Goal: Task Accomplishment & Management: Manage account settings

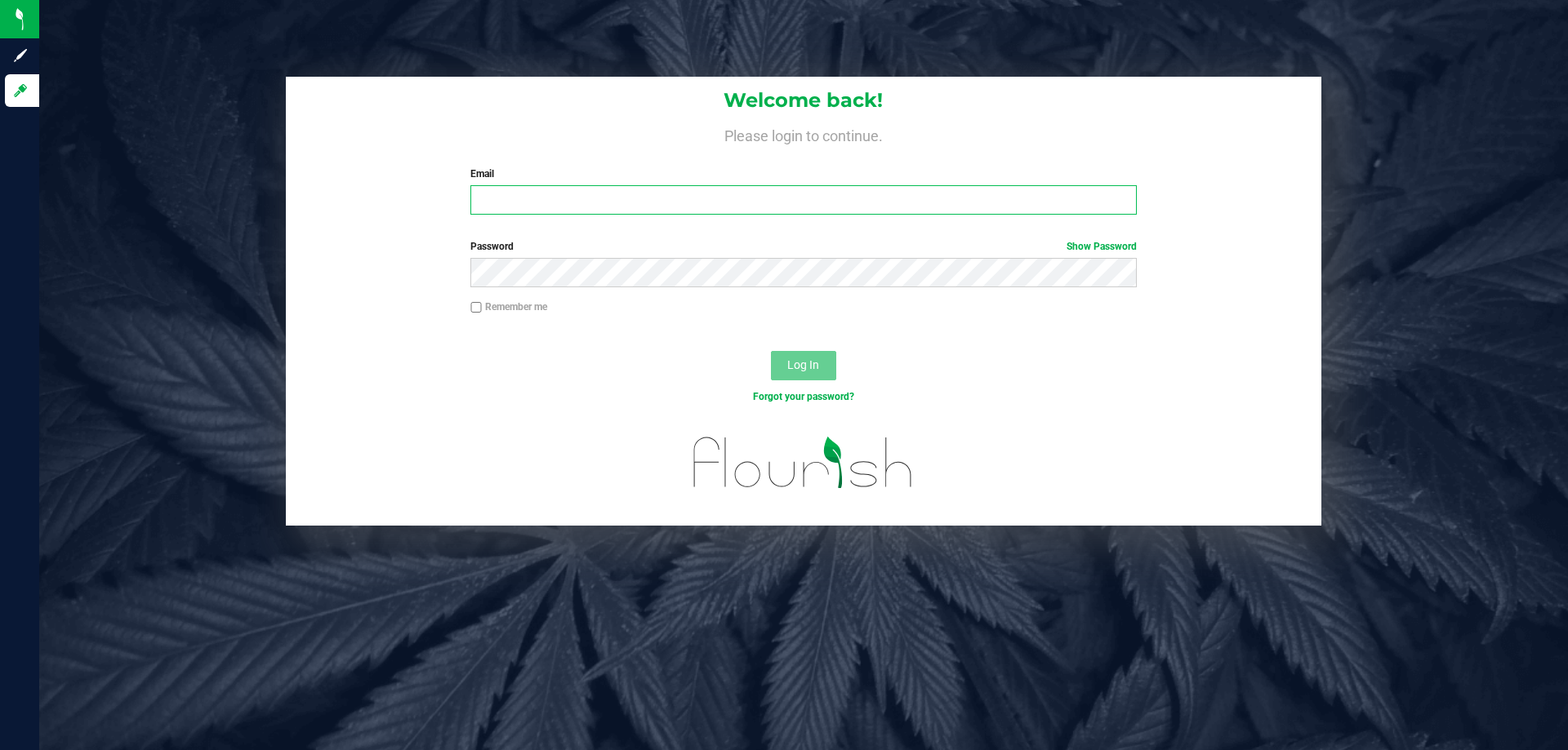
click at [757, 196] on input "Email" at bounding box center [803, 201] width 666 height 29
click at [946, 176] on label "Email" at bounding box center [803, 173] width 666 height 15
click at [946, 186] on input "Email" at bounding box center [803, 201] width 666 height 29
click at [914, 204] on input "Email" at bounding box center [803, 201] width 666 height 29
type input "[EMAIL_ADDRESS][DOMAIN_NAME]"
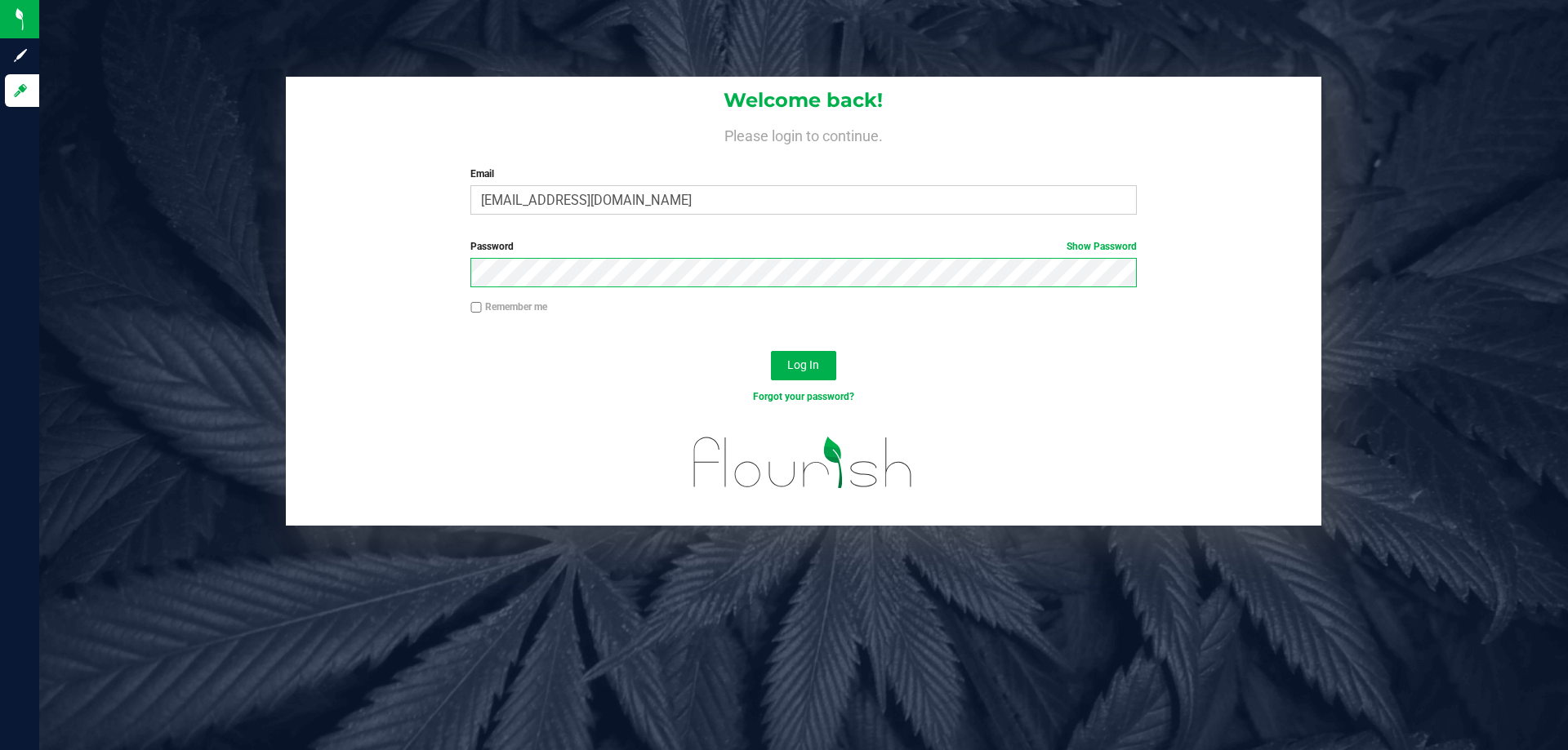
click at [771, 351] on button "Log In" at bounding box center [803, 366] width 65 height 29
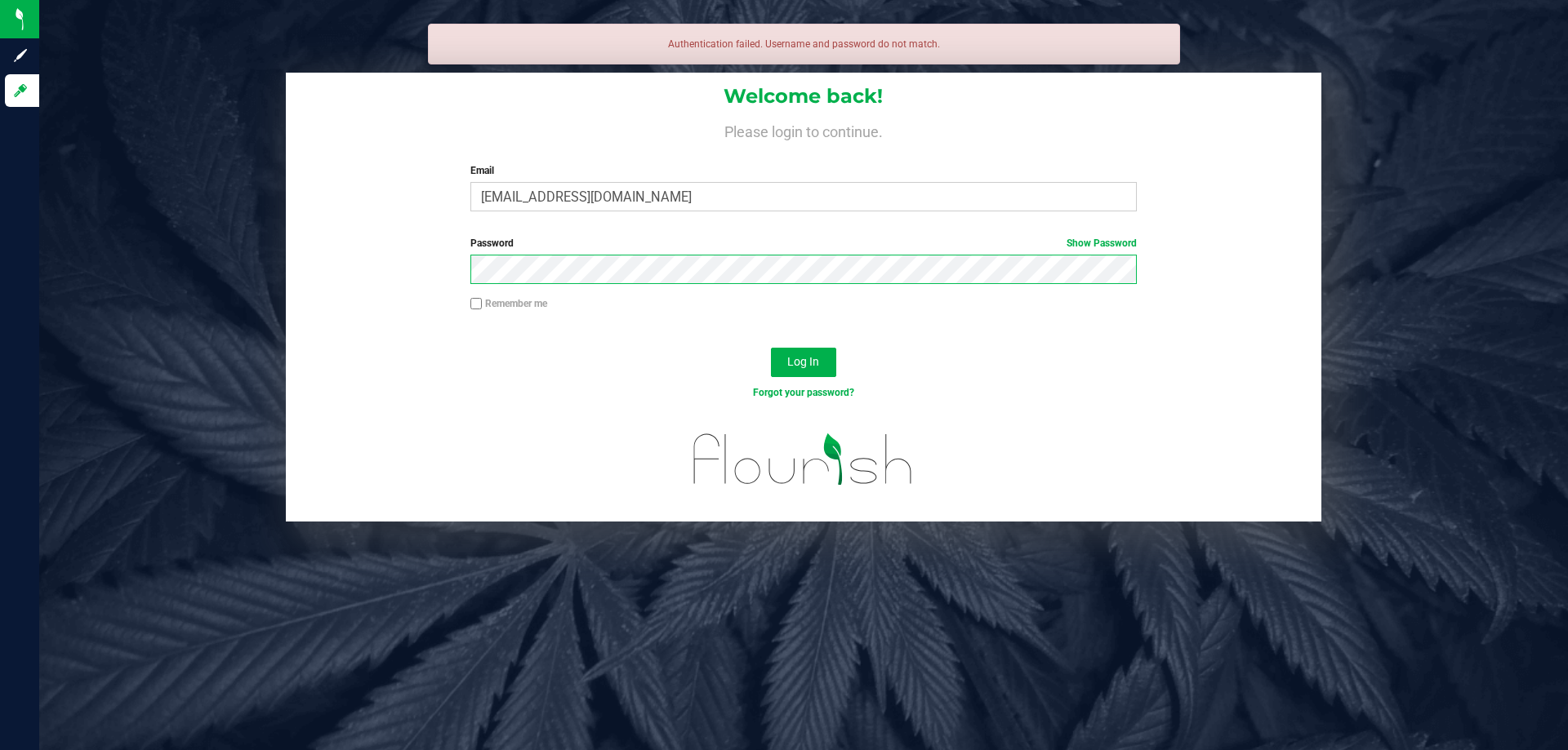
click at [771, 348] on button "Log In" at bounding box center [803, 363] width 65 height 29
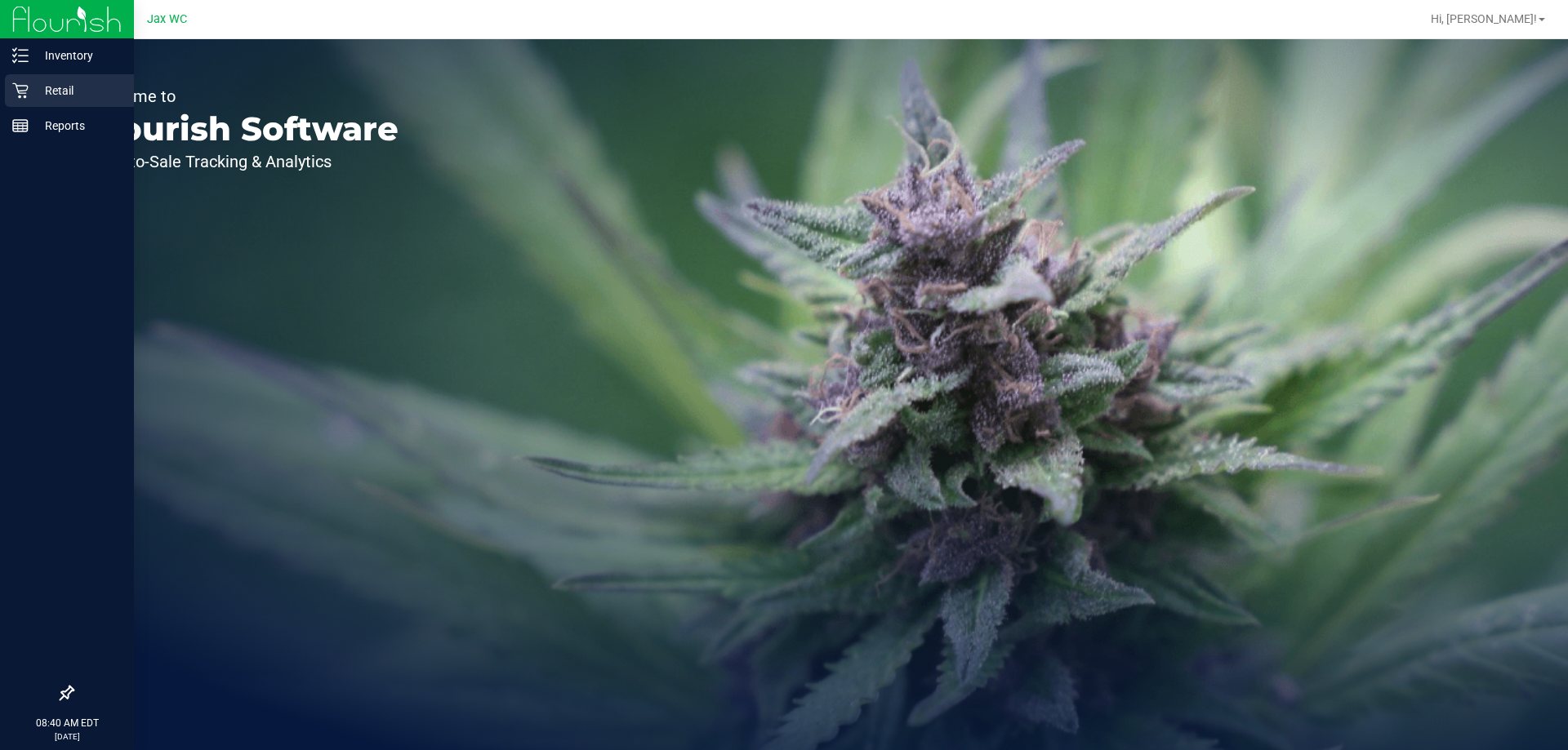
click at [19, 87] on icon at bounding box center [20, 90] width 17 height 17
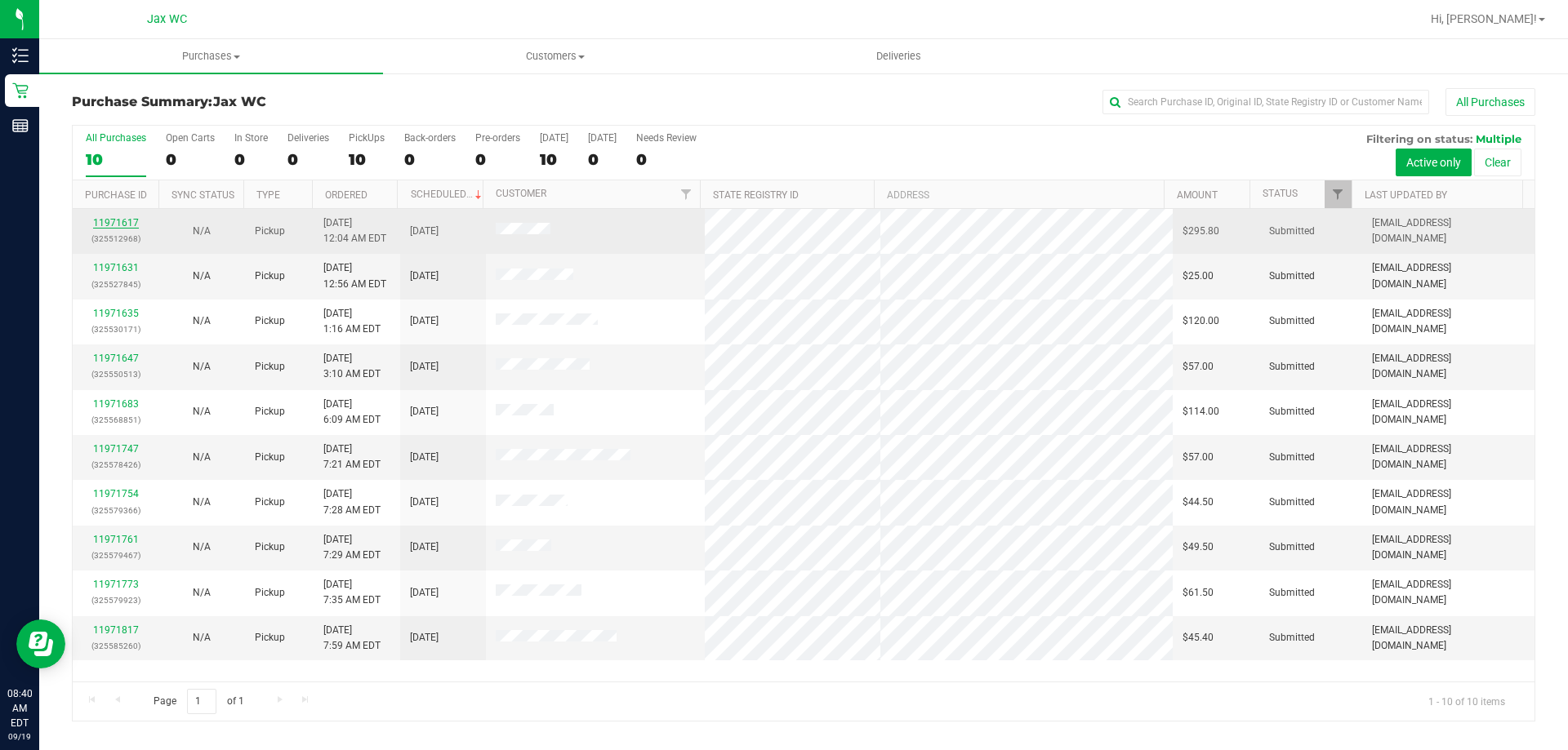
click at [113, 219] on link "11971617" at bounding box center [116, 223] width 46 height 12
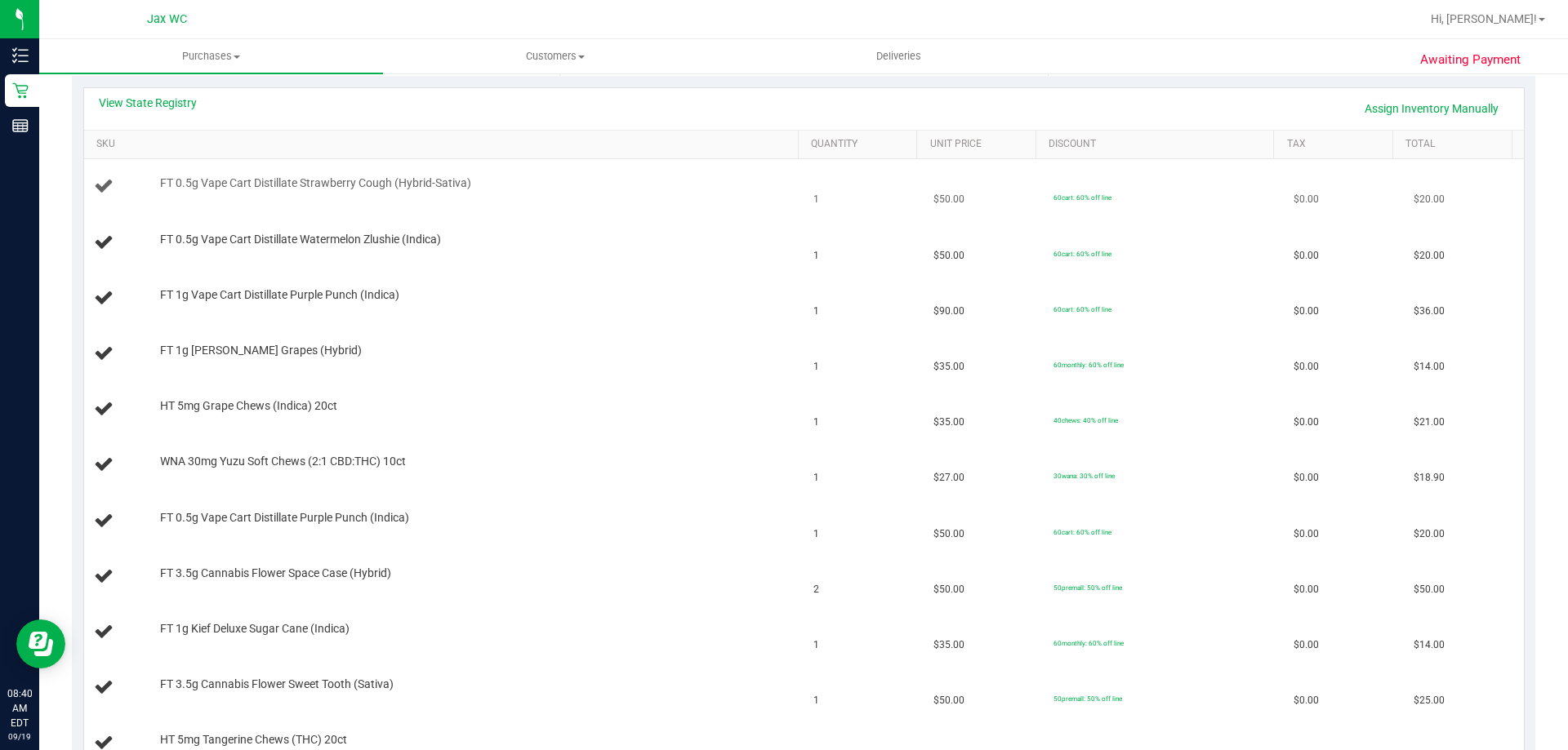
scroll to position [326, 0]
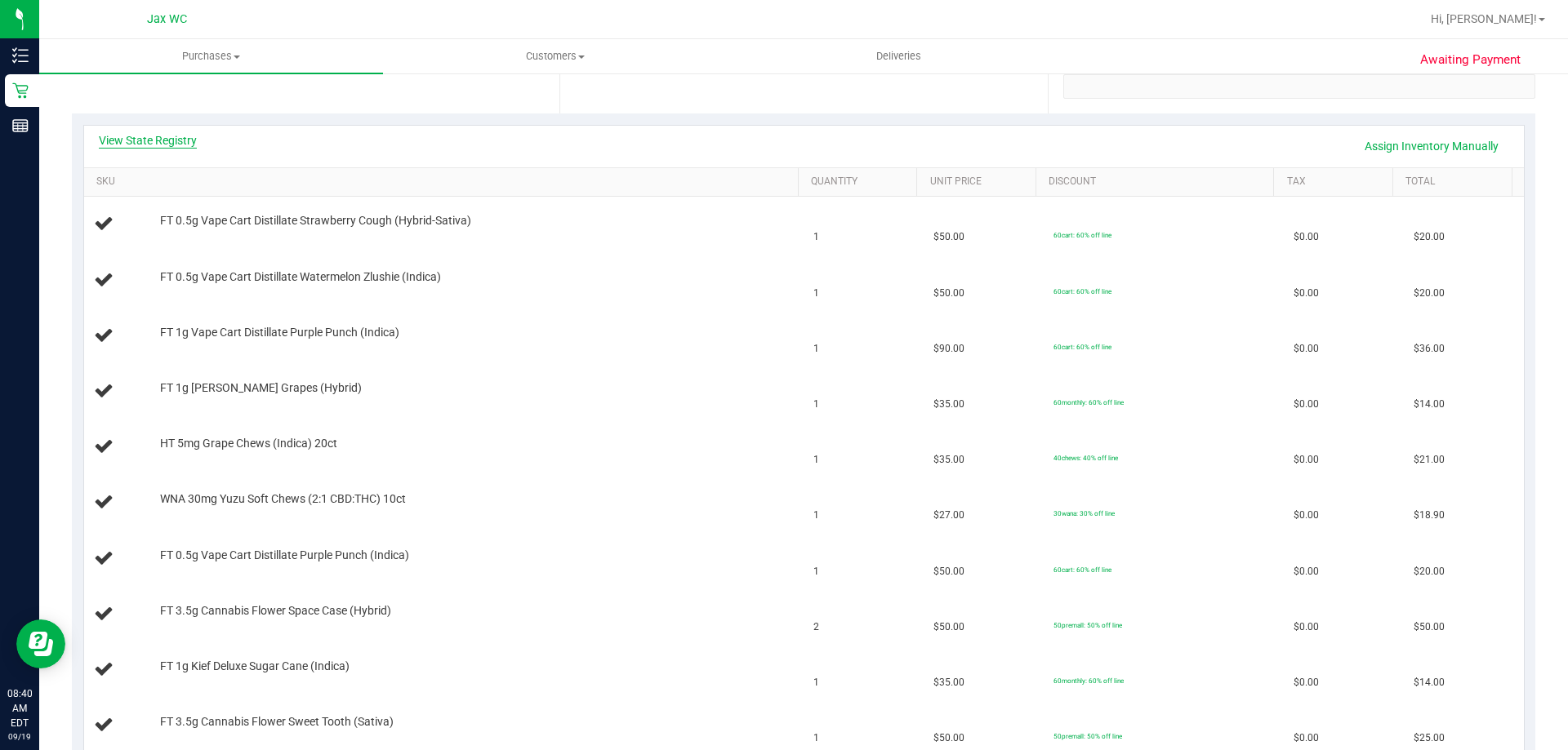
click at [195, 141] on link "View State Registry" at bounding box center [148, 141] width 98 height 17
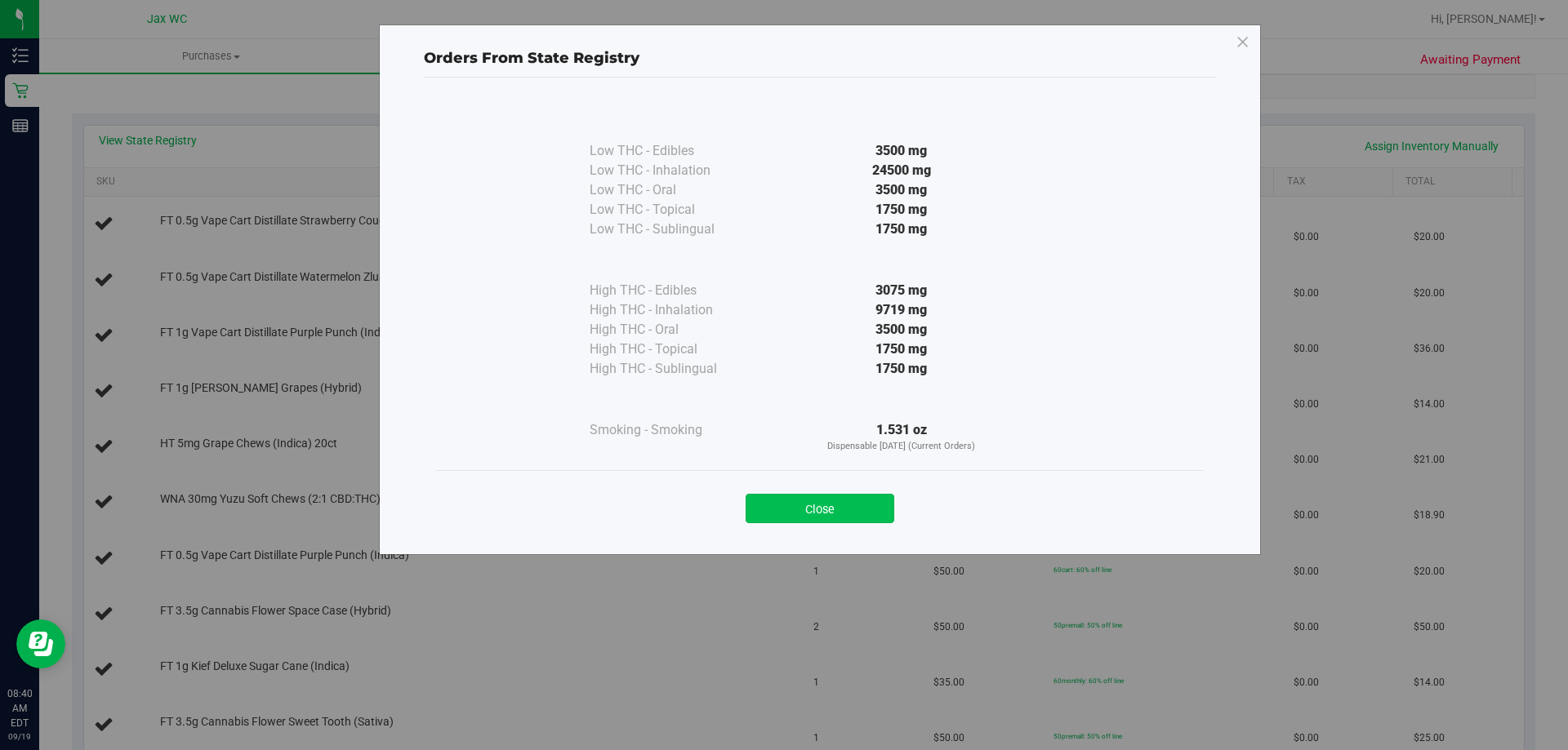
click at [813, 503] on button "Close" at bounding box center [819, 509] width 148 height 29
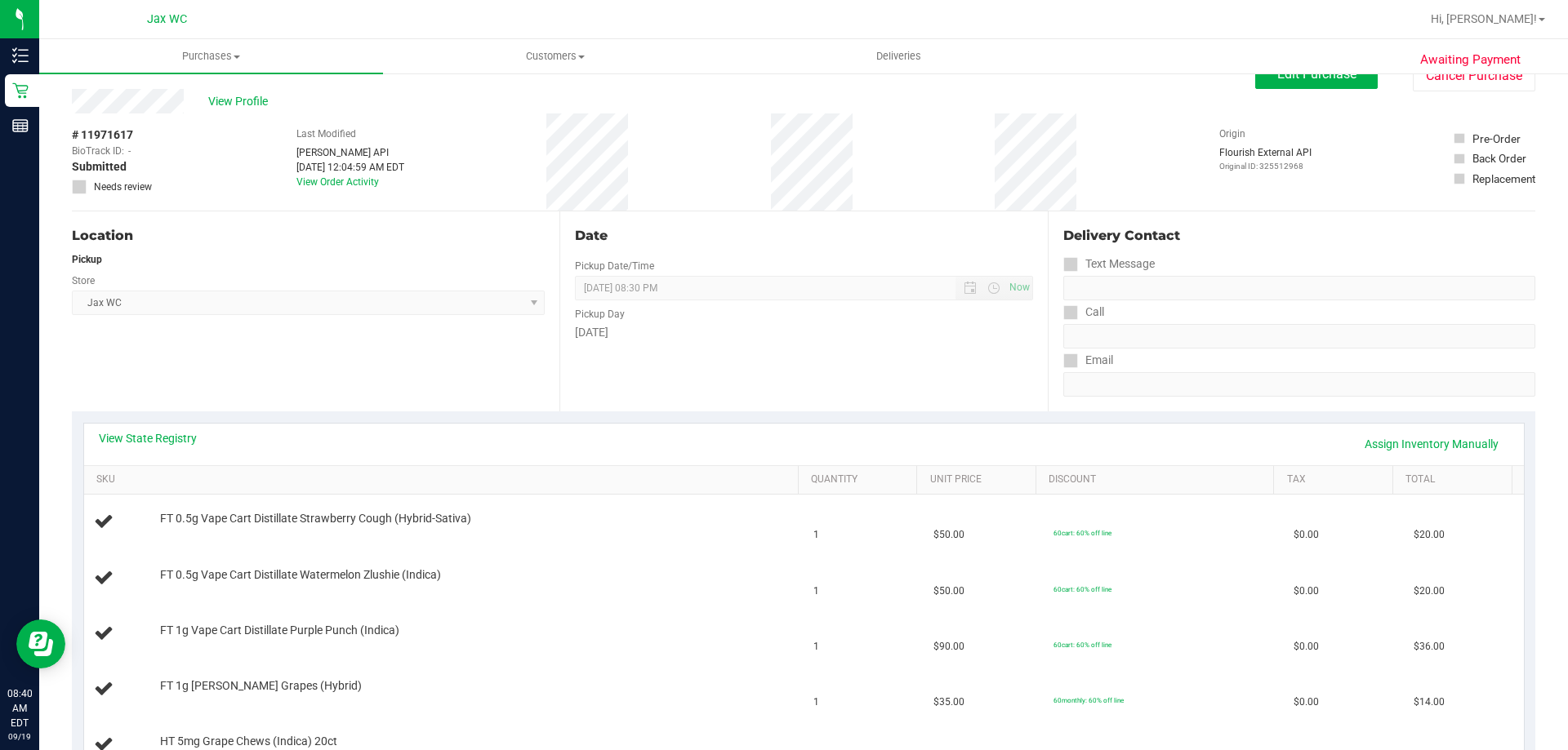
scroll to position [0, 0]
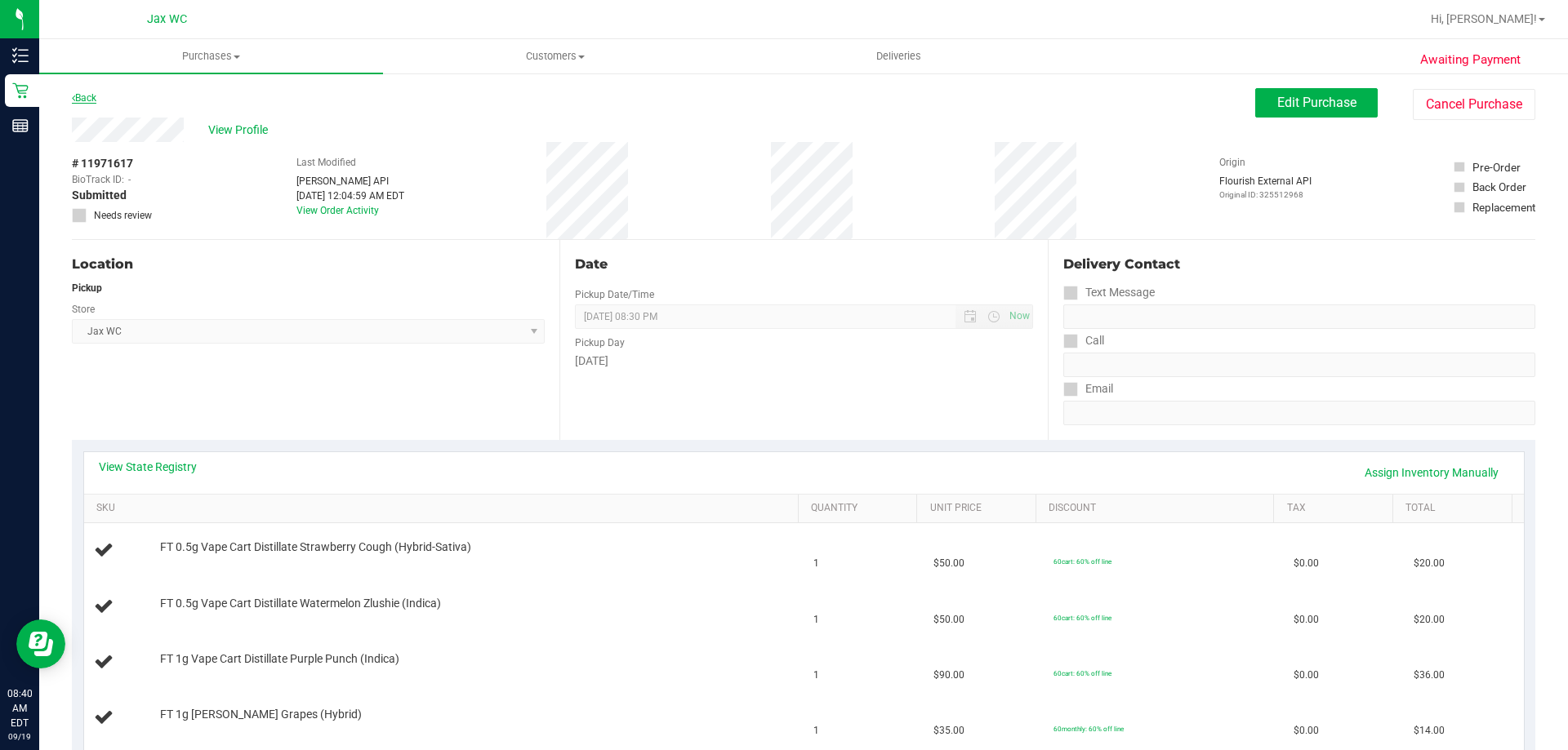
click at [86, 98] on link "Back" at bounding box center [84, 98] width 25 height 12
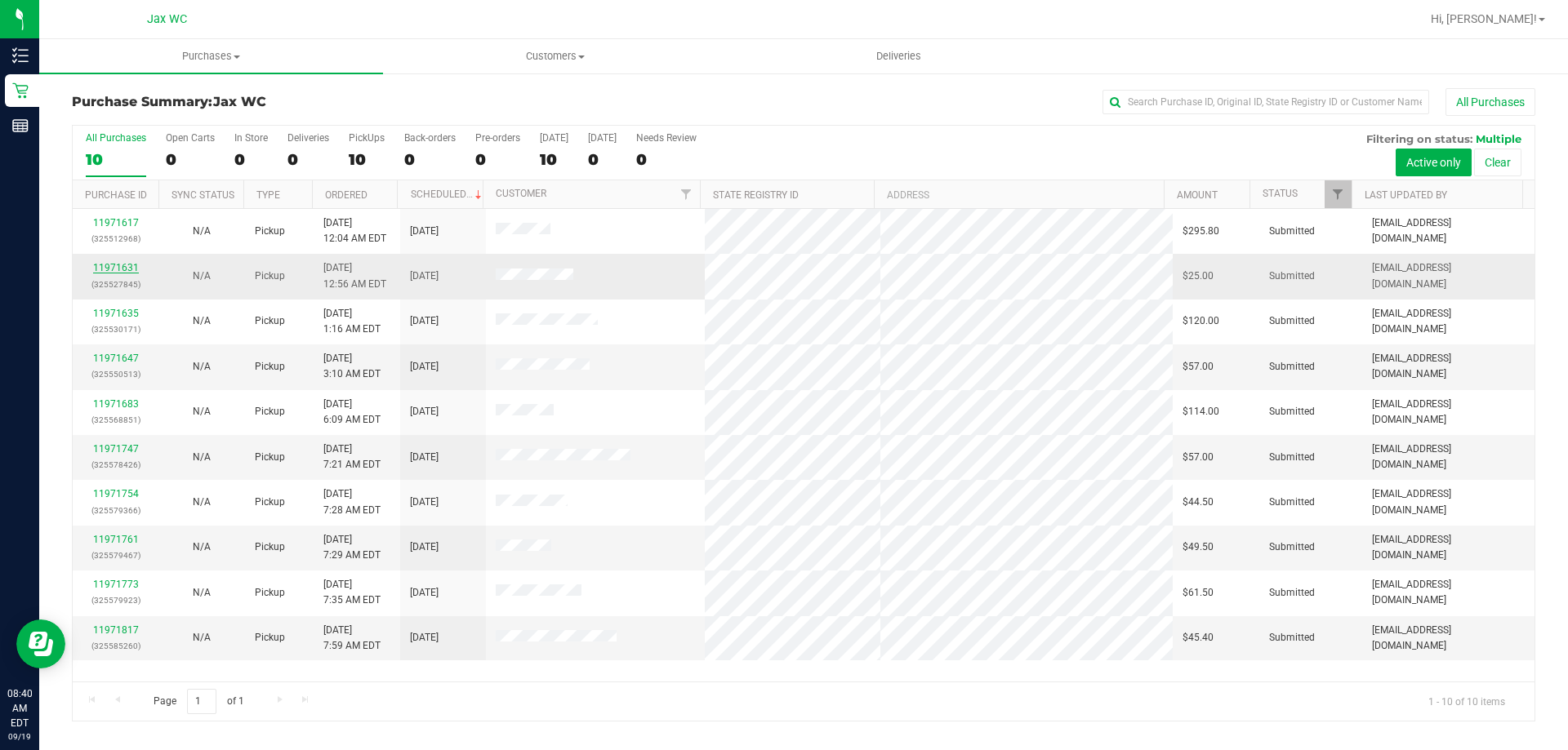
click at [118, 268] on link "11971631" at bounding box center [116, 268] width 46 height 12
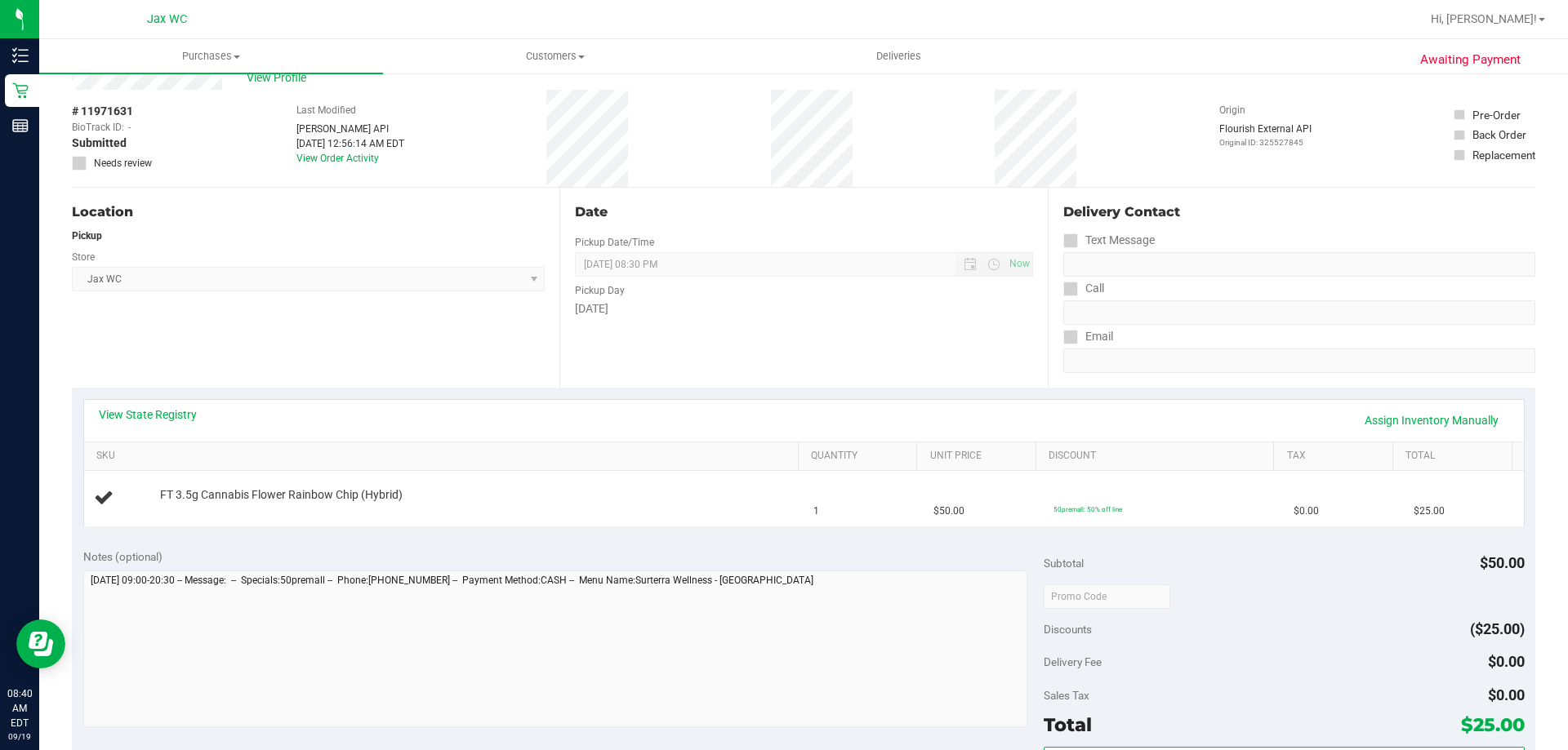
scroll to position [82, 0]
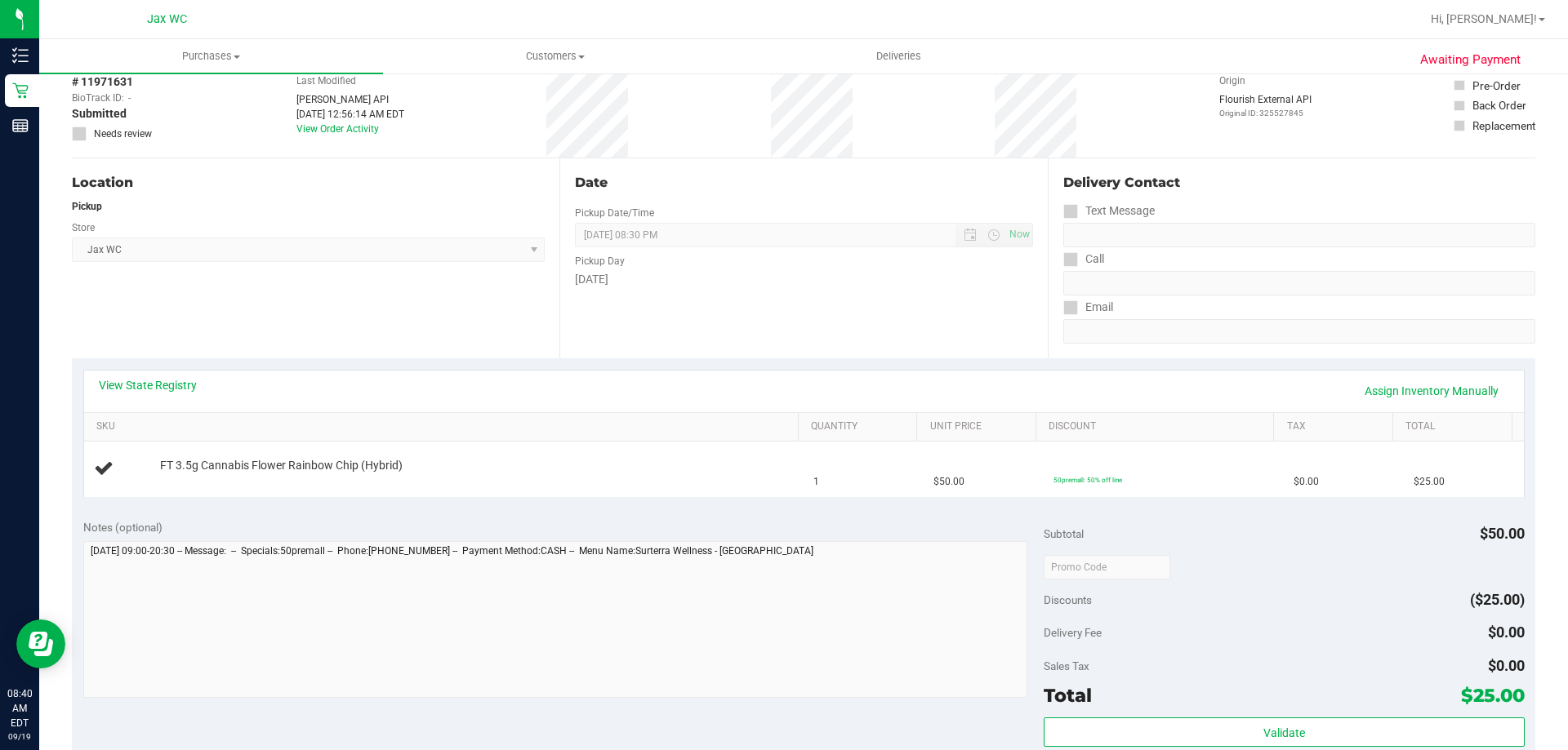
click at [197, 387] on div "View State Registry Assign Inventory Manually" at bounding box center [804, 391] width 1411 height 28
click at [186, 388] on link "View State Registry" at bounding box center [148, 385] width 98 height 17
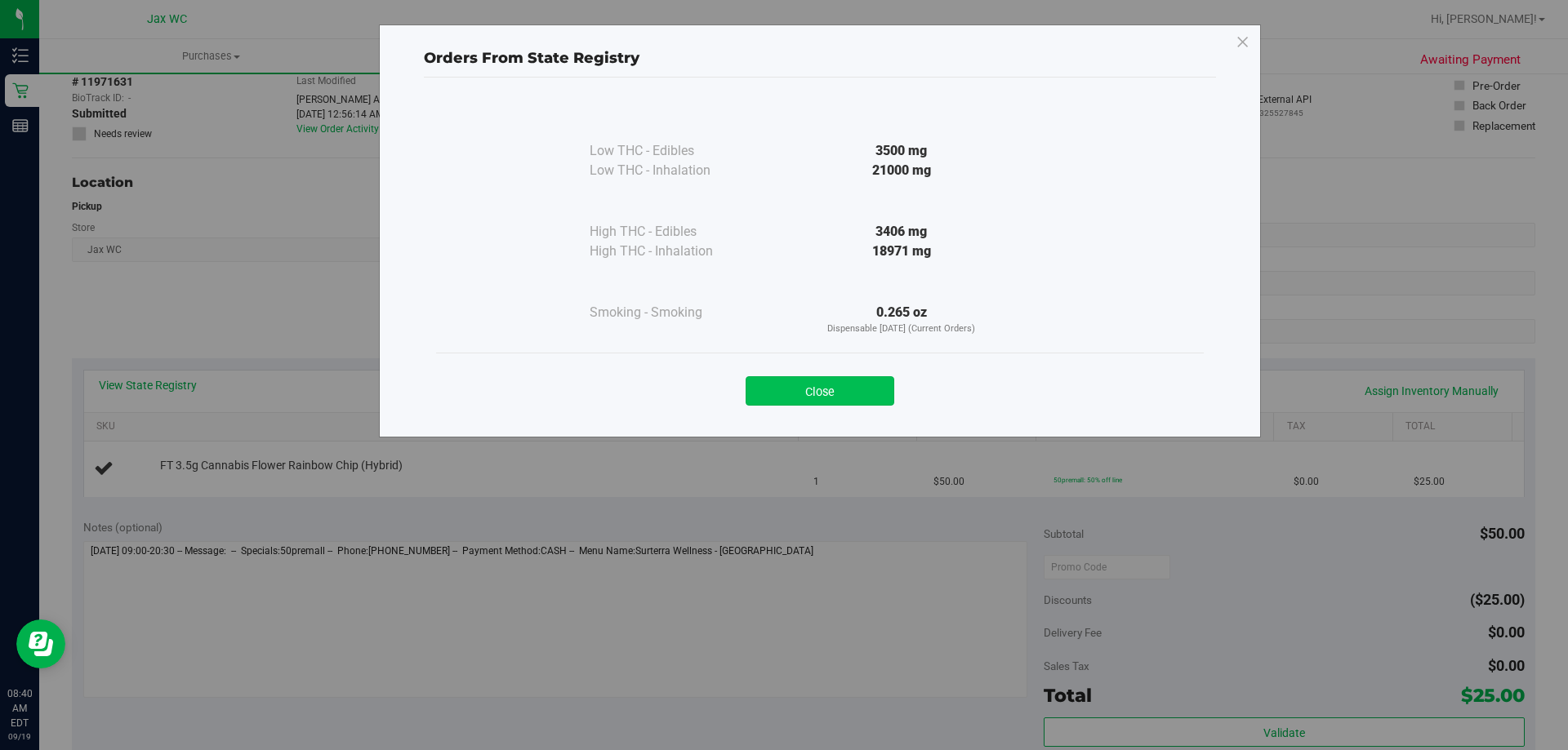
click at [788, 393] on button "Close" at bounding box center [819, 391] width 148 height 29
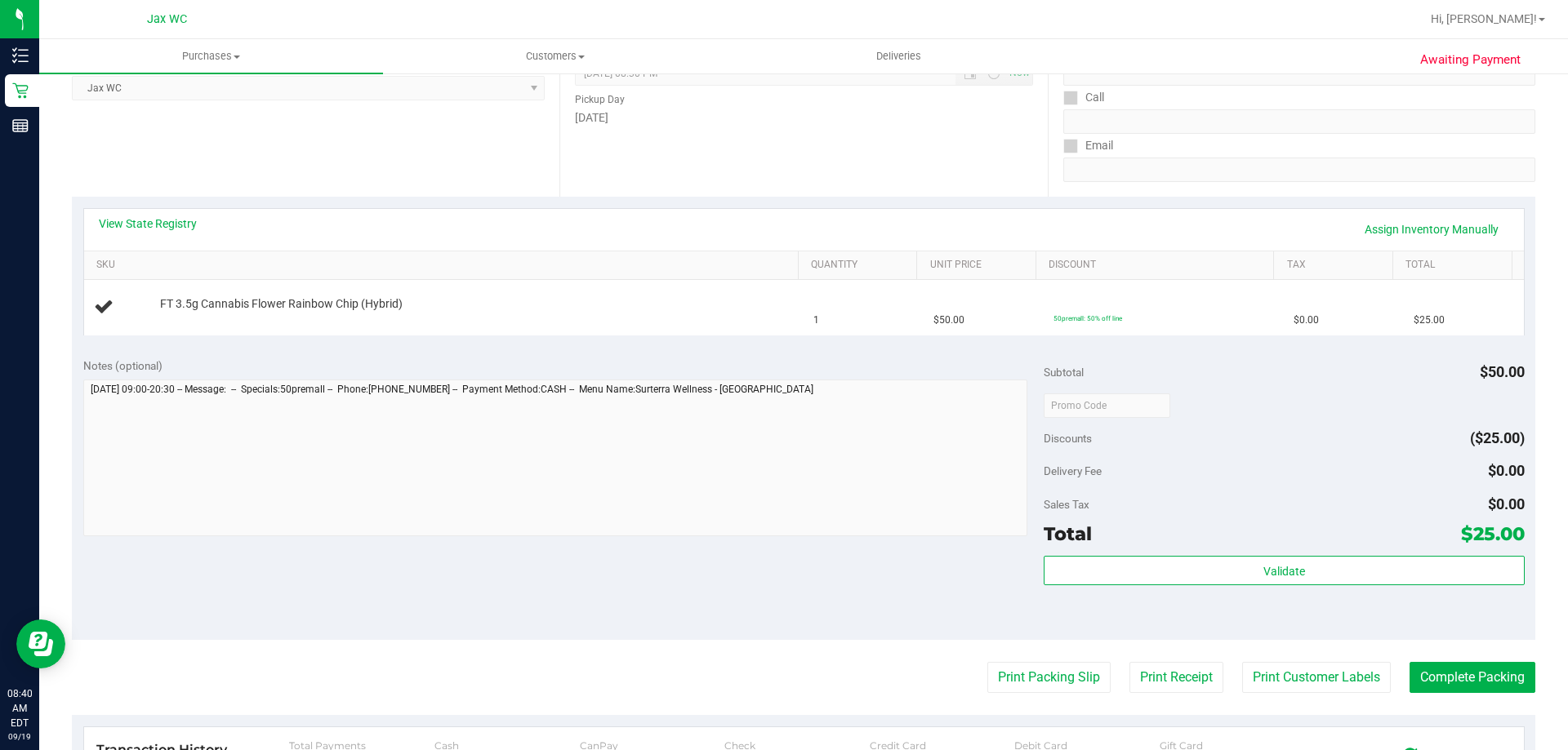
scroll to position [245, 0]
click at [1031, 671] on button "Print Packing Slip" at bounding box center [1048, 676] width 123 height 31
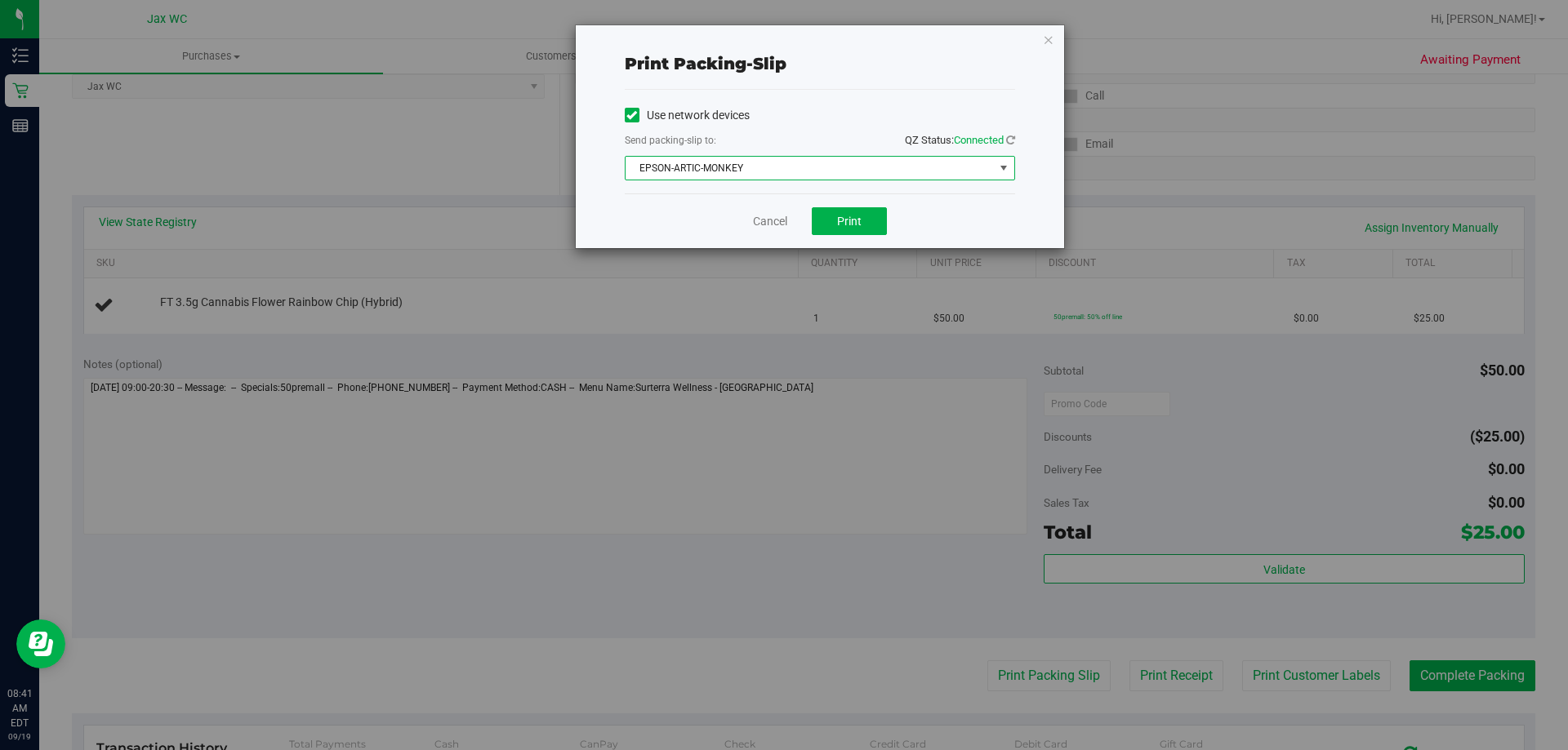
click at [804, 169] on span "EPSON-ARTIC-MONKEY" at bounding box center [809, 168] width 369 height 23
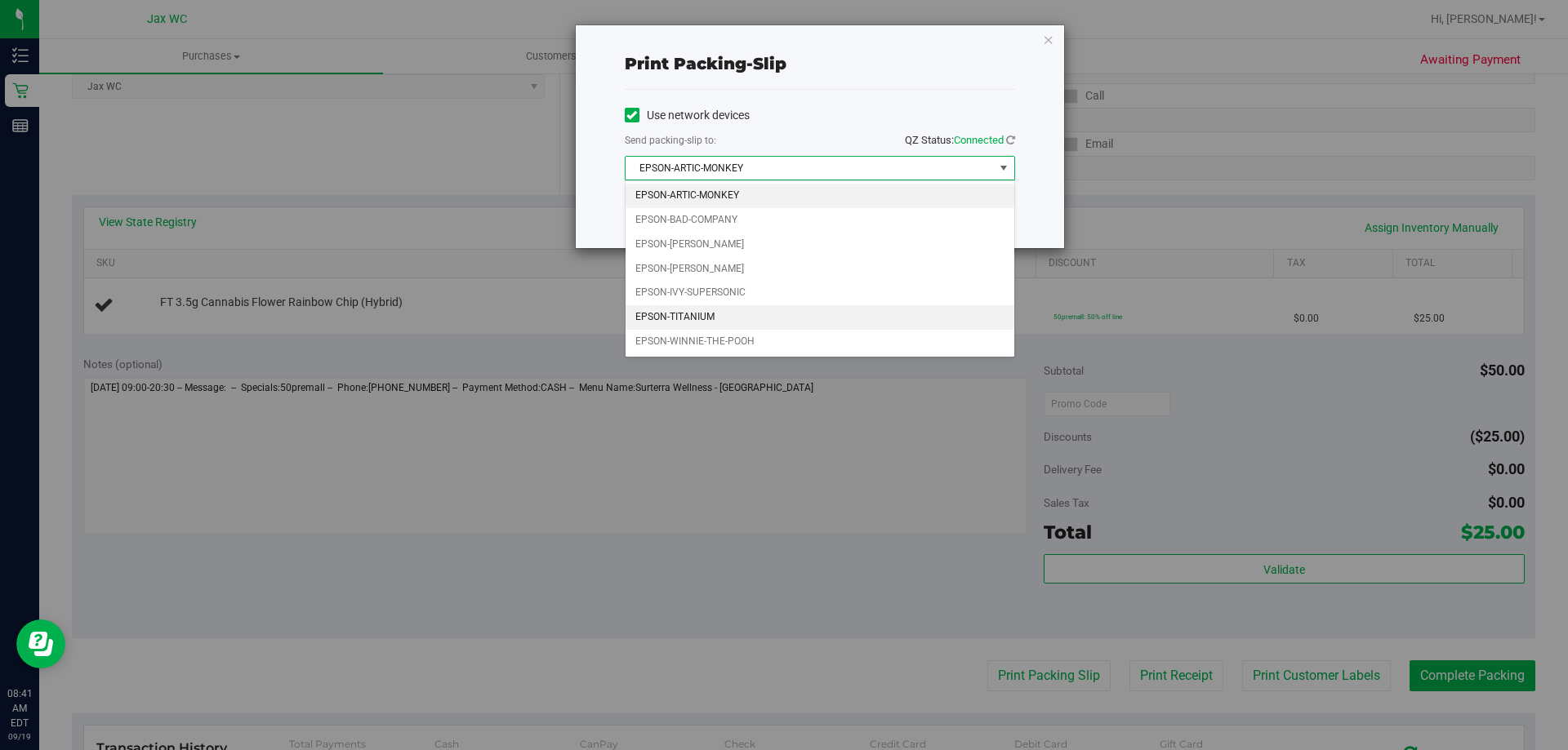
click at [753, 312] on li "EPSON-TITANIUM" at bounding box center [819, 317] width 388 height 25
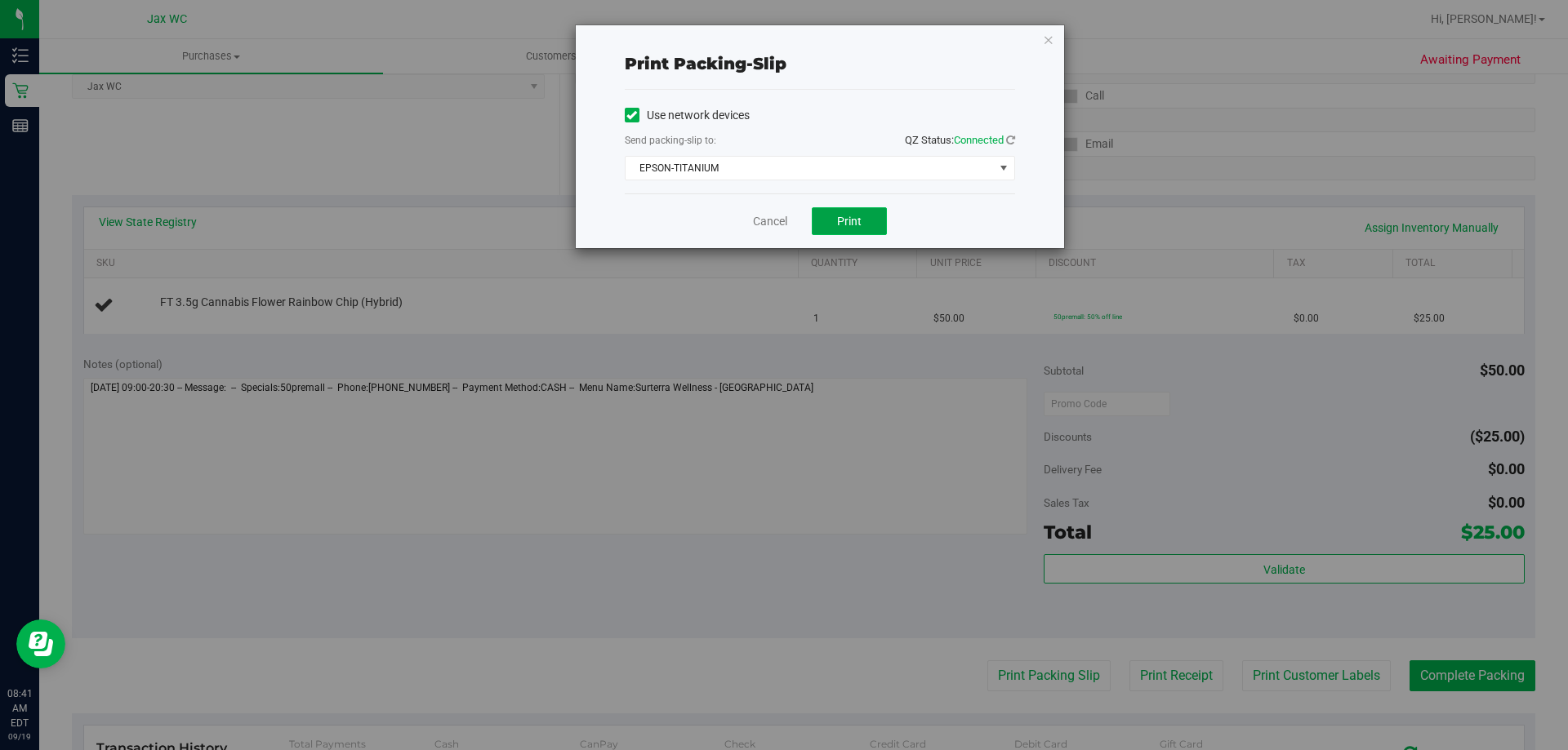
click at [855, 220] on span "Print" at bounding box center [849, 220] width 25 height 13
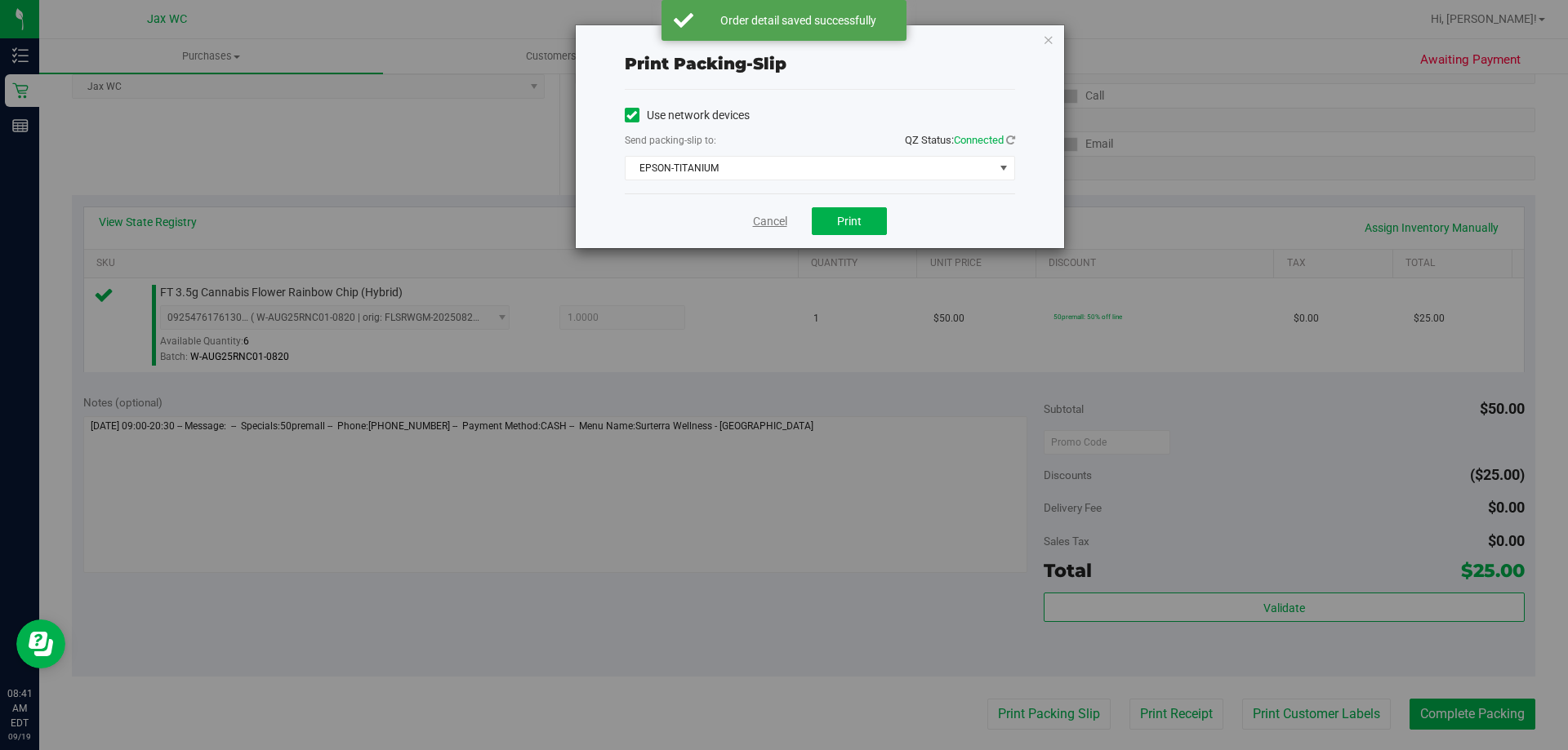
click at [780, 224] on link "Cancel" at bounding box center [770, 221] width 34 height 17
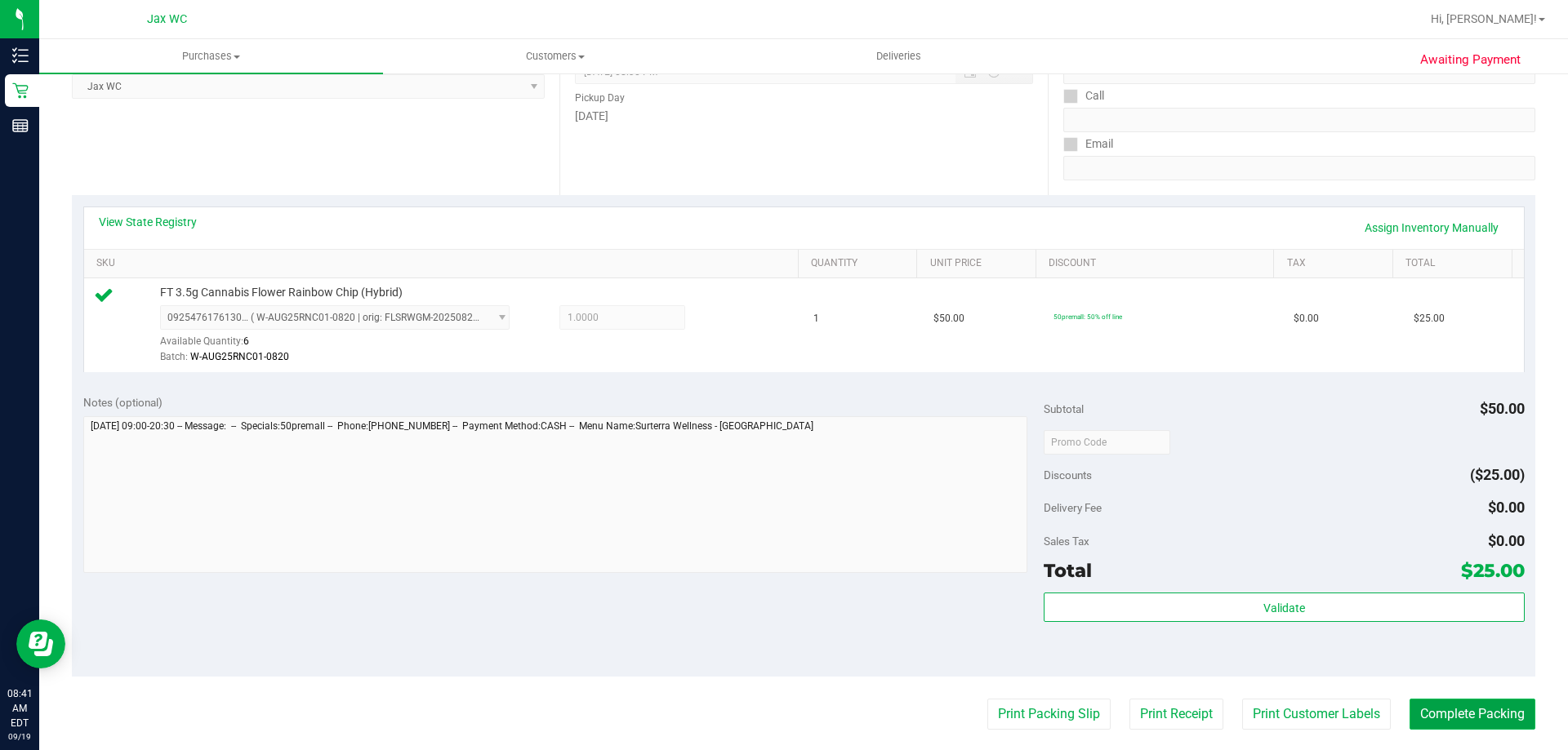
click at [1425, 718] on button "Complete Packing" at bounding box center [1473, 715] width 126 height 31
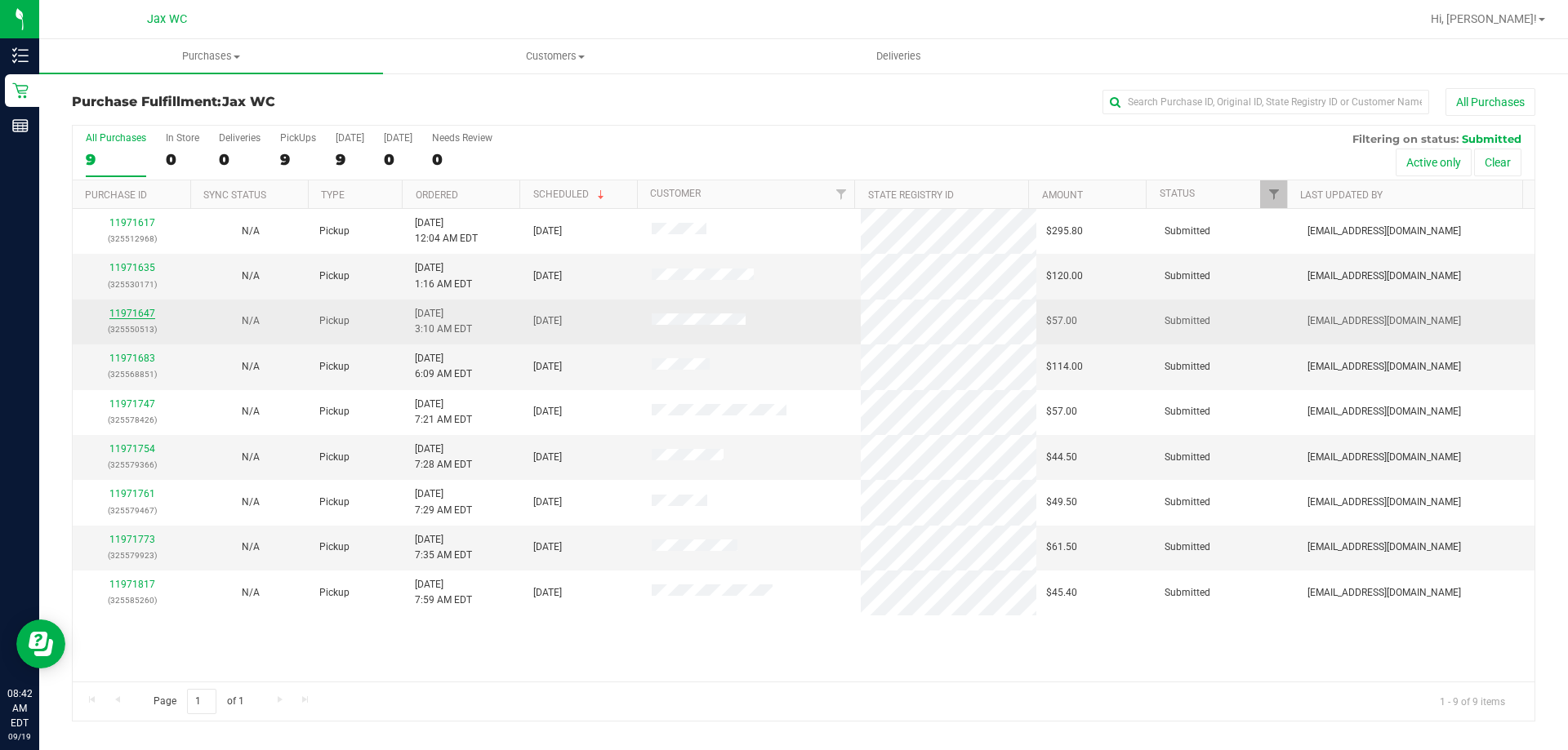
click at [140, 310] on link "11971647" at bounding box center [132, 314] width 46 height 12
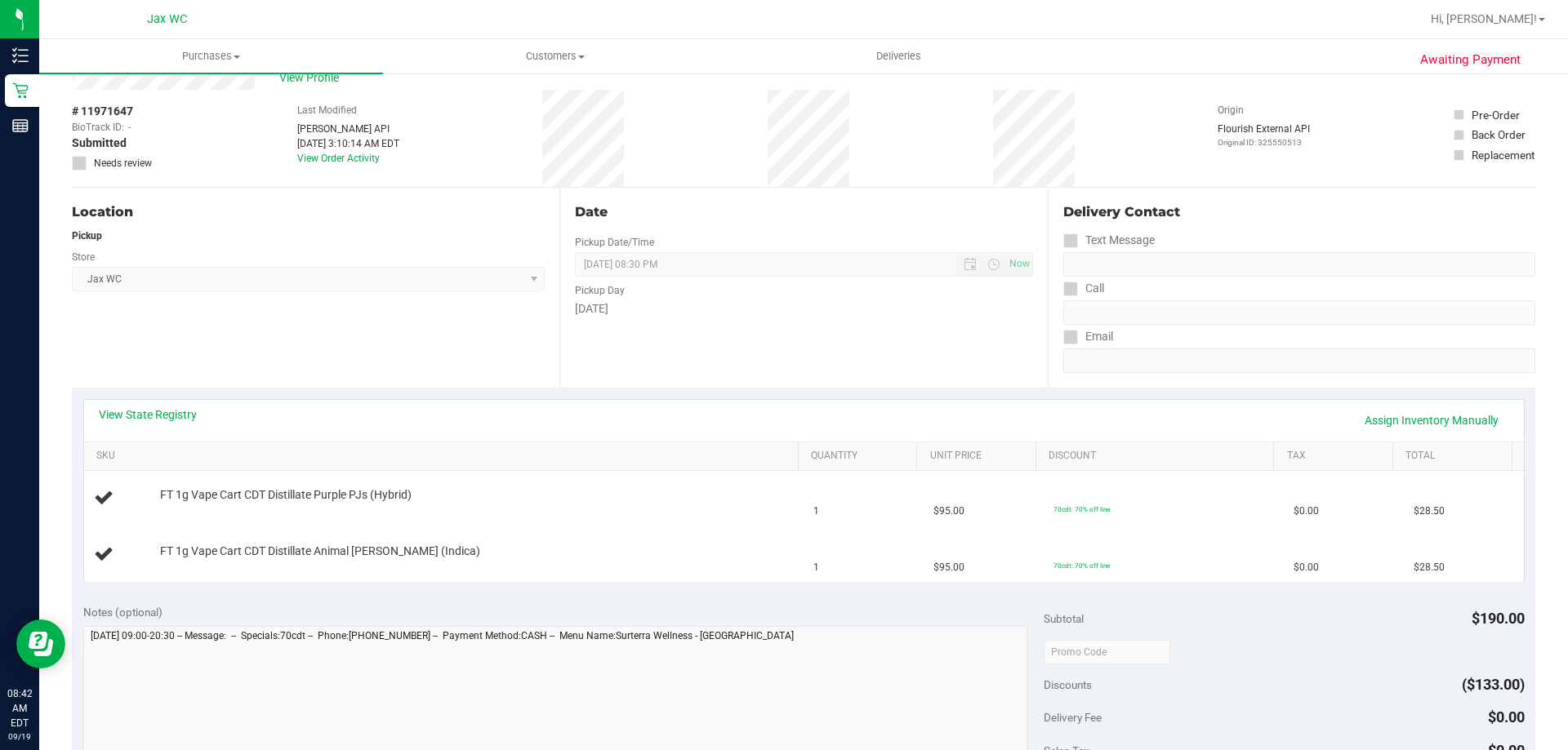
scroll to position [82, 0]
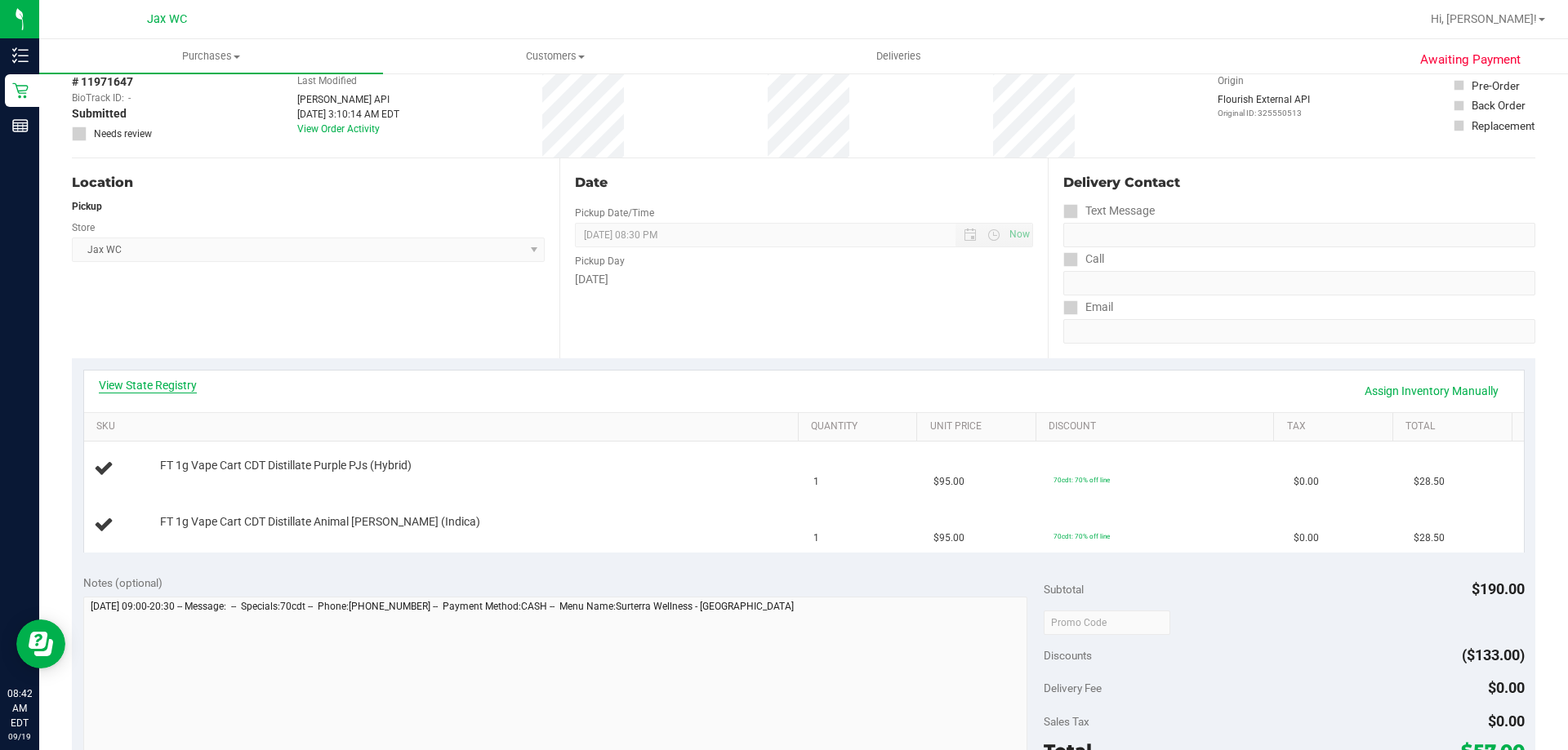
click at [165, 380] on link "View State Registry" at bounding box center [148, 385] width 98 height 17
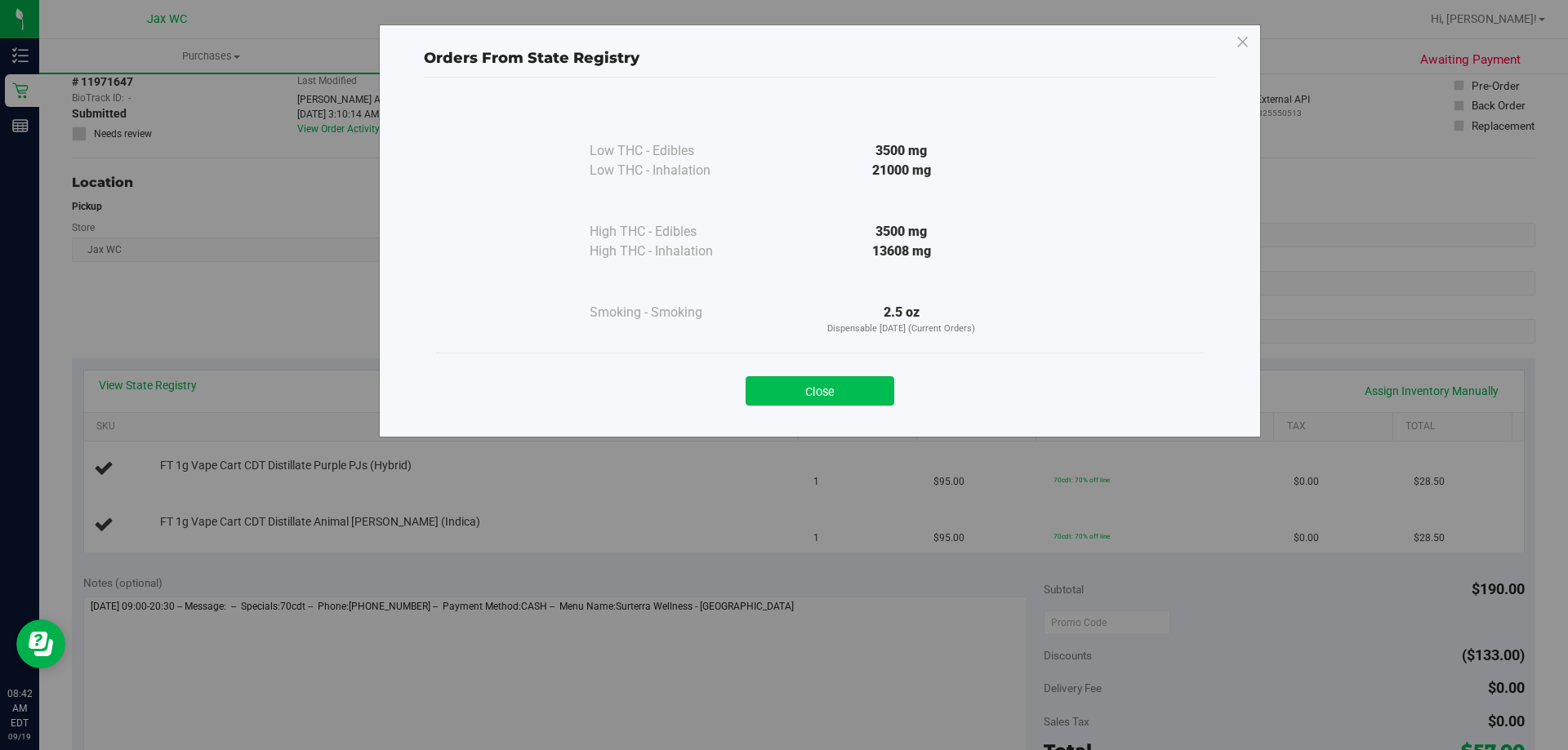
click at [783, 382] on button "Close" at bounding box center [819, 391] width 148 height 29
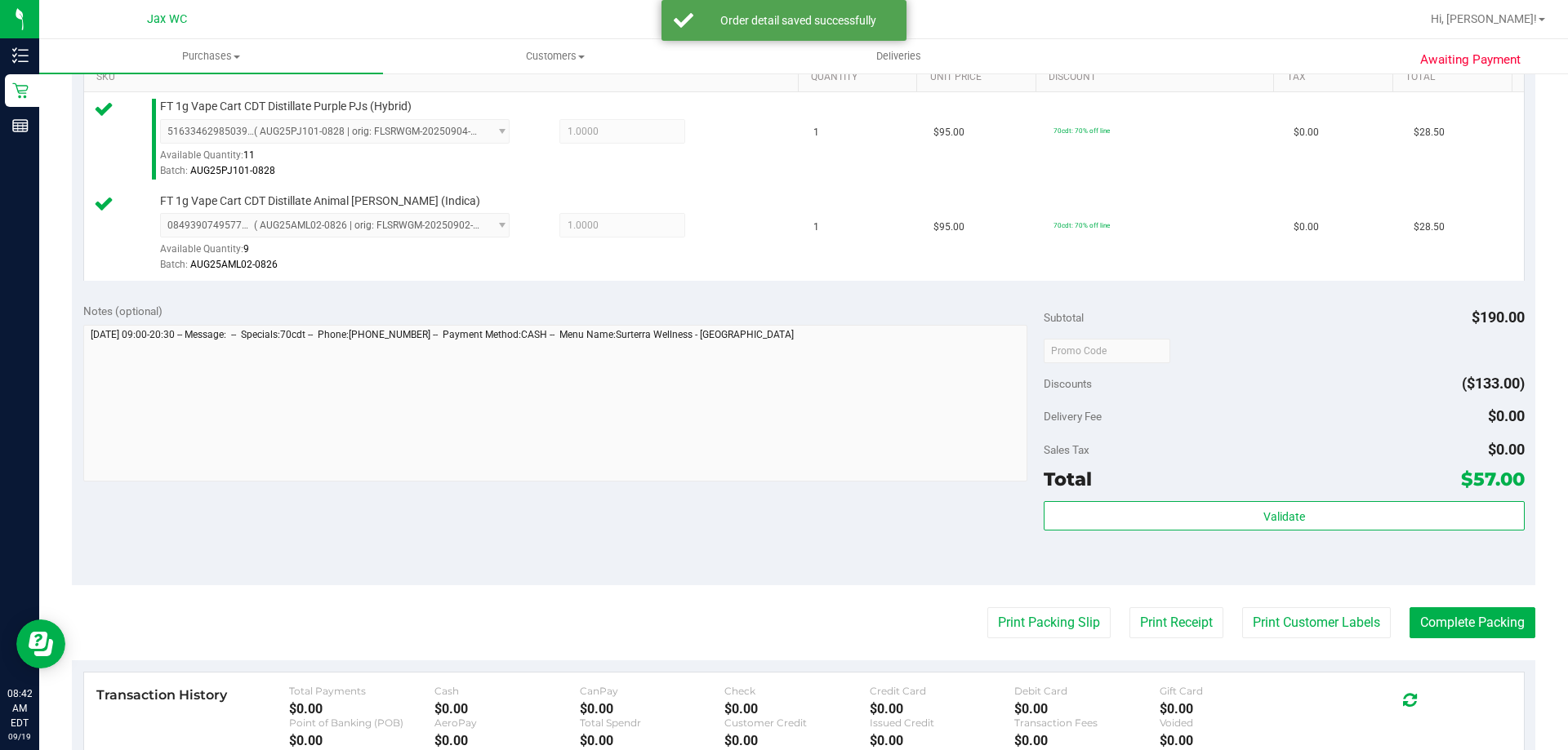
scroll to position [490, 0]
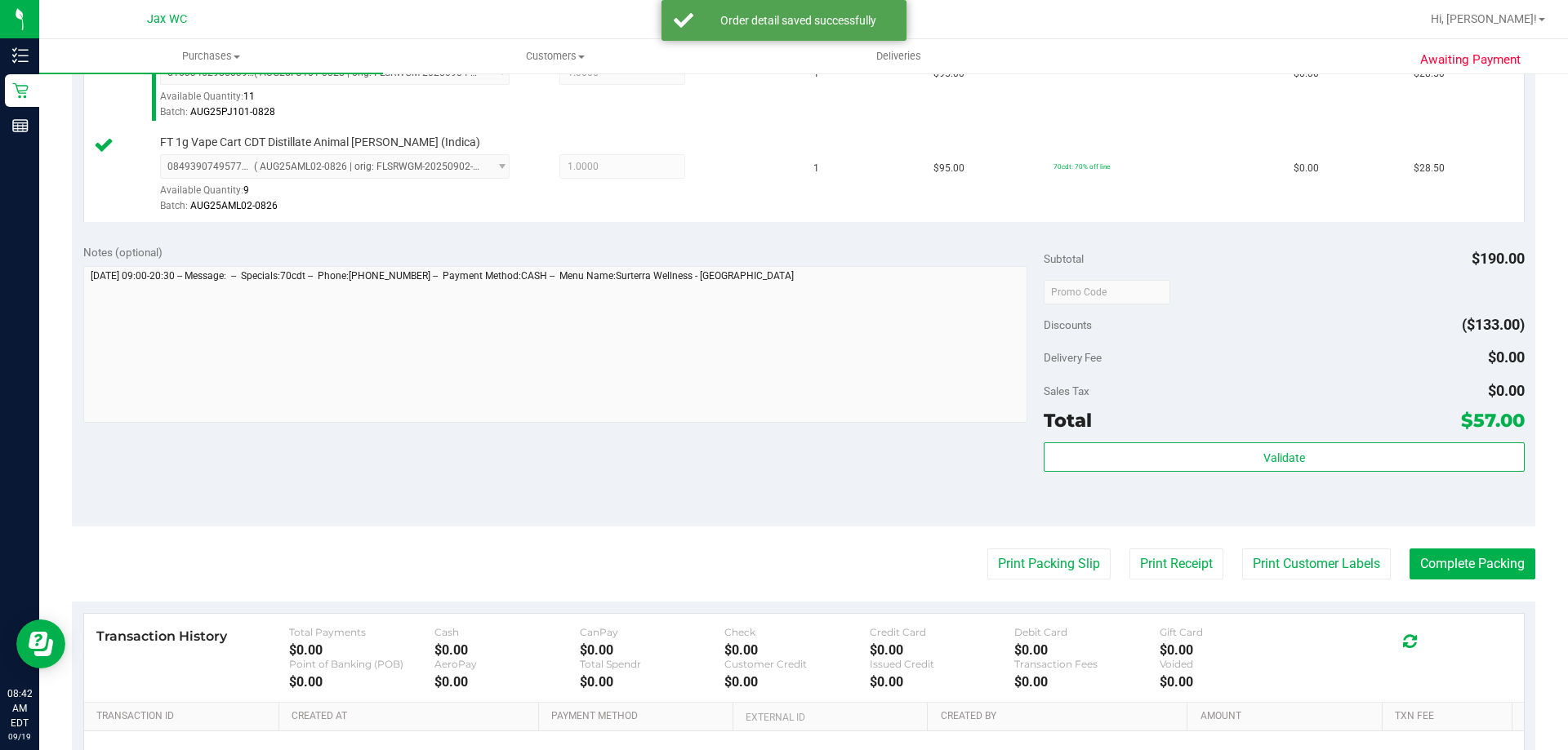
click at [1151, 480] on div "Validate" at bounding box center [1284, 479] width 480 height 74
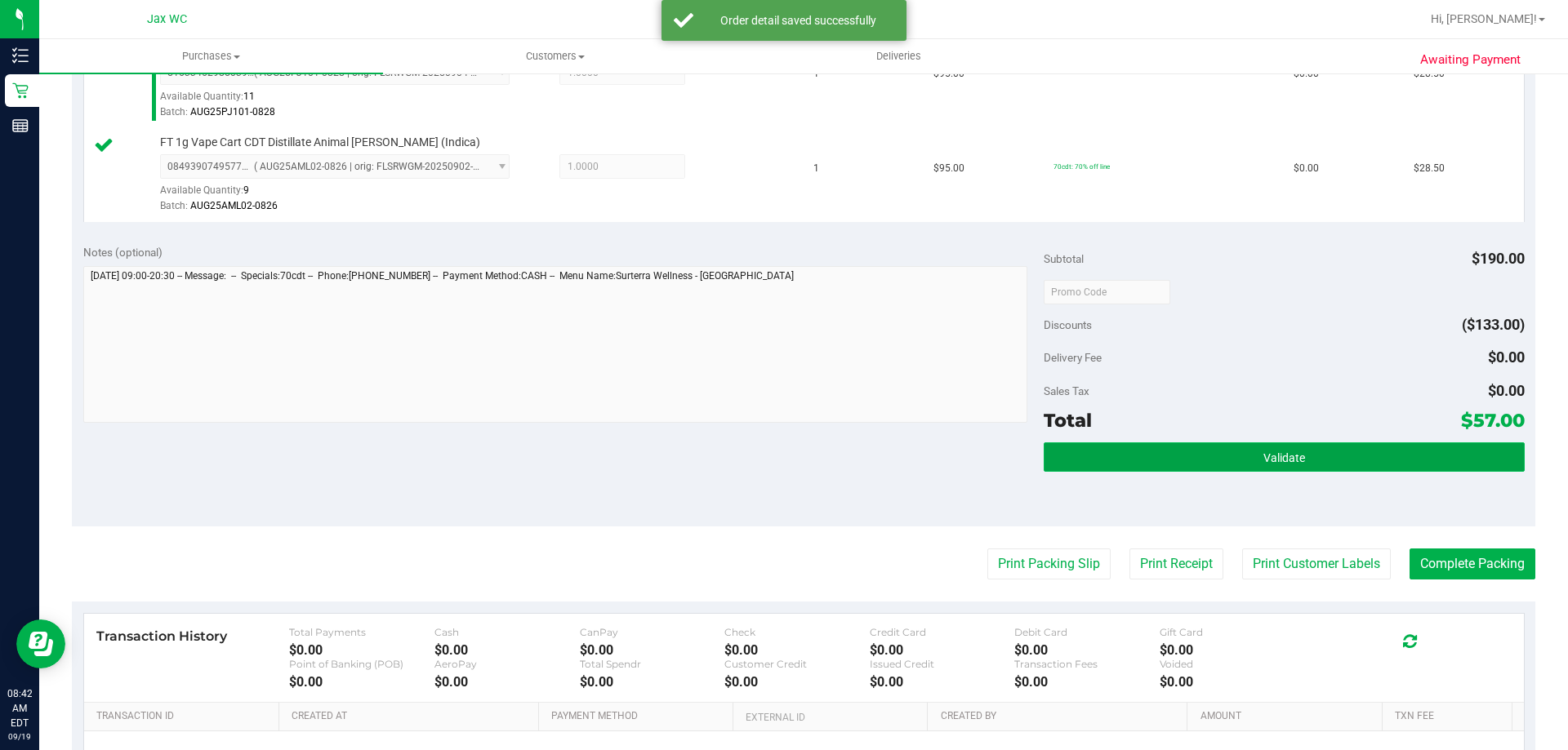
click at [1152, 471] on button "Validate" at bounding box center [1284, 457] width 480 height 29
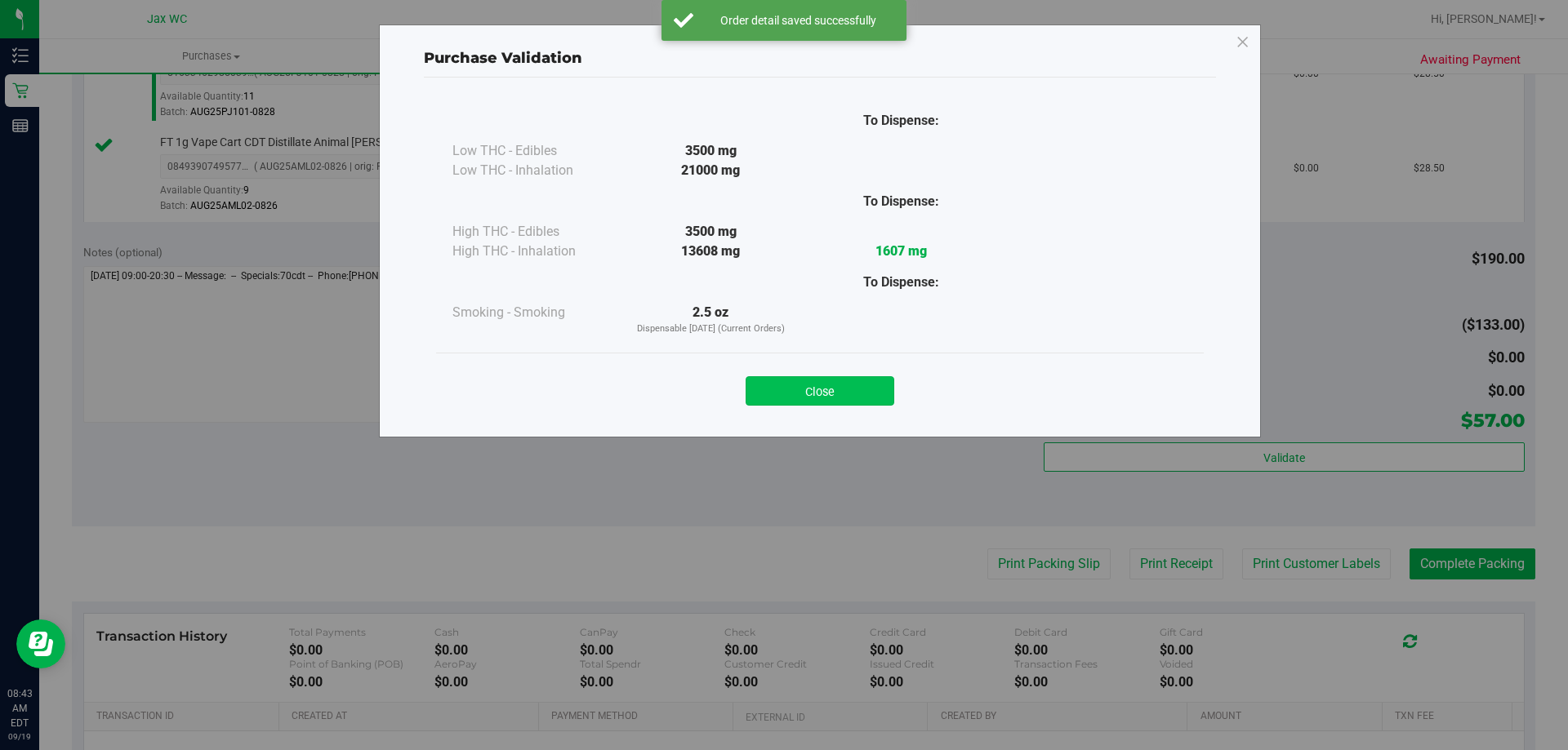
click at [816, 382] on button "Close" at bounding box center [819, 391] width 148 height 29
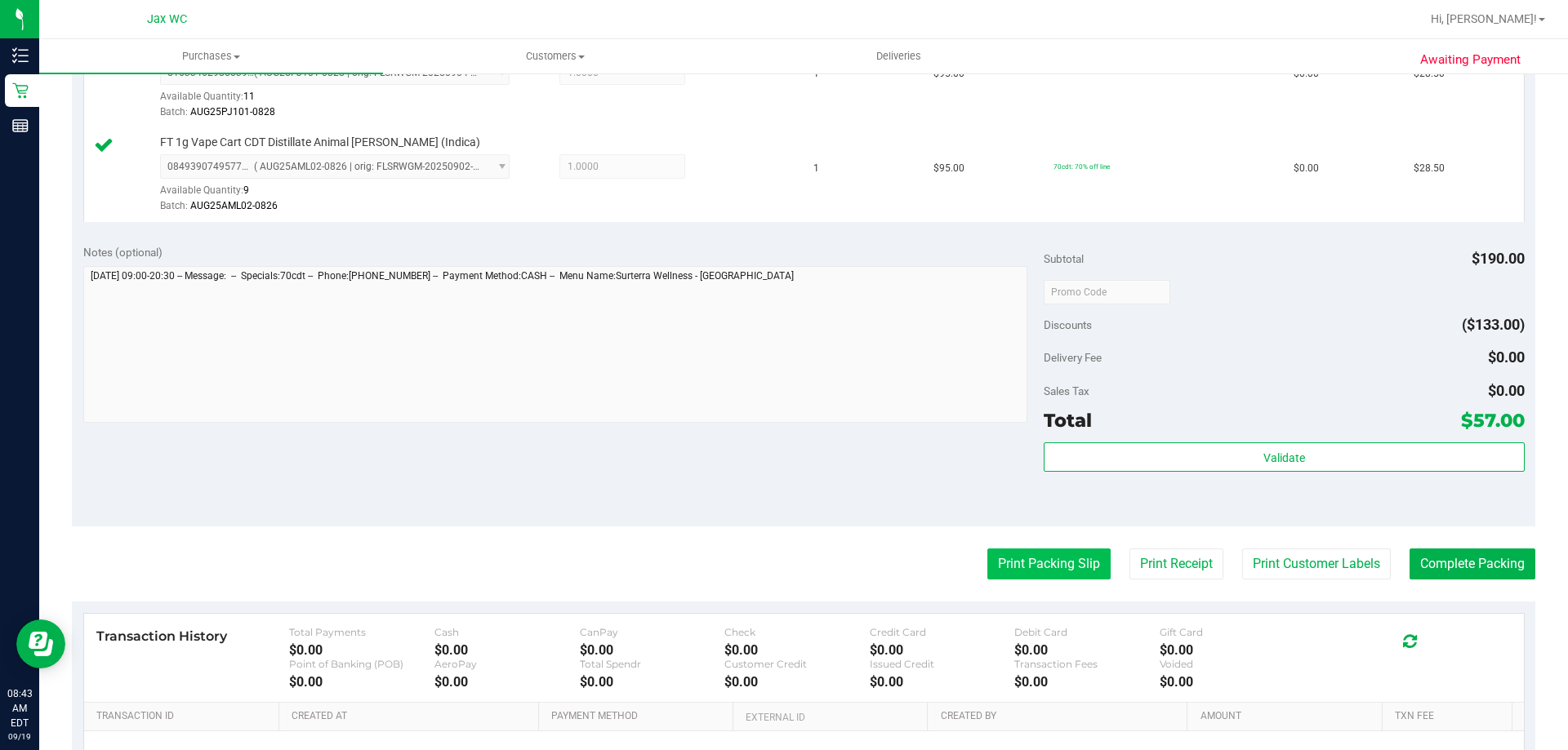
click at [1055, 554] on button "Print Packing Slip" at bounding box center [1048, 564] width 123 height 31
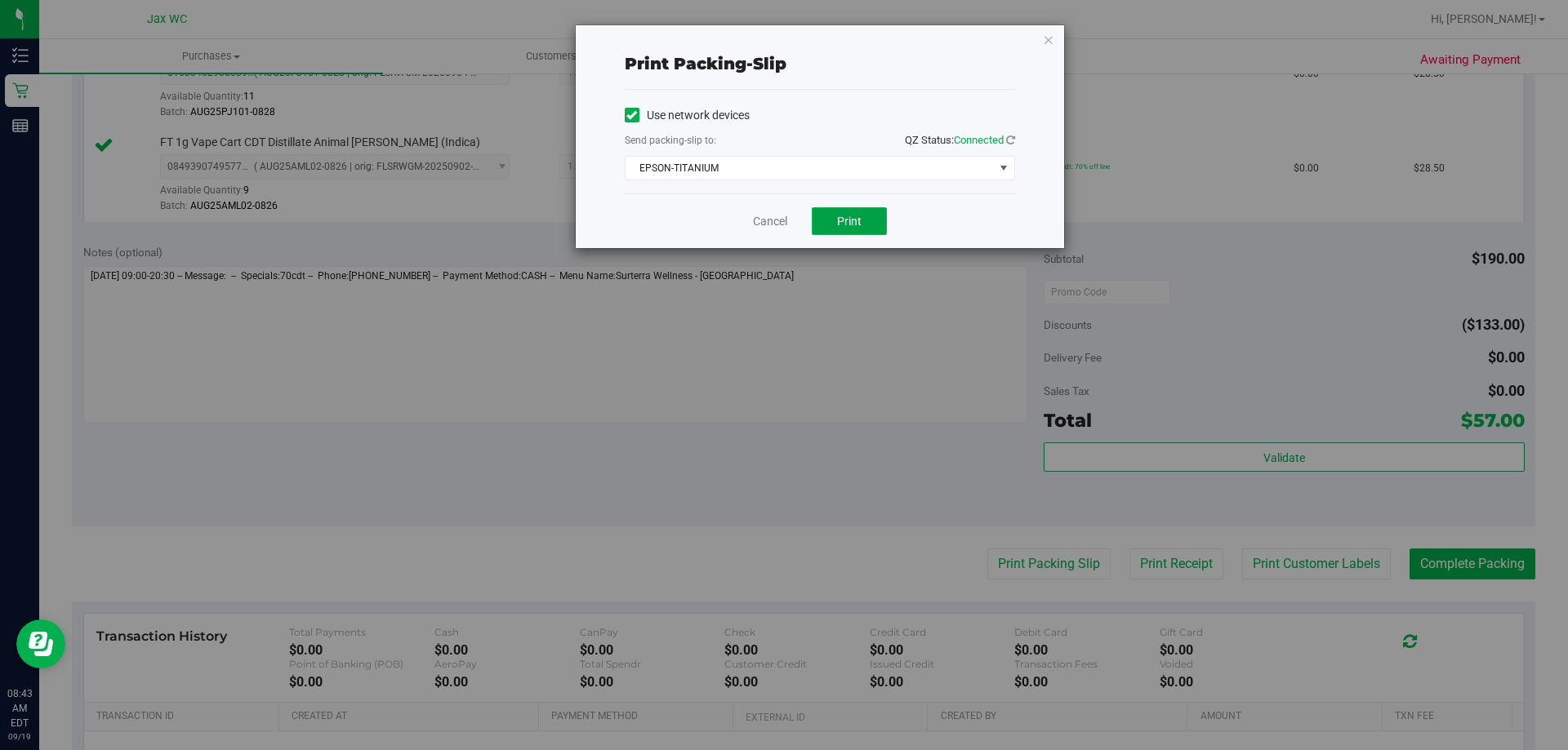
click at [855, 227] on span "Print" at bounding box center [849, 220] width 25 height 13
click at [776, 225] on link "Cancel" at bounding box center [770, 221] width 34 height 17
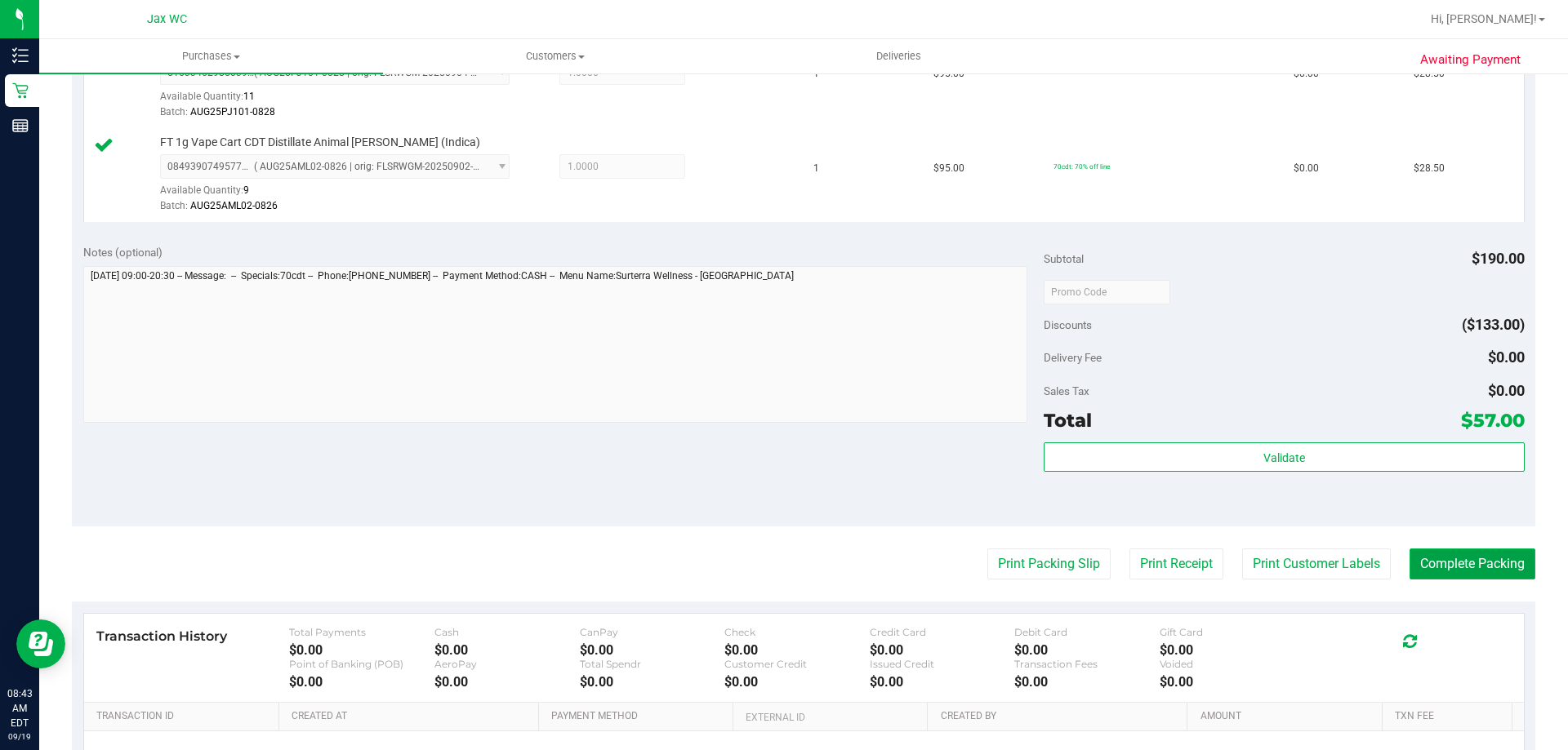
click at [1462, 572] on button "Complete Packing" at bounding box center [1473, 564] width 126 height 31
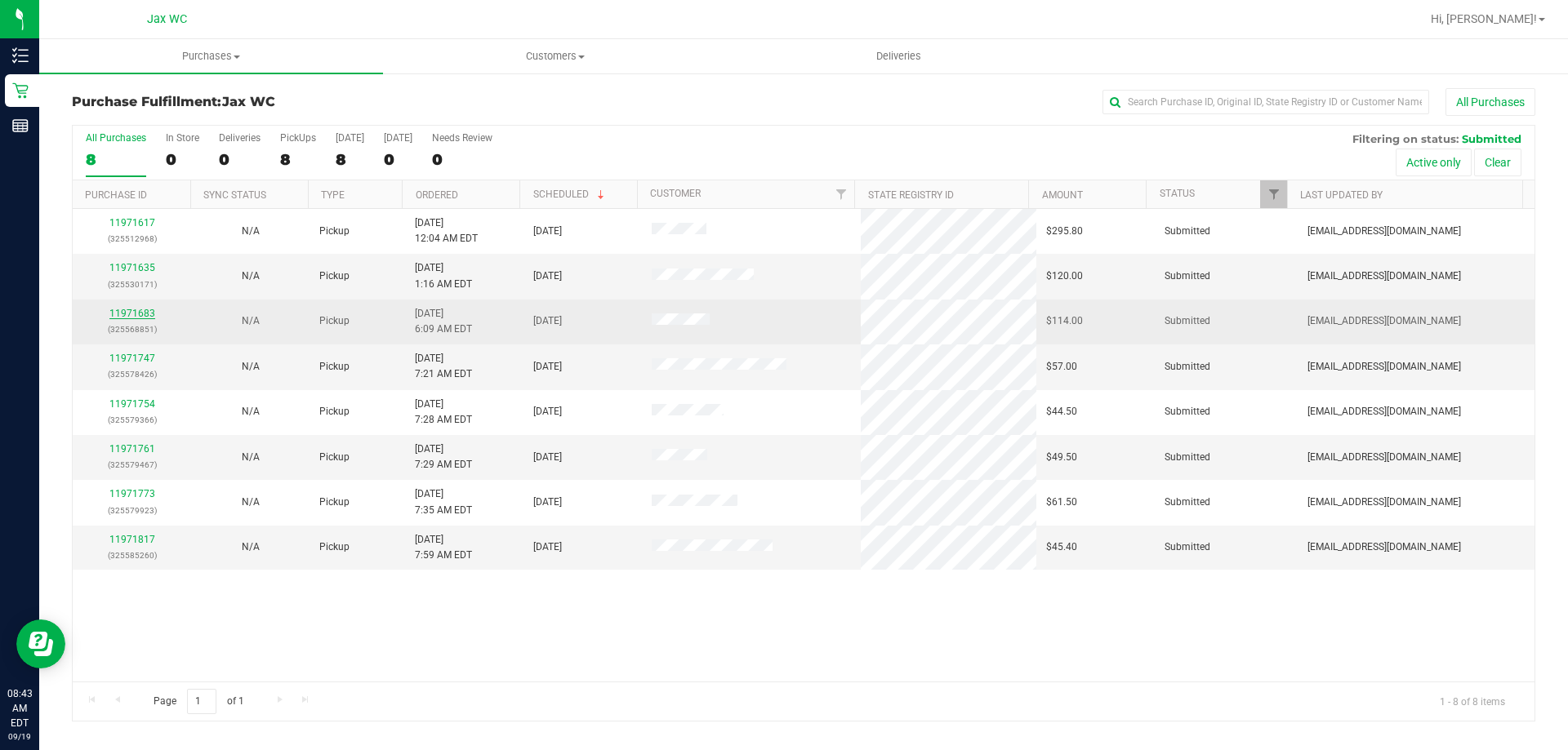
click at [147, 312] on link "11971683" at bounding box center [132, 314] width 46 height 12
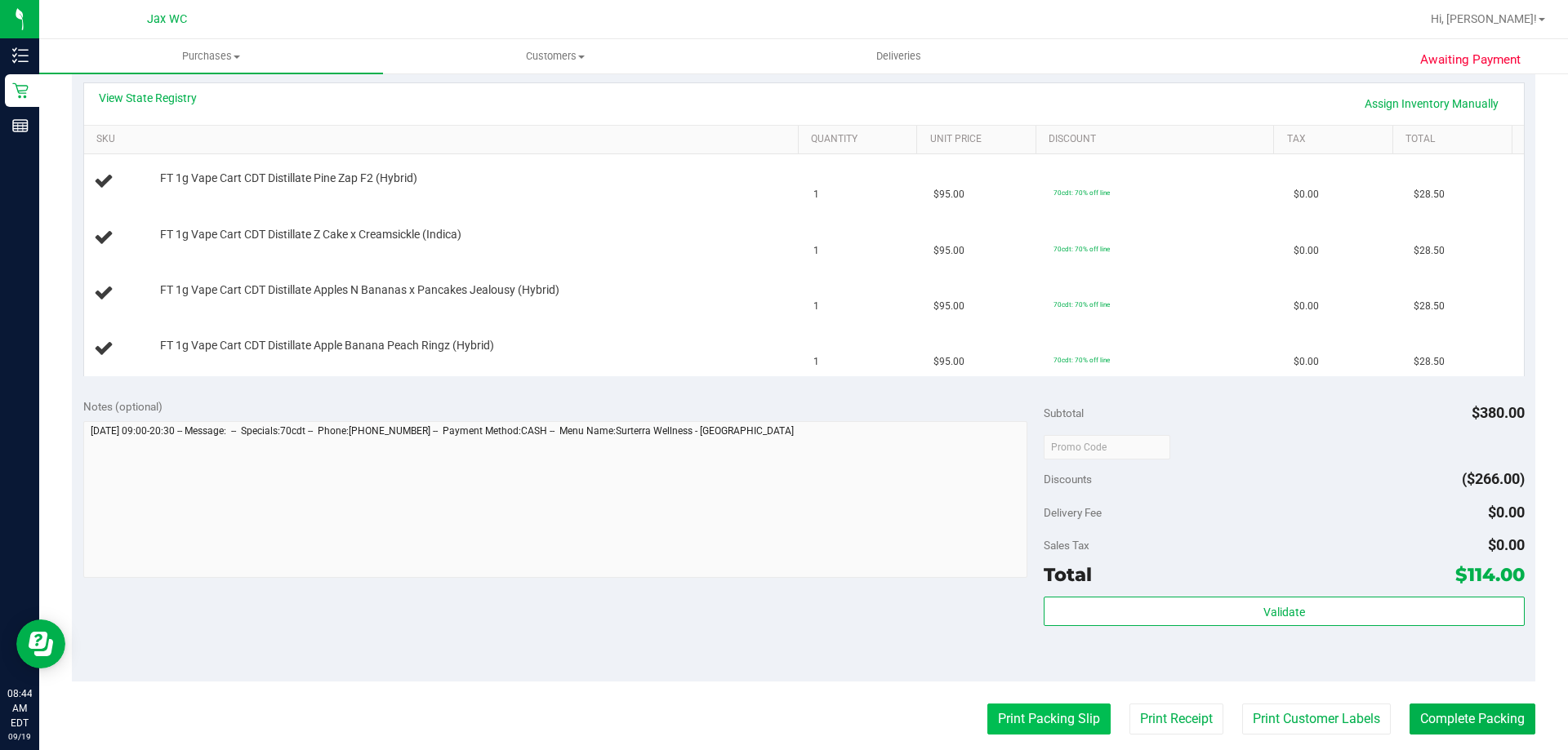
scroll to position [408, 0]
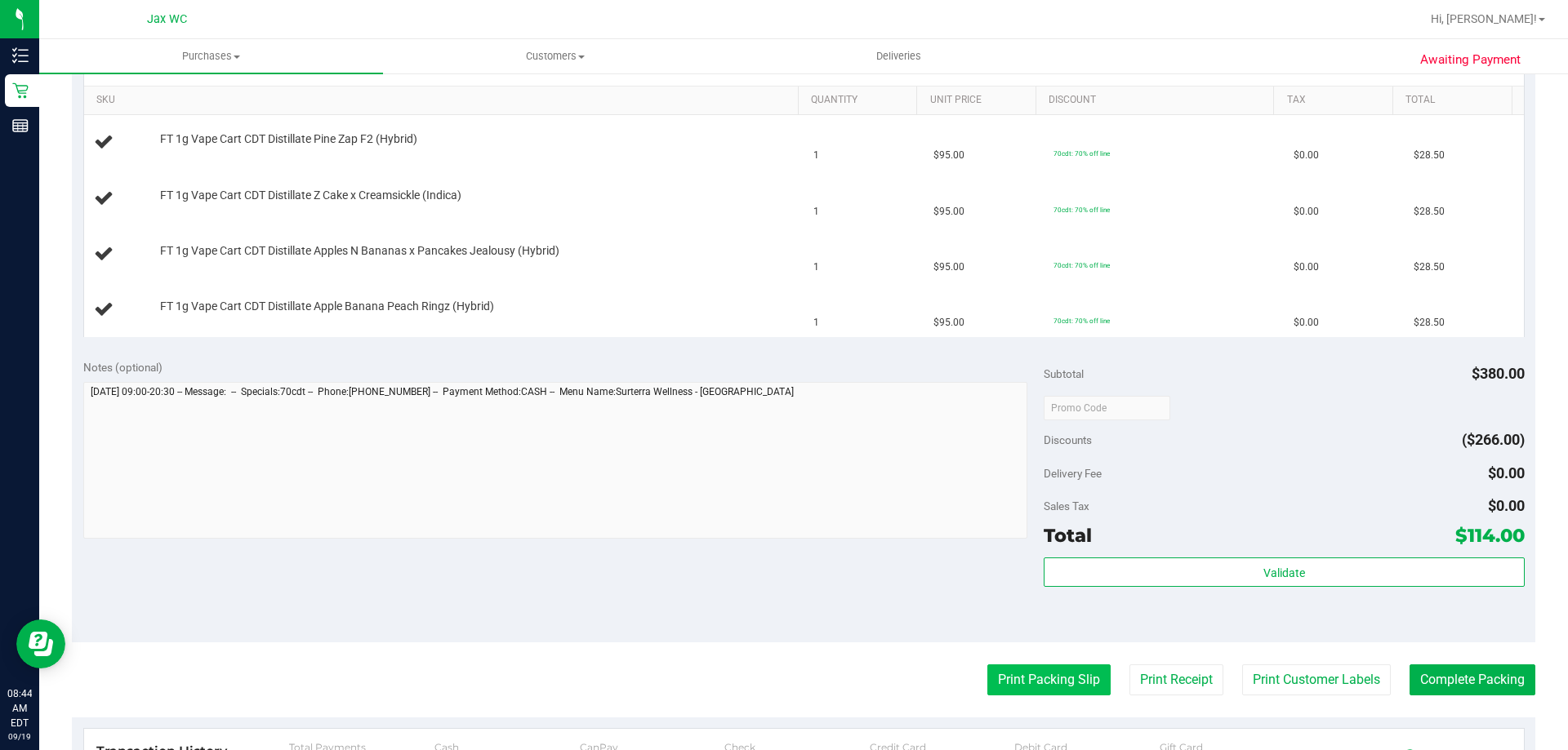
click at [1002, 677] on button "Print Packing Slip" at bounding box center [1048, 680] width 123 height 31
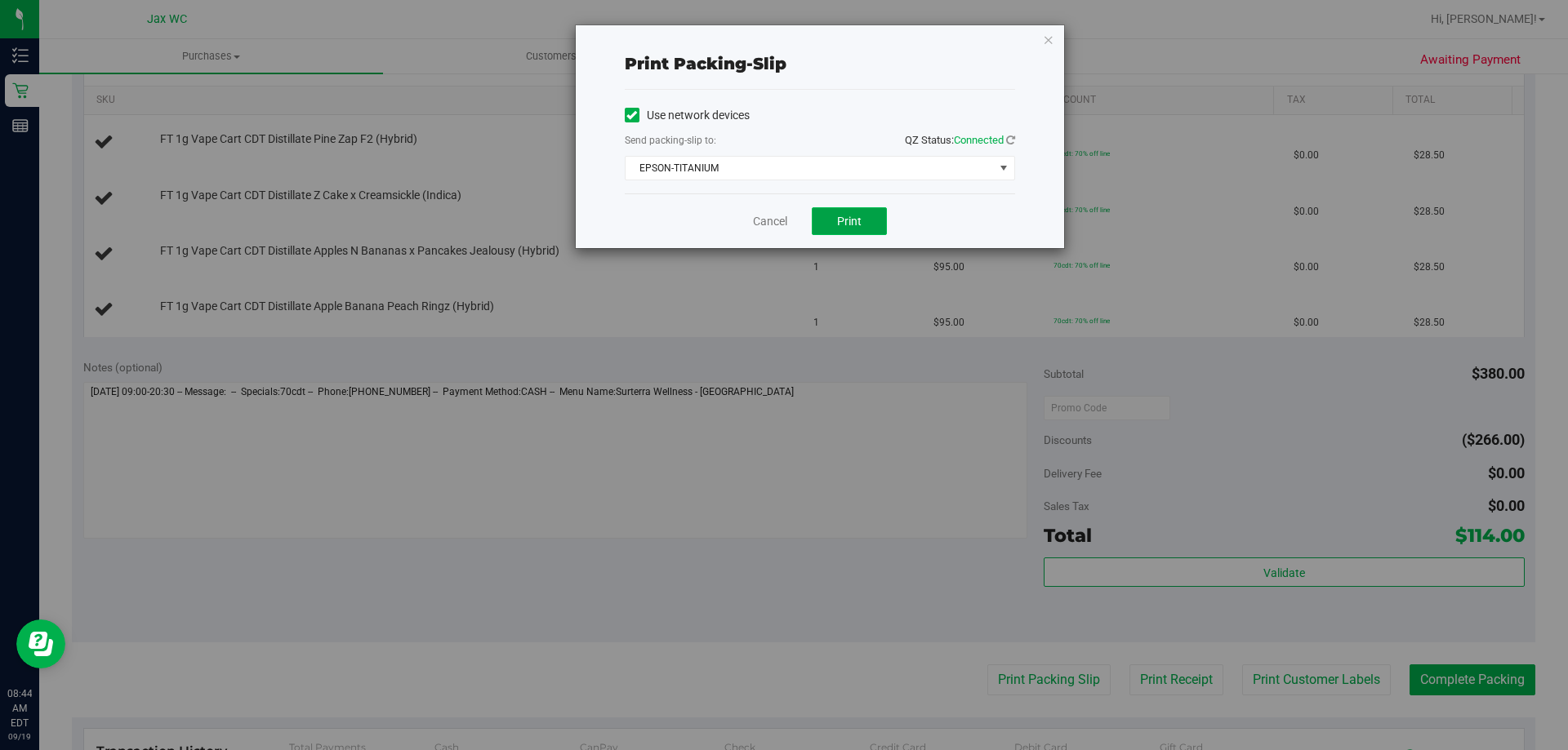
click at [840, 221] on span "Print" at bounding box center [849, 220] width 25 height 13
click at [777, 224] on link "Cancel" at bounding box center [770, 221] width 34 height 17
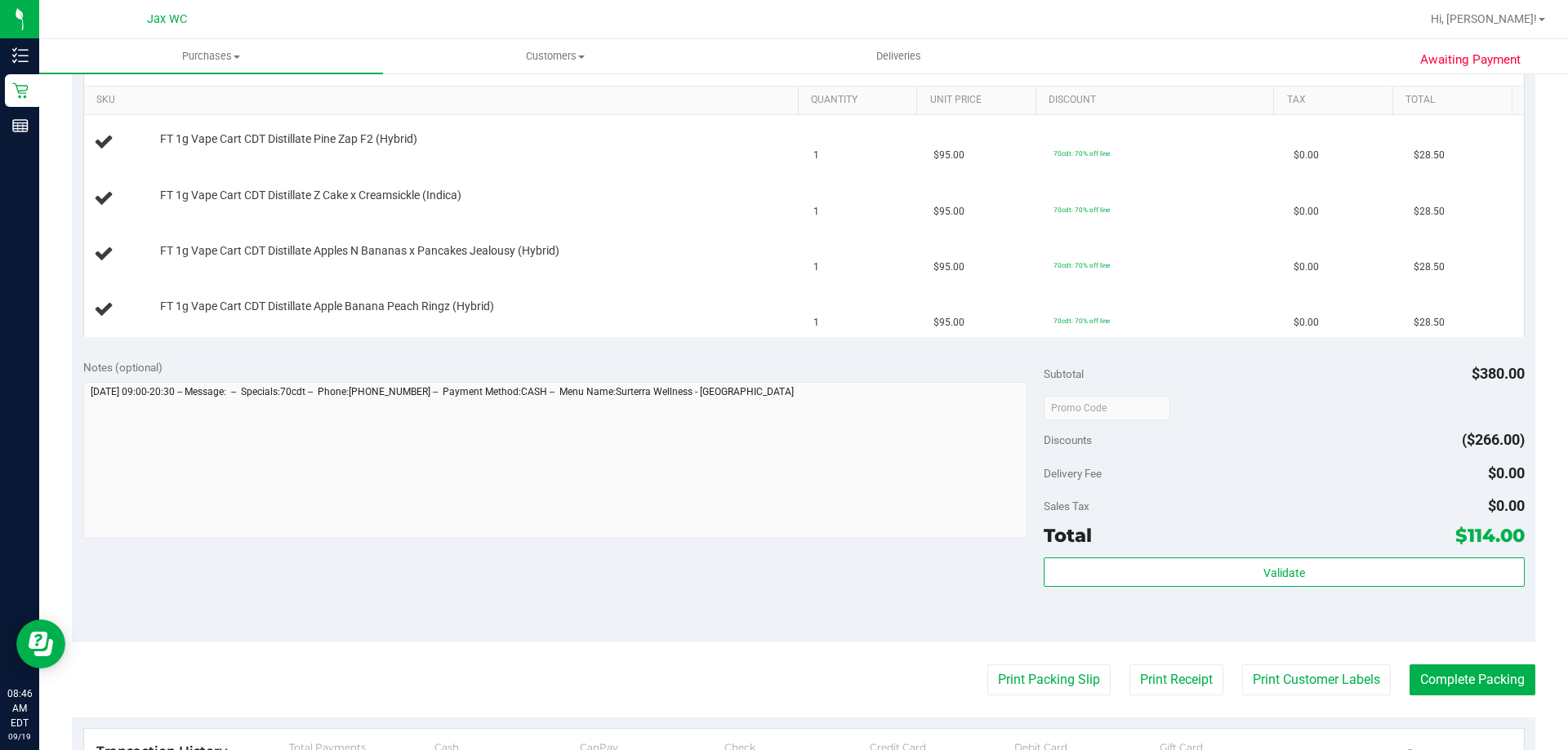
click at [987, 664] on button "Print Packing Slip" at bounding box center [1048, 680] width 123 height 31
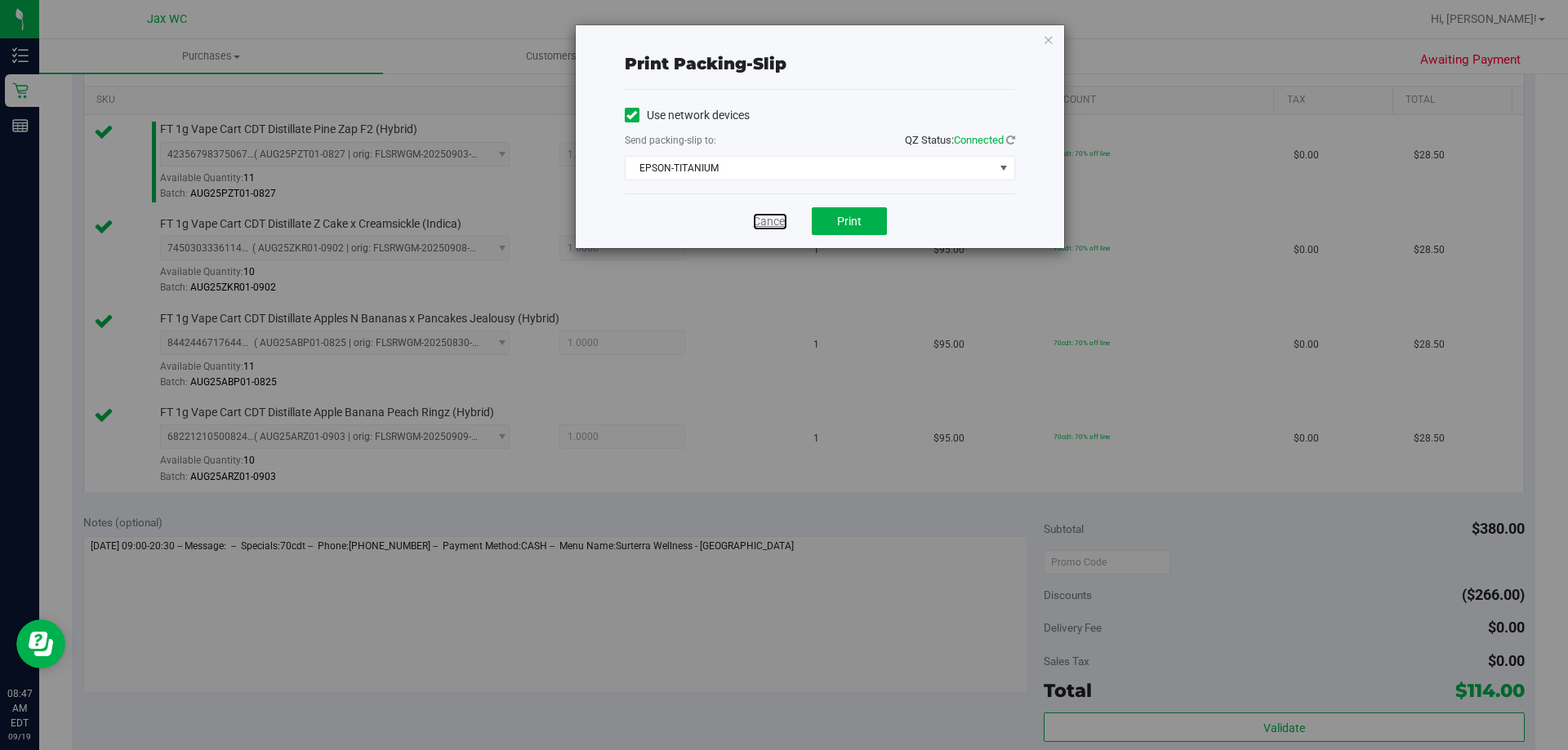
click at [761, 219] on link "Cancel" at bounding box center [770, 221] width 34 height 17
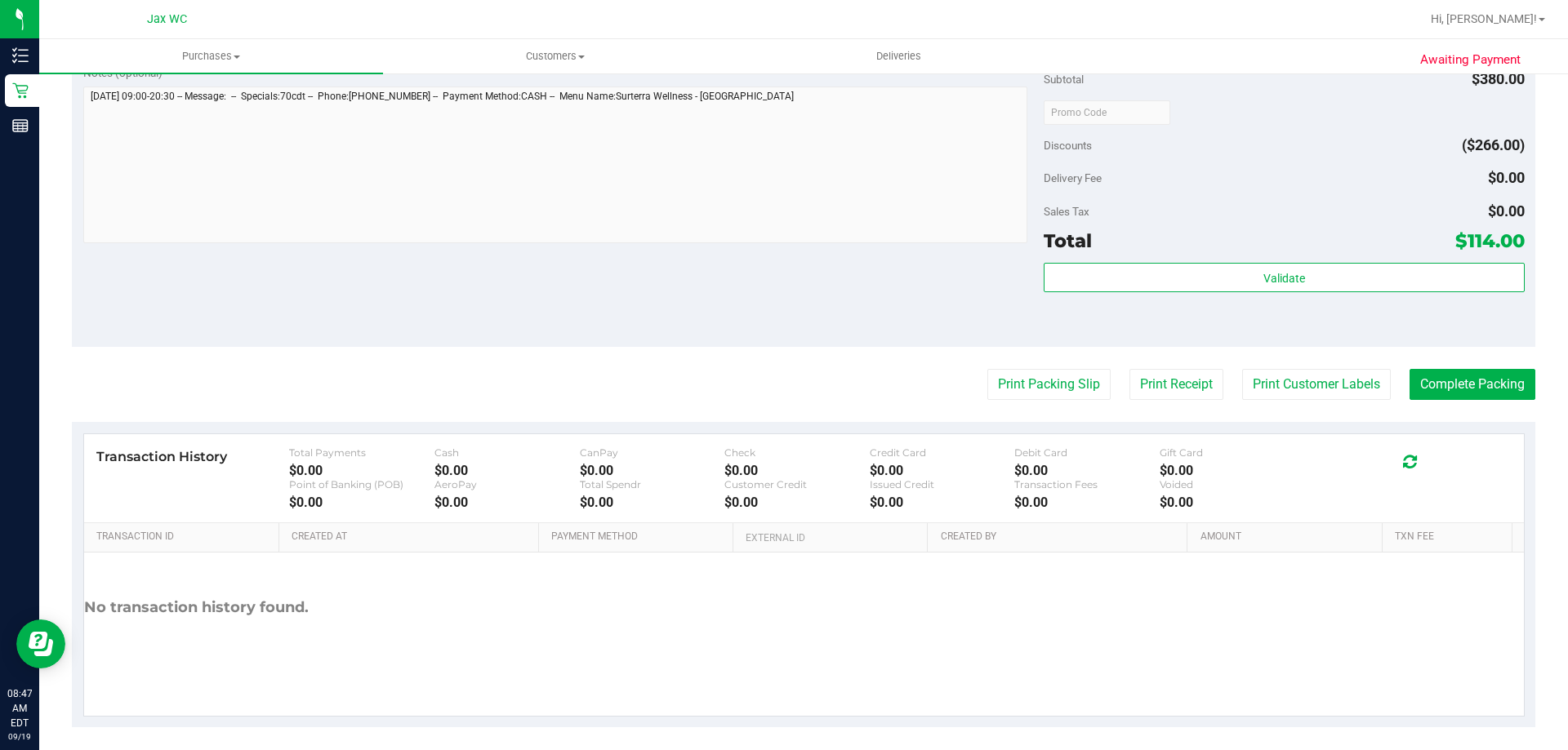
scroll to position [868, 0]
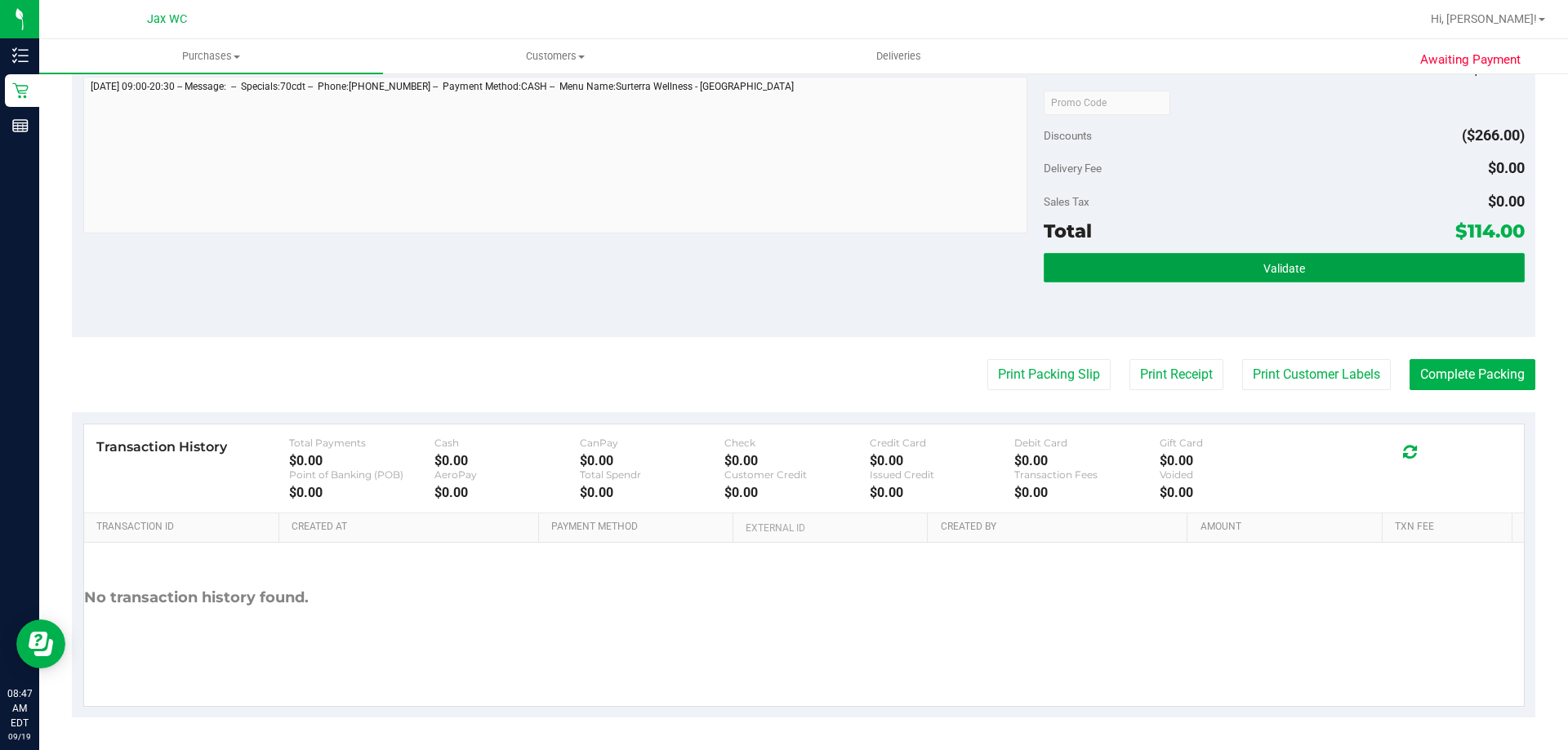
click at [1266, 272] on span "Validate" at bounding box center [1284, 268] width 41 height 13
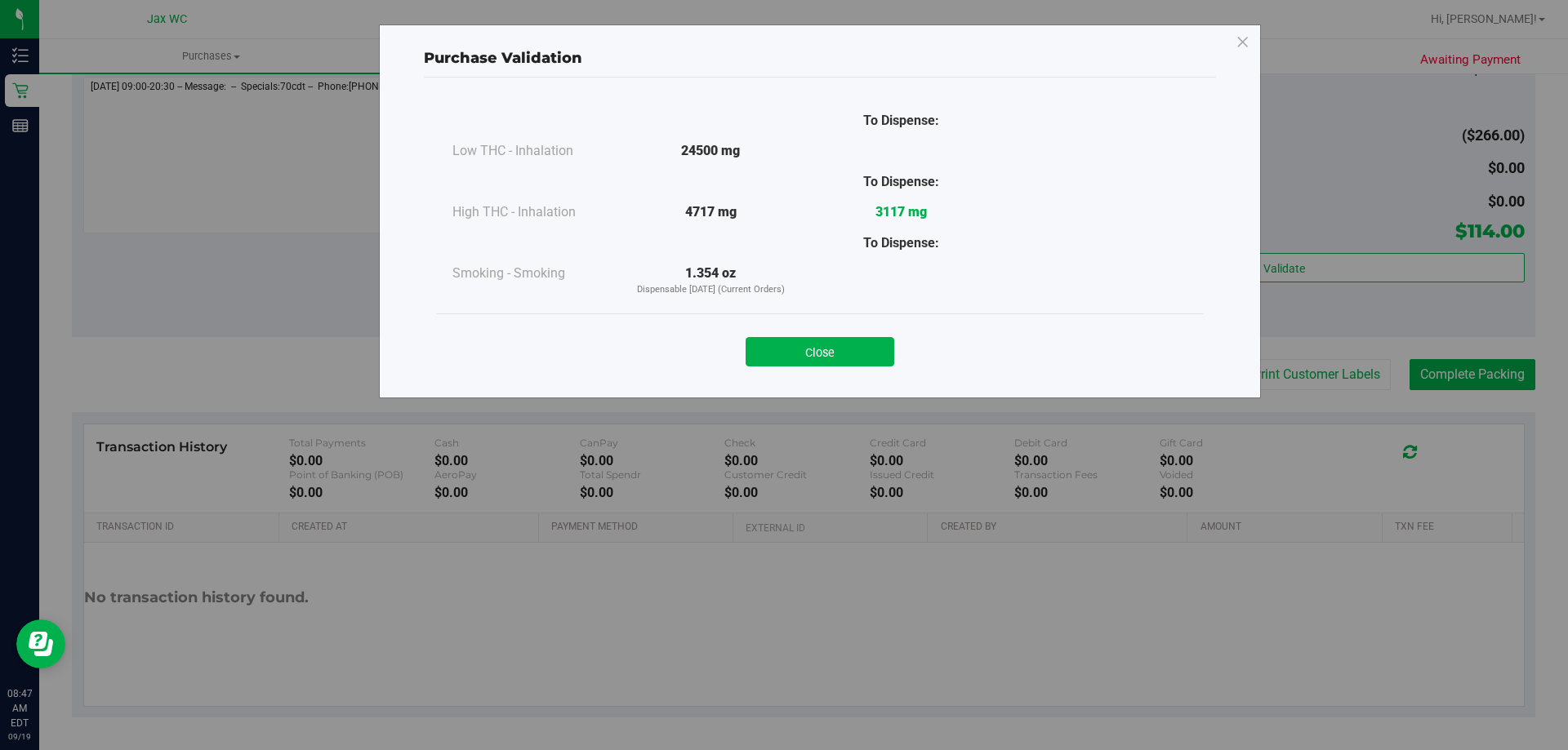
drag, startPoint x: 862, startPoint y: 351, endPoint x: 923, endPoint y: 323, distance: 67.1
click at [863, 350] on button "Close" at bounding box center [819, 352] width 148 height 29
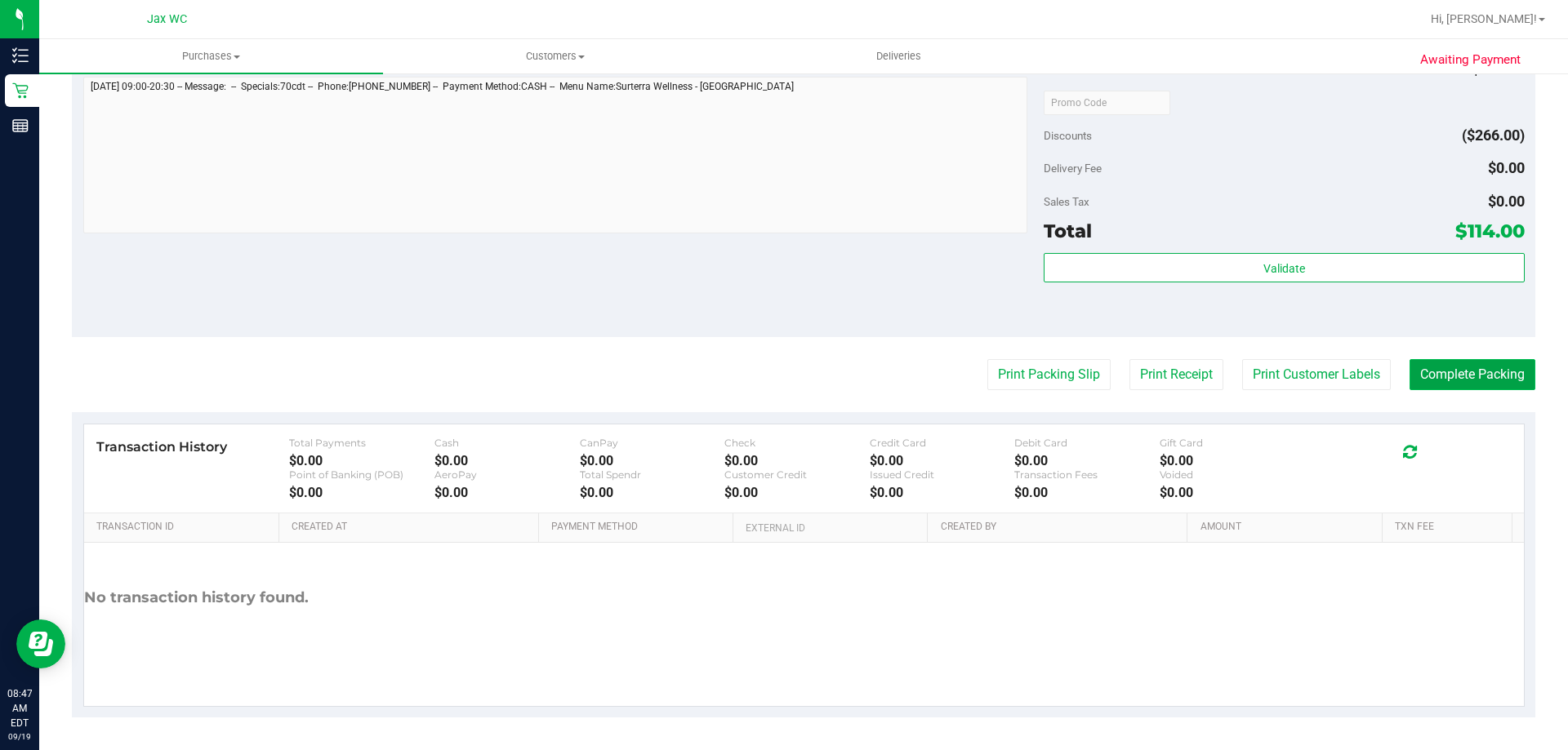
click at [1486, 374] on button "Complete Packing" at bounding box center [1473, 375] width 126 height 31
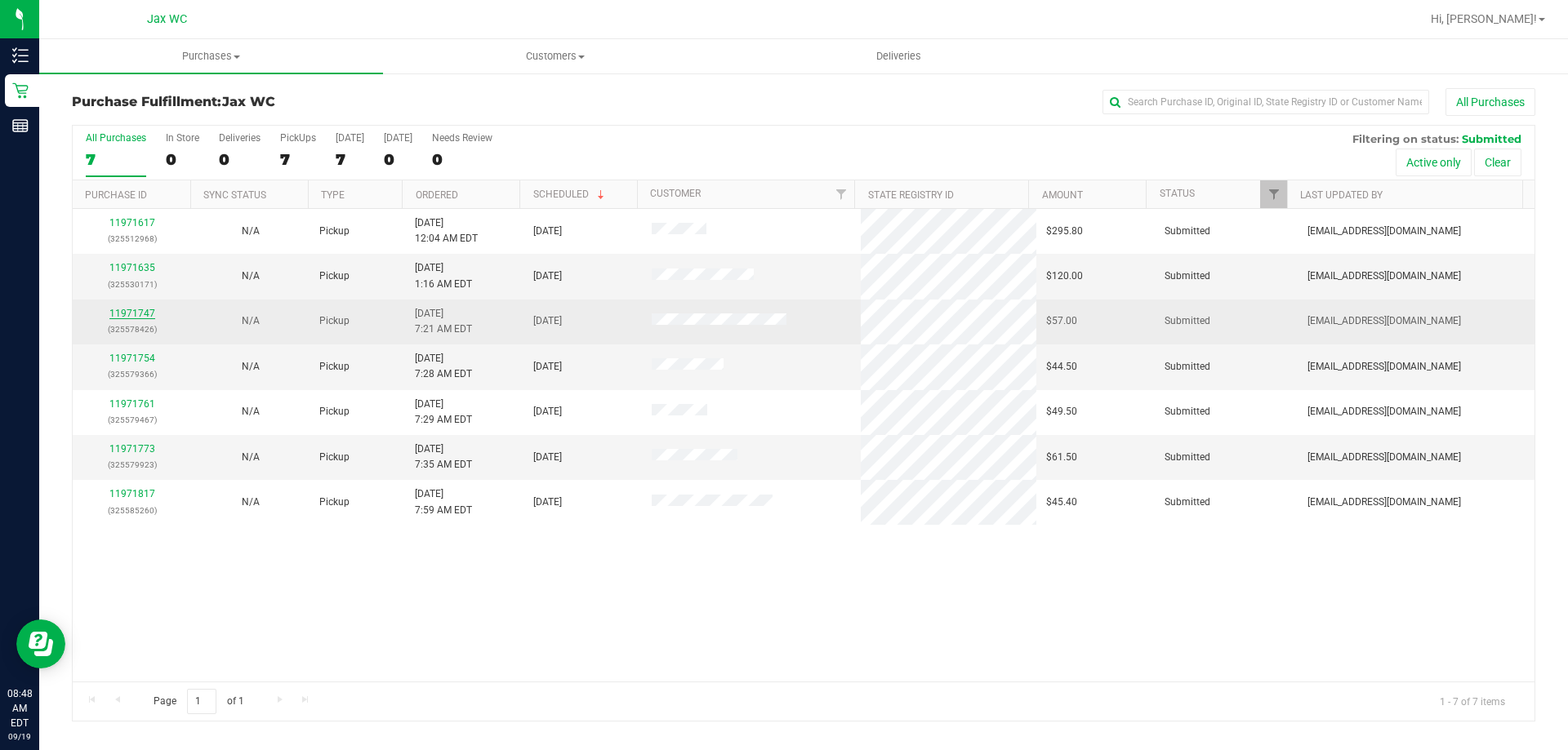
click at [137, 315] on link "11971747" at bounding box center [132, 314] width 46 height 12
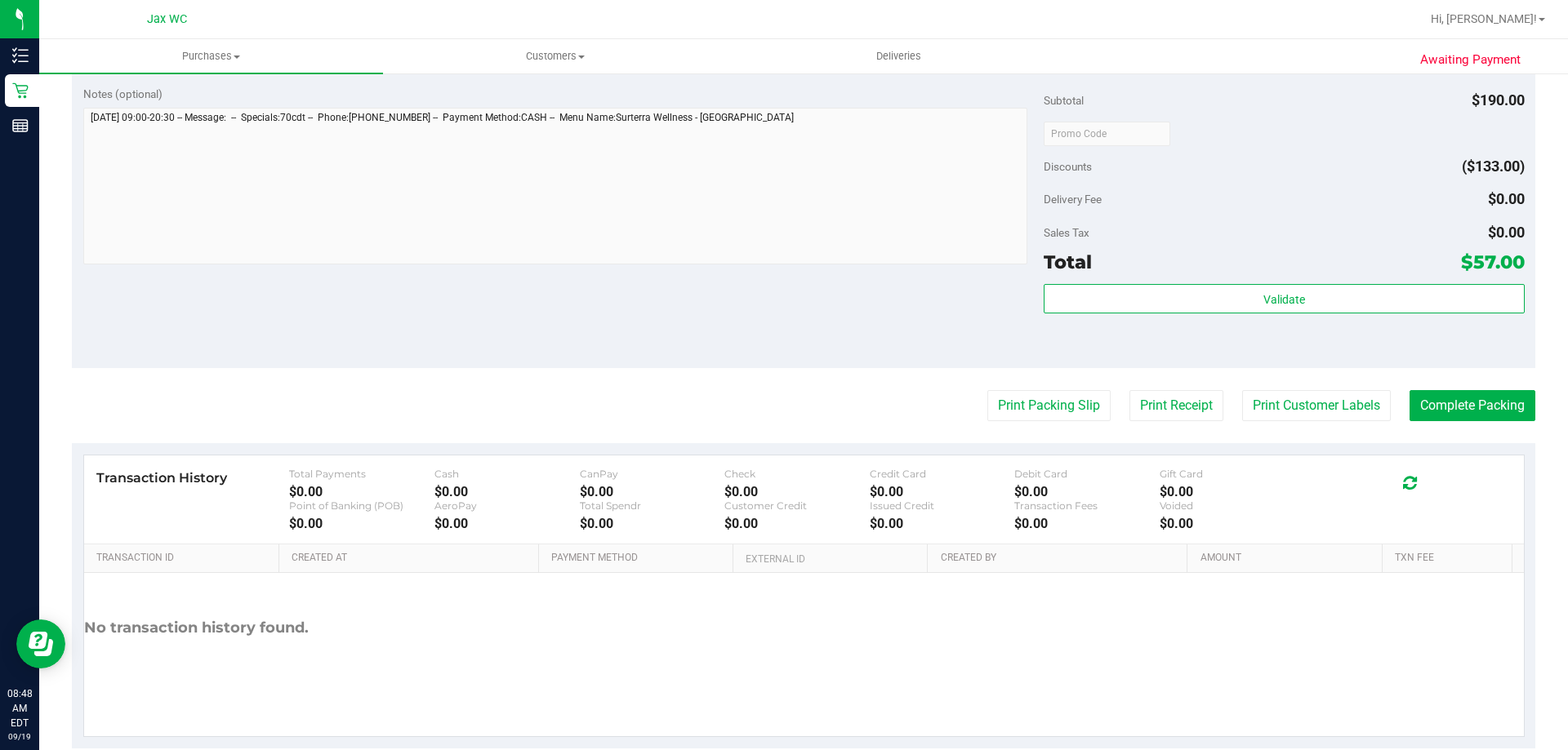
scroll to position [654, 0]
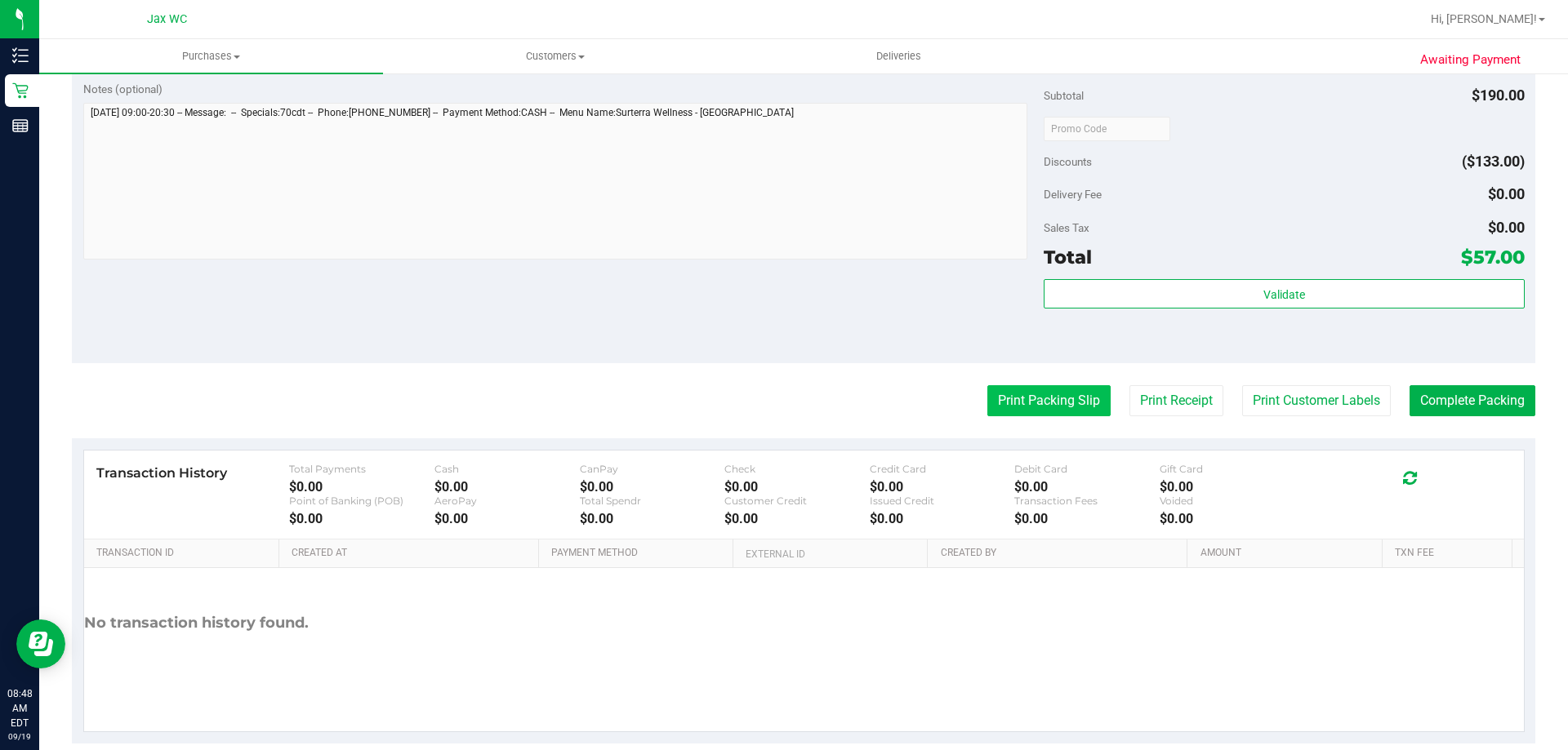
click at [1026, 408] on button "Print Packing Slip" at bounding box center [1048, 401] width 123 height 31
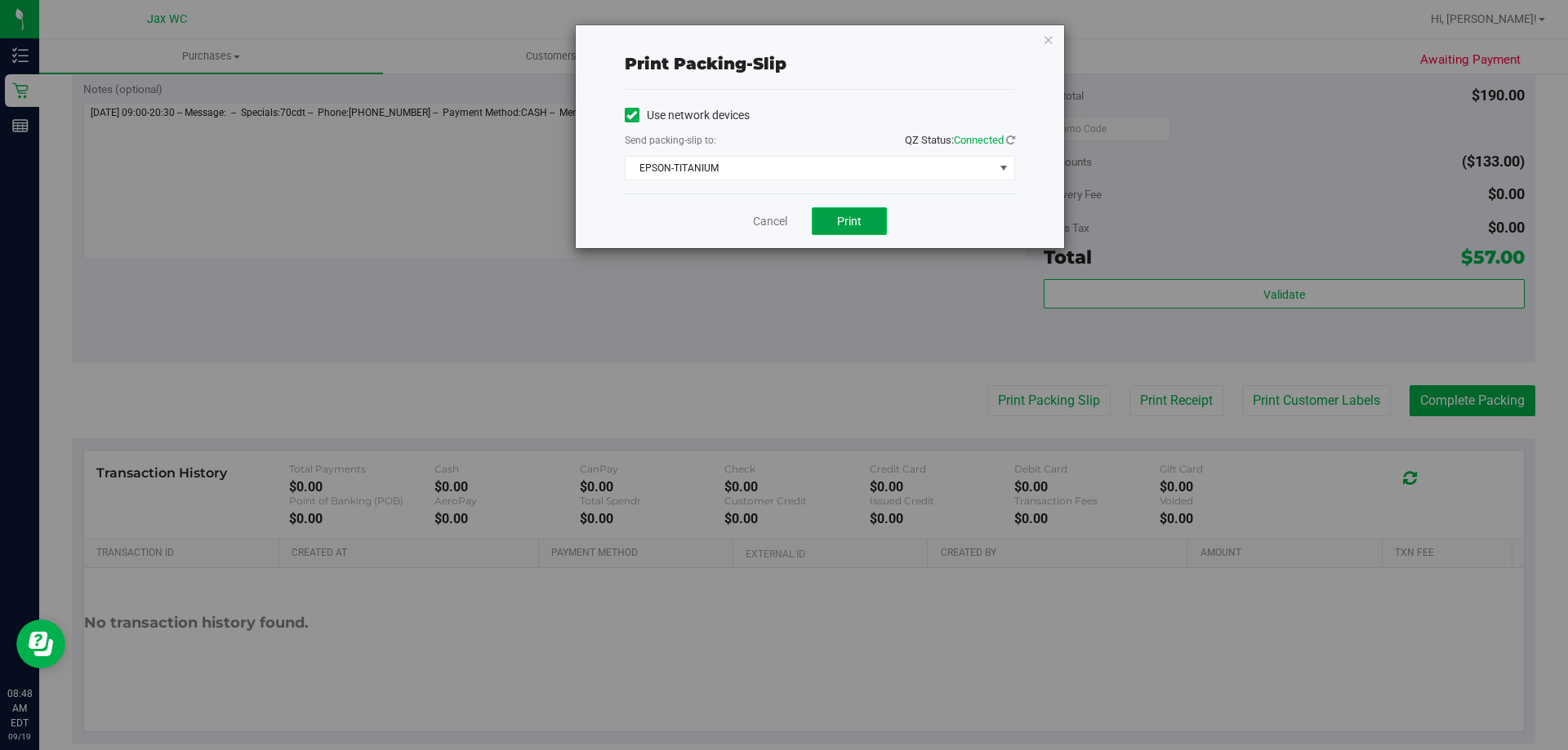
click at [849, 227] on span "Print" at bounding box center [849, 220] width 25 height 13
click at [784, 226] on link "Cancel" at bounding box center [770, 221] width 34 height 17
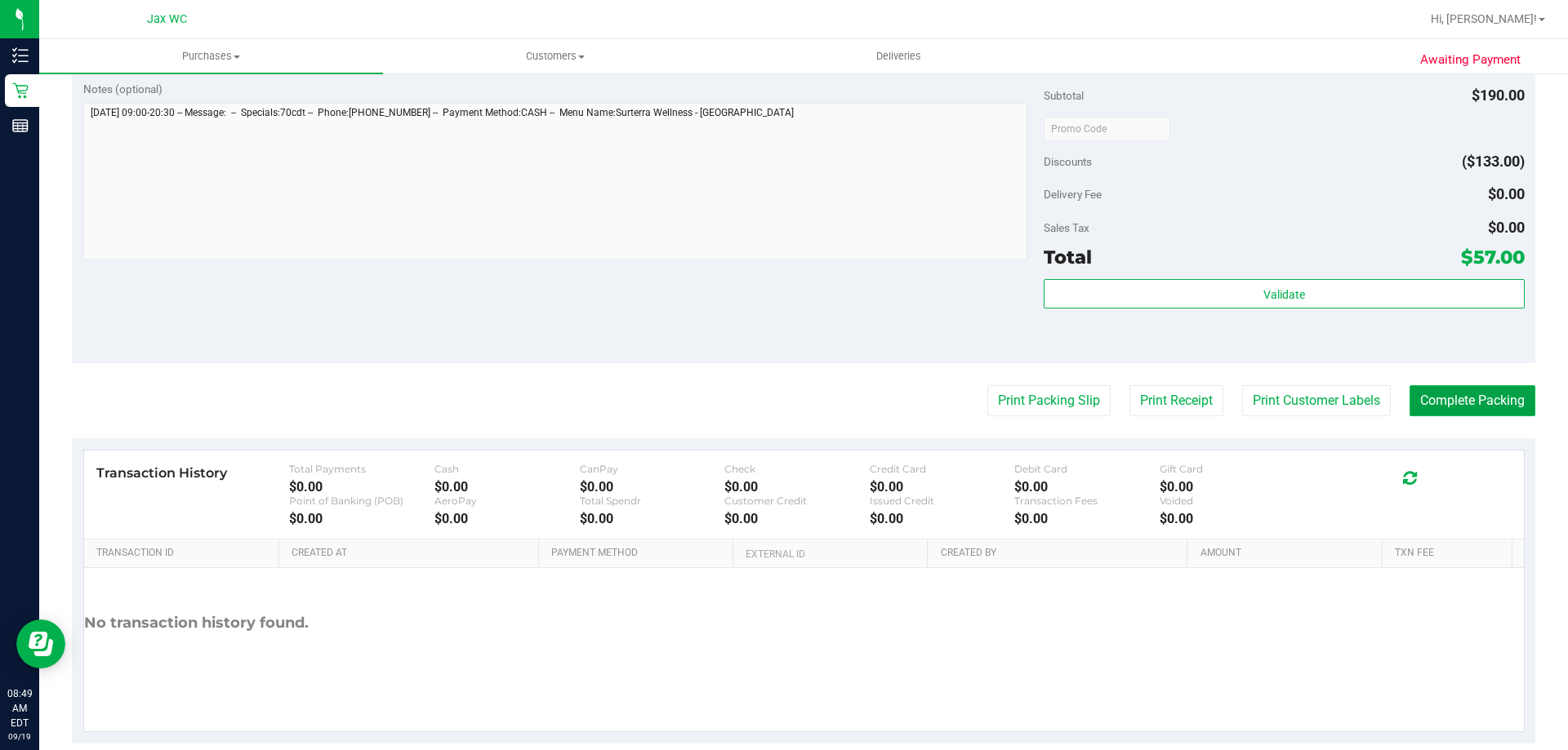
click at [1420, 405] on button "Complete Packing" at bounding box center [1473, 401] width 126 height 31
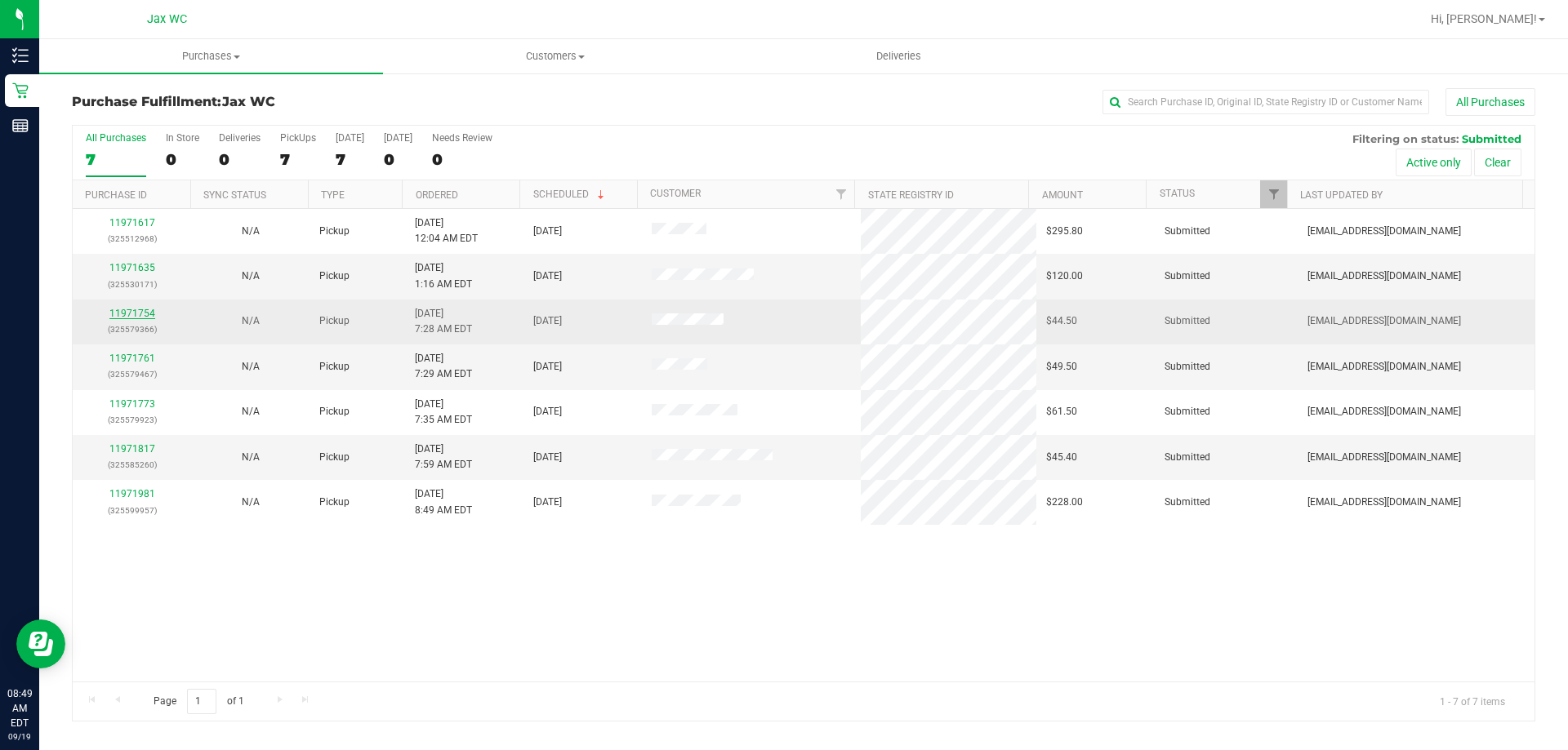
click at [147, 313] on link "11971754" at bounding box center [132, 314] width 46 height 12
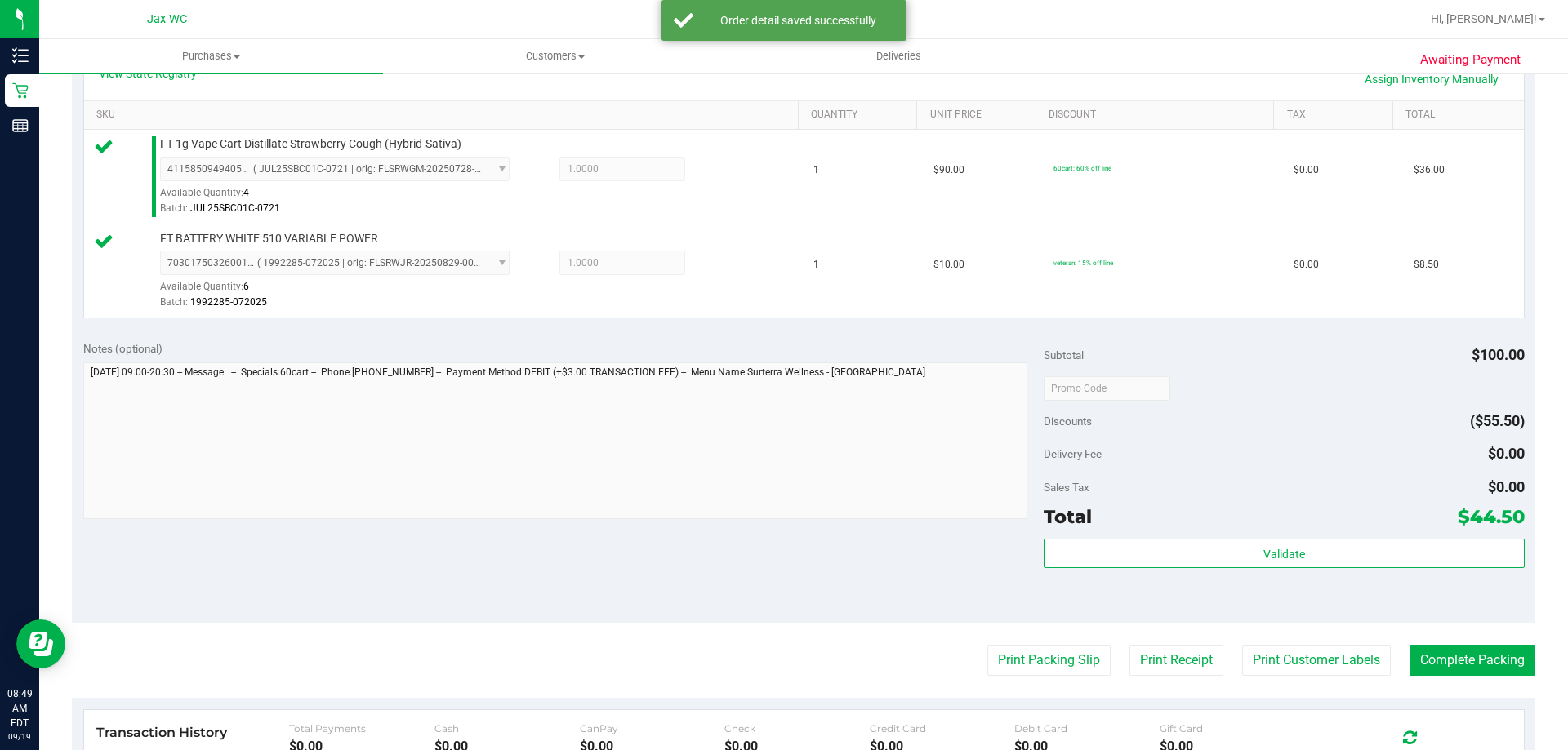
scroll to position [408, 0]
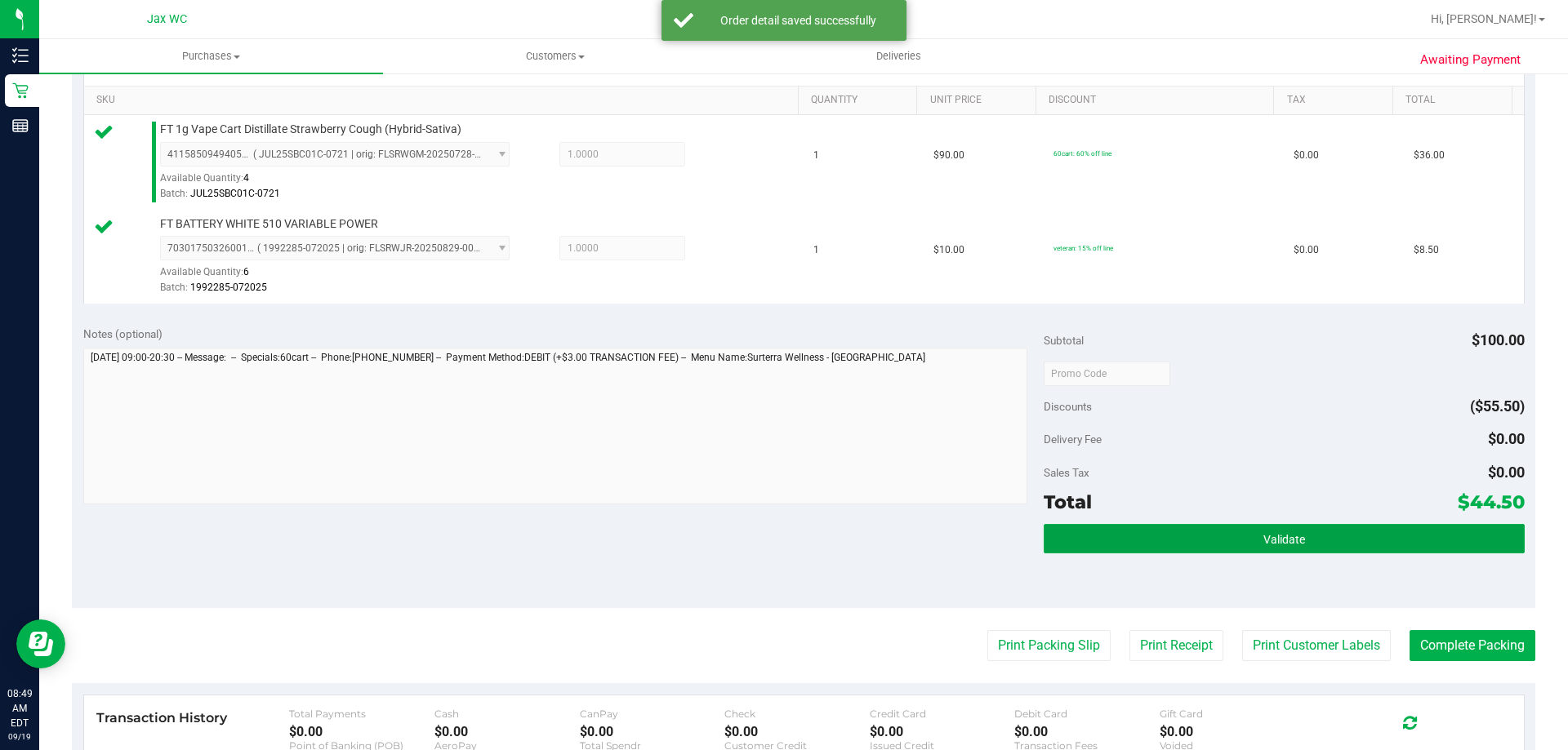
drag, startPoint x: 1109, startPoint y: 530, endPoint x: 1078, endPoint y: 511, distance: 36.4
click at [1112, 529] on button "Validate" at bounding box center [1284, 539] width 480 height 29
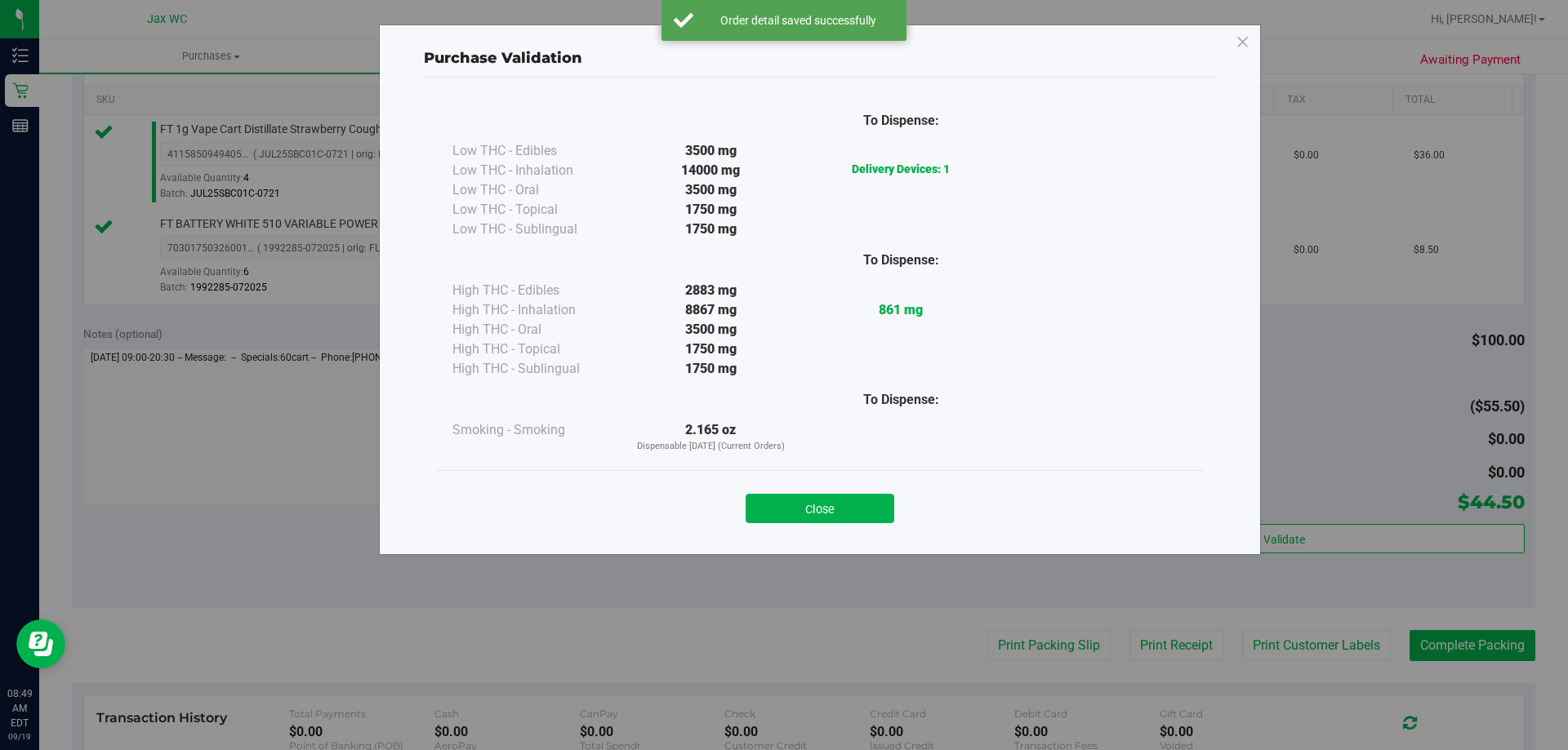
click at [856, 507] on button "Close" at bounding box center [819, 509] width 148 height 29
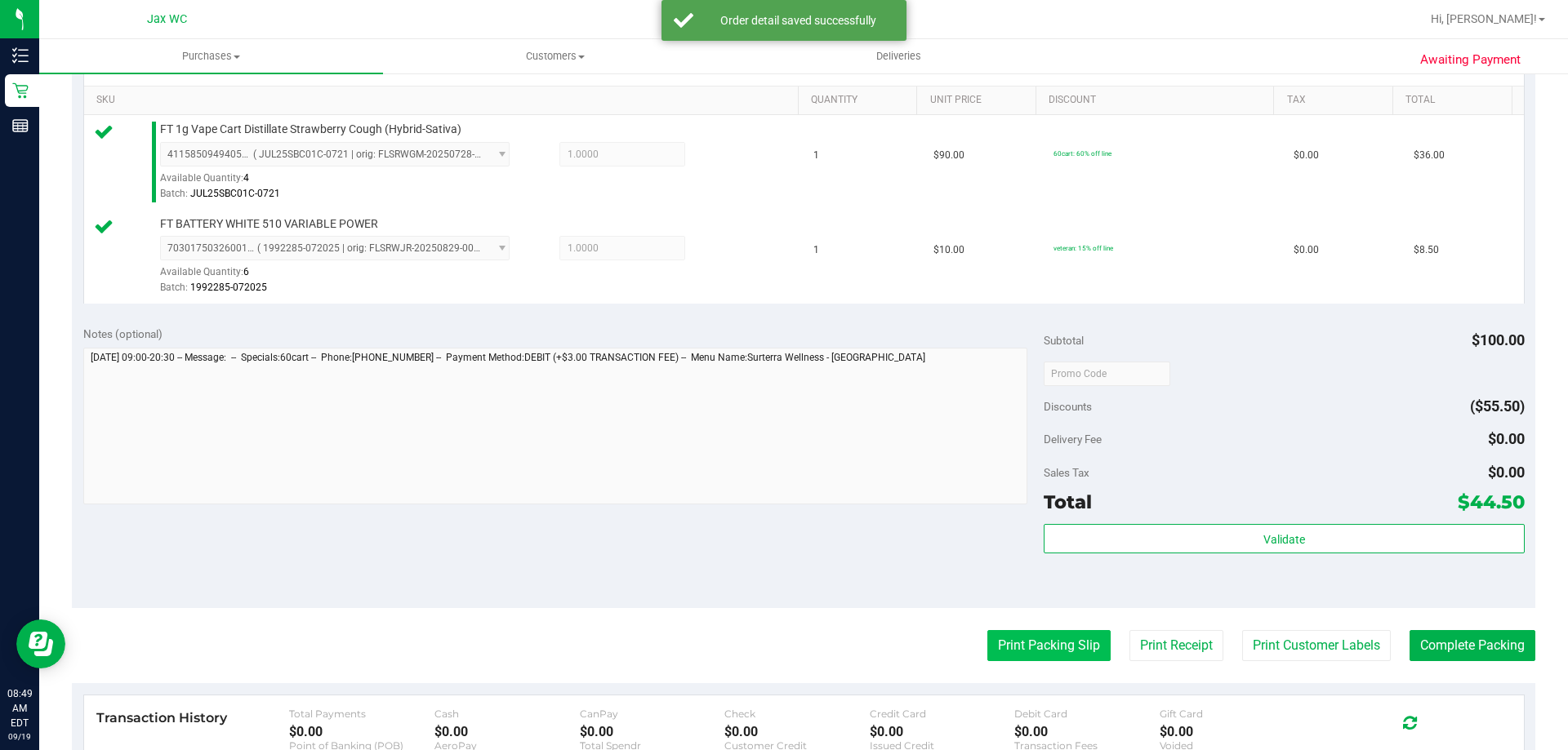
click at [1016, 633] on button "Print Packing Slip" at bounding box center [1048, 646] width 123 height 31
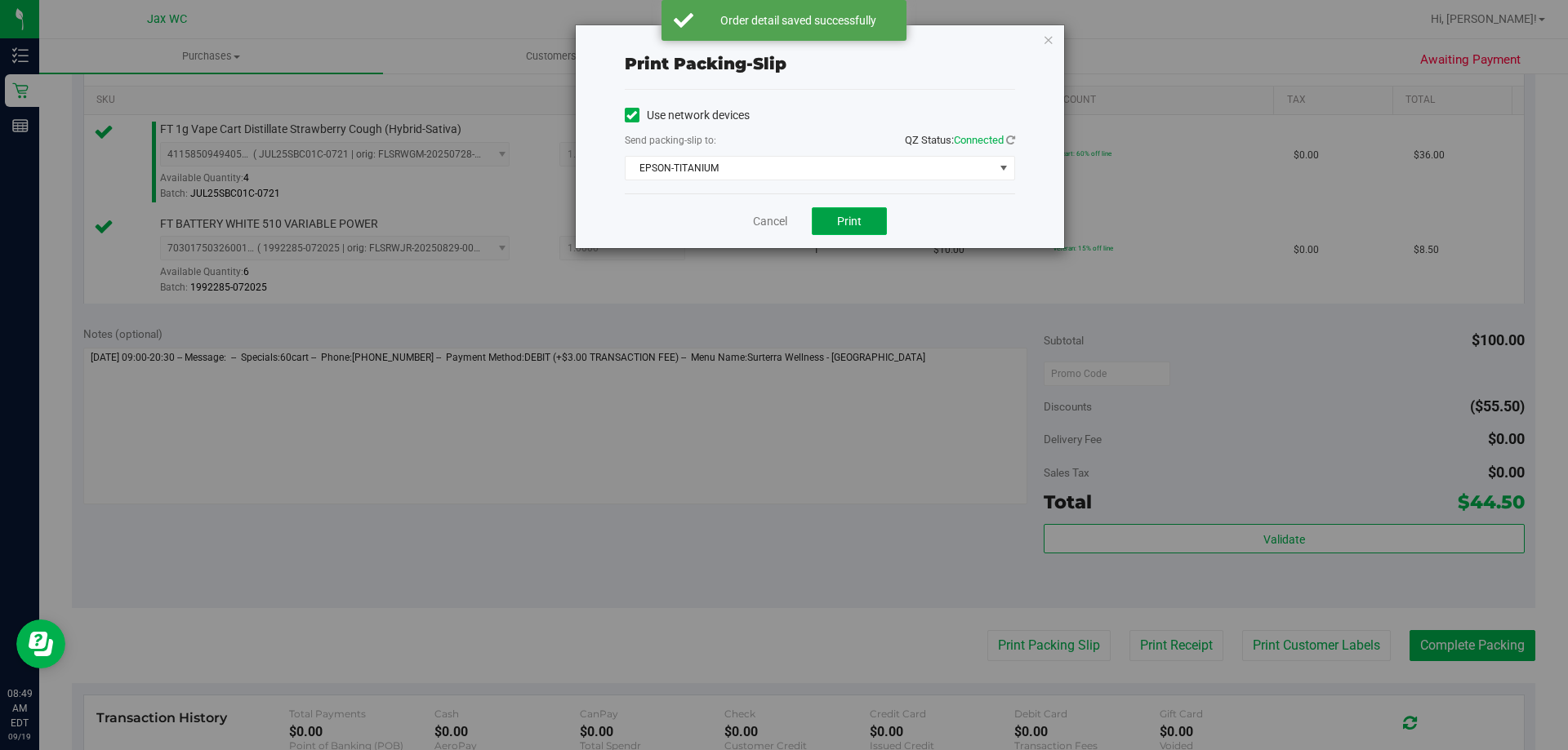
click at [848, 219] on span "Print" at bounding box center [849, 220] width 25 height 13
click at [779, 223] on link "Cancel" at bounding box center [770, 221] width 34 height 17
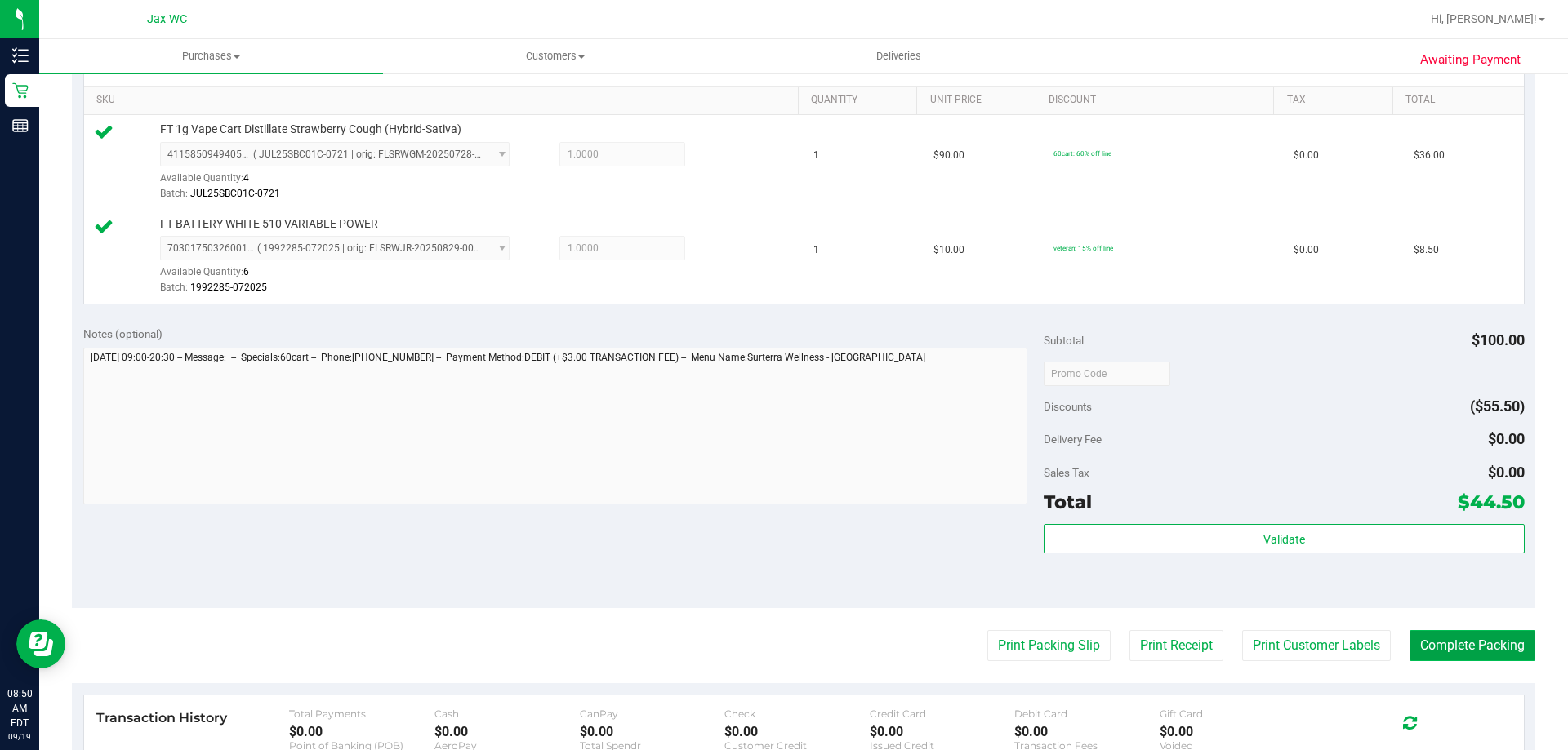
click at [1460, 647] on button "Complete Packing" at bounding box center [1473, 646] width 126 height 31
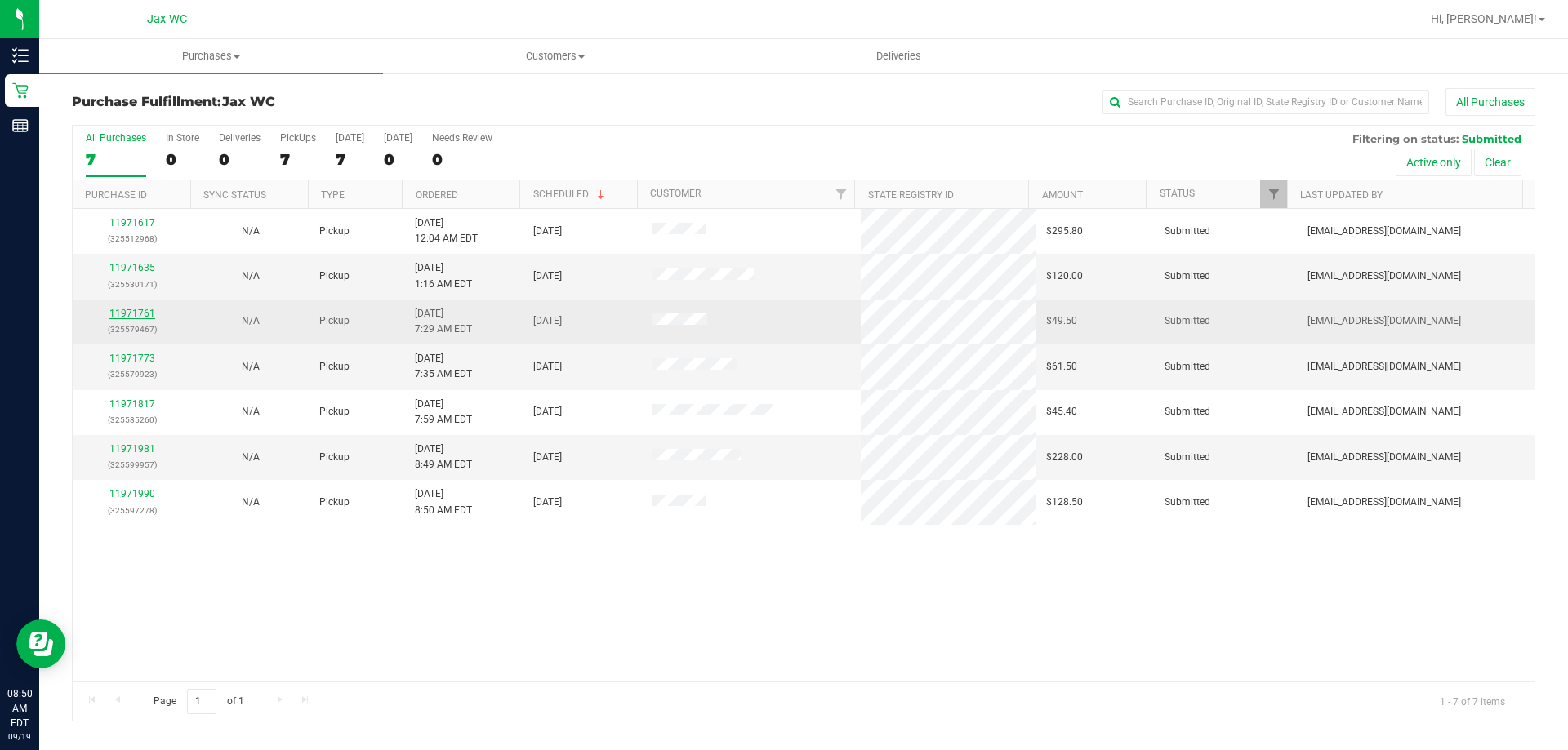
click at [119, 313] on link "11971761" at bounding box center [132, 314] width 46 height 12
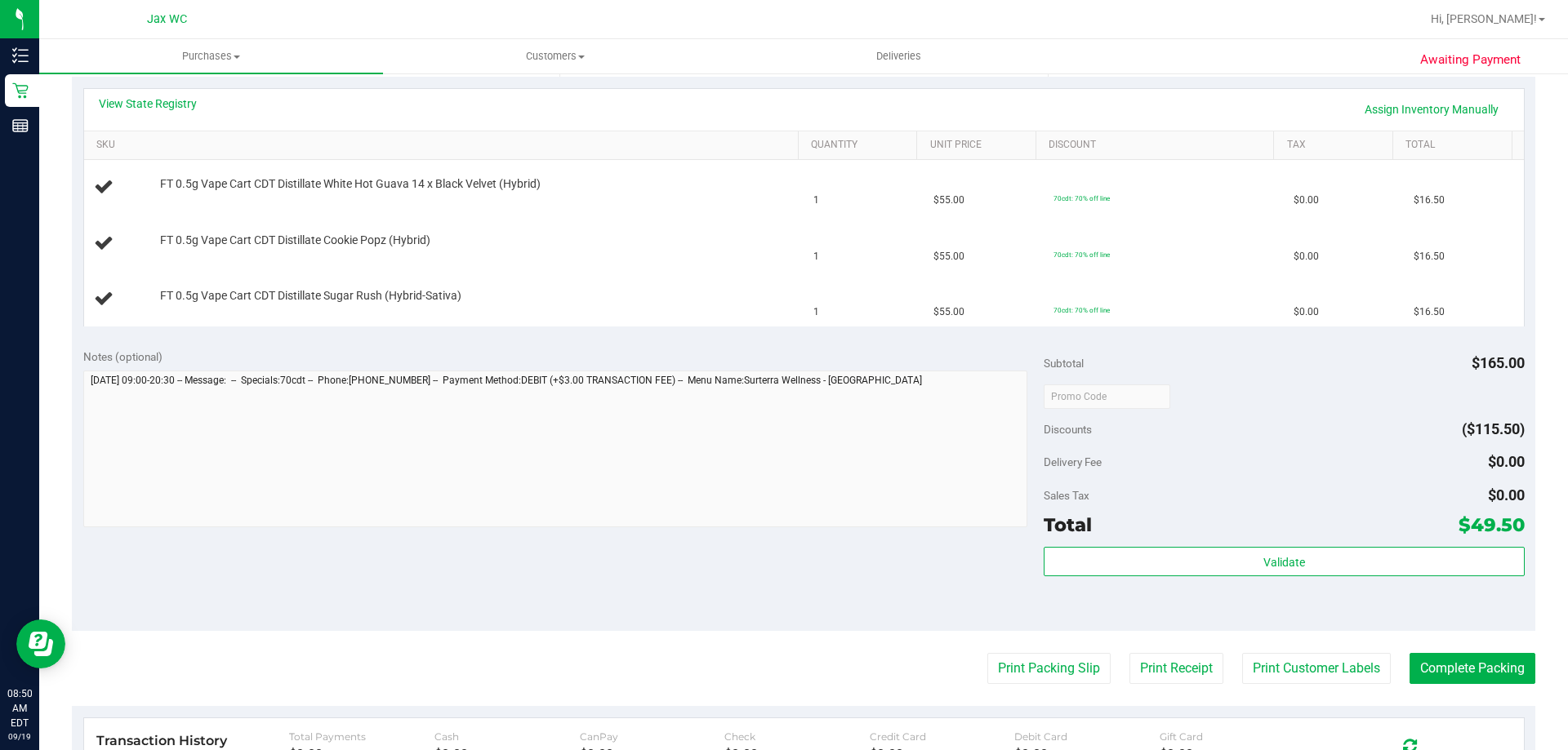
scroll to position [490, 0]
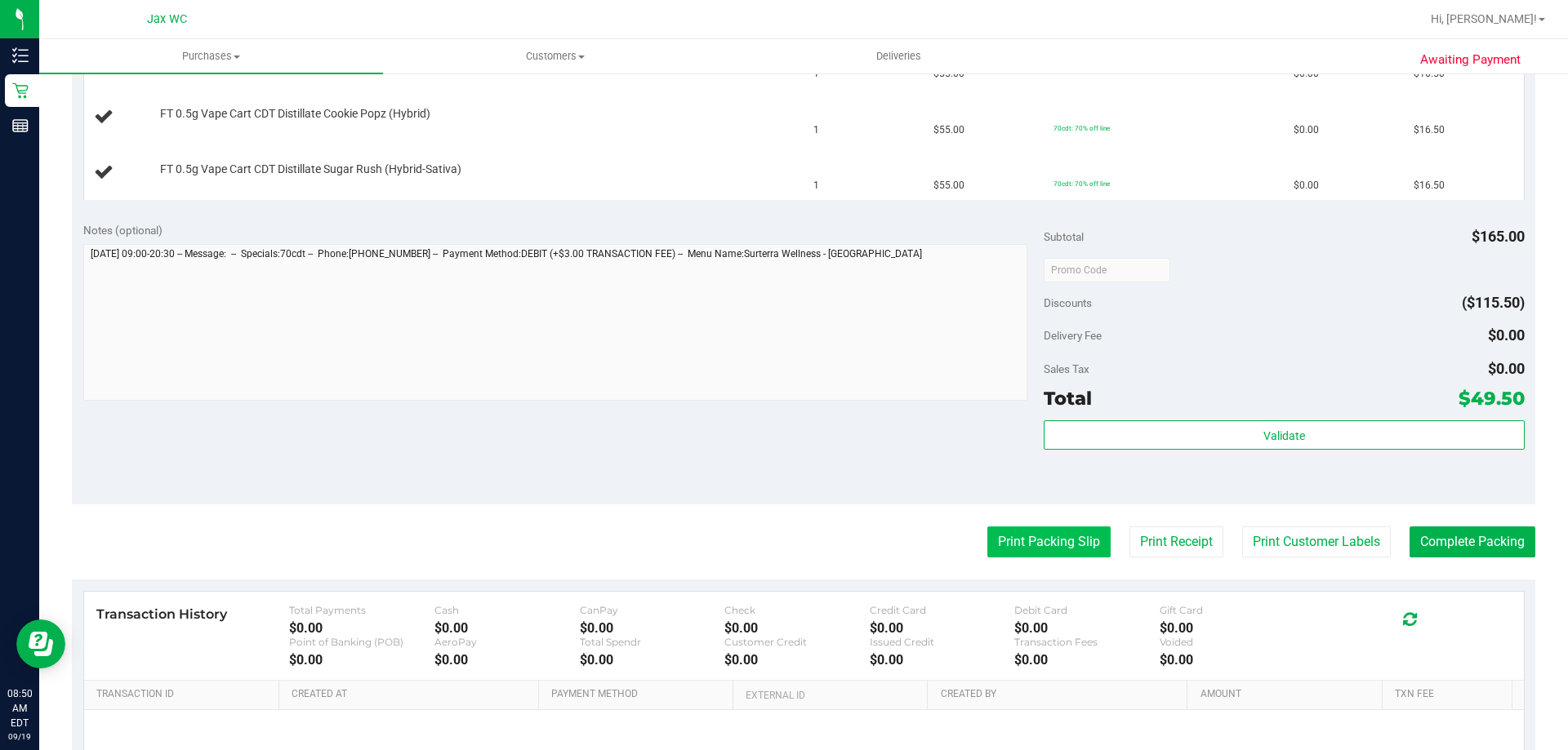
click at [1029, 548] on button "Print Packing Slip" at bounding box center [1048, 543] width 123 height 31
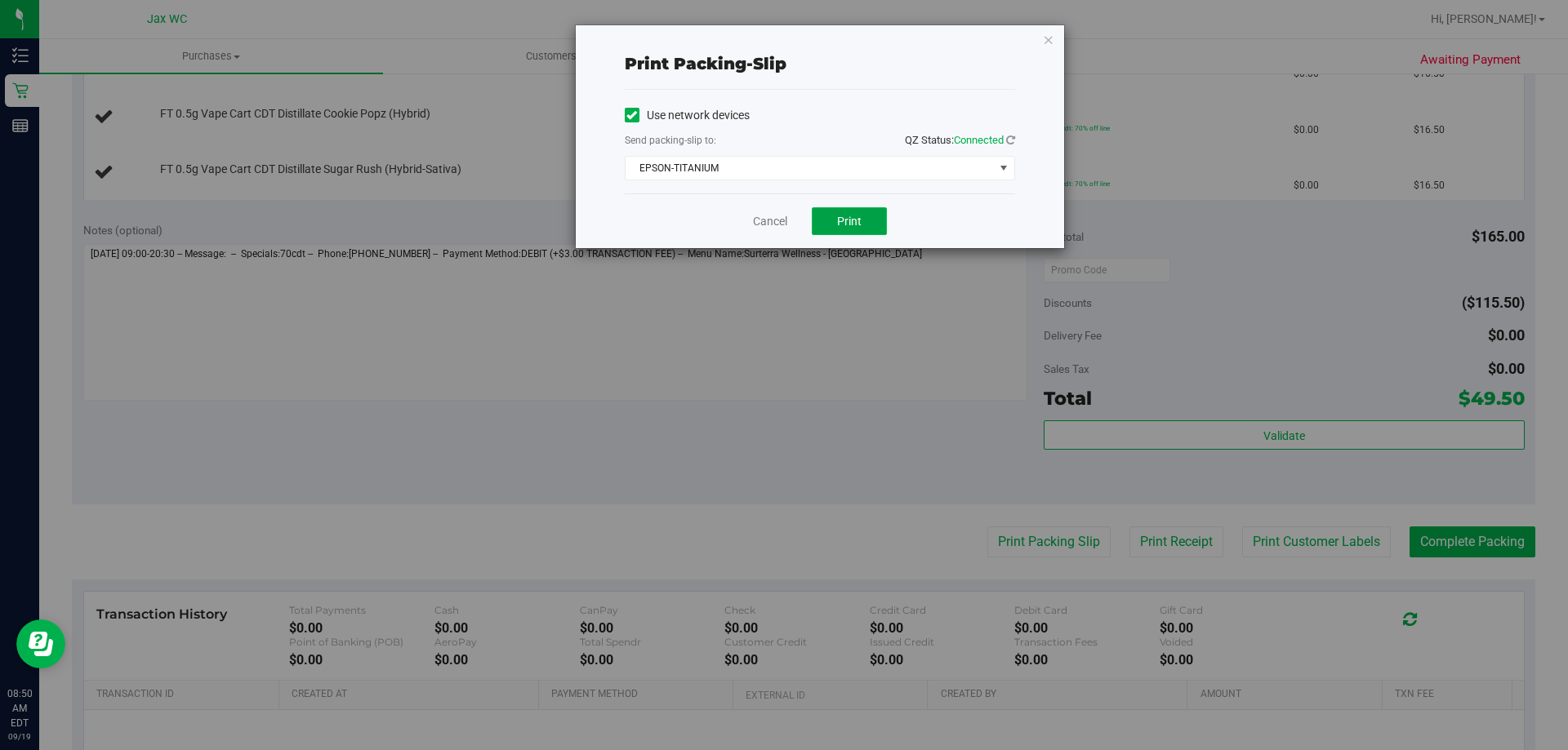
click at [848, 213] on button "Print" at bounding box center [849, 221] width 75 height 28
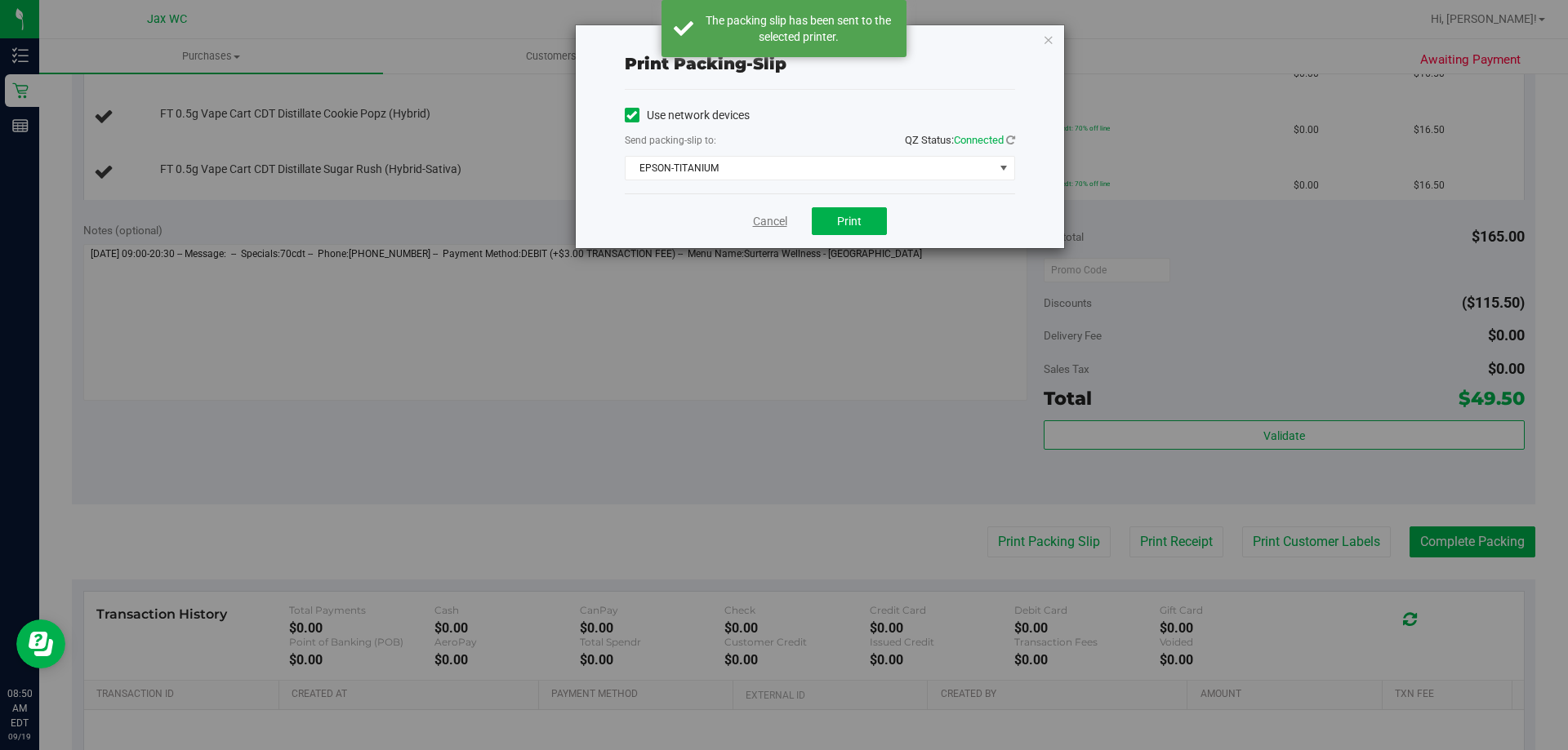
click at [768, 219] on link "Cancel" at bounding box center [770, 221] width 34 height 17
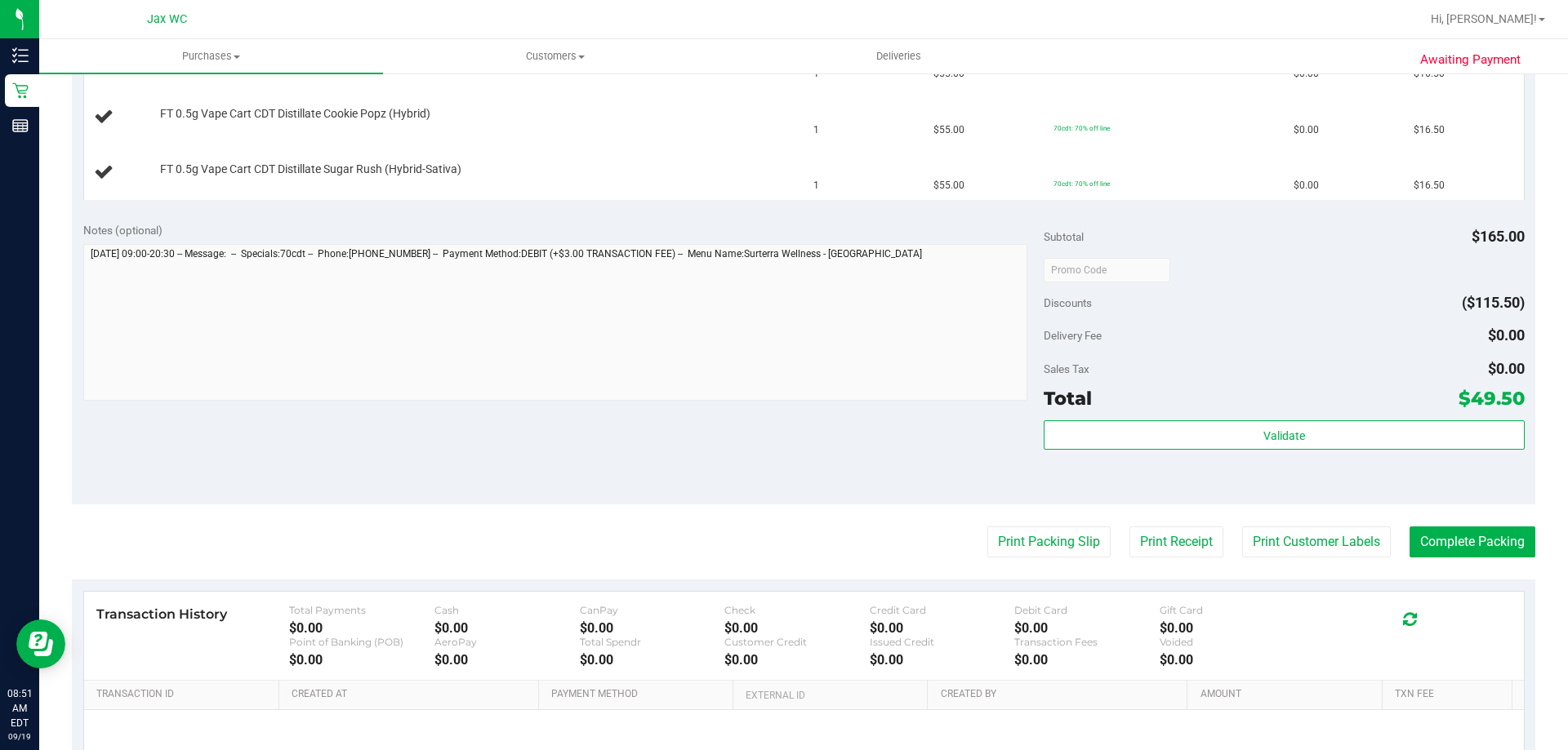
click at [987, 527] on button "Print Packing Slip" at bounding box center [1048, 543] width 123 height 31
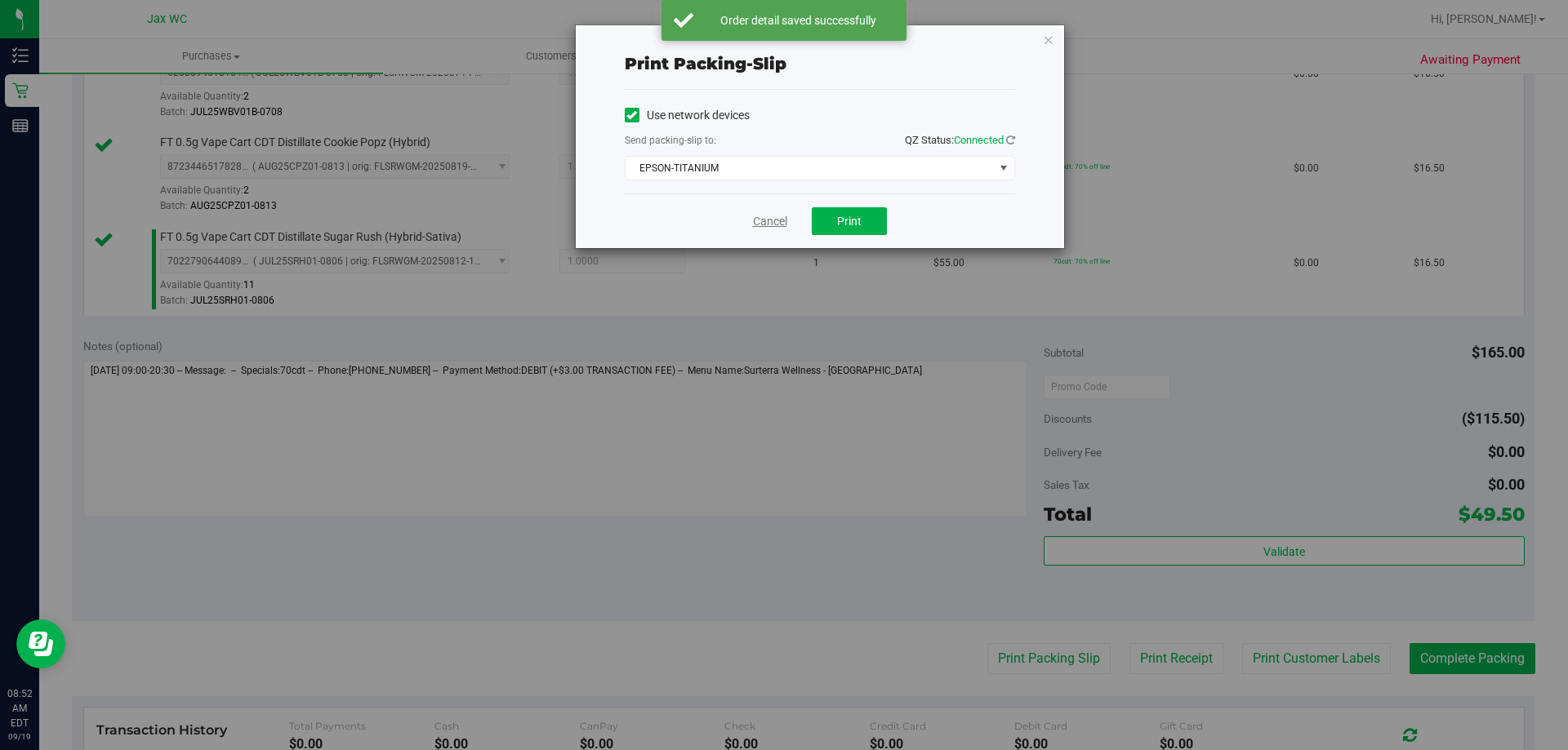
click at [782, 219] on link "Cancel" at bounding box center [770, 221] width 34 height 17
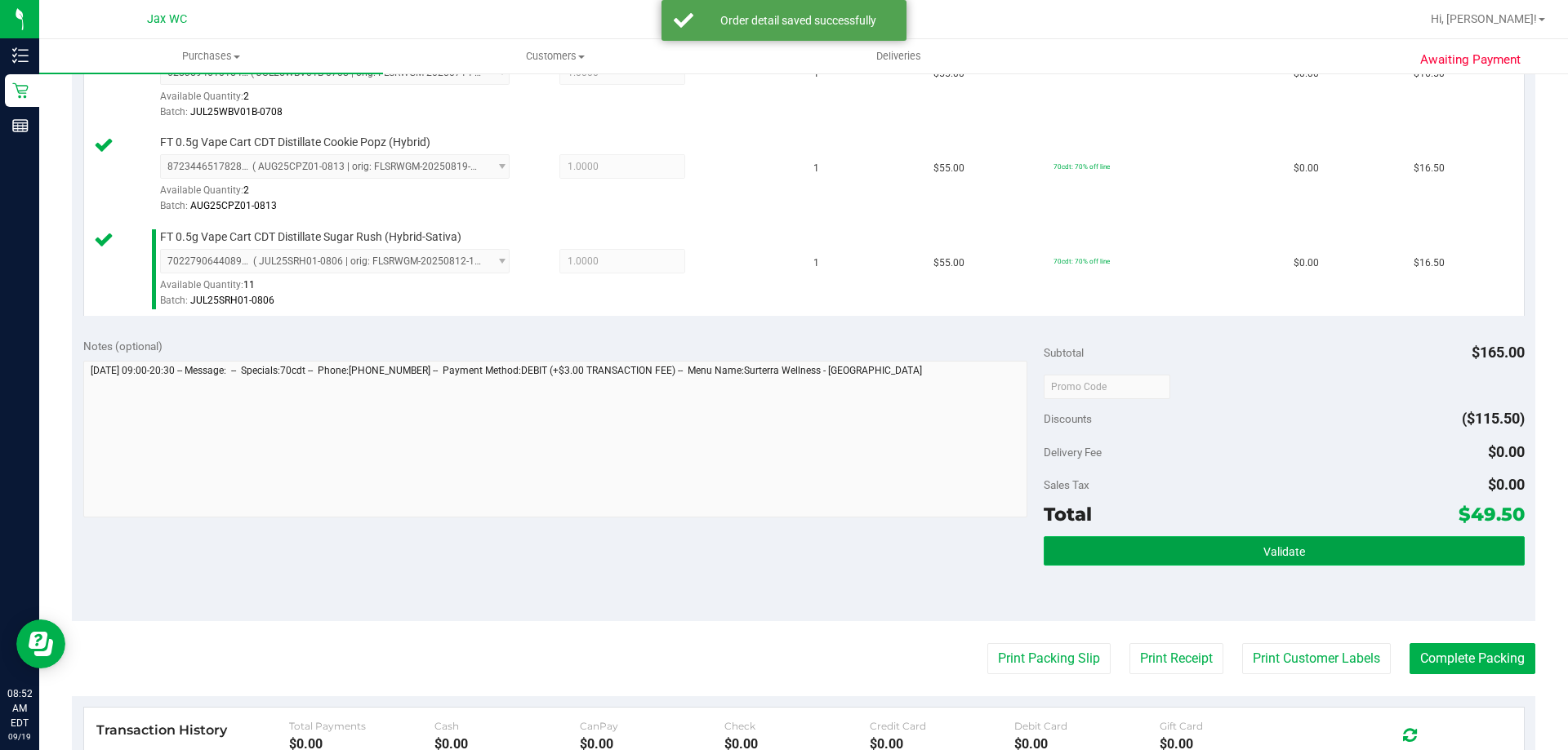
click at [1243, 548] on button "Validate" at bounding box center [1284, 551] width 480 height 29
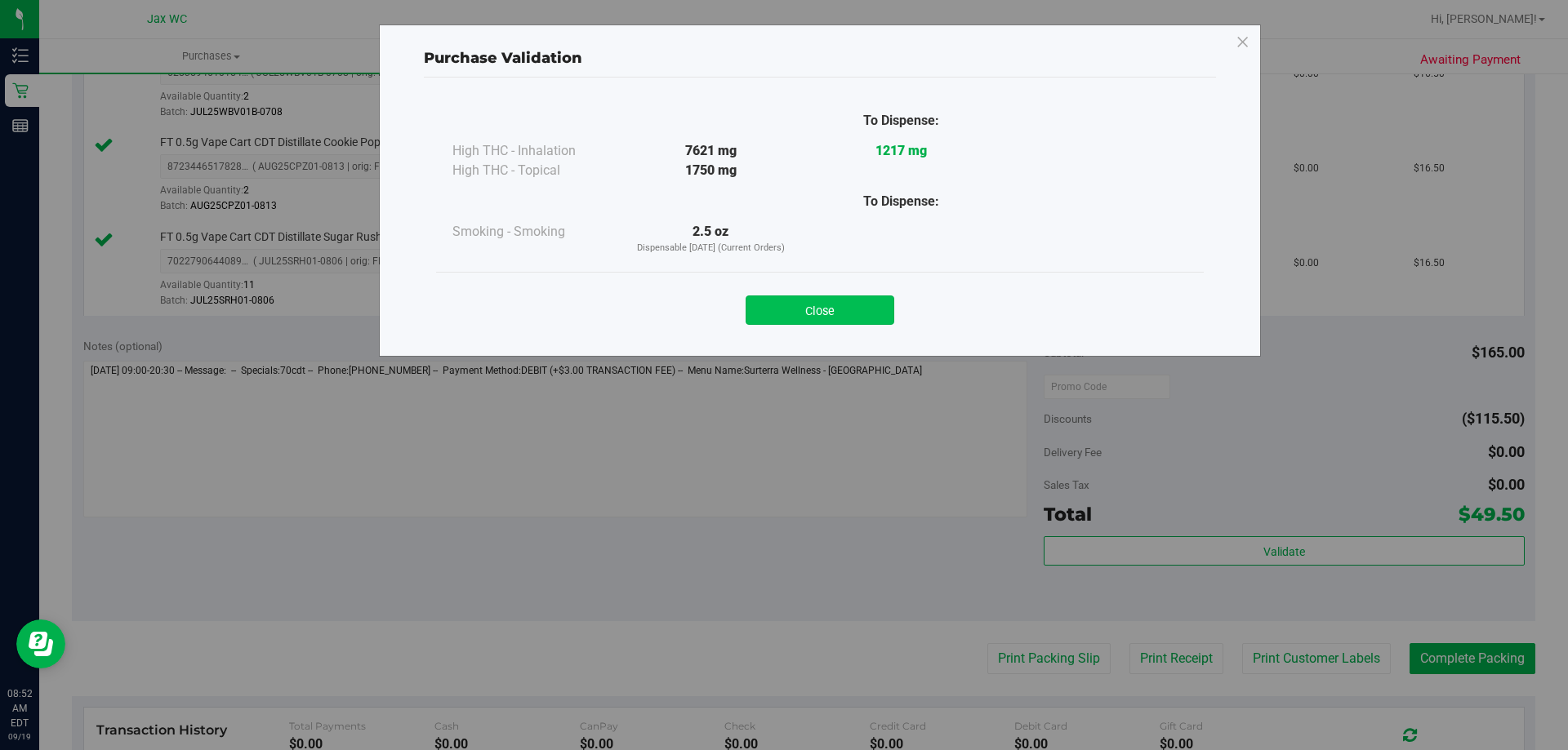
click at [847, 319] on button "Close" at bounding box center [819, 311] width 148 height 29
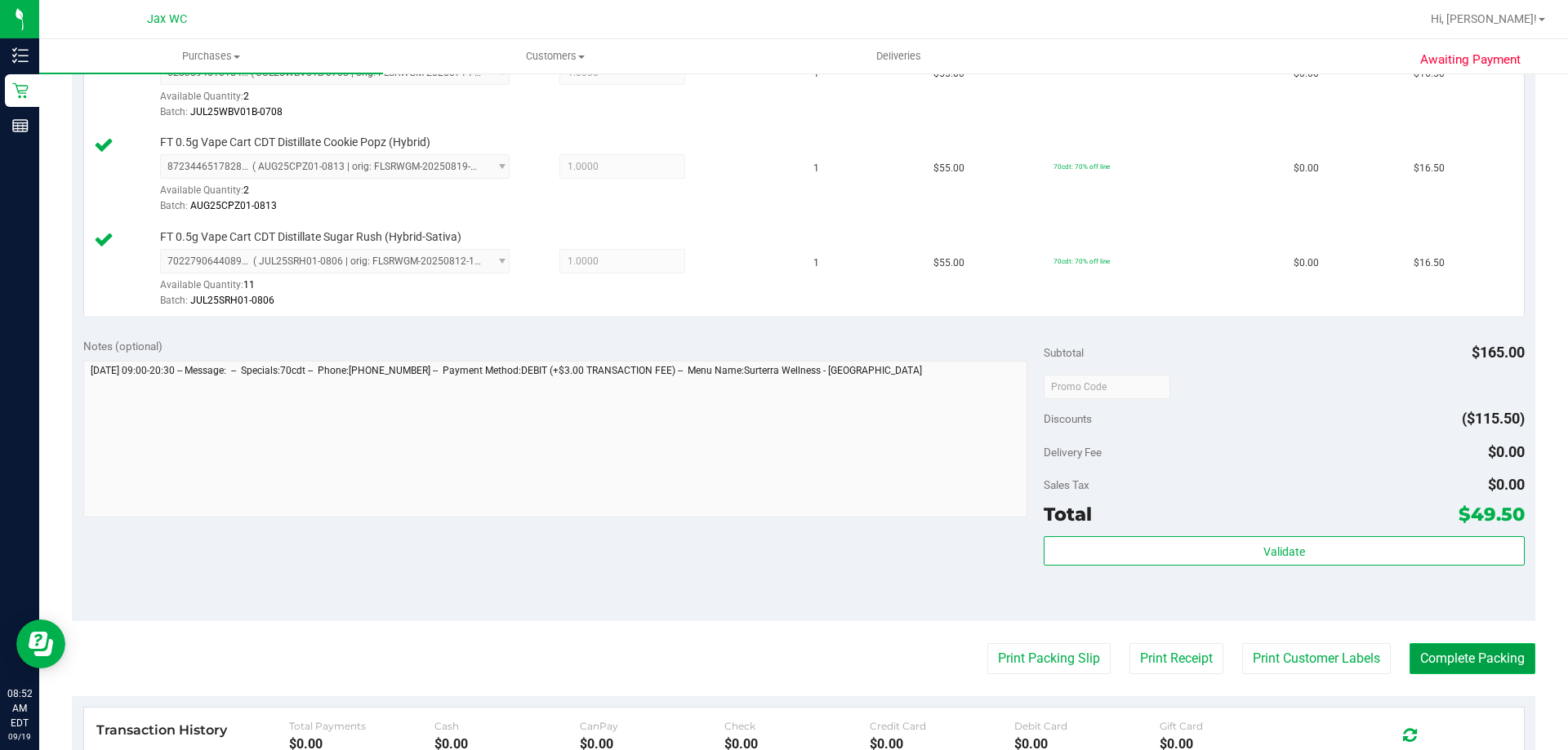
click at [1484, 663] on button "Complete Packing" at bounding box center [1473, 660] width 126 height 31
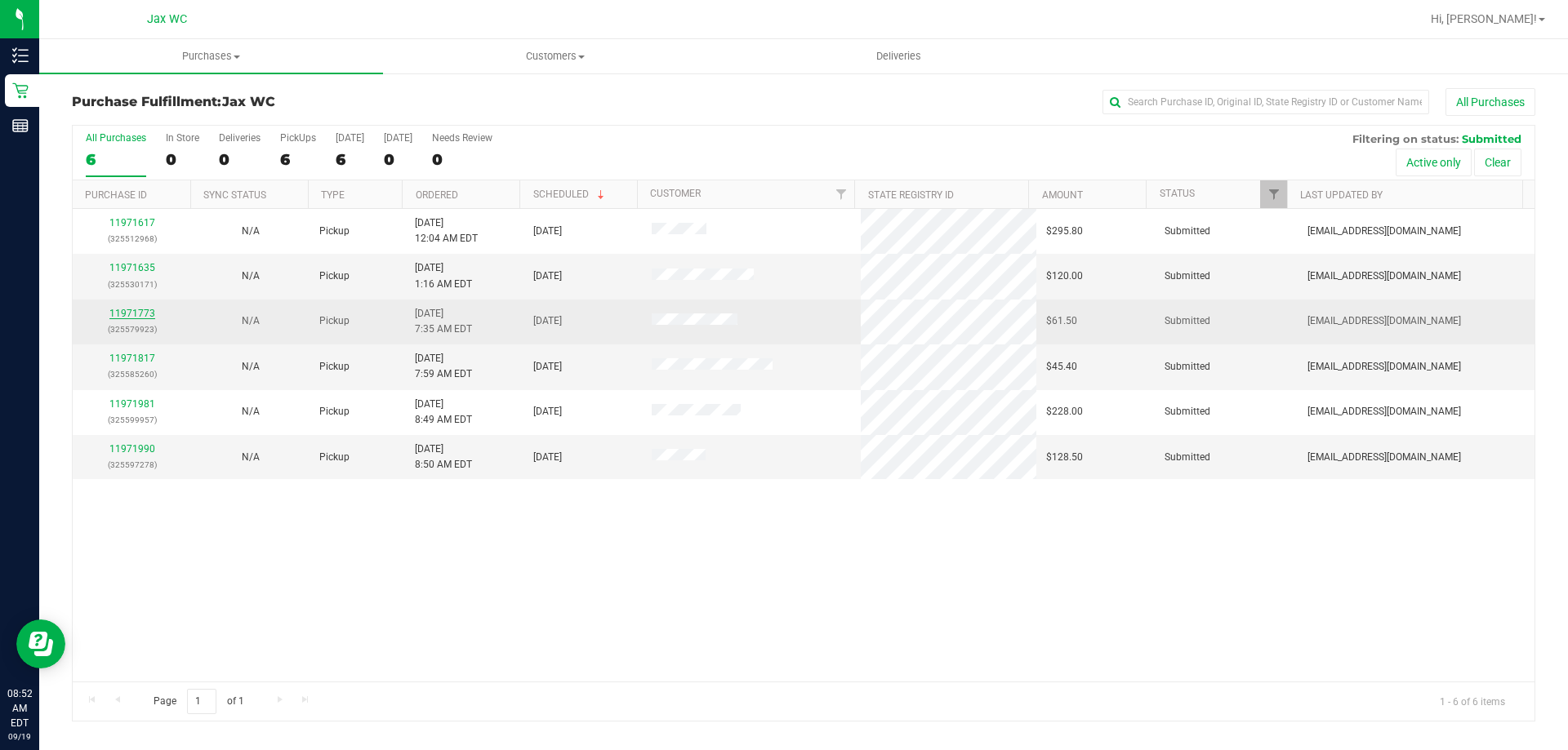
click at [133, 309] on link "11971773" at bounding box center [132, 314] width 46 height 12
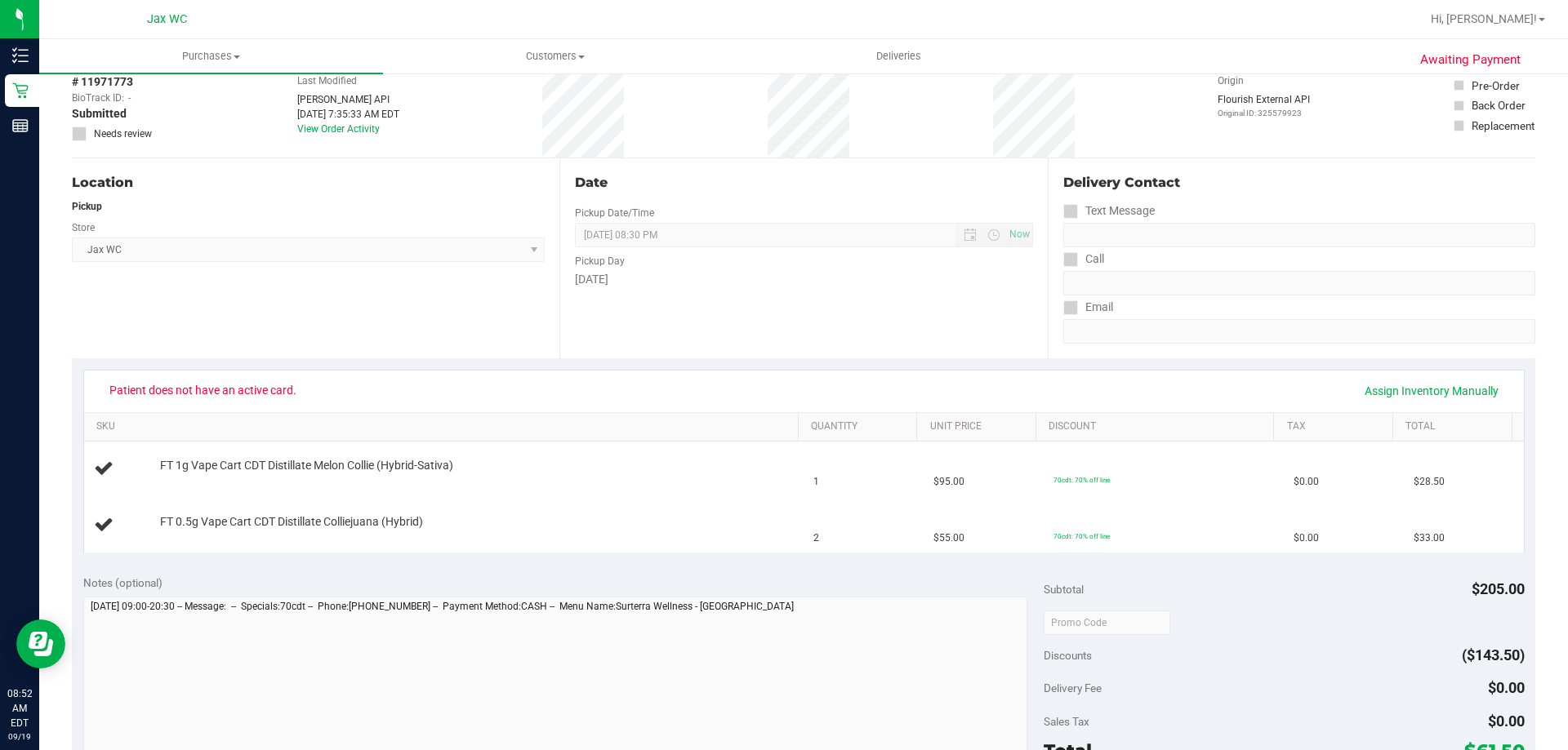
scroll to position [163, 0]
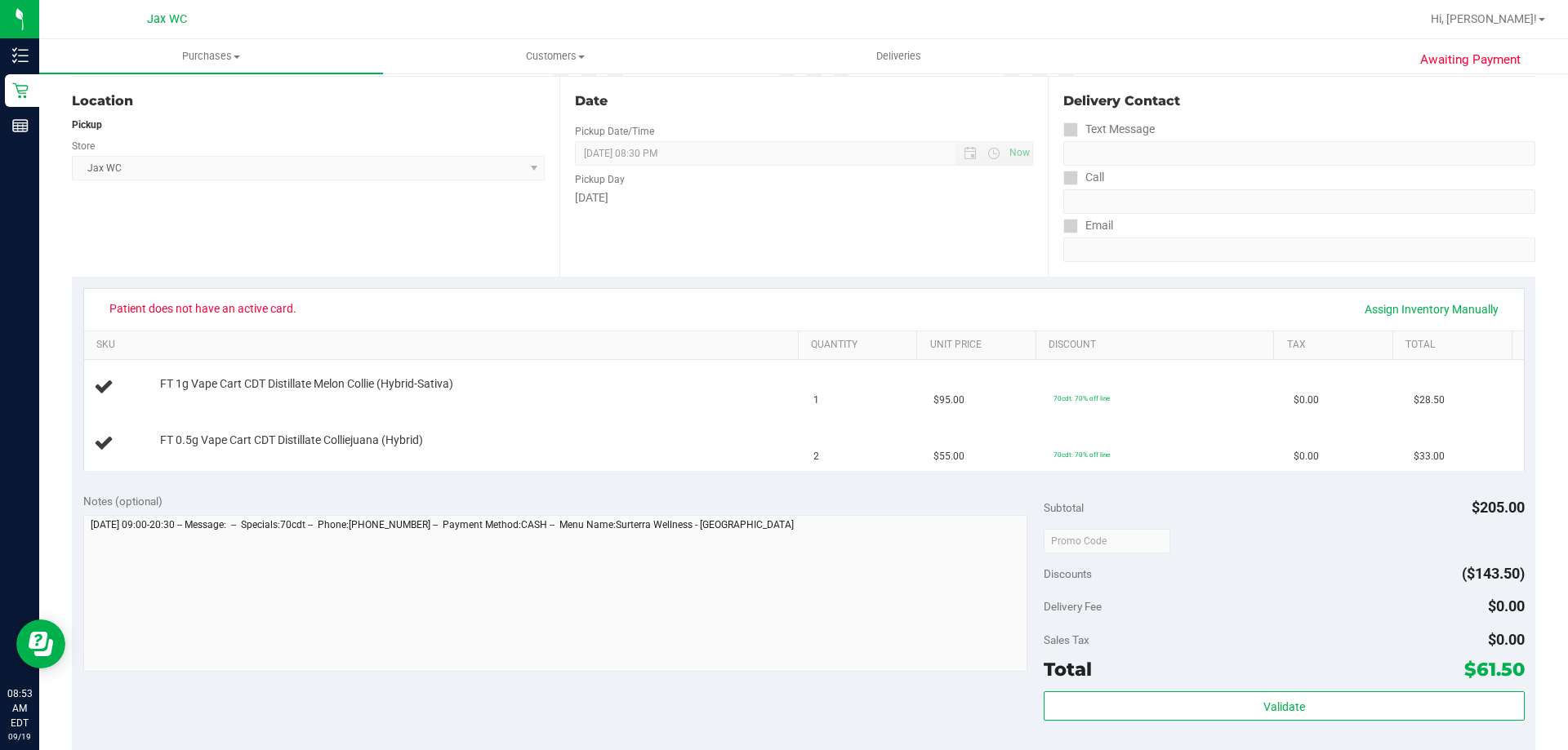
click at [290, 222] on div "Location Pickup Store Jax WC Select Store [PERSON_NAME][GEOGRAPHIC_DATA] [PERSO…" at bounding box center [316, 177] width 488 height 201
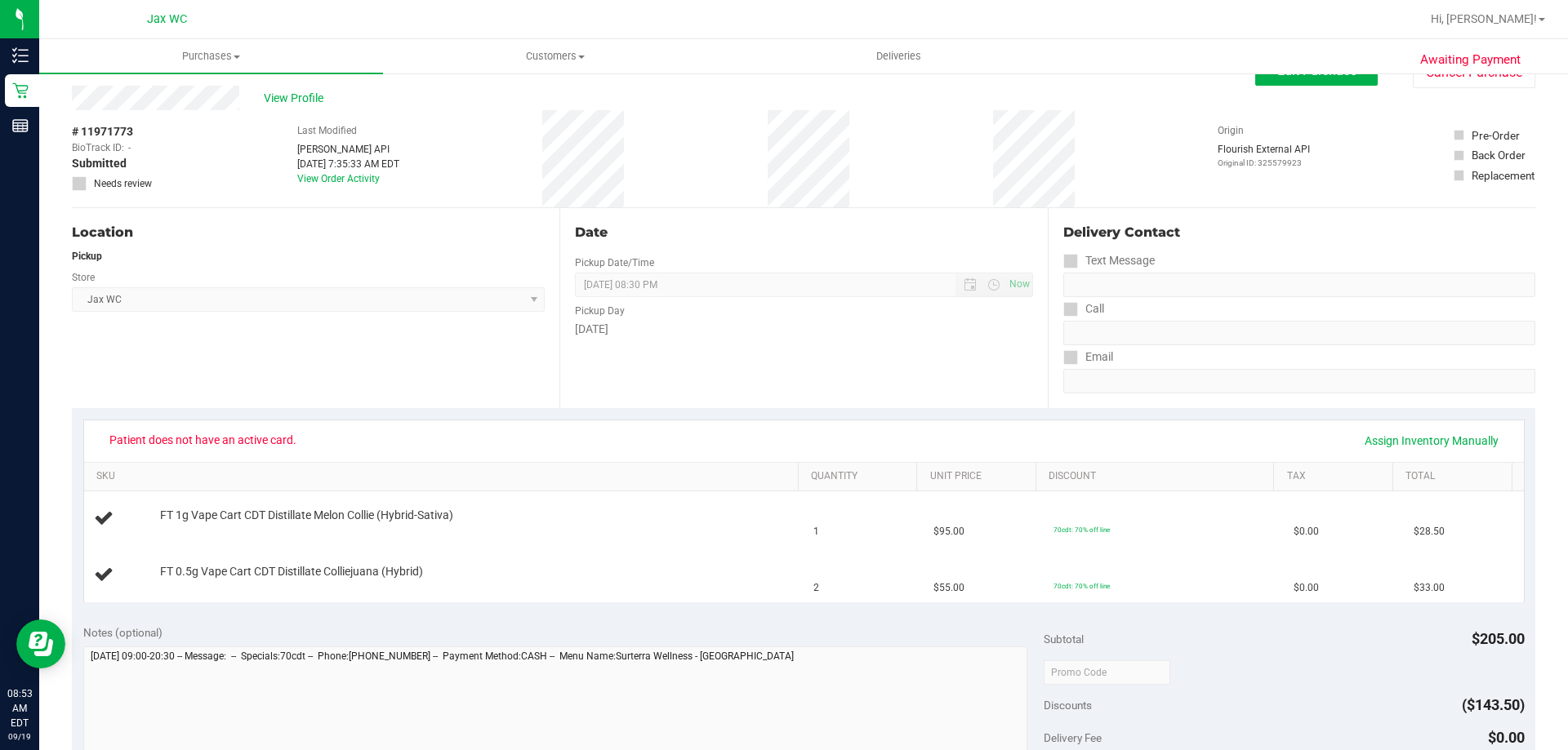
scroll to position [0, 0]
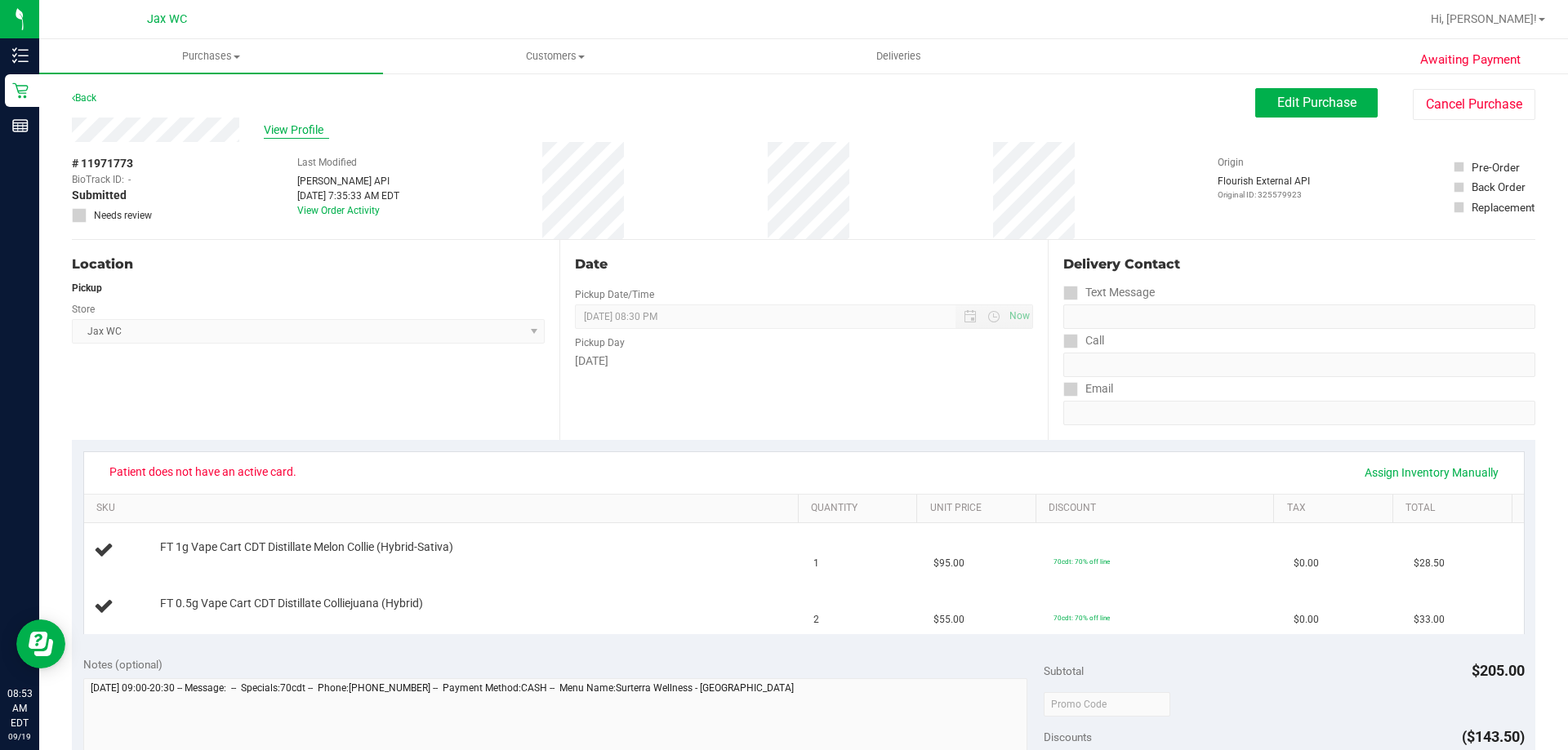
click at [312, 132] on span "View Profile" at bounding box center [296, 130] width 65 height 17
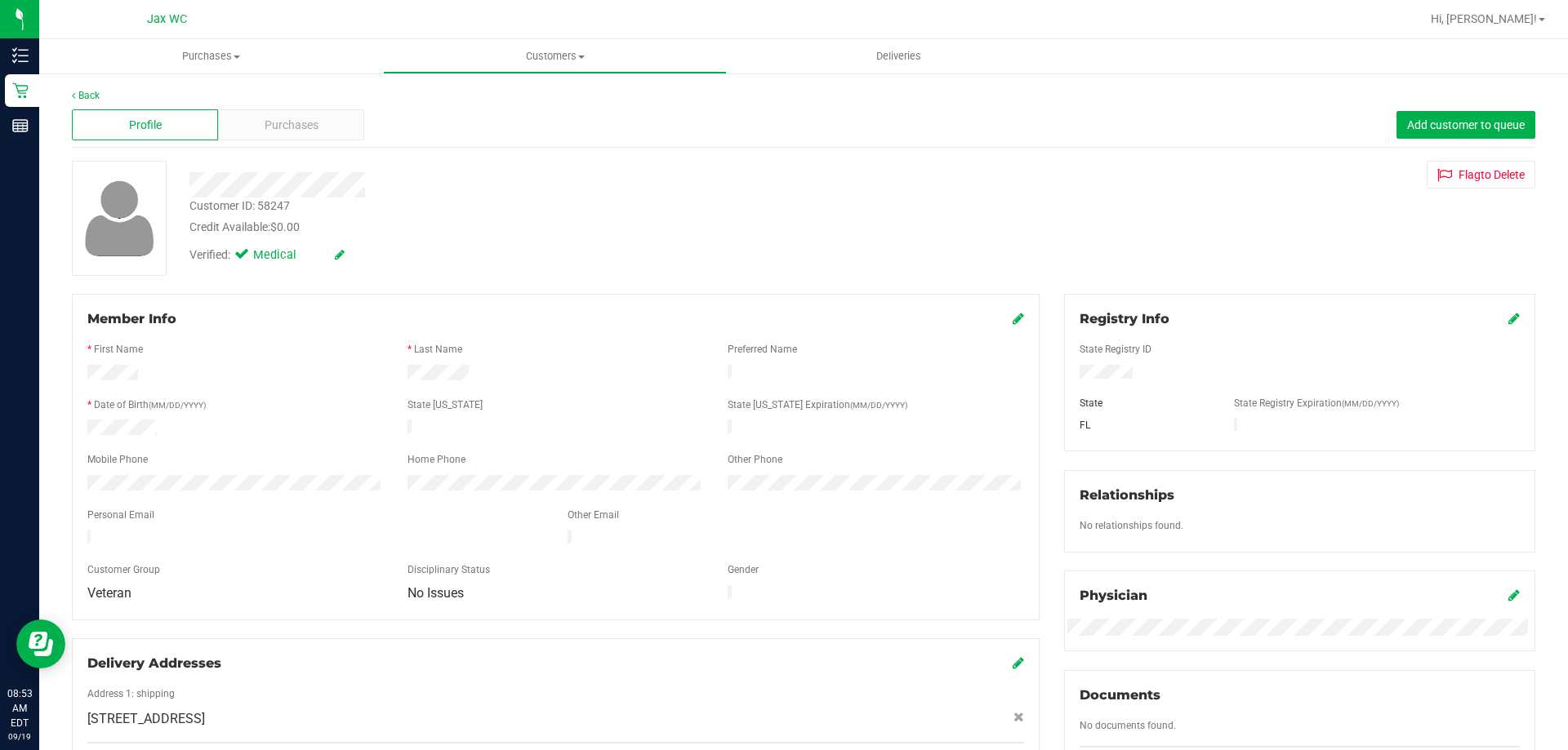
click at [271, 202] on div "Customer ID: 58247" at bounding box center [240, 205] width 100 height 17
copy div "Customer ID: 58247"
click at [99, 94] on link "Back" at bounding box center [86, 95] width 28 height 12
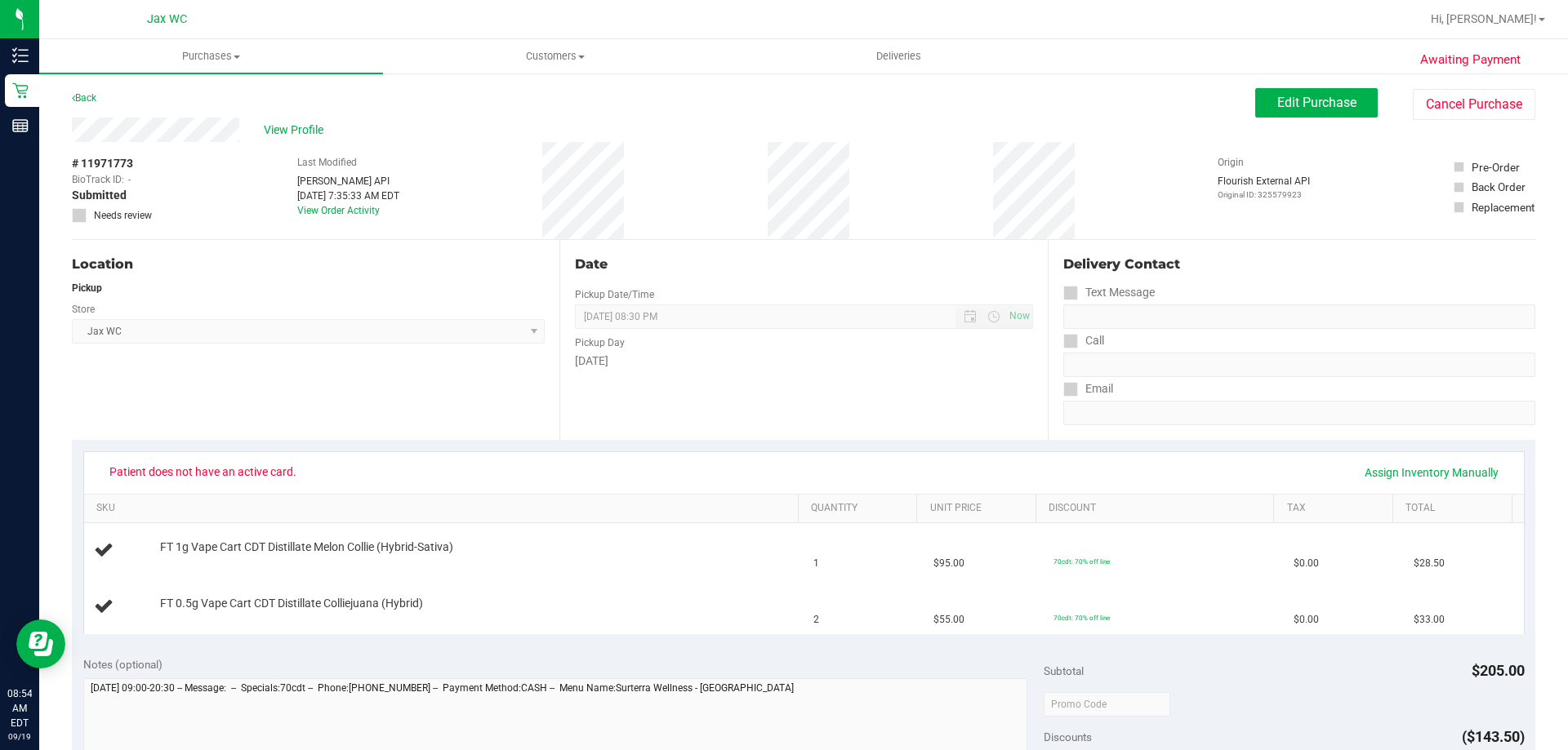
click at [291, 373] on div "Location Pickup Store Jax WC Select Store [PERSON_NAME][GEOGRAPHIC_DATA] [PERSO…" at bounding box center [316, 340] width 488 height 201
click at [409, 378] on div "Location Pickup Store Jax WC Select Store [PERSON_NAME][GEOGRAPHIC_DATA] [PERSO…" at bounding box center [316, 340] width 488 height 201
click at [1345, 103] on button "Edit Purchase" at bounding box center [1316, 103] width 123 height 29
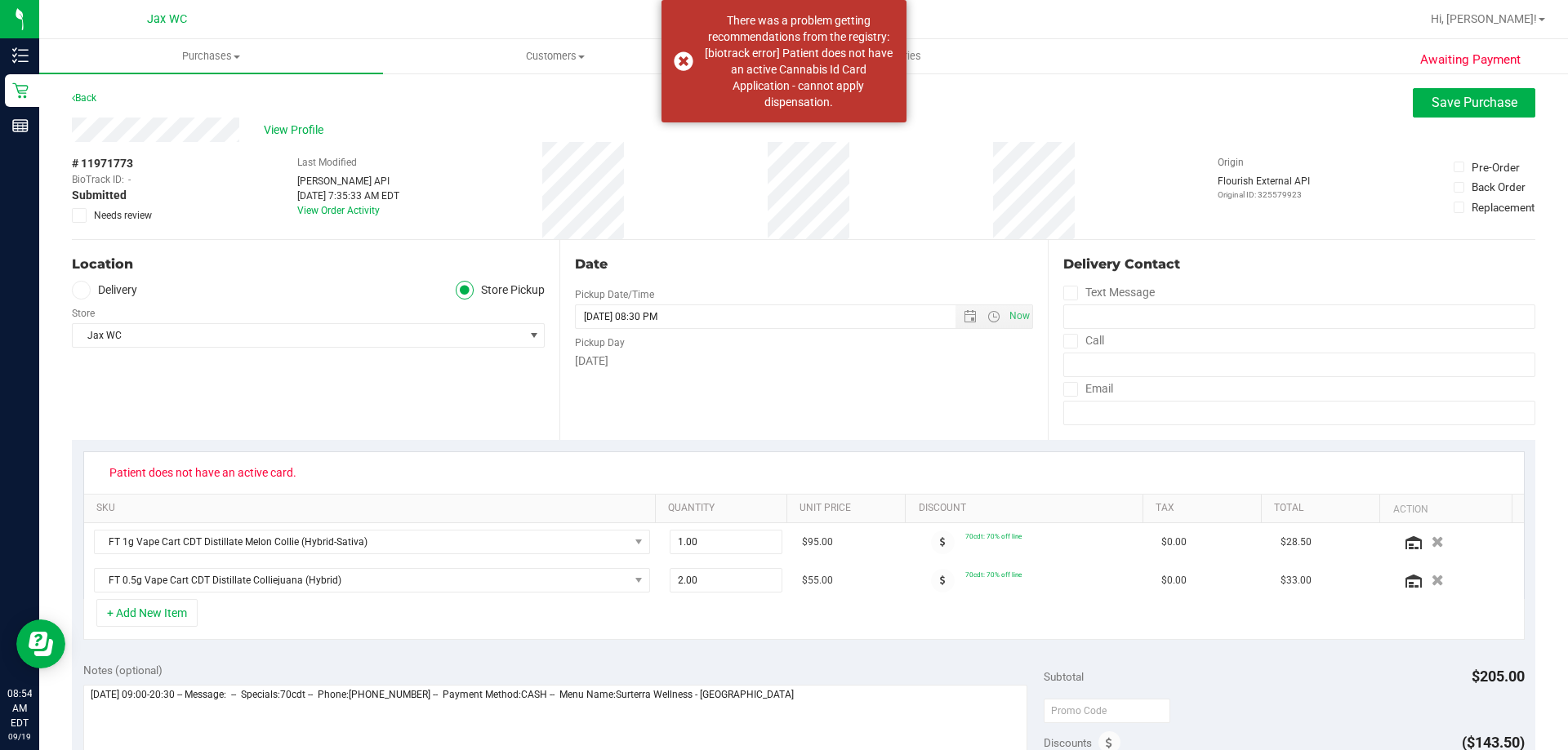
click at [117, 214] on span "Needs review" at bounding box center [123, 215] width 58 height 15
click at [0, 0] on input "Needs review" at bounding box center [0, 0] width 0 height 0
click at [1464, 103] on span "Save Purchase" at bounding box center [1474, 102] width 86 height 16
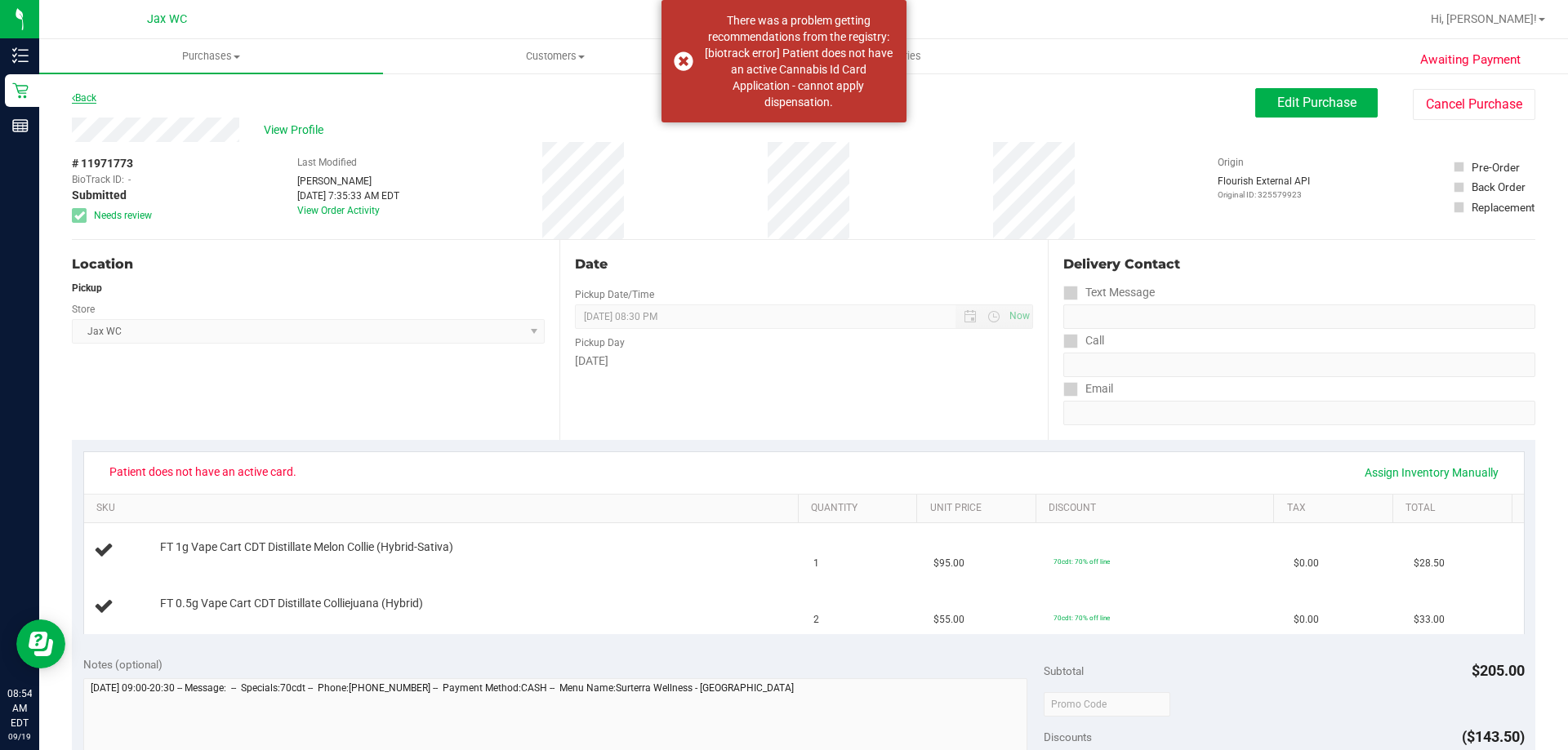
click at [95, 100] on link "Back" at bounding box center [84, 98] width 25 height 12
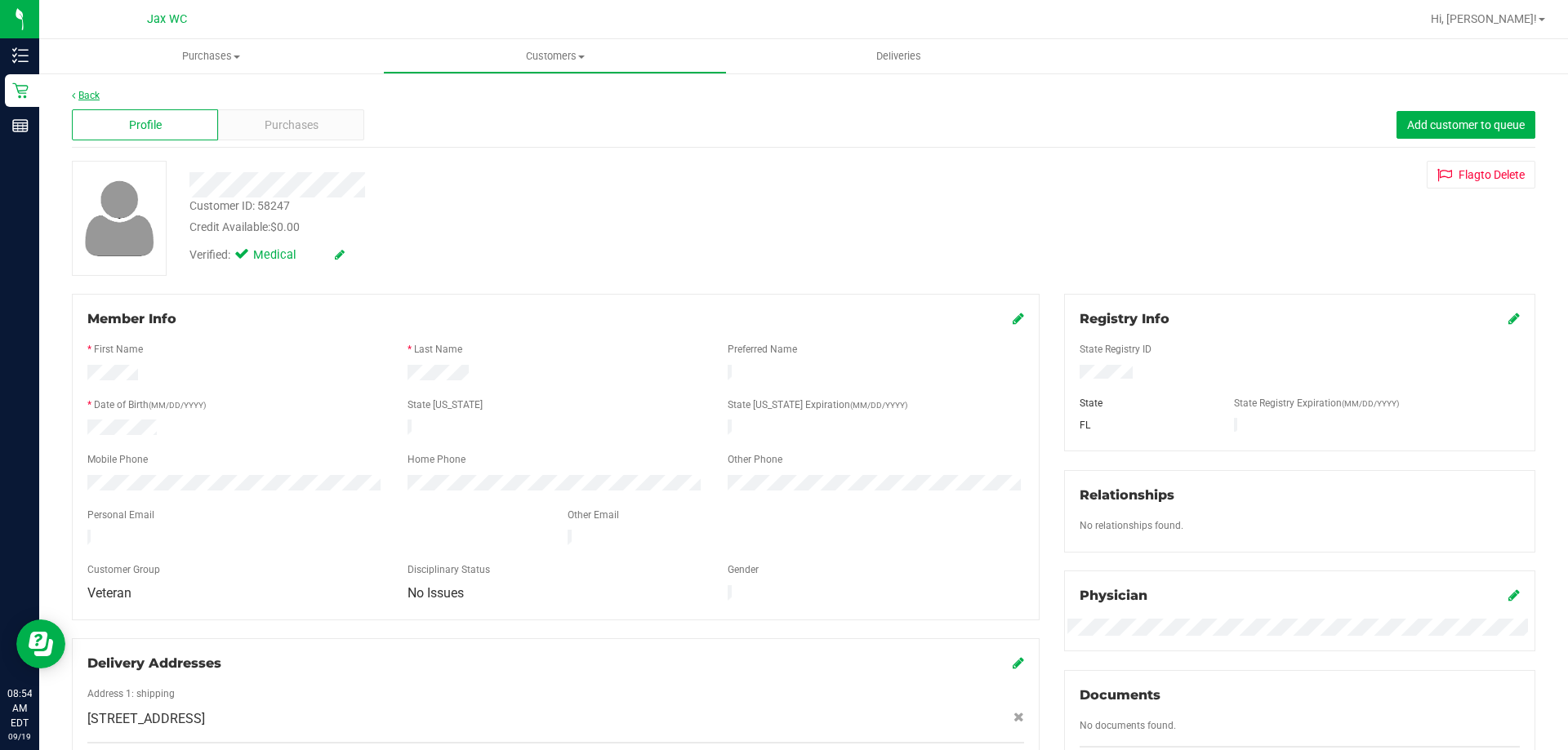
click at [91, 95] on link "Back" at bounding box center [86, 95] width 28 height 12
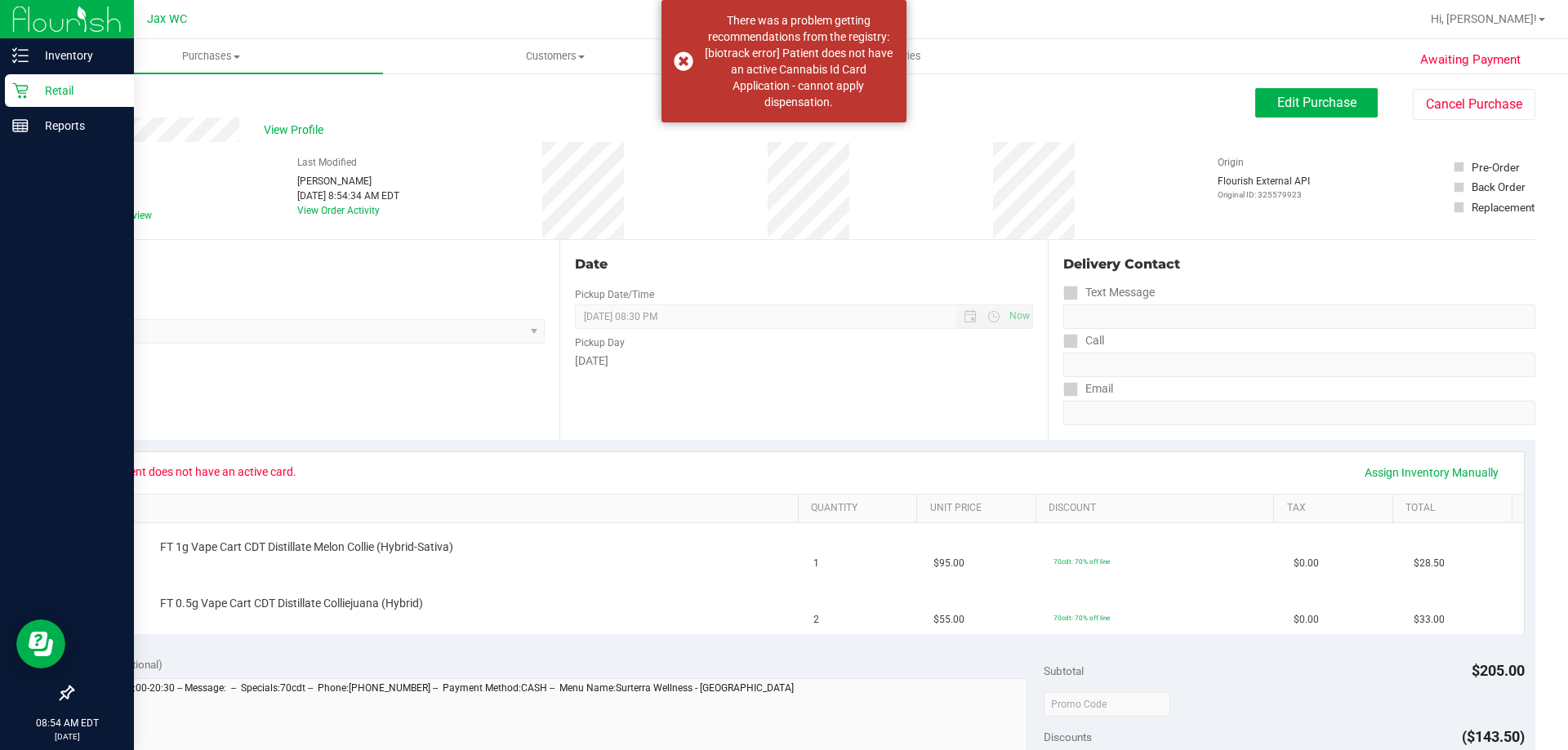
click at [29, 87] on p "Retail" at bounding box center [78, 90] width 98 height 20
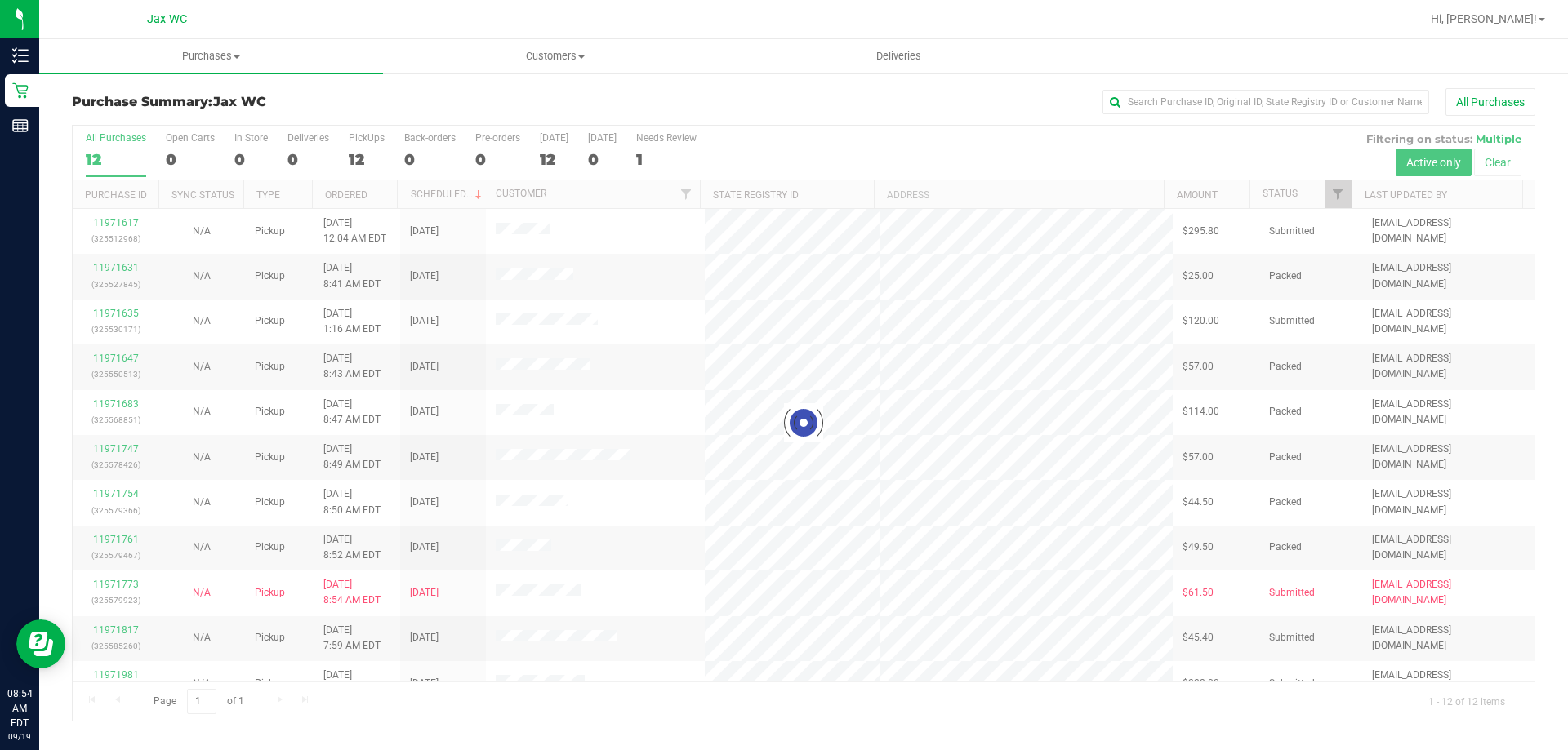
click at [370, 154] on div at bounding box center [803, 424] width 1462 height 596
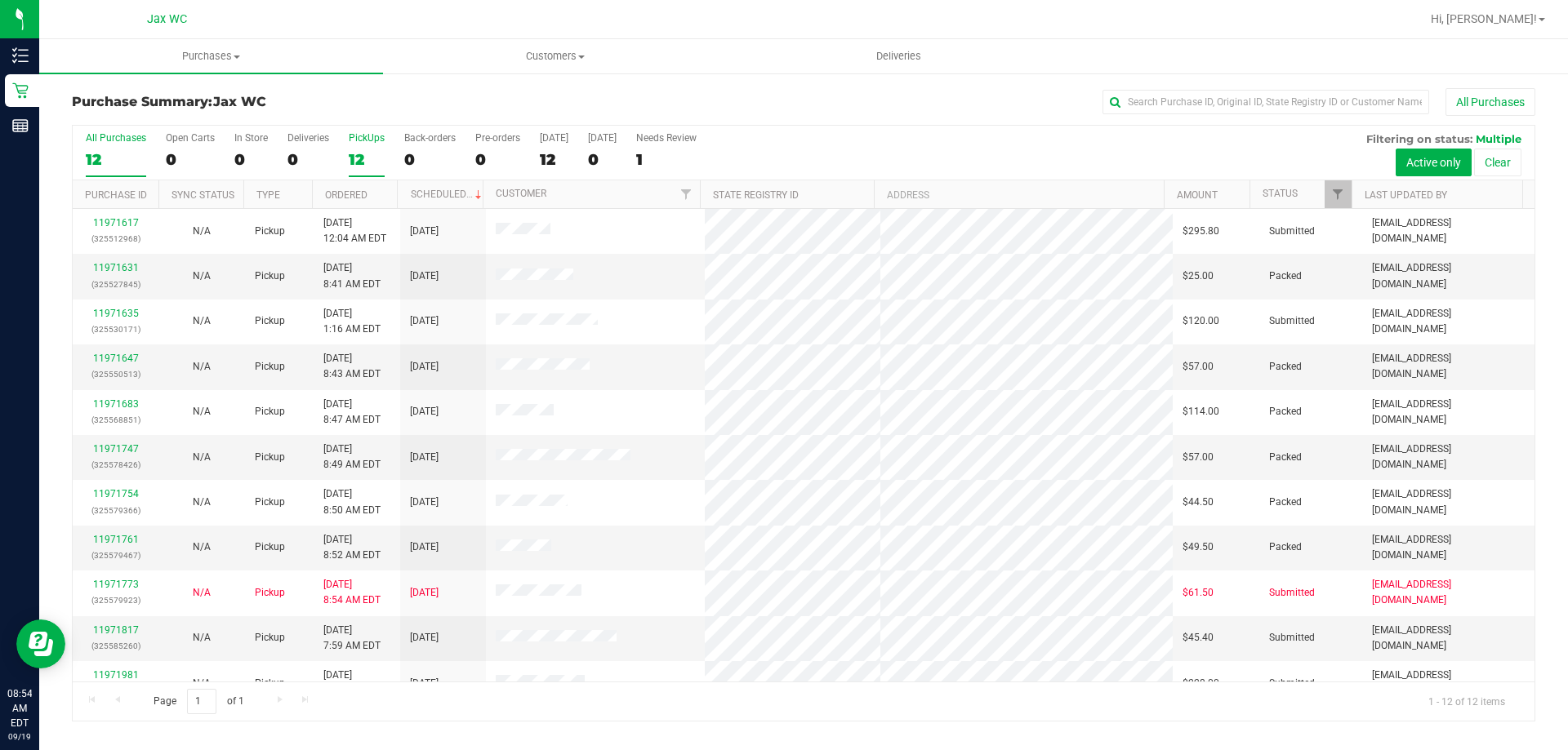
click at [365, 150] on div "12" at bounding box center [367, 159] width 36 height 19
click at [0, 0] on input "PickUps 12" at bounding box center [0, 0] width 0 height 0
click at [1331, 194] on span "Filter" at bounding box center [1337, 194] width 13 height 13
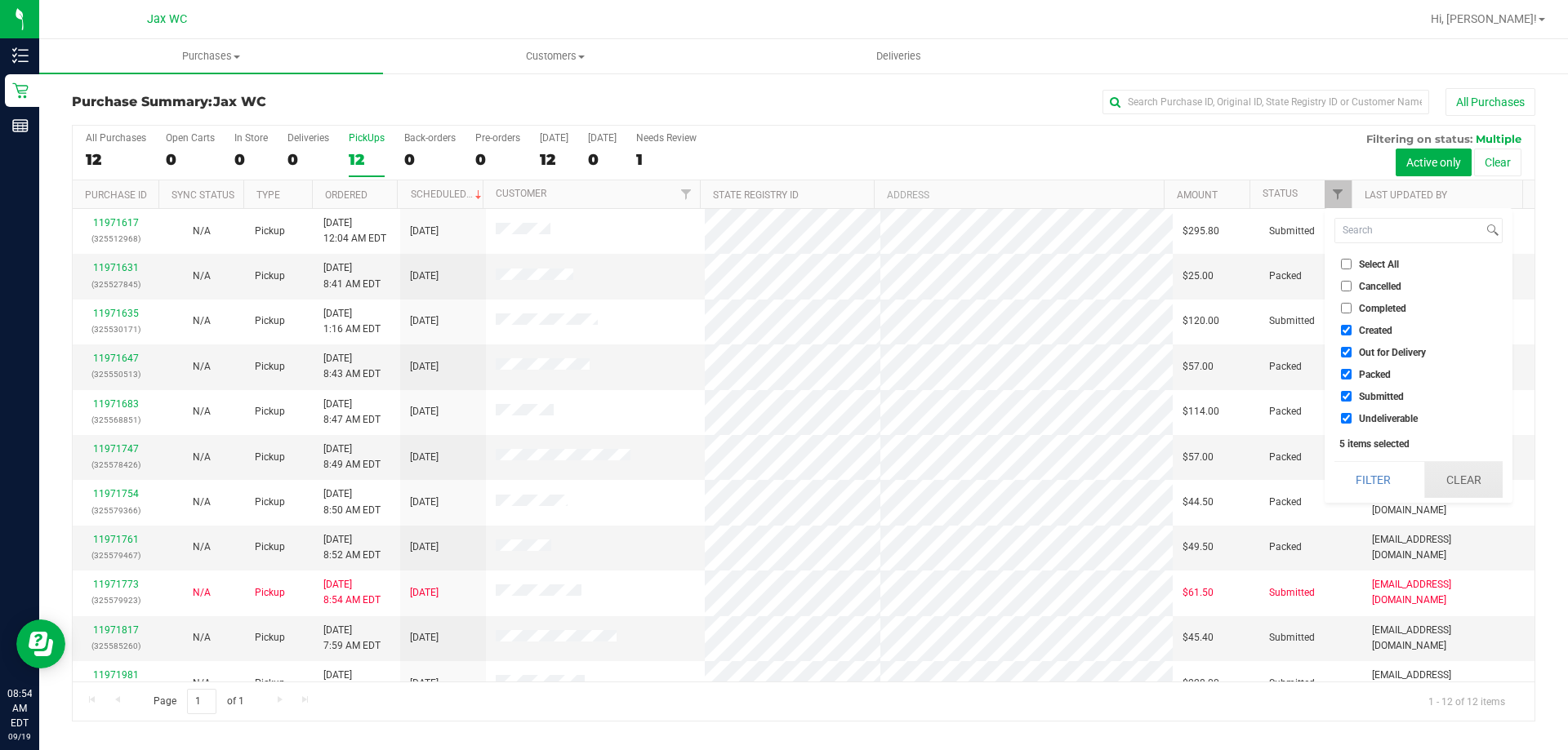
click at [1447, 469] on button "Clear" at bounding box center [1464, 480] width 79 height 36
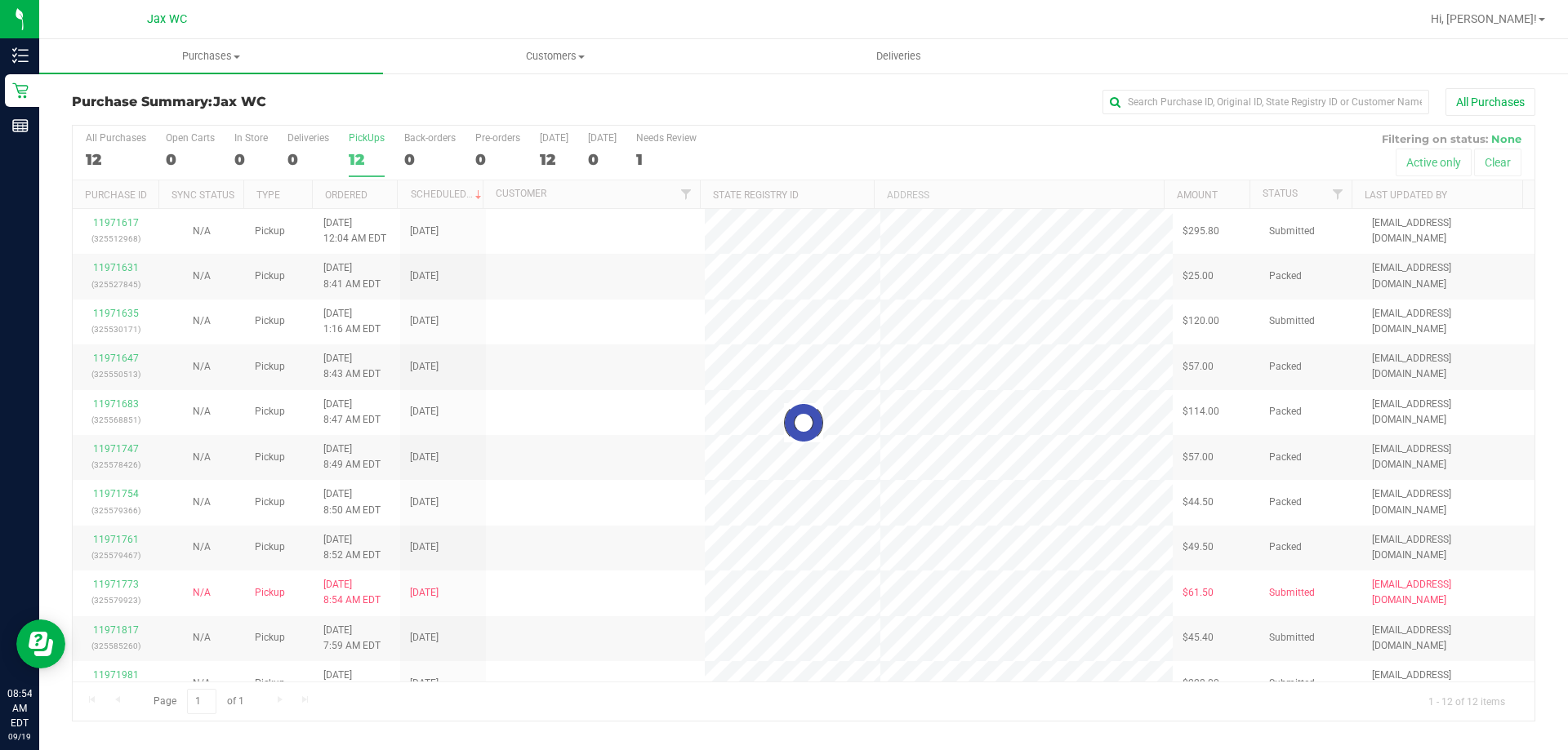
click at [1337, 197] on div at bounding box center [803, 424] width 1462 height 596
click at [1335, 194] on div at bounding box center [803, 424] width 1462 height 596
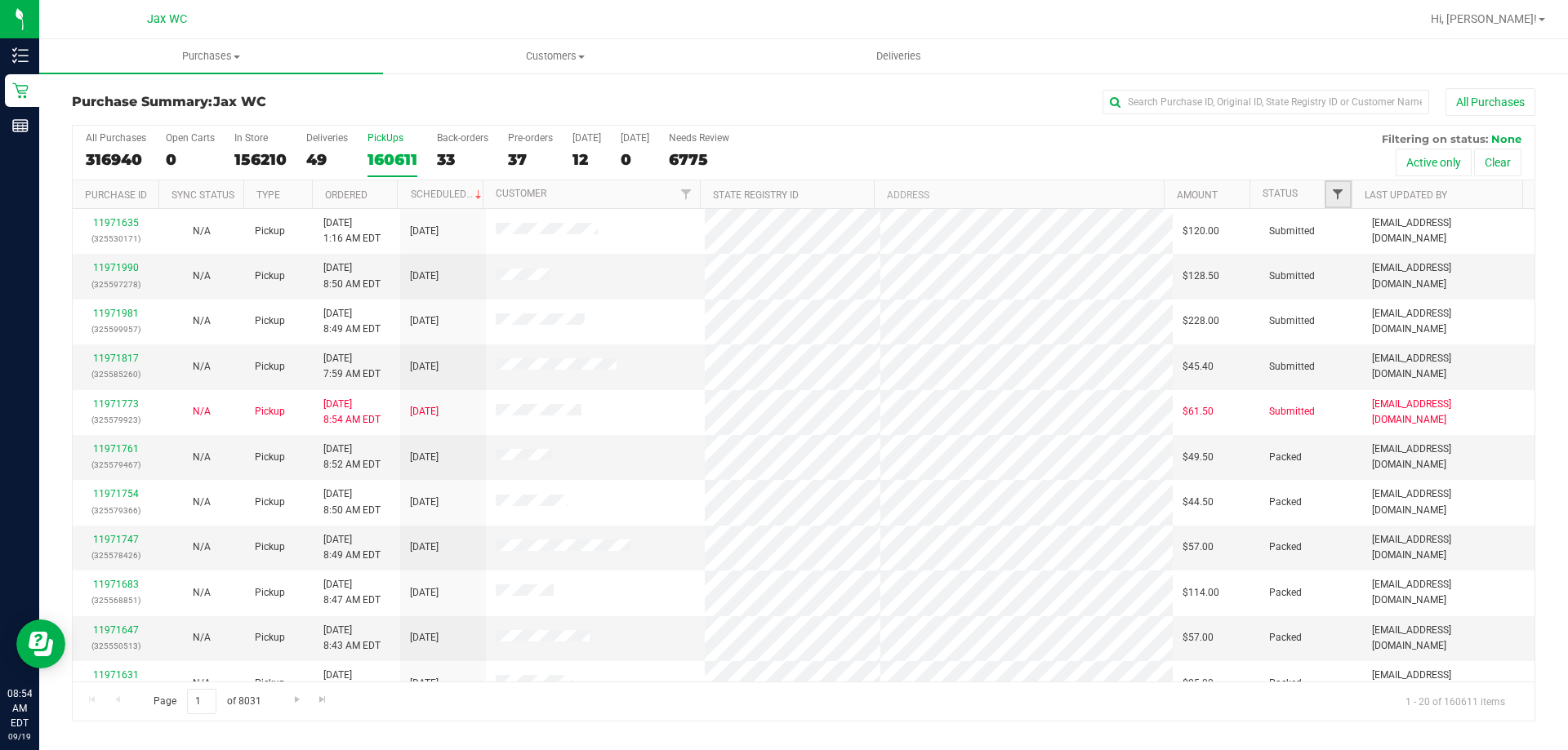
click at [1338, 189] on span "Filter" at bounding box center [1337, 194] width 13 height 13
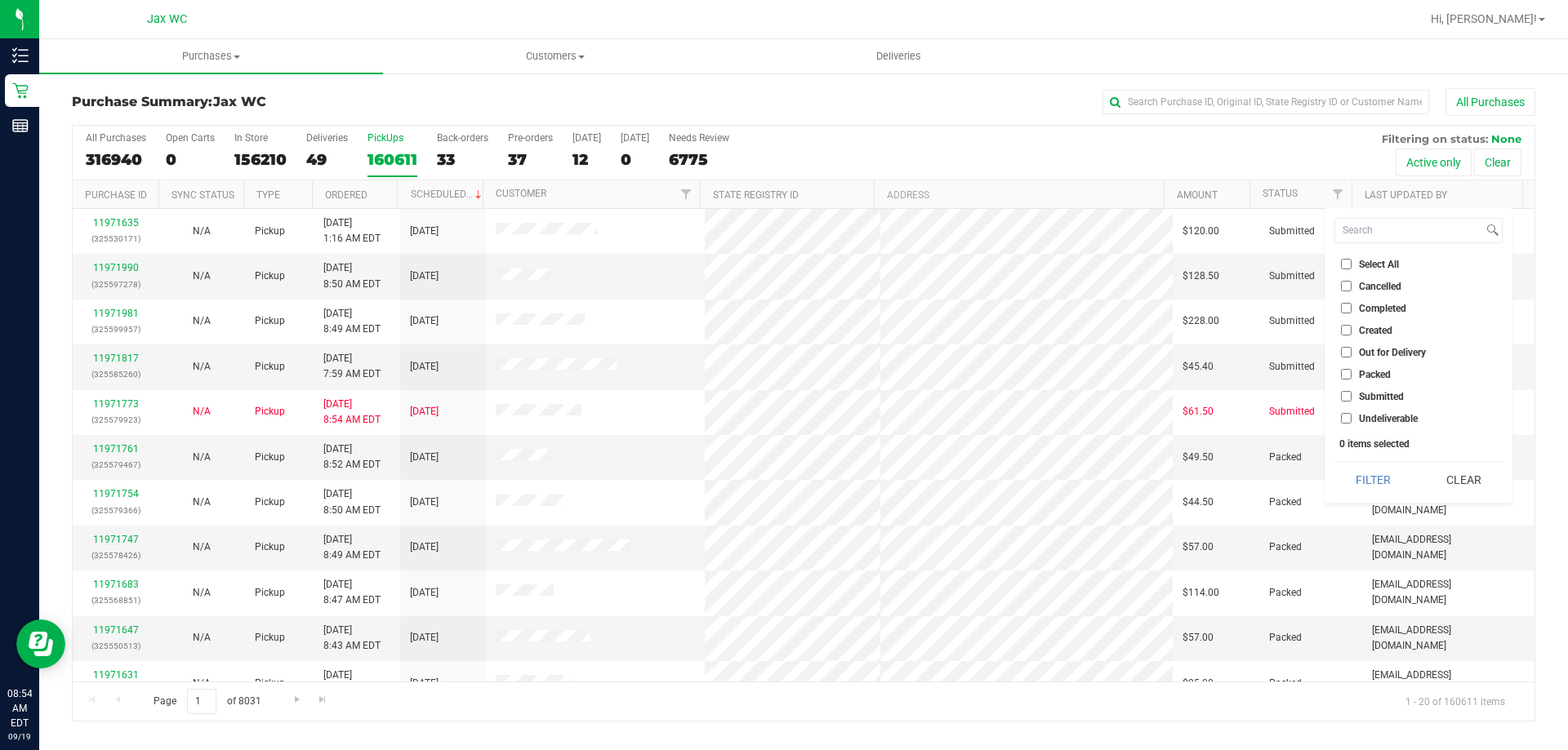
click at [1374, 396] on span "Submitted" at bounding box center [1381, 397] width 45 height 10
click at [1352, 396] on input "Submitted" at bounding box center [1346, 396] width 11 height 11
checkbox input "true"
click at [1393, 477] on button "Filter" at bounding box center [1373, 480] width 79 height 36
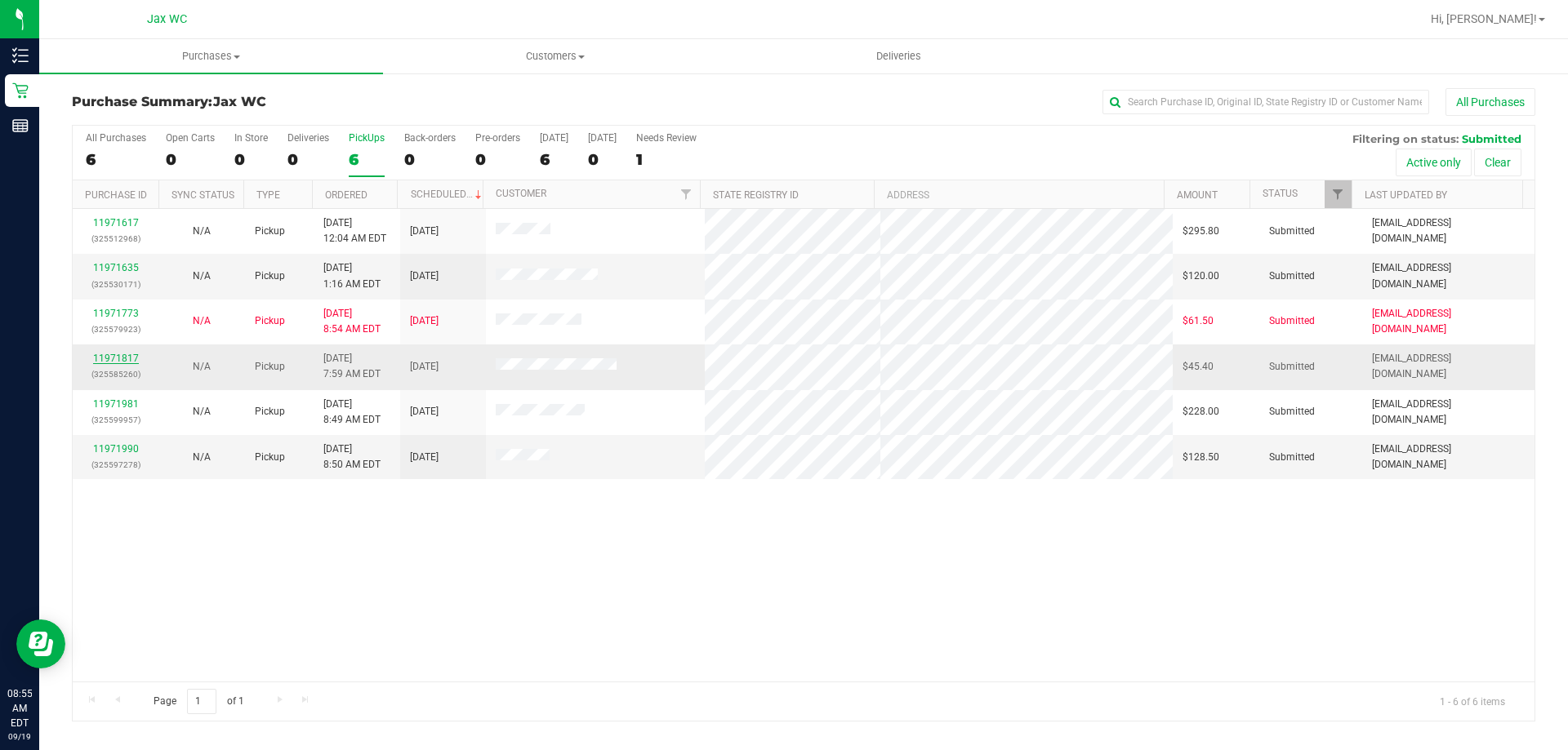
click at [129, 359] on link "11971817" at bounding box center [116, 359] width 46 height 12
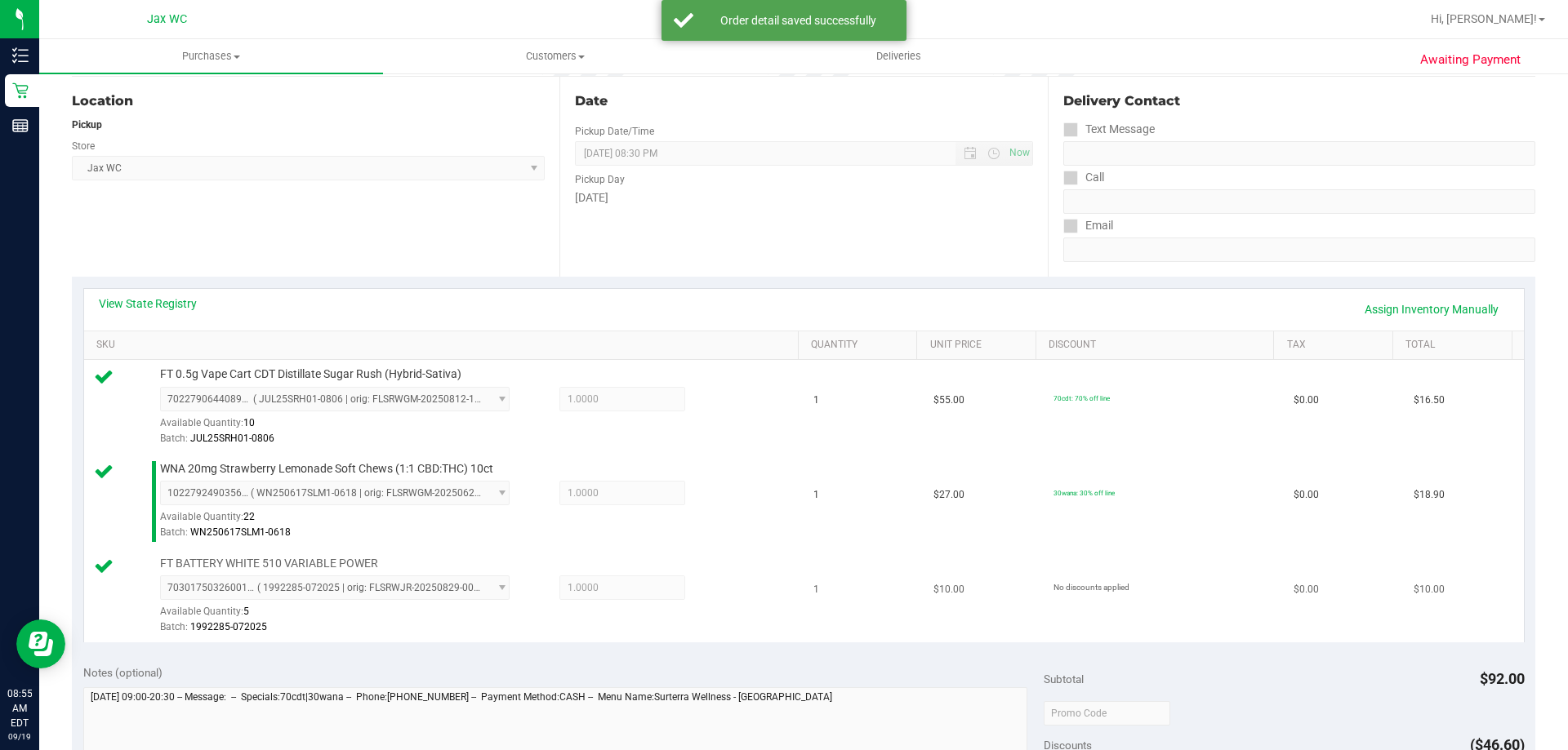
scroll to position [326, 0]
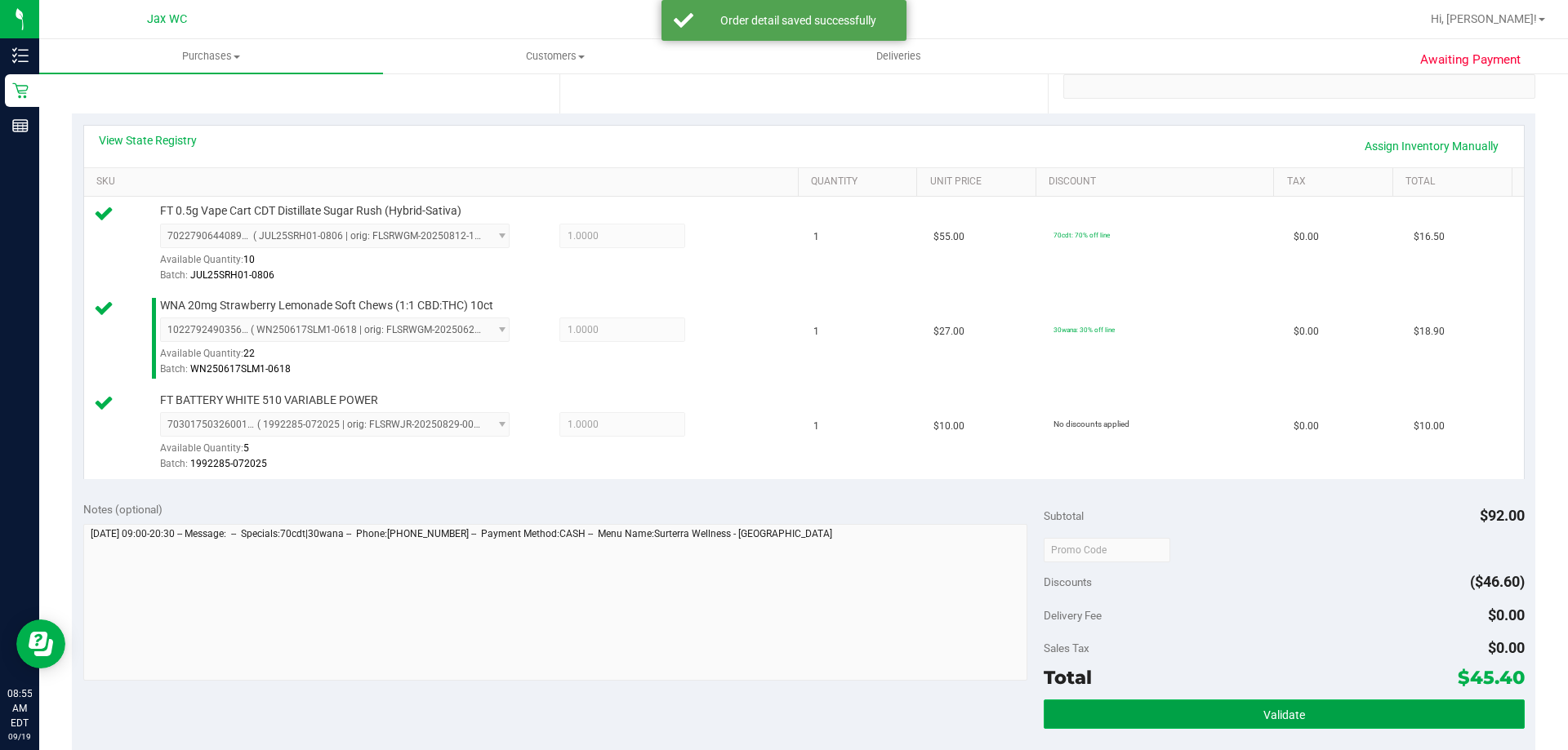
click at [1250, 713] on button "Validate" at bounding box center [1284, 715] width 480 height 29
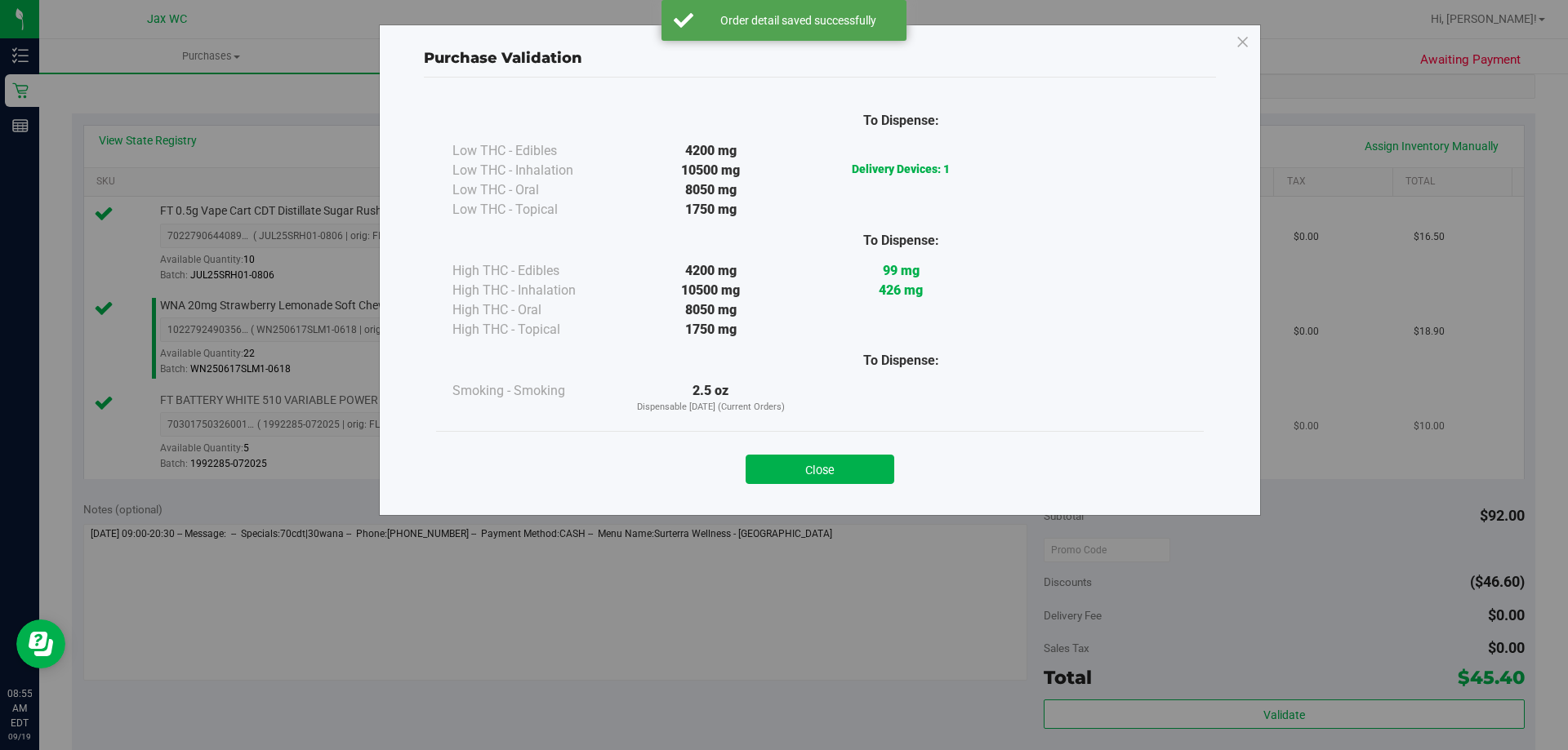
click at [862, 469] on button "Close" at bounding box center [819, 470] width 148 height 29
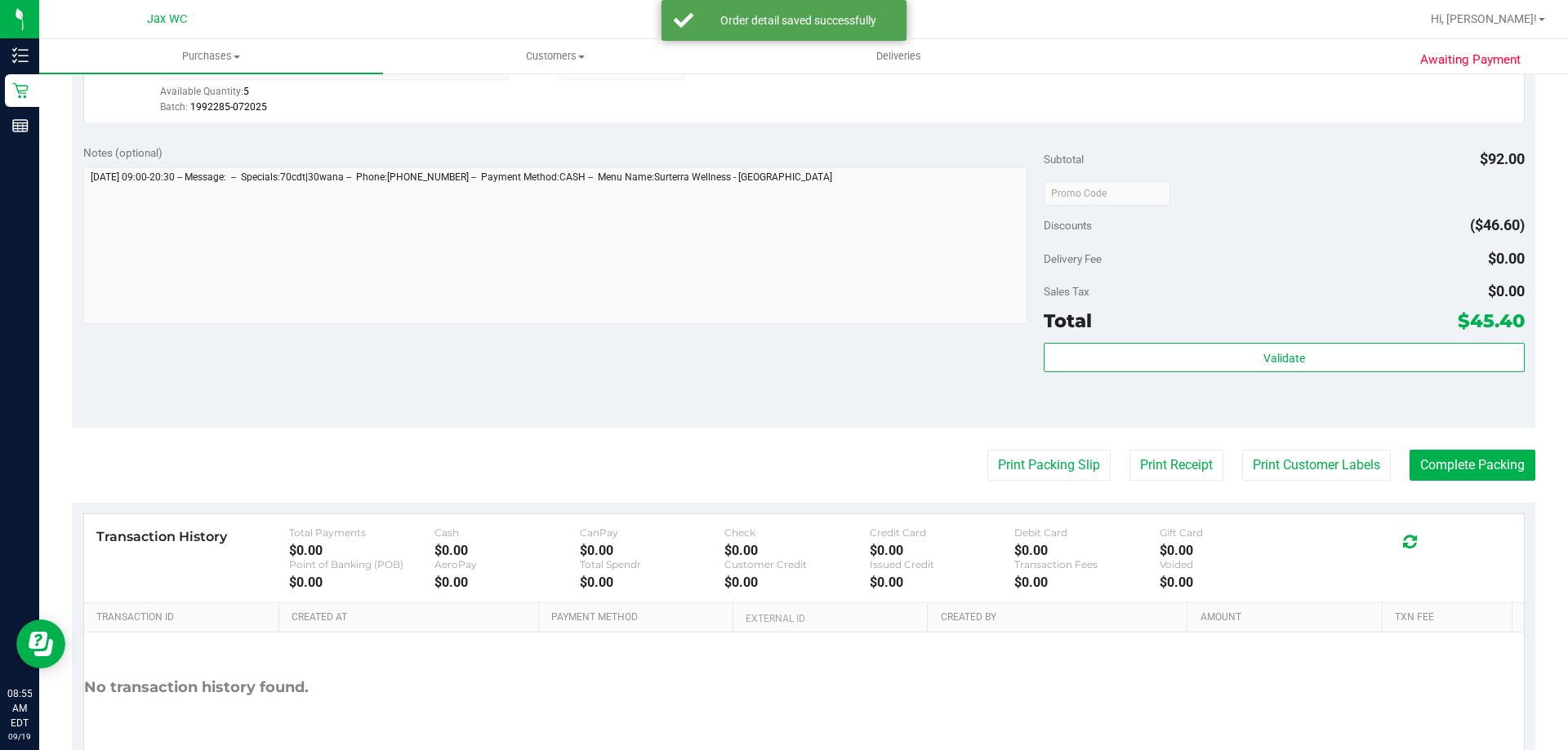
scroll to position [735, 0]
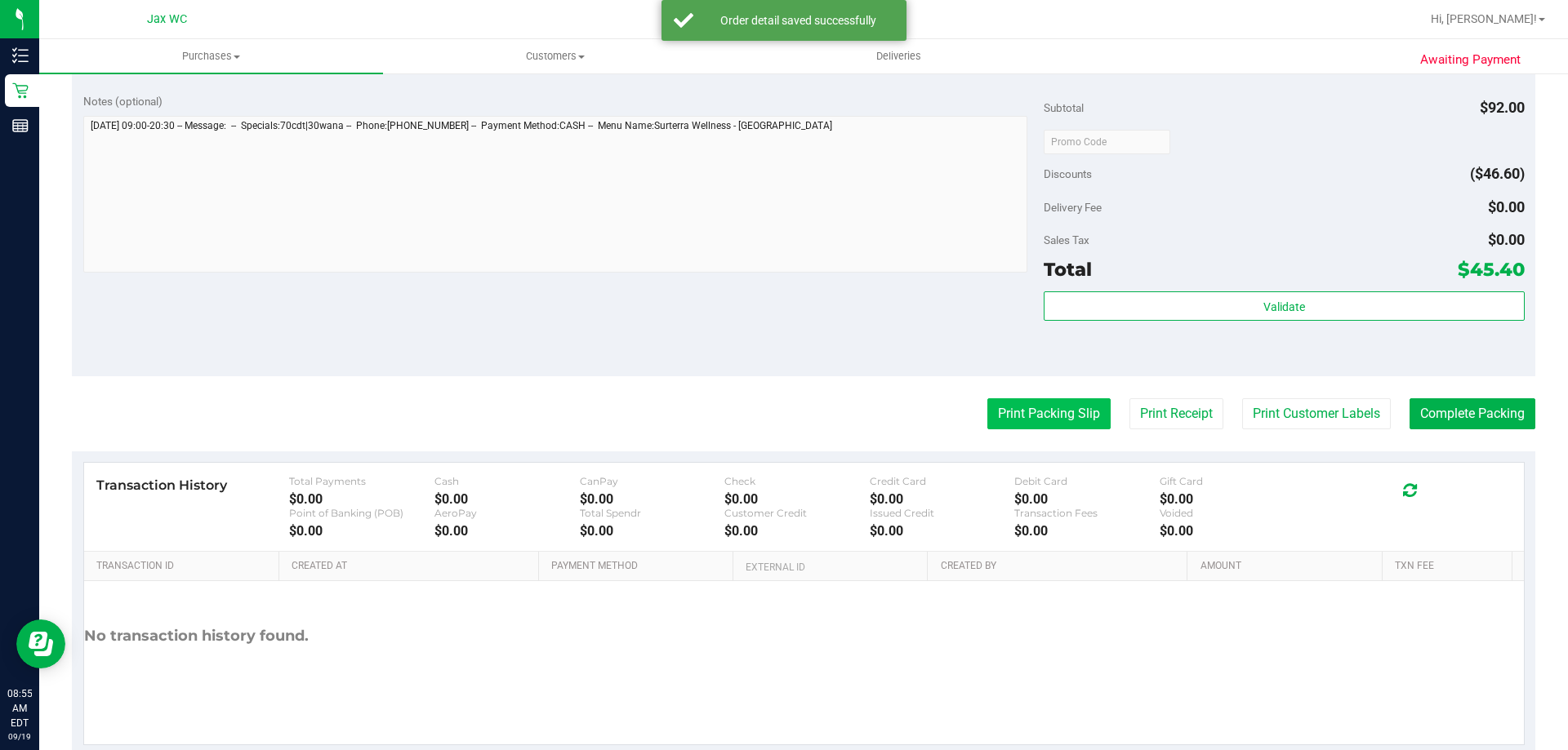
click at [1055, 421] on button "Print Packing Slip" at bounding box center [1048, 414] width 123 height 31
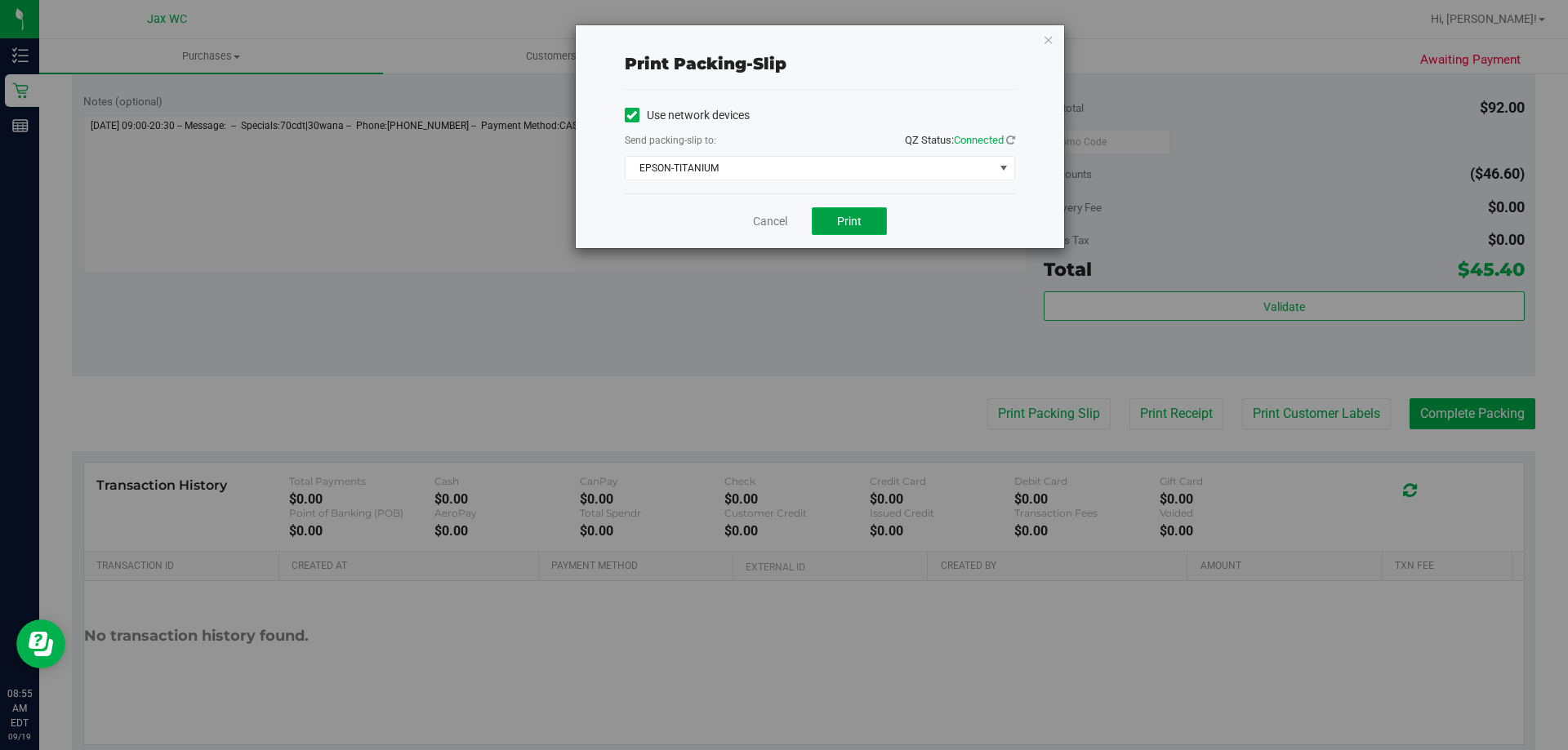
click at [857, 221] on span "Print" at bounding box center [849, 220] width 25 height 13
drag, startPoint x: 769, startPoint y: 210, endPoint x: 808, endPoint y: 229, distance: 43.4
click at [769, 210] on div "Cancel Print" at bounding box center [820, 221] width 390 height 55
click at [780, 224] on link "Cancel" at bounding box center [770, 221] width 34 height 17
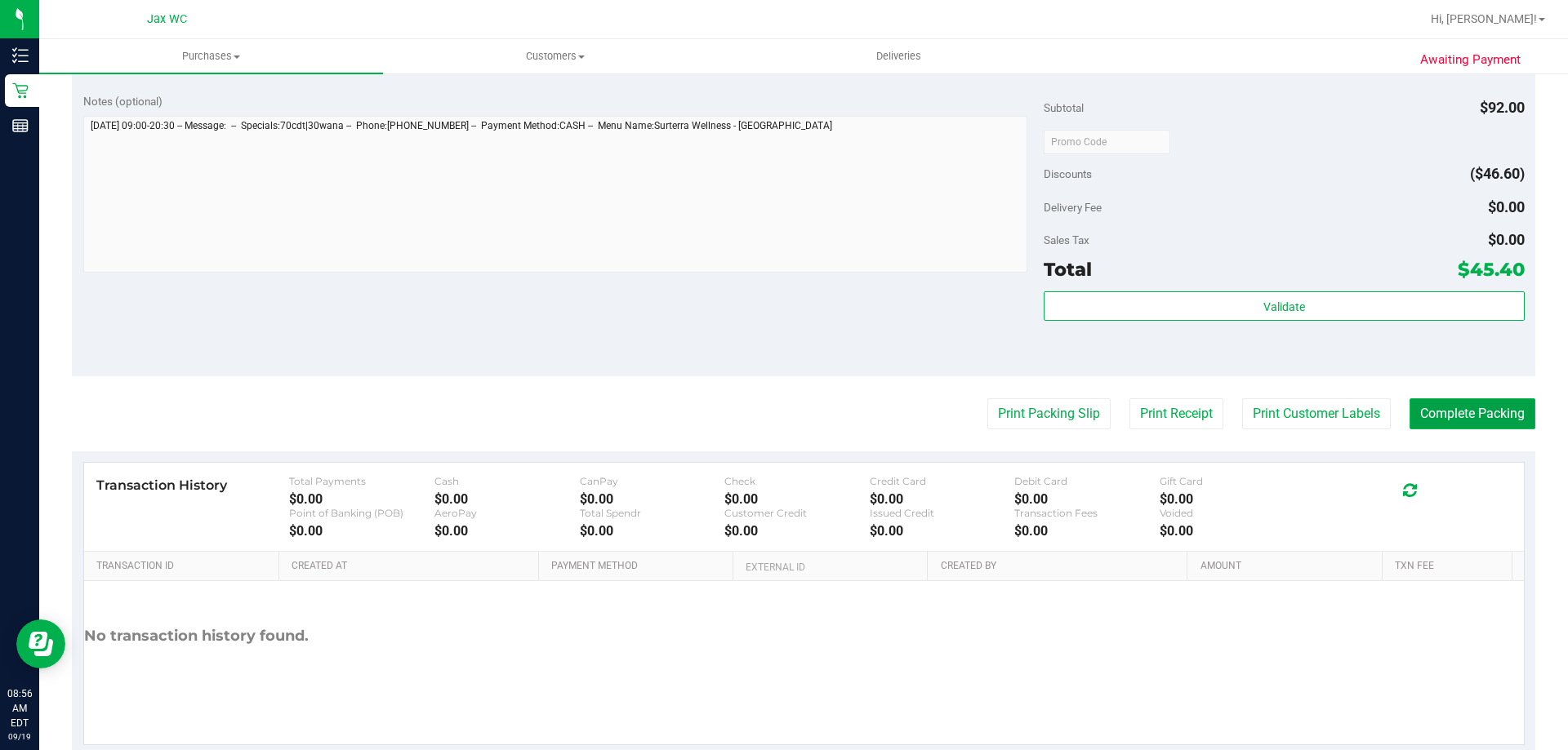
click at [1442, 406] on button "Complete Packing" at bounding box center [1473, 414] width 126 height 31
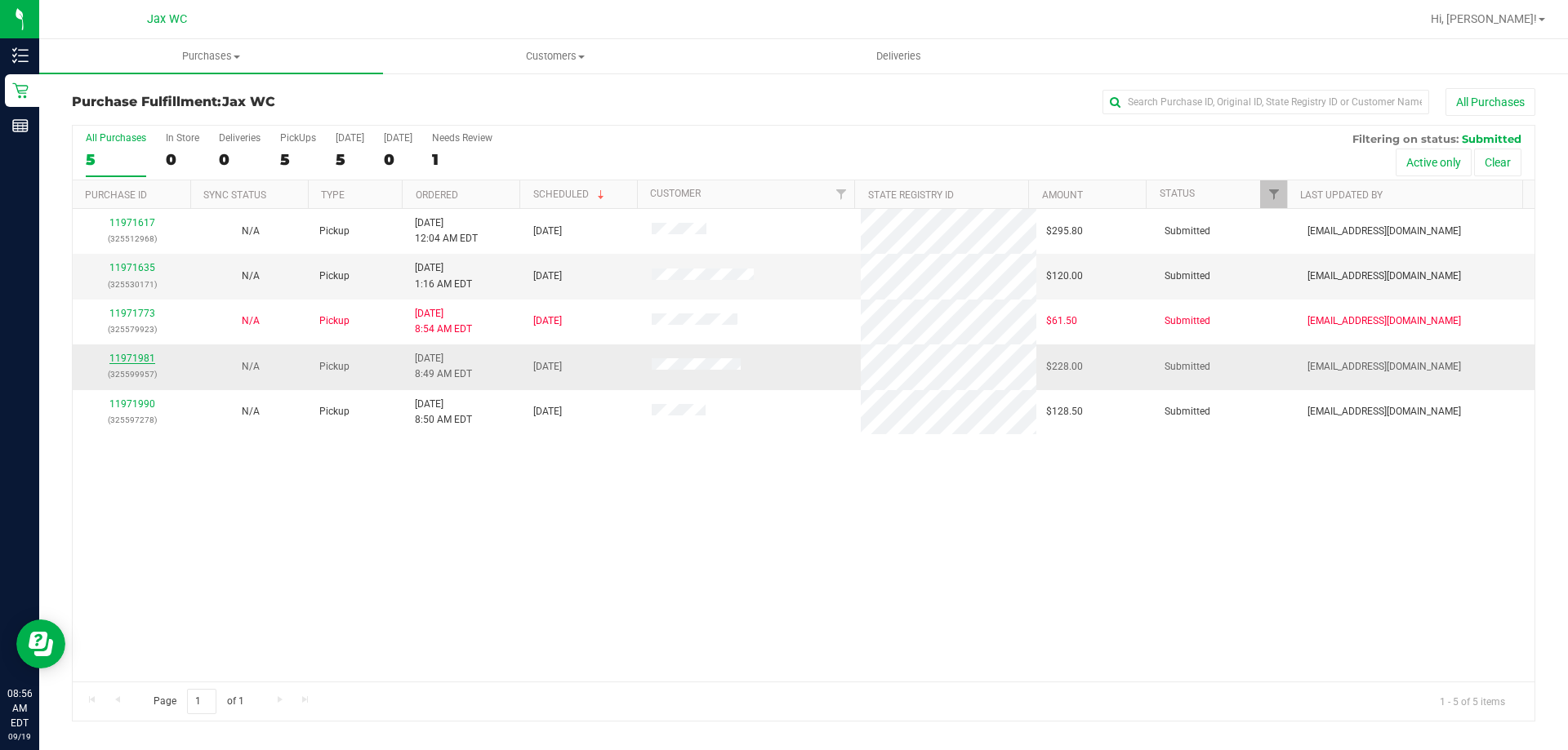
click at [131, 358] on link "11971981" at bounding box center [132, 359] width 46 height 12
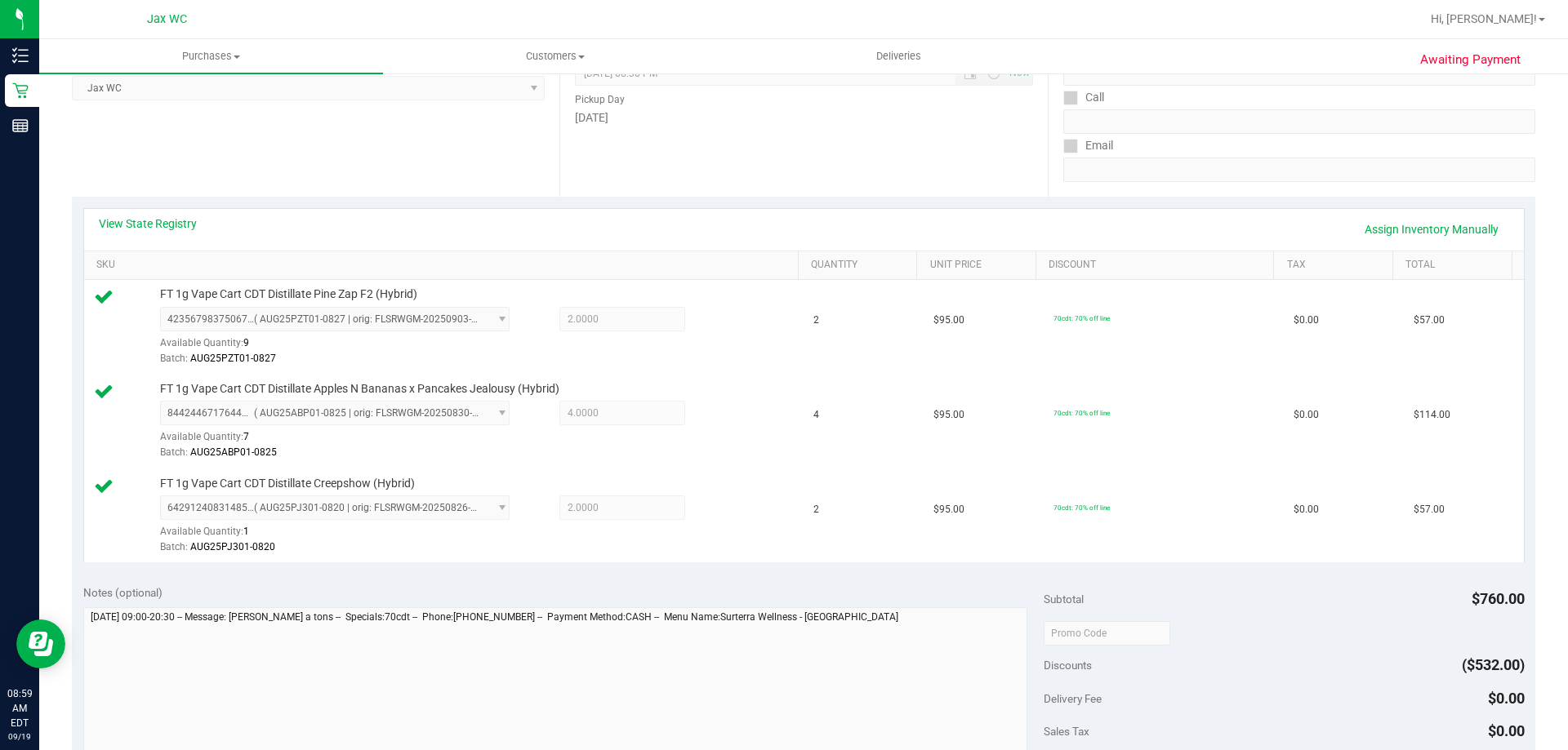
scroll to position [408, 0]
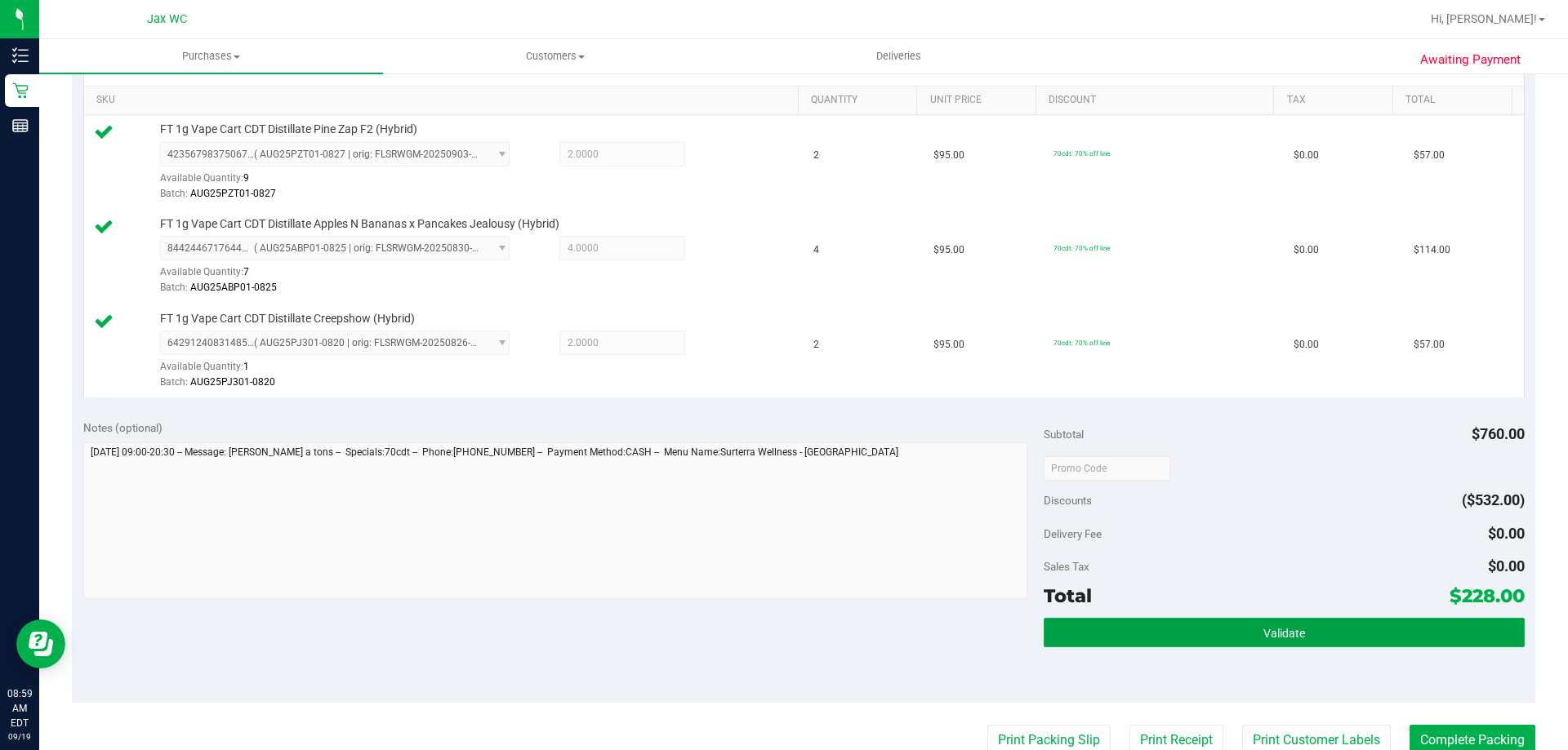
click at [1232, 631] on button "Validate" at bounding box center [1284, 633] width 480 height 29
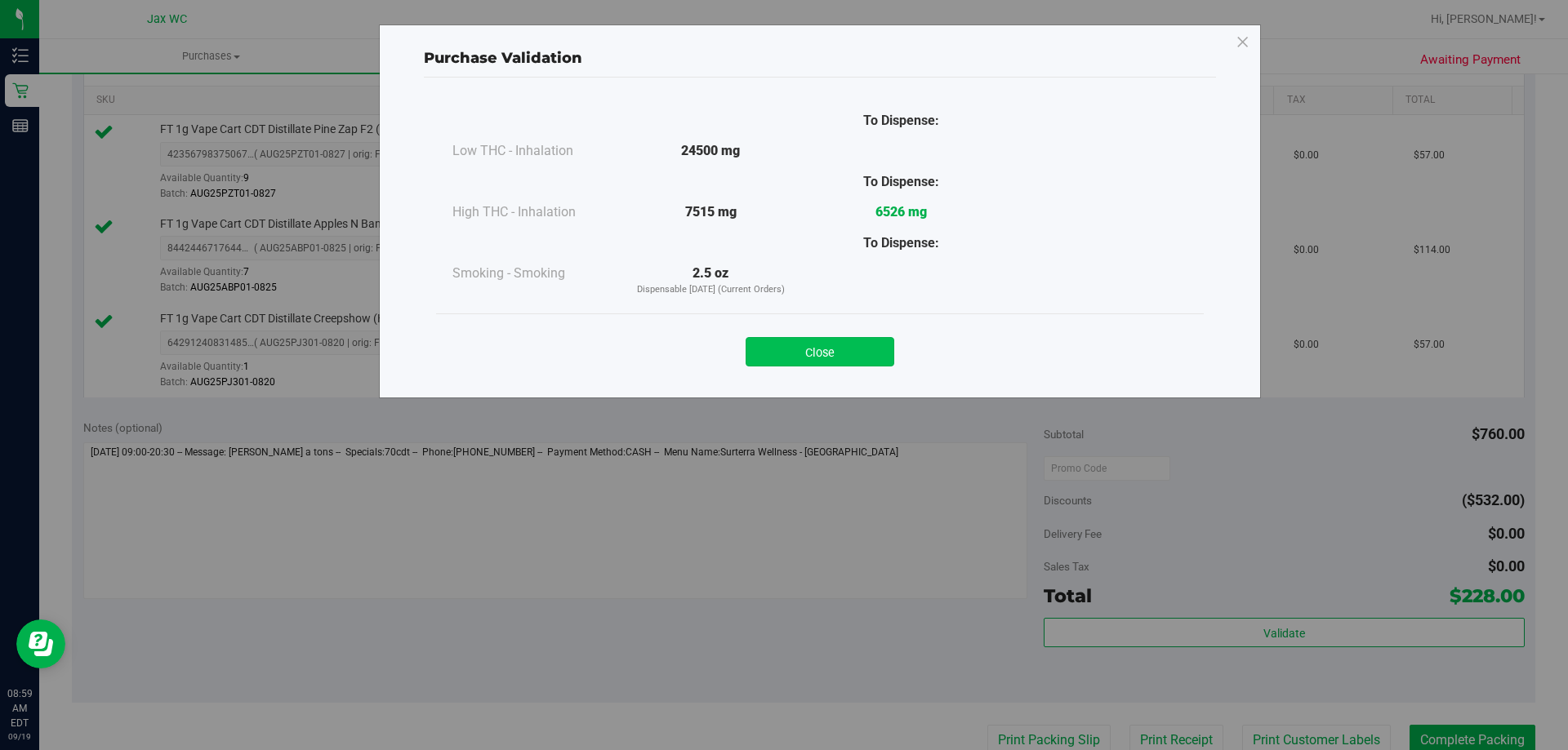
click at [852, 345] on button "Close" at bounding box center [819, 352] width 148 height 29
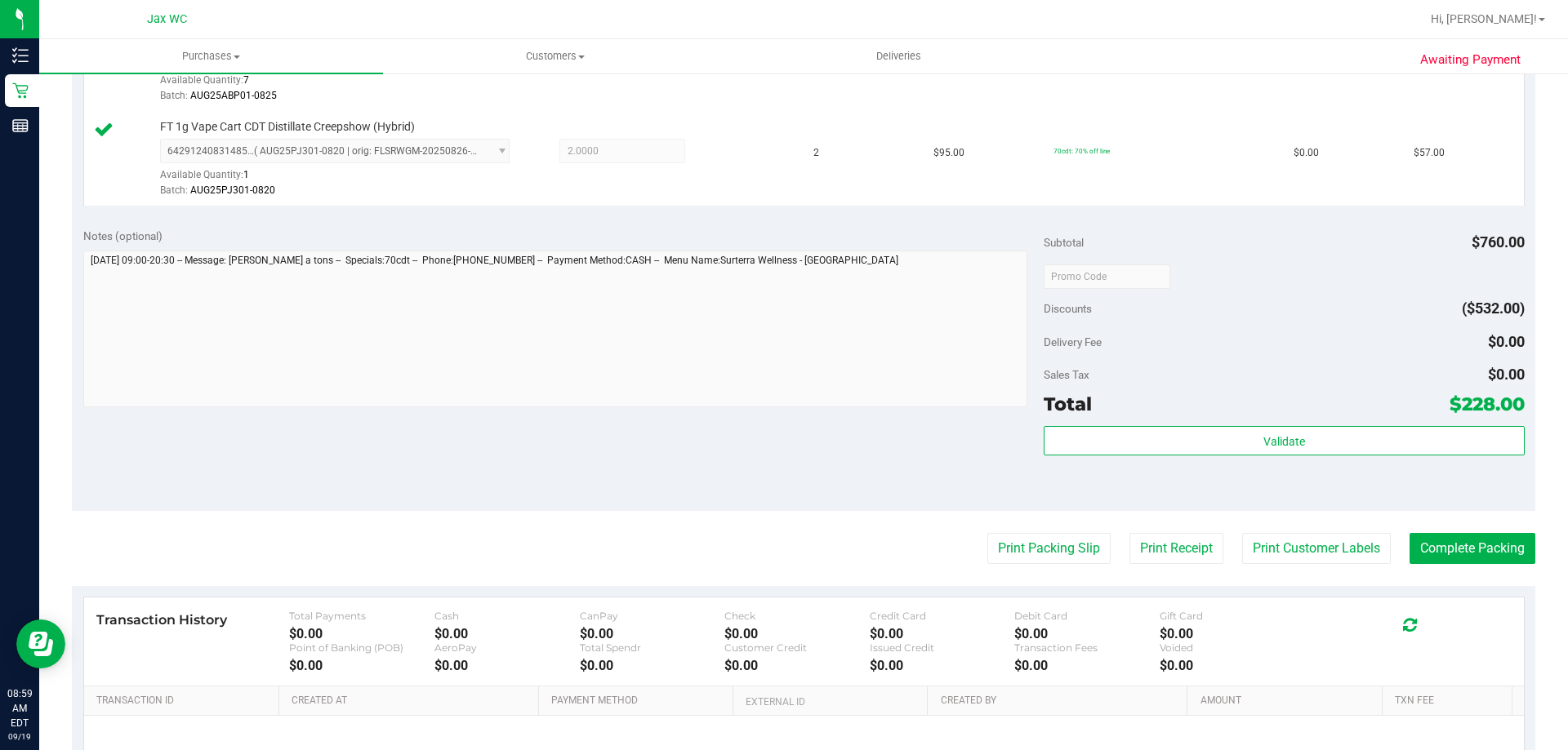
scroll to position [649, 0]
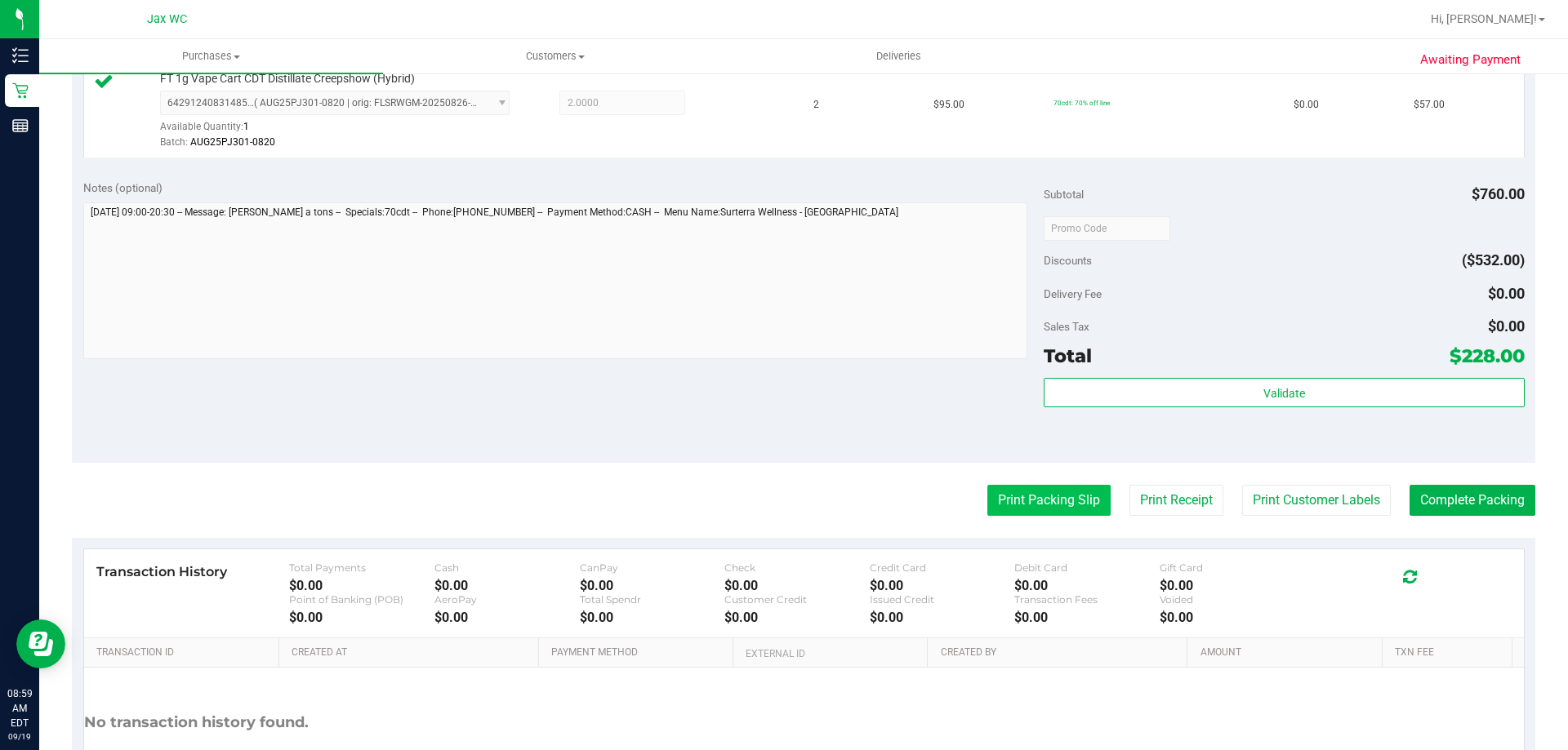
click at [1040, 509] on button "Print Packing Slip" at bounding box center [1048, 500] width 123 height 31
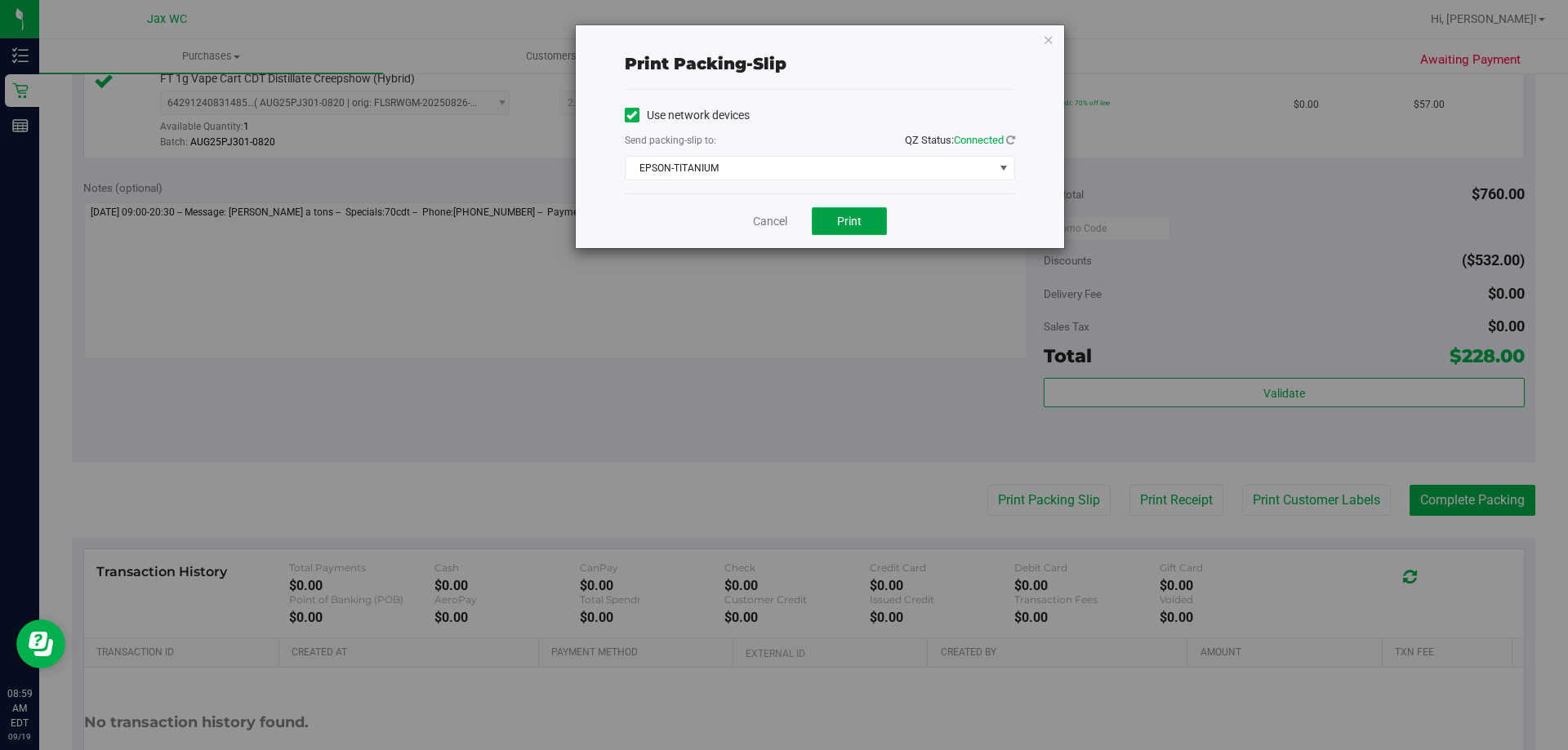
click at [856, 222] on span "Print" at bounding box center [849, 220] width 25 height 13
click at [870, 222] on button "Print" at bounding box center [849, 221] width 75 height 28
click at [755, 219] on link "Cancel" at bounding box center [770, 221] width 34 height 17
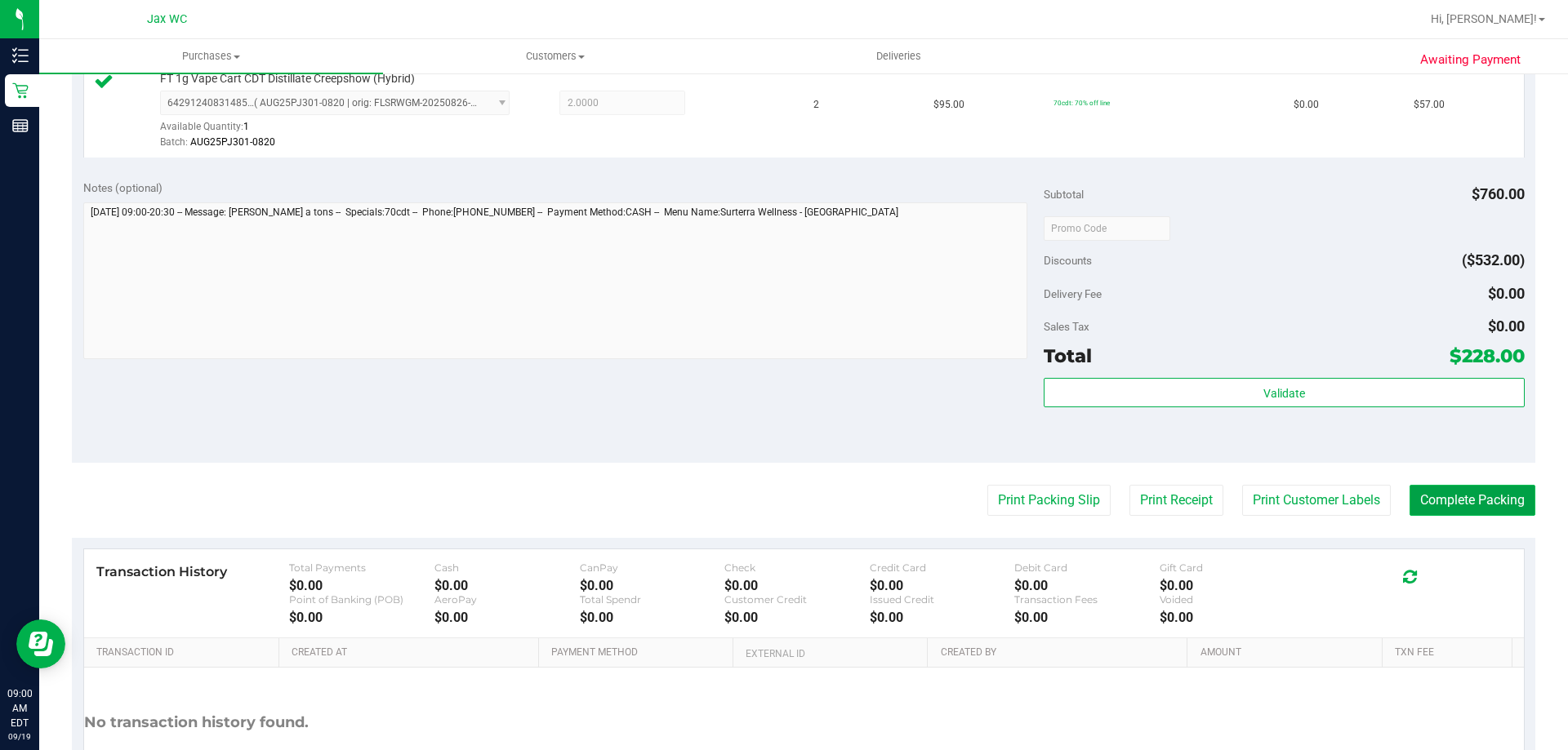
click at [1487, 496] on button "Complete Packing" at bounding box center [1473, 500] width 126 height 31
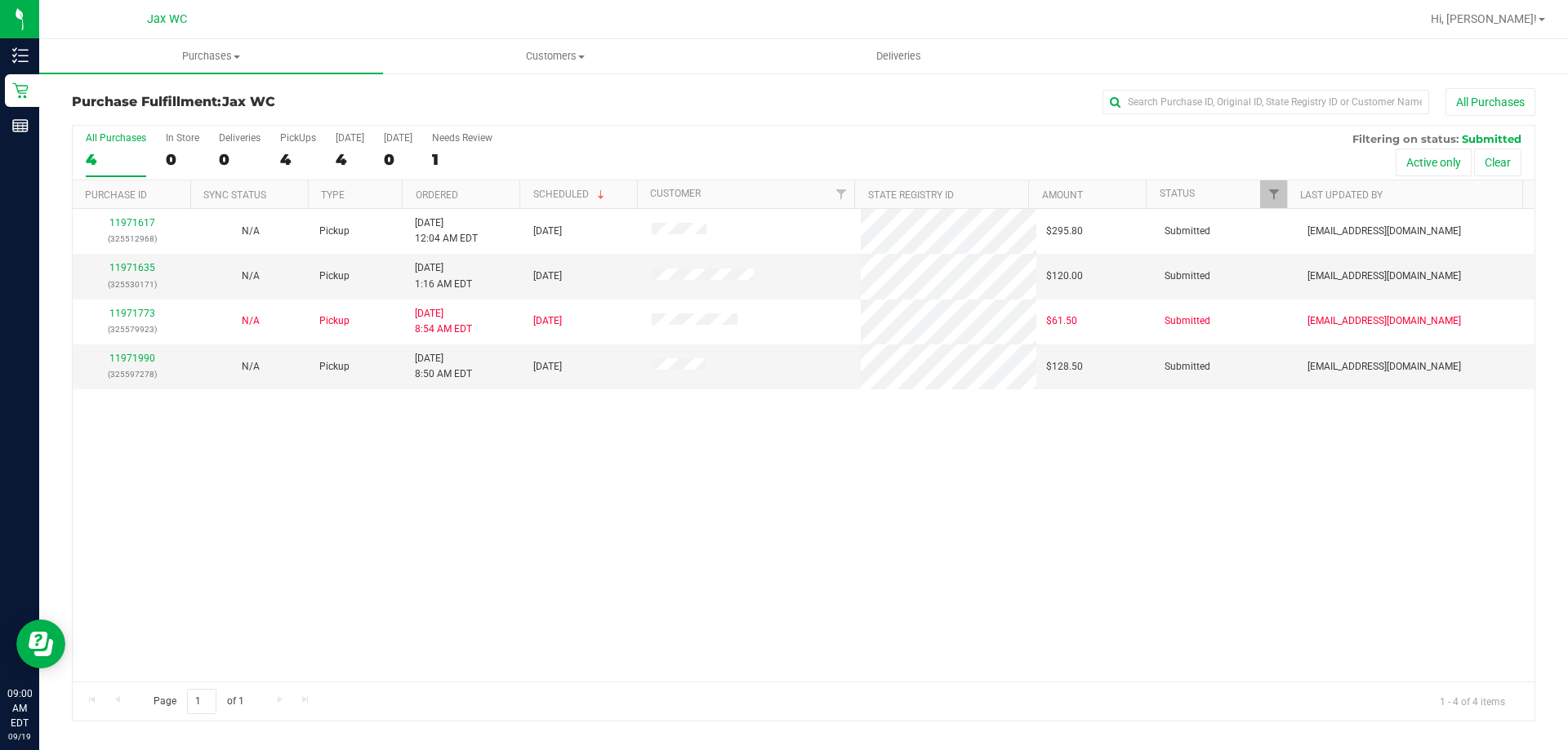
click at [254, 575] on div "11971617 (325512968) N/A Pickup [DATE] 12:04 AM EDT 9/19/2025 $295.80 Submitted…" at bounding box center [803, 445] width 1462 height 473
click at [129, 356] on link "11971990" at bounding box center [132, 359] width 46 height 12
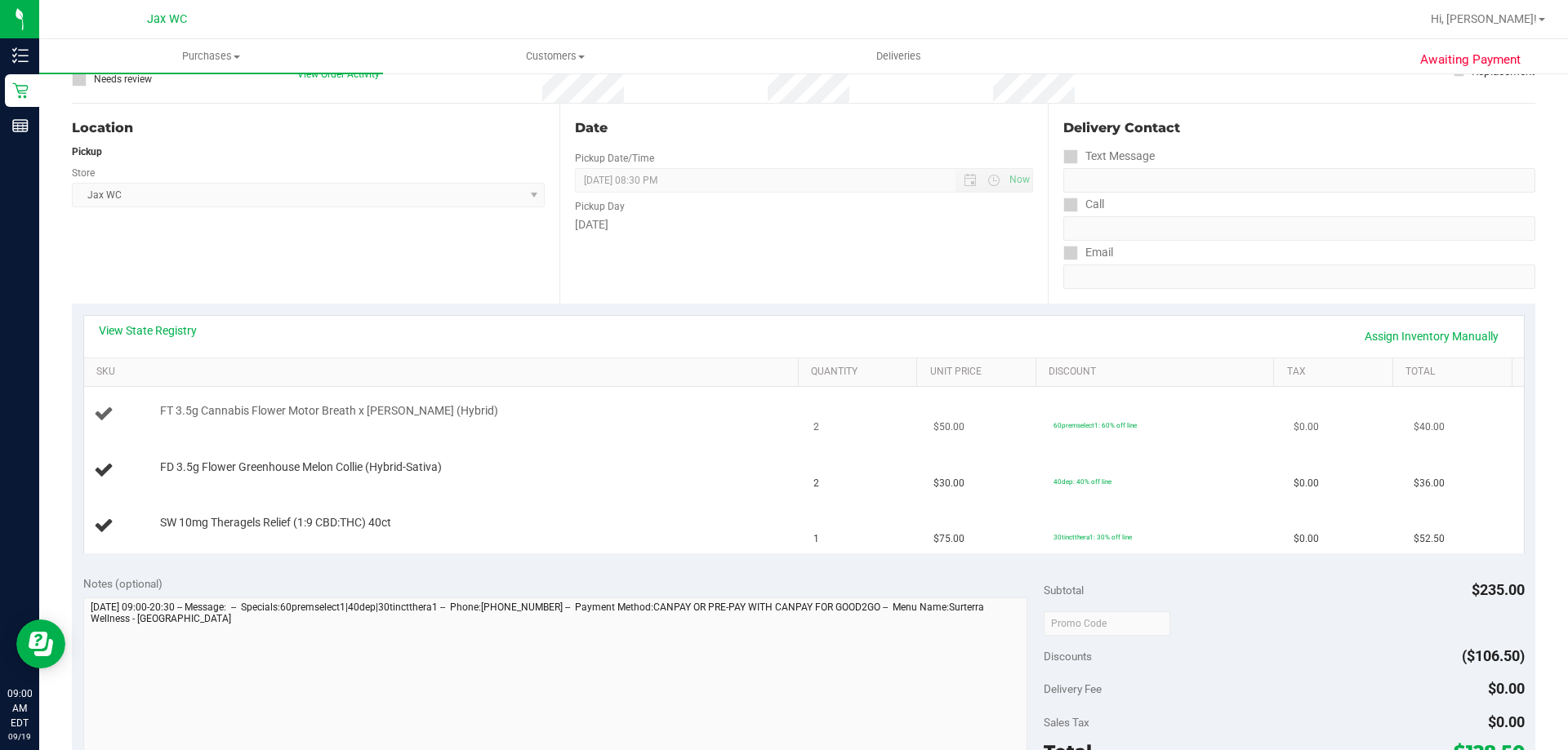
scroll to position [163, 0]
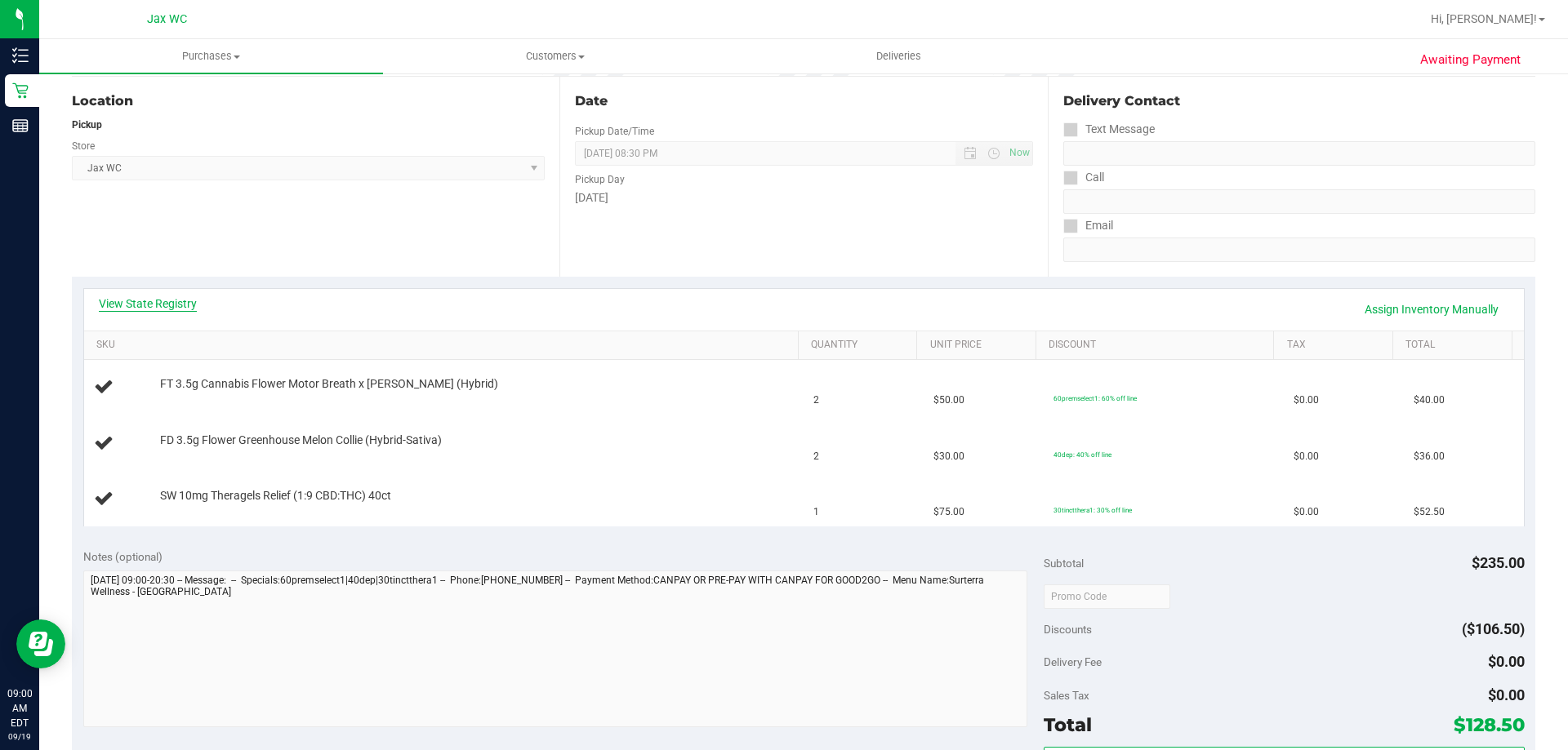
click at [138, 307] on link "View State Registry" at bounding box center [148, 304] width 98 height 17
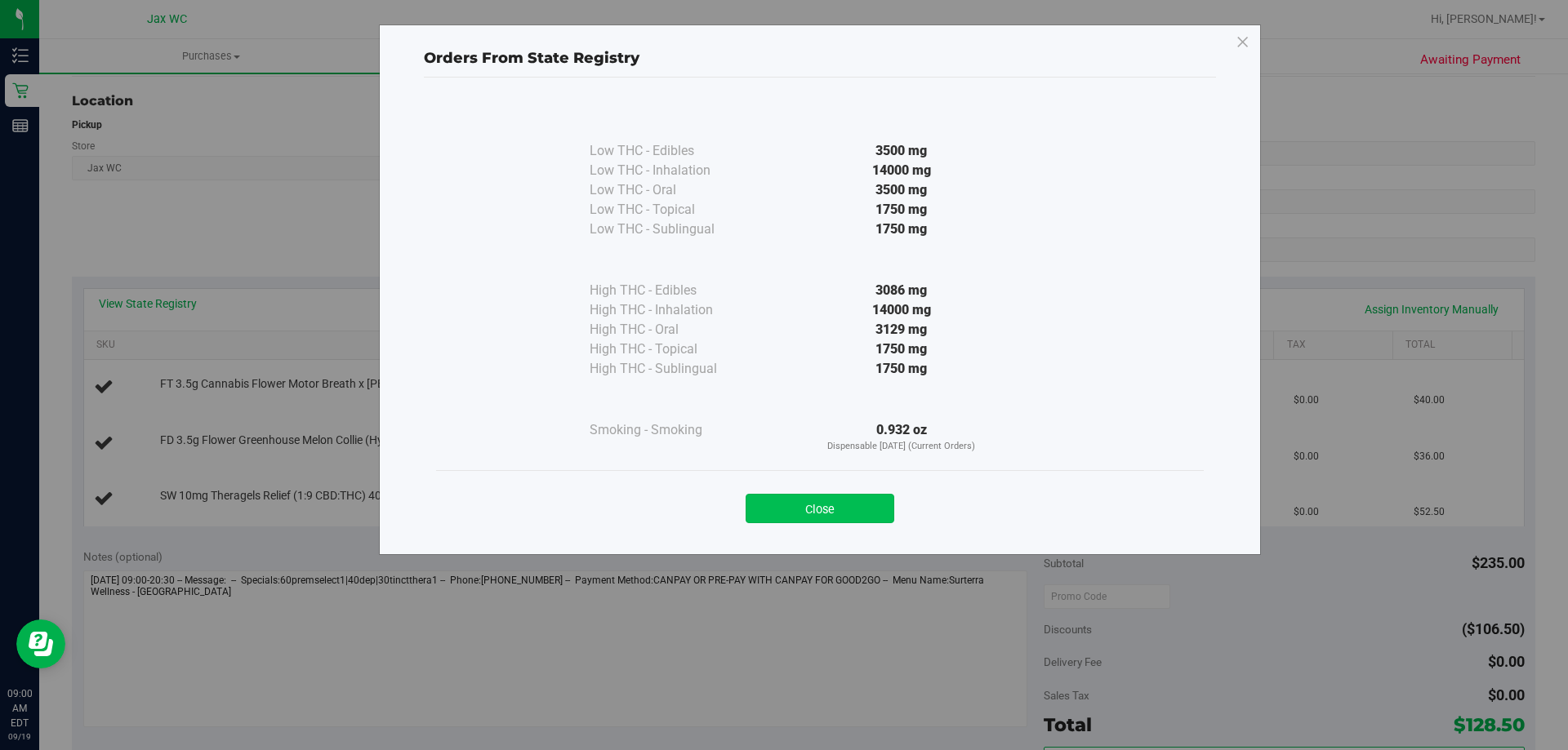
click at [792, 504] on button "Close" at bounding box center [819, 509] width 148 height 29
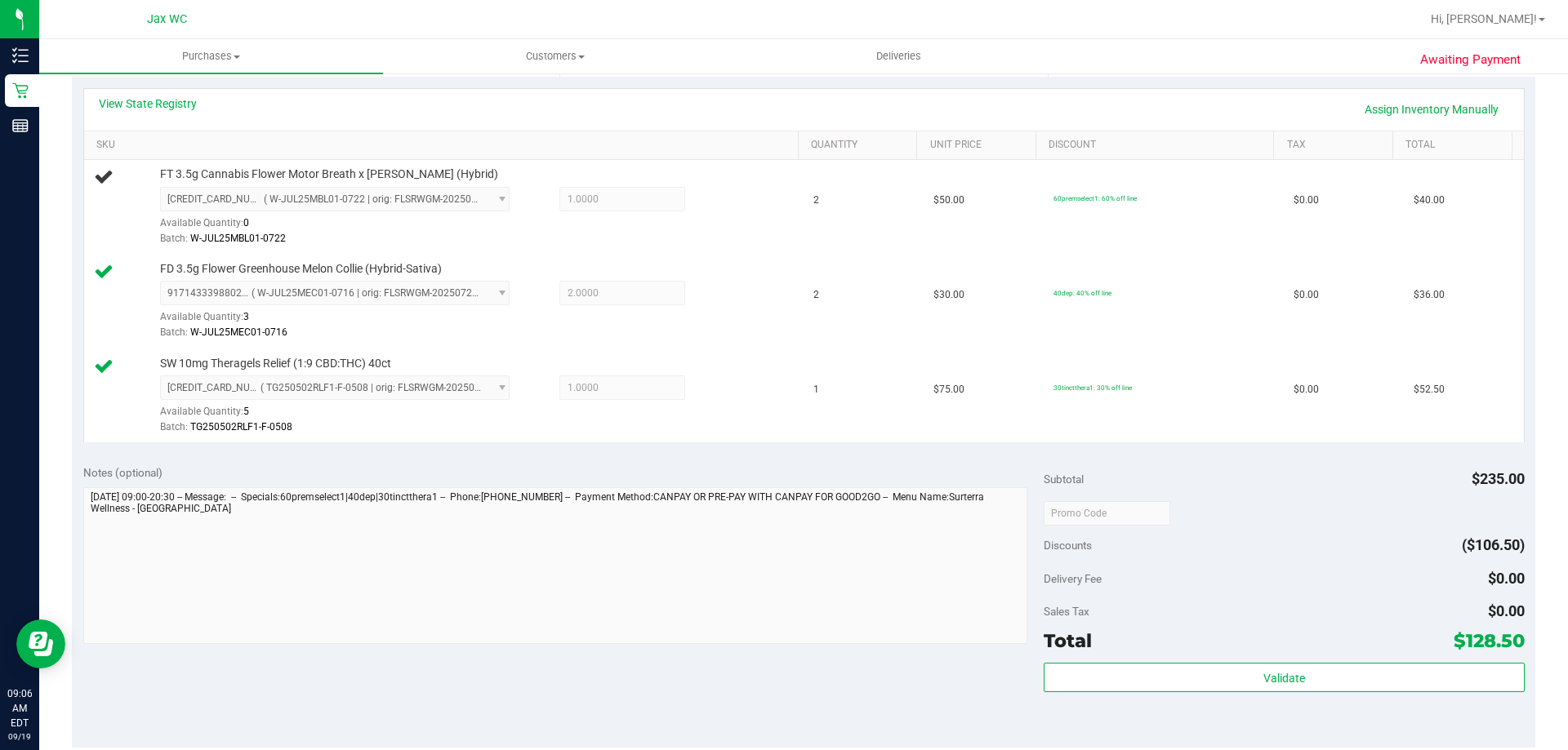
scroll to position [408, 0]
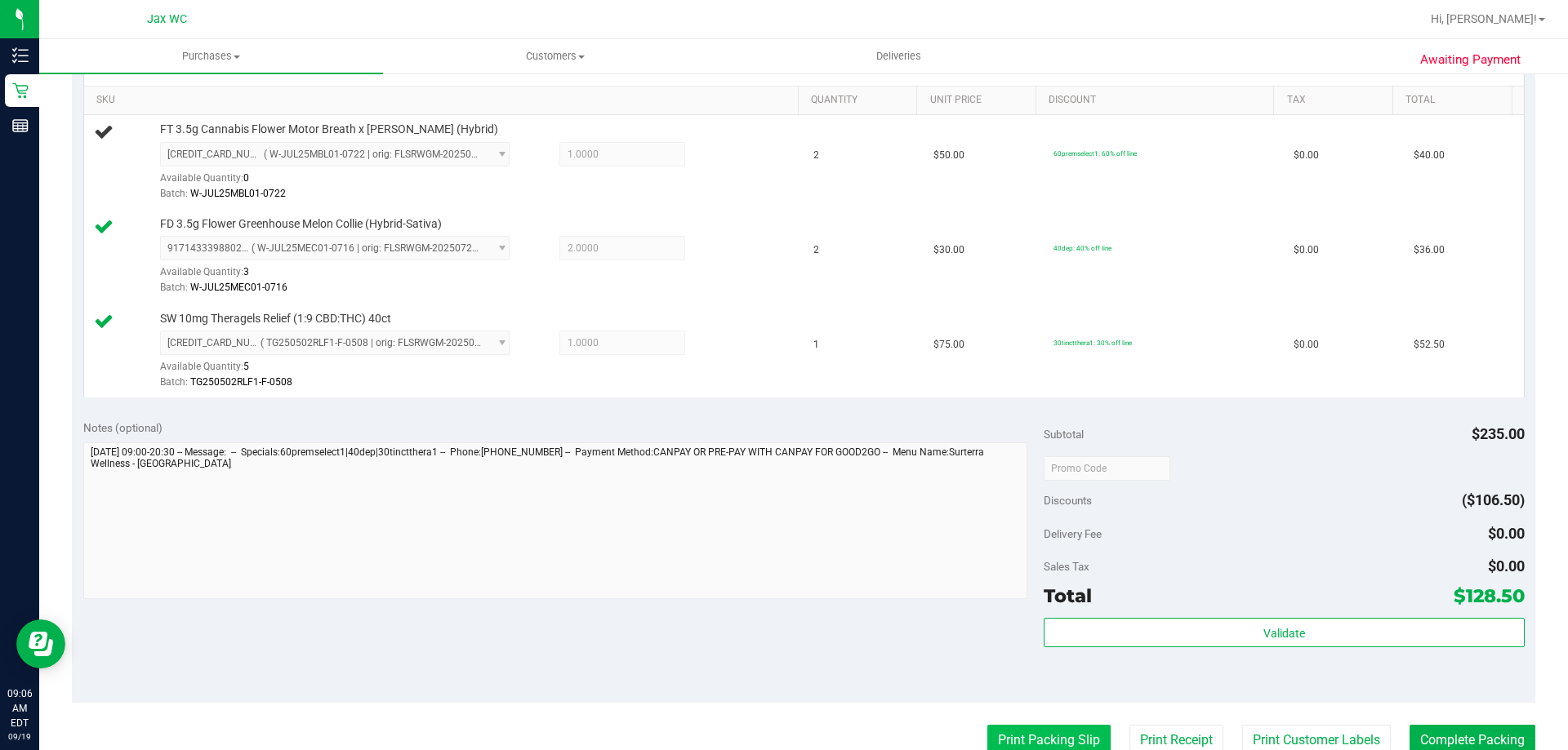
click at [1059, 739] on button "Print Packing Slip" at bounding box center [1048, 741] width 123 height 31
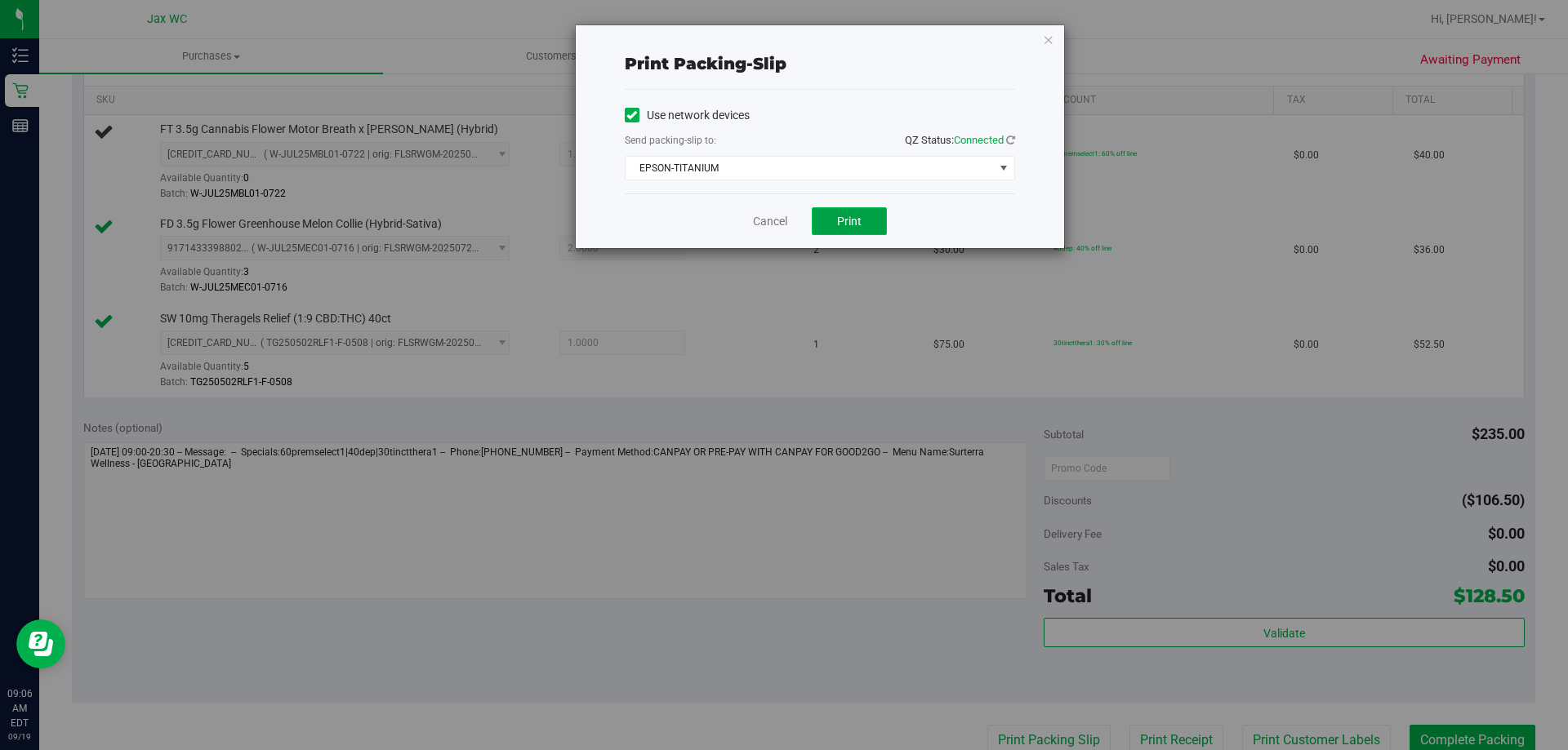
click at [847, 228] on button "Print" at bounding box center [849, 221] width 75 height 28
click at [762, 224] on link "Cancel" at bounding box center [770, 221] width 34 height 17
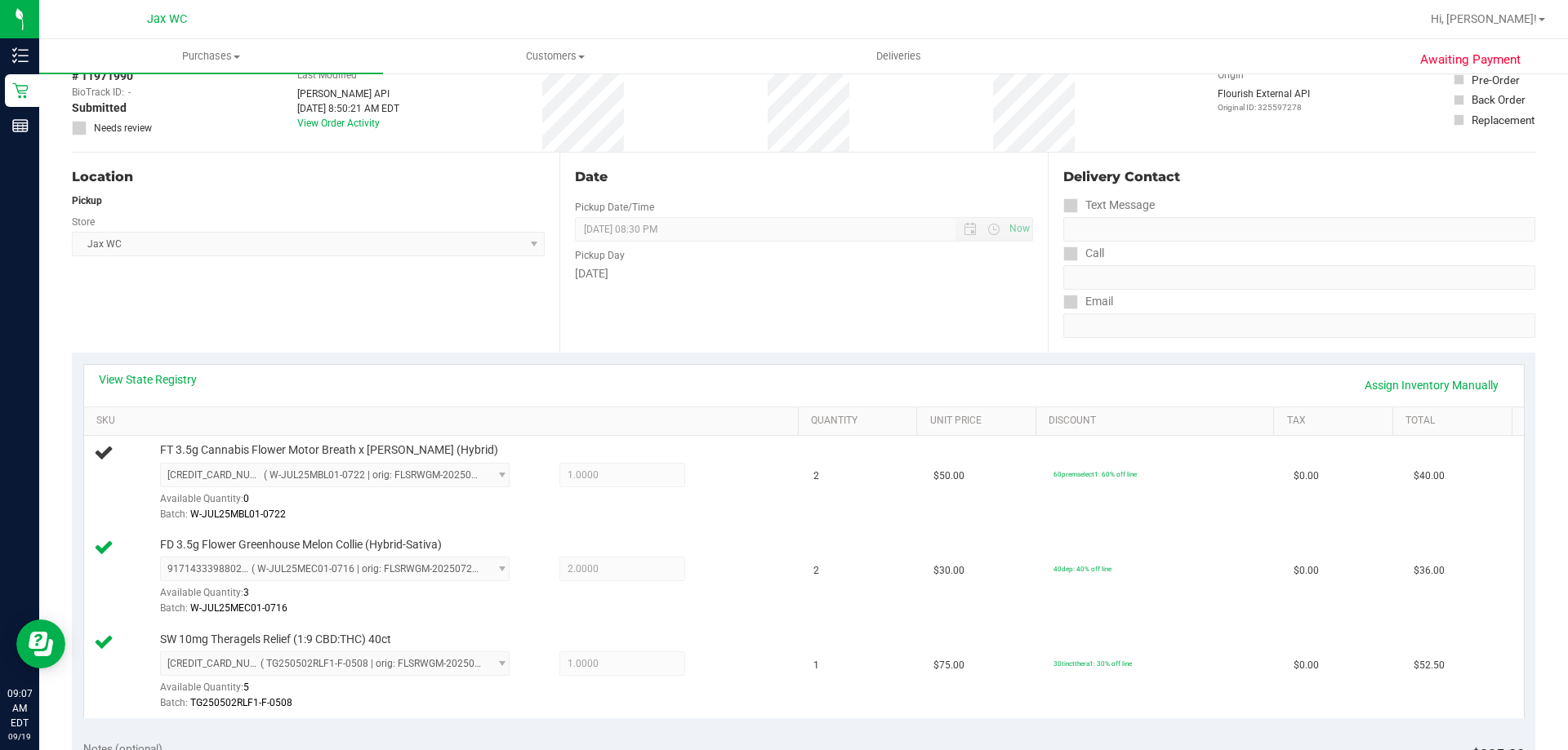
scroll to position [0, 0]
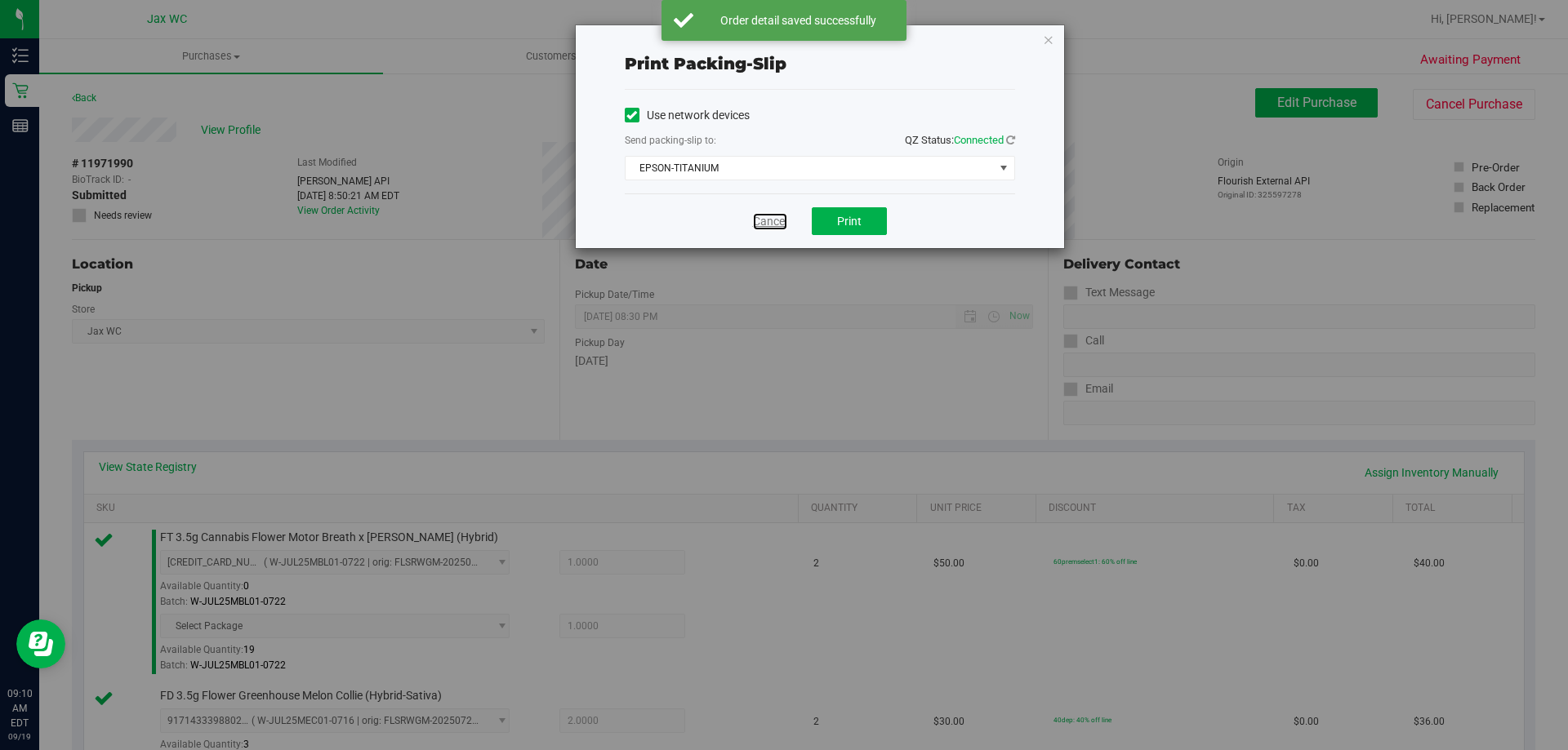
click at [756, 220] on link "Cancel" at bounding box center [770, 221] width 34 height 17
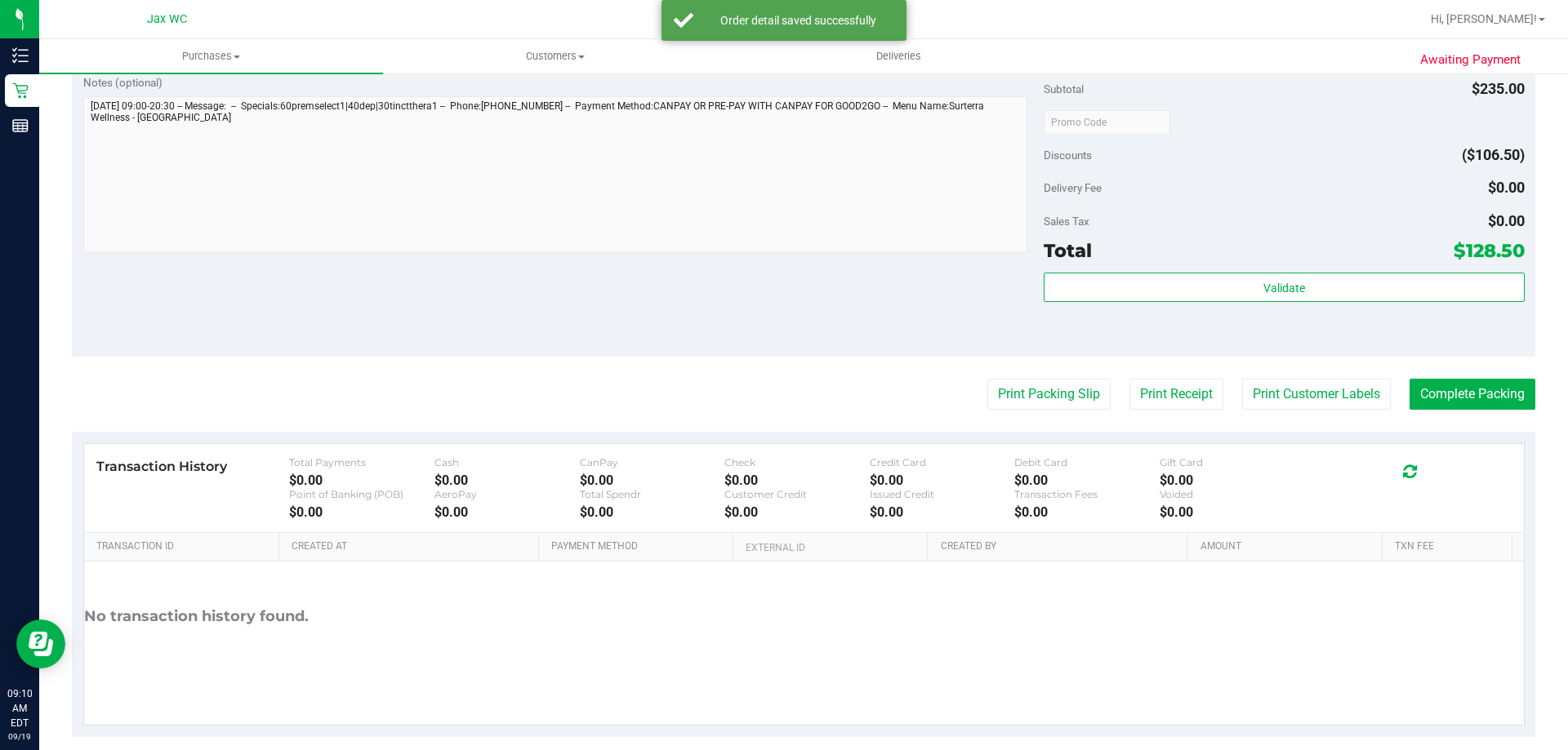
scroll to position [837, 0]
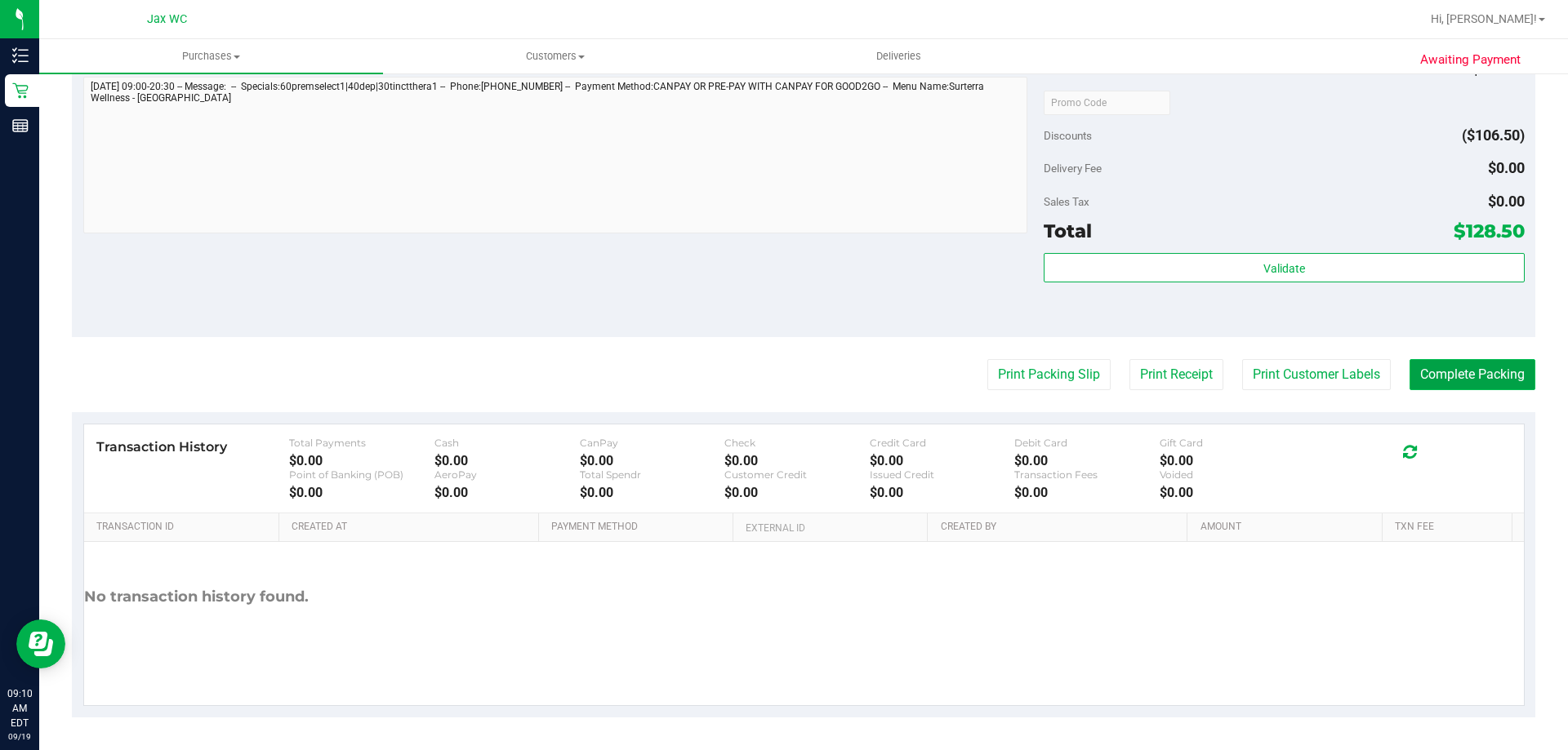
click at [1465, 380] on button "Complete Packing" at bounding box center [1473, 375] width 126 height 31
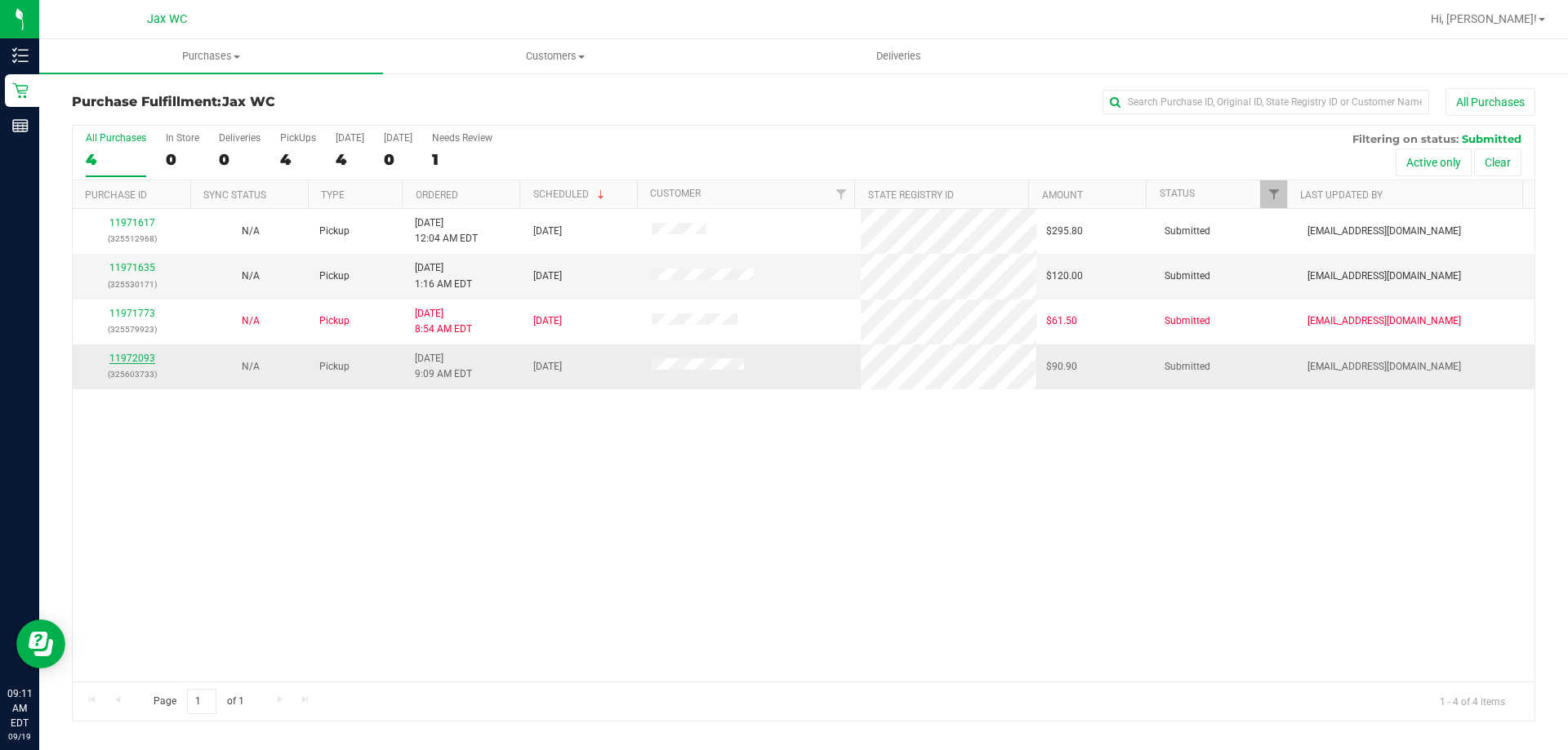
click at [147, 357] on link "11972093" at bounding box center [132, 359] width 46 height 12
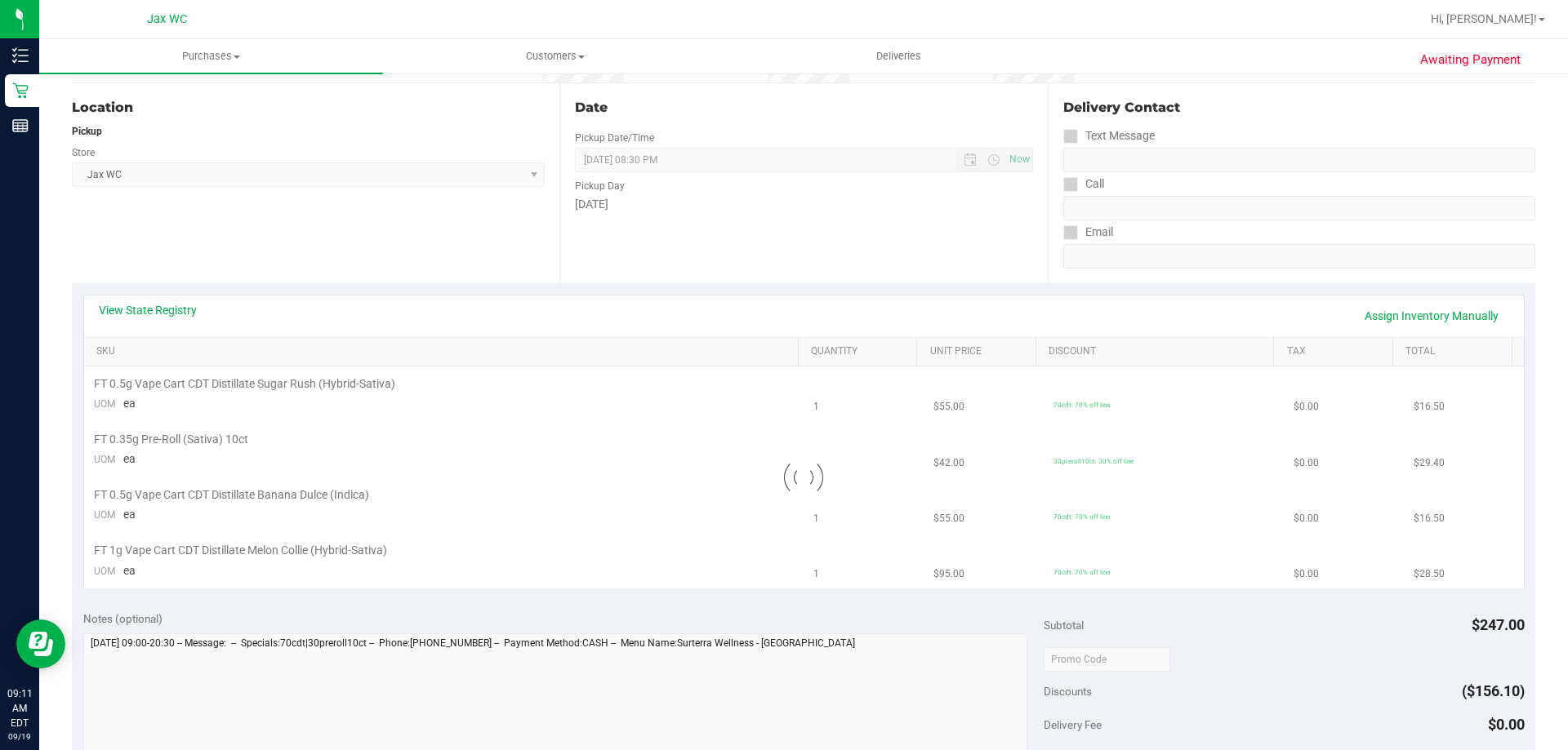
scroll to position [163, 0]
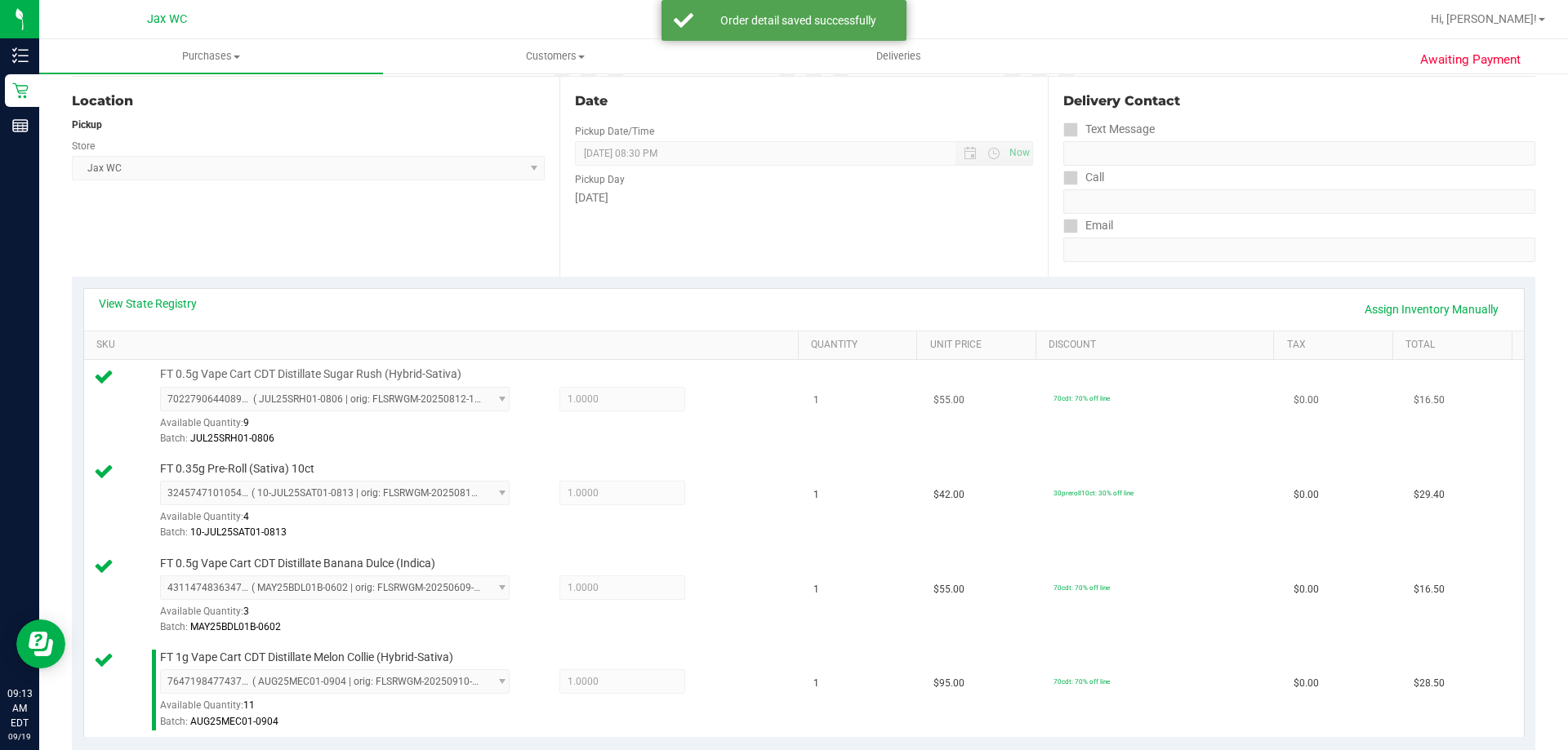
drag, startPoint x: 687, startPoint y: 434, endPoint x: 665, endPoint y: 446, distance: 25.1
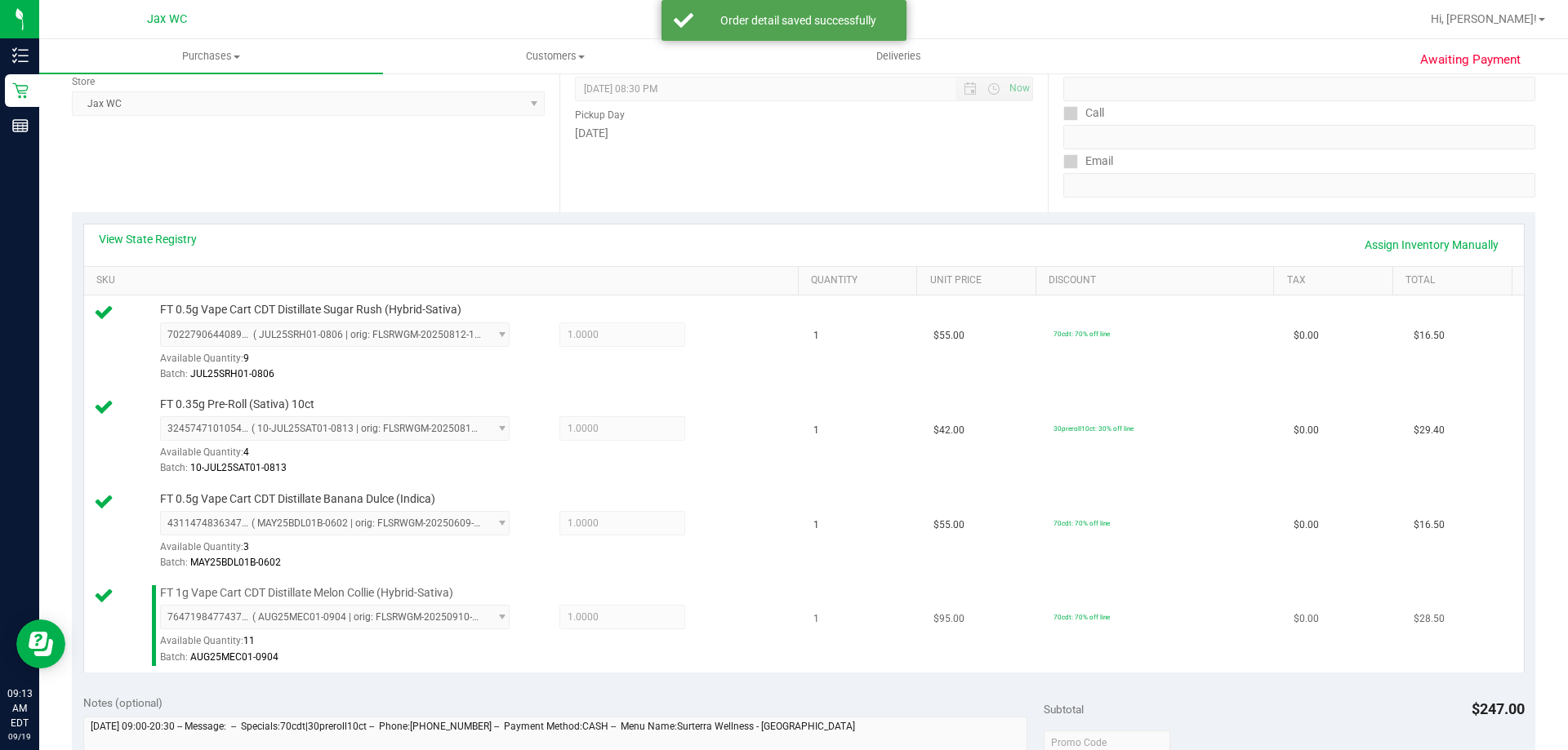
scroll to position [490, 0]
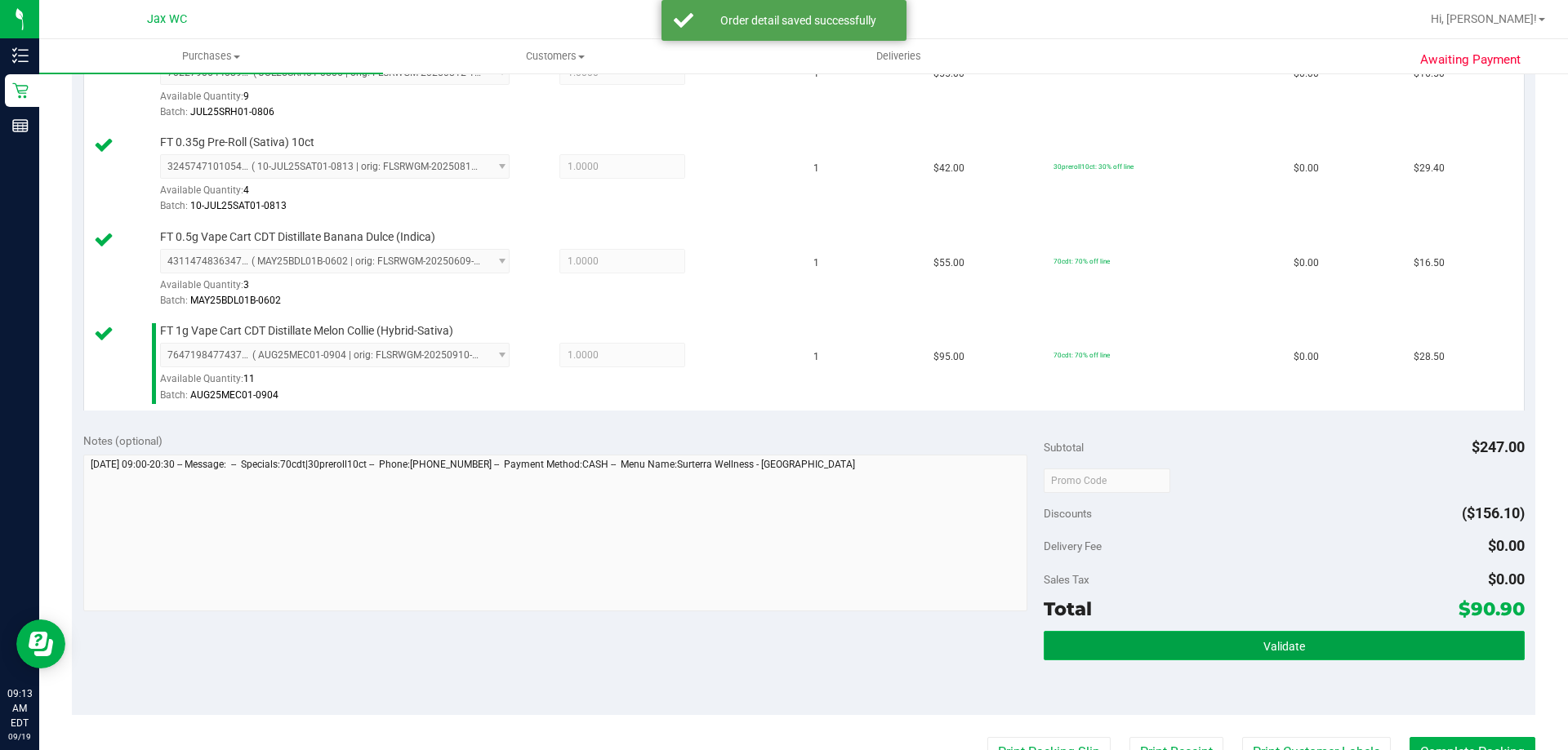
click at [1174, 642] on button "Validate" at bounding box center [1284, 646] width 480 height 29
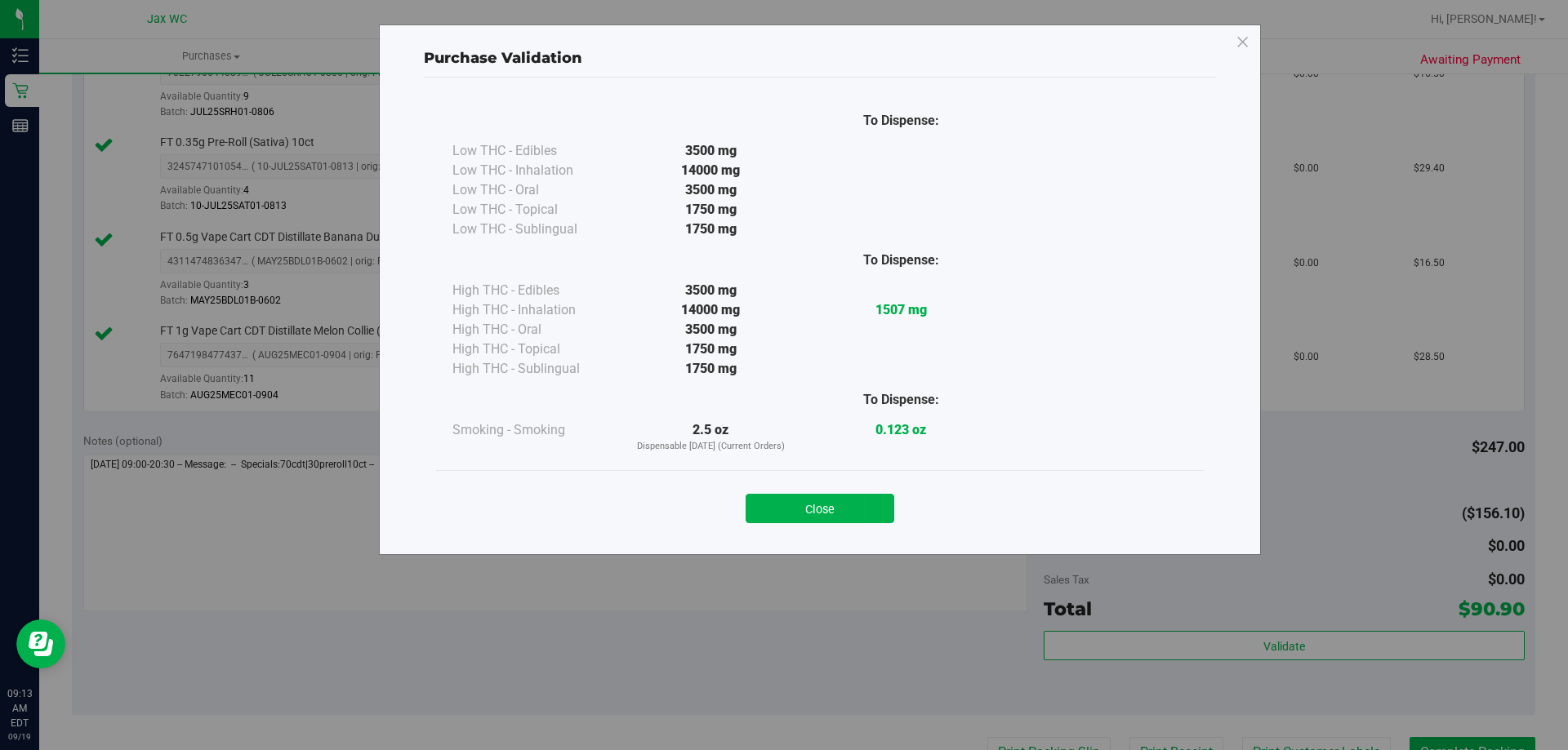
click at [844, 517] on button "Close" at bounding box center [819, 509] width 148 height 29
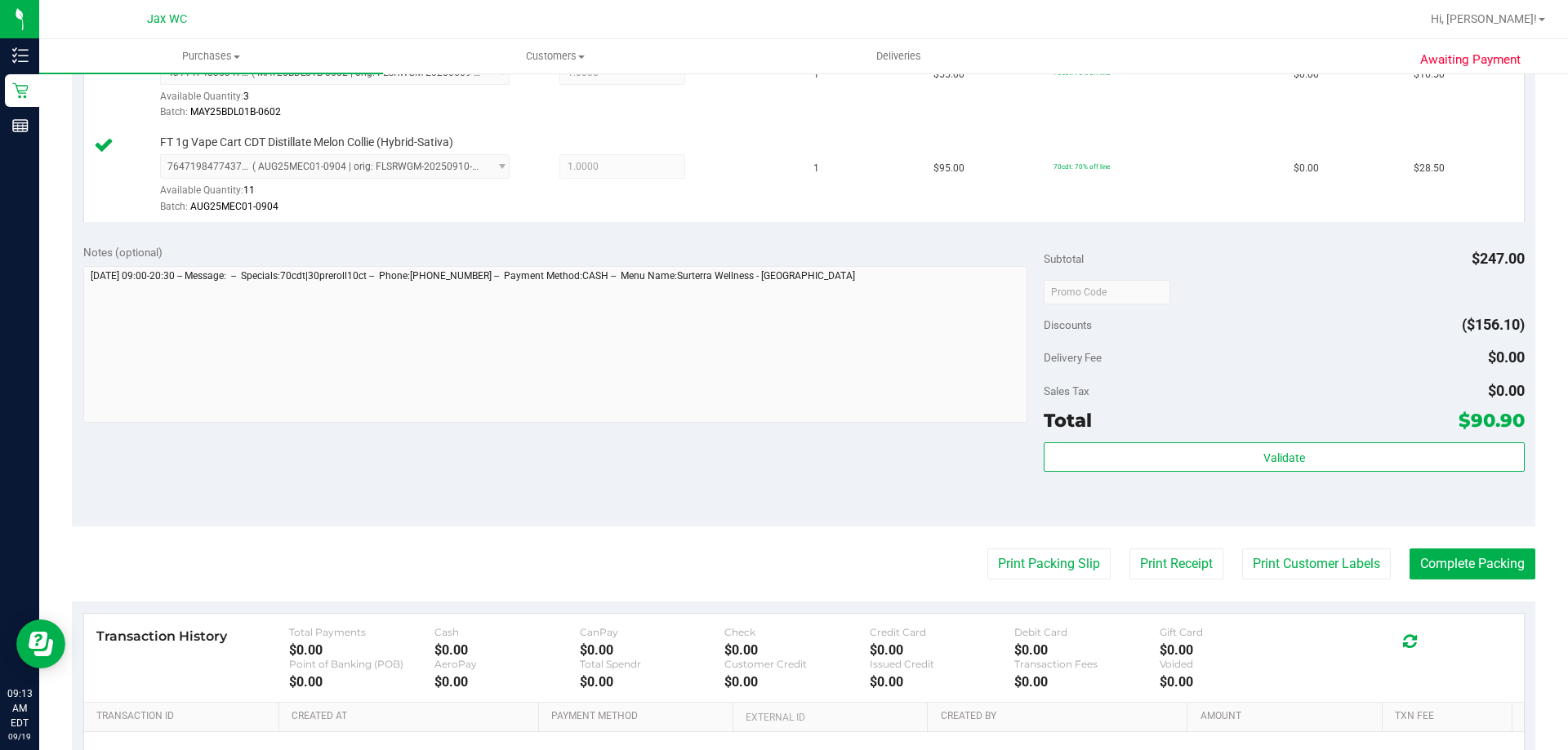
scroll to position [868, 0]
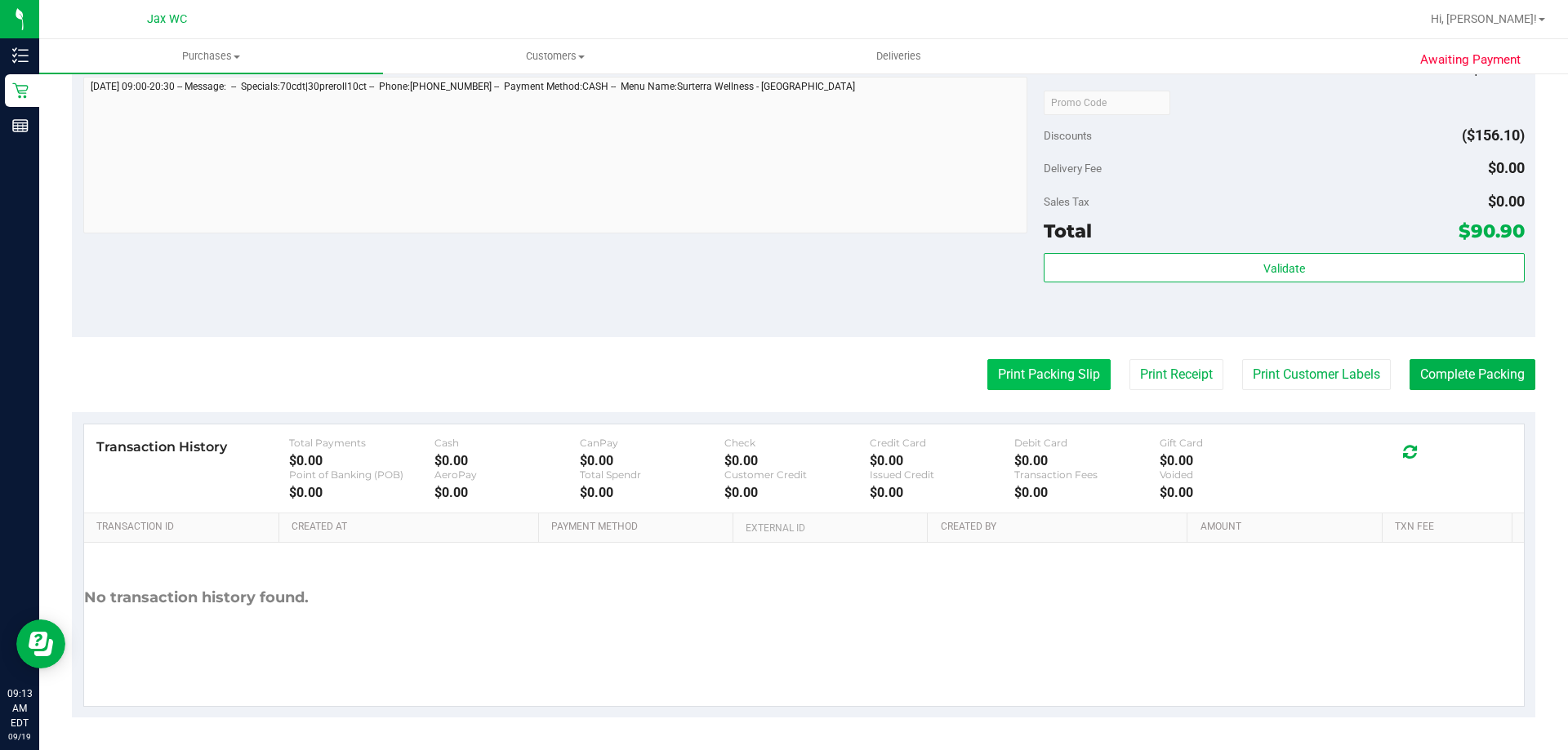
click at [1041, 373] on button "Print Packing Slip" at bounding box center [1048, 375] width 123 height 31
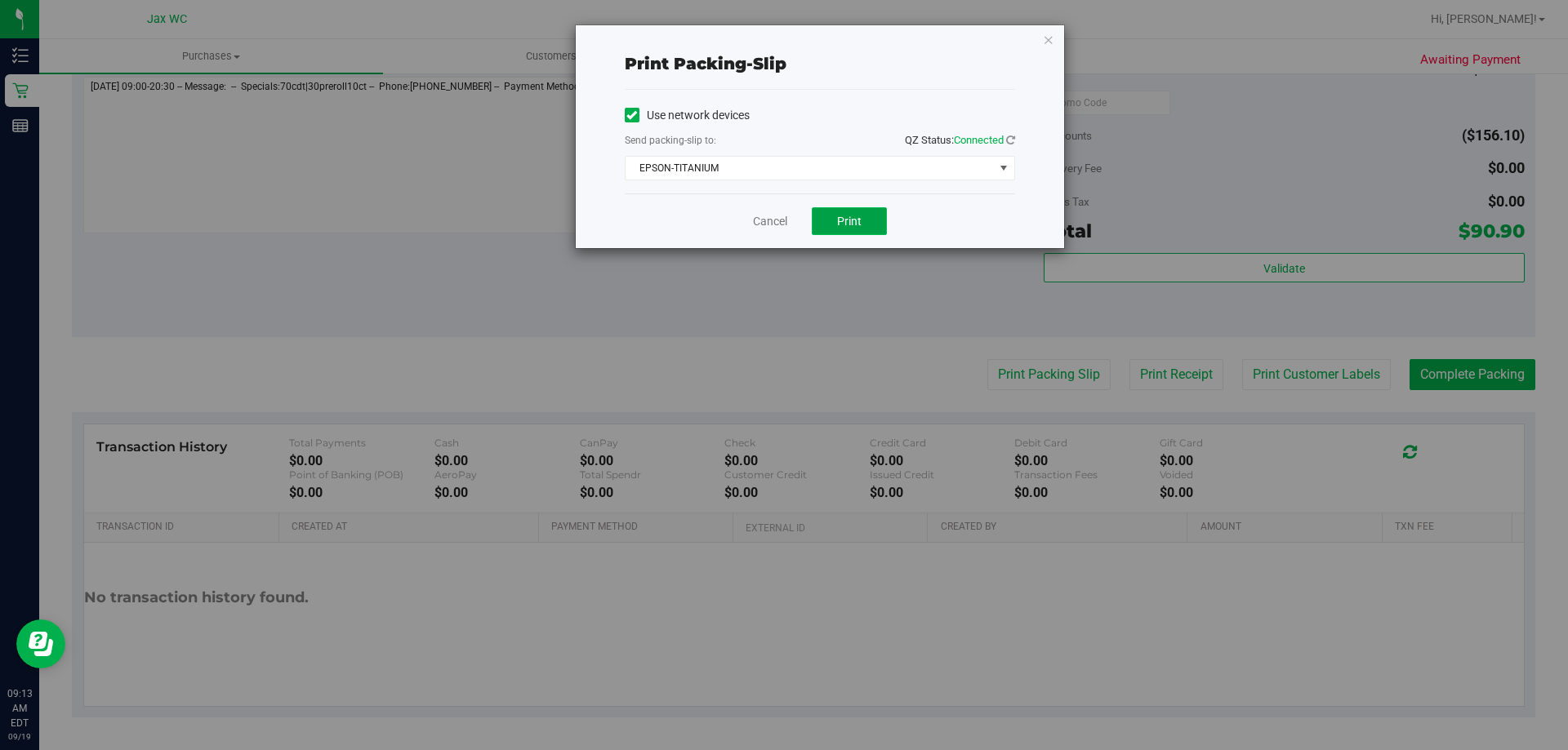
click at [851, 223] on span "Print" at bounding box center [849, 220] width 25 height 13
drag, startPoint x: 770, startPoint y: 230, endPoint x: 770, endPoint y: 219, distance: 11.0
click at [770, 228] on div "Cancel Print" at bounding box center [820, 221] width 390 height 55
drag, startPoint x: 770, startPoint y: 219, endPoint x: 784, endPoint y: 214, distance: 14.9
click at [770, 221] on link "Cancel" at bounding box center [770, 221] width 34 height 17
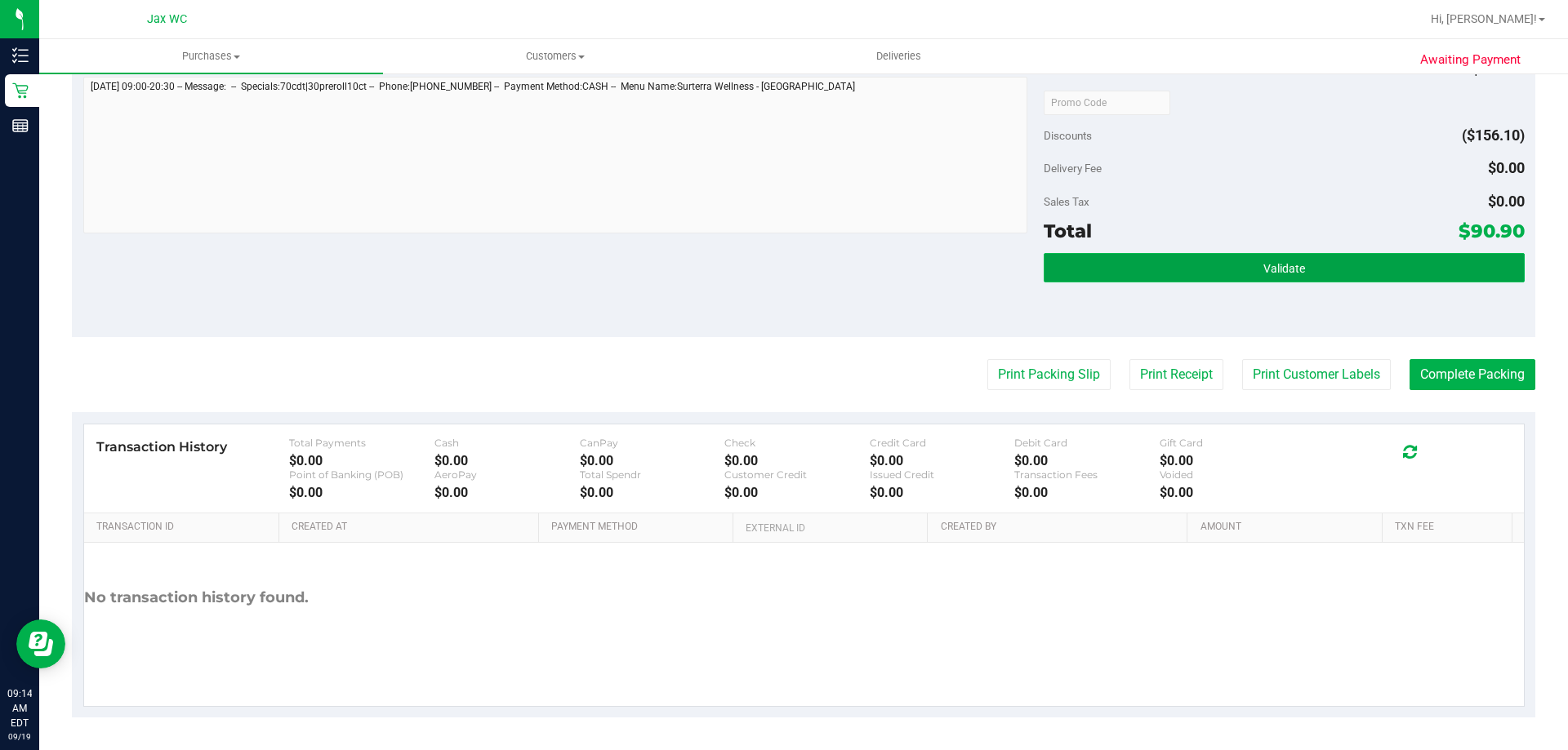
click at [1366, 280] on button "Validate" at bounding box center [1284, 268] width 480 height 29
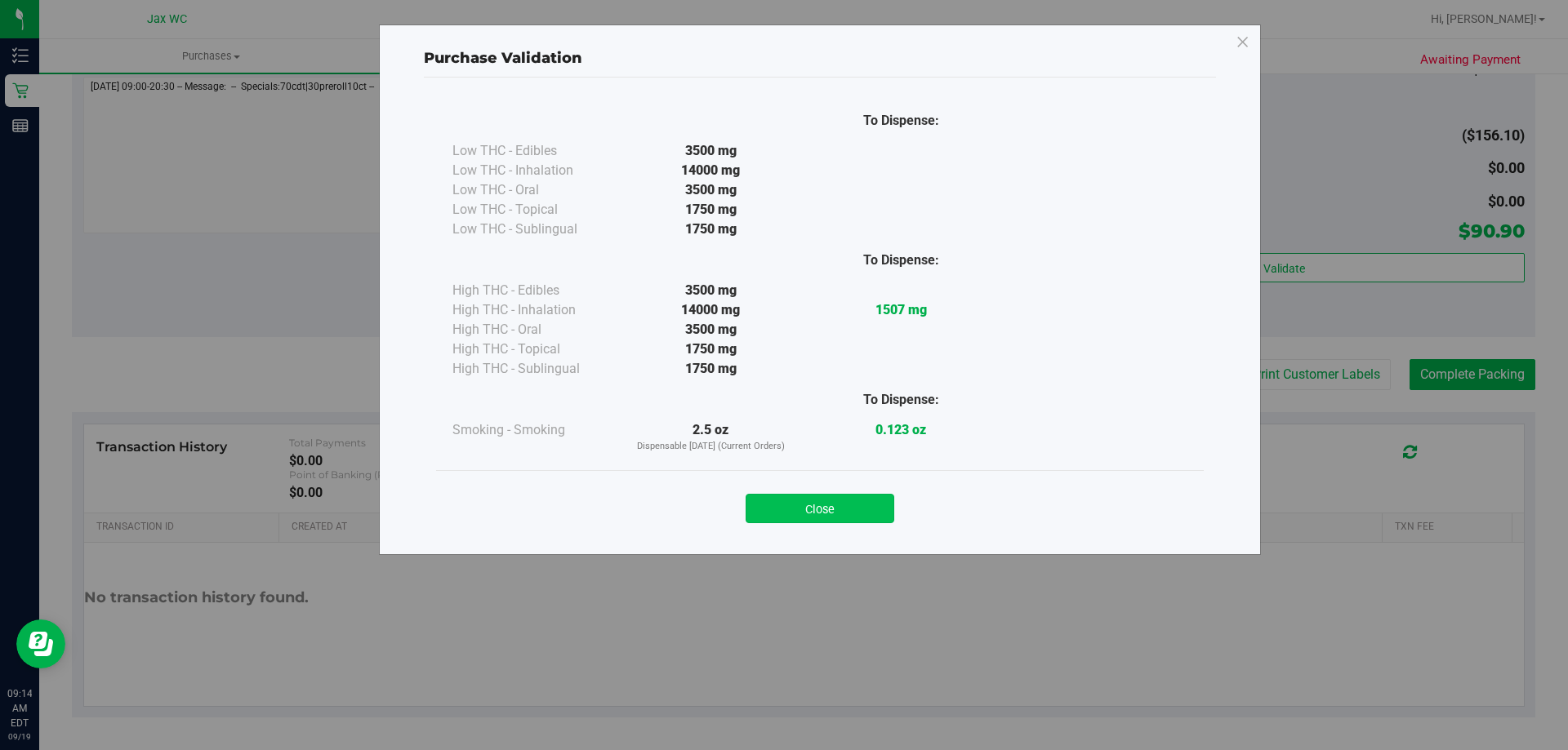
click at [876, 499] on div "Close" at bounding box center [820, 504] width 743 height 41
click at [878, 504] on button "Close" at bounding box center [819, 509] width 148 height 29
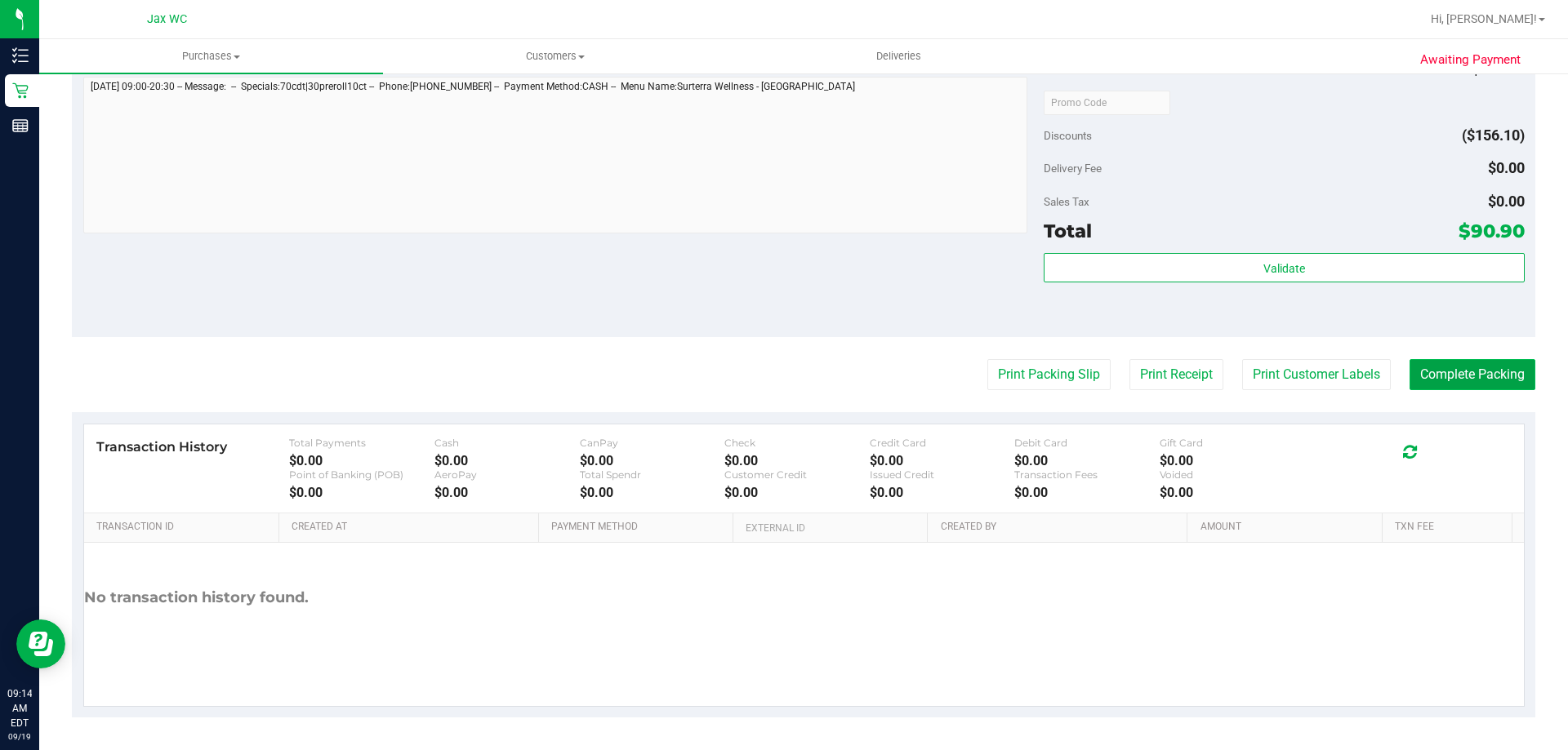
click at [1455, 379] on button "Complete Packing" at bounding box center [1473, 375] width 126 height 31
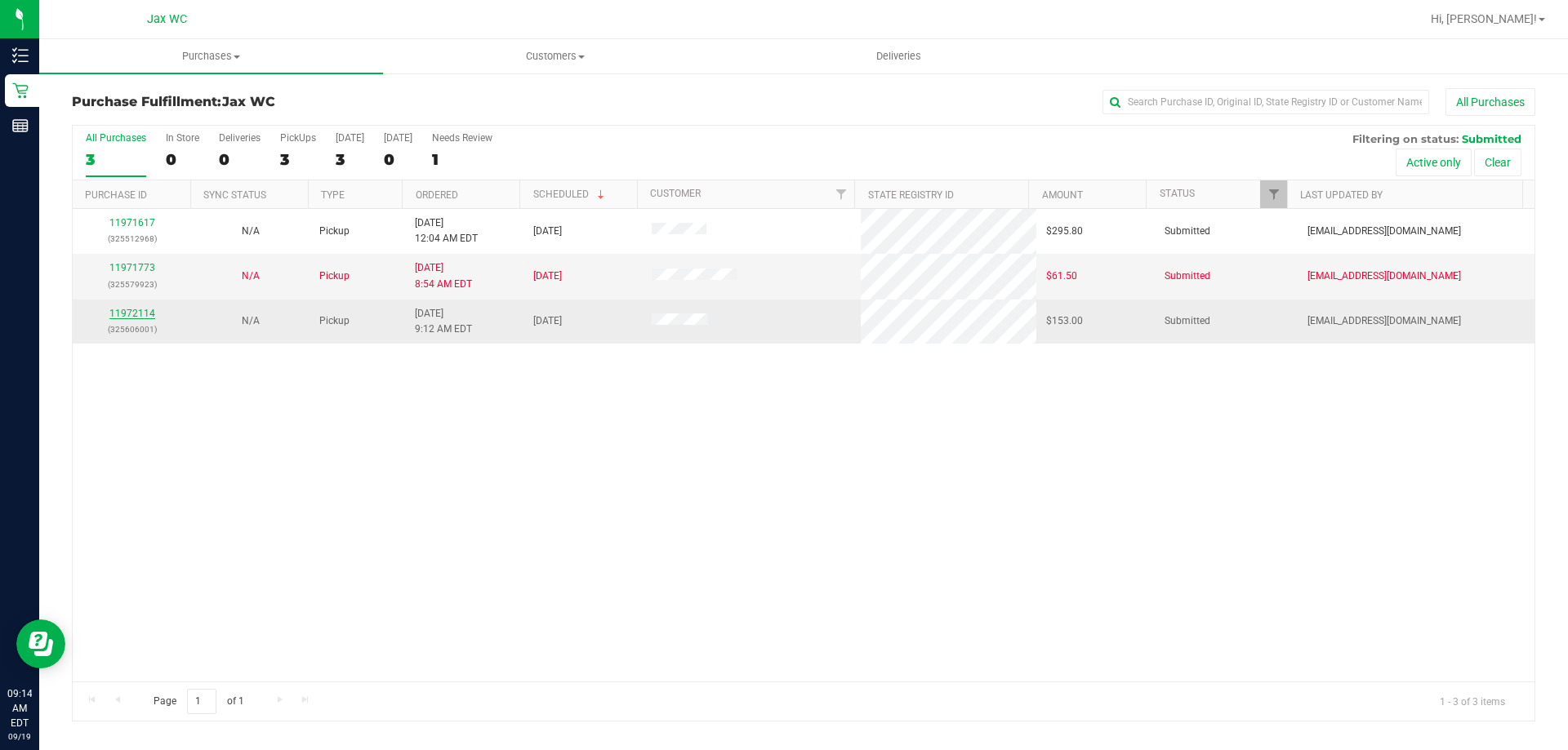
click at [137, 314] on link "11972114" at bounding box center [132, 314] width 46 height 12
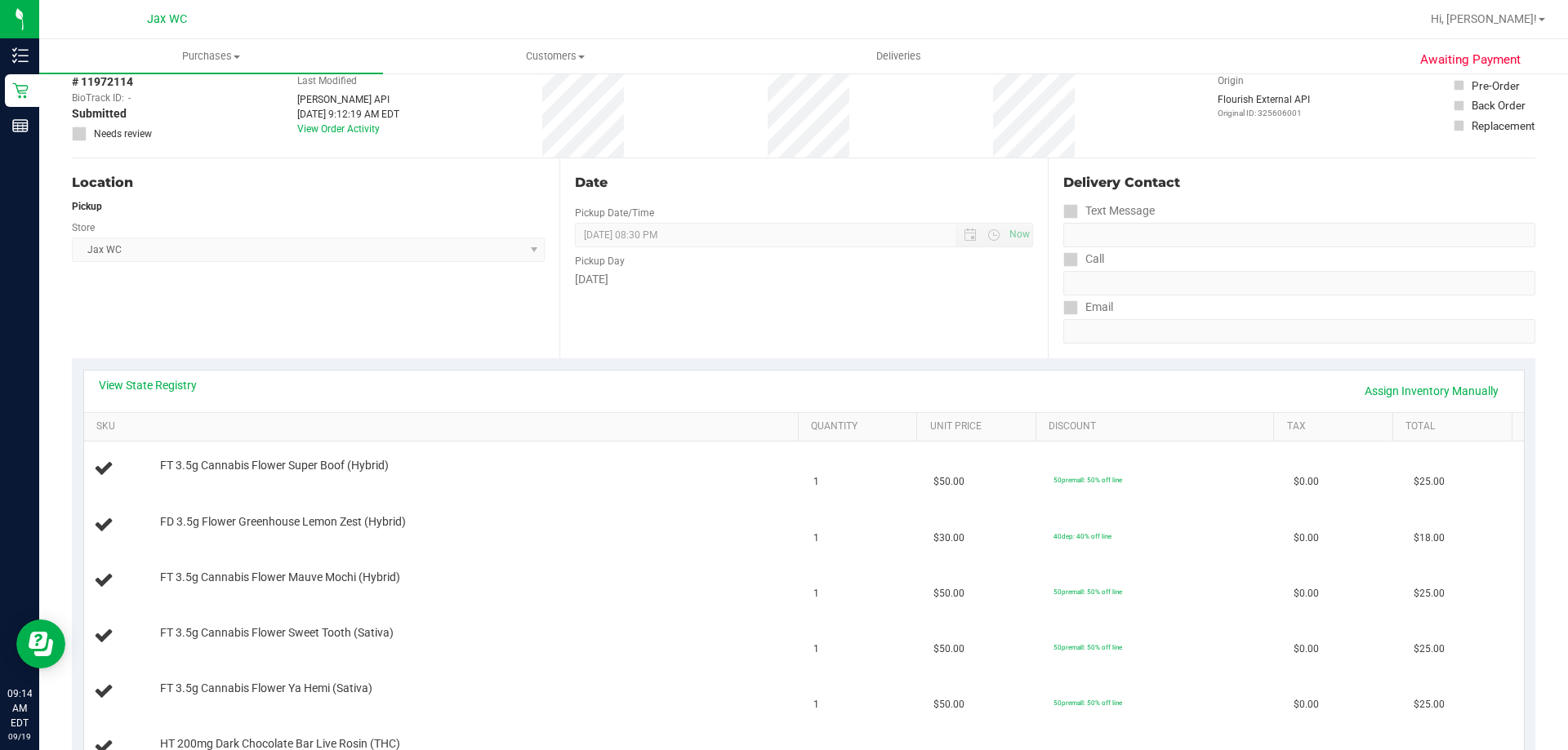
scroll to position [163, 0]
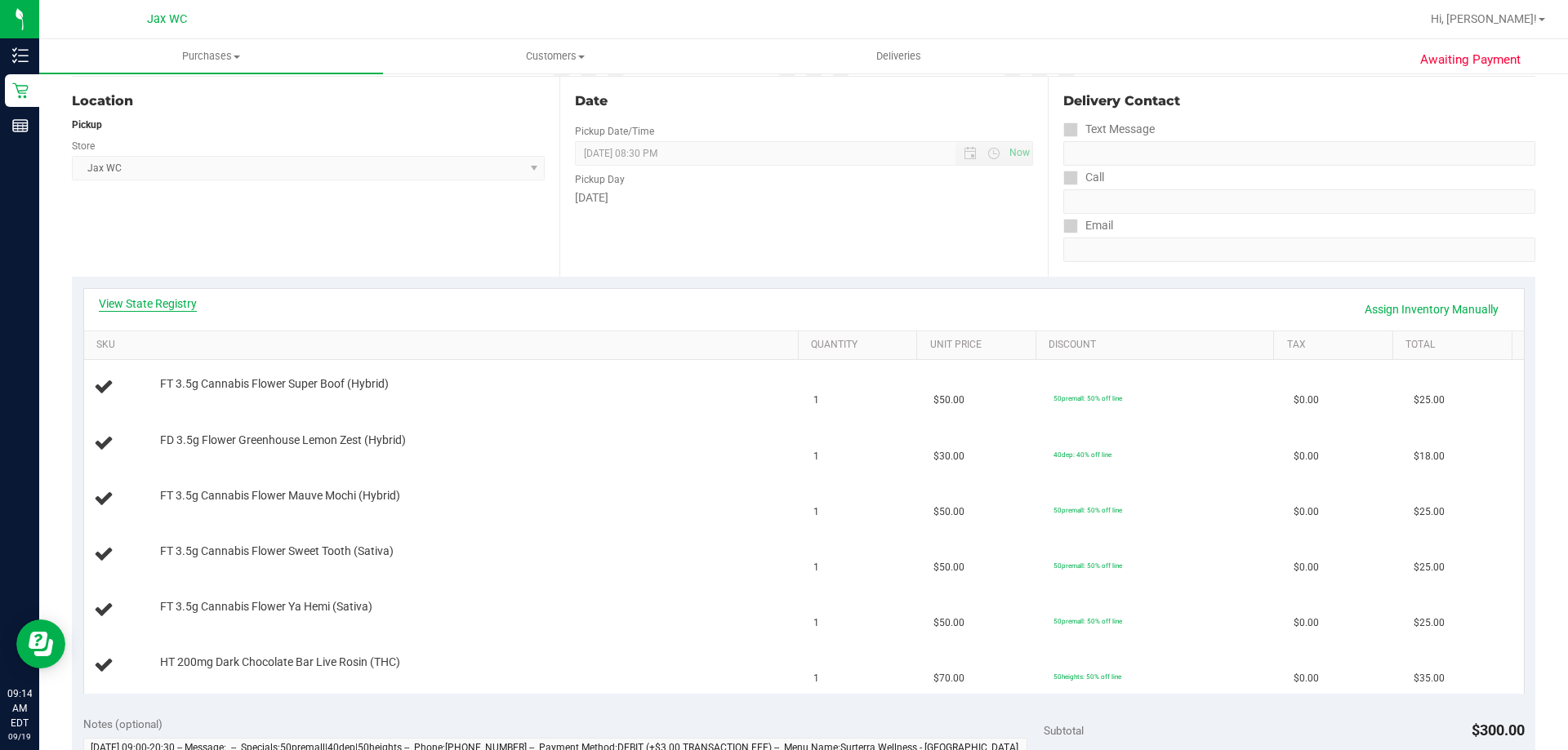
click at [169, 300] on link "View State Registry" at bounding box center [148, 304] width 98 height 17
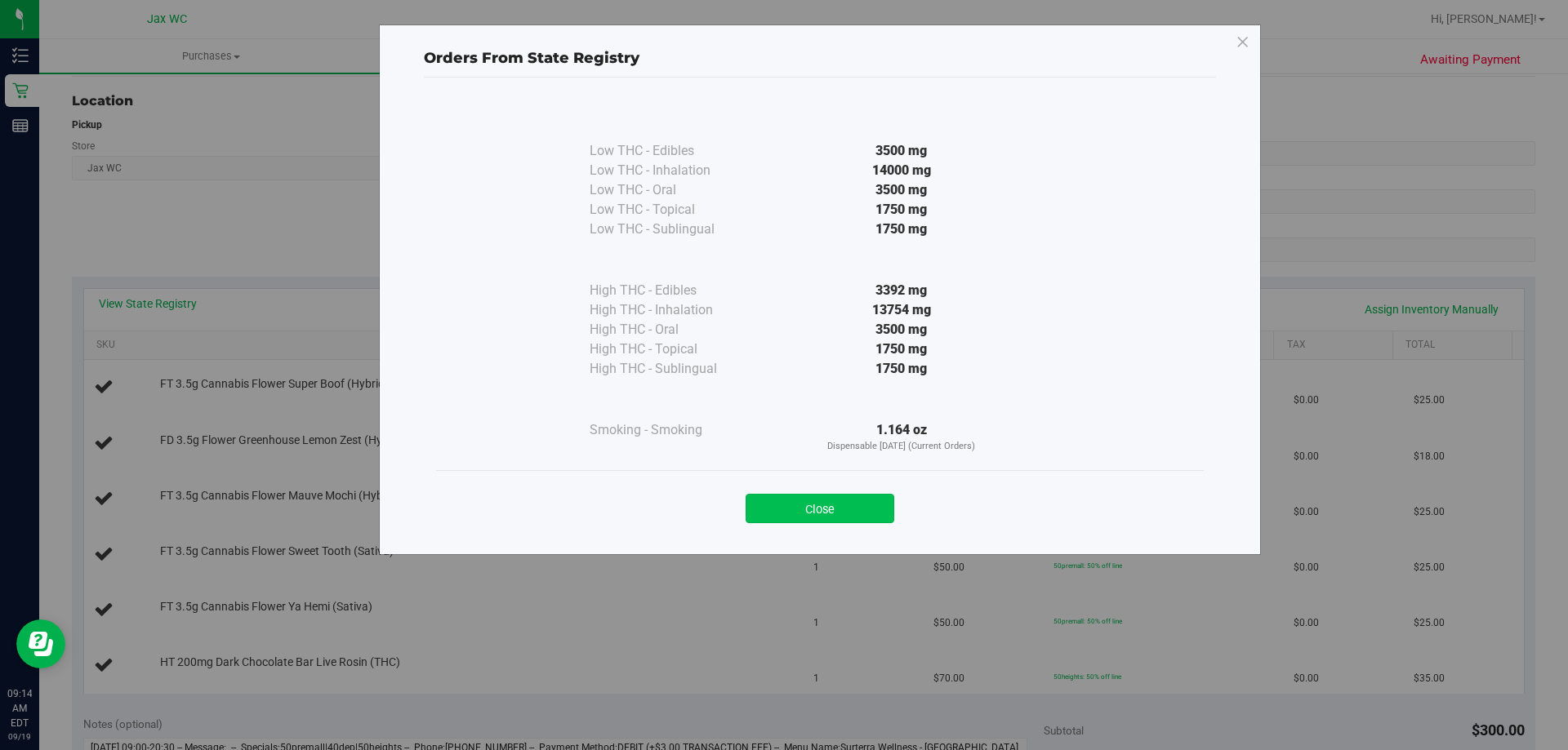
click at [849, 502] on button "Close" at bounding box center [819, 509] width 148 height 29
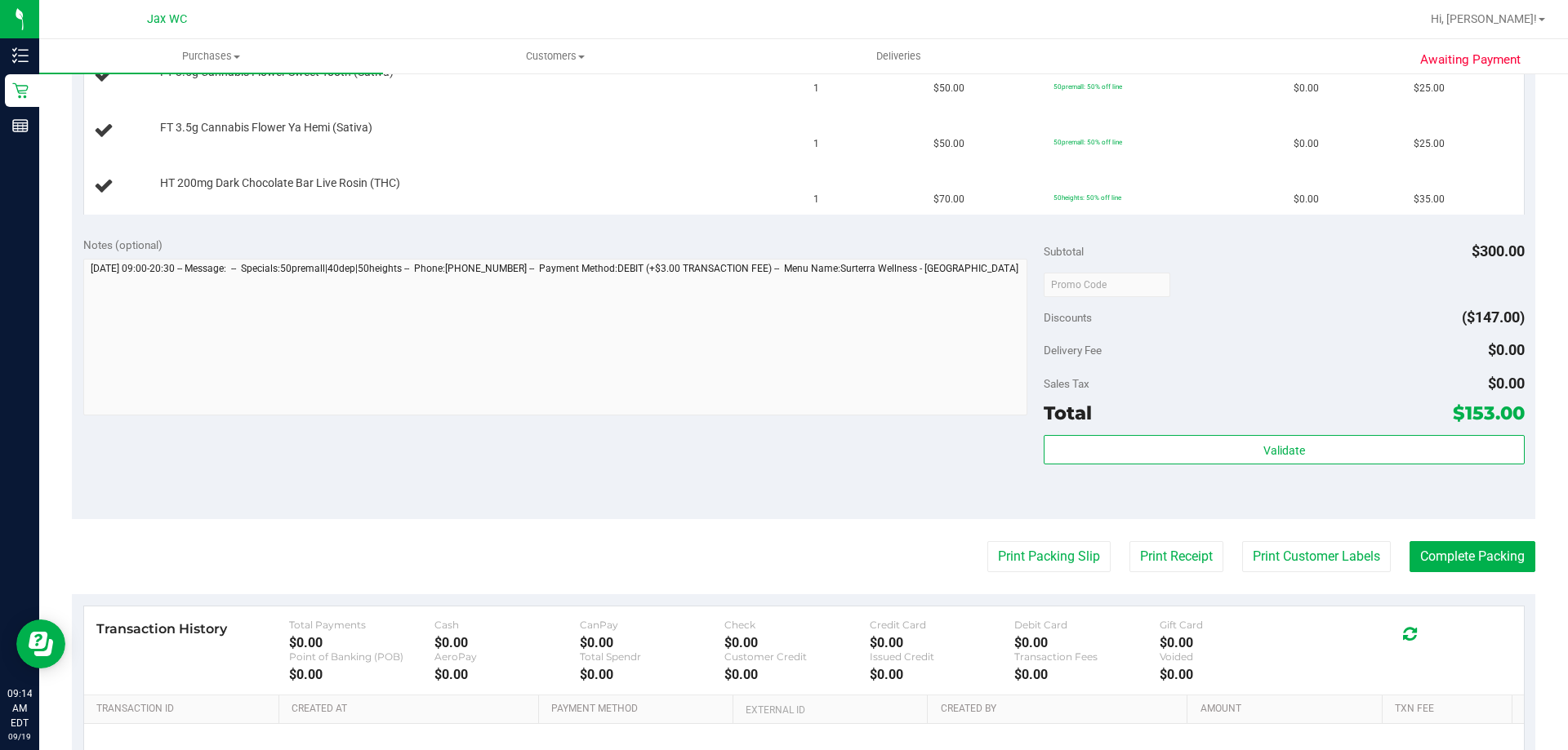
scroll to position [654, 0]
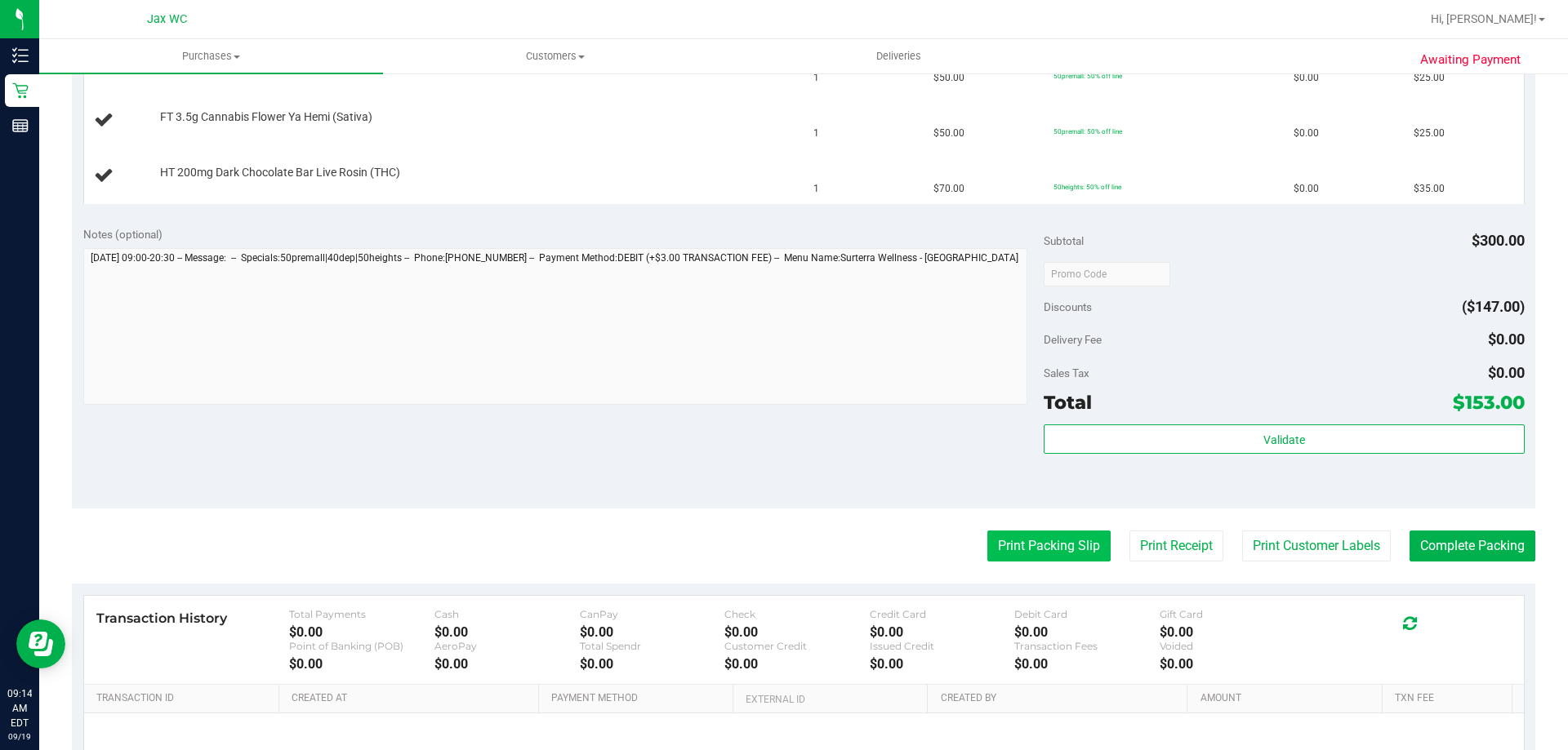
click at [1030, 542] on button "Print Packing Slip" at bounding box center [1048, 547] width 123 height 31
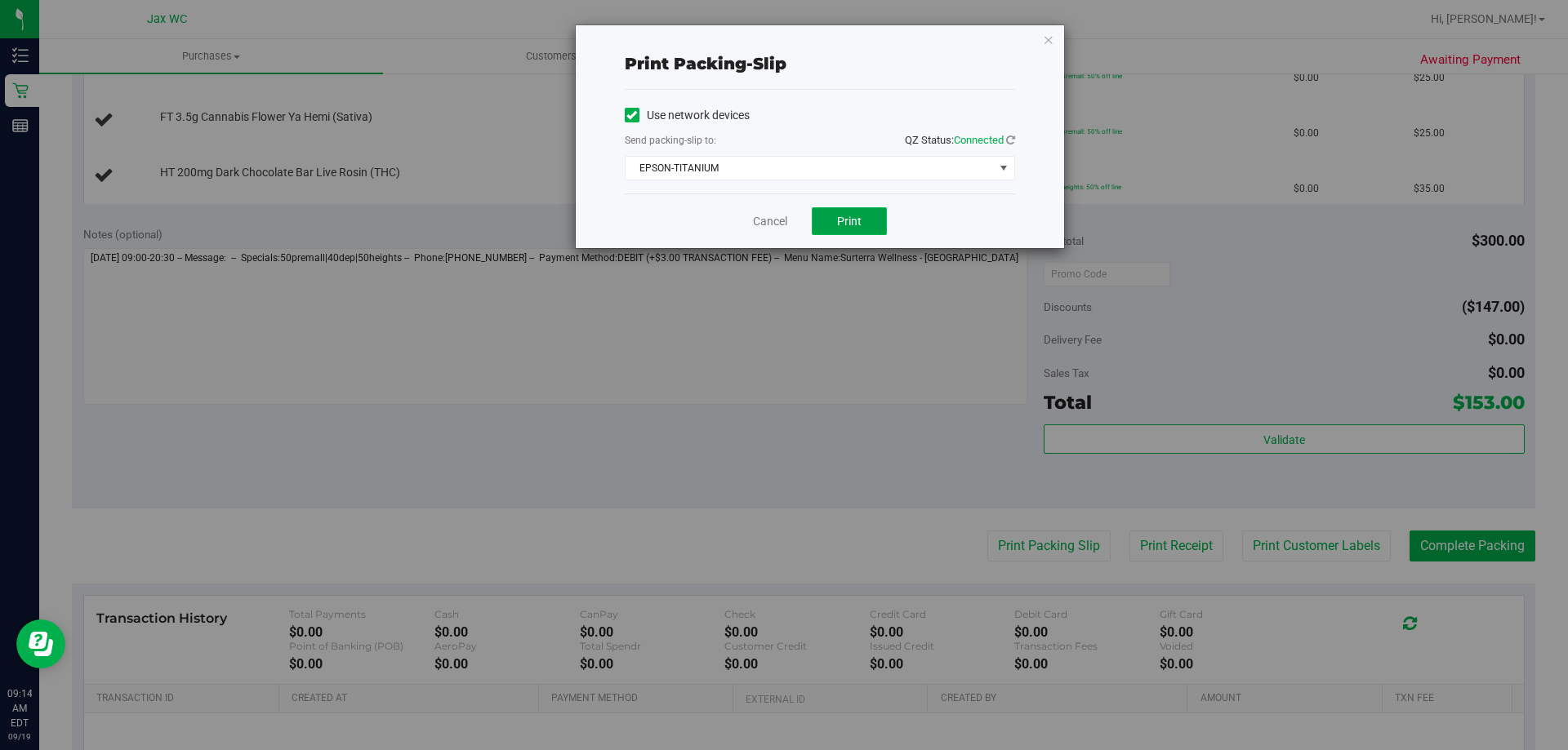
click at [855, 223] on span "Print" at bounding box center [849, 220] width 25 height 13
click at [774, 220] on link "Cancel" at bounding box center [770, 221] width 34 height 17
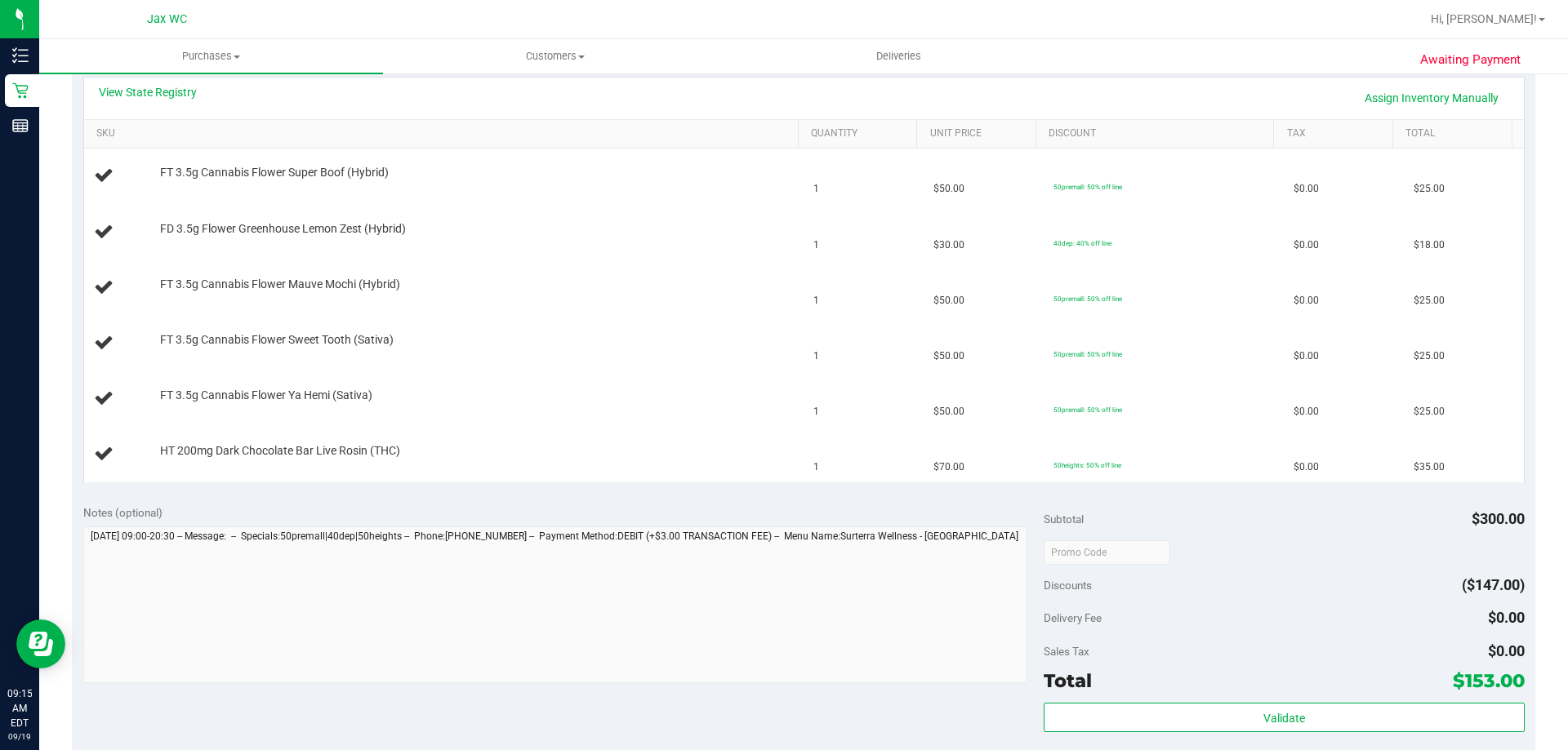
scroll to position [326, 0]
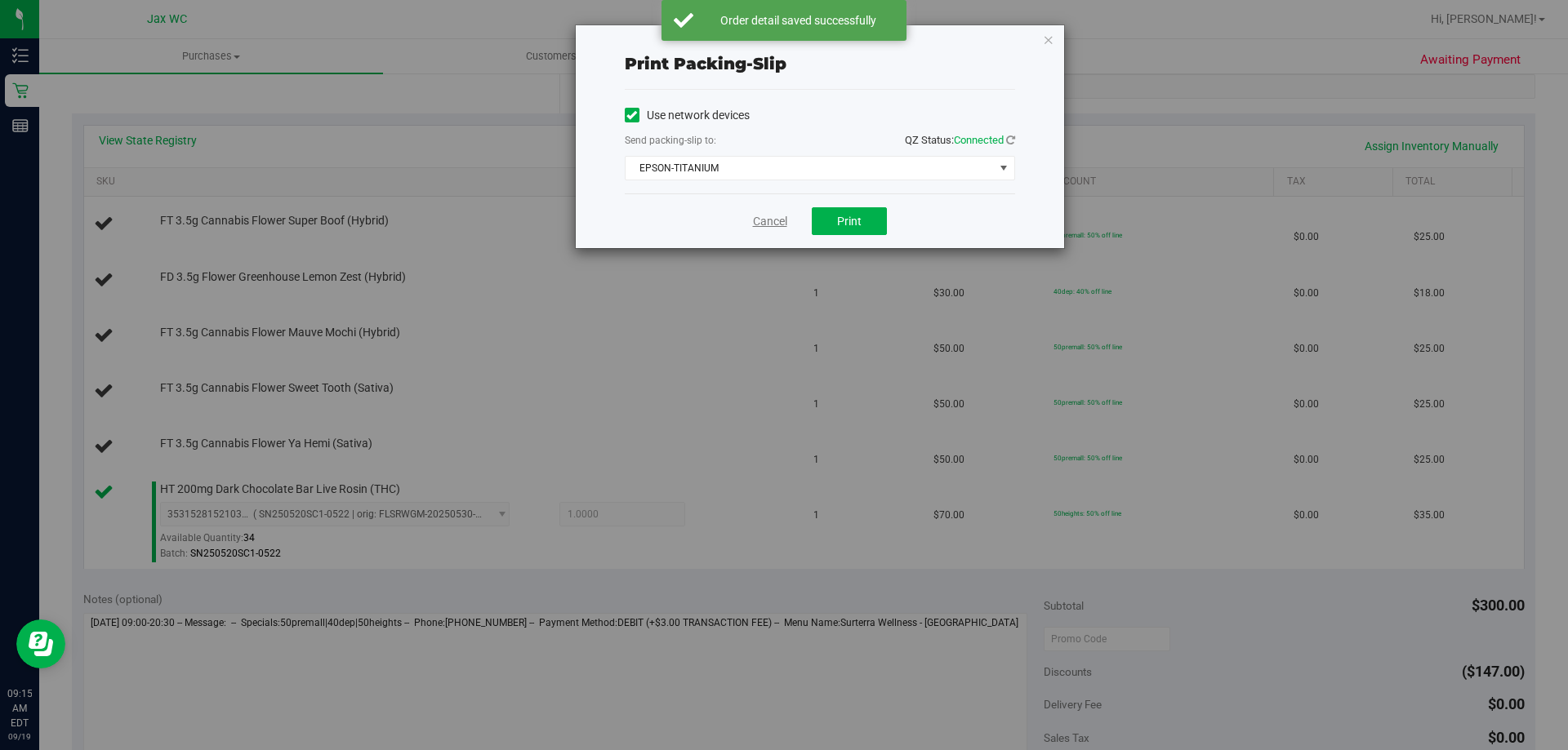
click at [760, 222] on link "Cancel" at bounding box center [770, 221] width 34 height 17
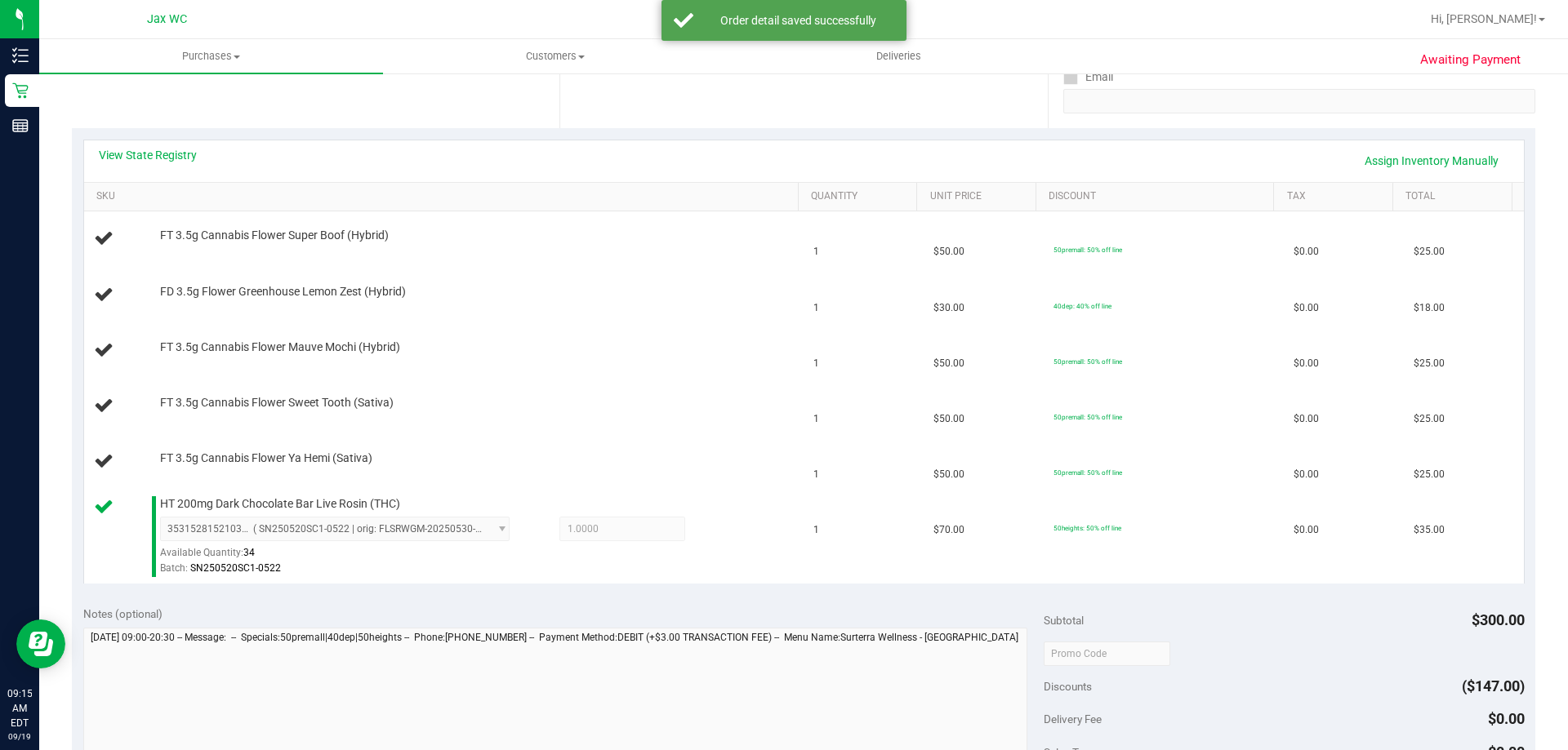
scroll to position [272, 0]
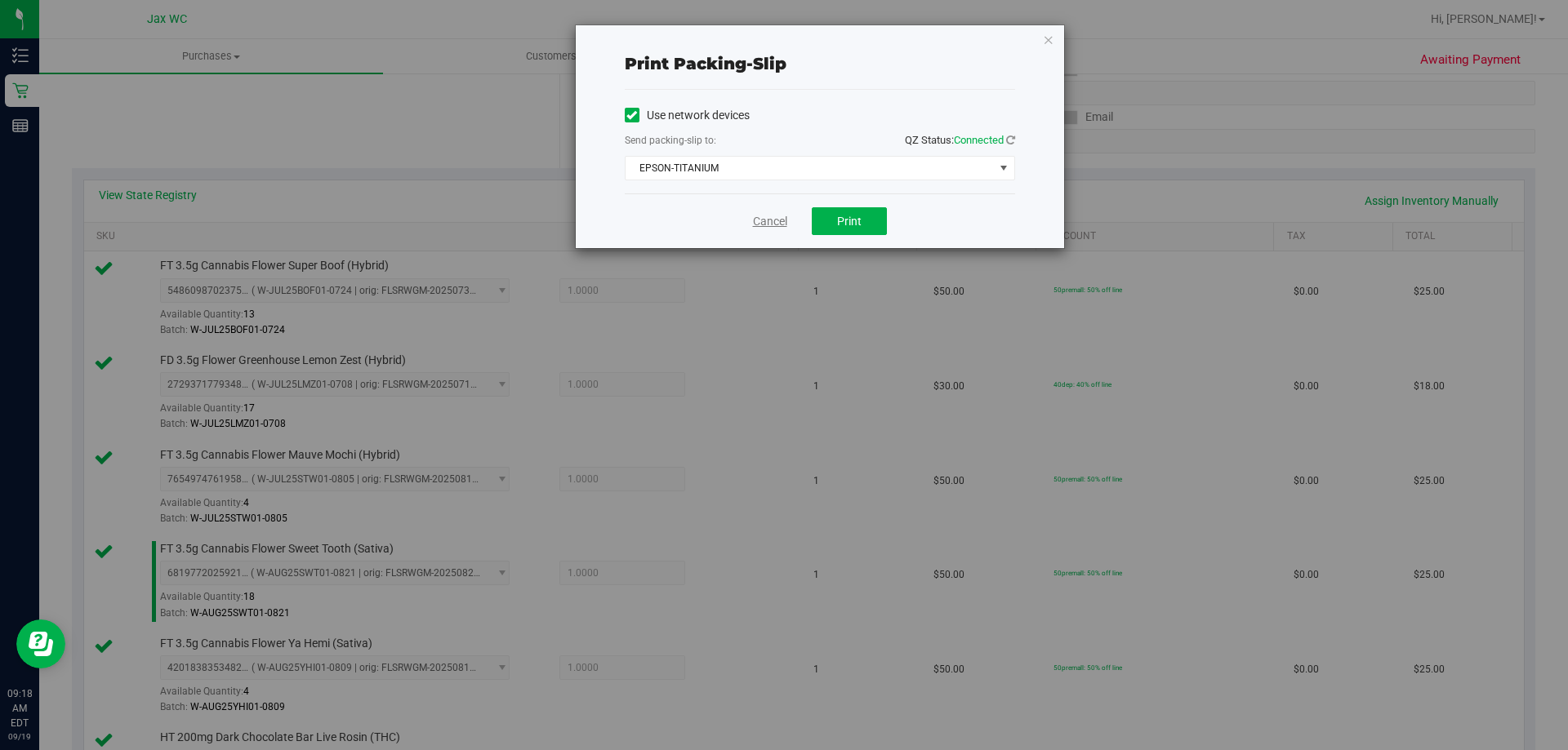
click at [767, 222] on link "Cancel" at bounding box center [770, 221] width 34 height 17
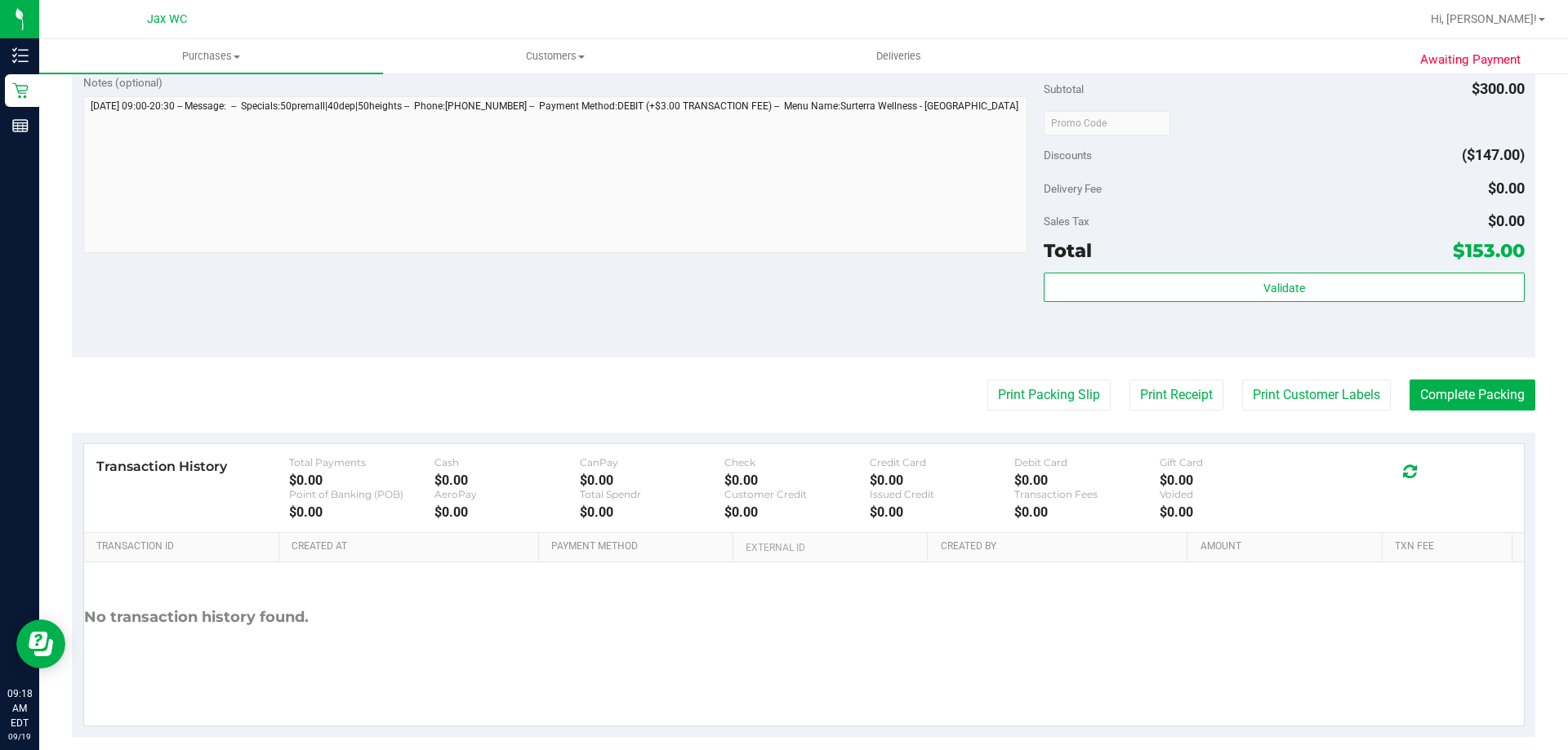
scroll to position [1057, 0]
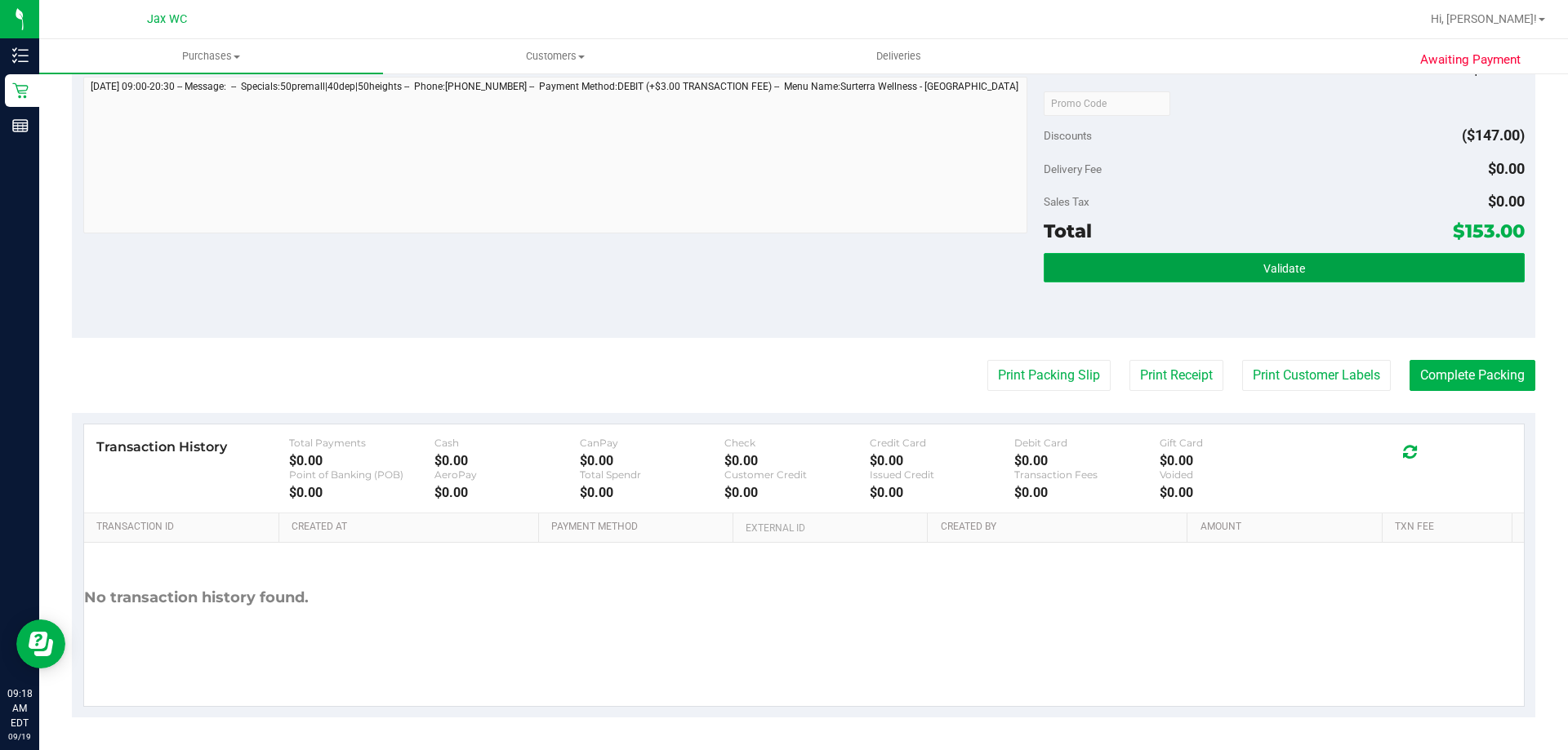
click at [1293, 262] on span "Validate" at bounding box center [1284, 268] width 41 height 13
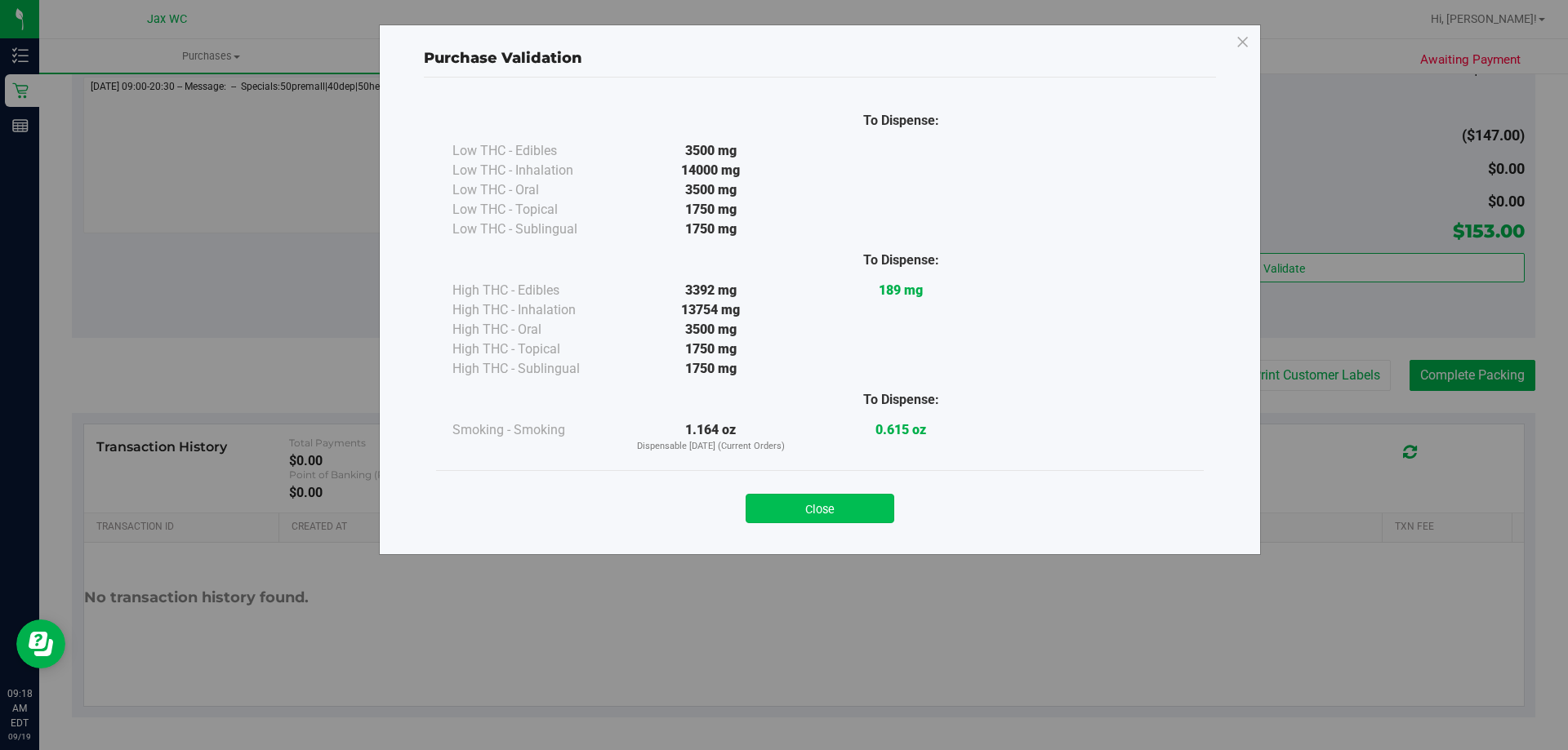
click at [842, 521] on button "Close" at bounding box center [819, 509] width 148 height 29
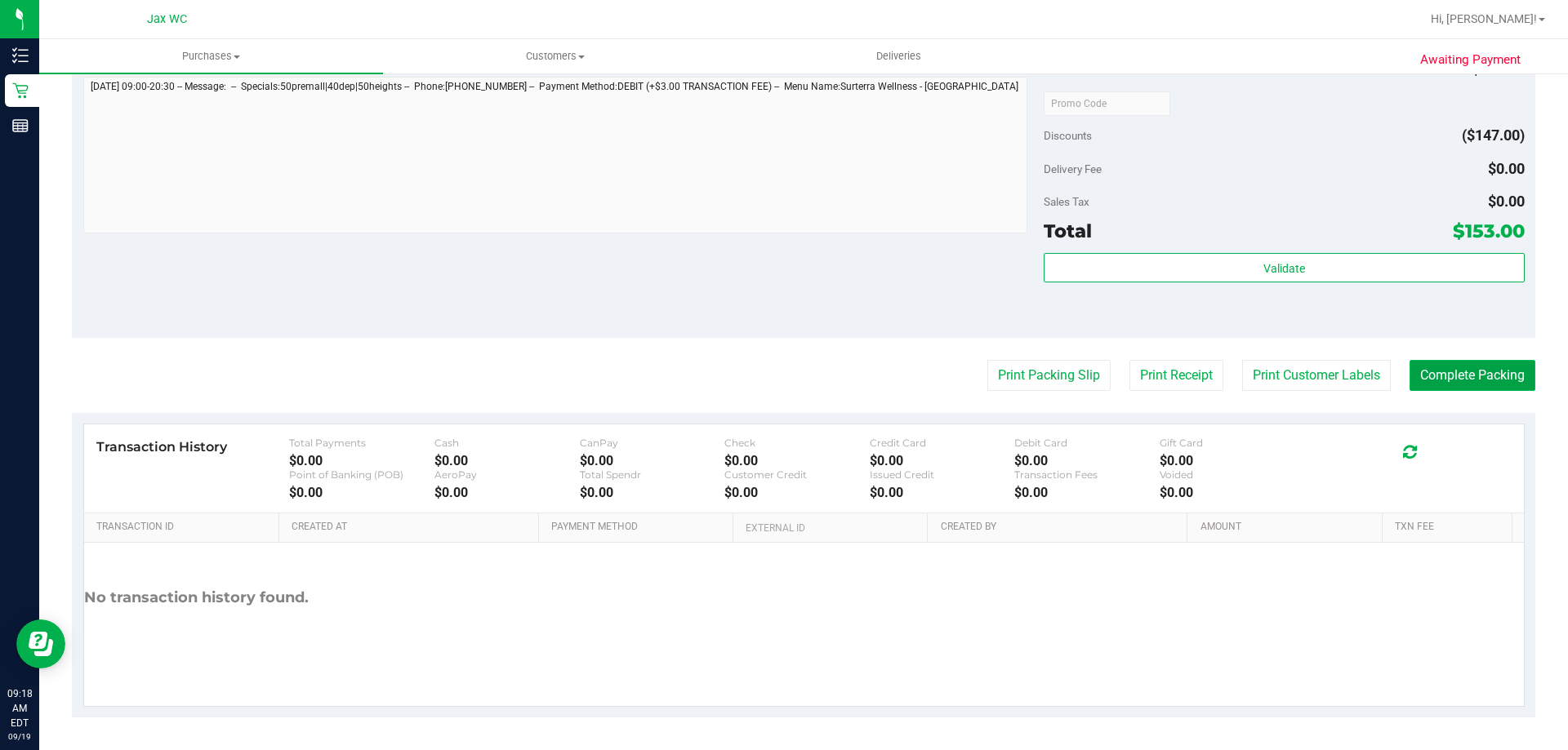
click at [1418, 363] on button "Complete Packing" at bounding box center [1473, 375] width 126 height 31
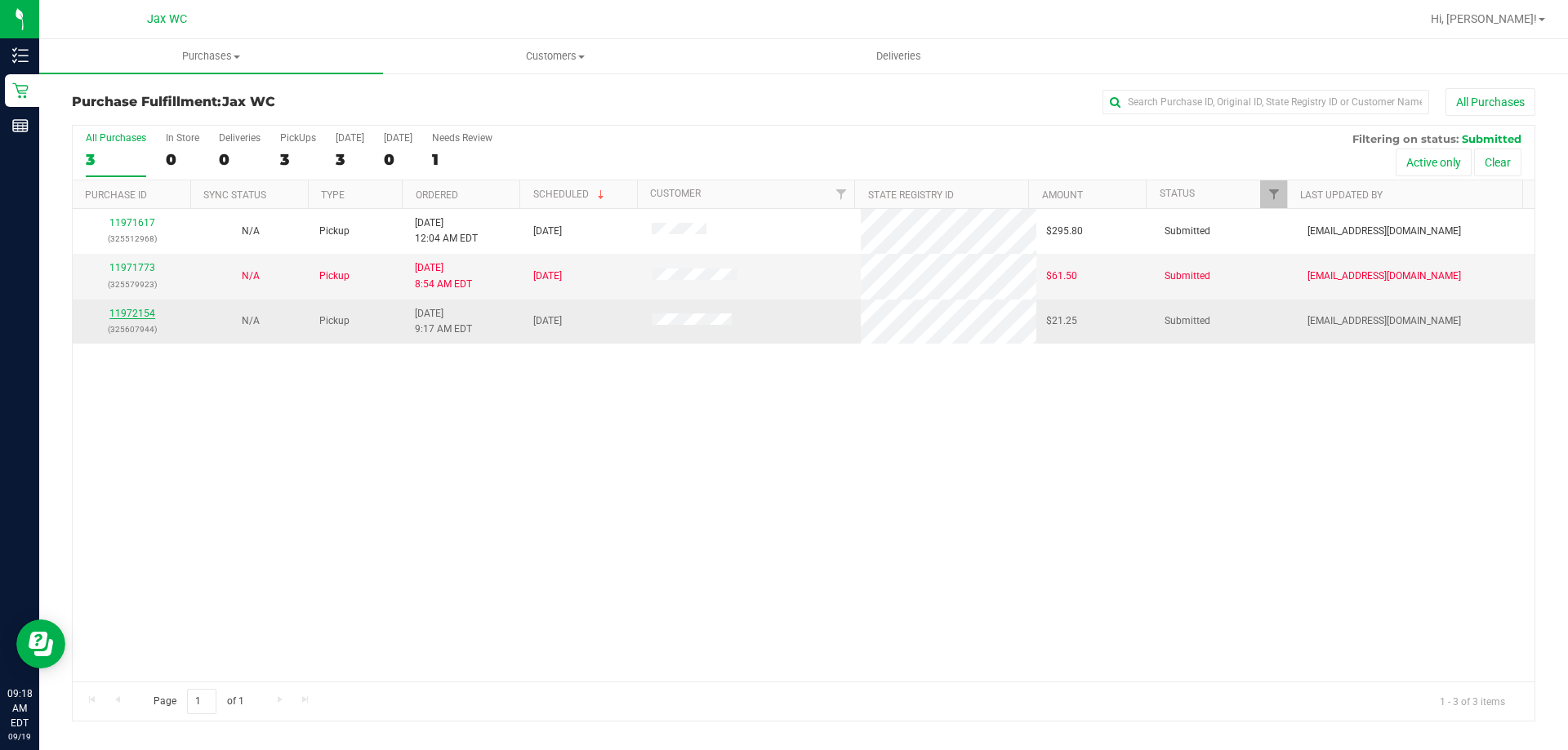
click at [152, 315] on link "11972154" at bounding box center [132, 314] width 46 height 12
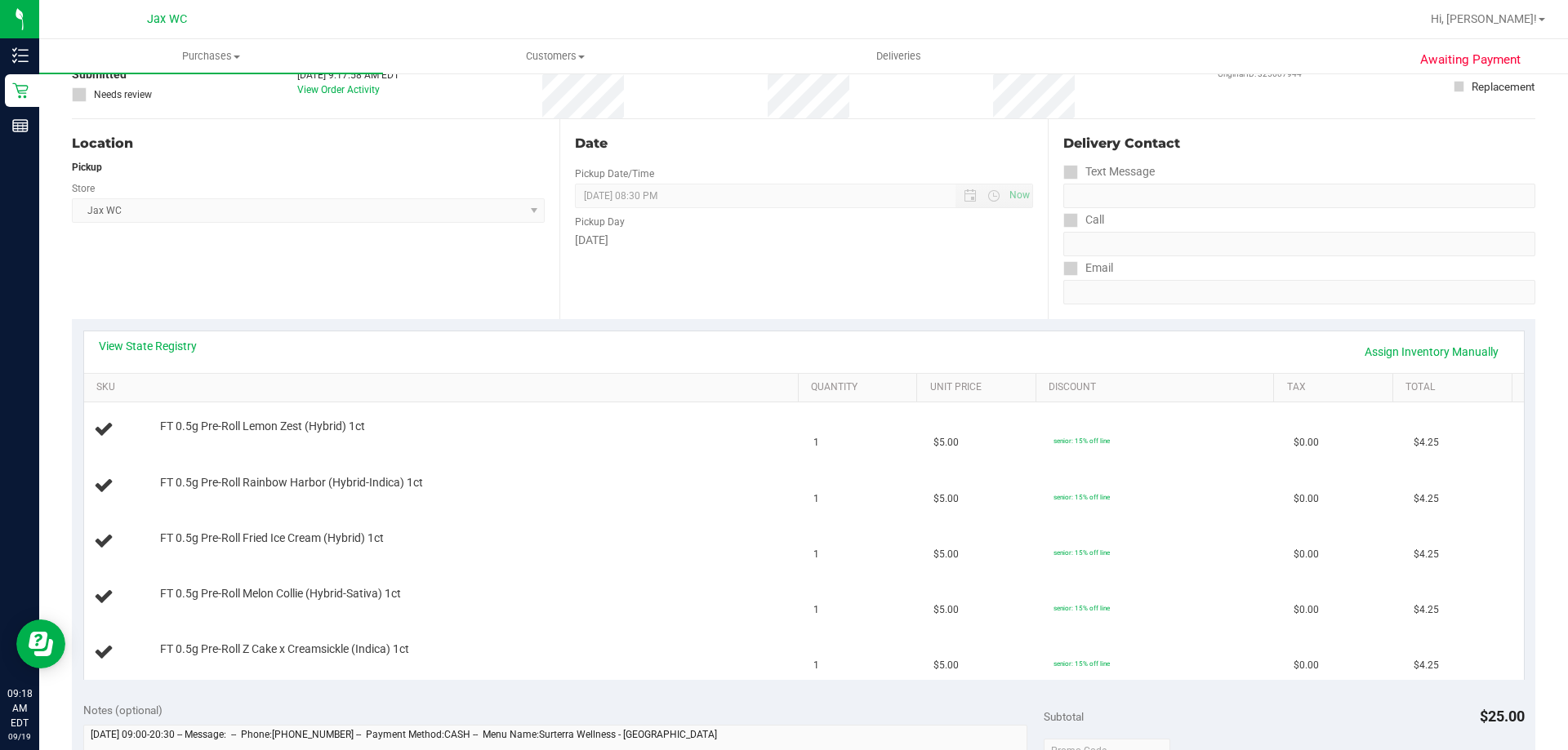
scroll to position [163, 0]
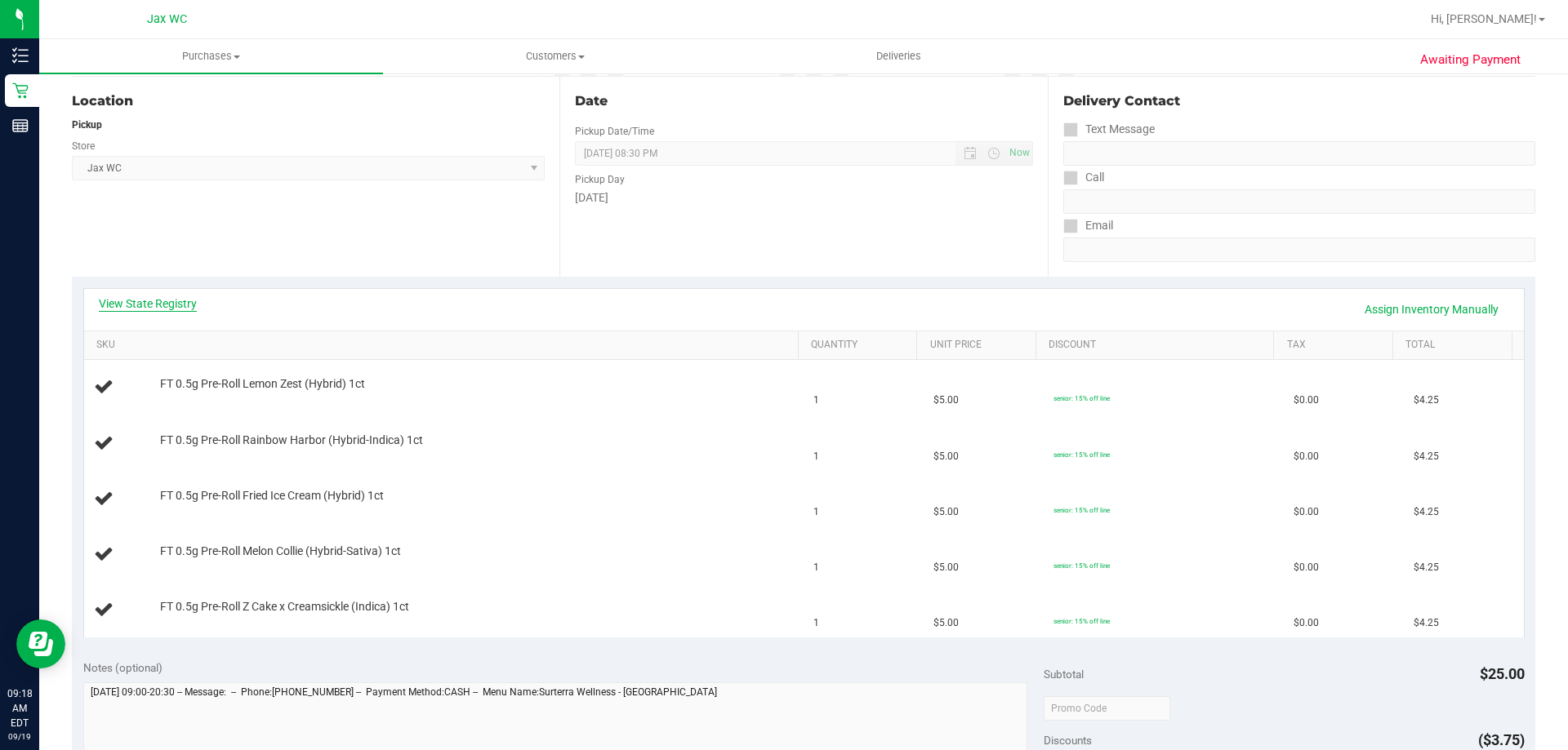
click at [176, 302] on link "View State Registry" at bounding box center [148, 304] width 98 height 17
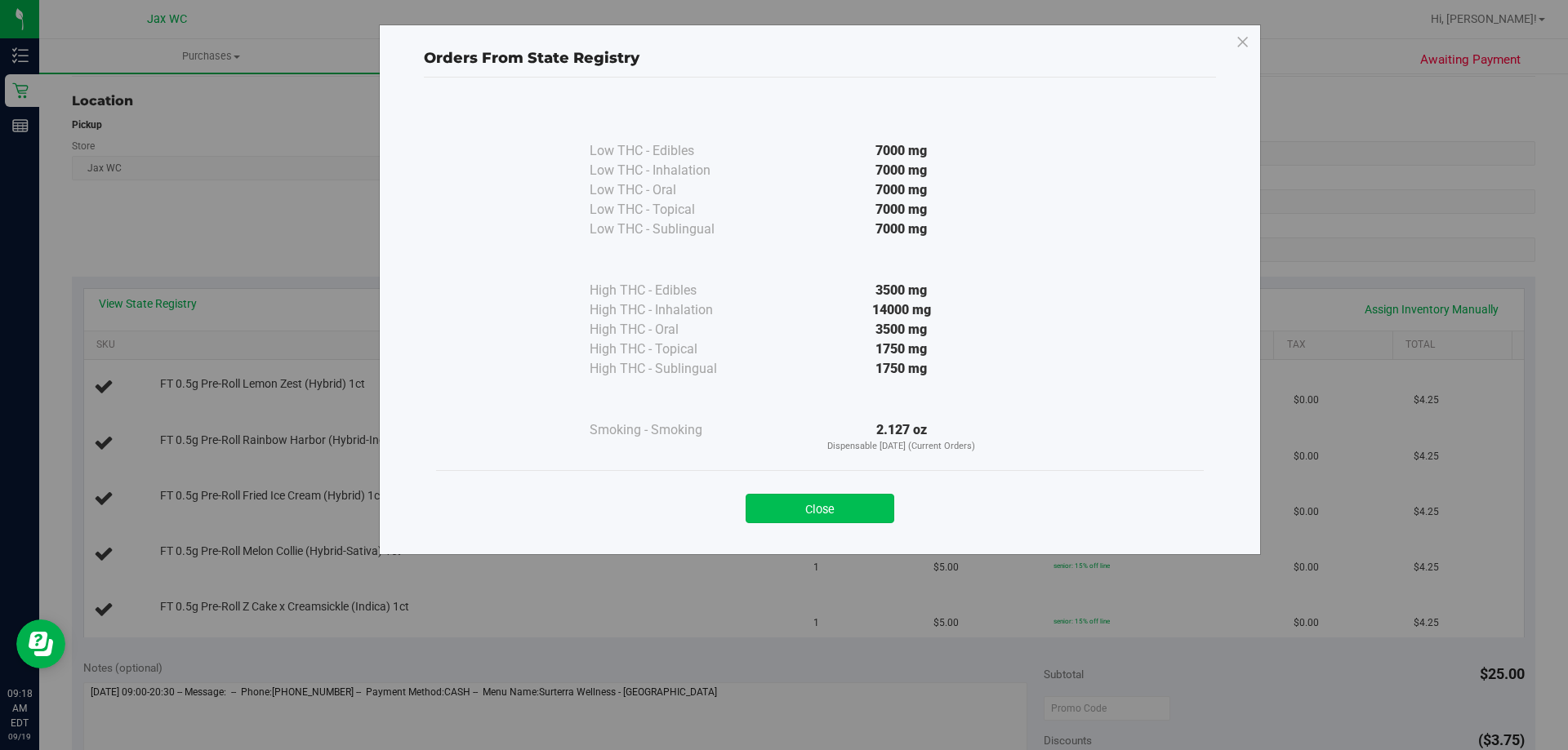
click at [847, 507] on button "Close" at bounding box center [819, 509] width 148 height 29
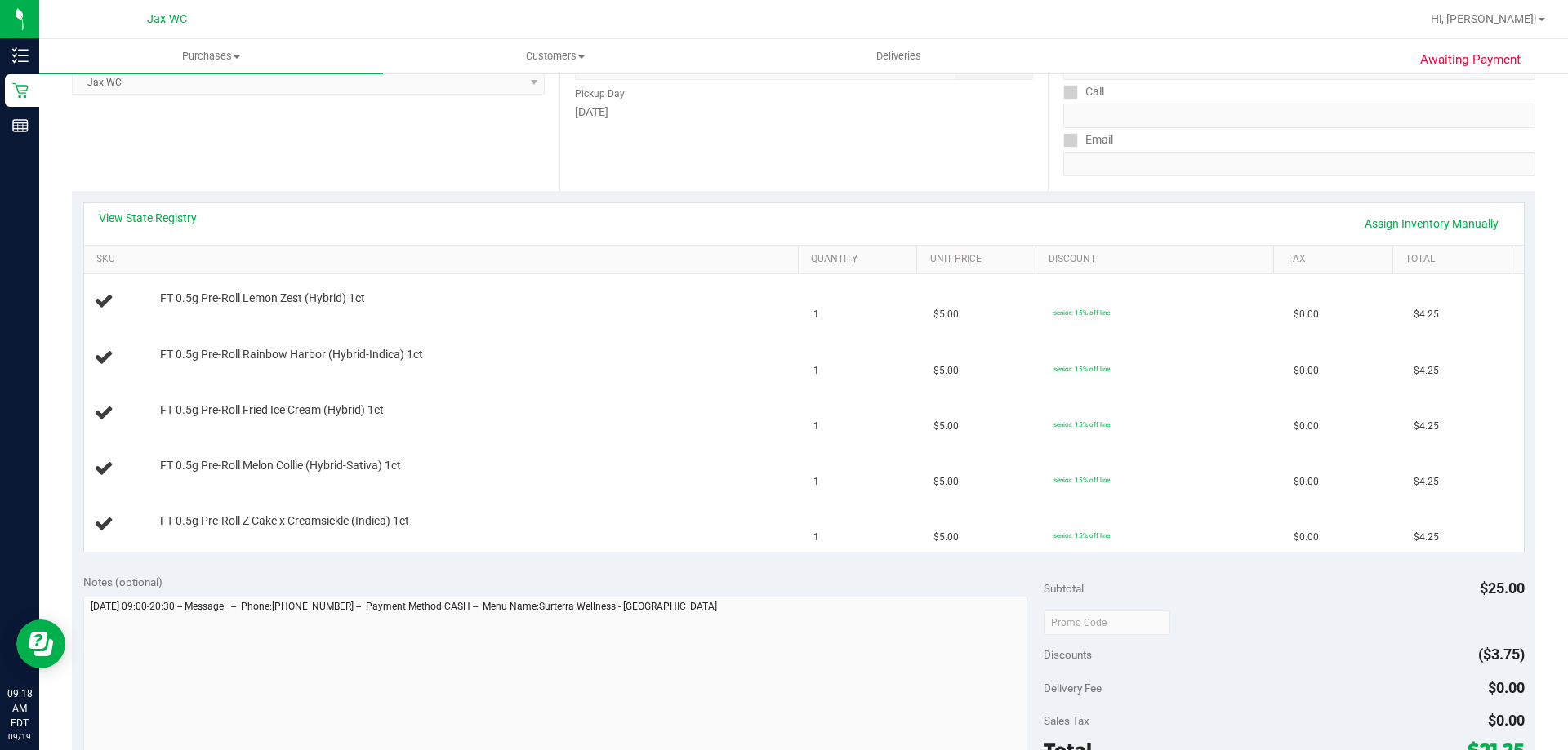
scroll to position [408, 0]
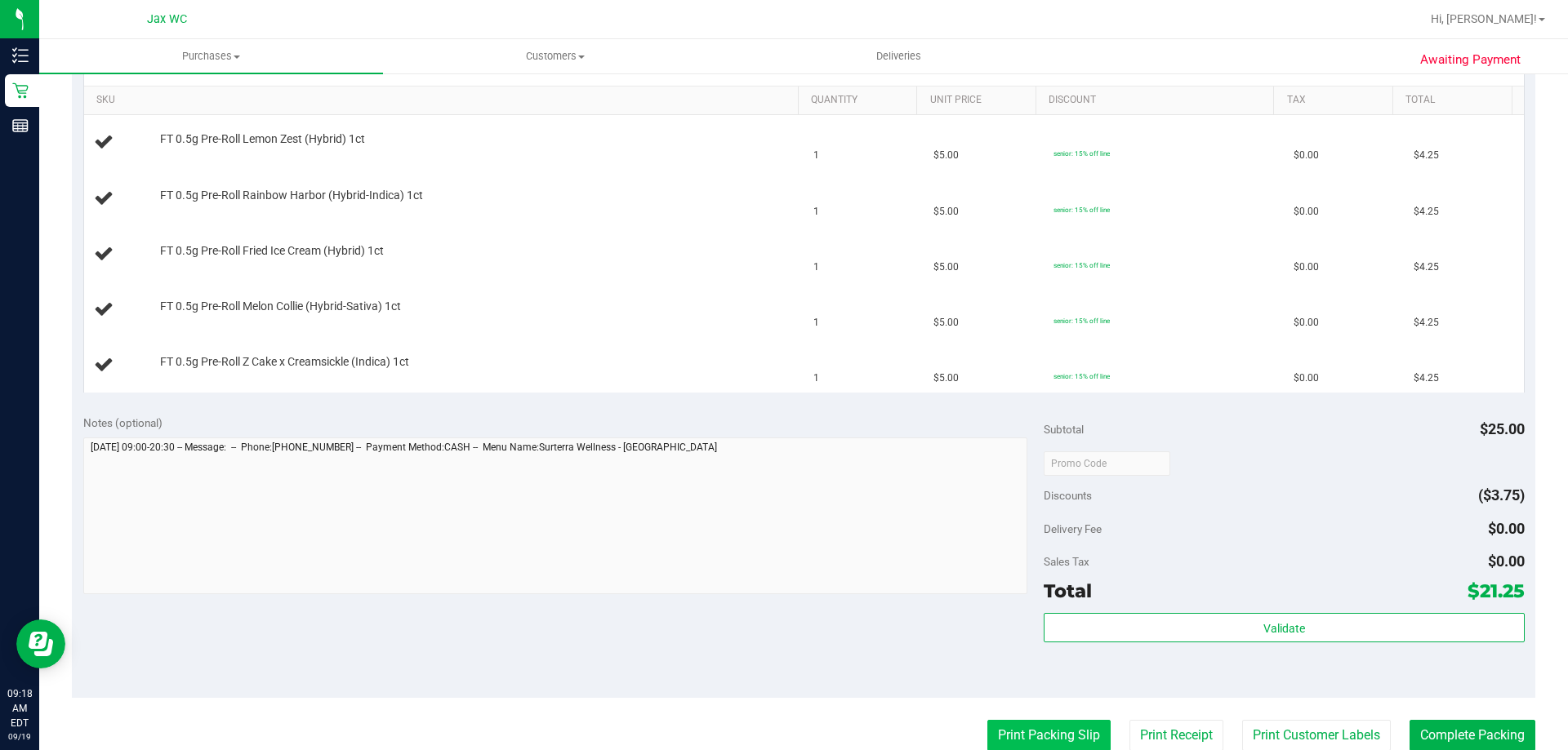
click at [1030, 746] on button "Print Packing Slip" at bounding box center [1048, 736] width 123 height 31
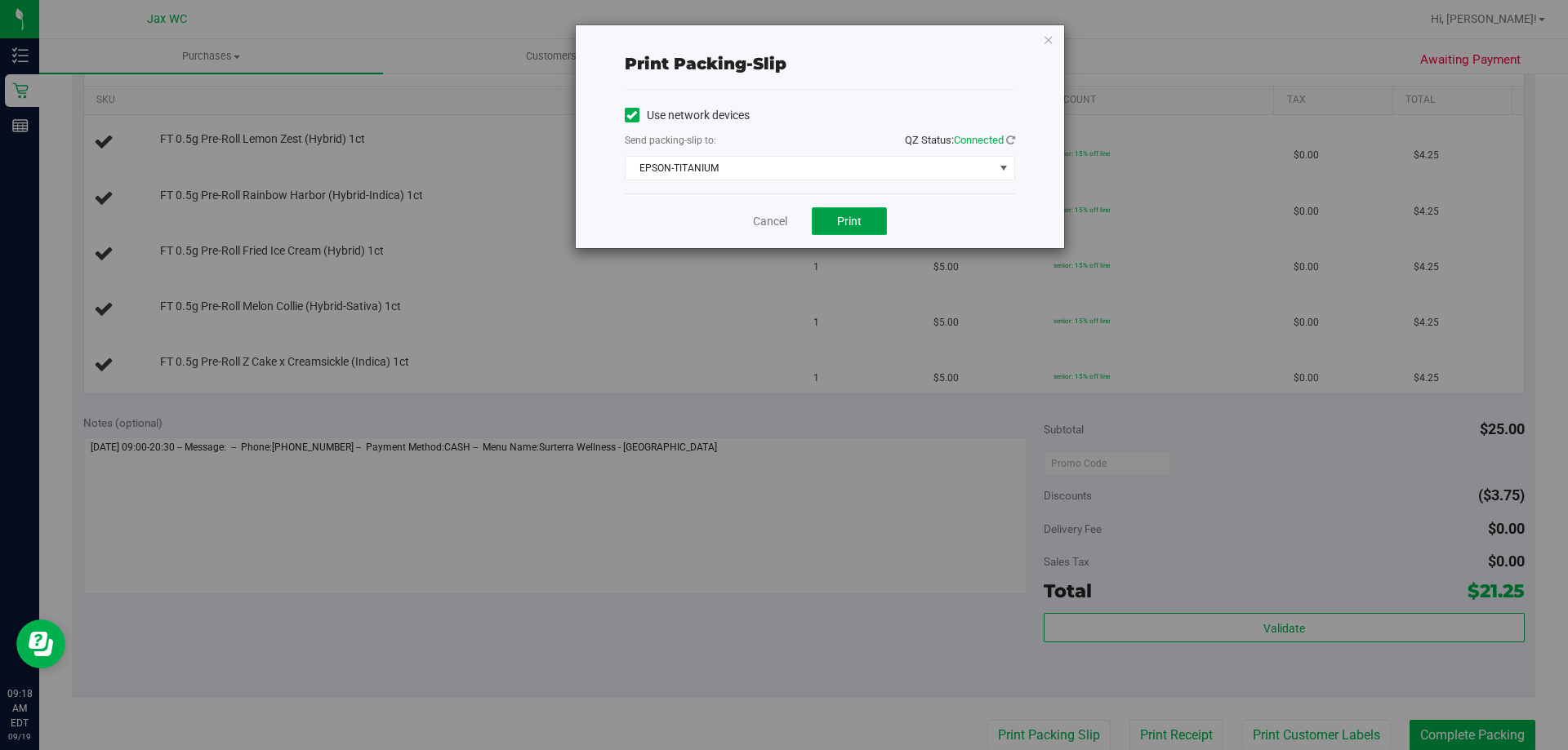
click at [846, 219] on span "Print" at bounding box center [849, 220] width 25 height 13
click at [764, 219] on link "Cancel" at bounding box center [770, 221] width 34 height 17
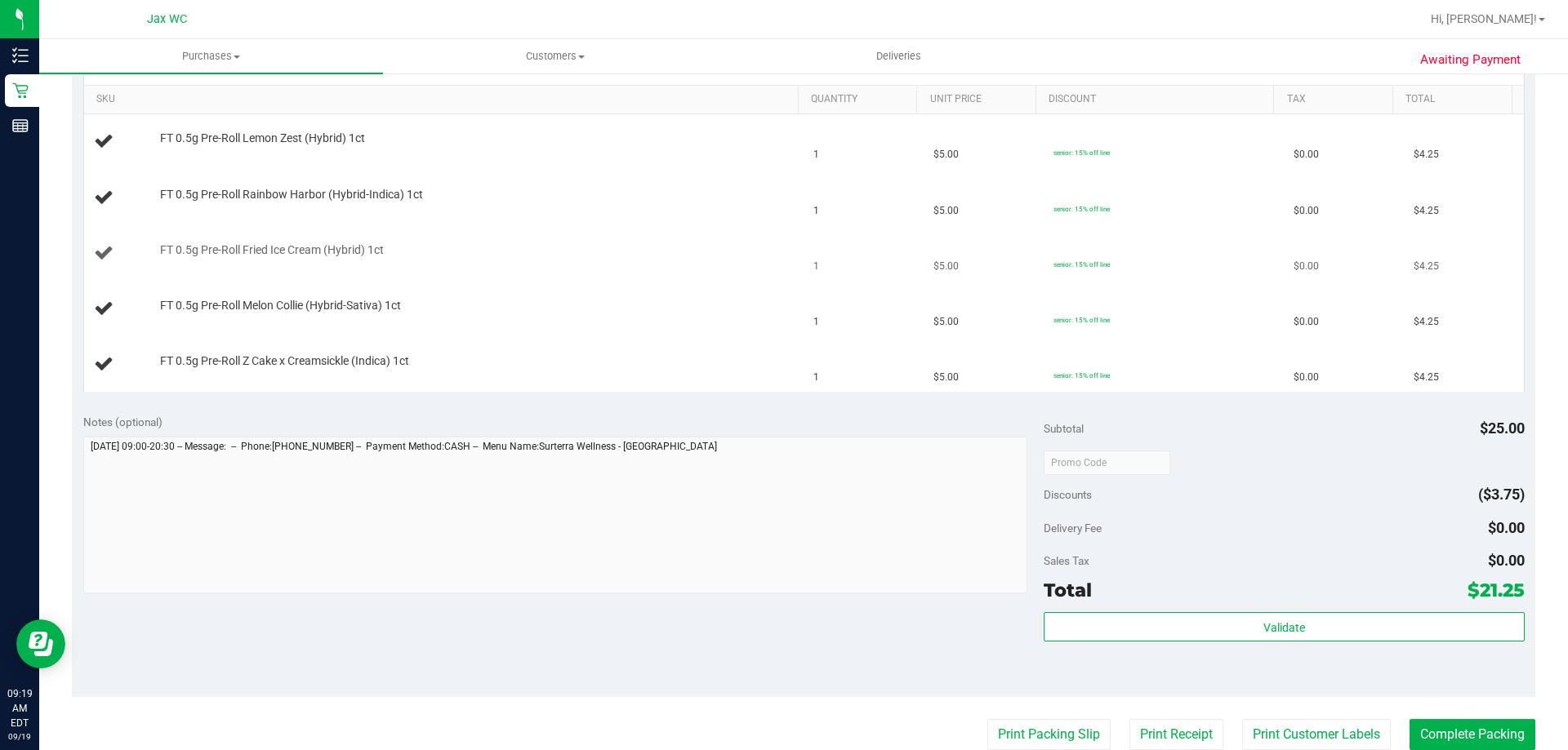
scroll to position [327, 0]
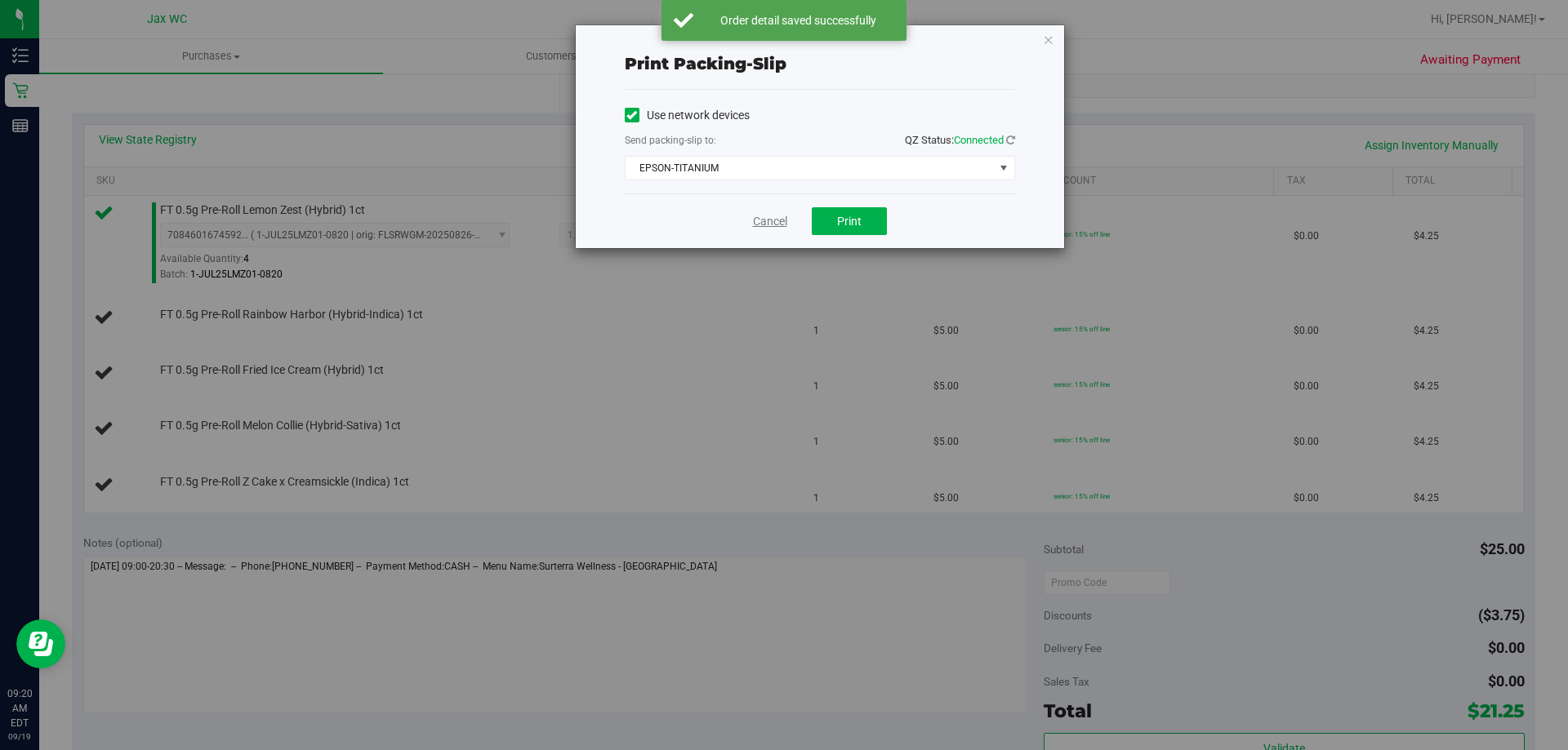
click at [771, 219] on link "Cancel" at bounding box center [770, 221] width 34 height 17
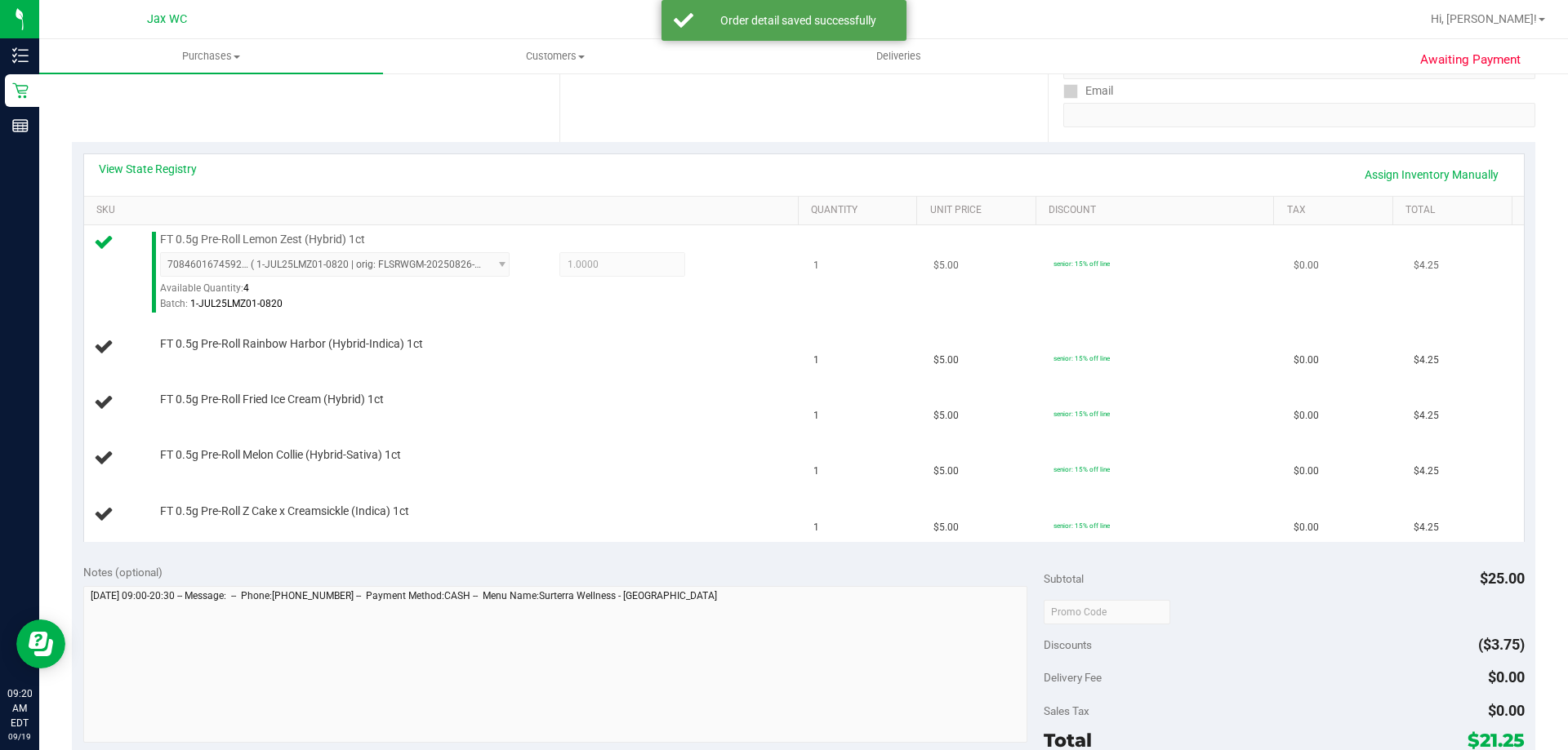
scroll to position [216, 0]
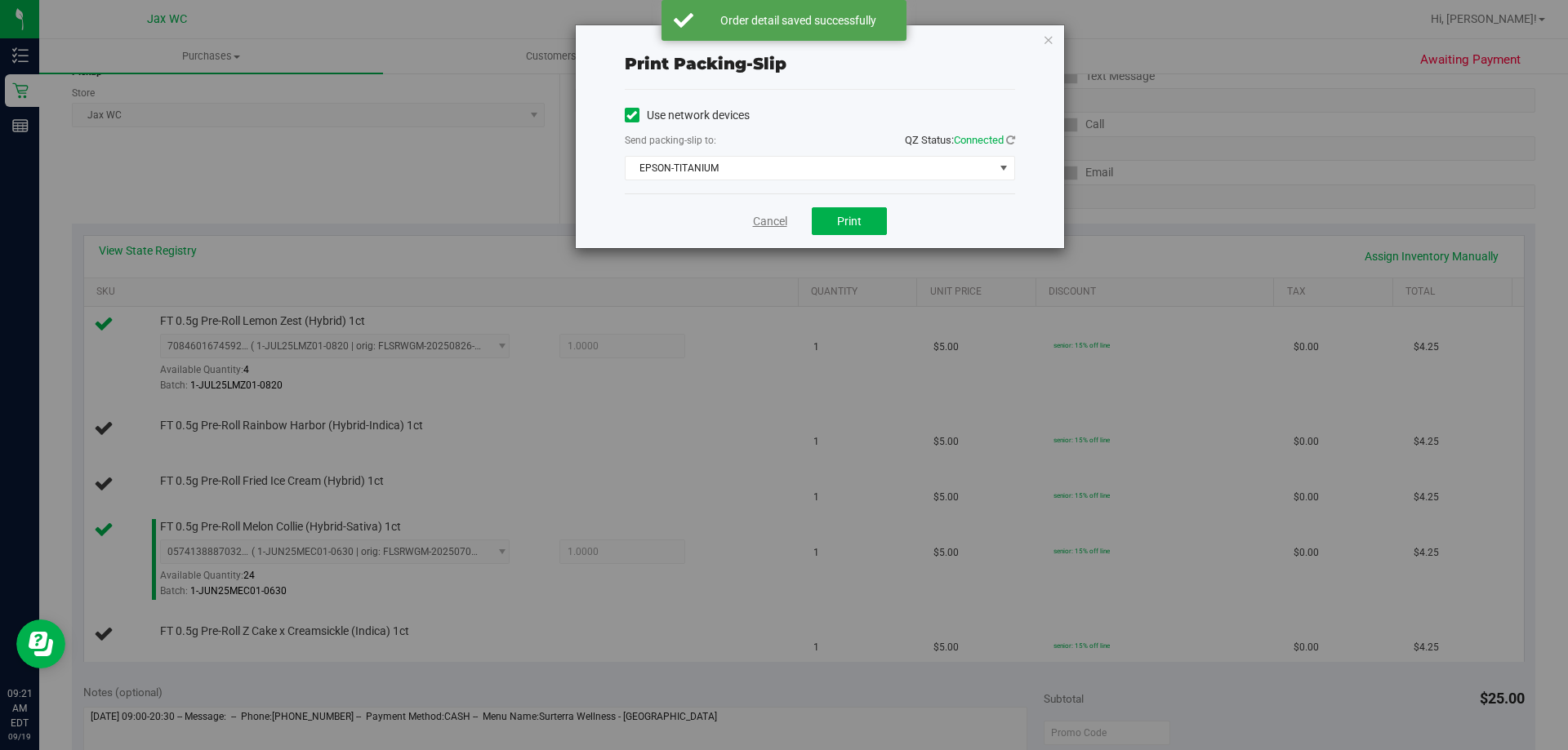
click at [783, 218] on link "Cancel" at bounding box center [770, 221] width 34 height 17
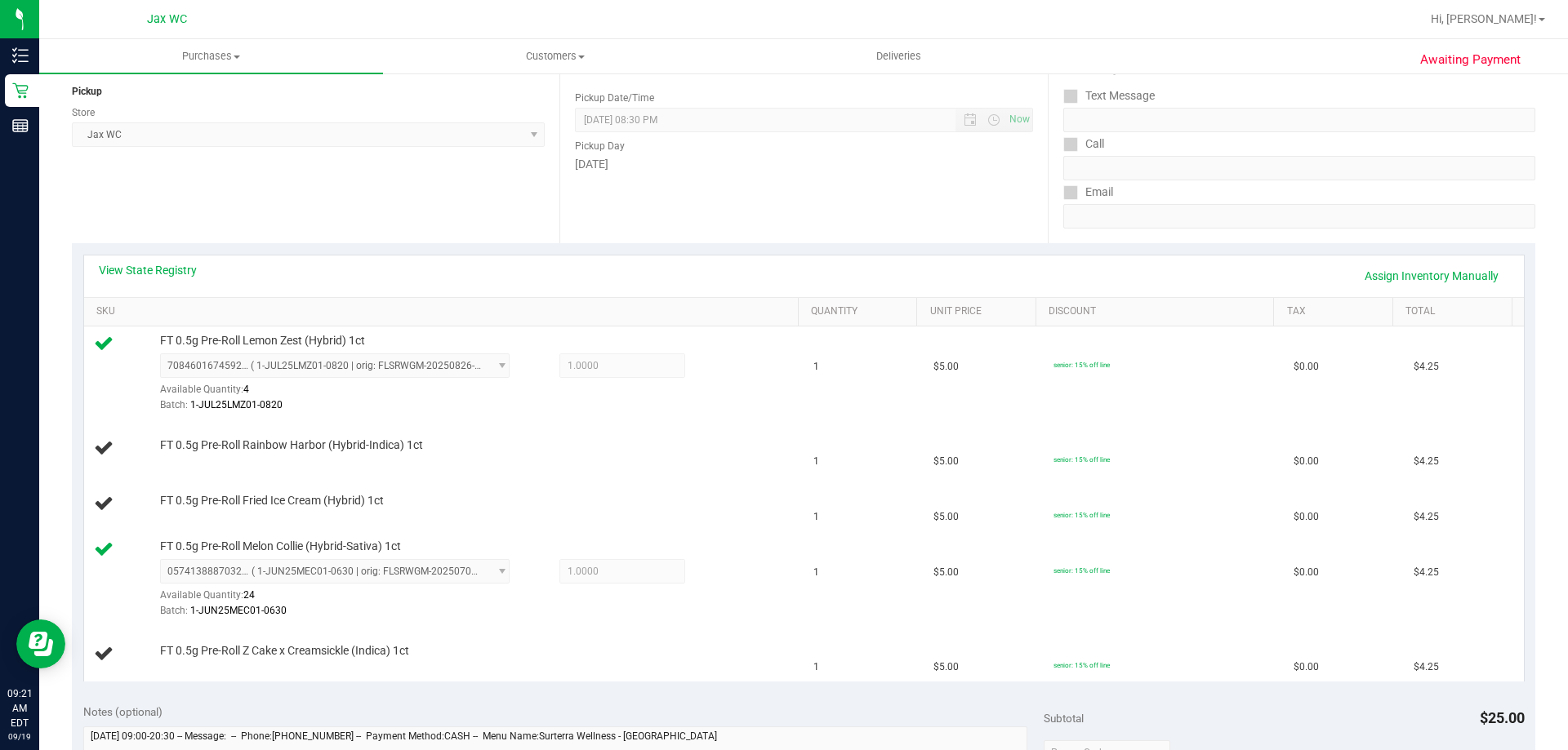
scroll to position [173, 0]
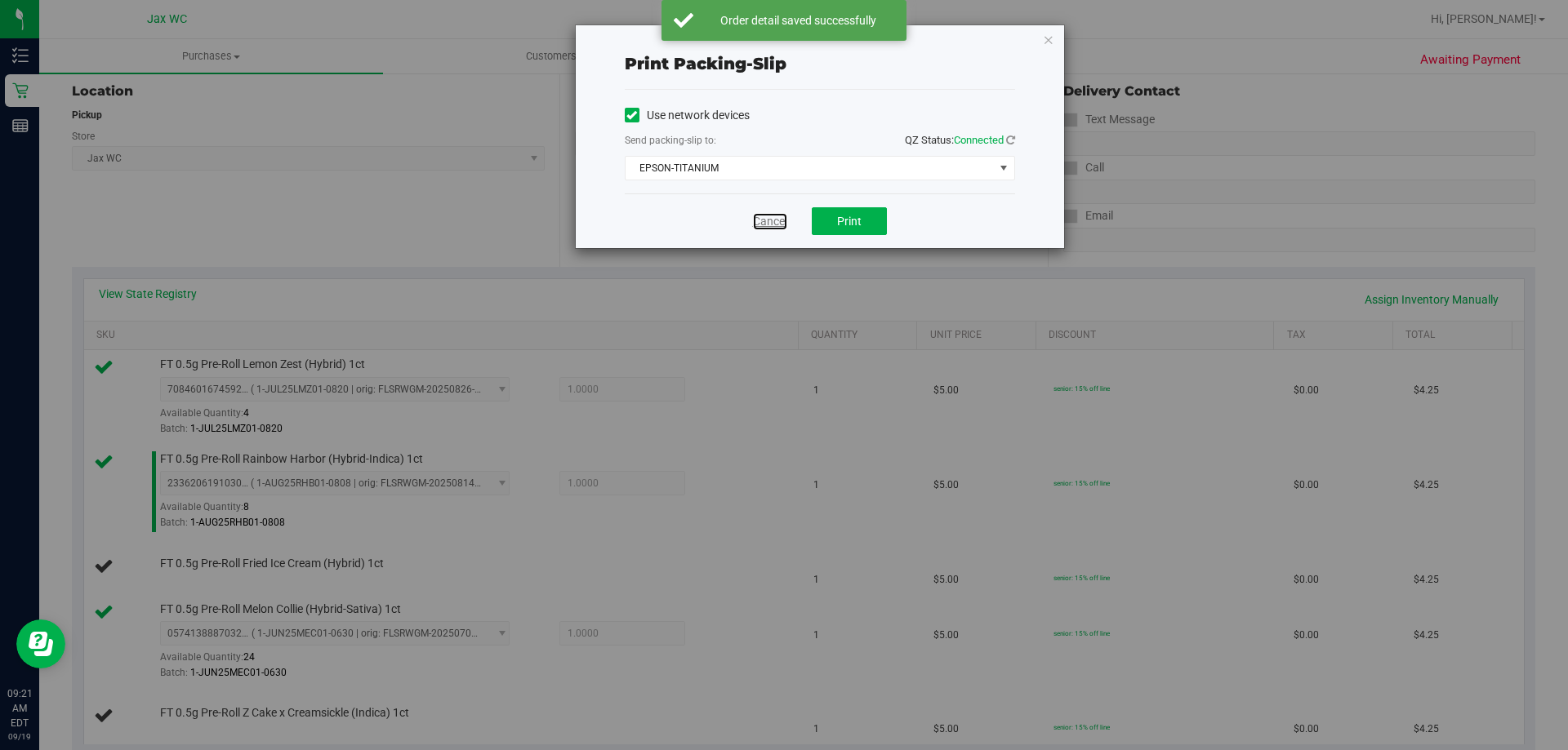
click at [763, 223] on link "Cancel" at bounding box center [770, 221] width 34 height 17
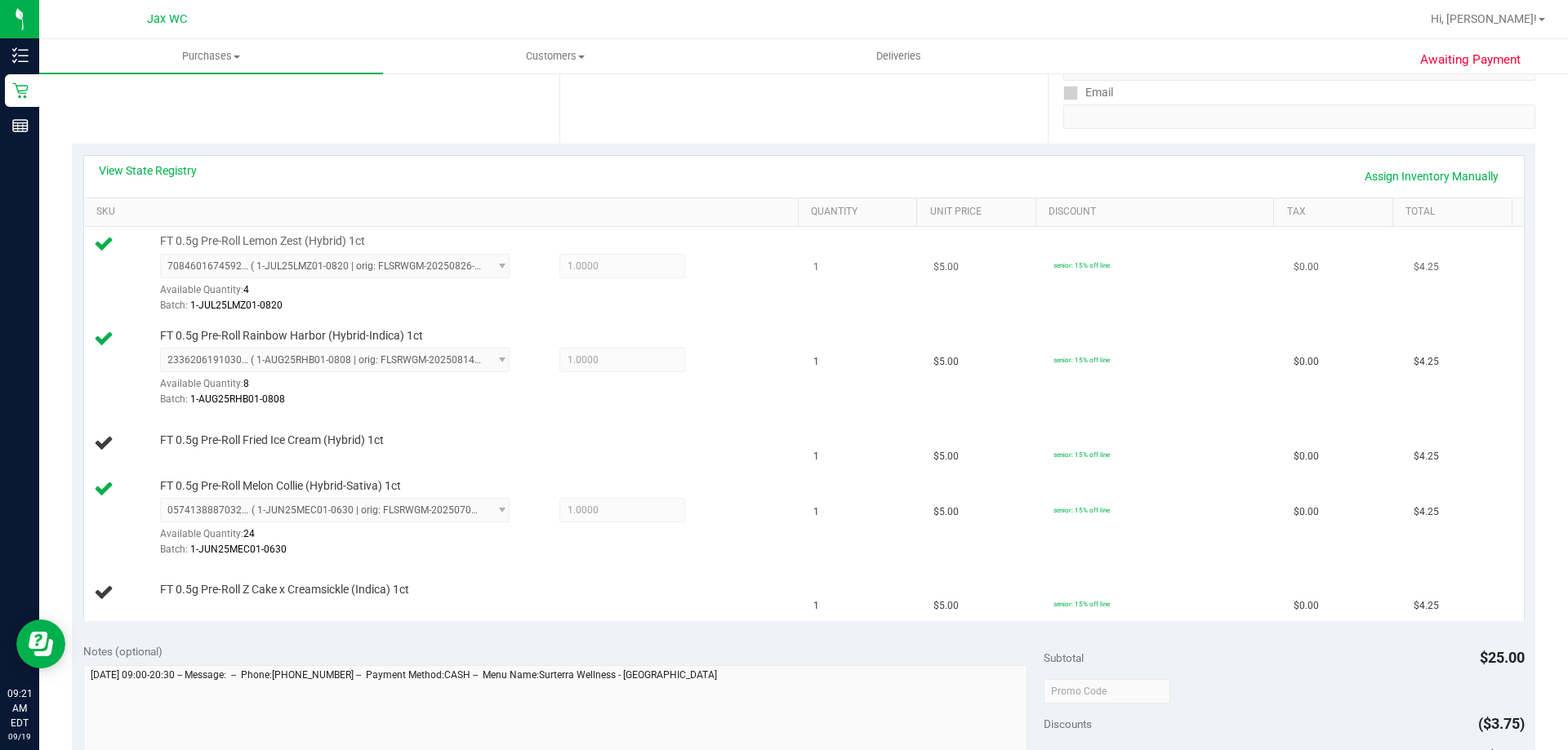
scroll to position [294, 0]
click at [1417, 179] on link "Assign Inventory Manually" at bounding box center [1431, 179] width 155 height 28
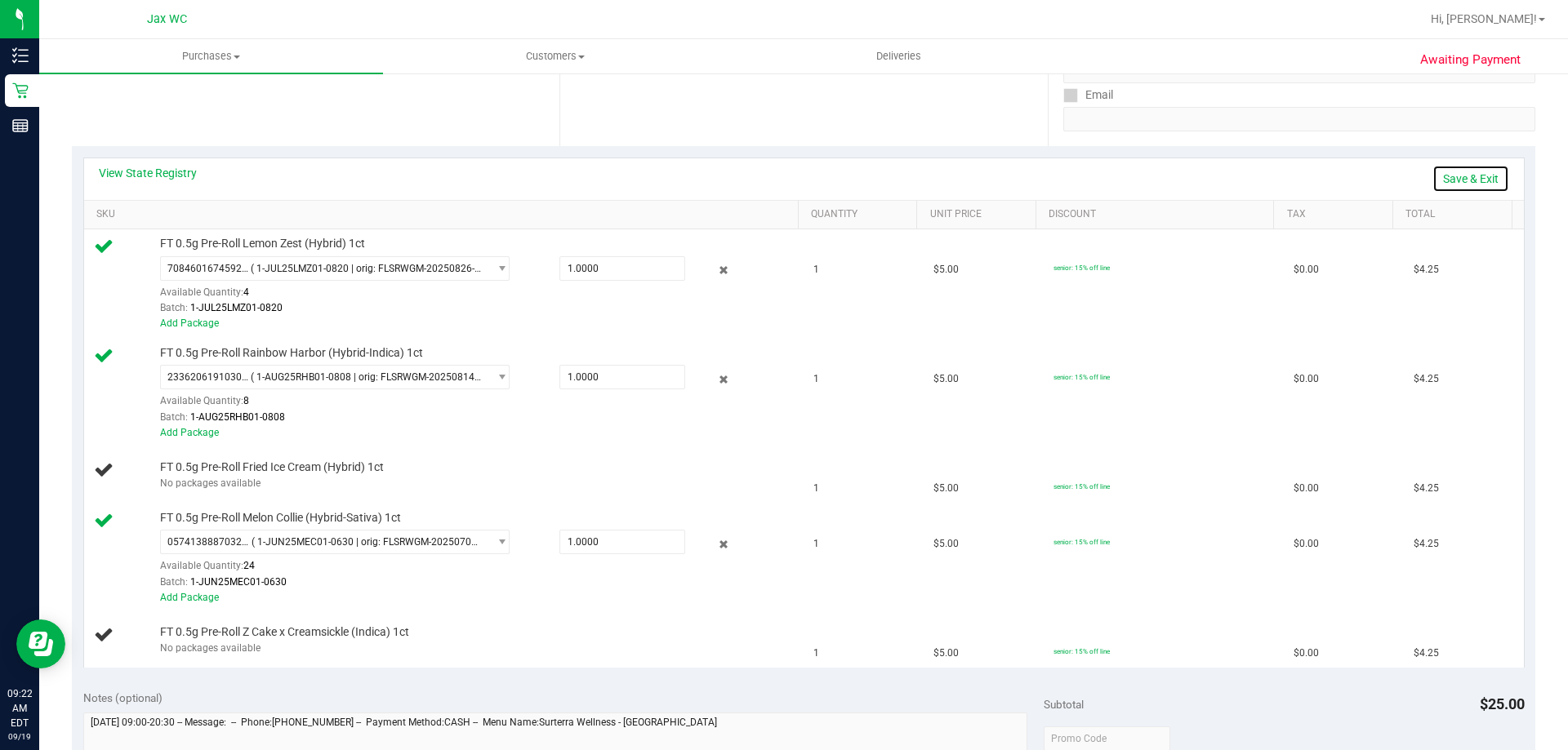
click at [1466, 173] on link "Save & Exit" at bounding box center [1471, 179] width 77 height 28
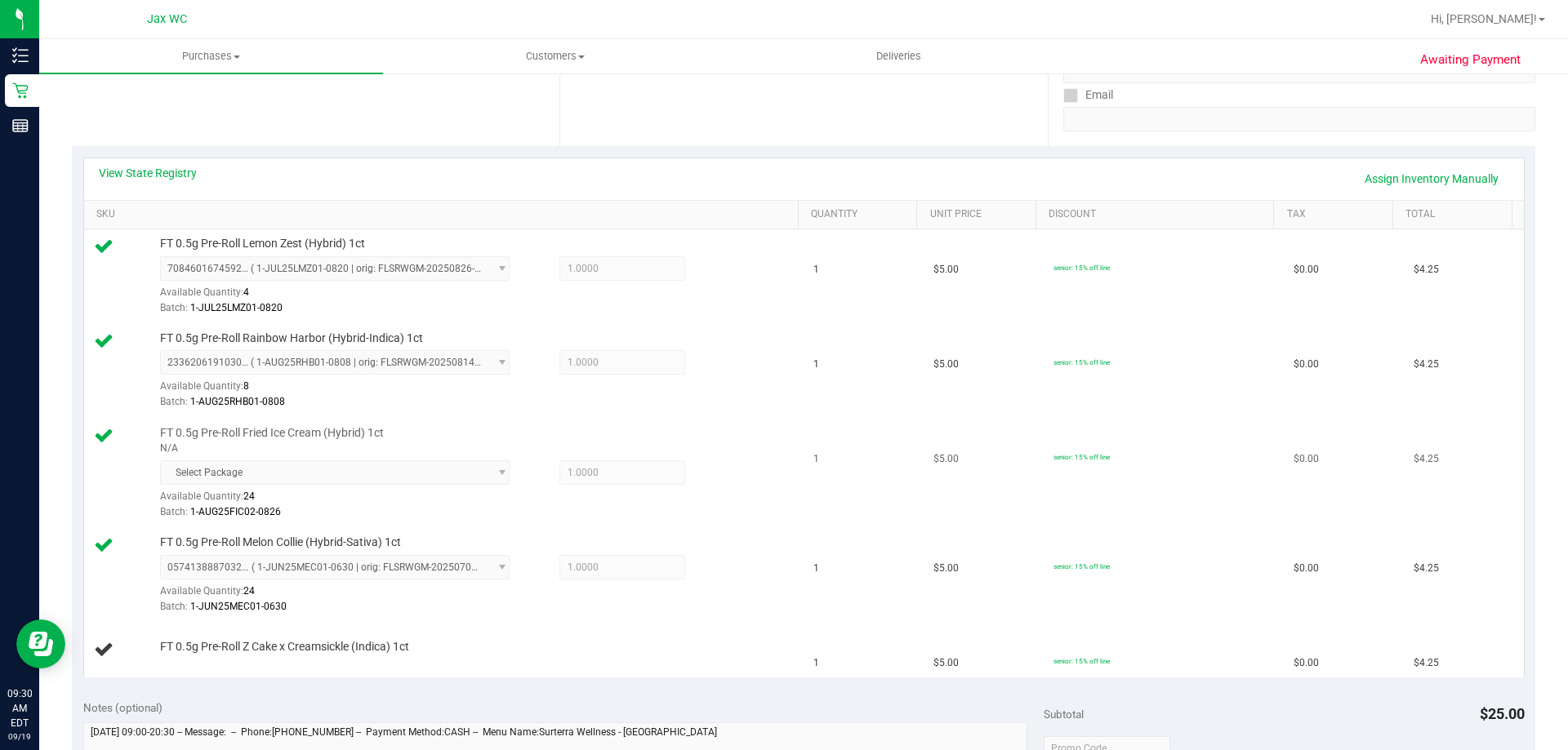
click at [378, 517] on div "Batch: 1-AUG25FIC02-0826" at bounding box center [475, 512] width 630 height 16
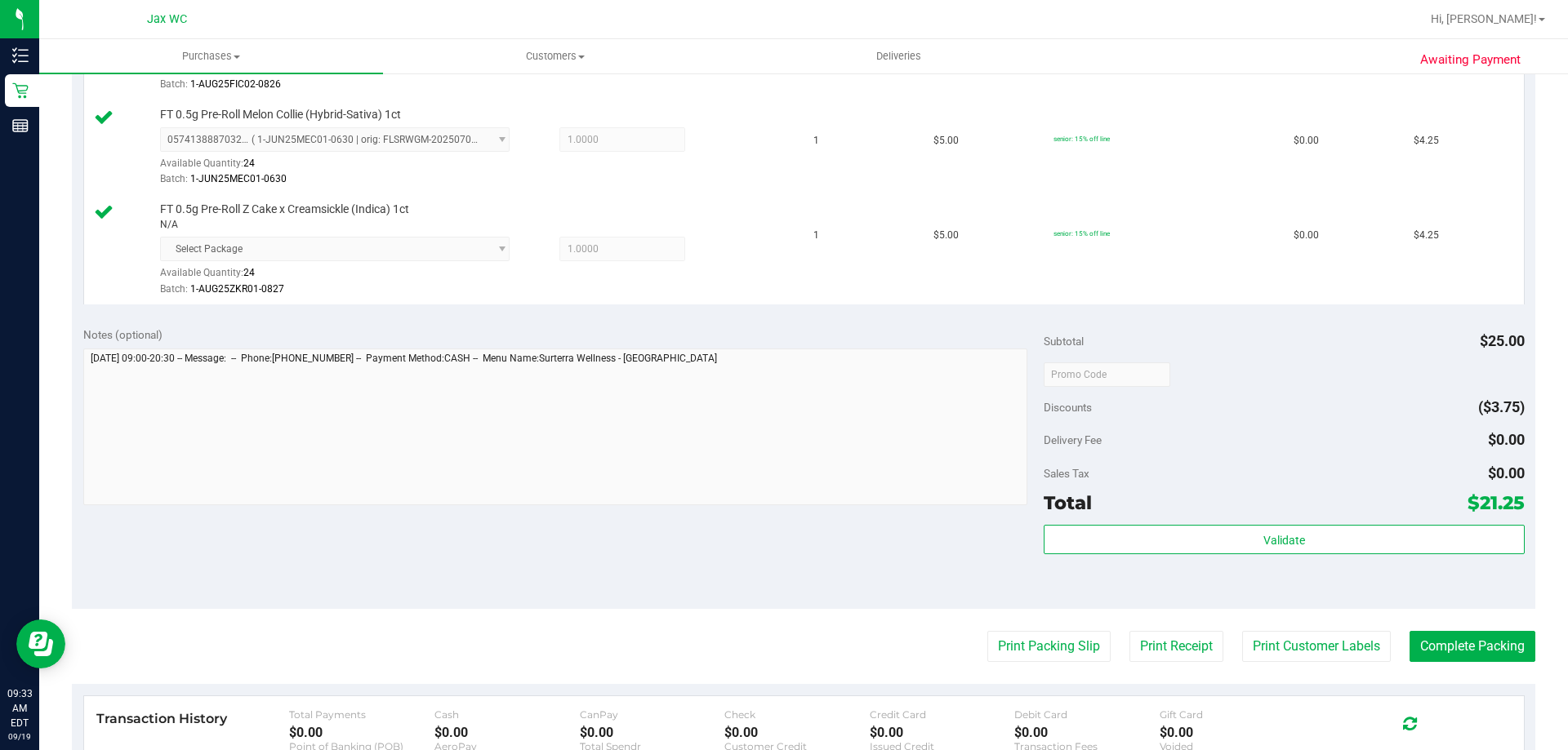
scroll to position [948, 0]
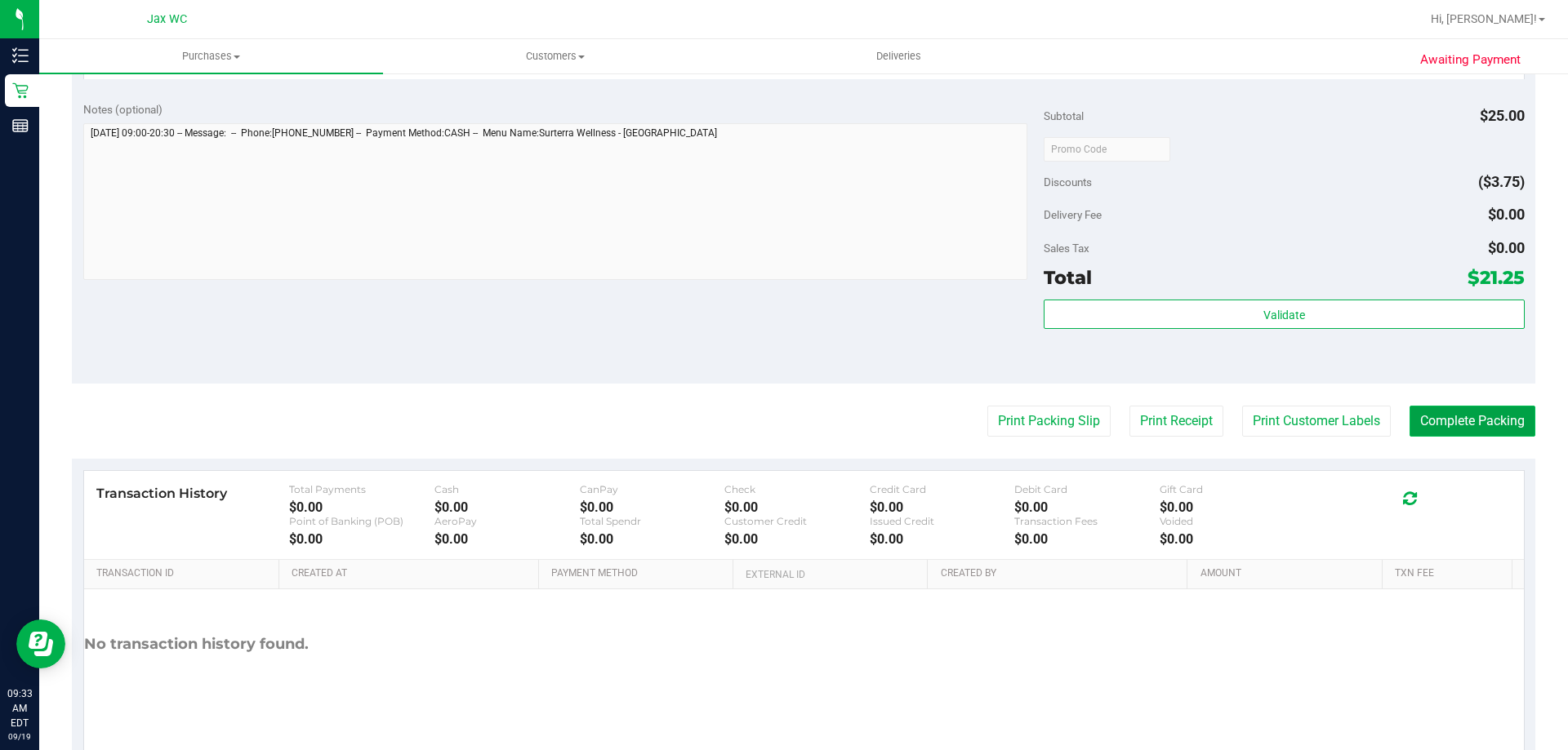
click at [1483, 422] on button "Complete Packing" at bounding box center [1473, 422] width 126 height 31
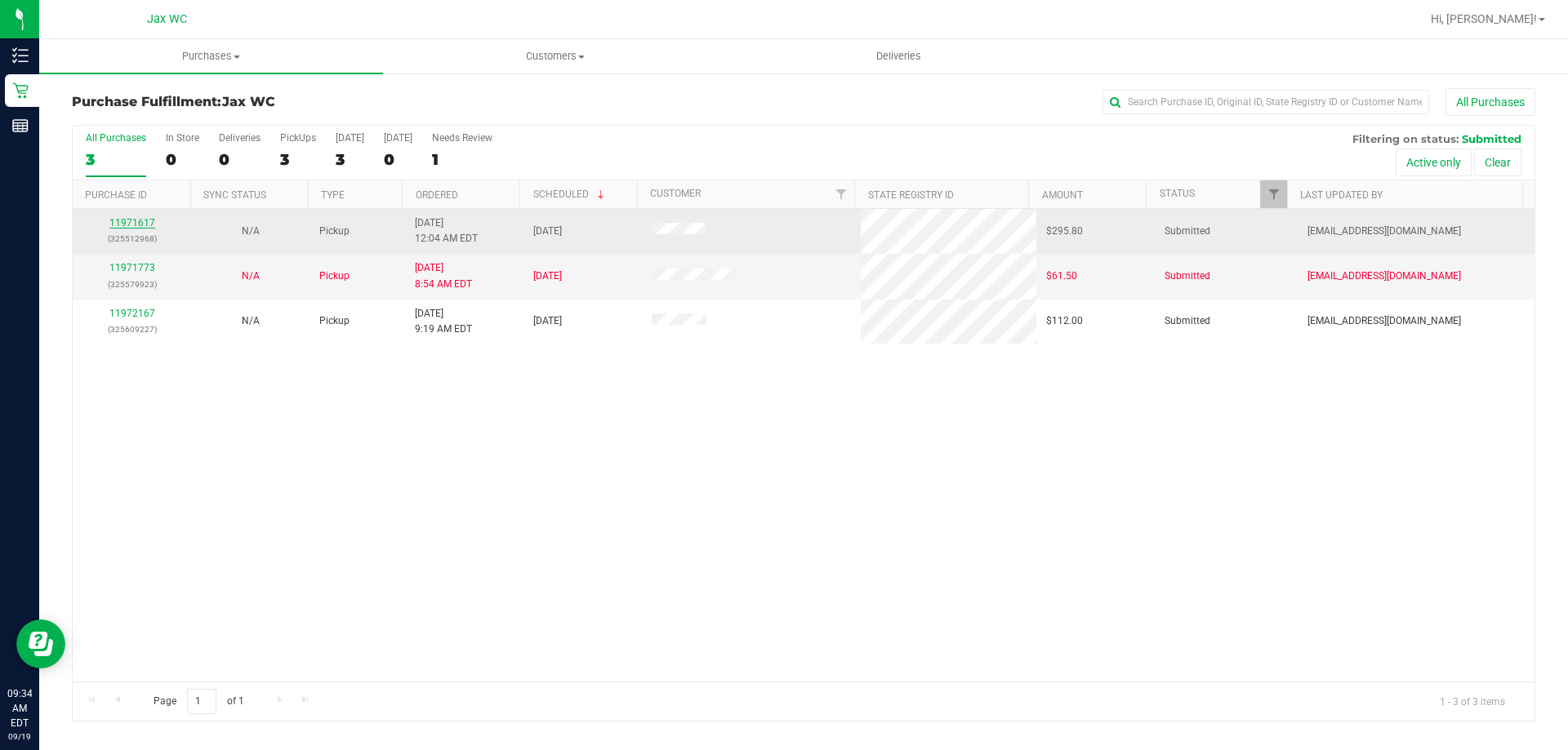
click at [131, 219] on link "11971617" at bounding box center [132, 223] width 46 height 12
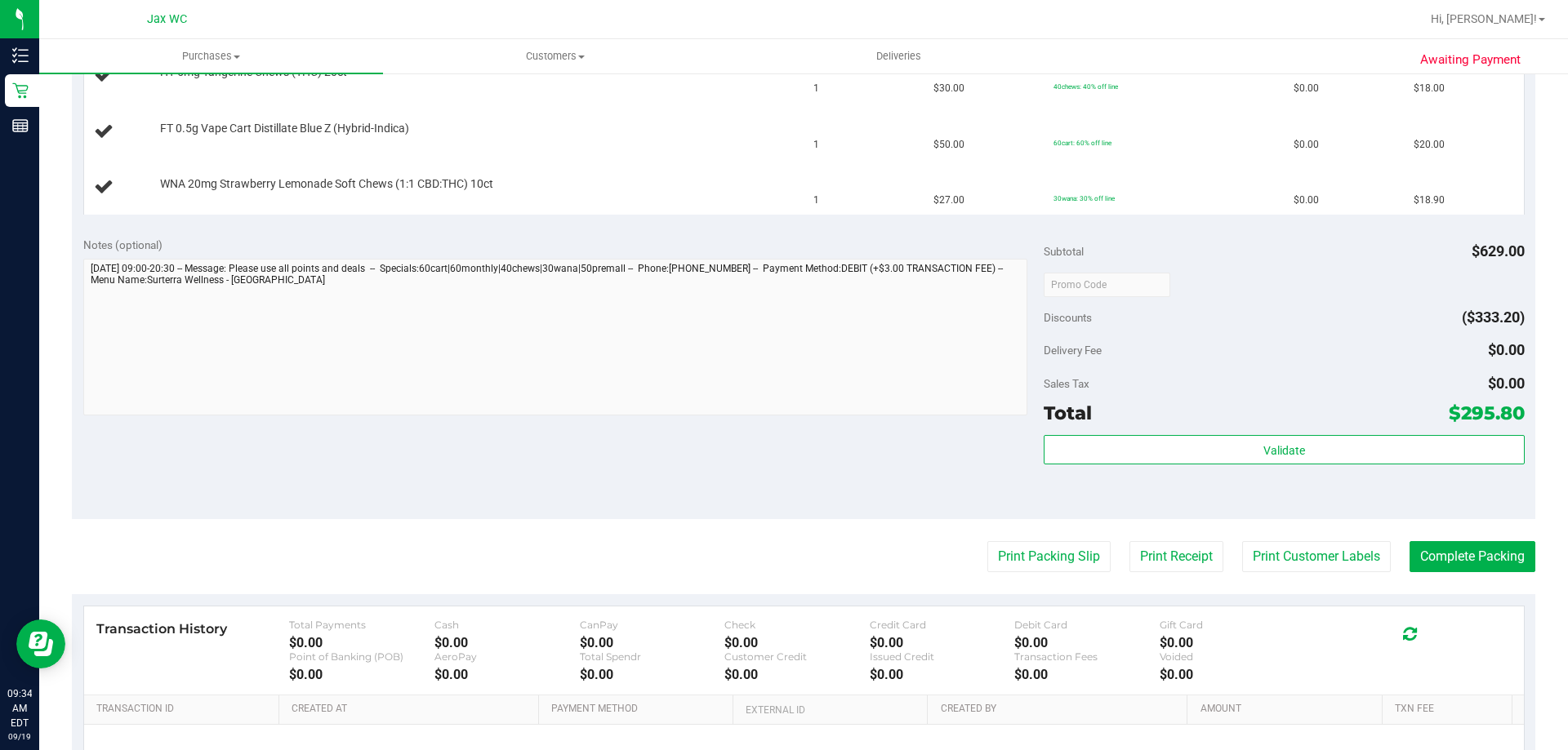
scroll to position [1062, 0]
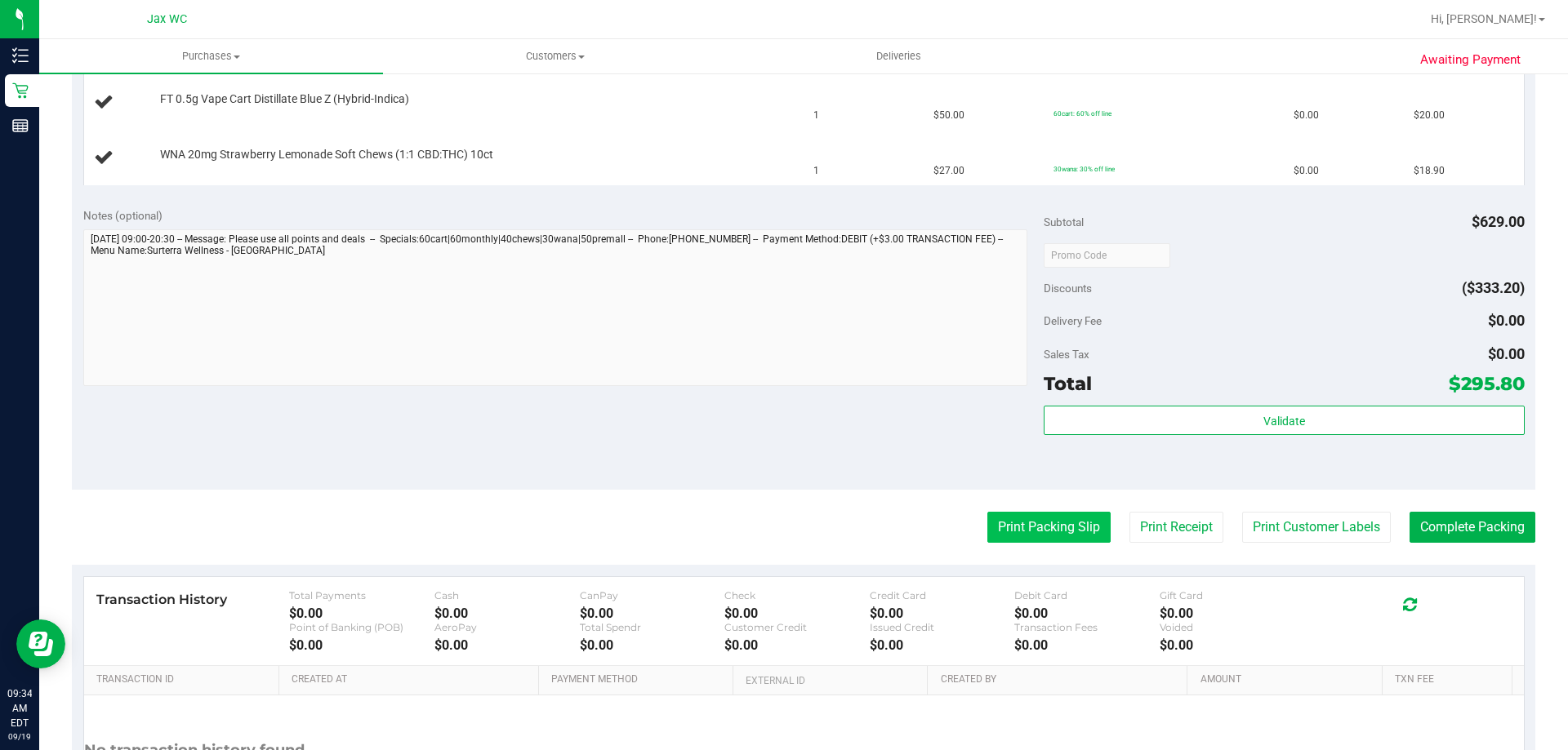
click at [1040, 525] on button "Print Packing Slip" at bounding box center [1048, 528] width 123 height 31
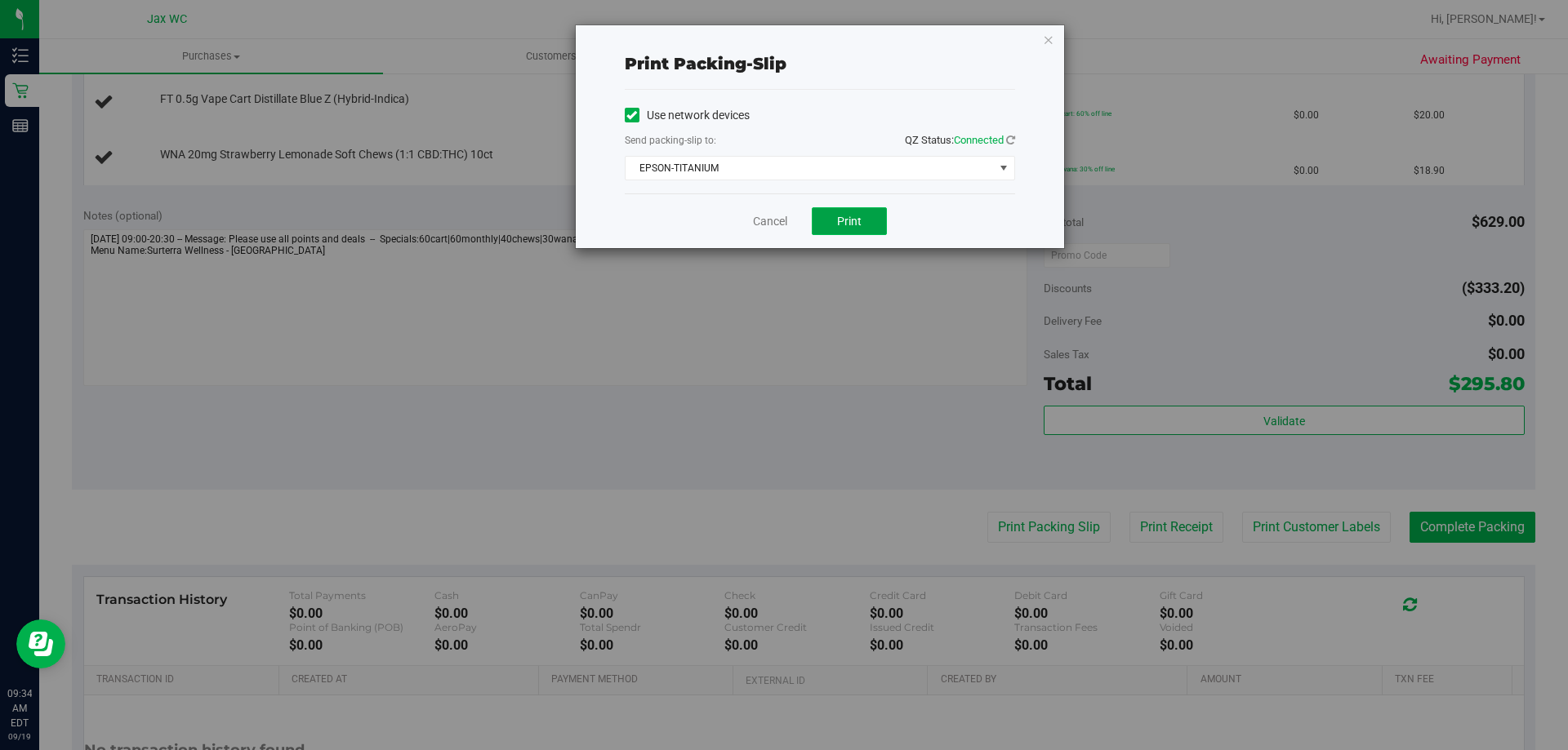
click at [865, 225] on button "Print" at bounding box center [849, 221] width 75 height 28
click at [783, 219] on link "Cancel" at bounding box center [770, 221] width 34 height 17
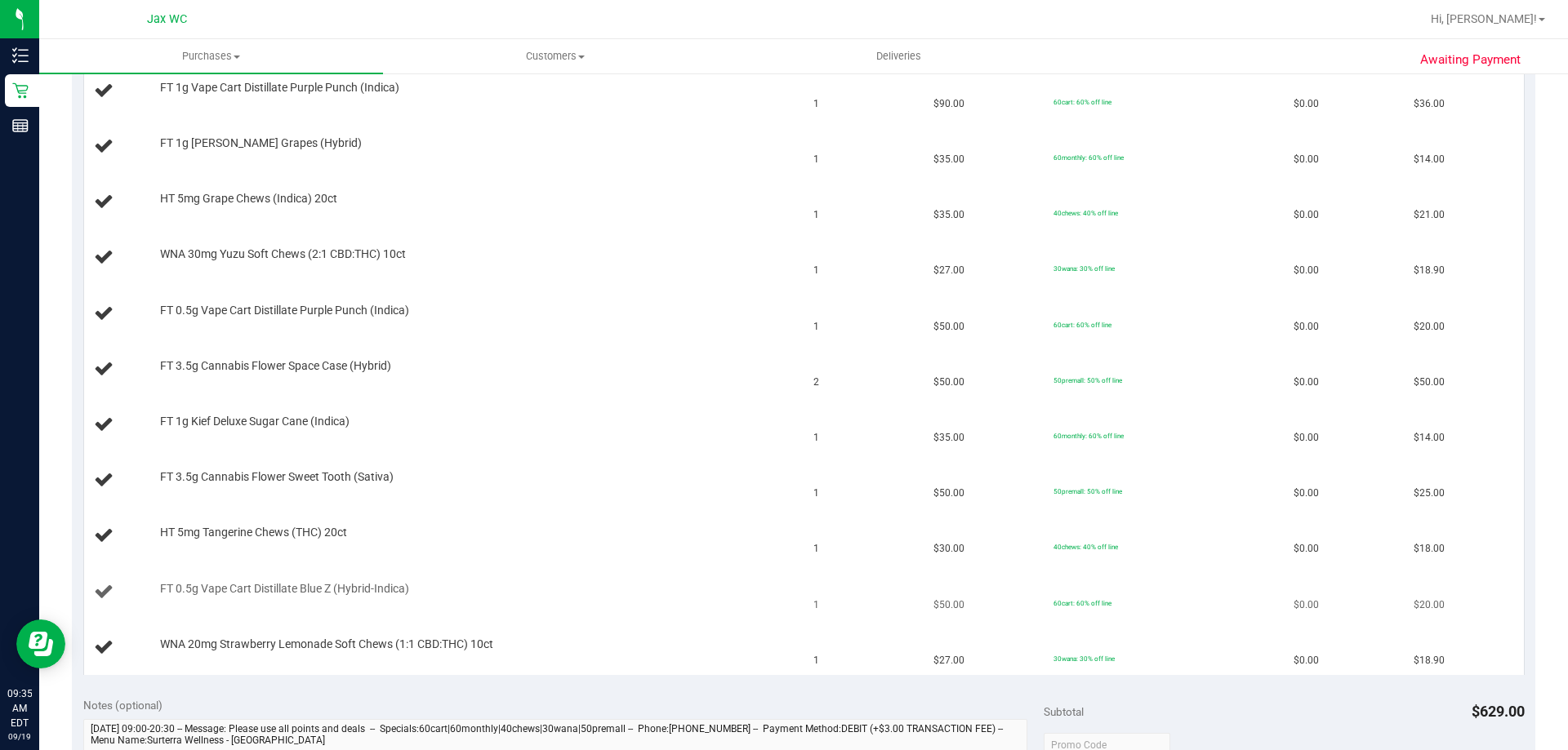
scroll to position [490, 0]
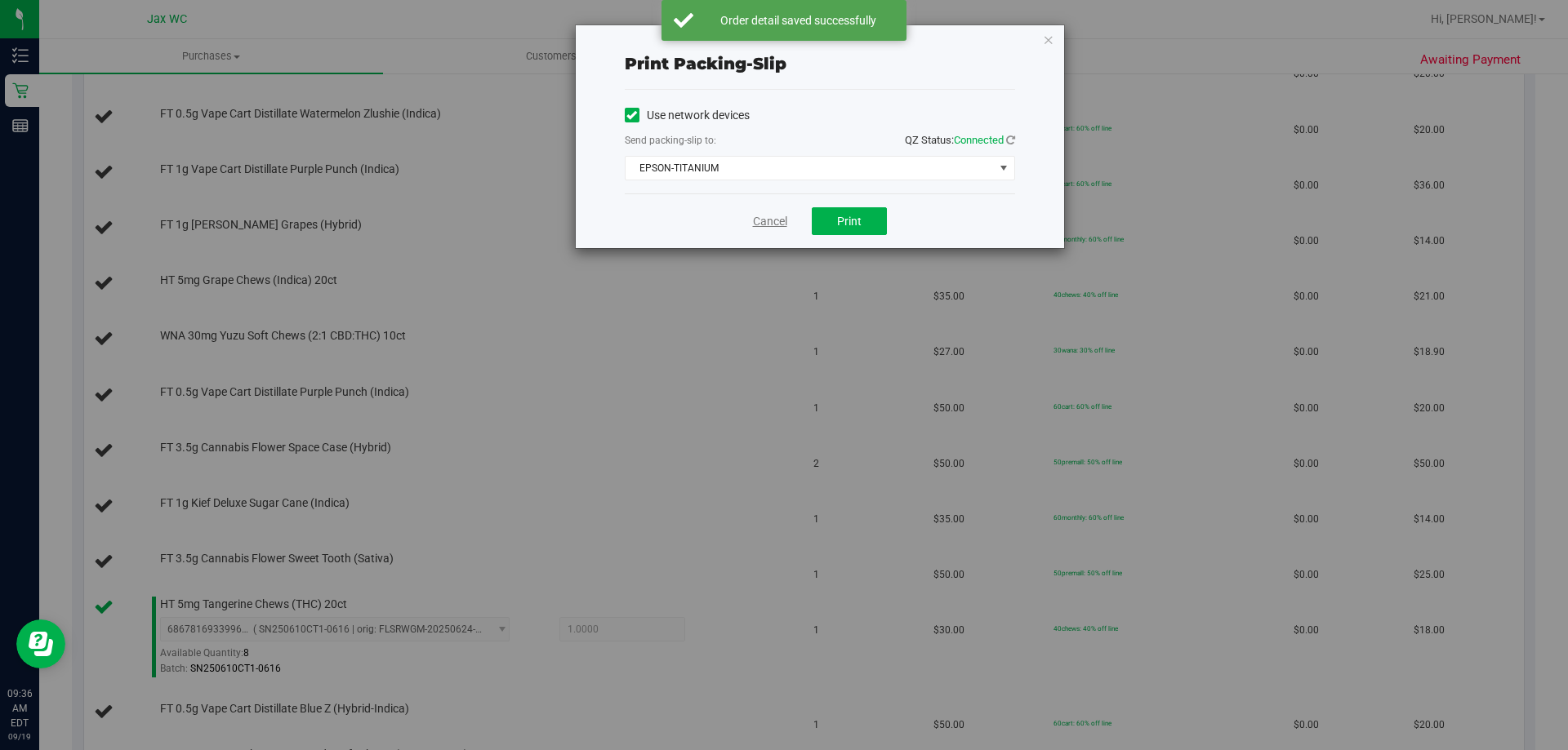
click at [776, 221] on link "Cancel" at bounding box center [770, 221] width 34 height 17
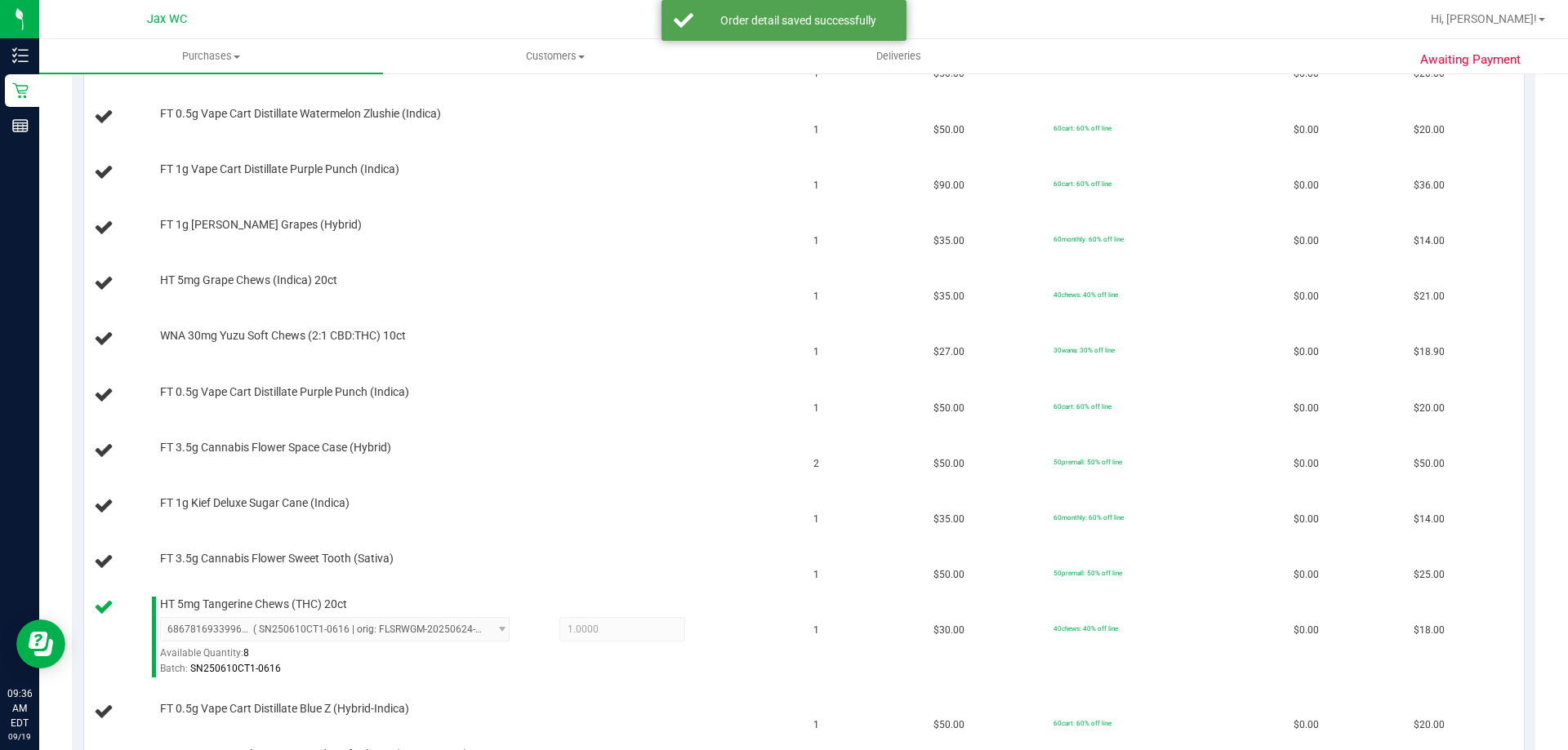
scroll to position [1272, 0]
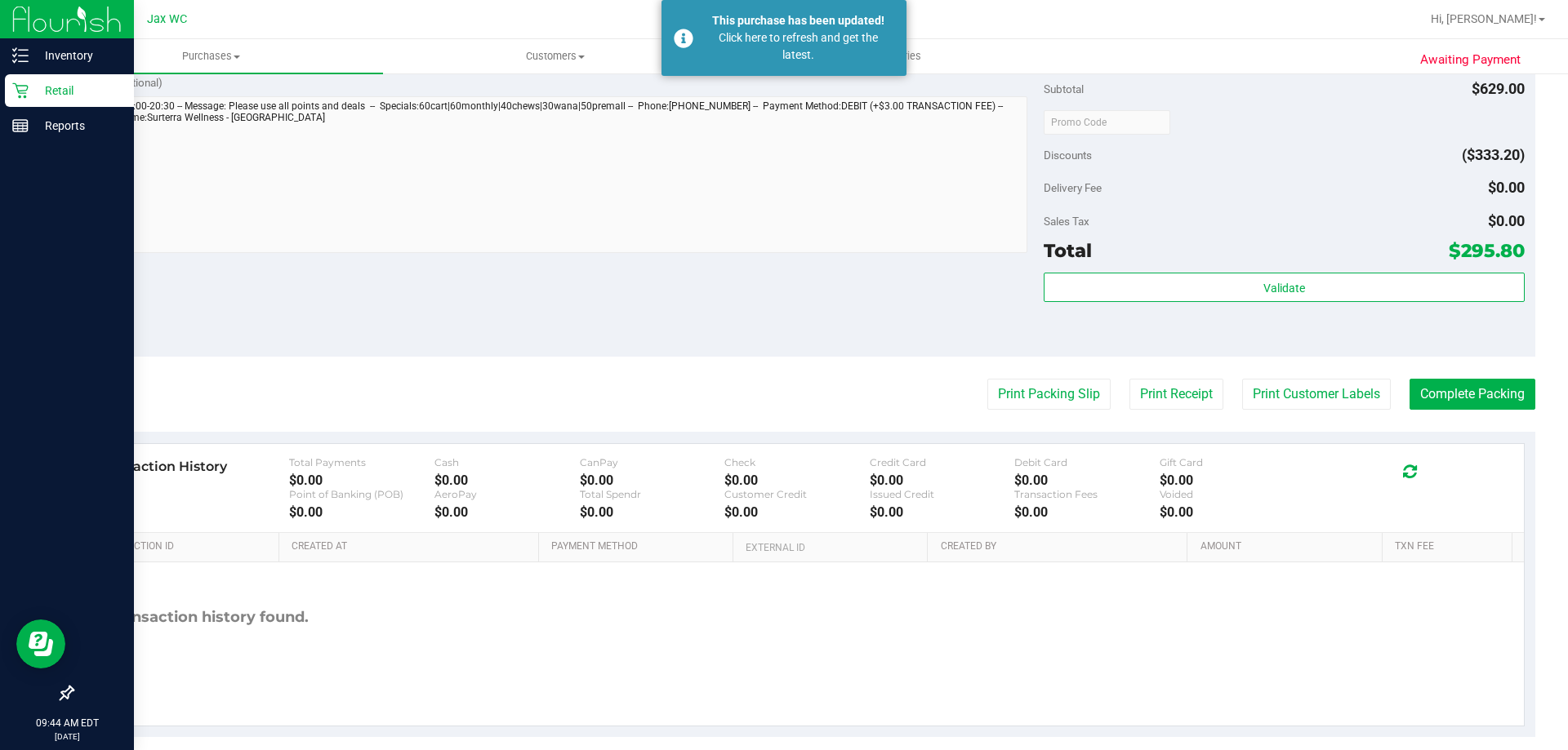
click at [27, 94] on icon at bounding box center [20, 90] width 17 height 17
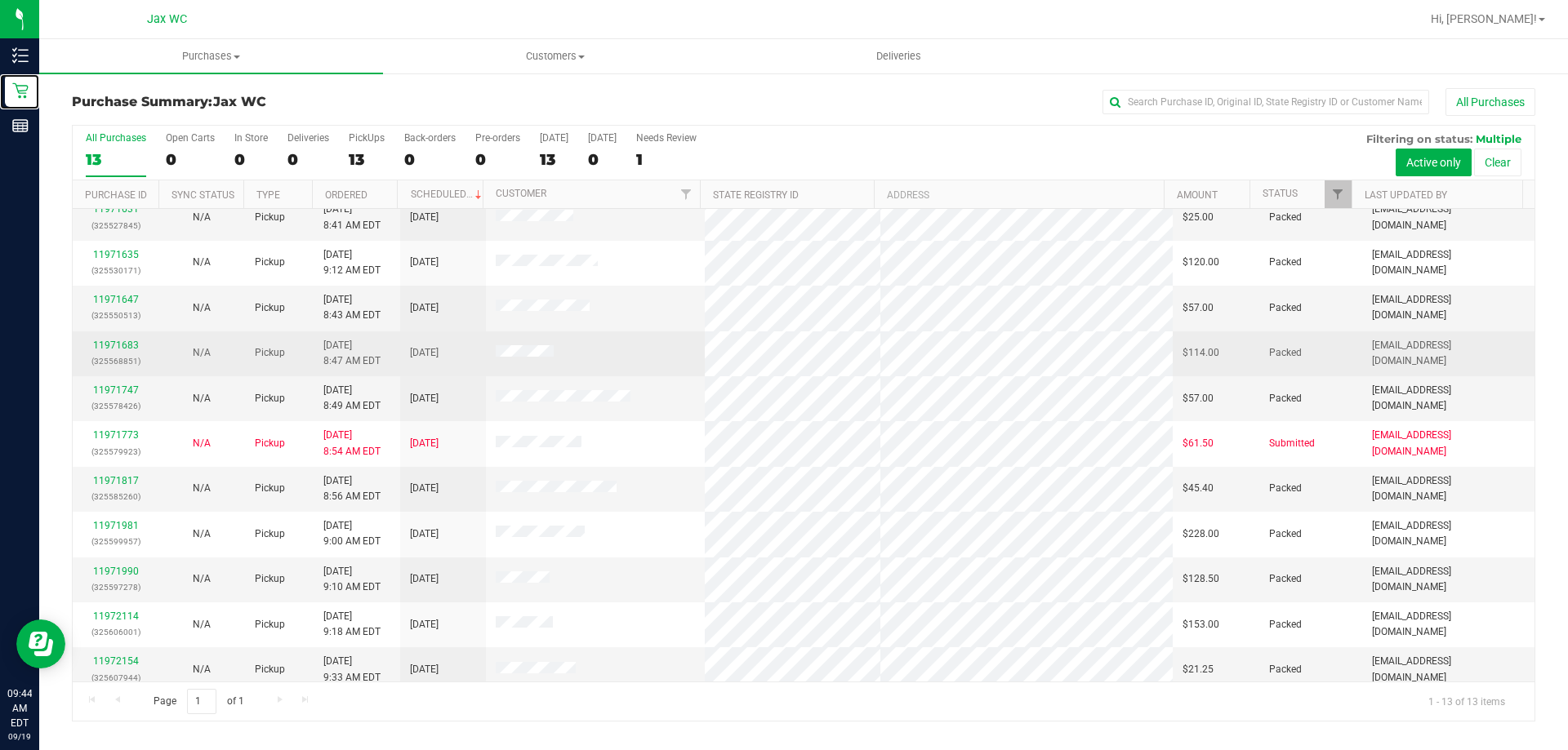
scroll to position [114, 0]
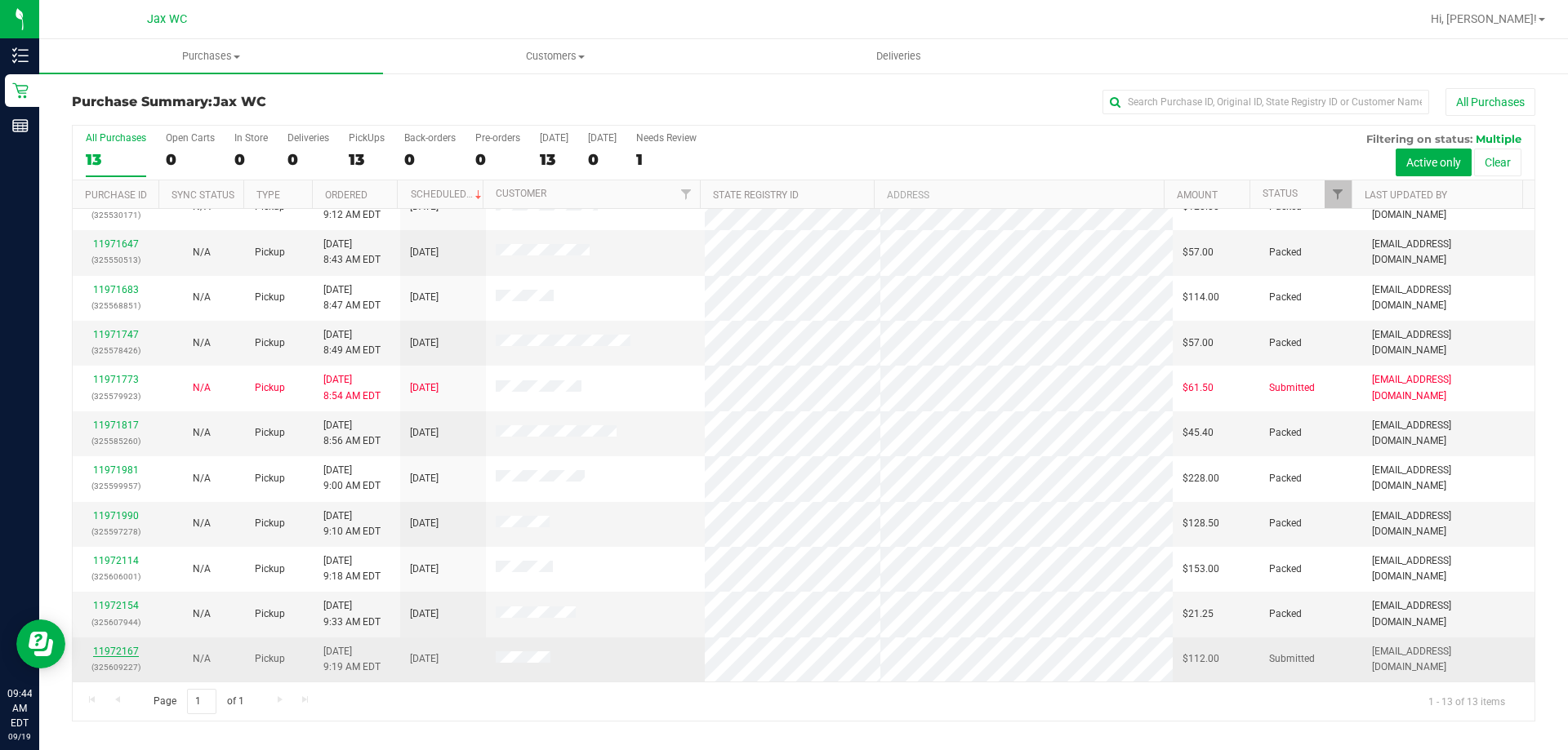
click at [120, 653] on link "11972167" at bounding box center [116, 652] width 46 height 12
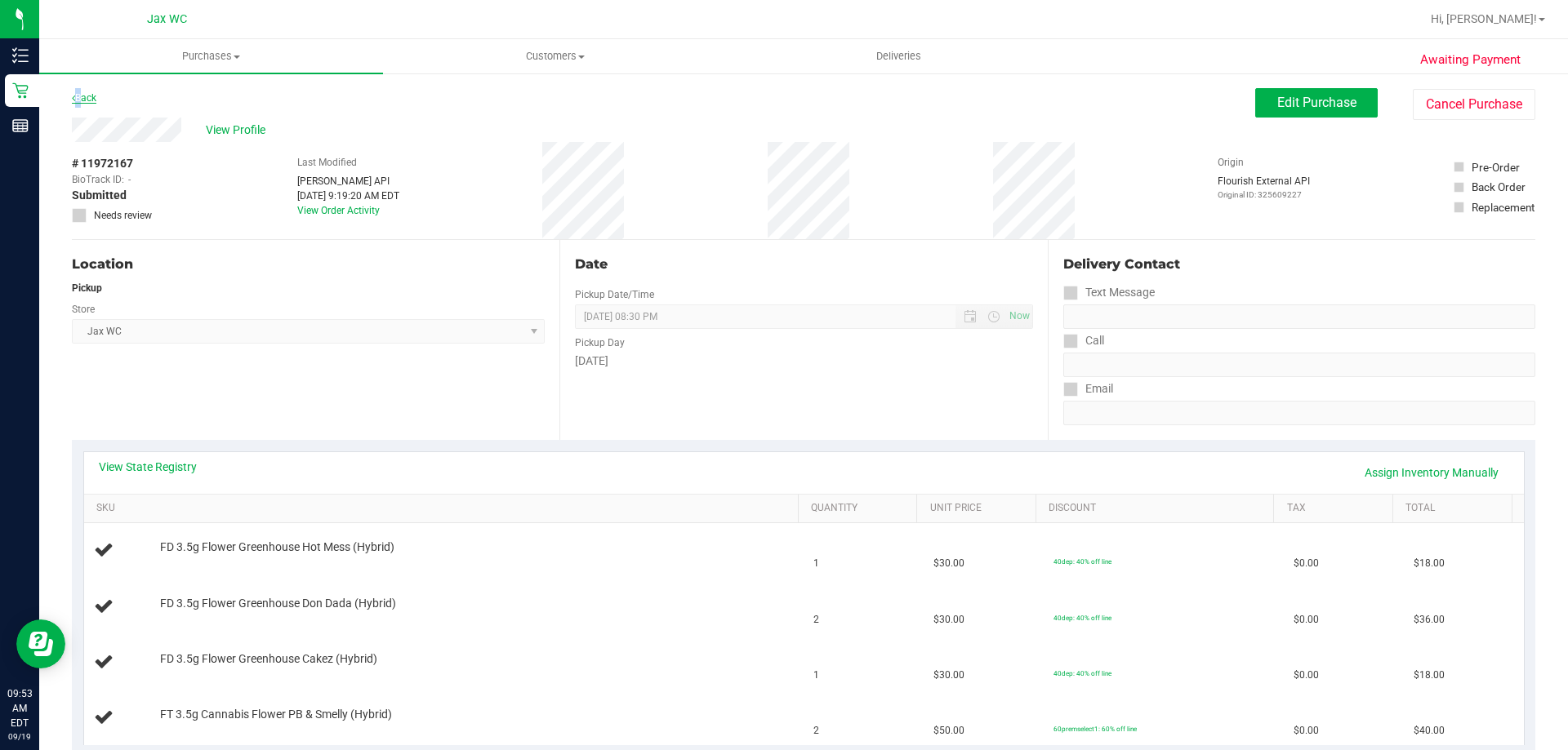
click at [77, 97] on link "Back" at bounding box center [84, 98] width 25 height 12
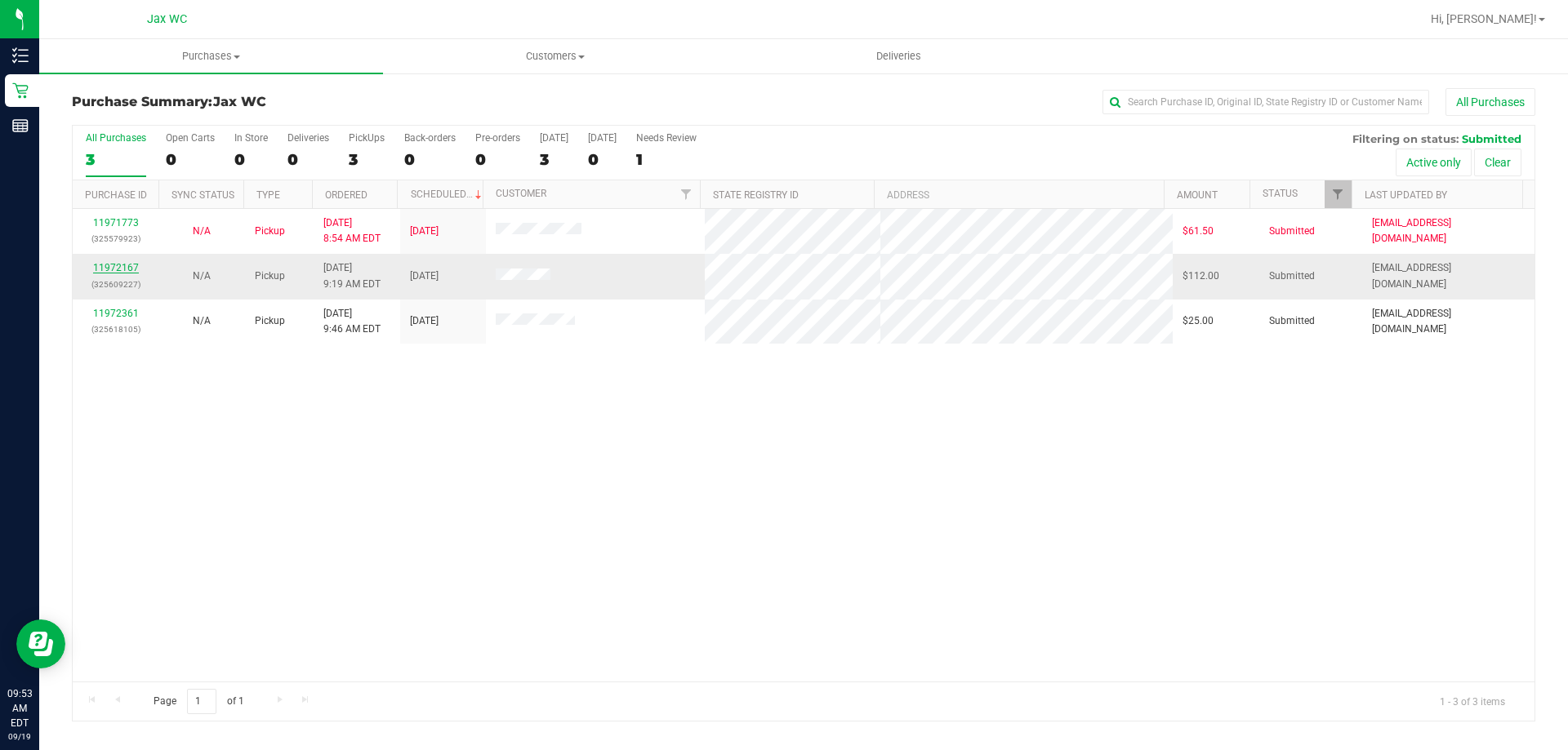
click at [123, 267] on link "11972167" at bounding box center [116, 268] width 46 height 12
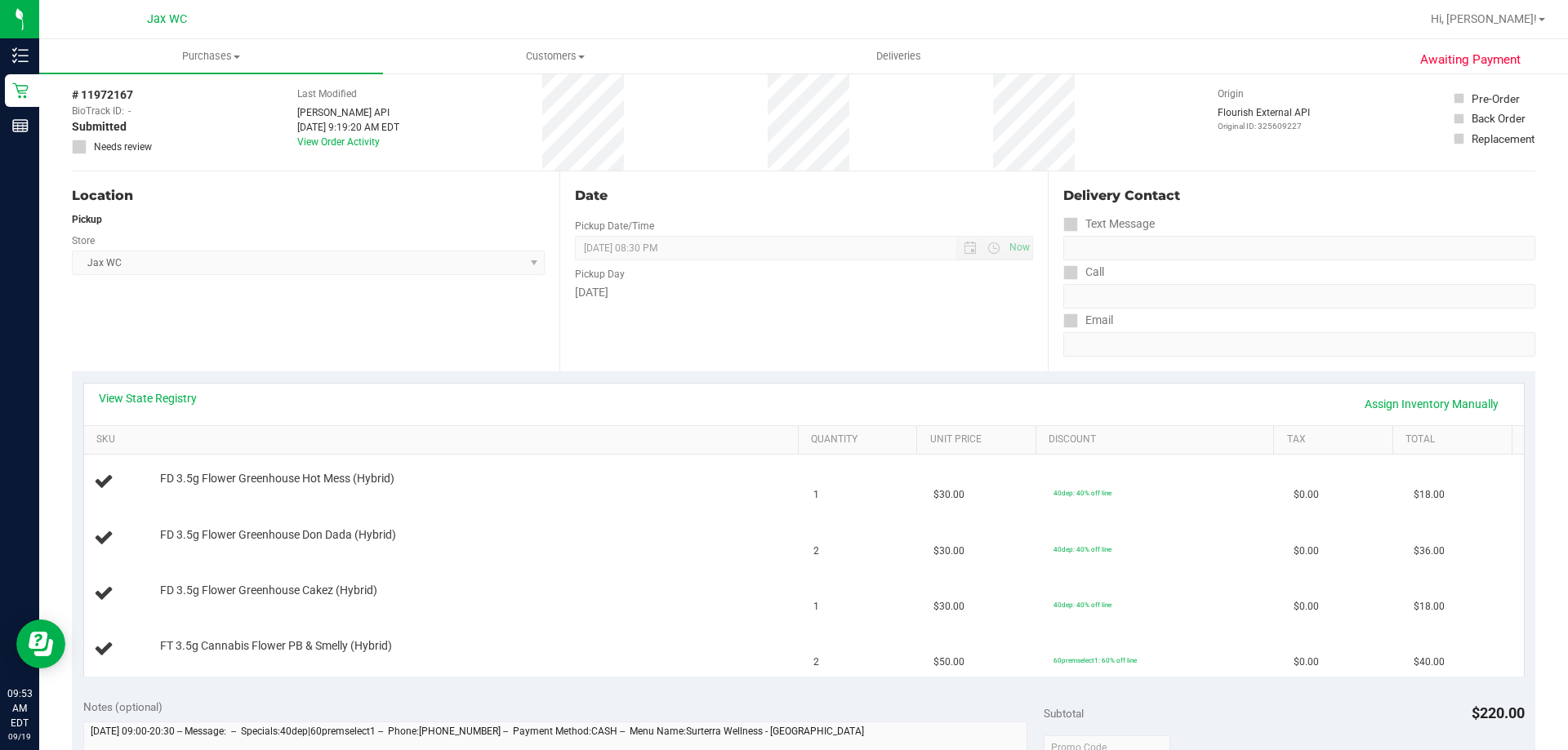
scroll to position [163, 0]
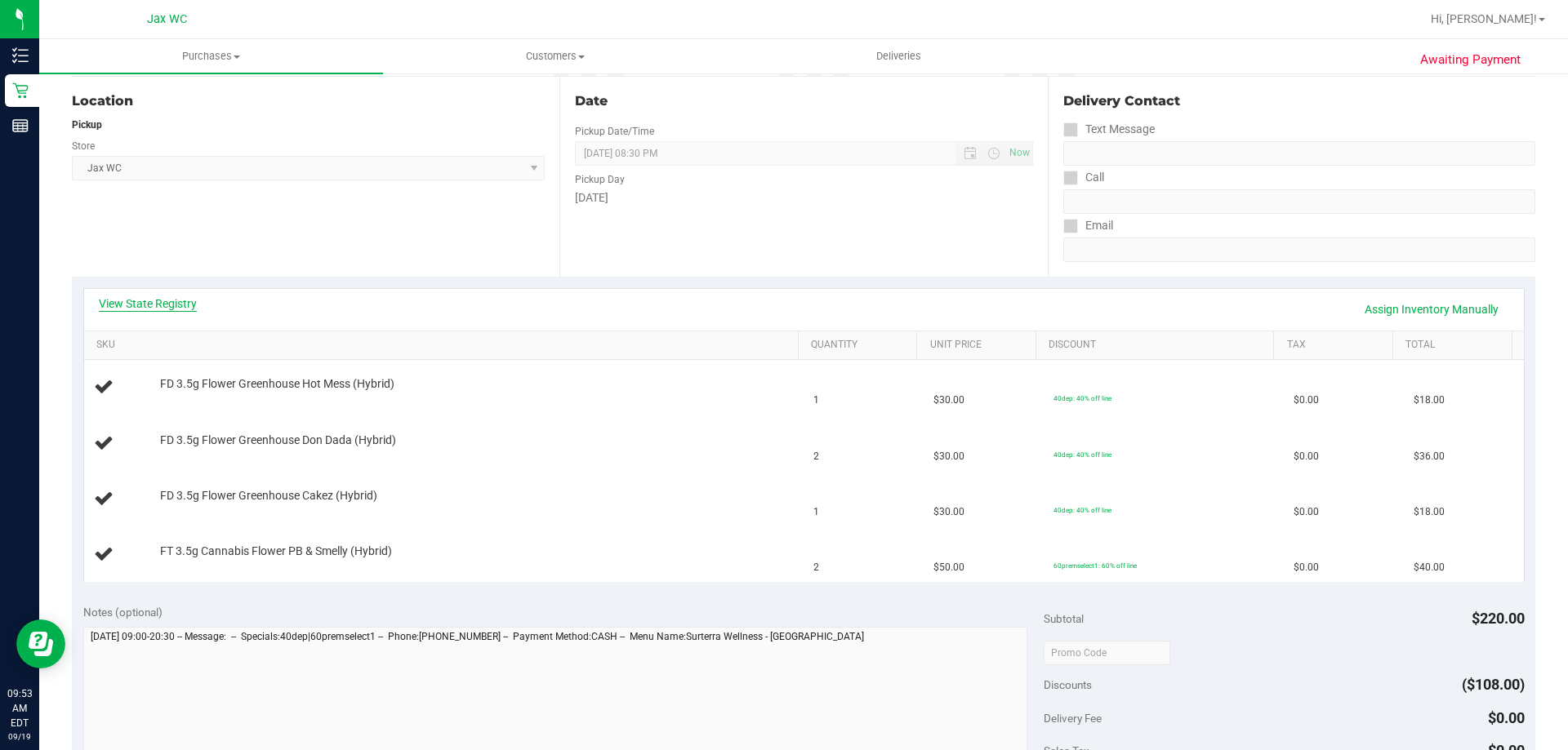
click at [160, 303] on link "View State Registry" at bounding box center [148, 304] width 98 height 17
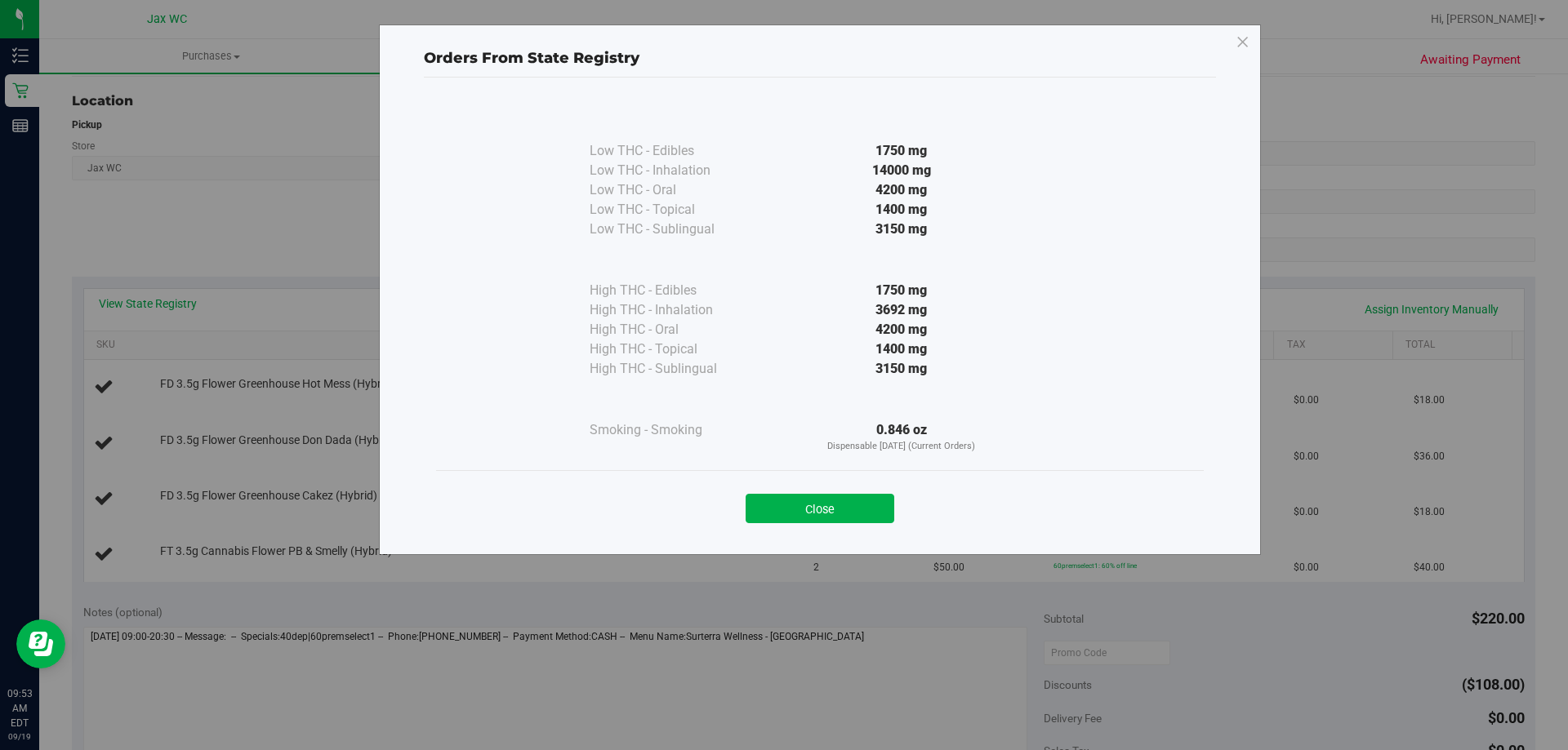
click at [1311, 474] on div "Orders From State Registry Low THC - Edibles 1750 mg" at bounding box center [790, 375] width 1581 height 750
click at [870, 506] on button "Close" at bounding box center [819, 509] width 148 height 29
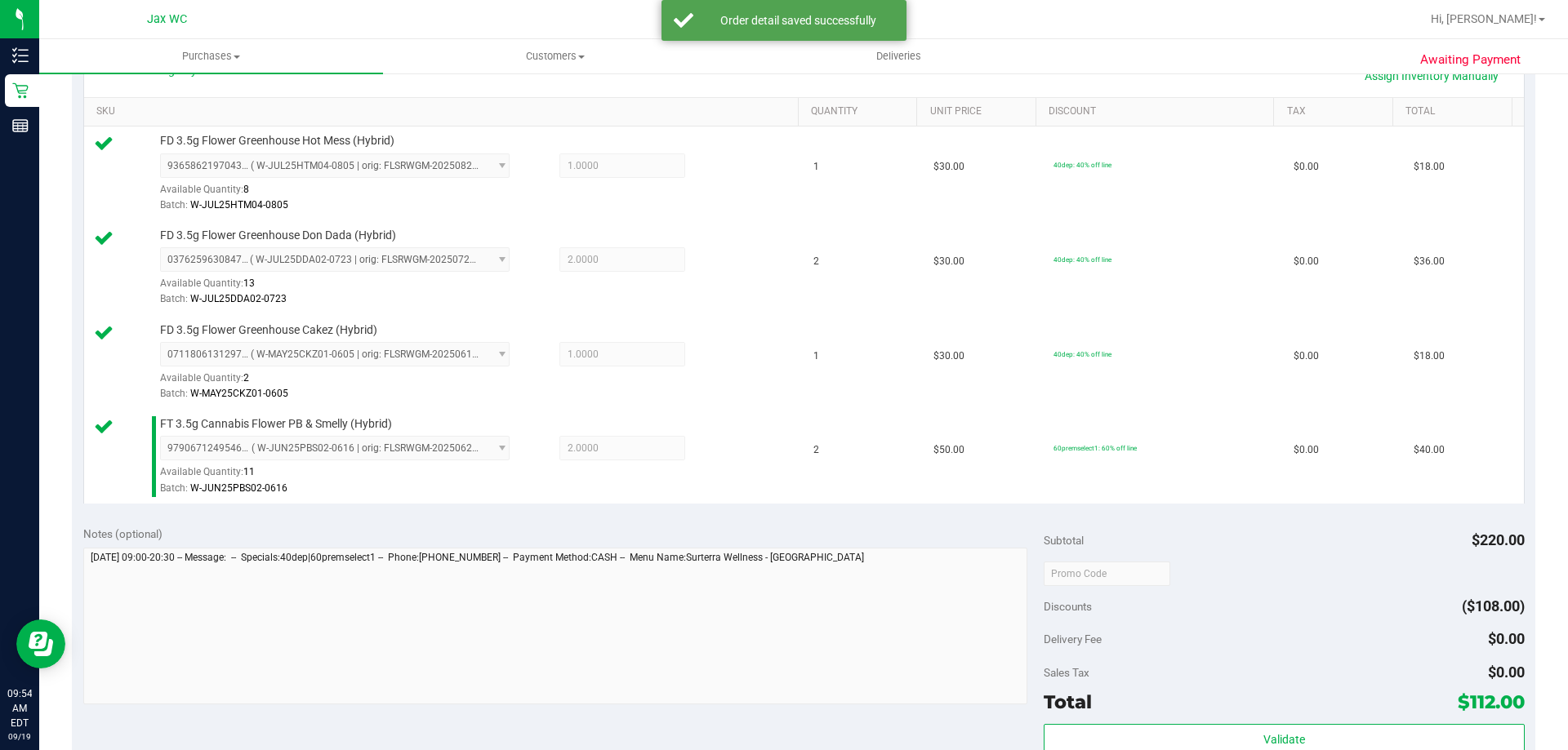
scroll to position [654, 0]
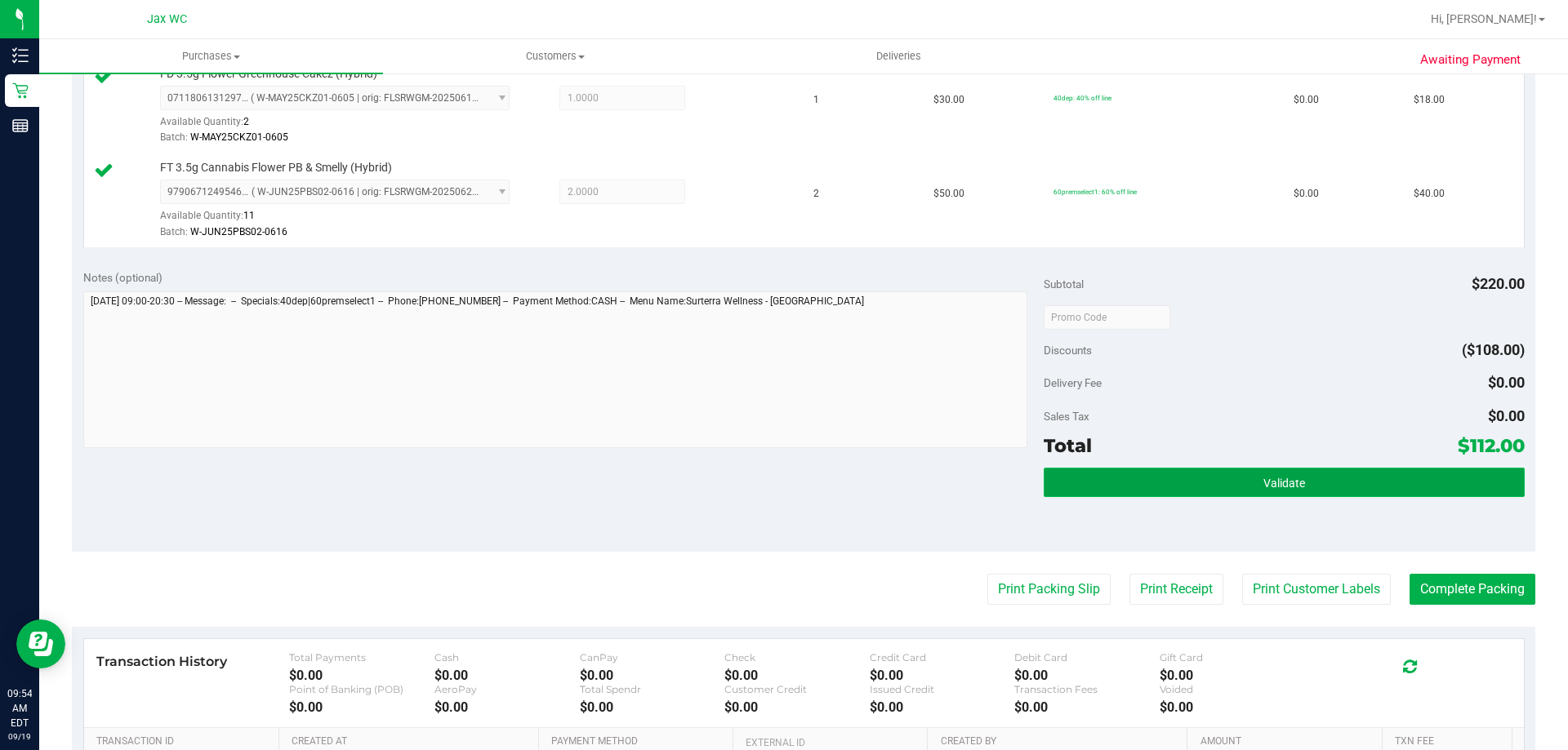
click at [1271, 479] on span "Validate" at bounding box center [1284, 483] width 41 height 13
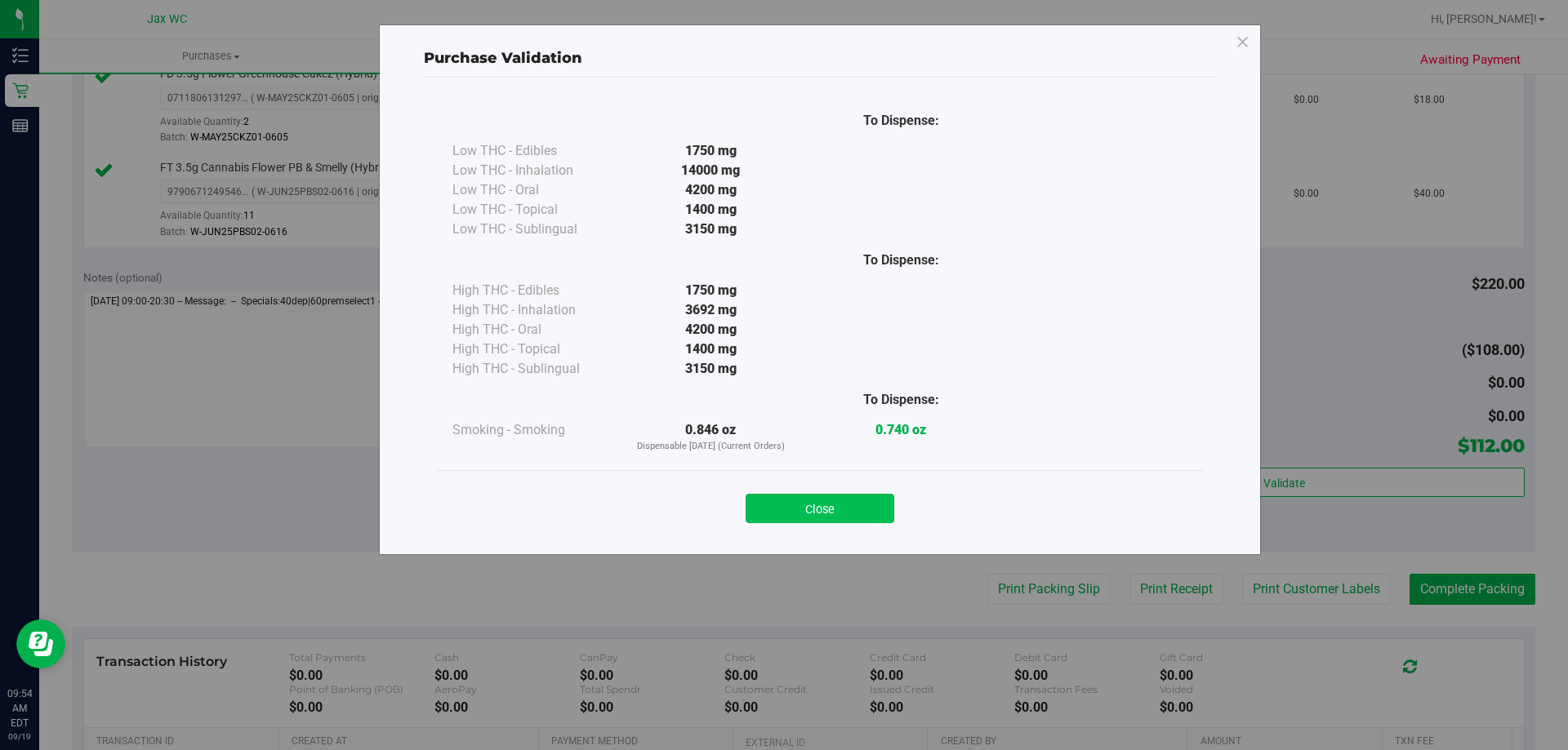
click at [852, 507] on button "Close" at bounding box center [819, 509] width 148 height 29
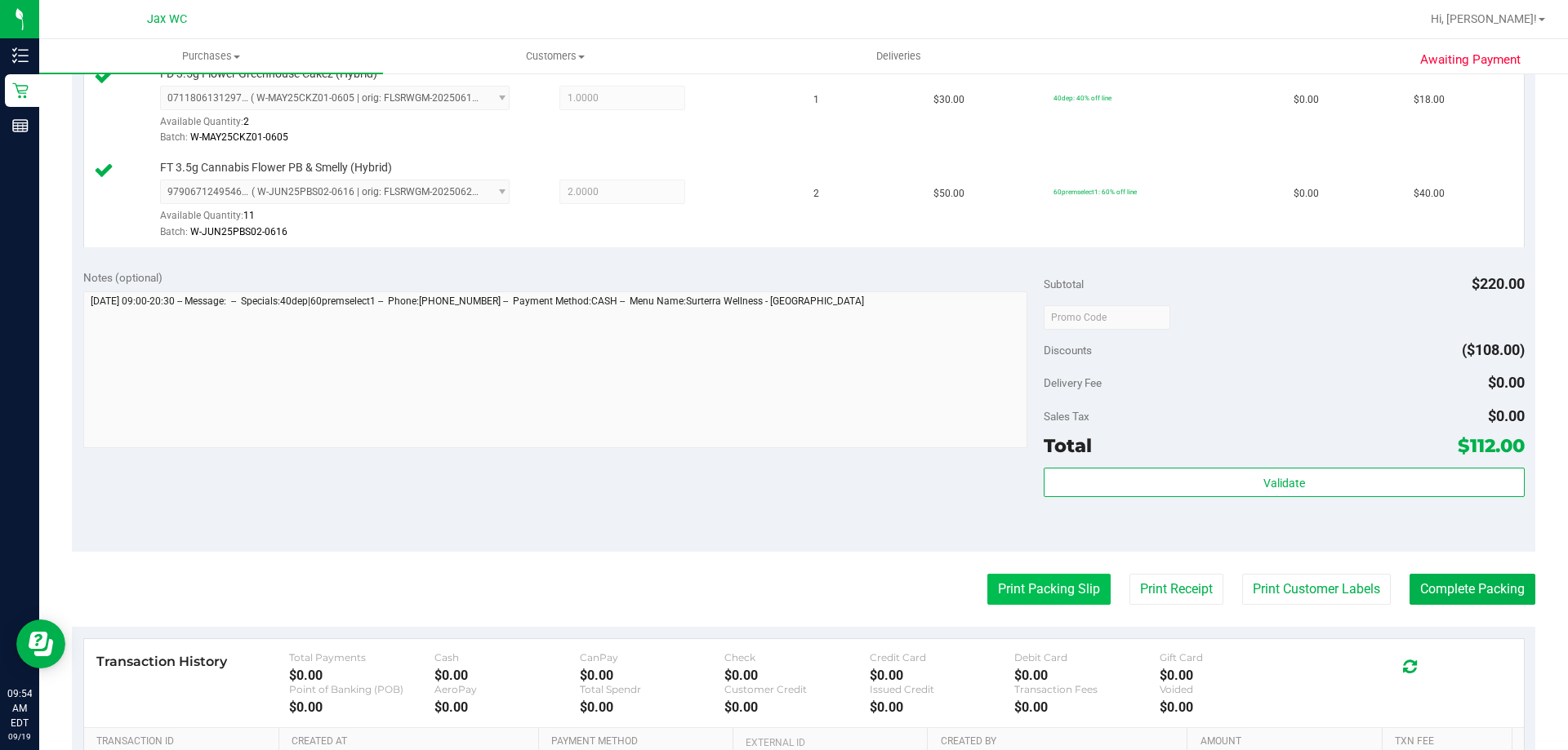
click at [1016, 584] on button "Print Packing Slip" at bounding box center [1048, 590] width 123 height 31
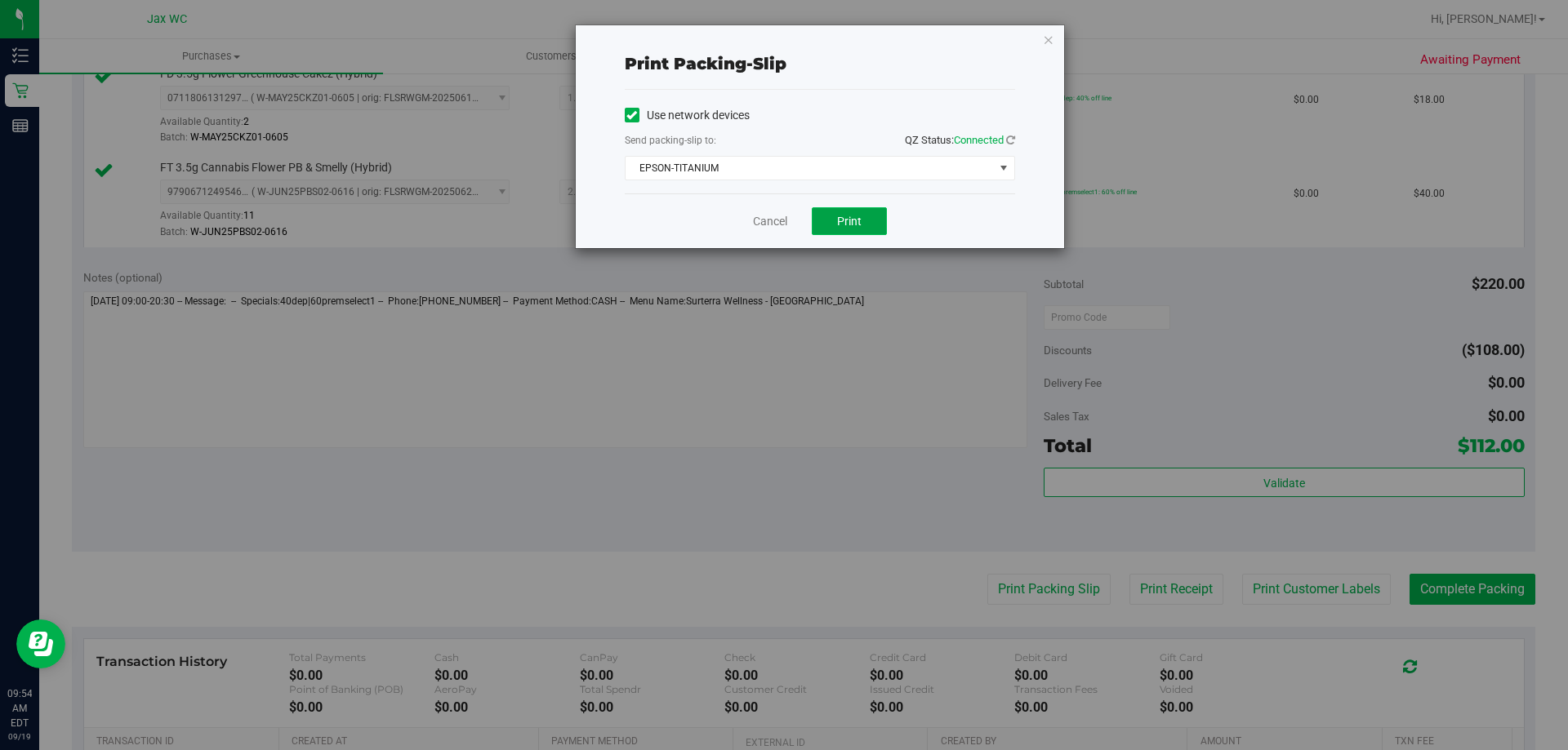
click at [828, 230] on button "Print" at bounding box center [849, 221] width 75 height 28
click at [765, 221] on link "Cancel" at bounding box center [770, 221] width 34 height 17
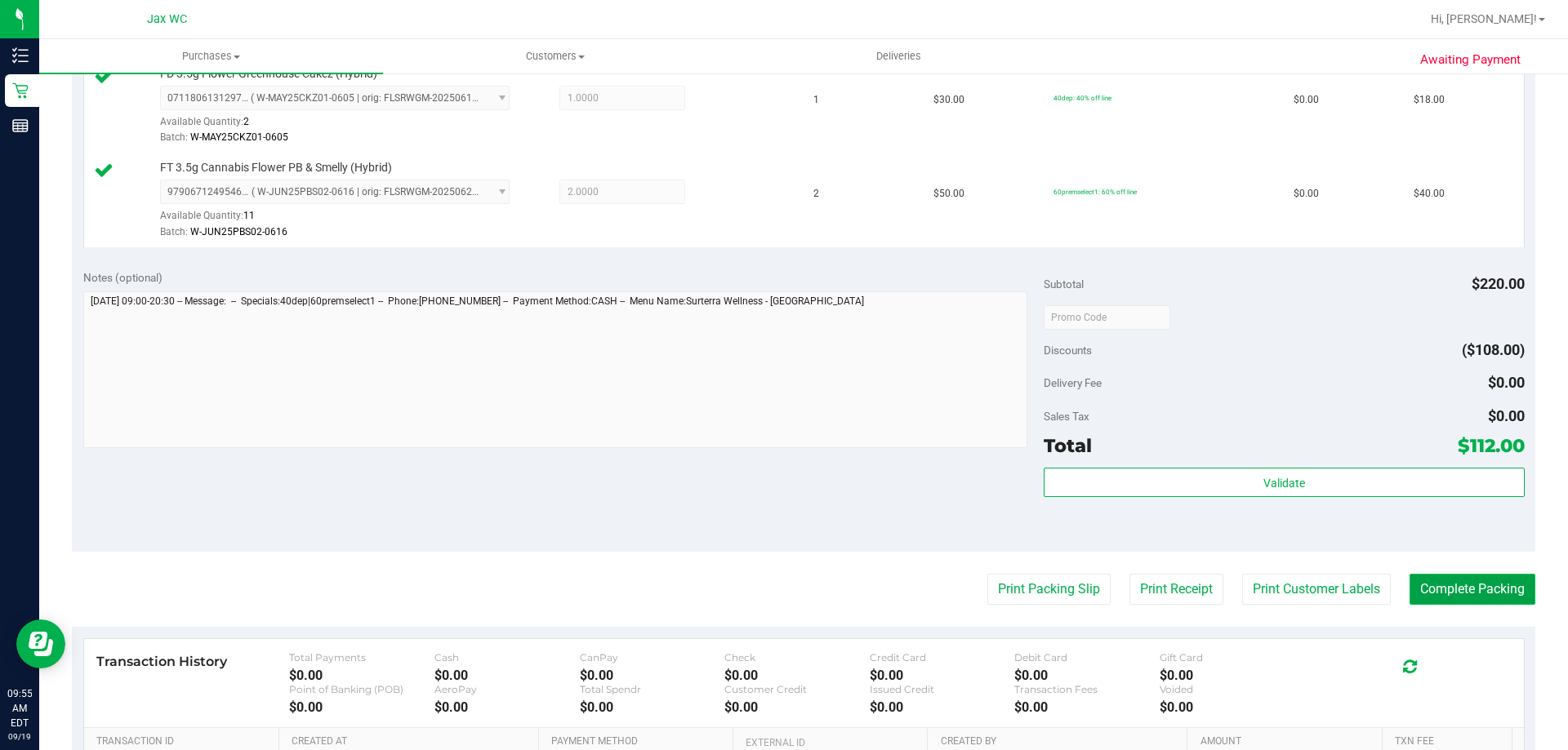
click at [1448, 584] on button "Complete Packing" at bounding box center [1473, 590] width 126 height 31
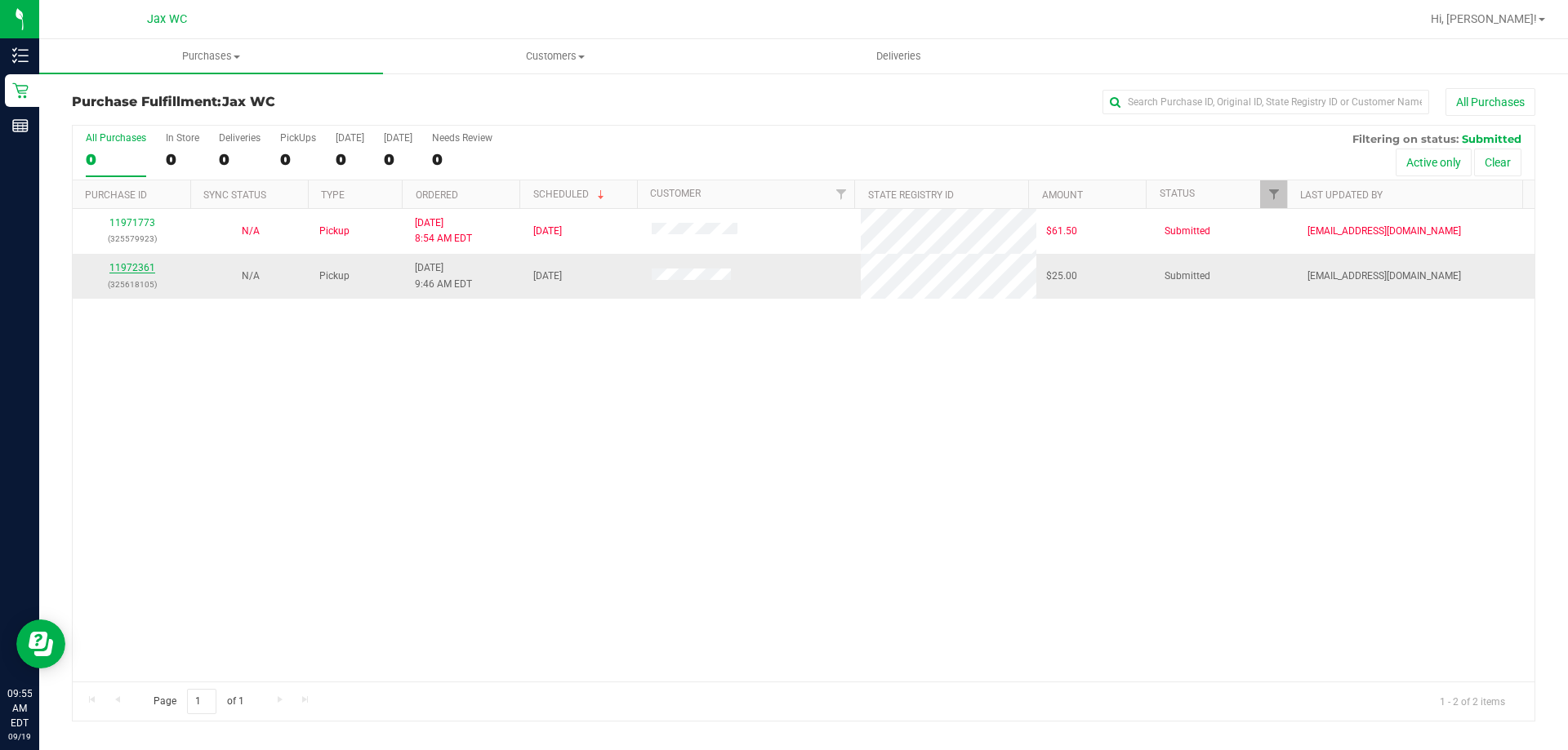
click at [134, 266] on link "11972361" at bounding box center [132, 268] width 46 height 12
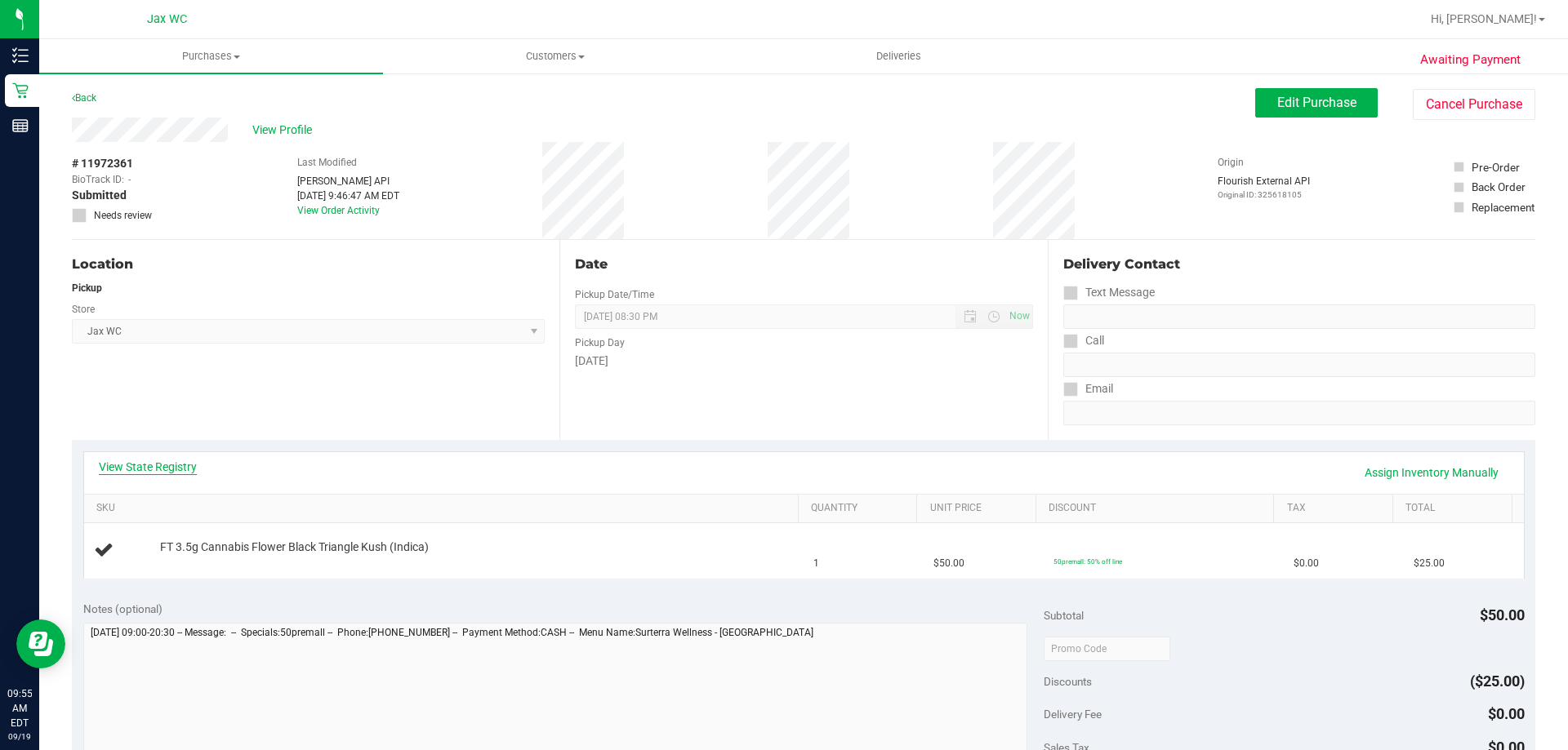
click at [152, 471] on link "View State Registry" at bounding box center [148, 467] width 98 height 17
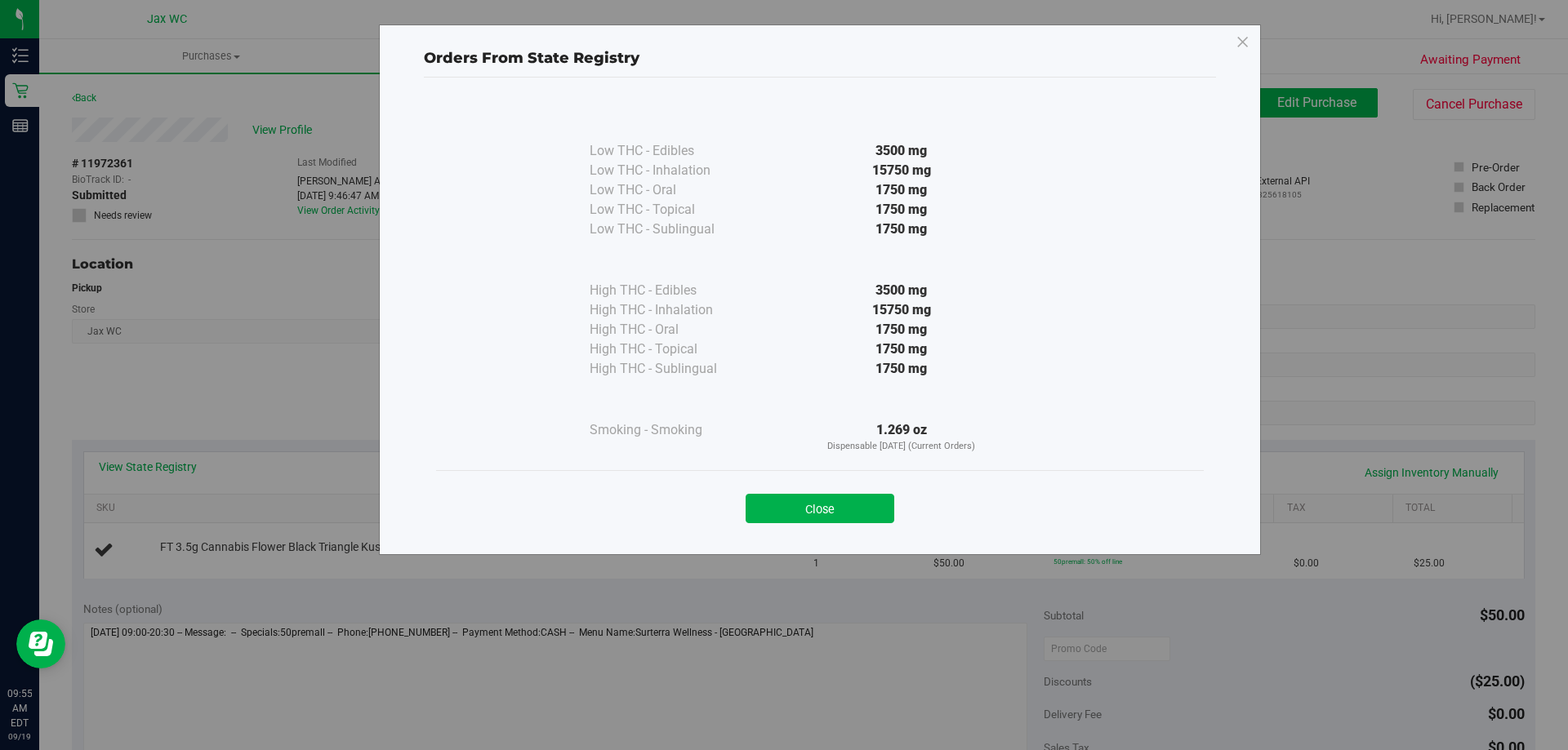
drag, startPoint x: 861, startPoint y: 499, endPoint x: 980, endPoint y: 468, distance: 123.0
click at [862, 499] on button "Close" at bounding box center [819, 509] width 148 height 29
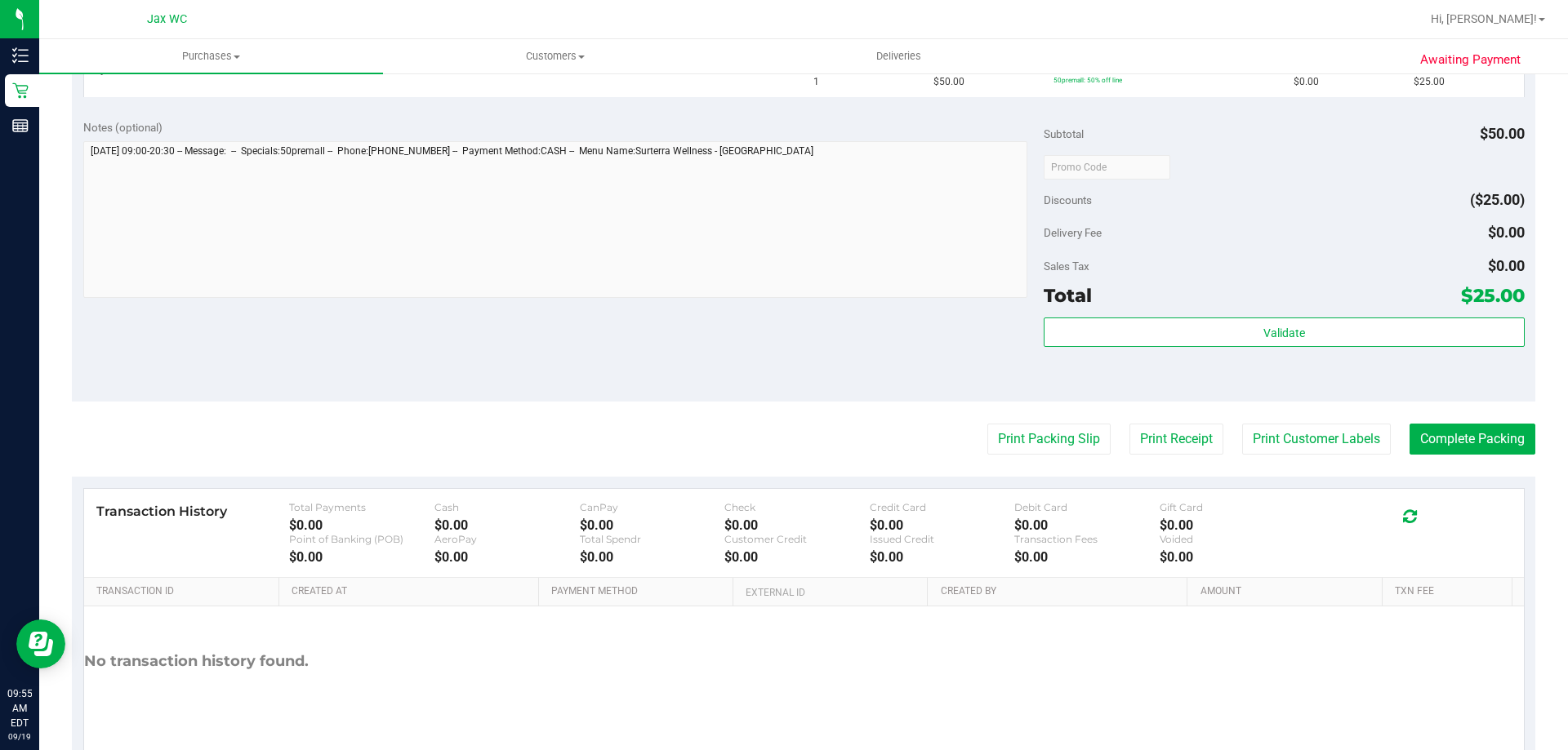
scroll to position [383, 0]
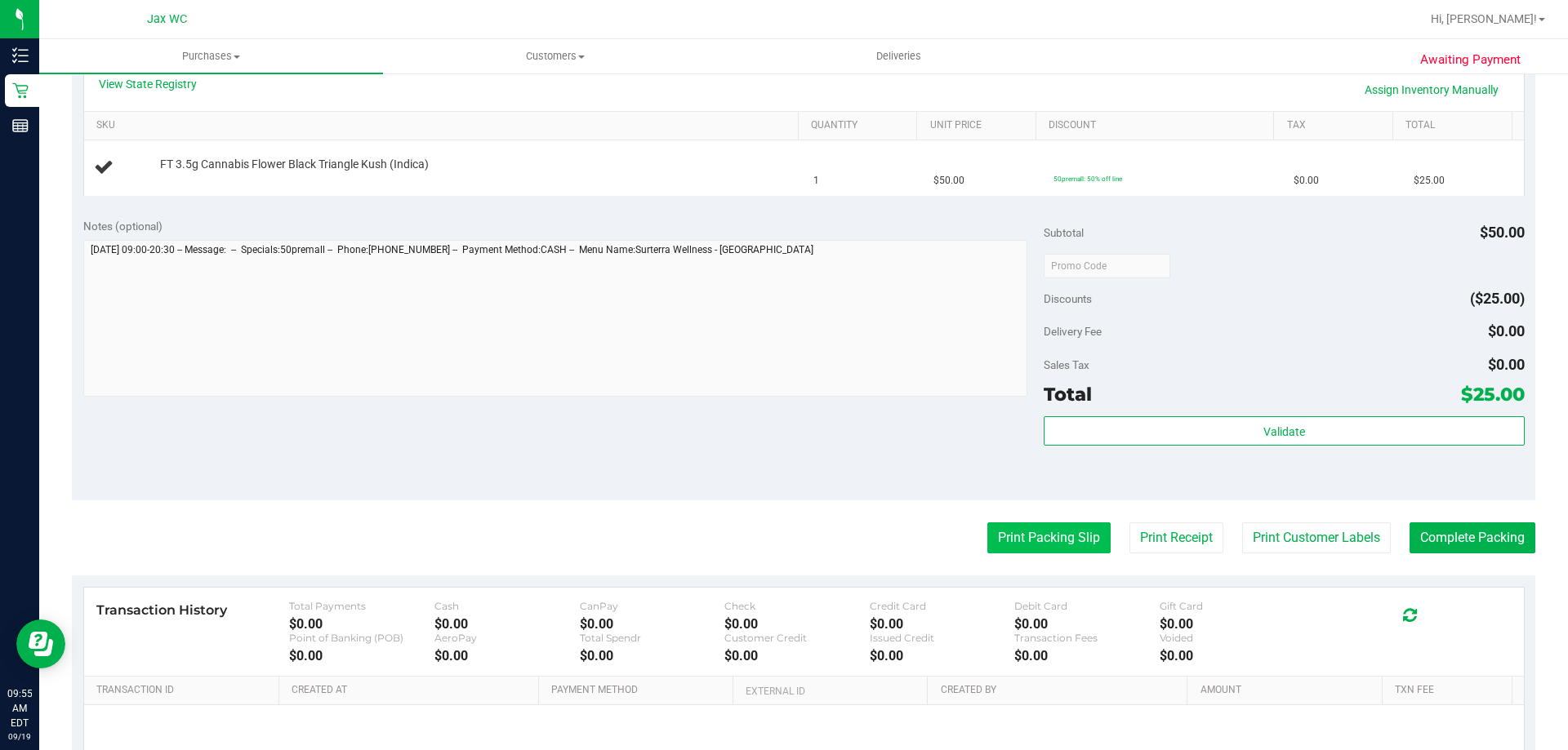
click at [1040, 533] on button "Print Packing Slip" at bounding box center [1048, 539] width 123 height 31
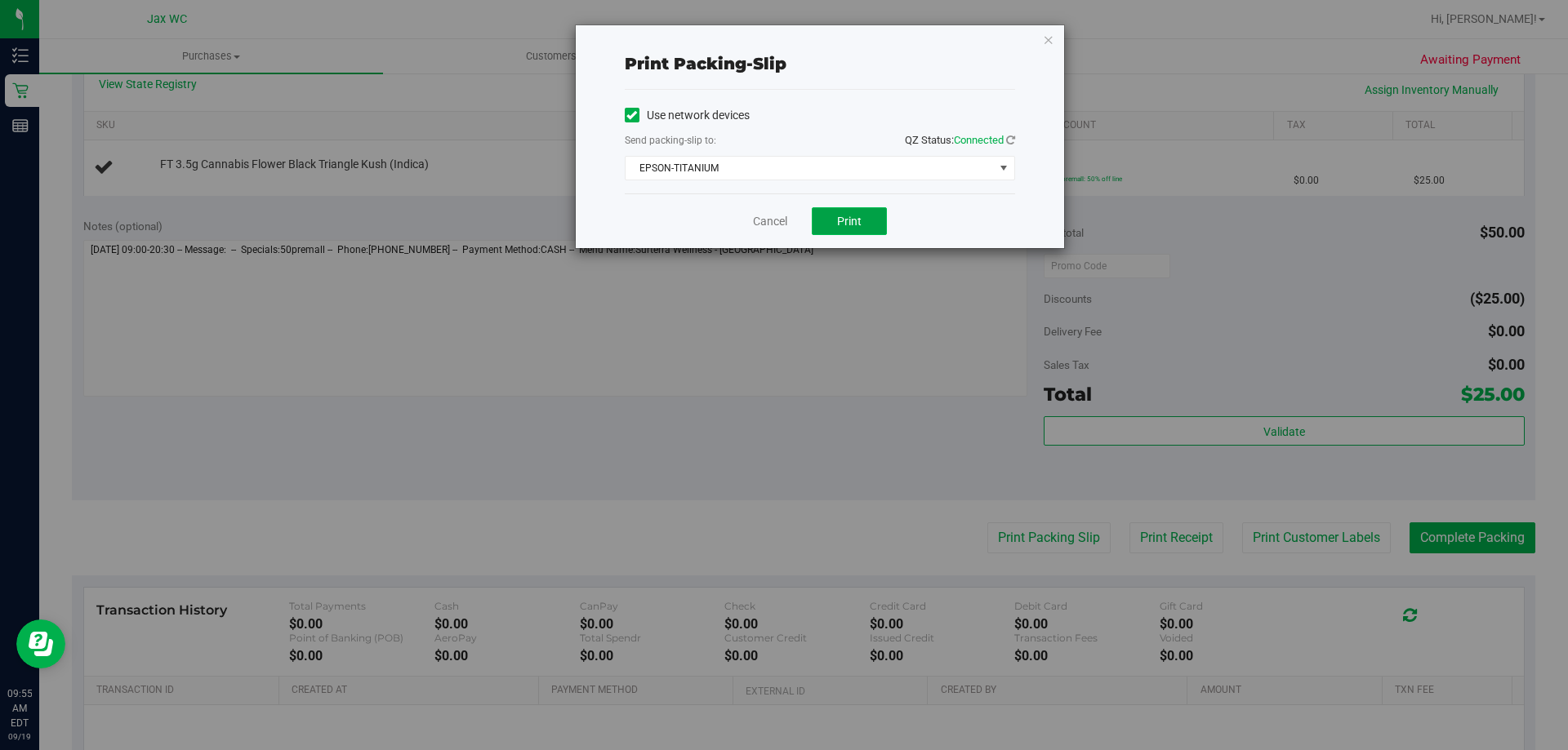
click at [843, 224] on span "Print" at bounding box center [849, 220] width 25 height 13
click at [756, 221] on link "Cancel" at bounding box center [770, 221] width 34 height 17
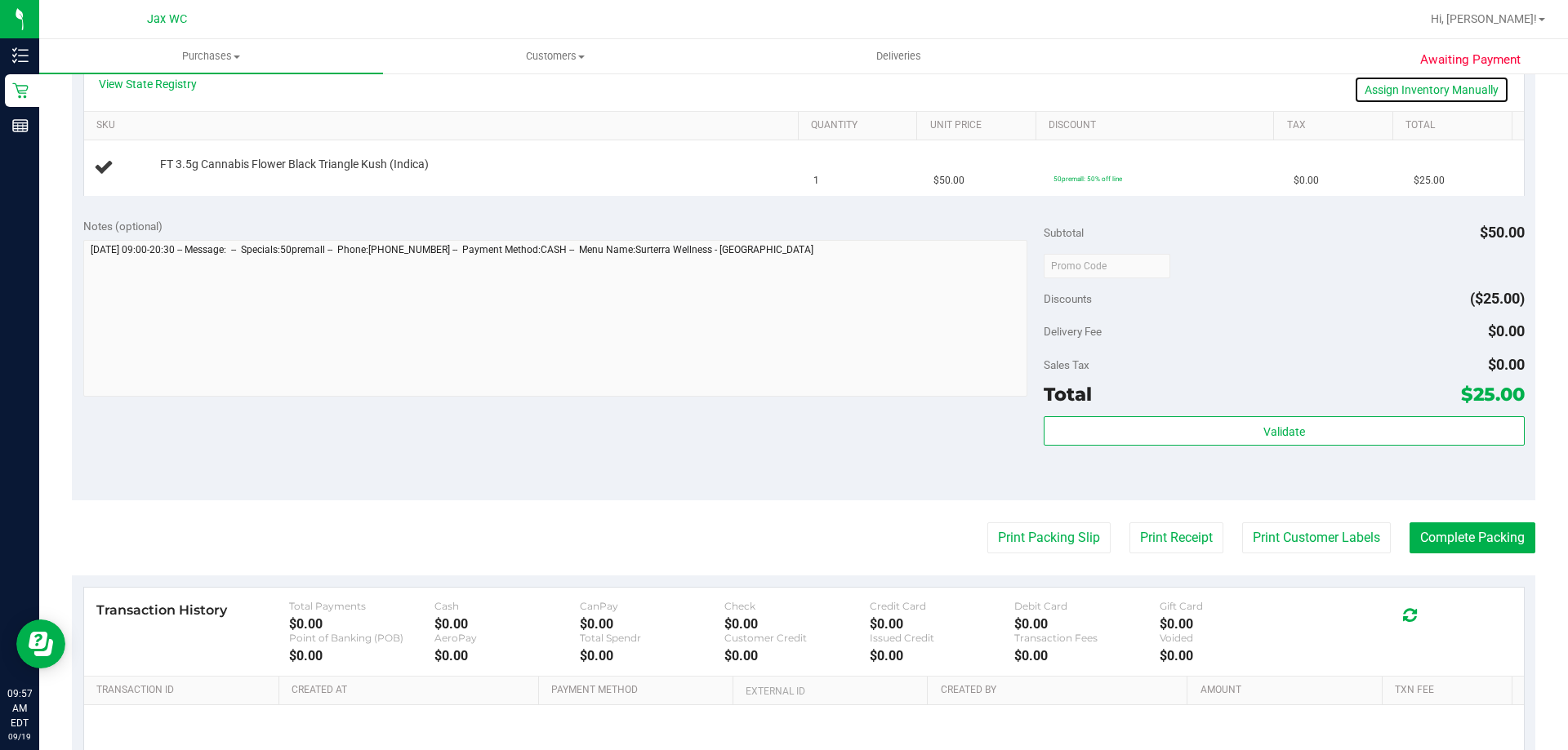
click at [1403, 84] on link "Assign Inventory Manually" at bounding box center [1431, 89] width 155 height 28
click at [202, 169] on div "Add Package" at bounding box center [475, 176] width 630 height 16
click at [189, 177] on link "Add Package" at bounding box center [190, 176] width 59 height 12
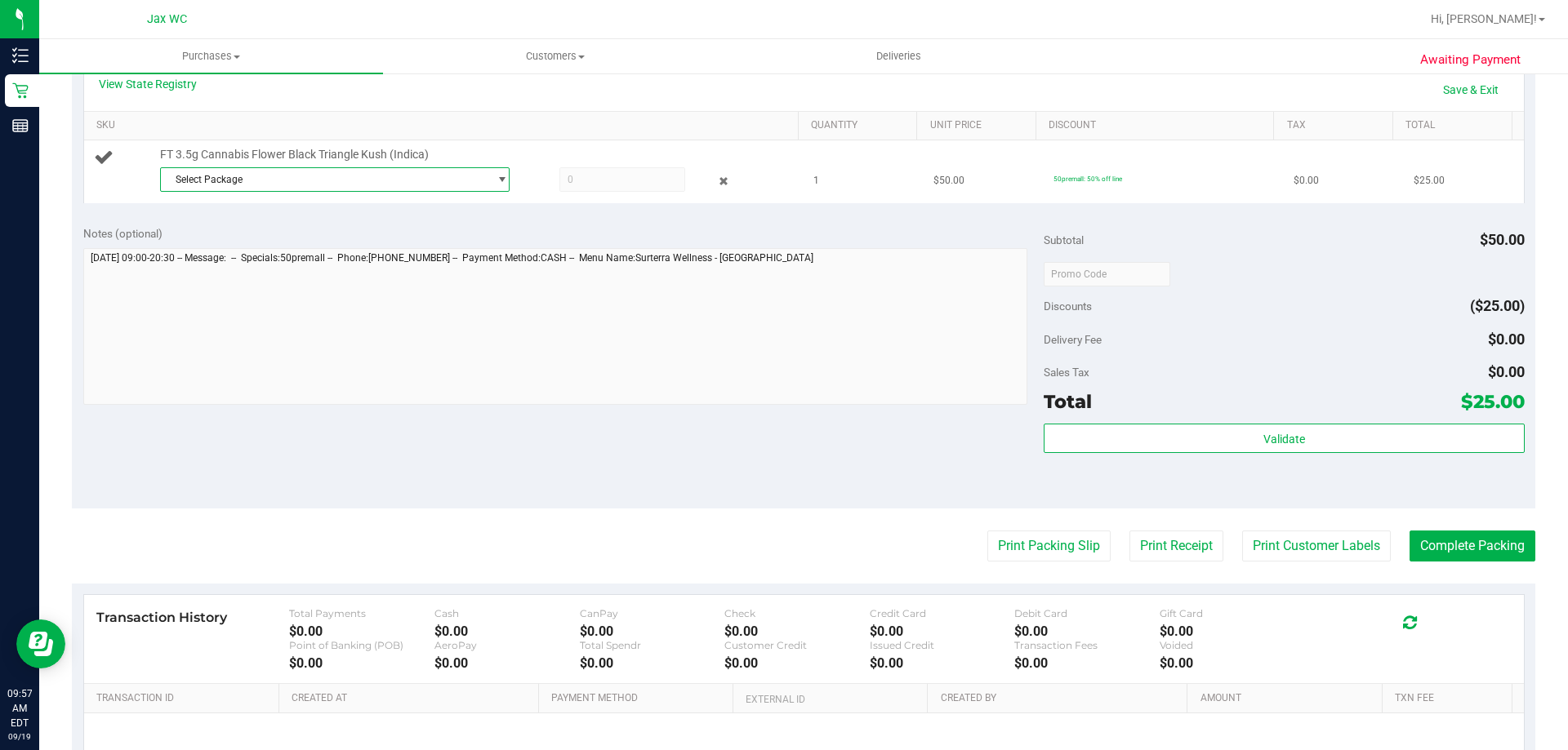
click at [254, 181] on span "Select Package" at bounding box center [324, 179] width 327 height 23
click at [282, 243] on span "( W-MAY25BLT02-0604 | orig: FLSRWGM-20250612-701 )" at bounding box center [406, 247] width 249 height 12
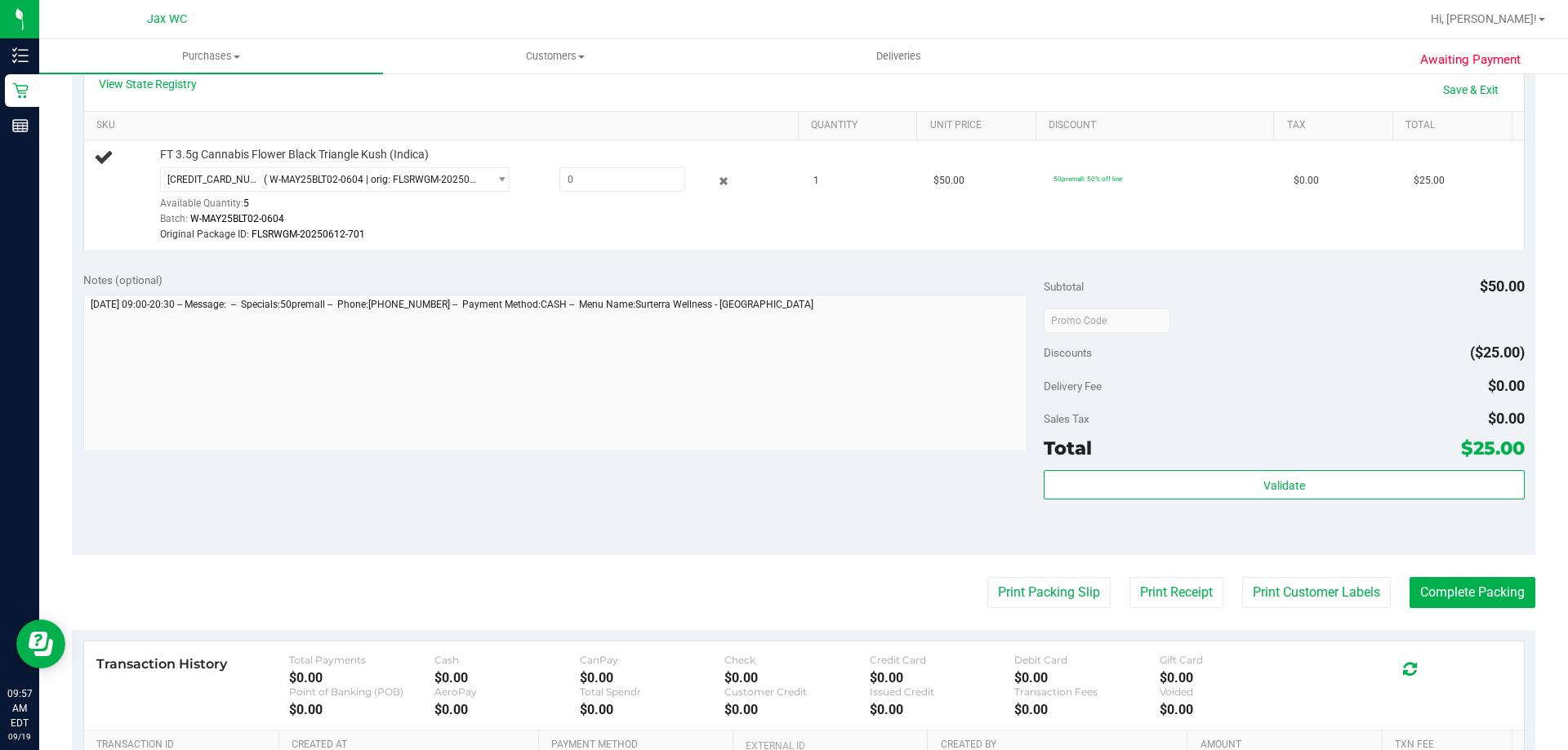
click at [682, 272] on div "Notes (optional)" at bounding box center [564, 280] width 961 height 17
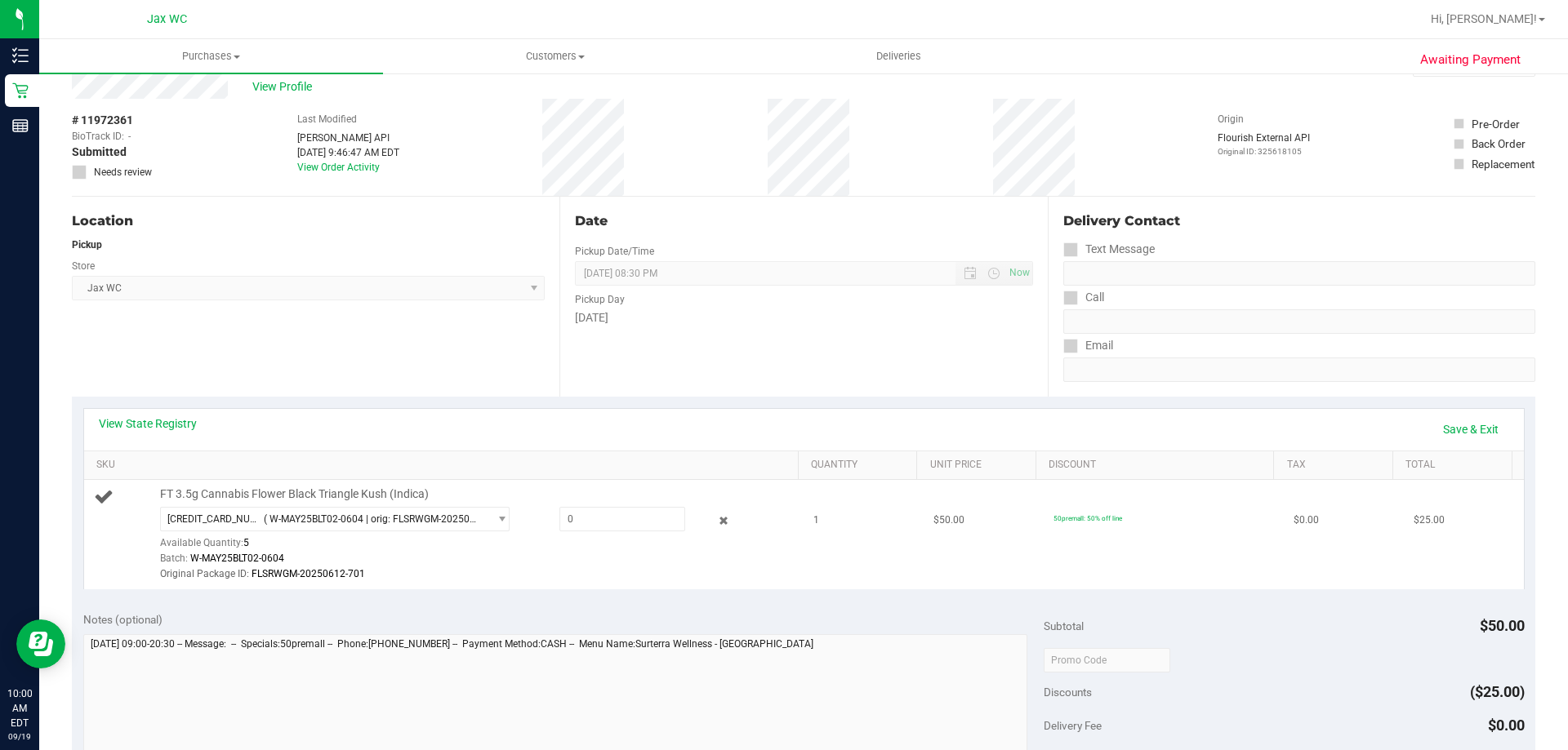
scroll to position [82, 0]
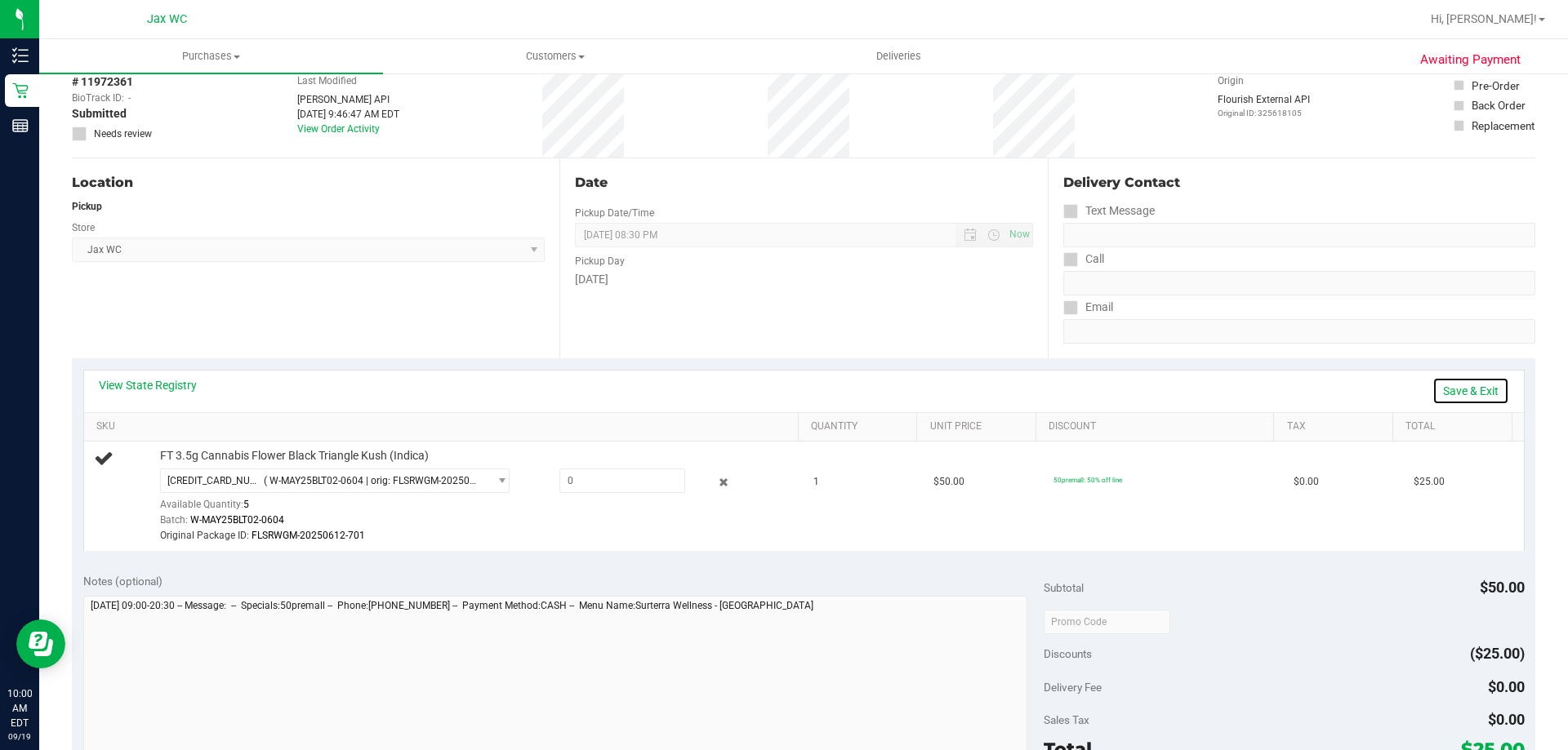
click at [1452, 390] on link "Save & Exit" at bounding box center [1471, 391] width 77 height 28
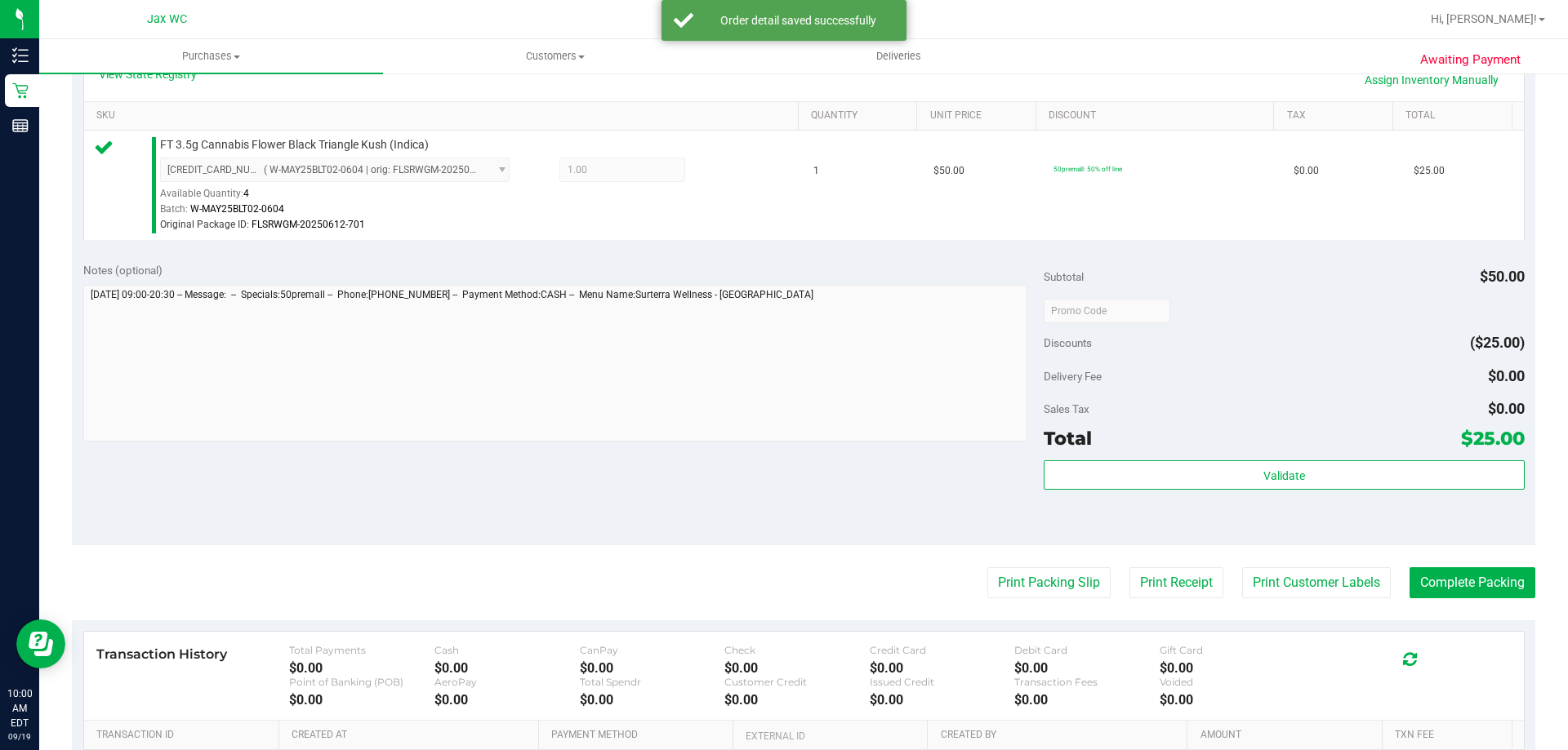
scroll to position [490, 0]
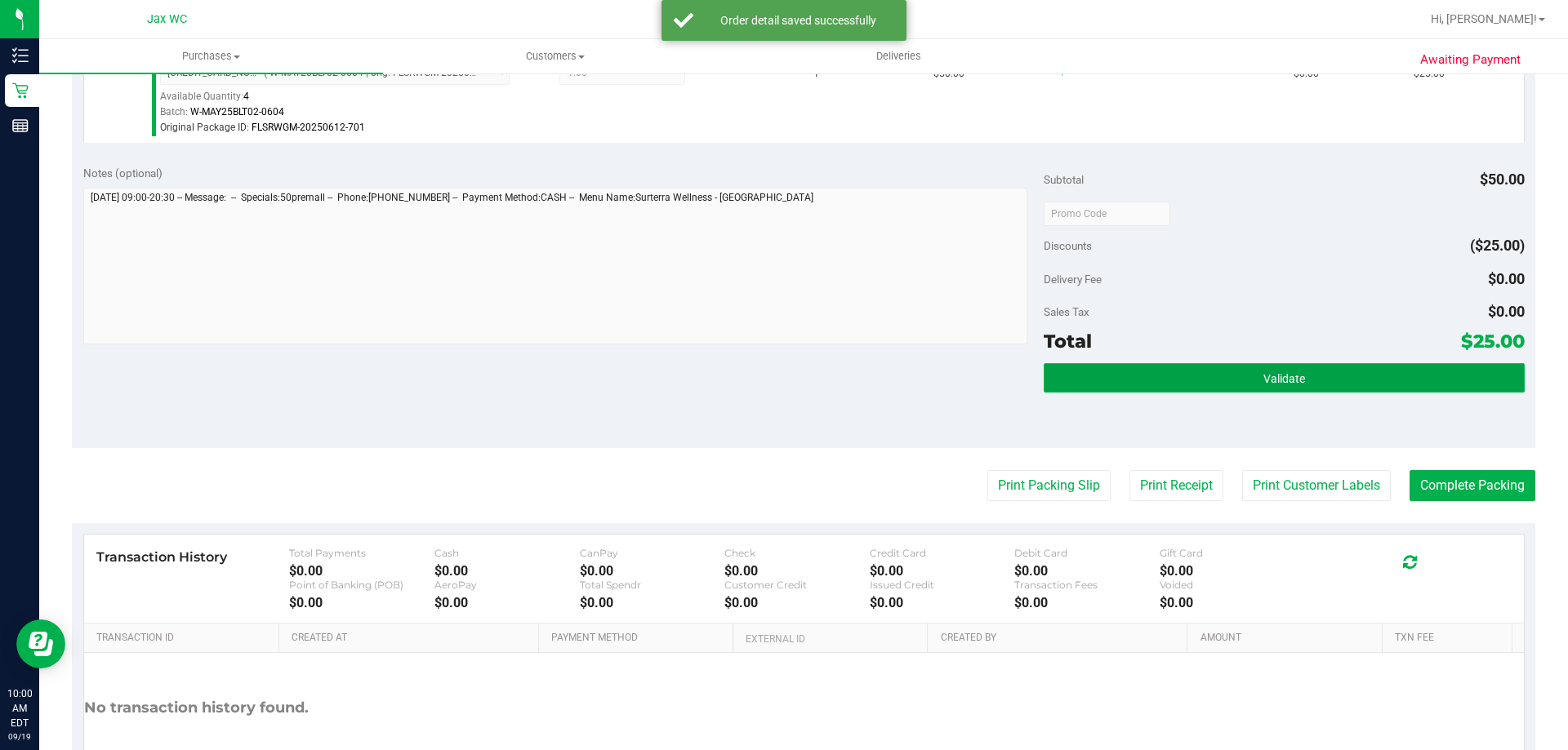
click at [1263, 375] on span "Validate" at bounding box center [1284, 378] width 41 height 13
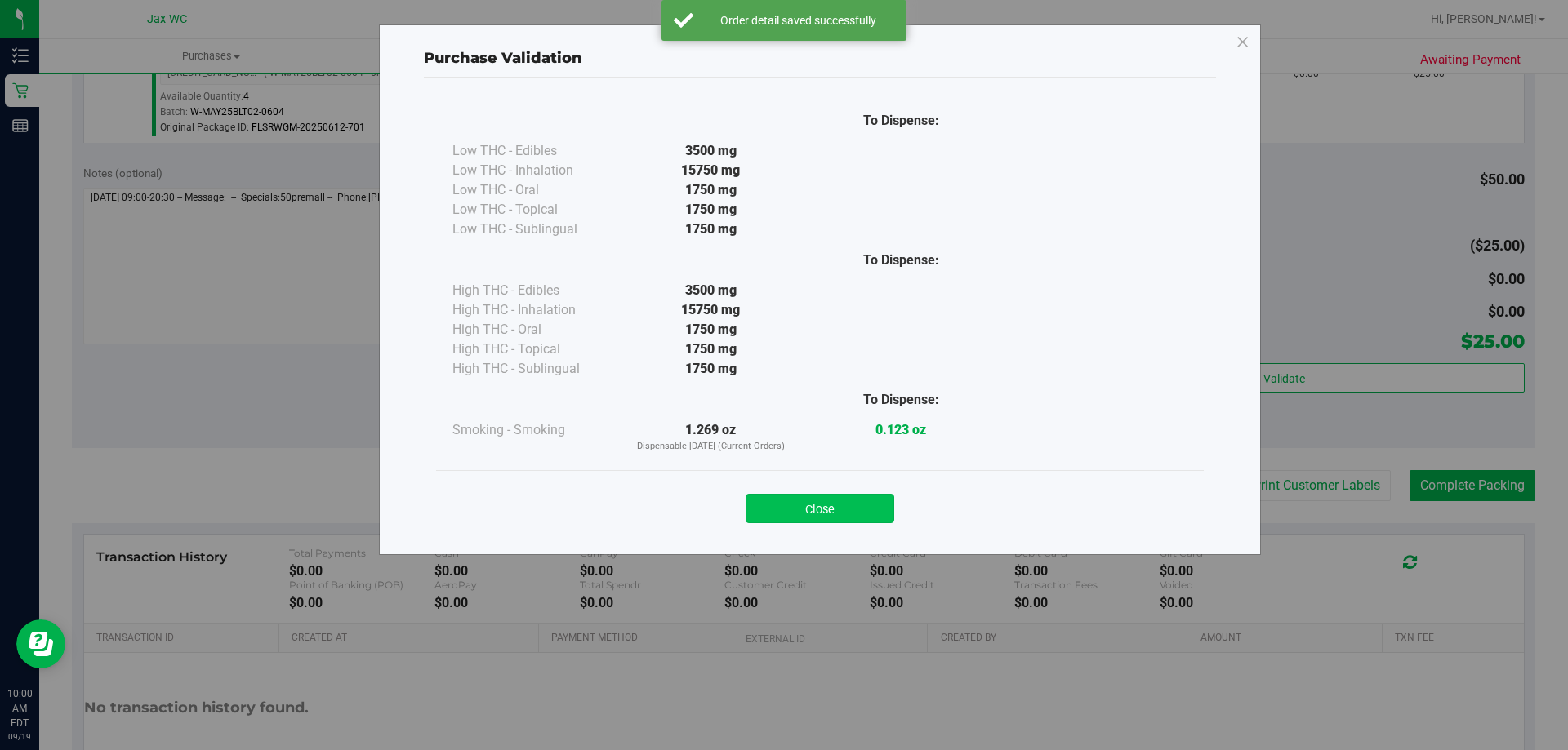
click at [842, 508] on button "Close" at bounding box center [819, 509] width 148 height 29
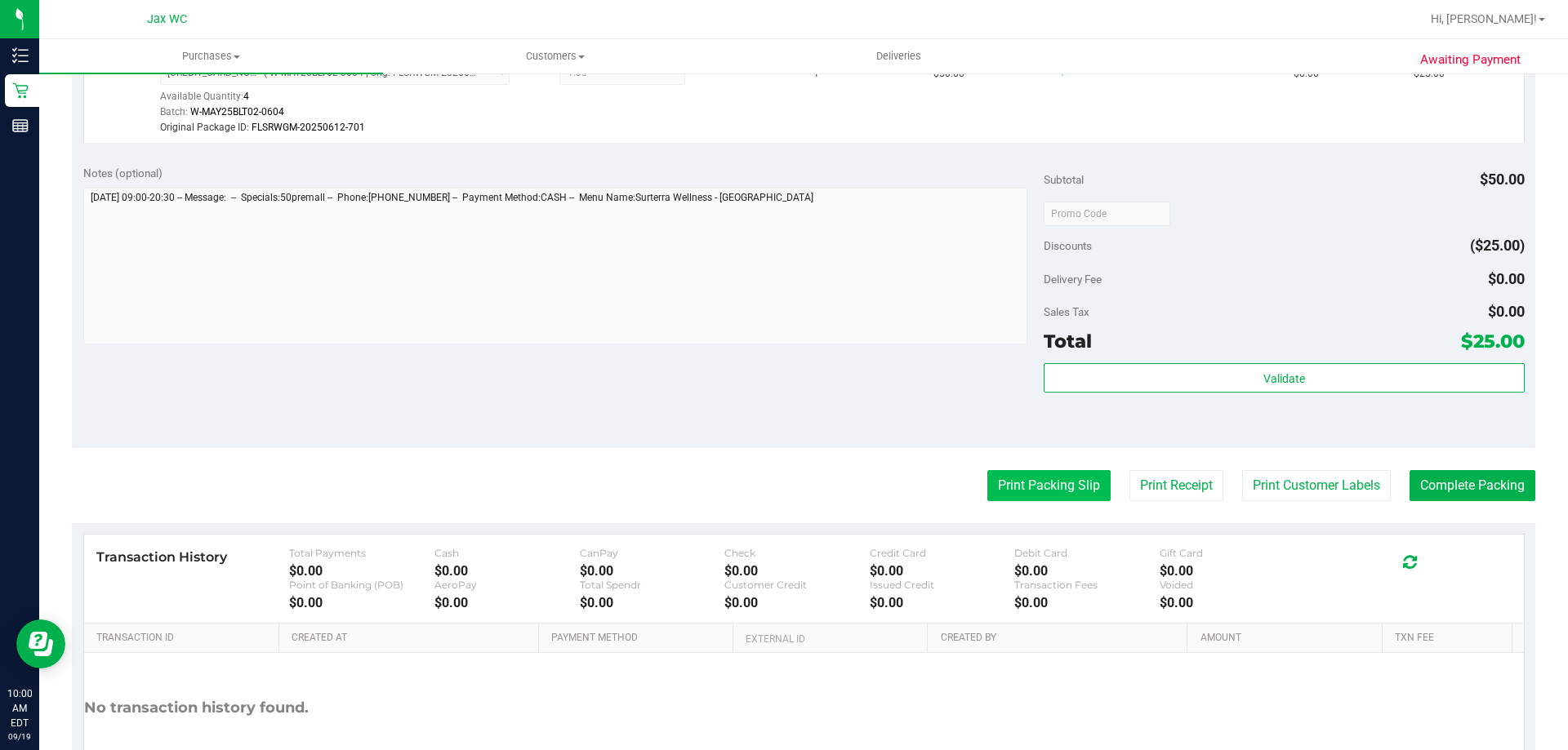
click at [1053, 490] on button "Print Packing Slip" at bounding box center [1048, 487] width 123 height 31
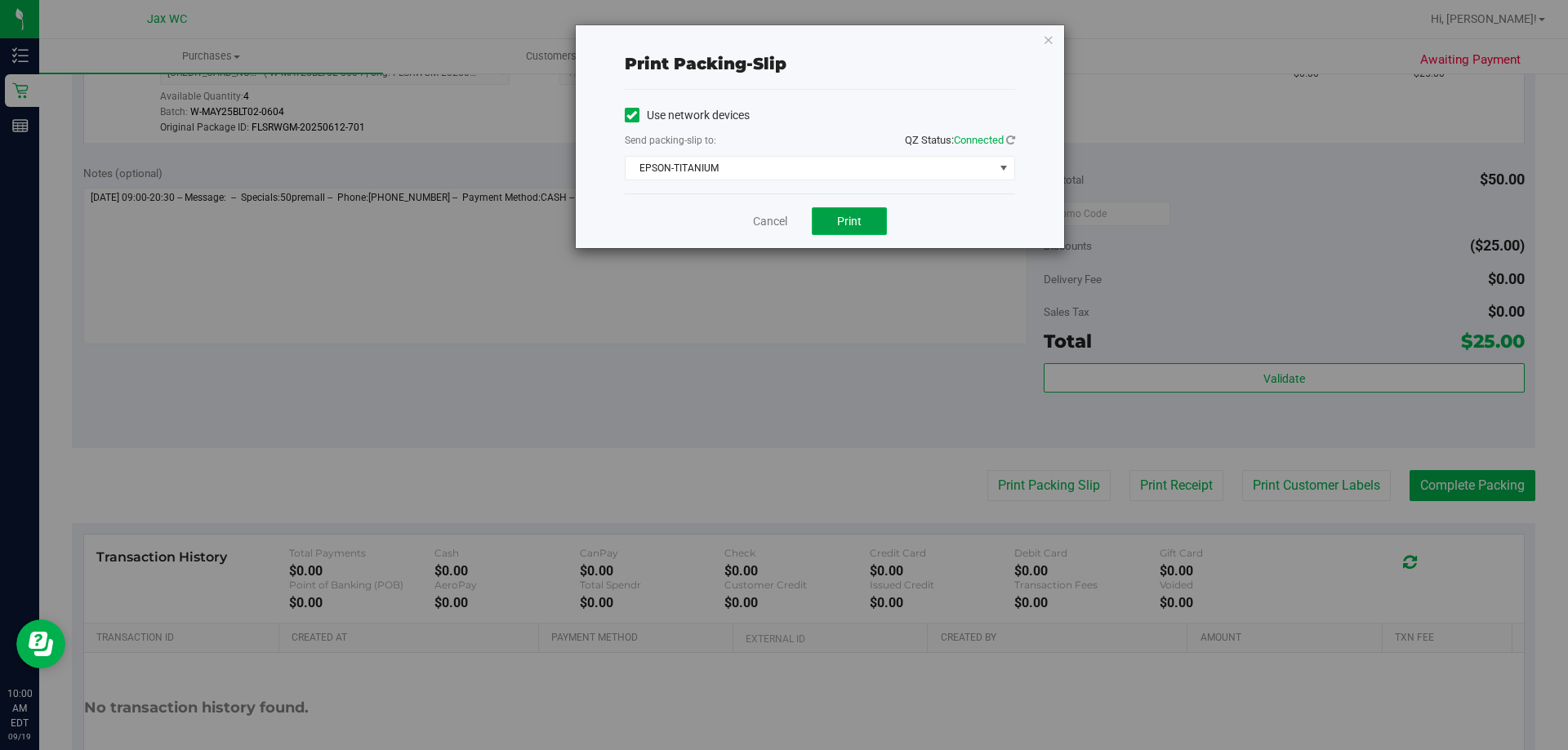
click at [848, 210] on button "Print" at bounding box center [849, 221] width 75 height 28
click at [763, 225] on link "Cancel" at bounding box center [770, 221] width 34 height 17
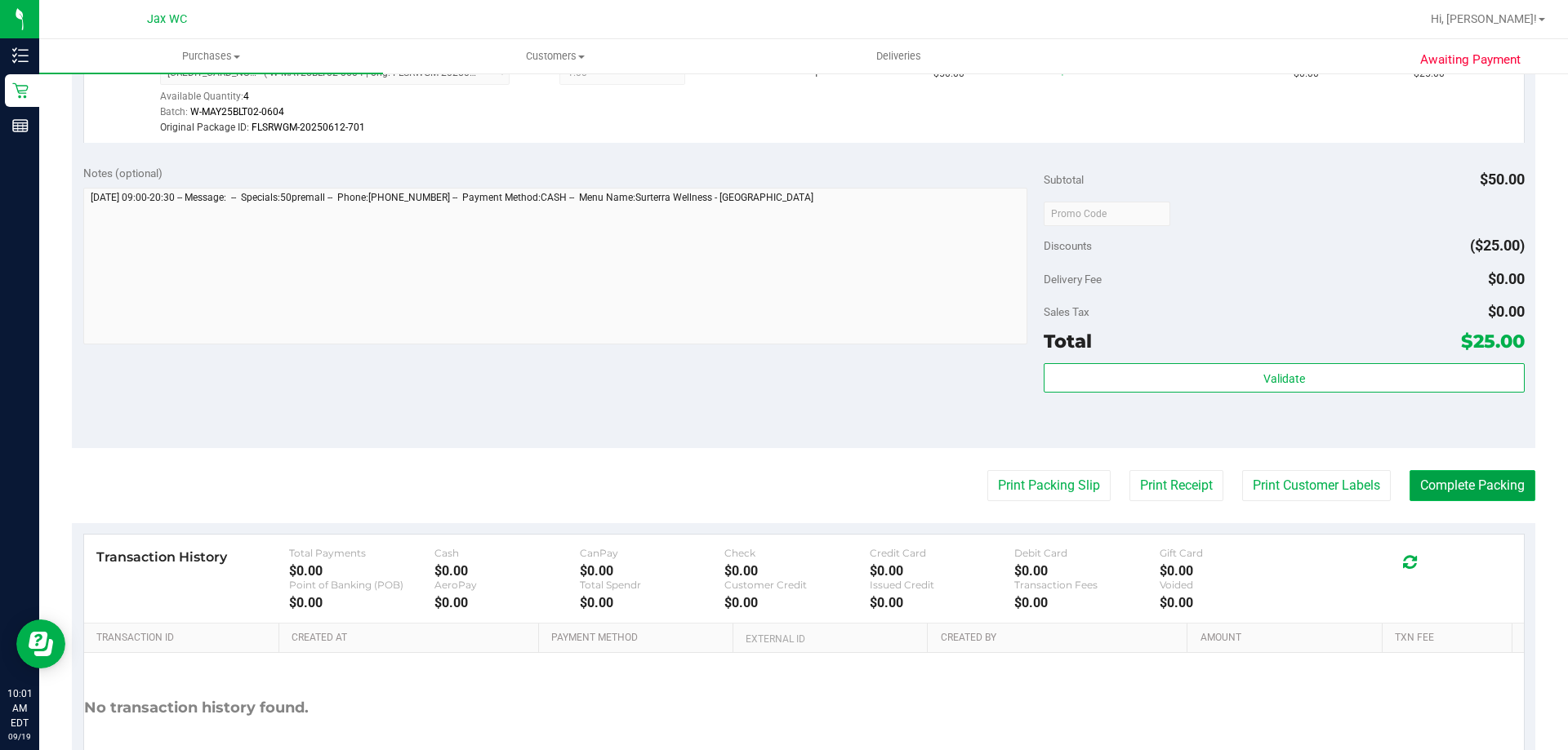
click at [1491, 479] on button "Complete Packing" at bounding box center [1473, 487] width 126 height 31
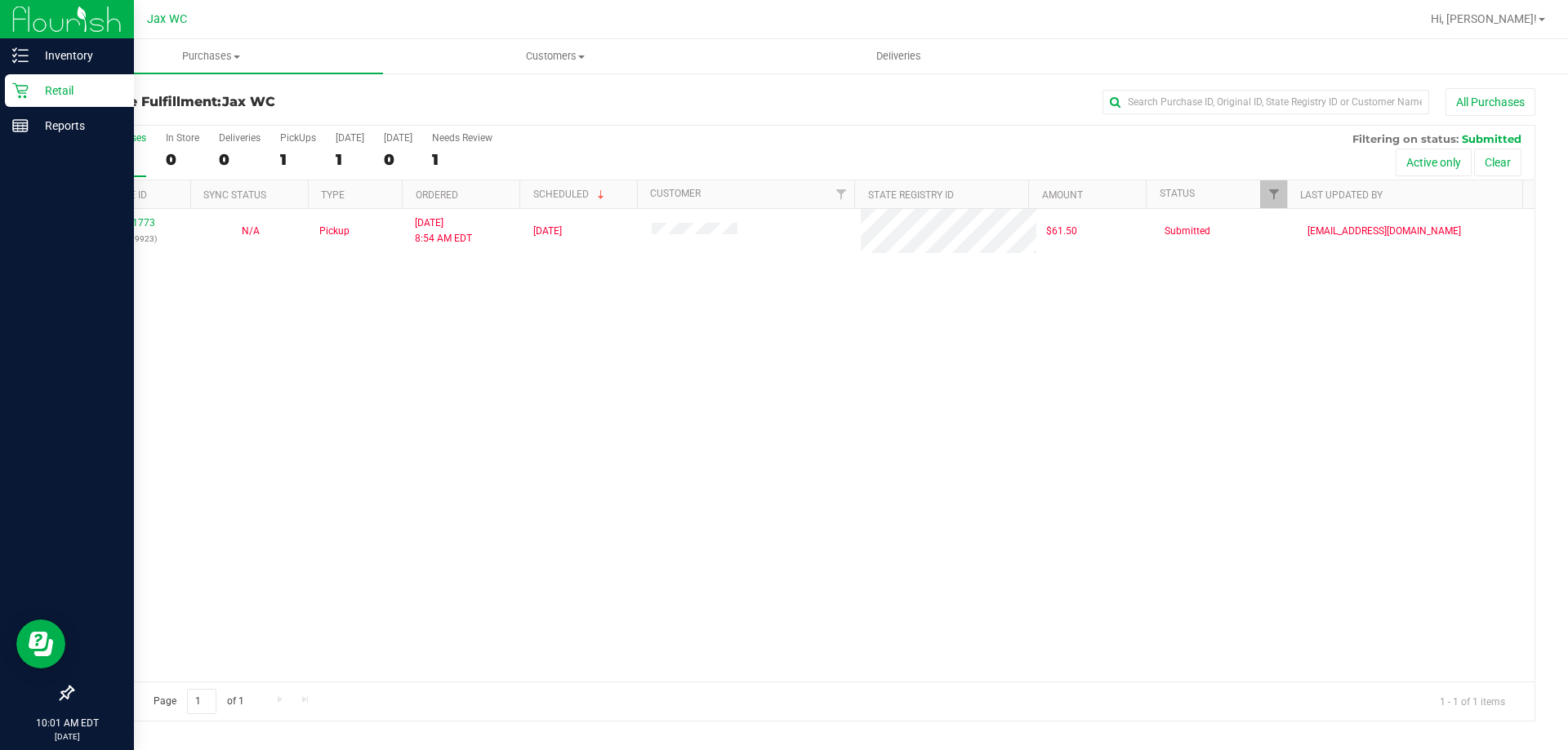
click at [31, 88] on p "Retail" at bounding box center [78, 90] width 98 height 20
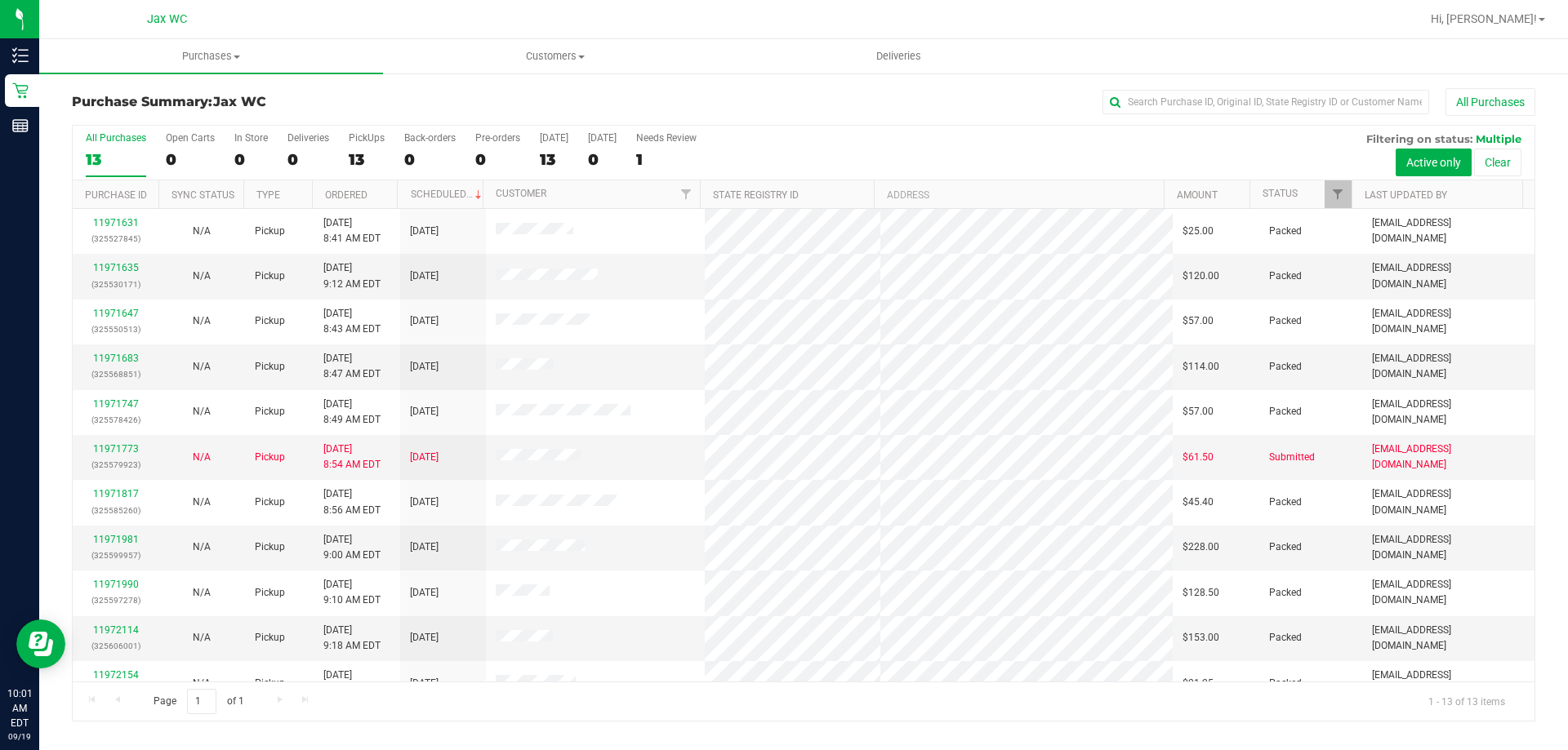
click at [842, 113] on div "All Purchases" at bounding box center [1047, 102] width 976 height 28
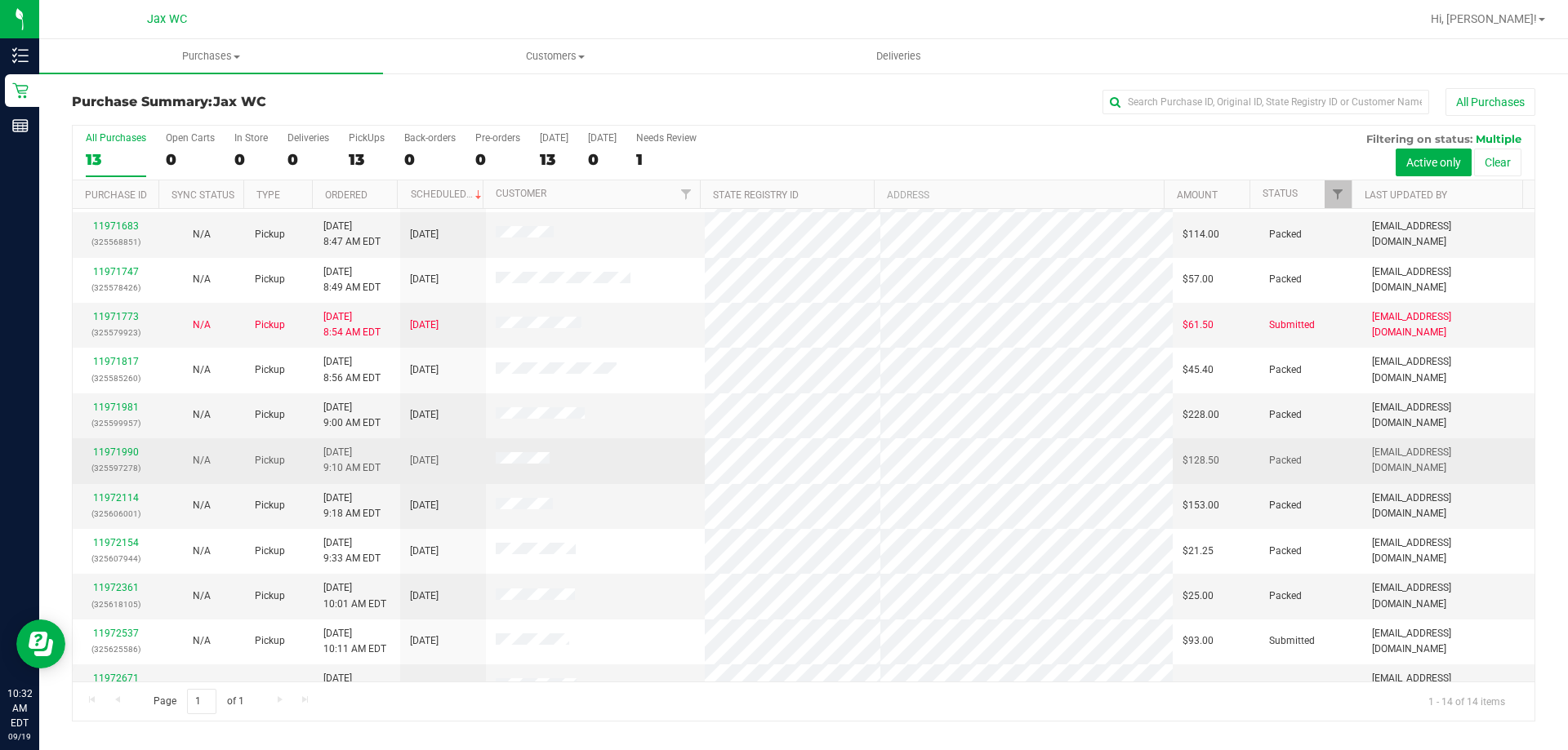
scroll to position [160, 0]
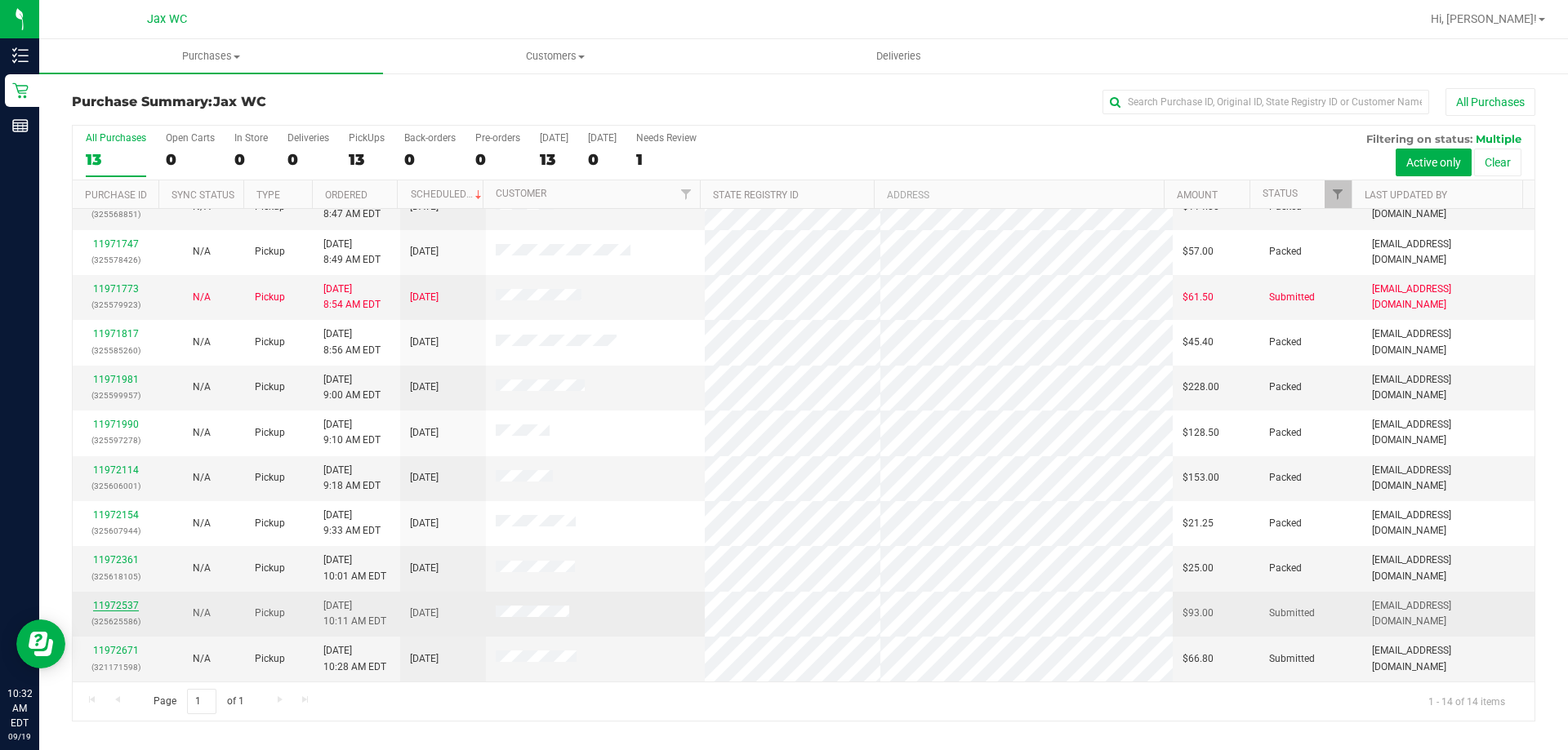
click at [131, 606] on link "11972537" at bounding box center [116, 606] width 46 height 12
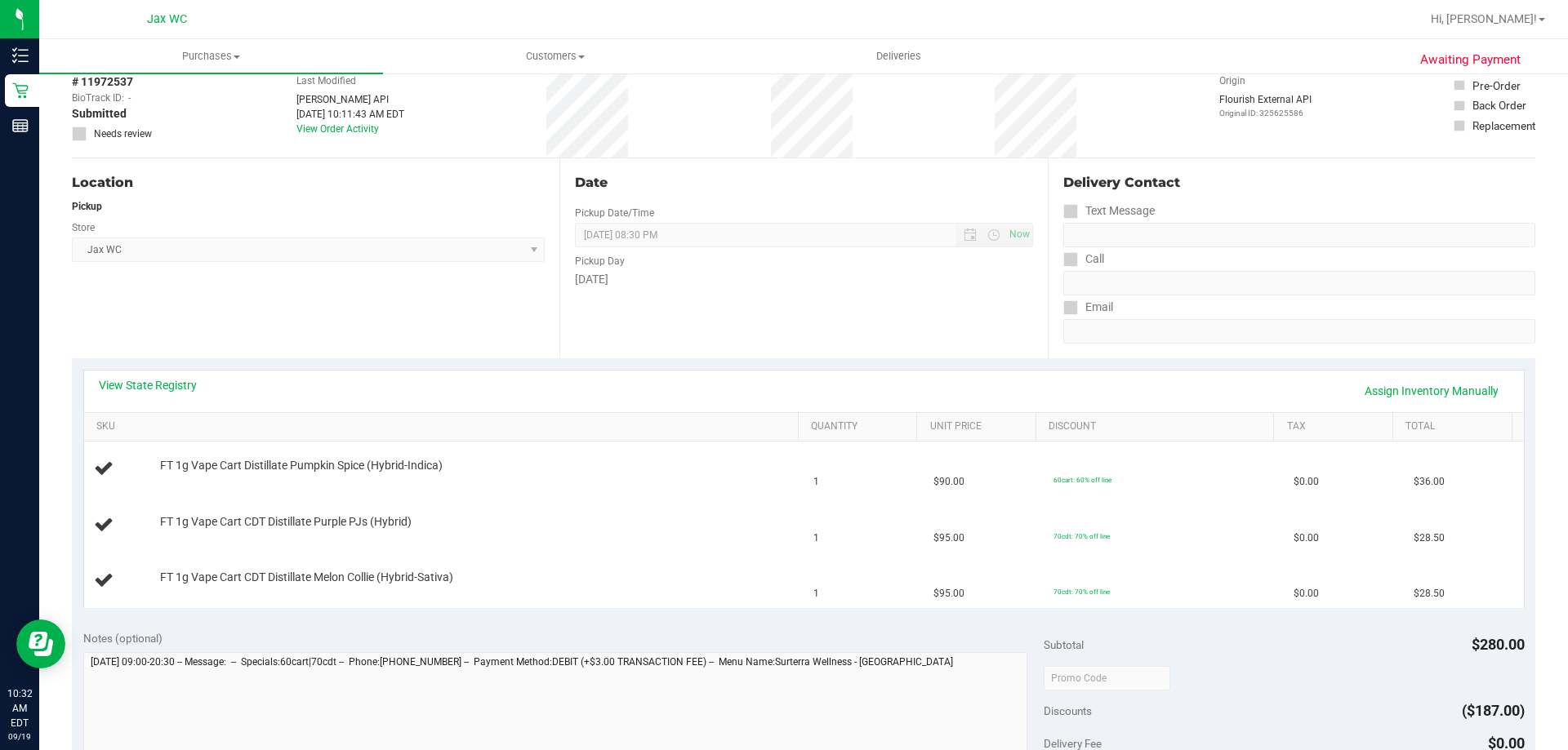
scroll to position [163, 0]
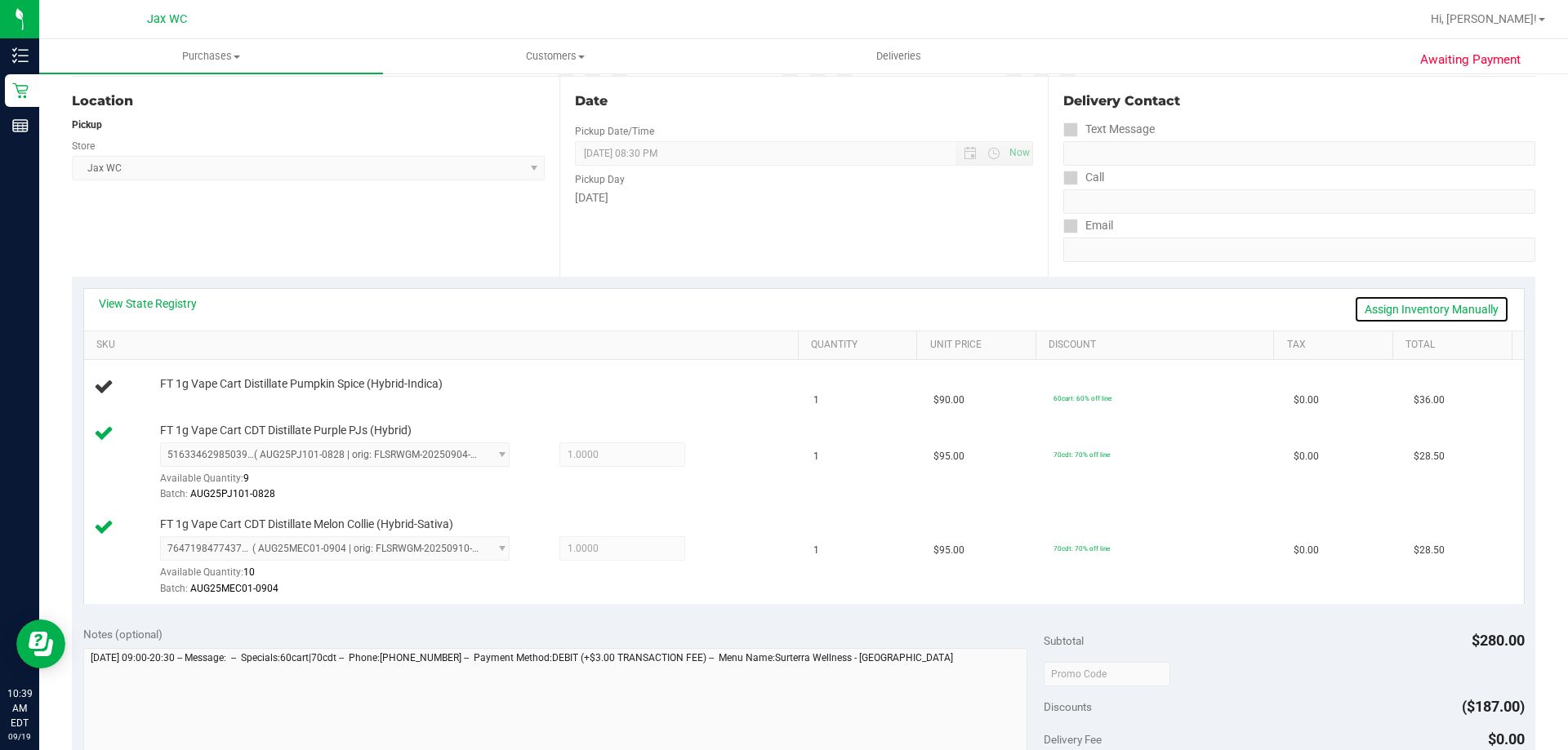
click at [1440, 310] on link "Assign Inventory Manually" at bounding box center [1431, 310] width 155 height 28
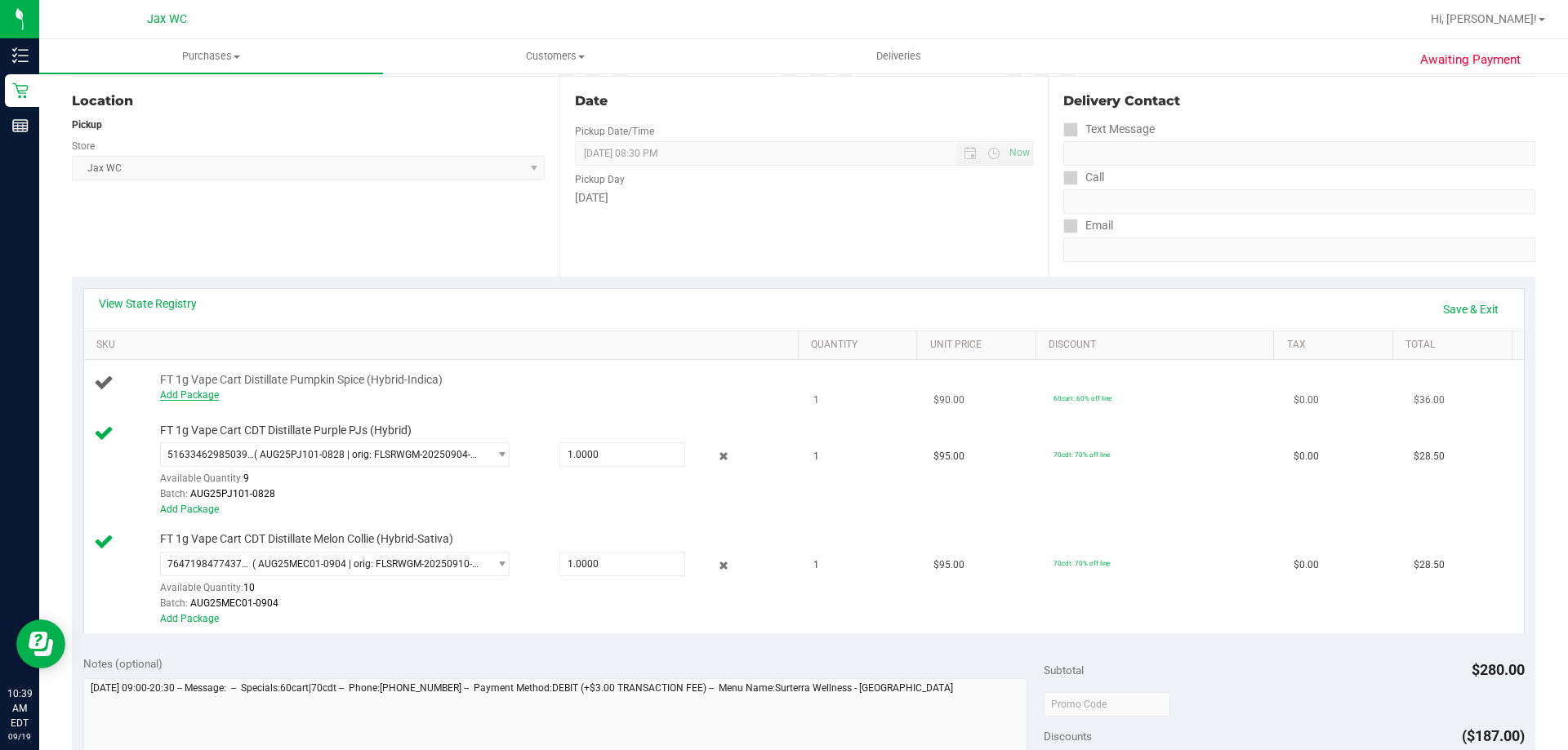
click at [191, 398] on link "Add Package" at bounding box center [190, 395] width 59 height 12
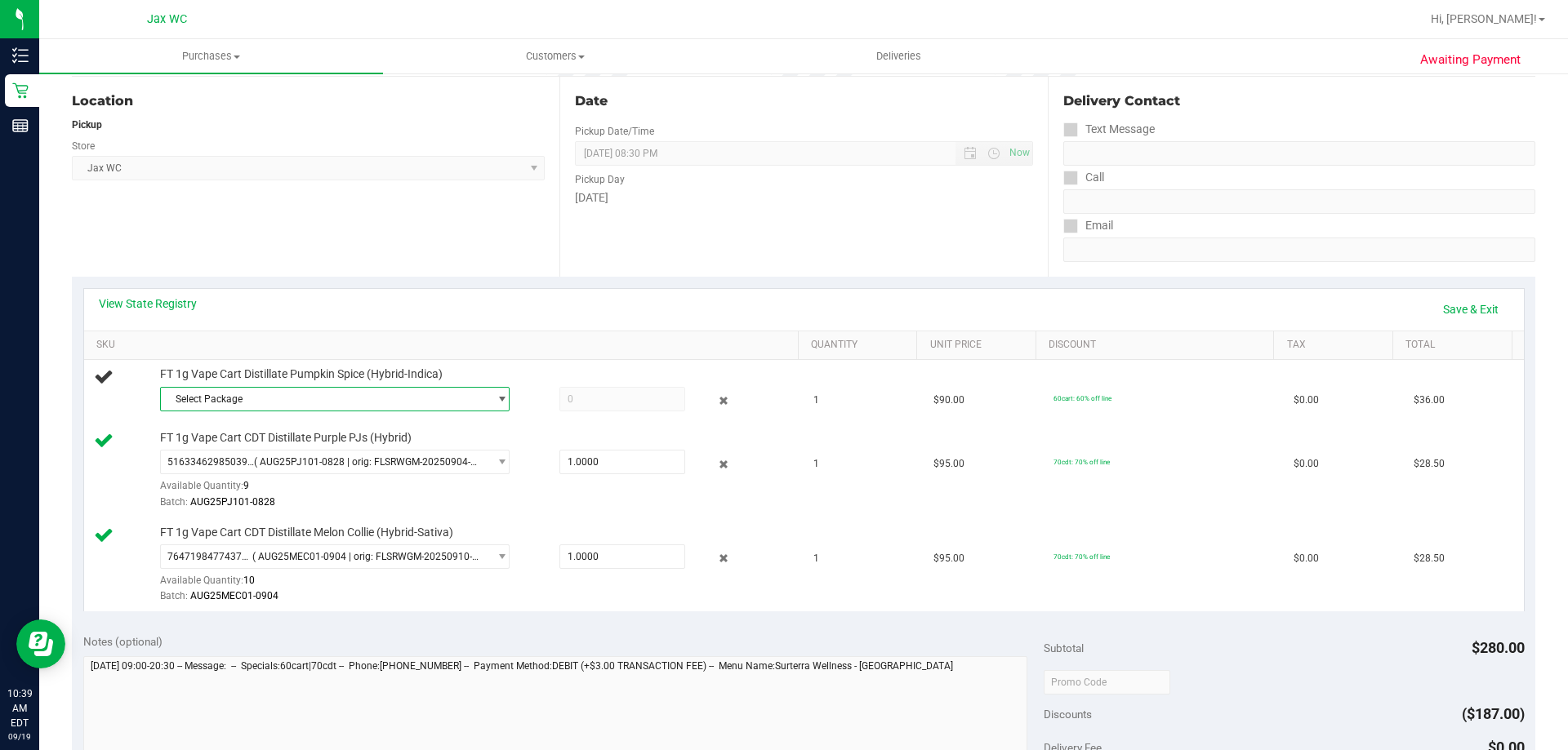
click at [254, 409] on span "Select Package" at bounding box center [324, 399] width 327 height 23
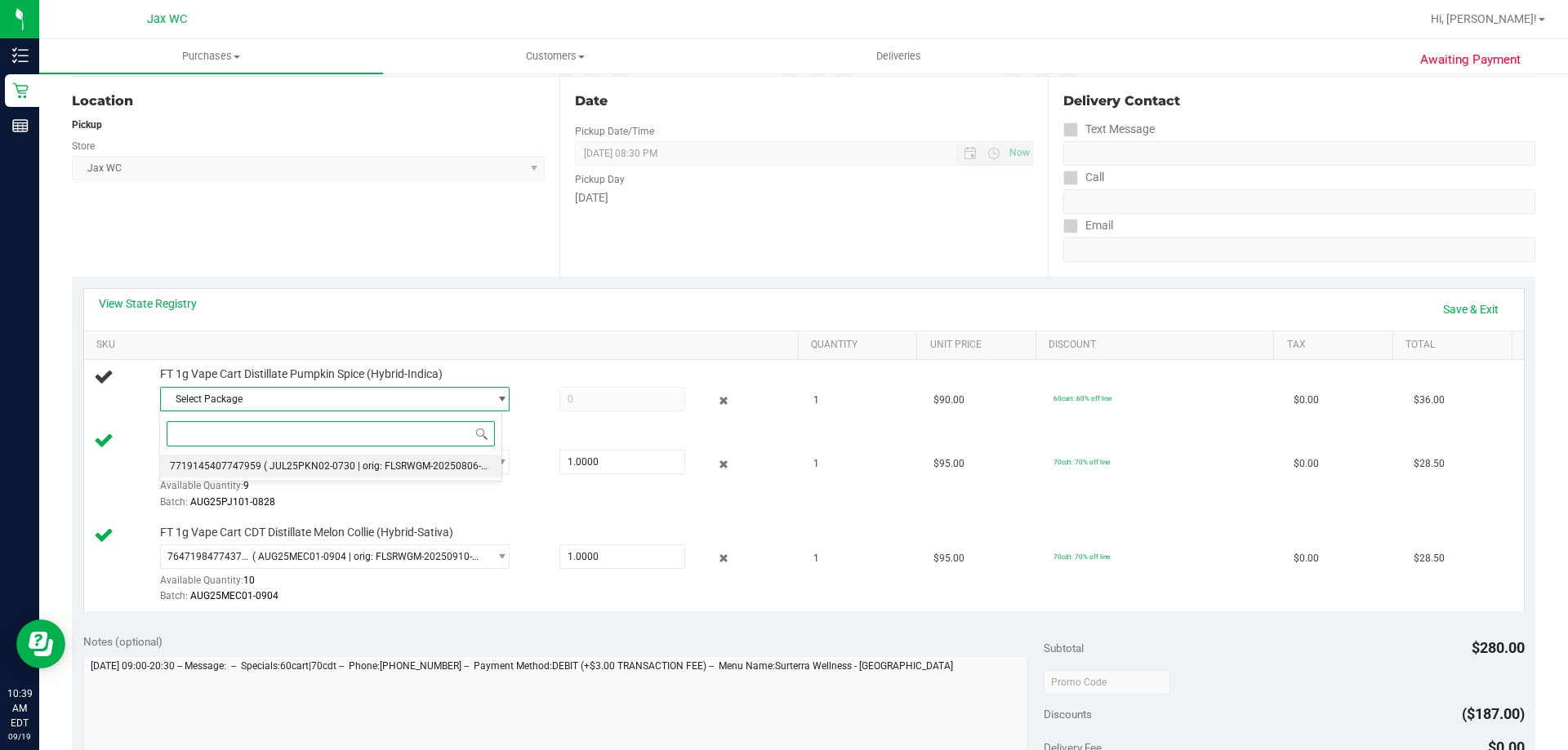
click at [280, 463] on span "( JUL25PKN02-0730 | orig: FLSRWGM-20250806-806 )" at bounding box center [383, 467] width 240 height 12
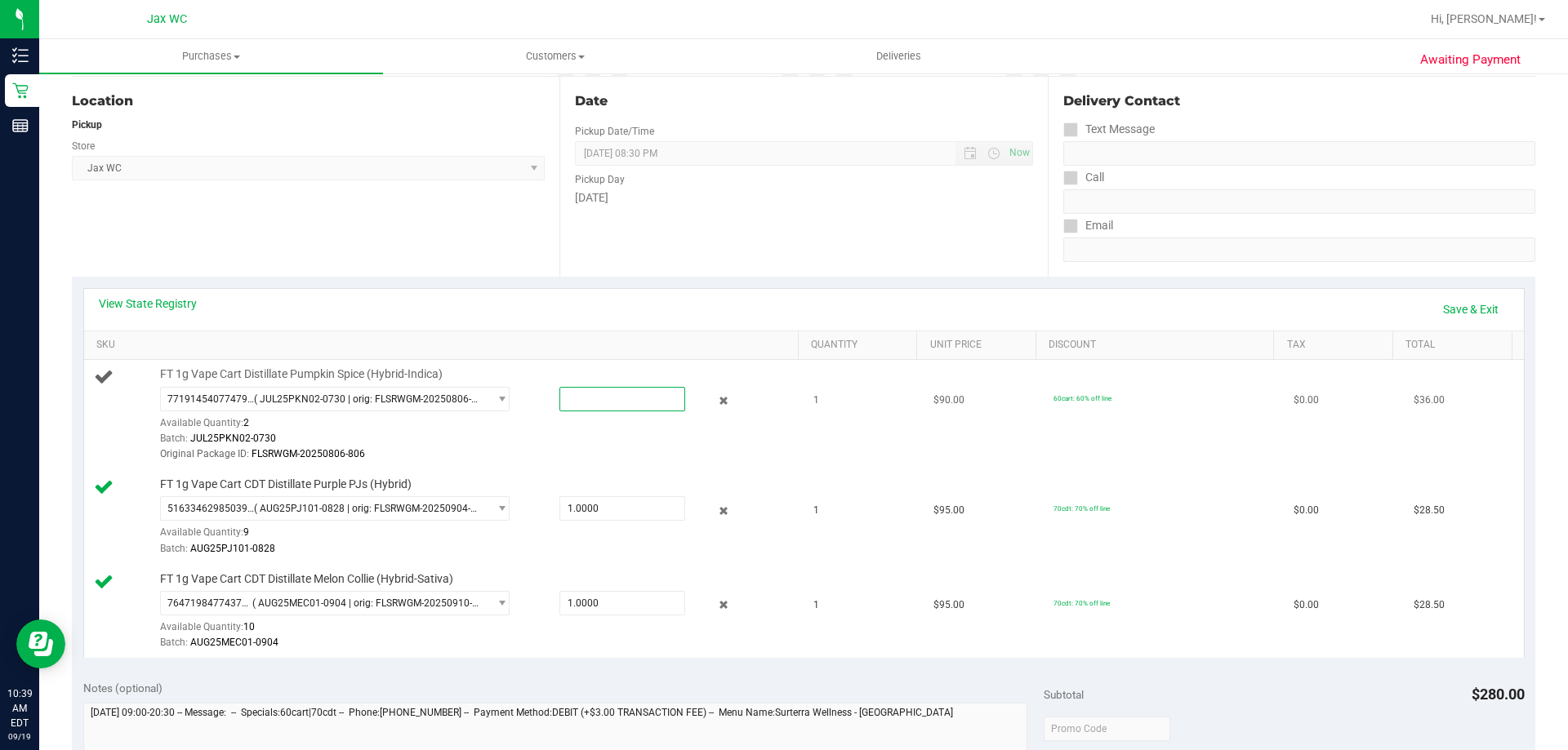
click at [596, 396] on span at bounding box center [622, 399] width 126 height 25
click at [1437, 297] on link "Save & Exit" at bounding box center [1471, 310] width 77 height 28
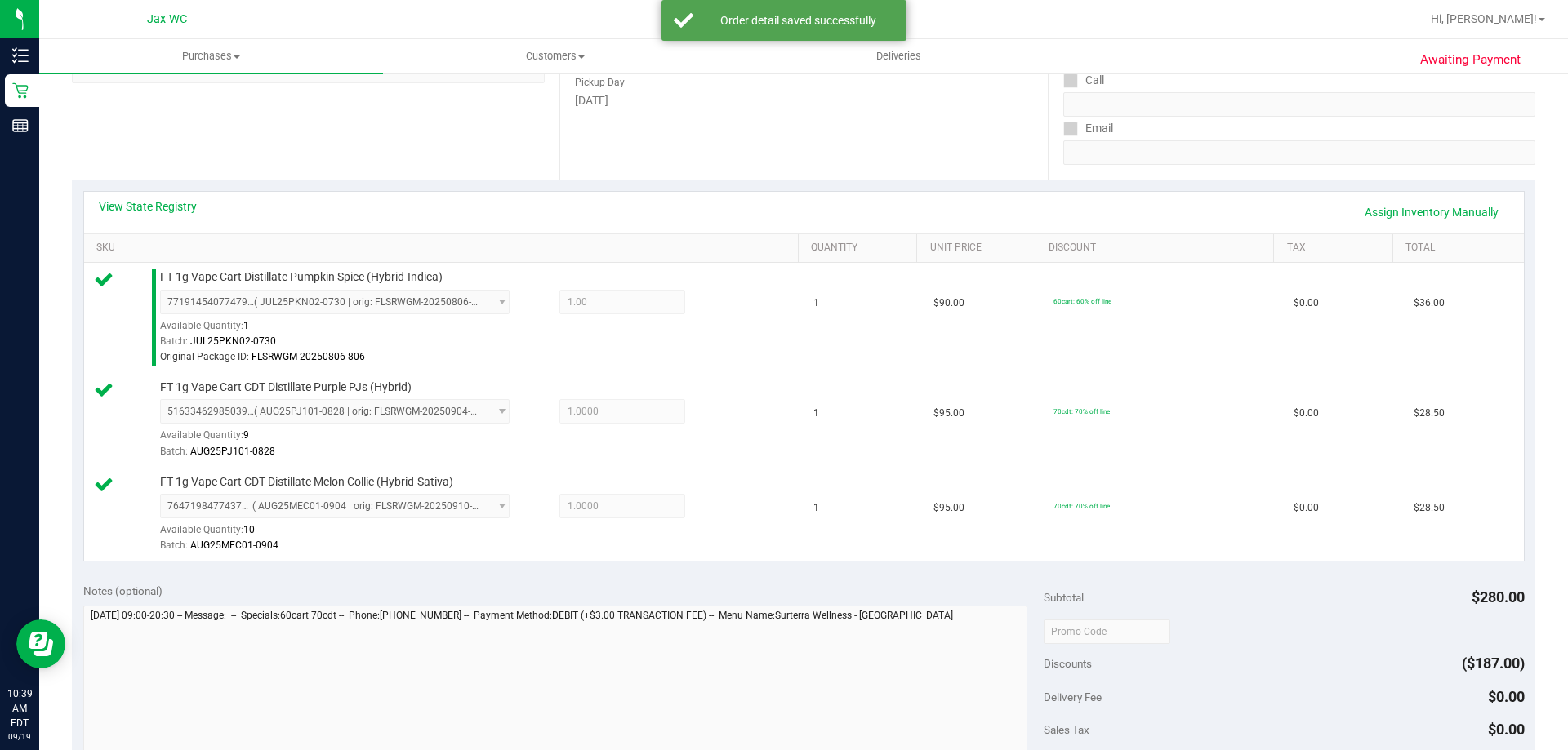
scroll to position [490, 0]
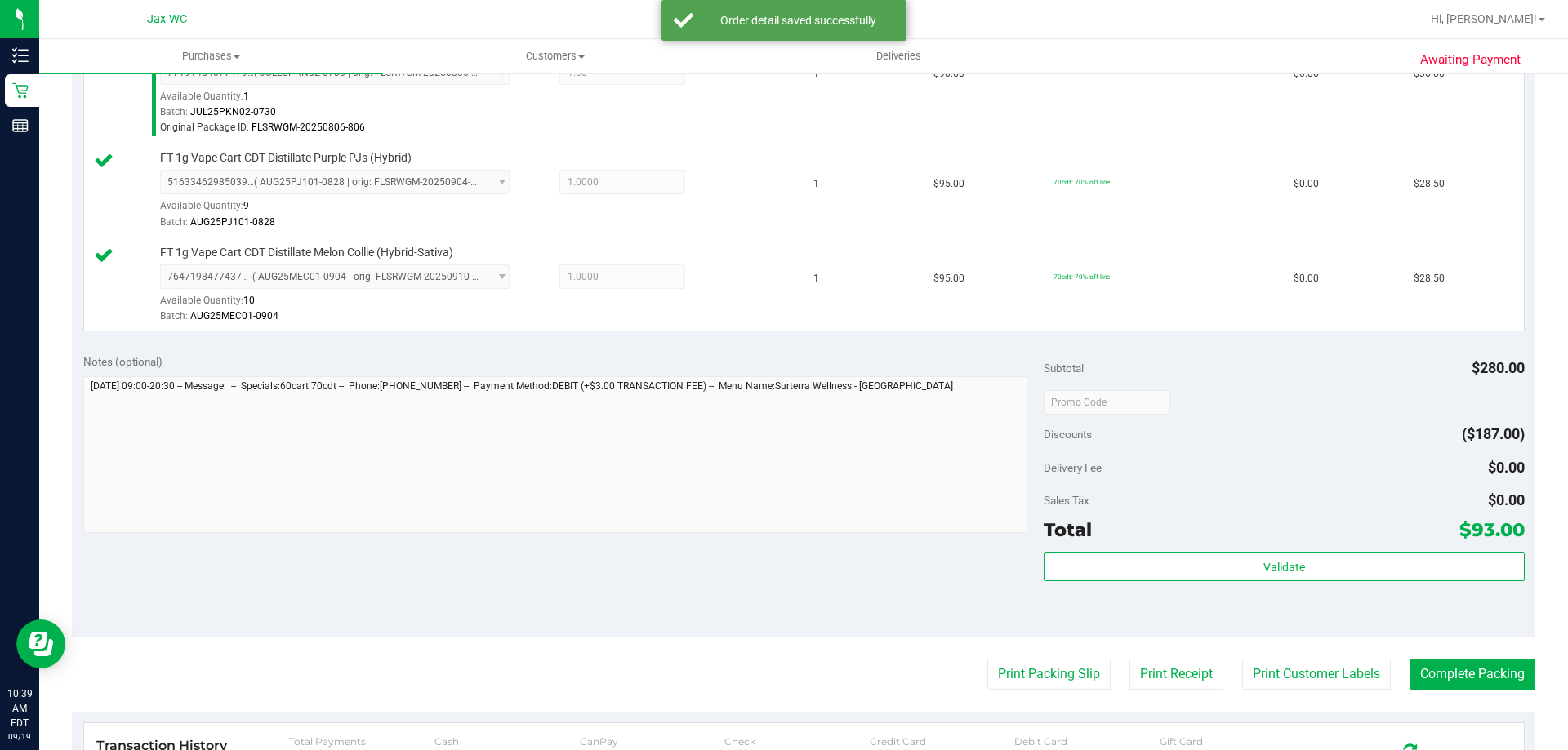
click at [1209, 595] on div "Validate" at bounding box center [1284, 589] width 480 height 74
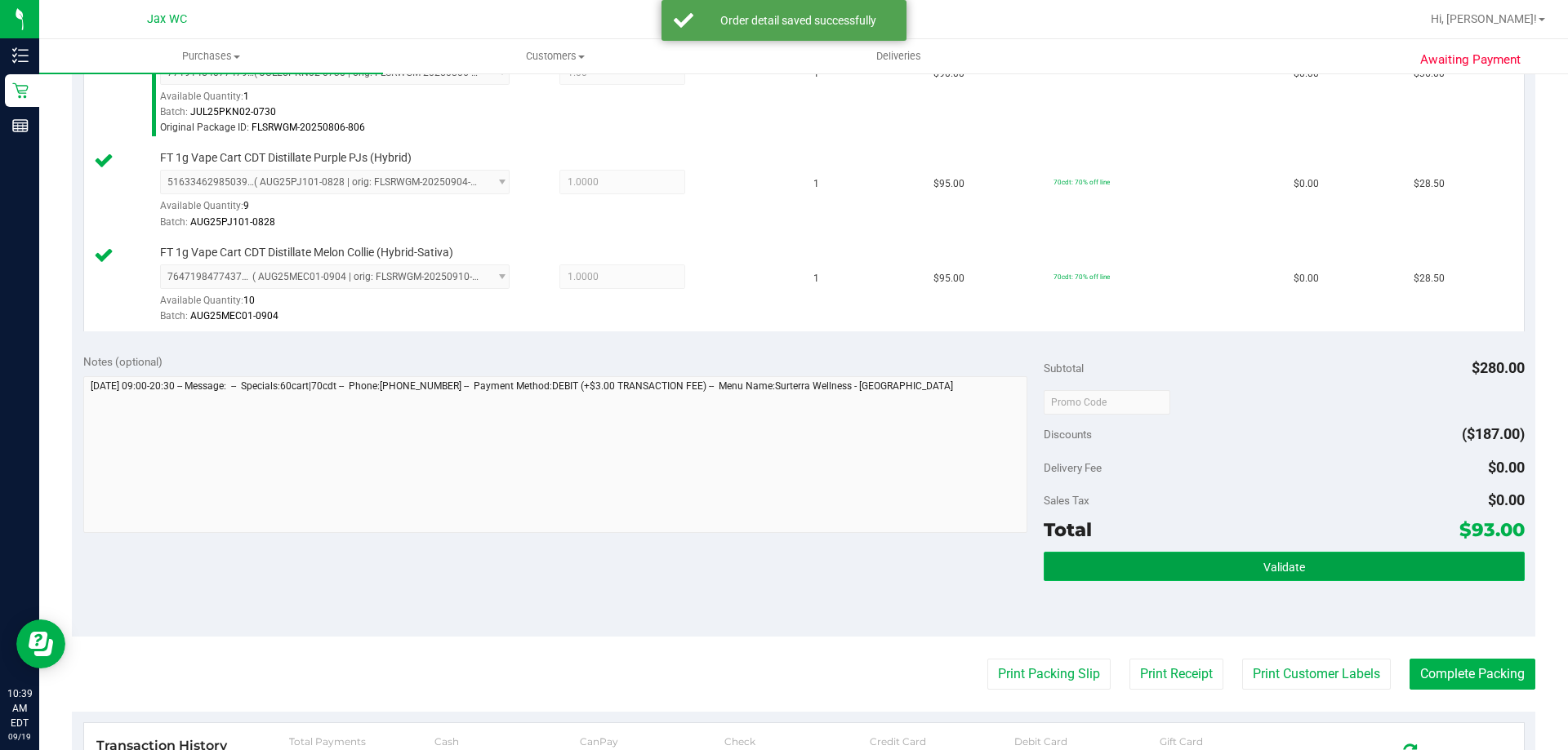
click at [1208, 581] on button "Validate" at bounding box center [1284, 567] width 480 height 29
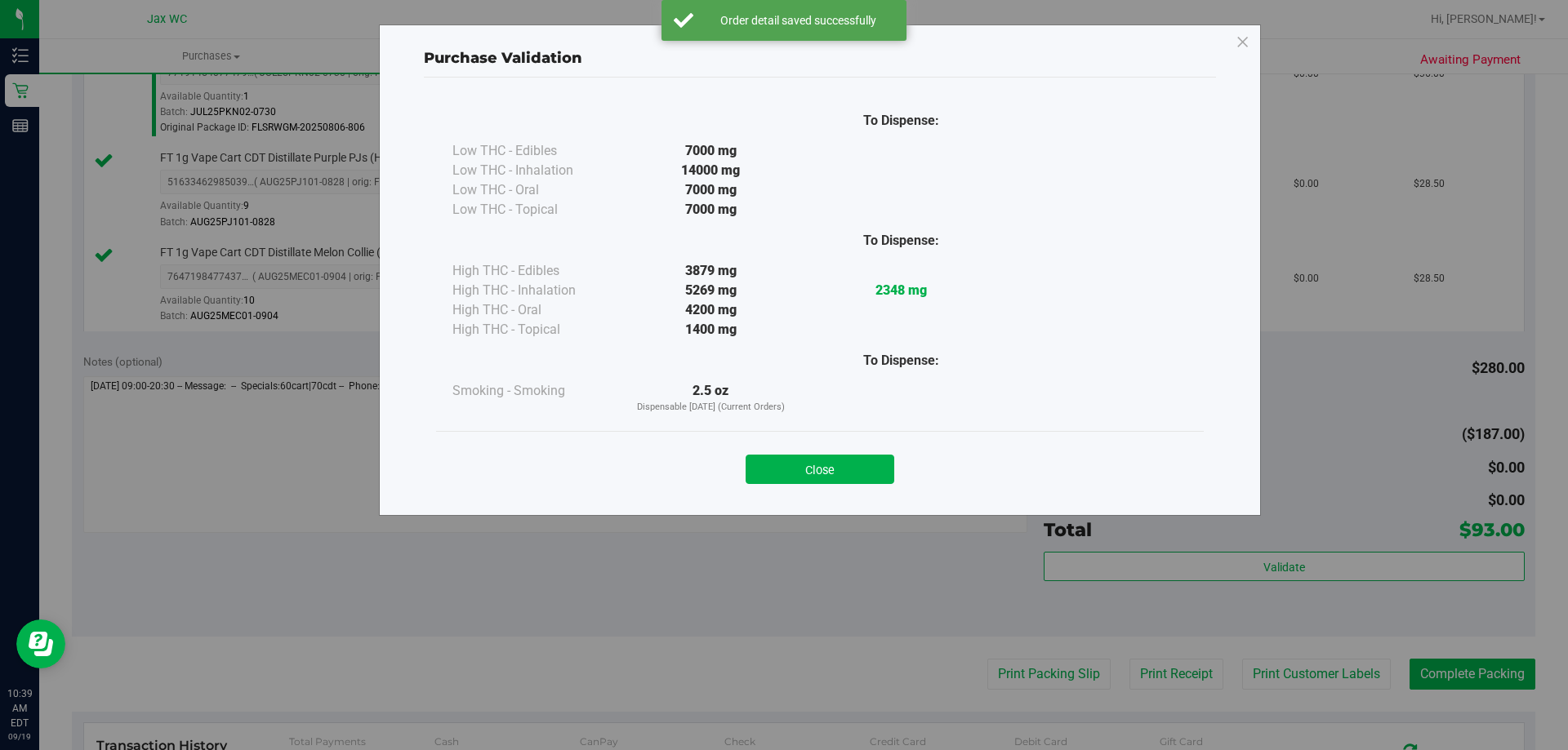
drag, startPoint x: 822, startPoint y: 470, endPoint x: 946, endPoint y: 508, distance: 129.7
click at [819, 467] on button "Close" at bounding box center [819, 470] width 148 height 29
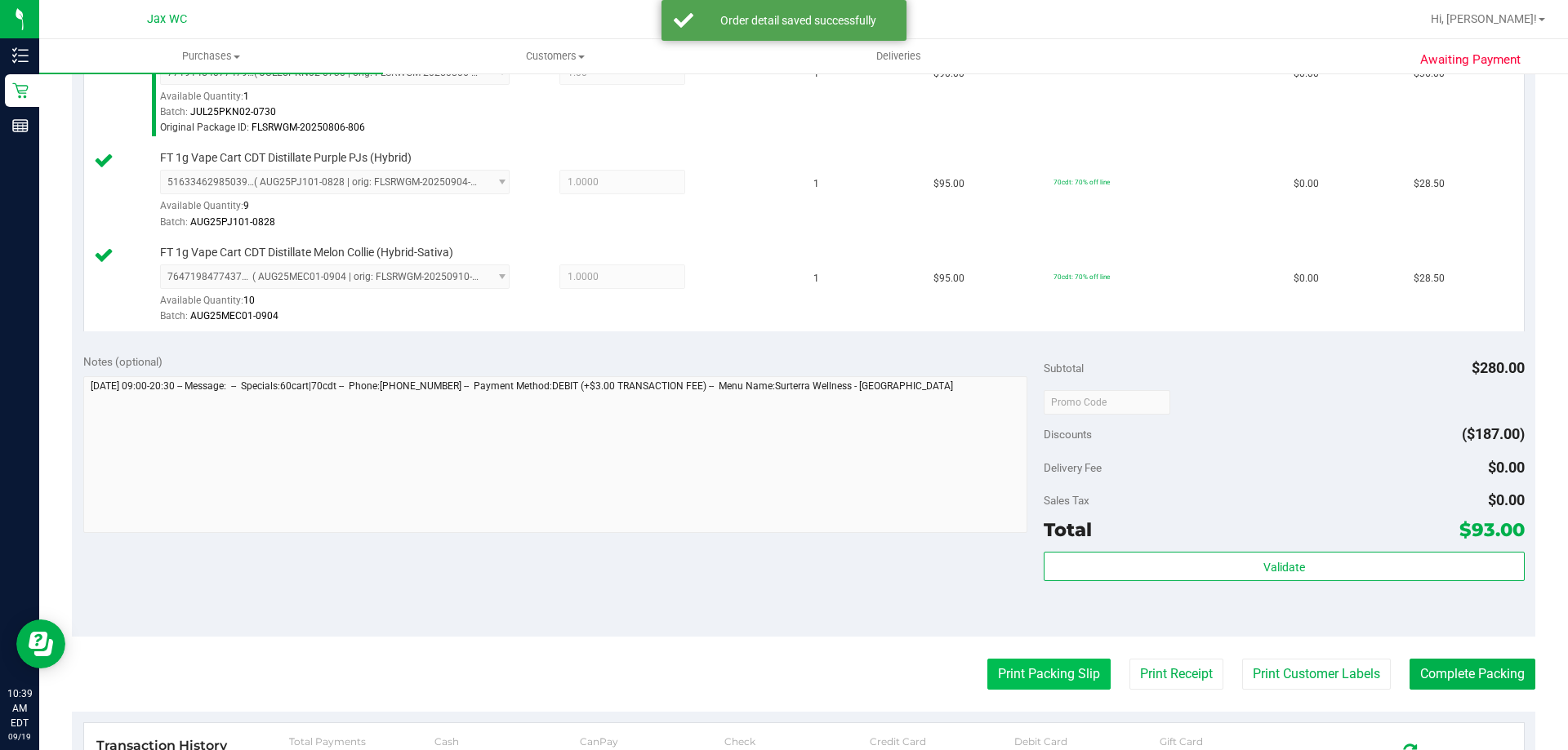
click at [1022, 666] on button "Print Packing Slip" at bounding box center [1048, 674] width 123 height 31
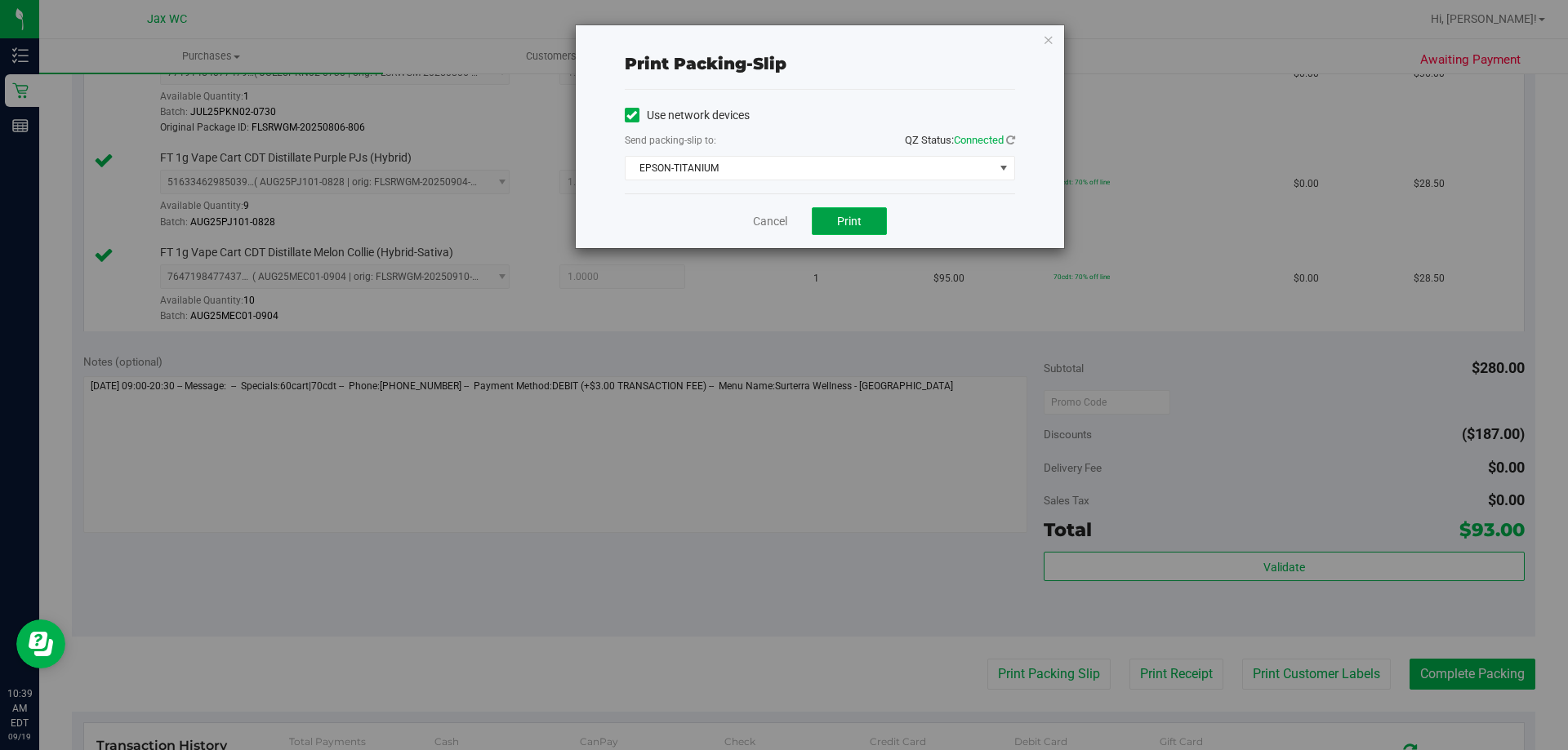
click at [860, 221] on span "Print" at bounding box center [849, 220] width 25 height 13
click at [780, 223] on link "Cancel" at bounding box center [770, 221] width 34 height 17
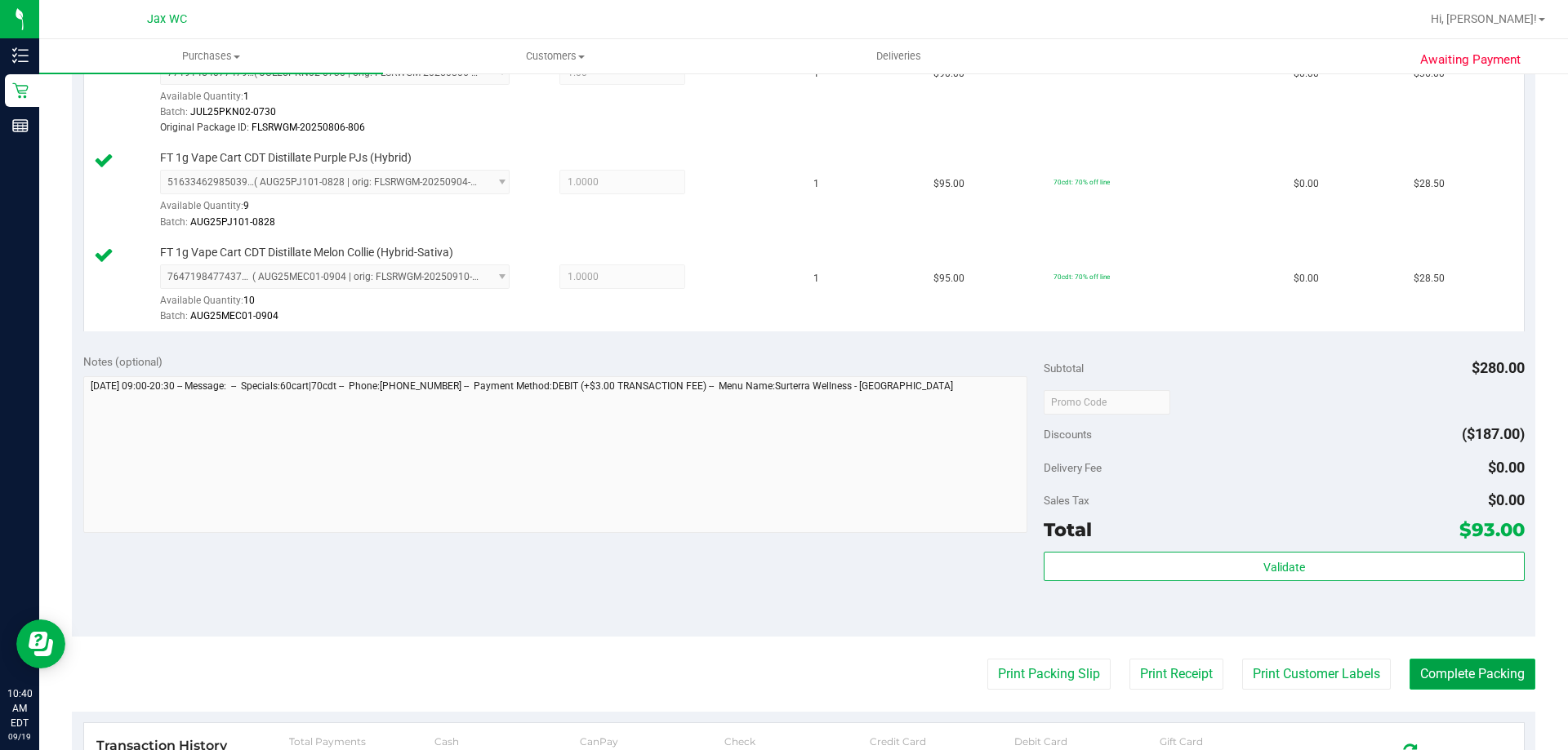
click at [1480, 672] on button "Complete Packing" at bounding box center [1473, 674] width 126 height 31
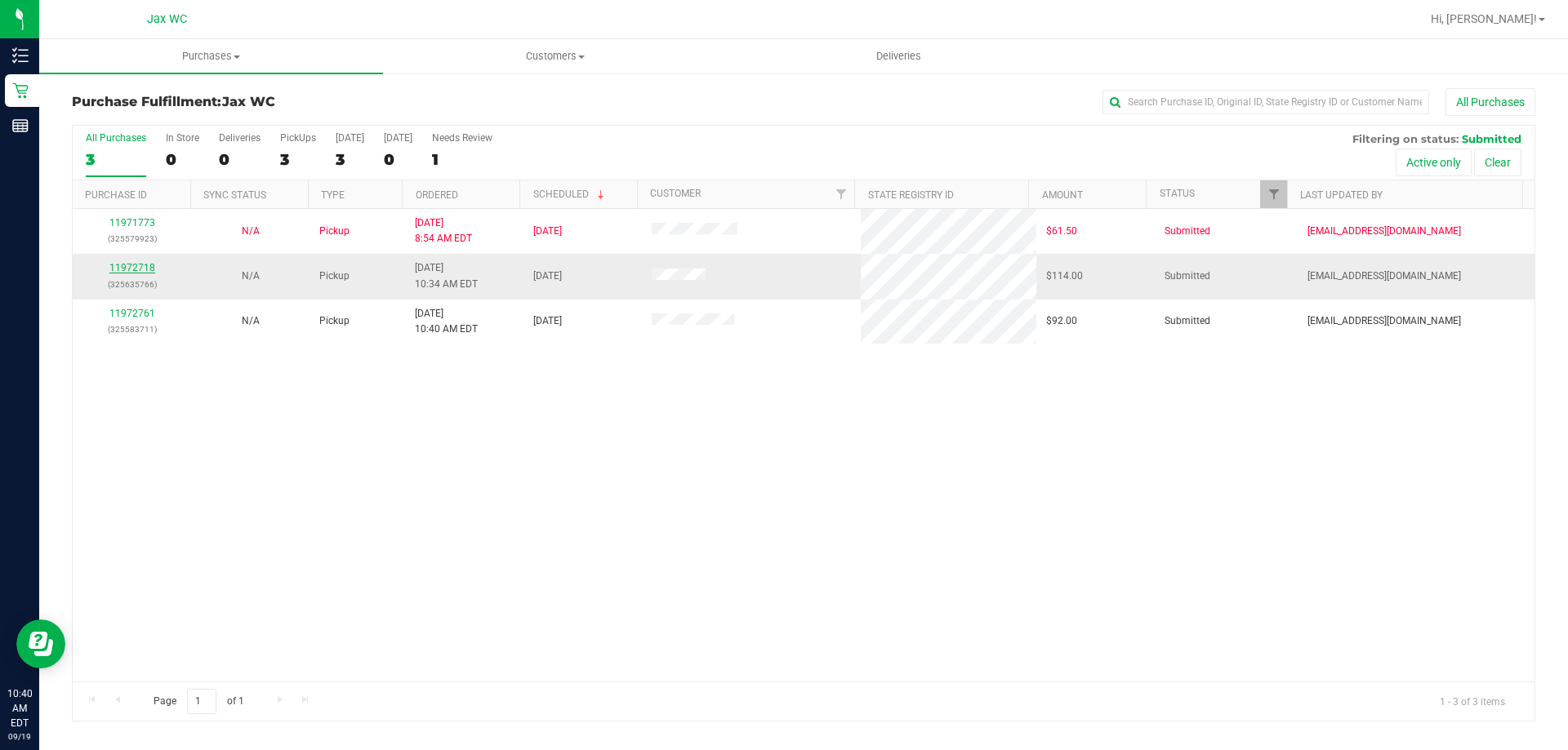
click at [146, 267] on link "11972718" at bounding box center [132, 268] width 46 height 12
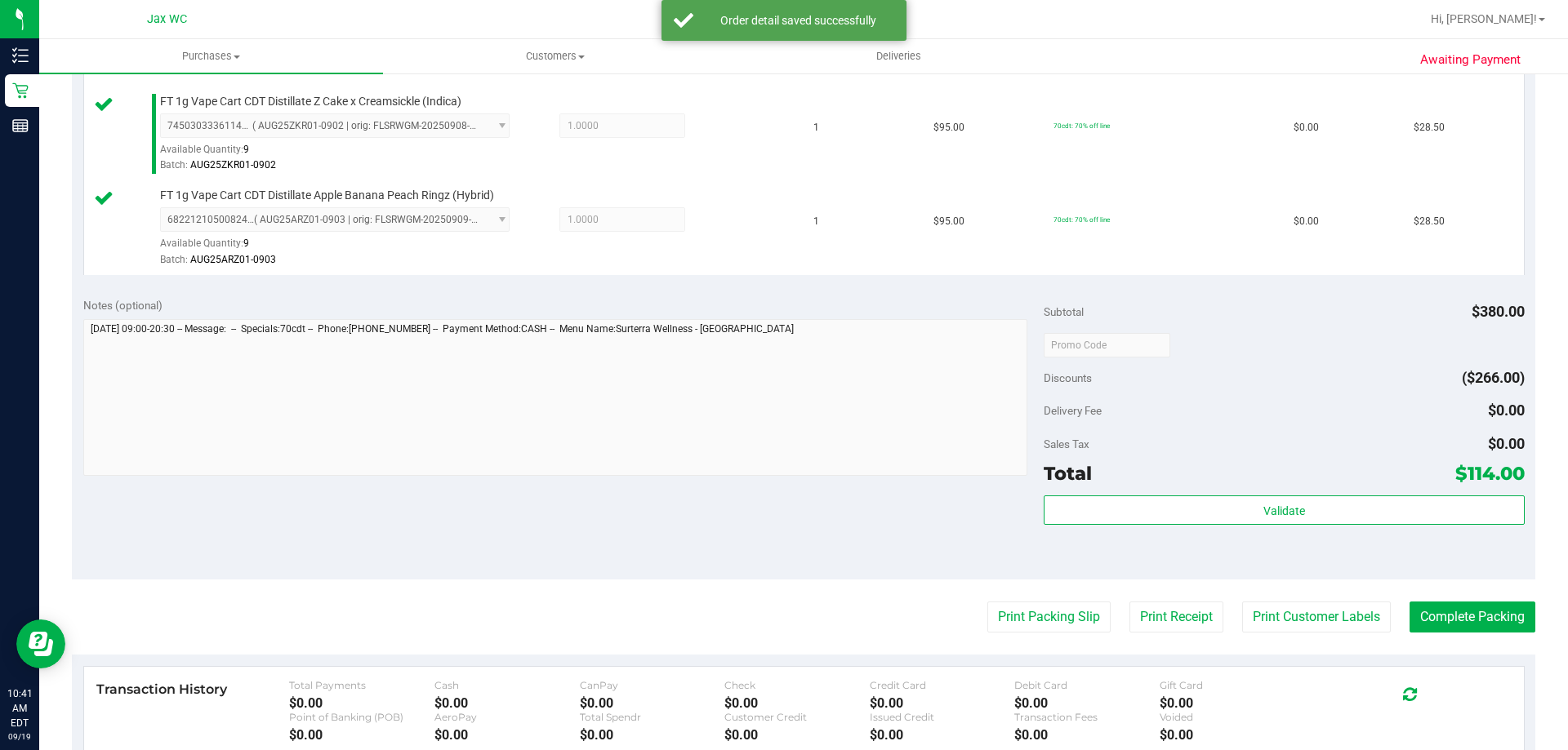
scroll to position [735, 0]
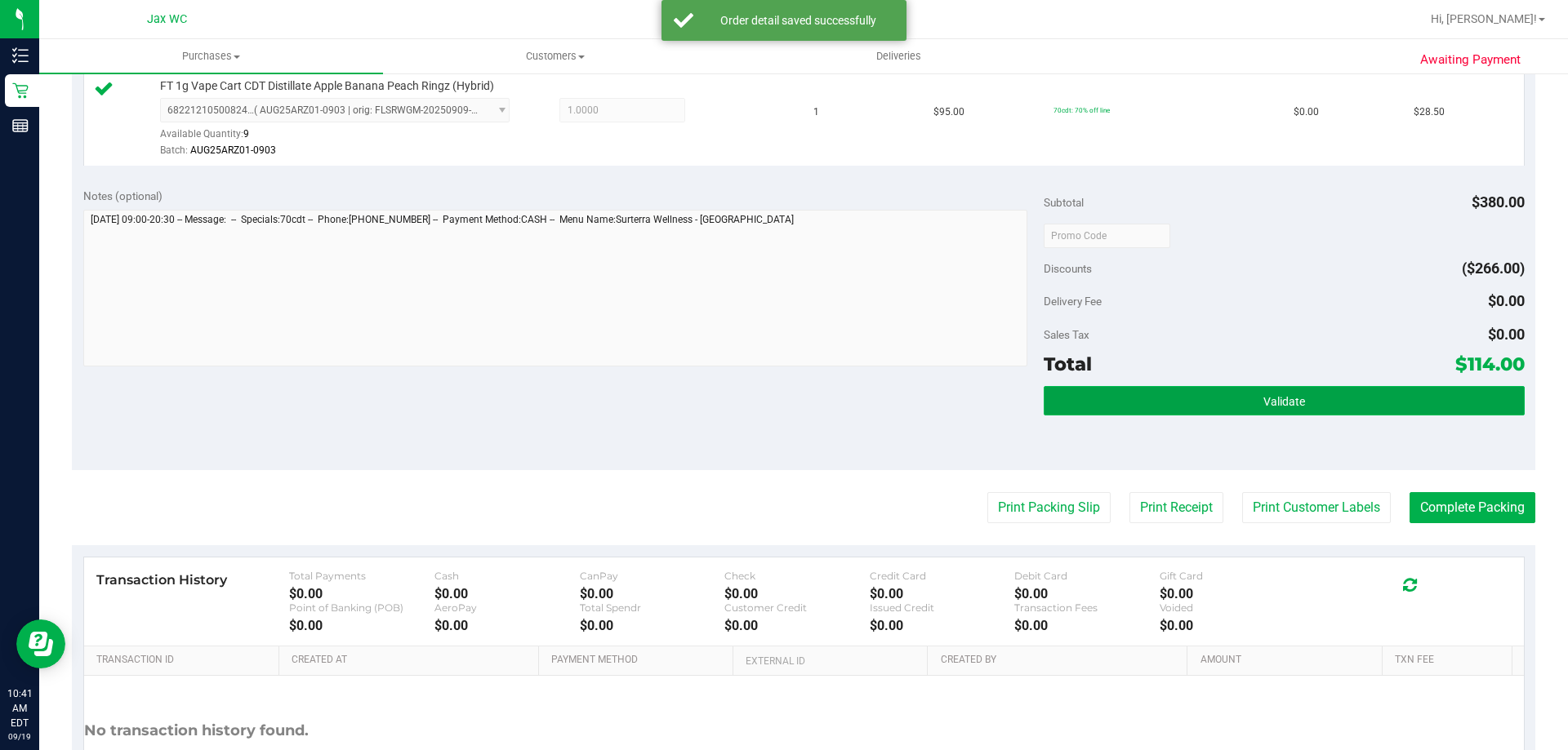
click at [1178, 404] on button "Validate" at bounding box center [1284, 401] width 480 height 29
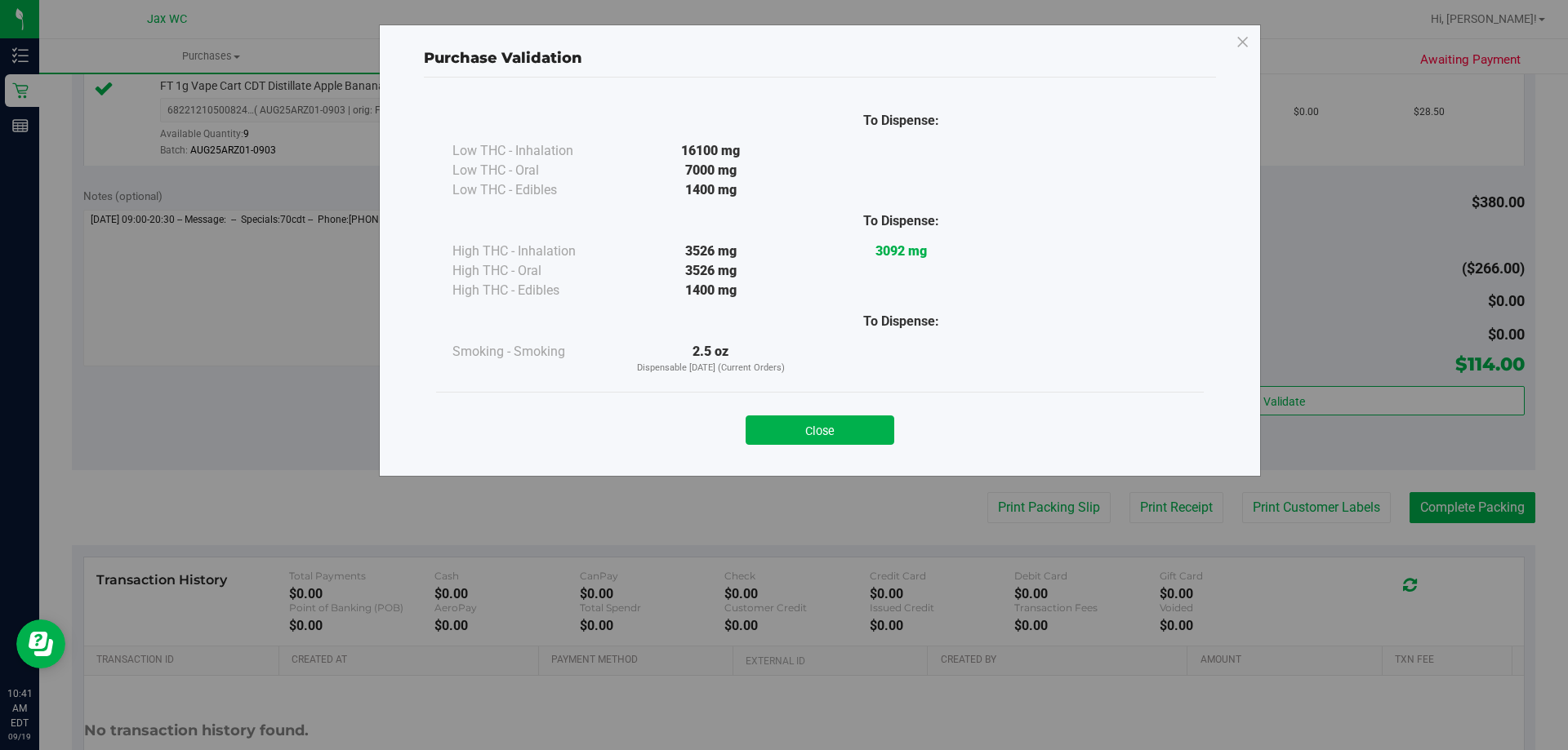
click at [833, 432] on button "Close" at bounding box center [819, 431] width 148 height 29
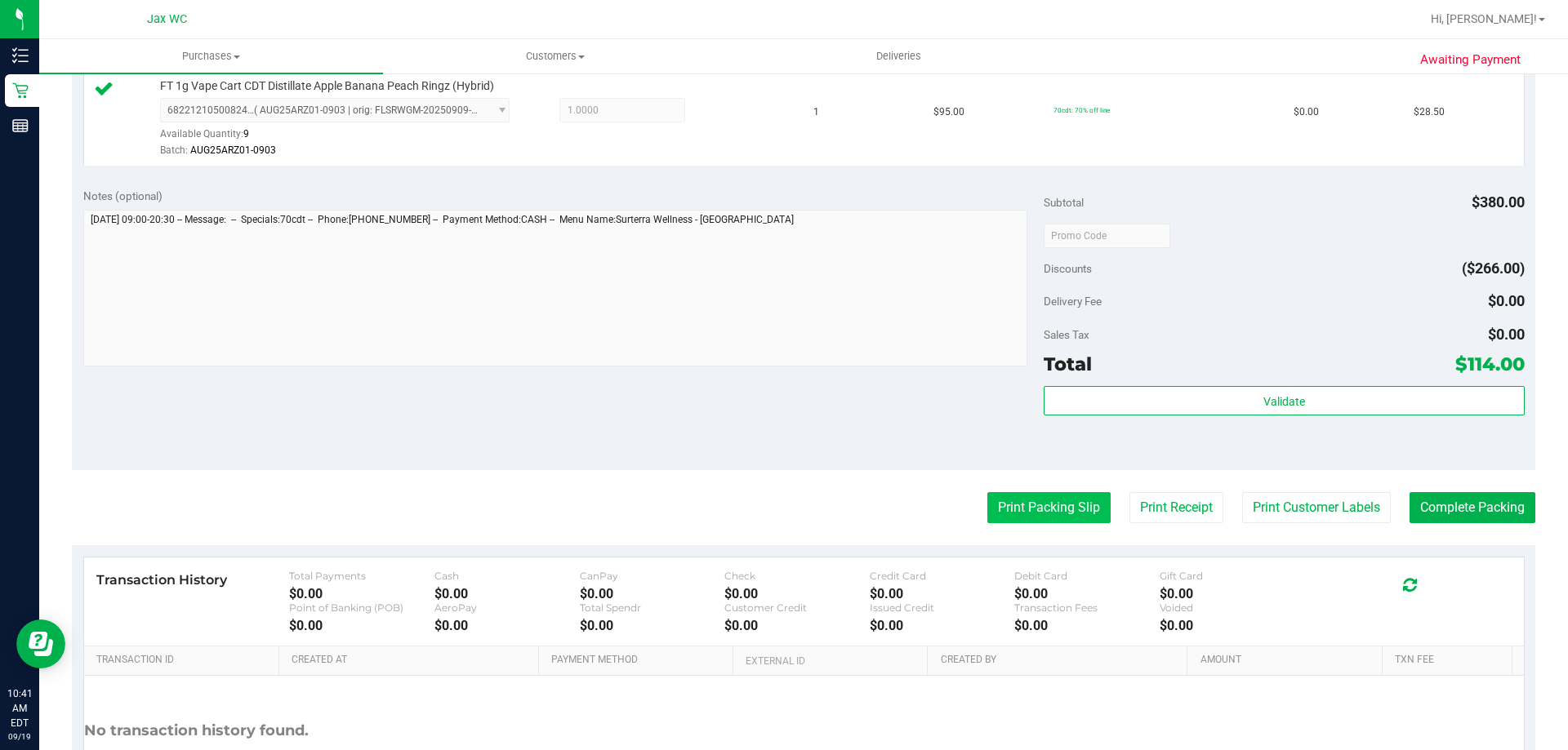
click at [1023, 497] on button "Print Packing Slip" at bounding box center [1048, 508] width 123 height 31
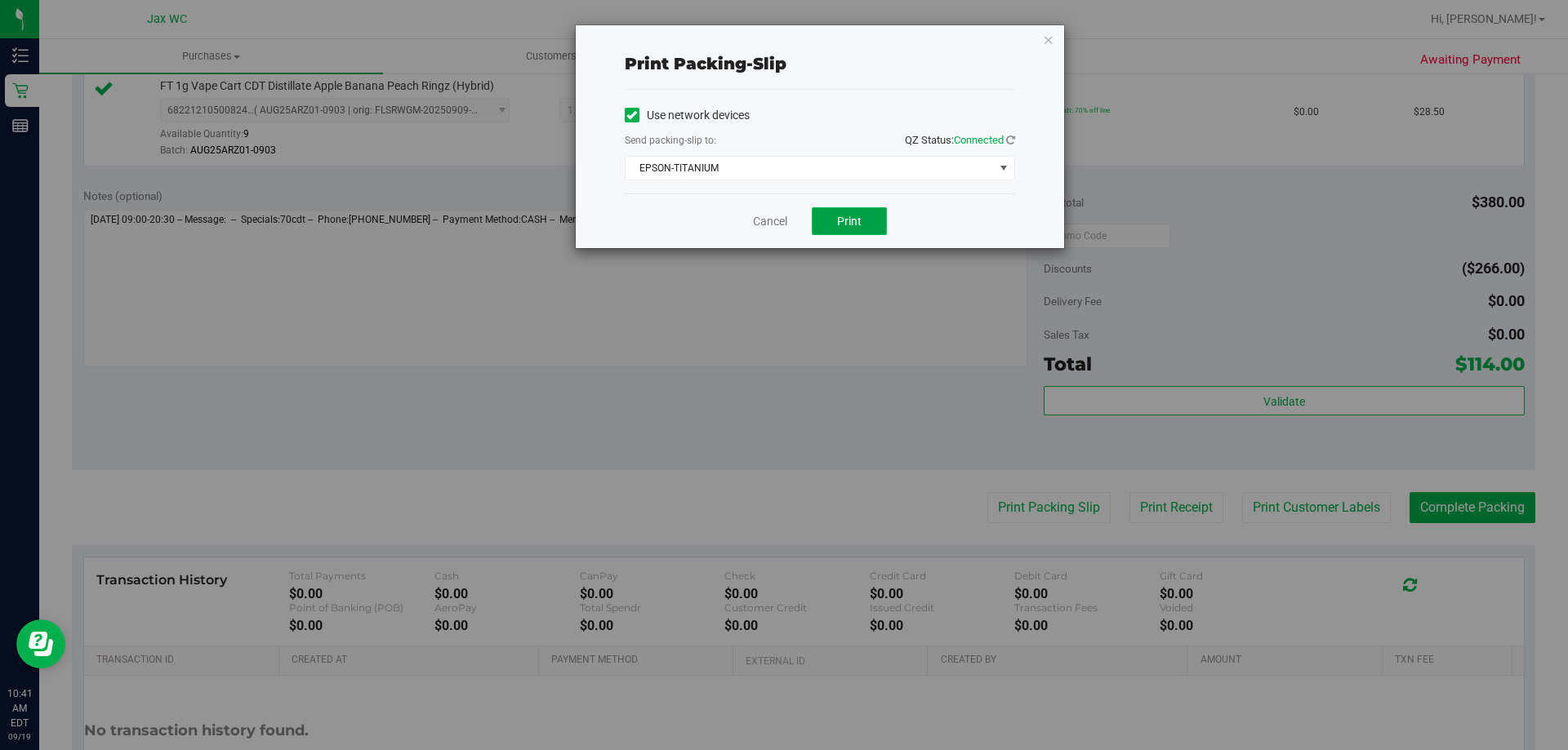
click at [842, 225] on span "Print" at bounding box center [849, 220] width 25 height 13
click at [764, 216] on link "Cancel" at bounding box center [770, 221] width 34 height 17
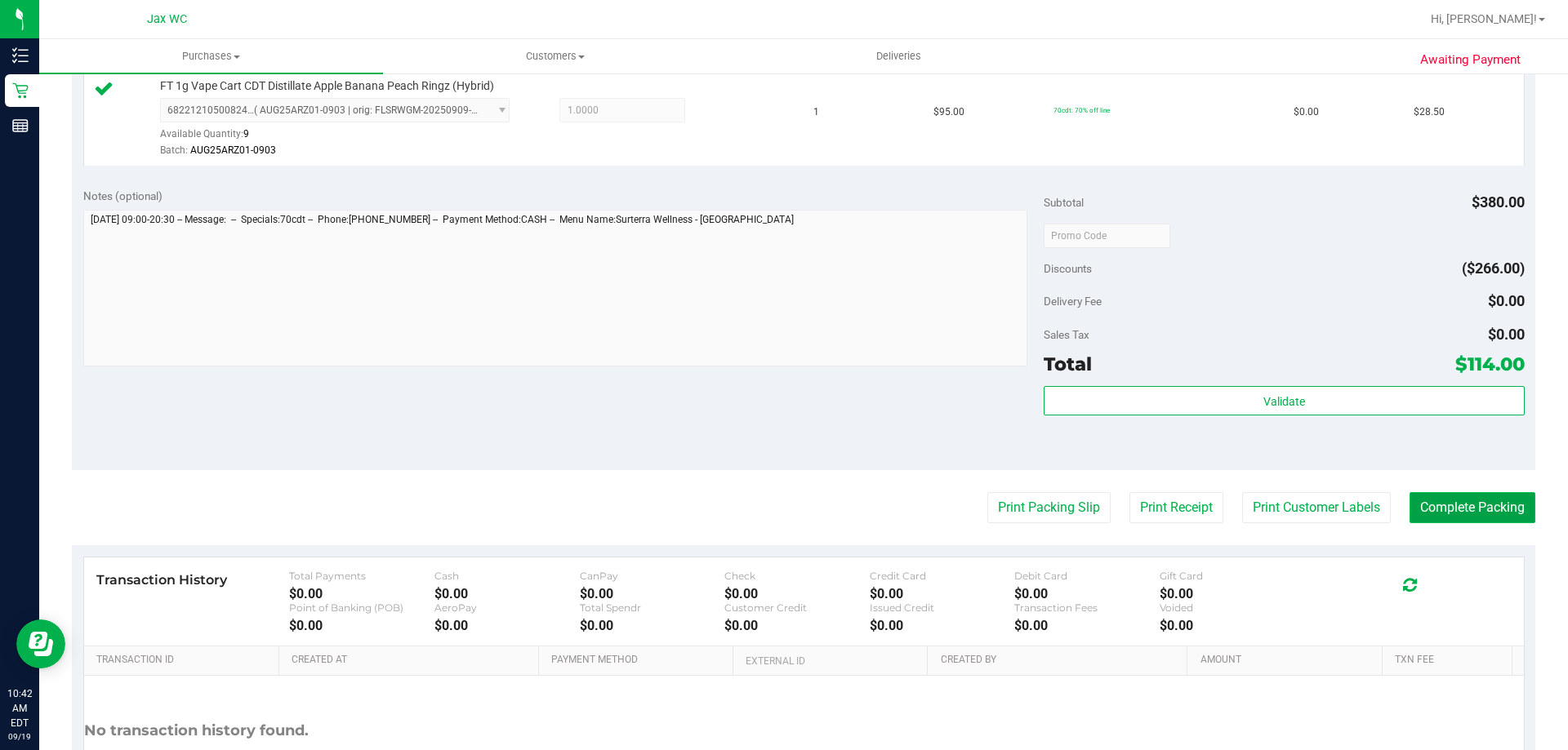
click at [1436, 504] on button "Complete Packing" at bounding box center [1473, 508] width 126 height 31
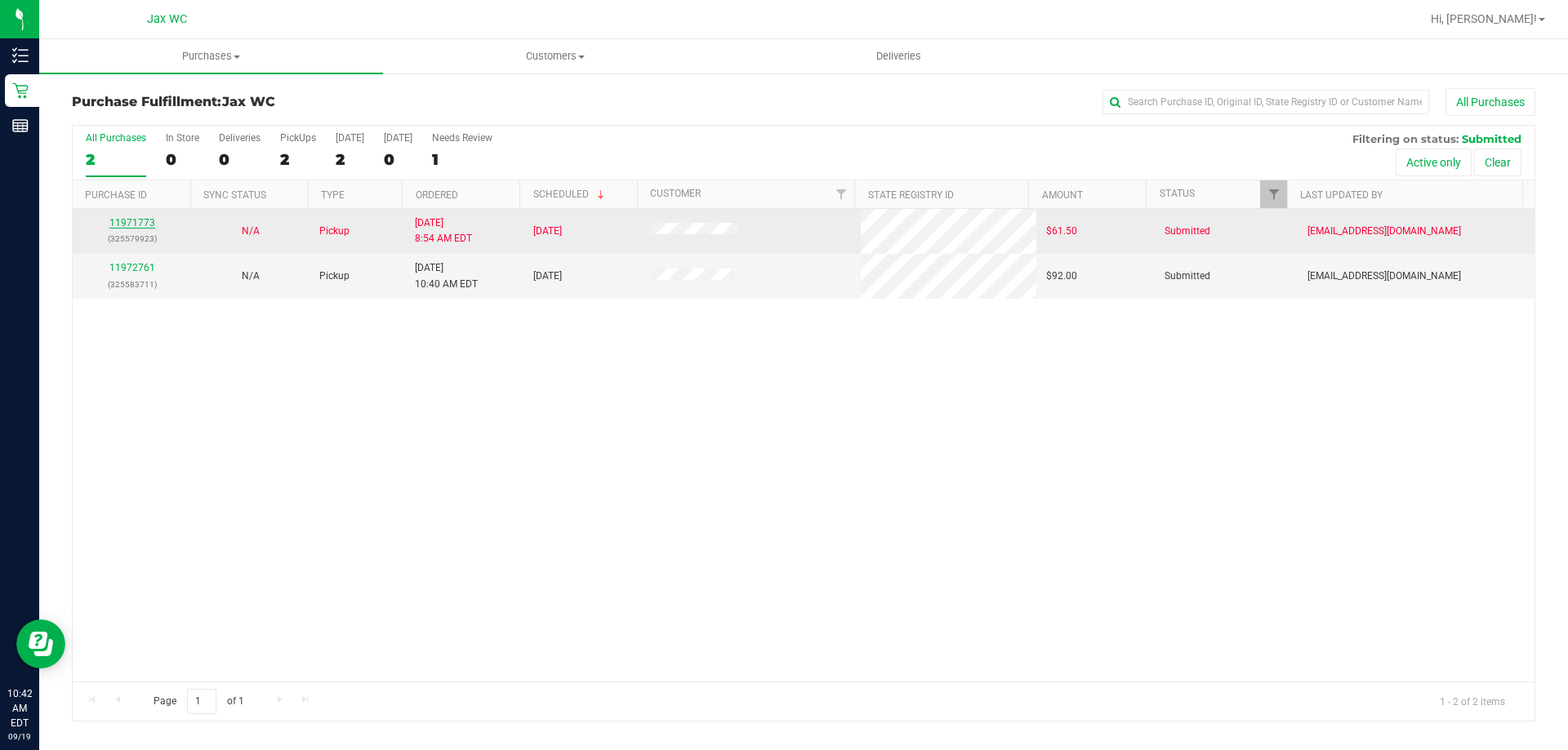
click at [137, 221] on link "11971773" at bounding box center [132, 223] width 46 height 12
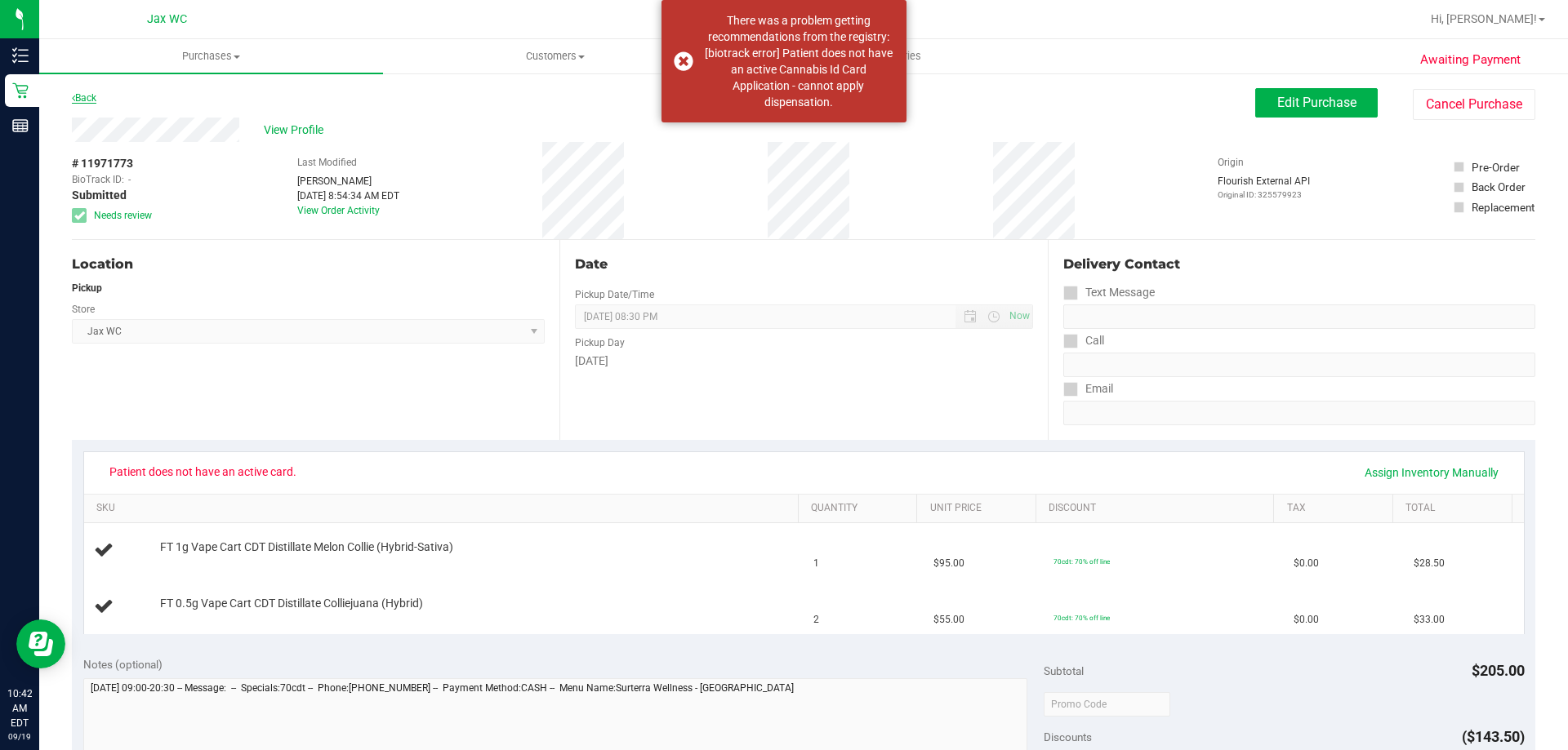
click at [90, 95] on link "Back" at bounding box center [84, 98] width 25 height 12
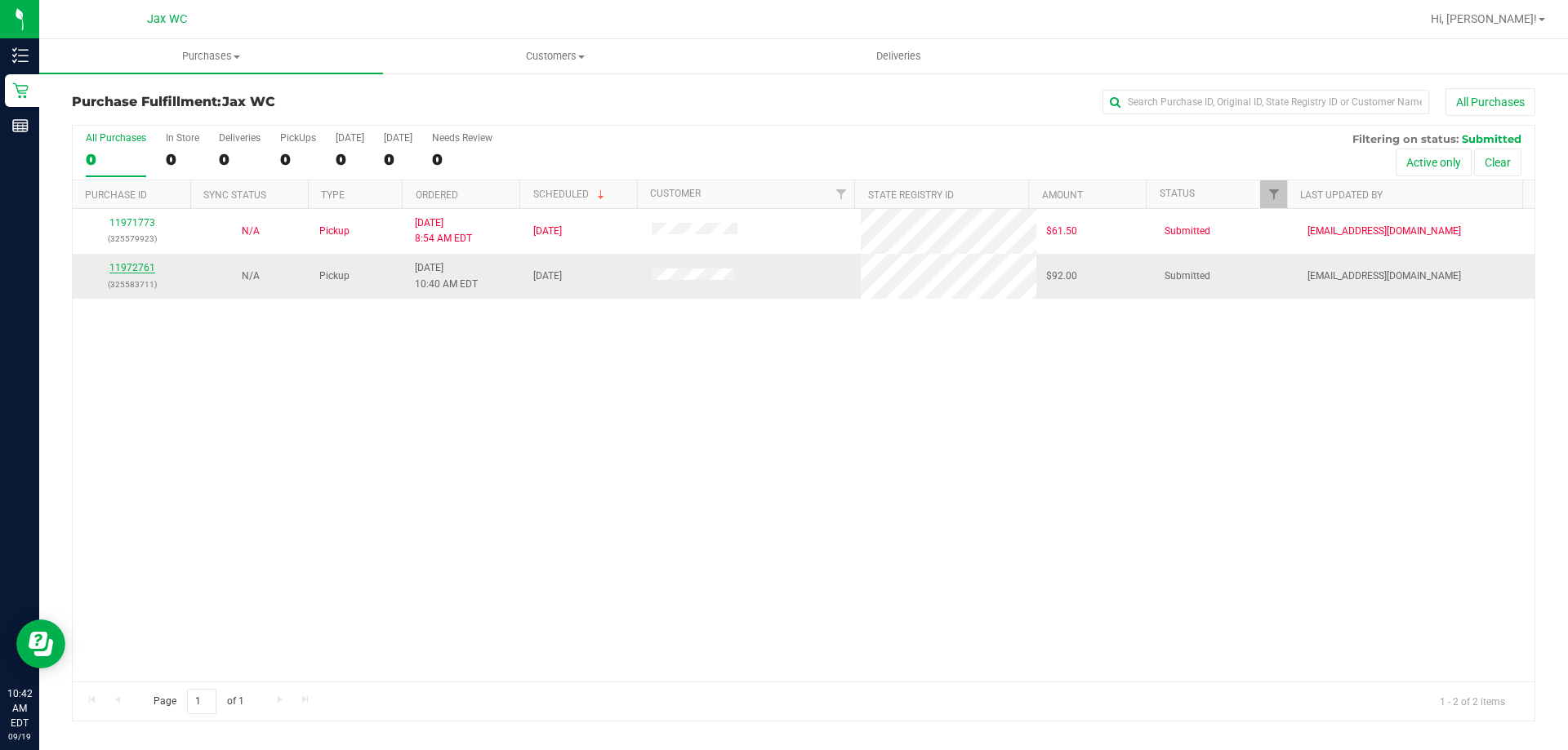
click at [124, 265] on link "11972761" at bounding box center [132, 268] width 46 height 12
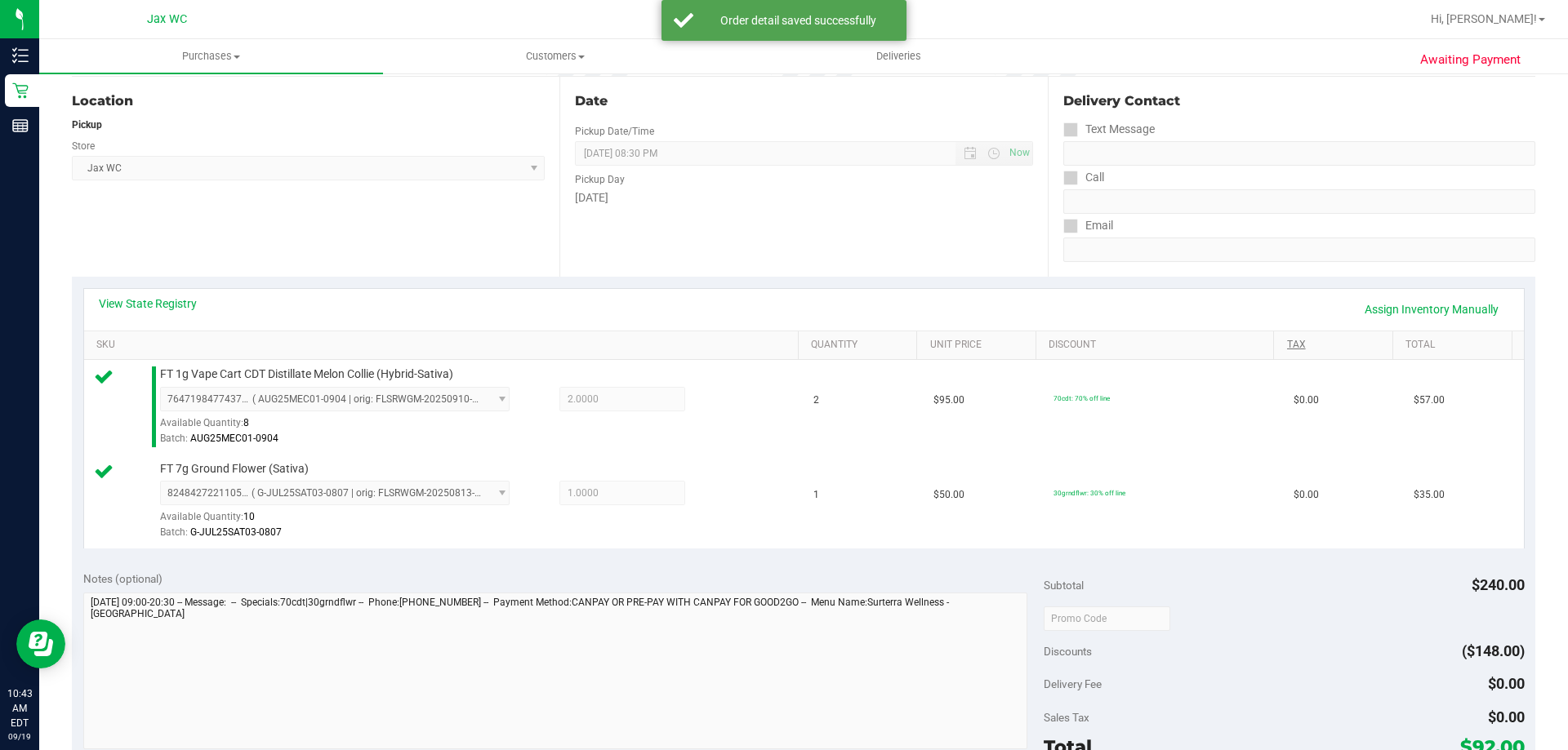
scroll to position [654, 0]
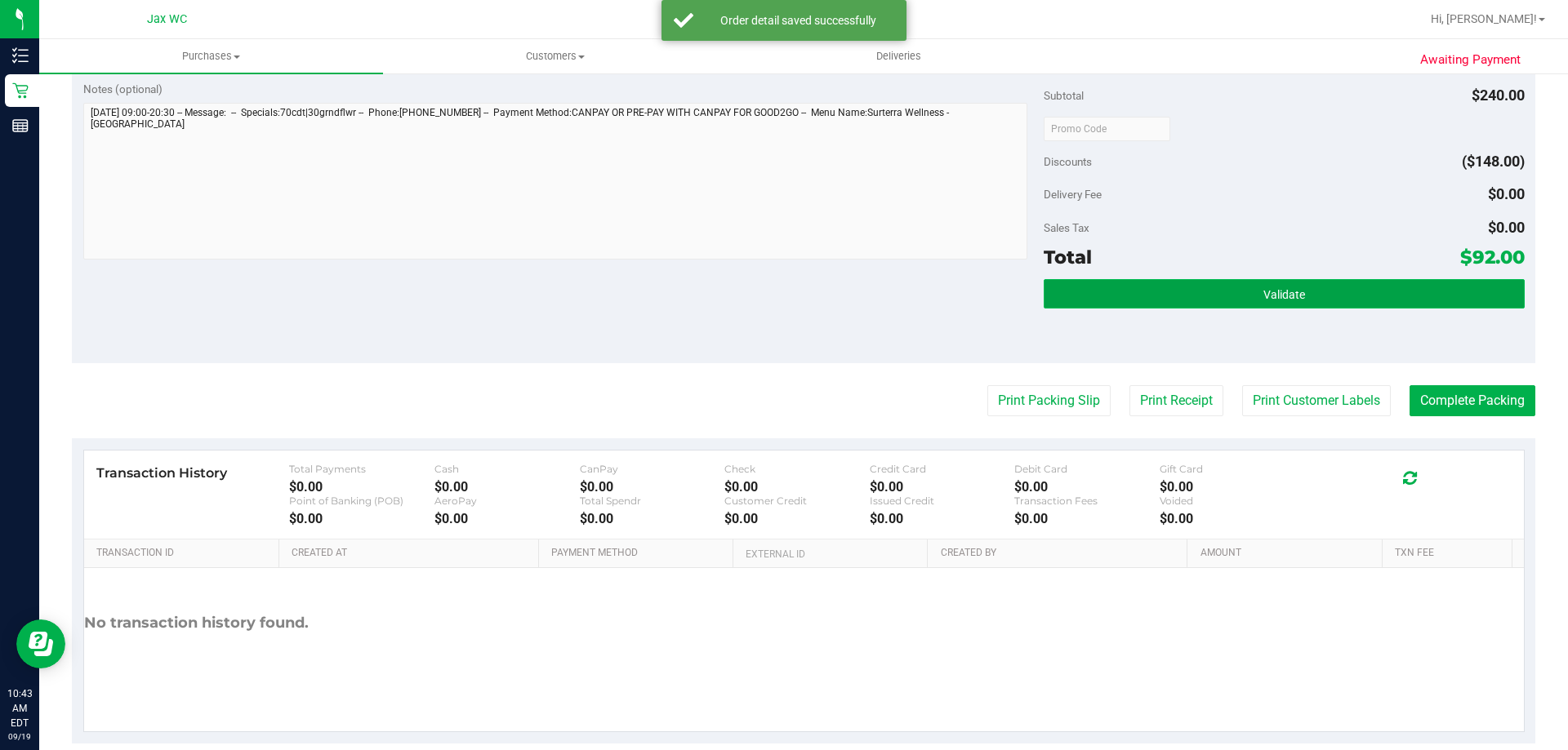
click at [1204, 290] on button "Validate" at bounding box center [1284, 294] width 480 height 29
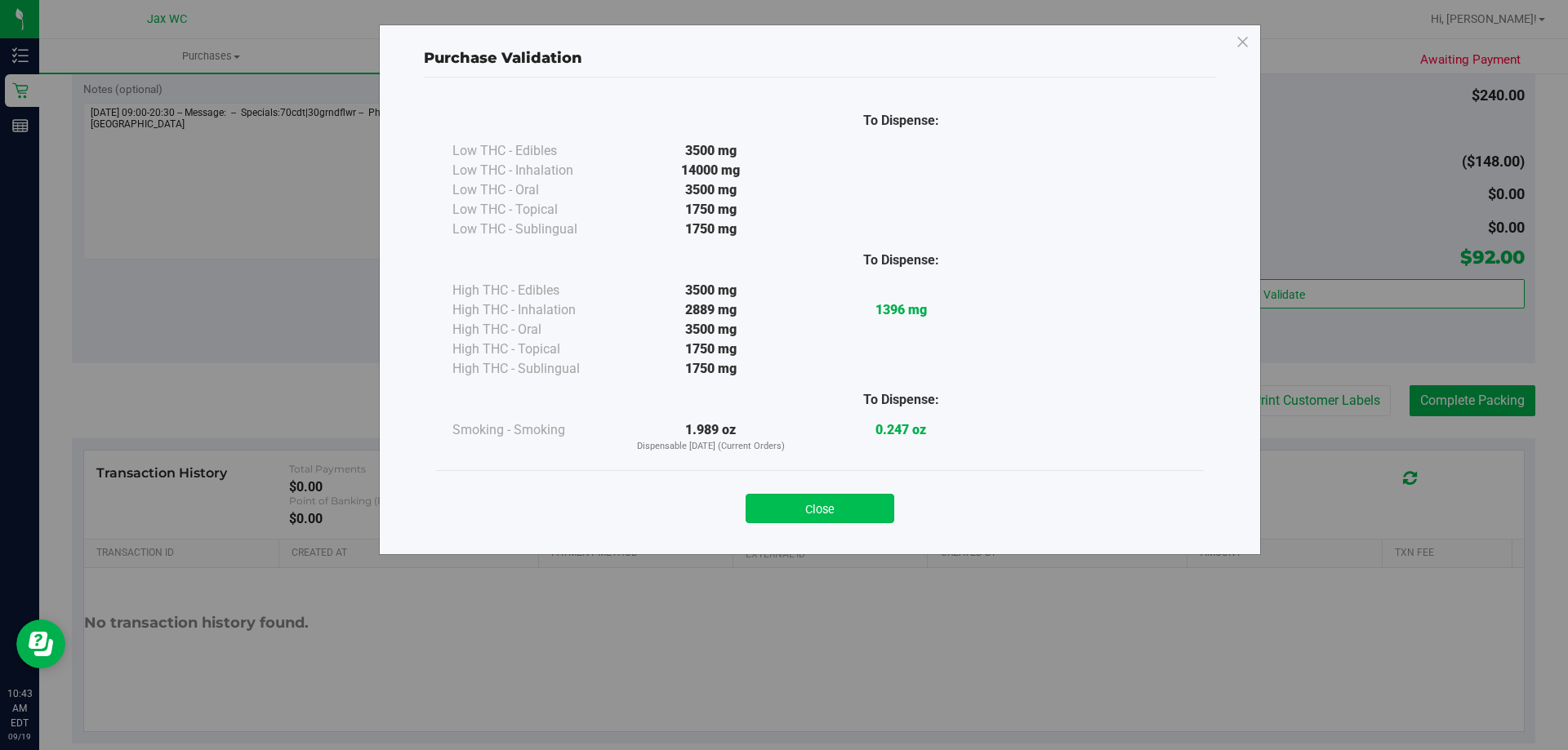
click at [855, 495] on button "Close" at bounding box center [819, 509] width 148 height 29
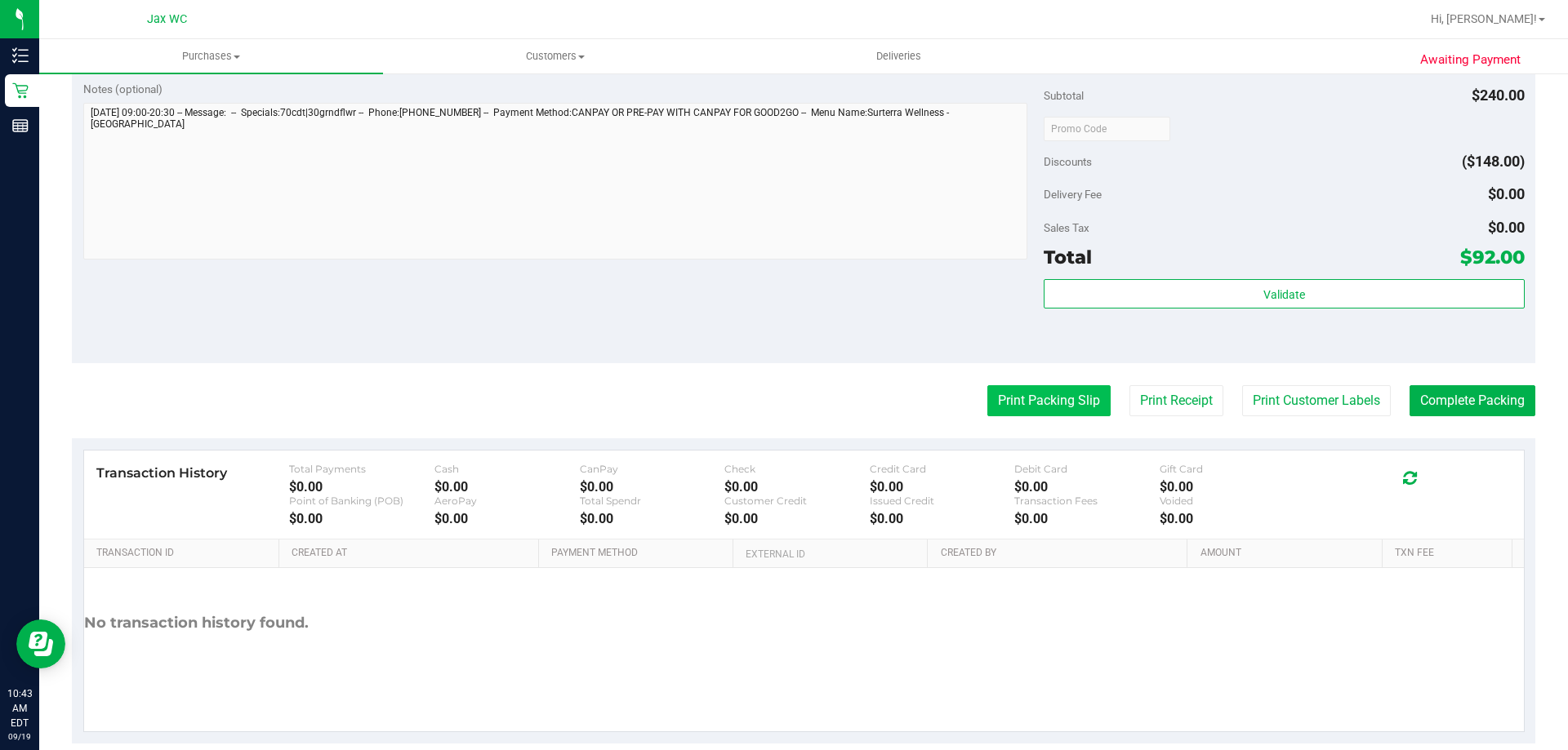
click at [1041, 403] on button "Print Packing Slip" at bounding box center [1048, 401] width 123 height 31
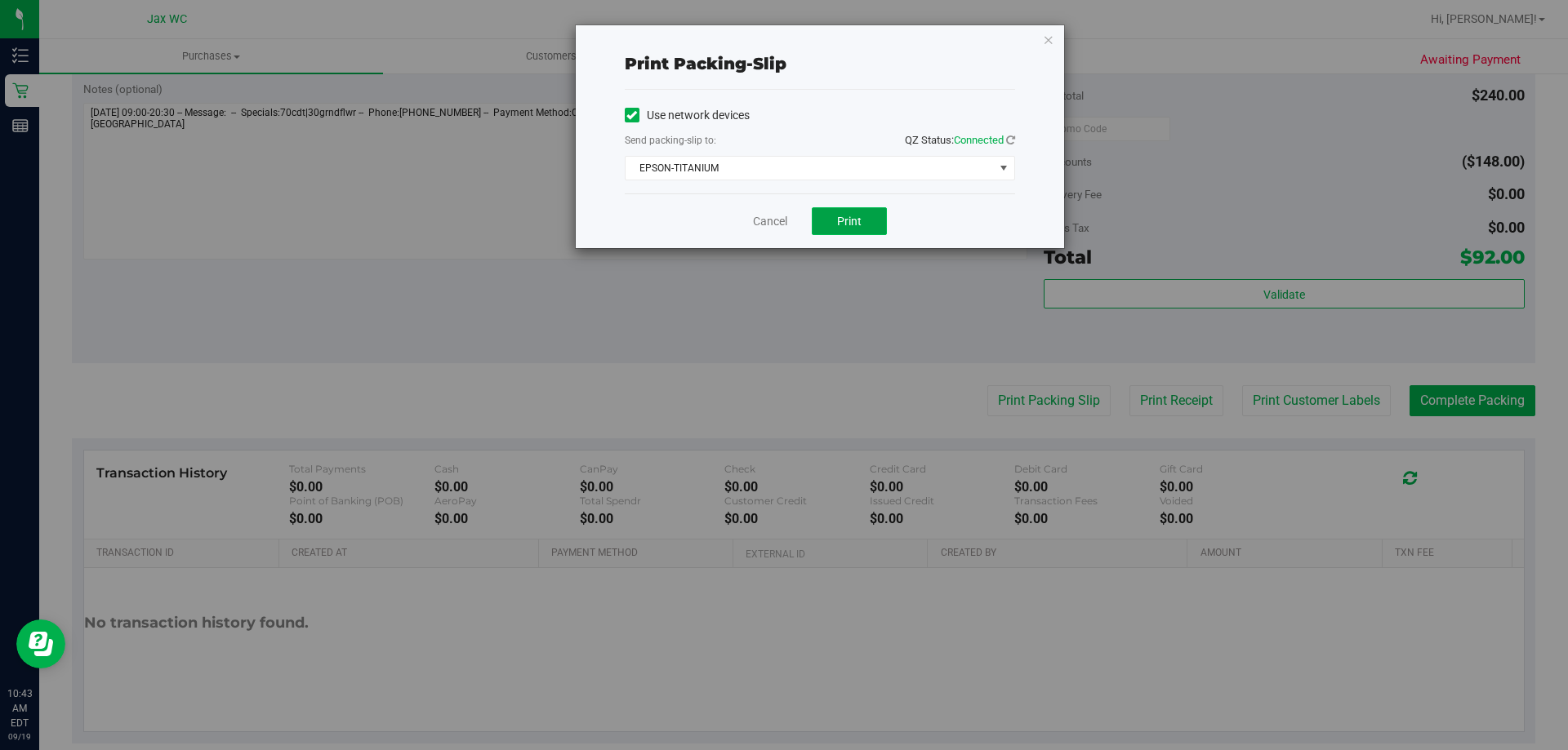
click at [869, 210] on button "Print" at bounding box center [849, 221] width 75 height 28
click at [780, 214] on link "Cancel" at bounding box center [770, 221] width 34 height 17
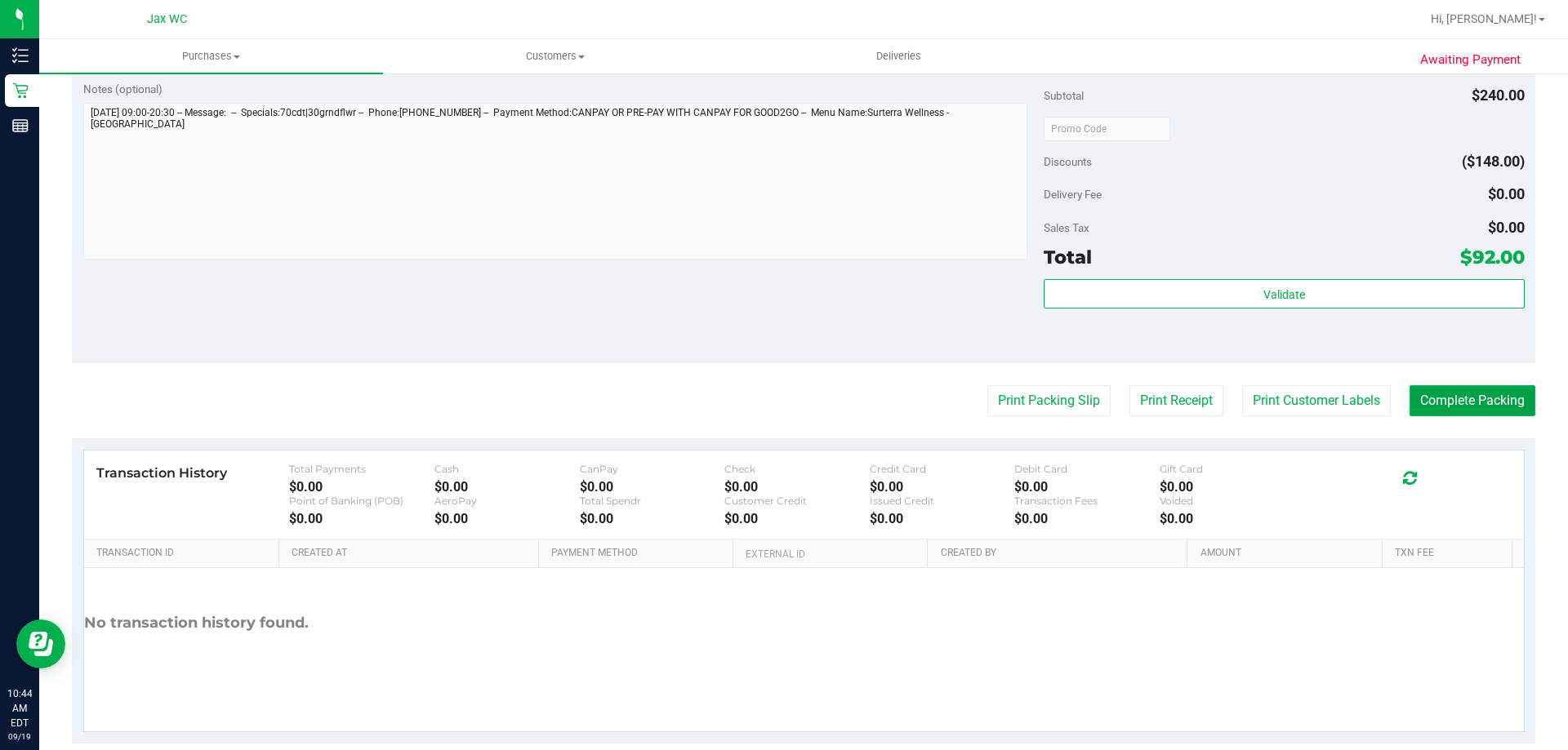
click at [1422, 401] on button "Complete Packing" at bounding box center [1473, 401] width 126 height 31
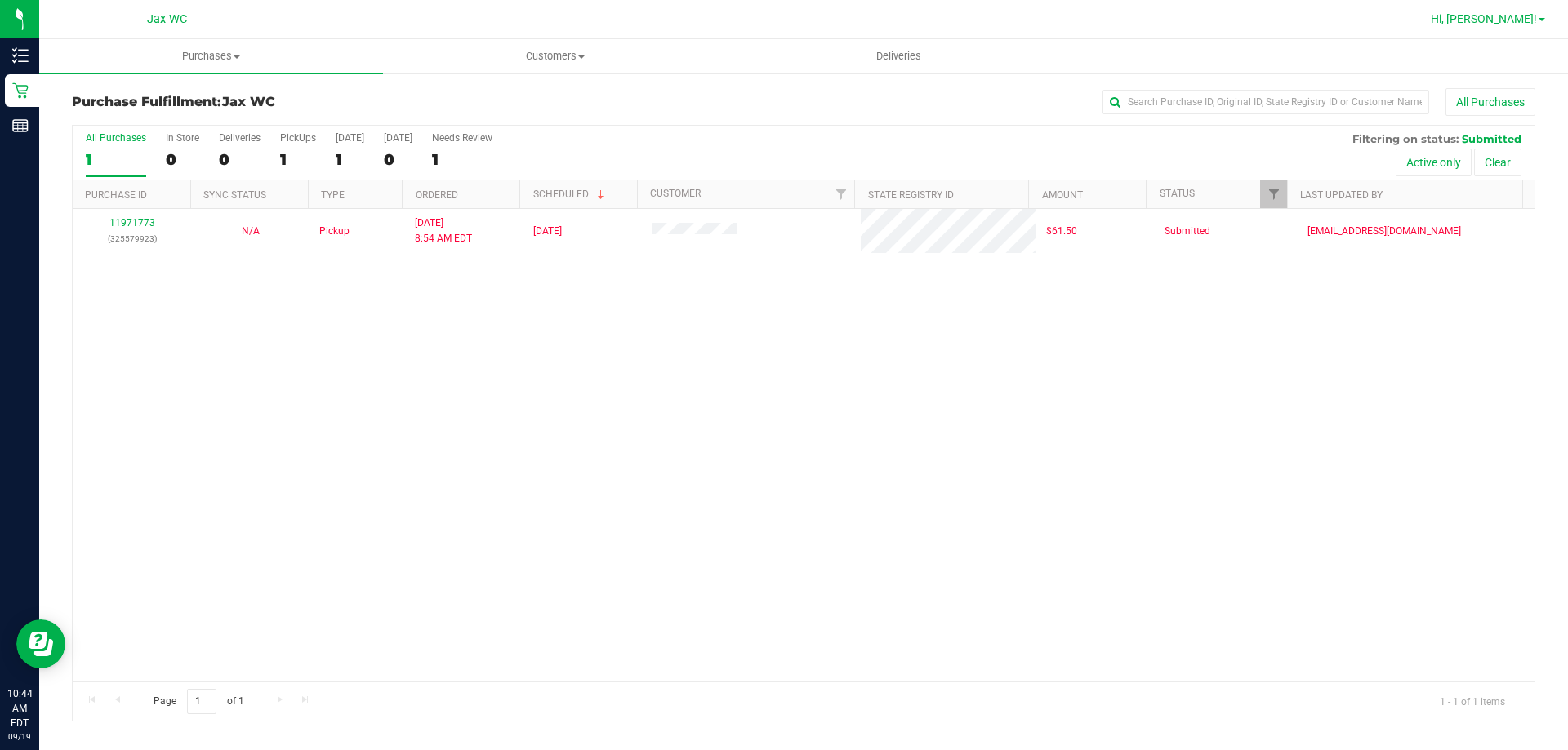
drag, startPoint x: 1478, startPoint y: 23, endPoint x: 1502, endPoint y: 16, distance: 25.0
click at [1480, 22] on div "Hi, [PERSON_NAME]!" at bounding box center [1490, 19] width 140 height 31
click at [1512, 16] on span "Hi, [PERSON_NAME]!" at bounding box center [1483, 18] width 106 height 13
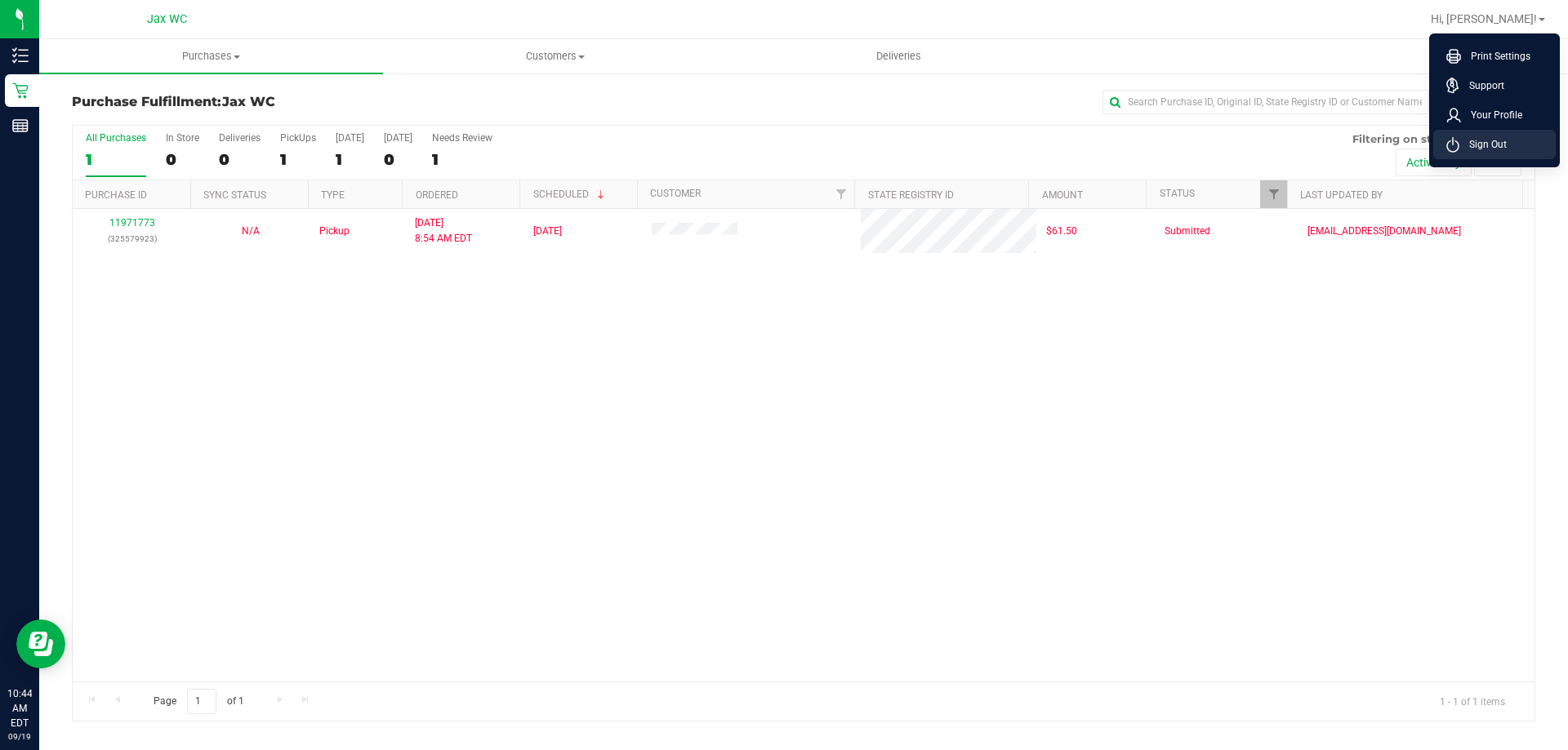
click at [1469, 151] on span "Sign Out" at bounding box center [1483, 144] width 47 height 17
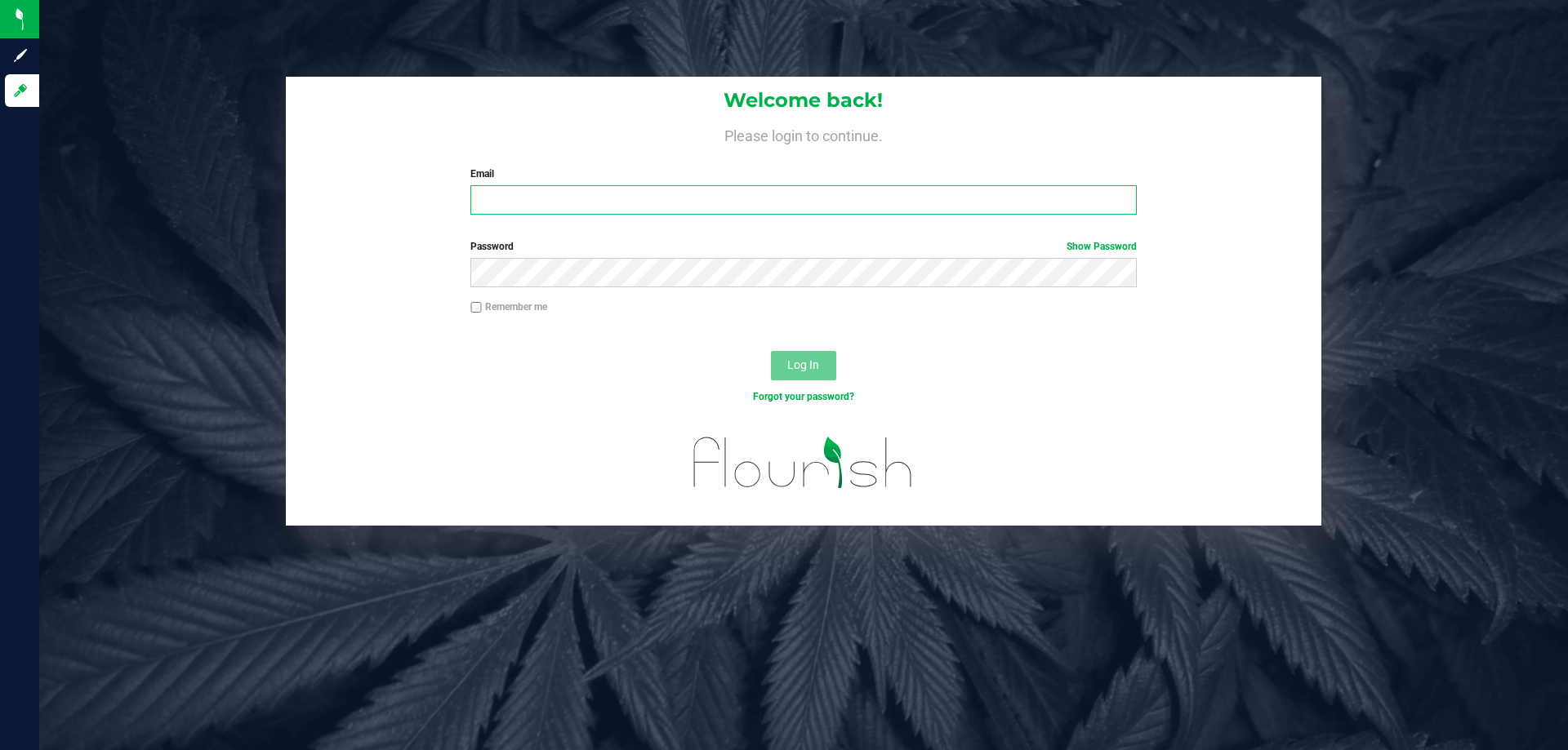
click at [687, 211] on input "Email" at bounding box center [803, 201] width 666 height 29
click at [687, 208] on input "Email" at bounding box center [803, 201] width 666 height 29
type input "[EMAIL_ADDRESS][DOMAIN_NAME]"
click at [771, 351] on button "Log In" at bounding box center [803, 366] width 65 height 29
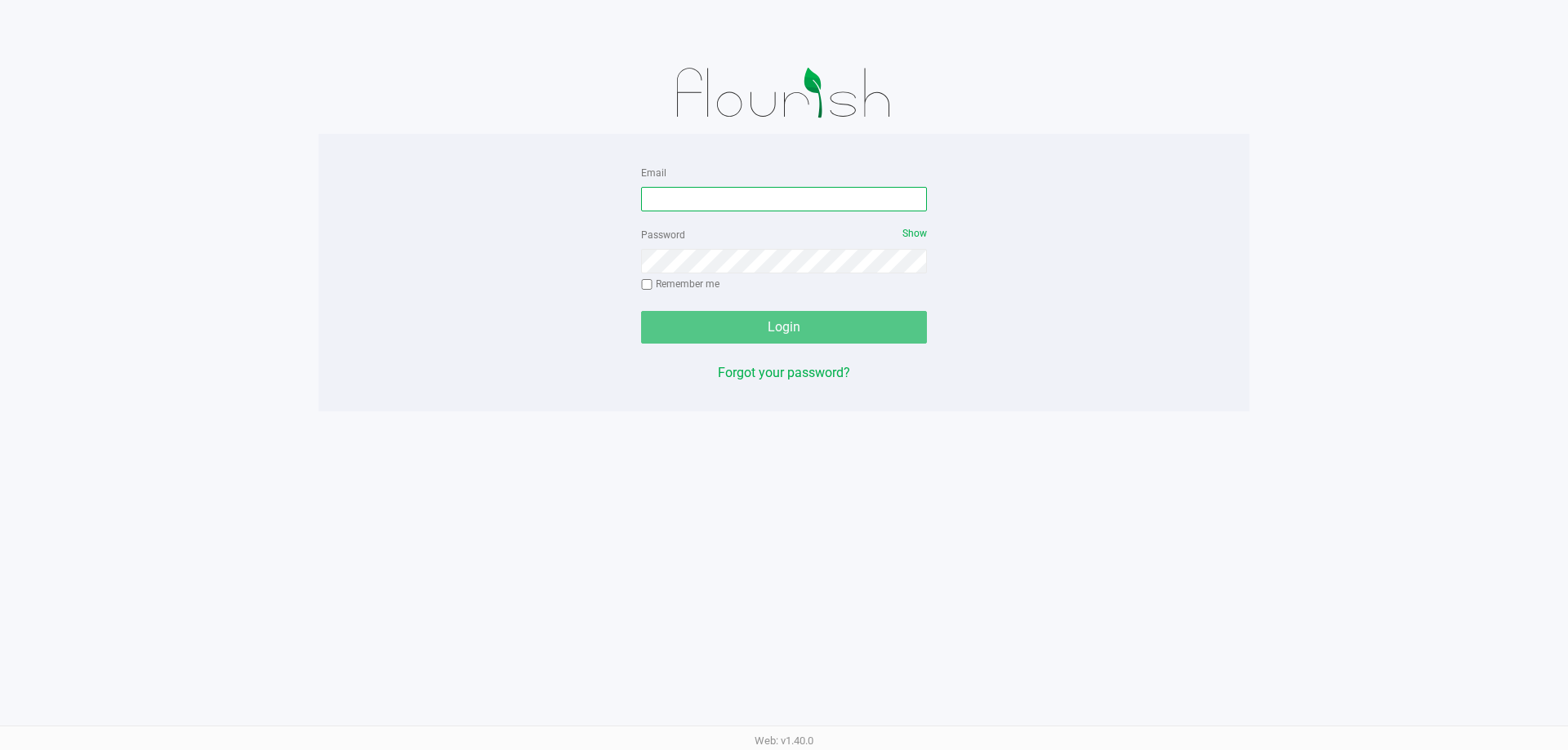
click at [704, 199] on input "Email" at bounding box center [784, 199] width 286 height 25
type input "[EMAIL_ADDRESS][DOMAIN_NAME]"
click at [641, 312] on button "Login" at bounding box center [784, 327] width 286 height 32
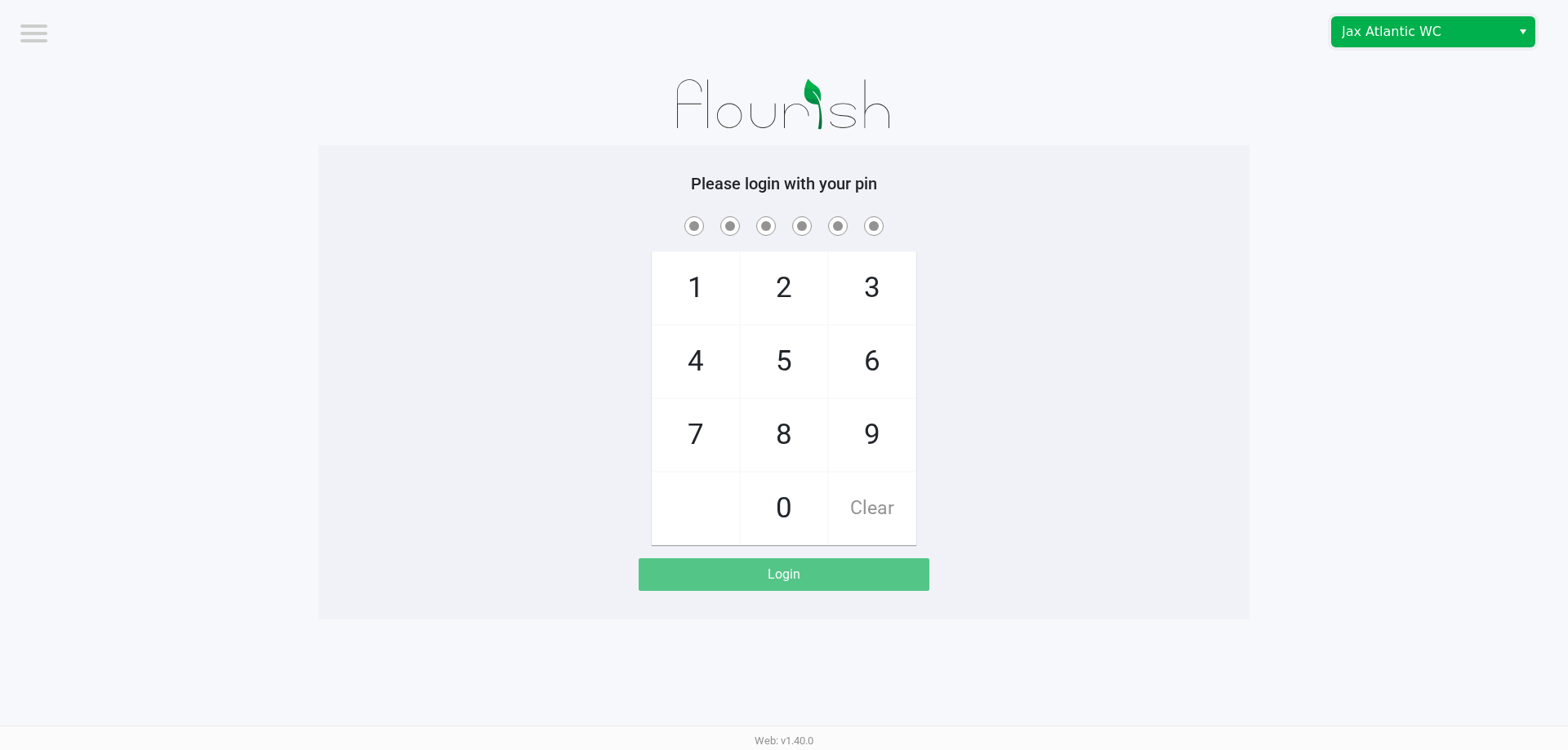
click at [1401, 34] on span "Jax Atlantic WC" at bounding box center [1422, 31] width 159 height 20
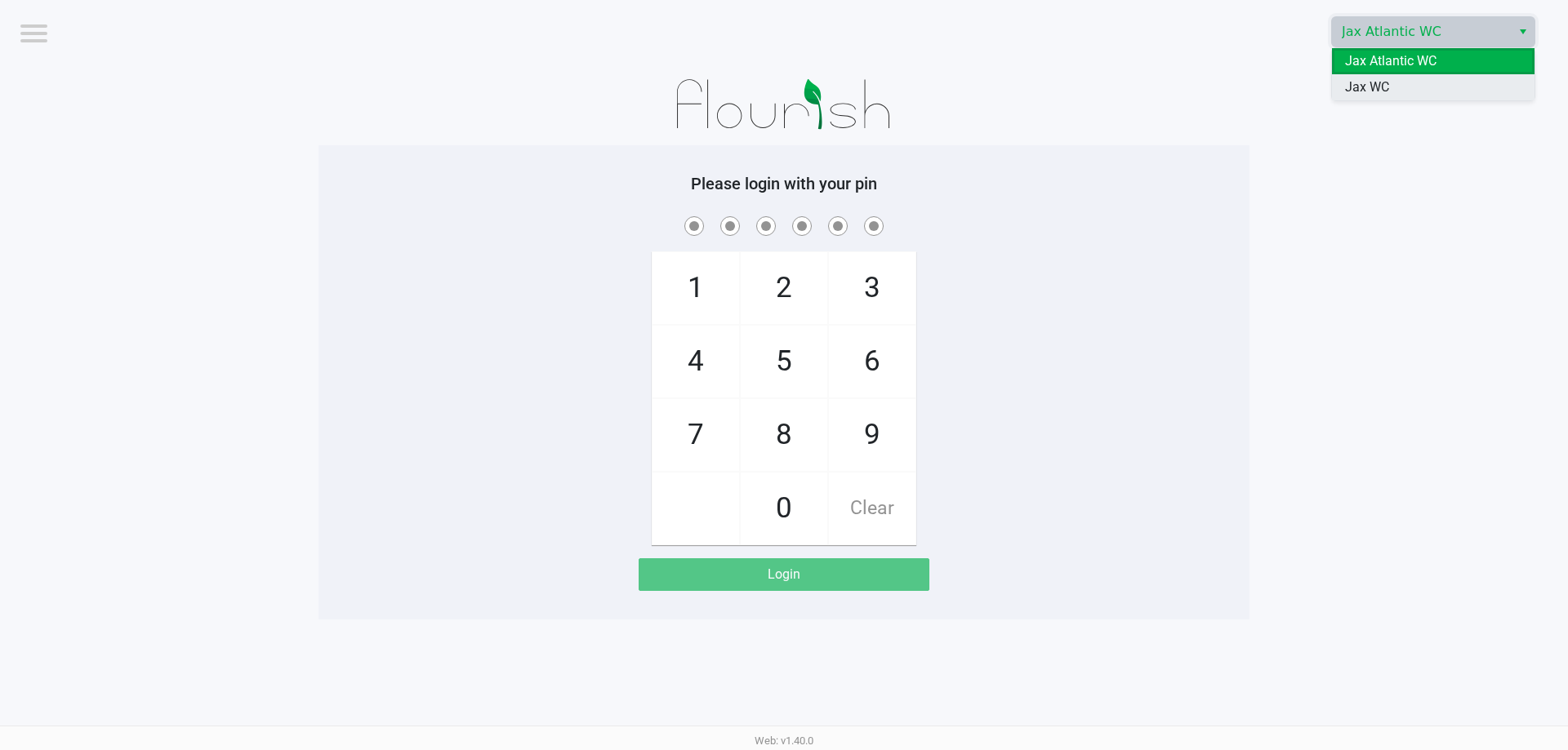
click at [1377, 80] on span "Jax WC" at bounding box center [1366, 87] width 44 height 20
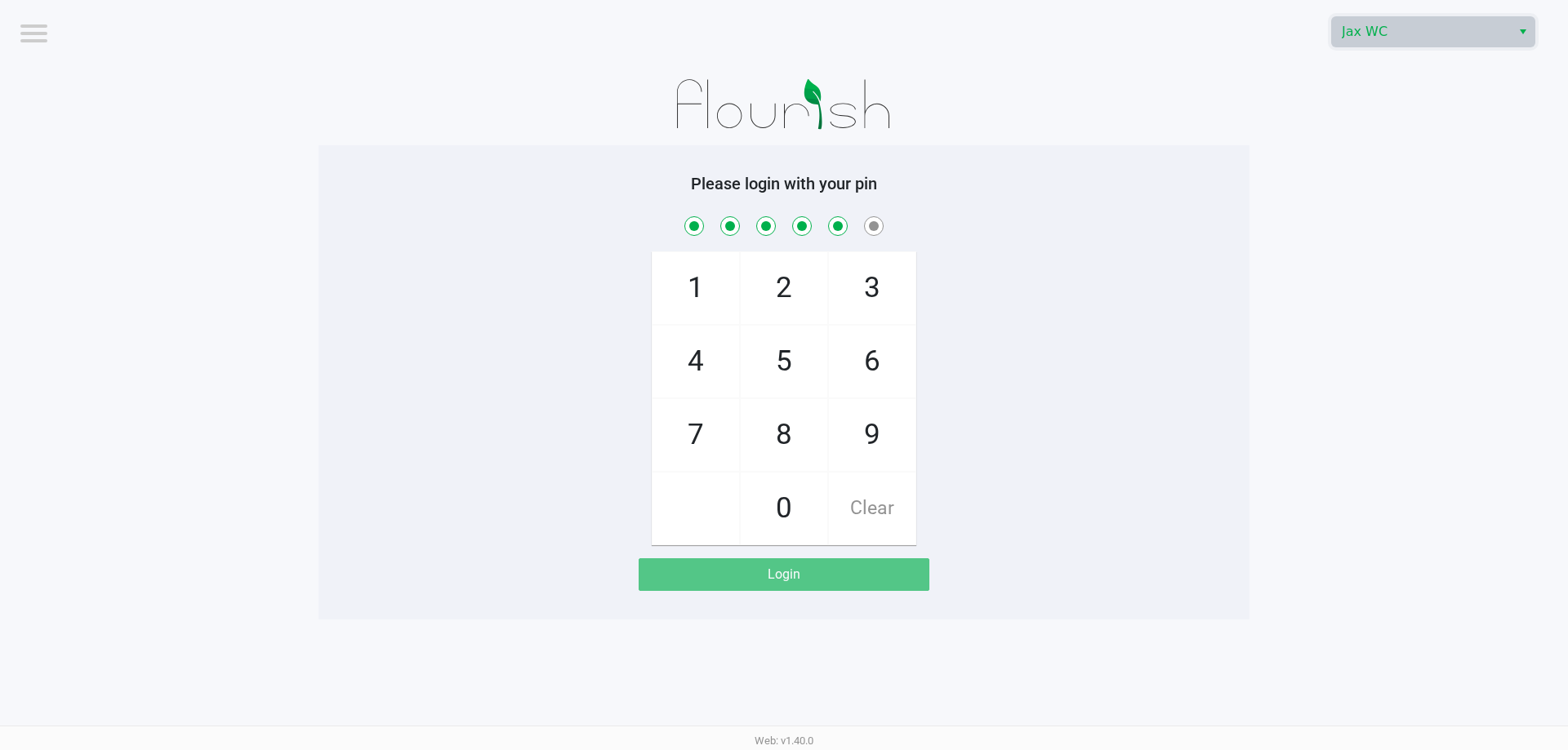
checkbox input "true"
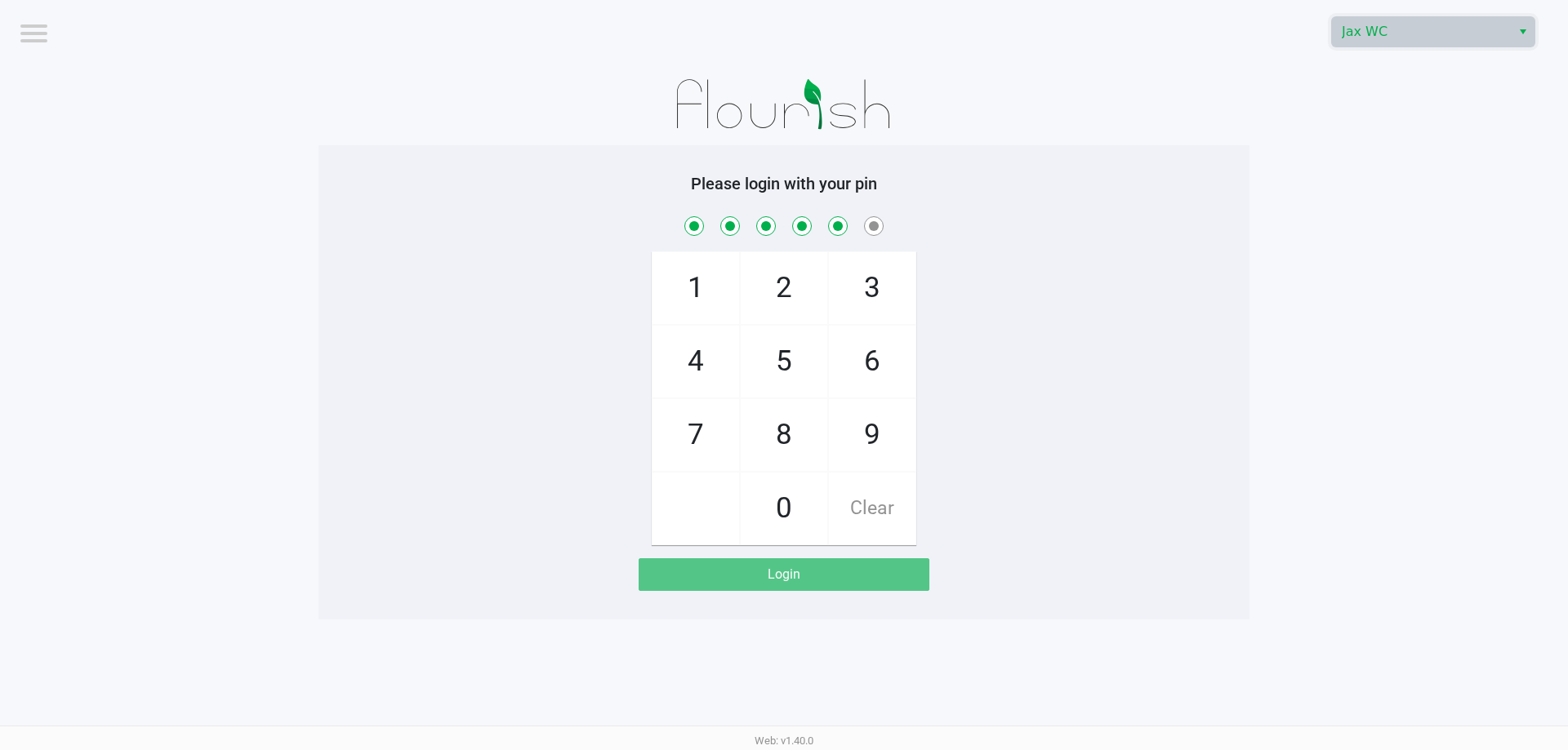
checkbox input "false"
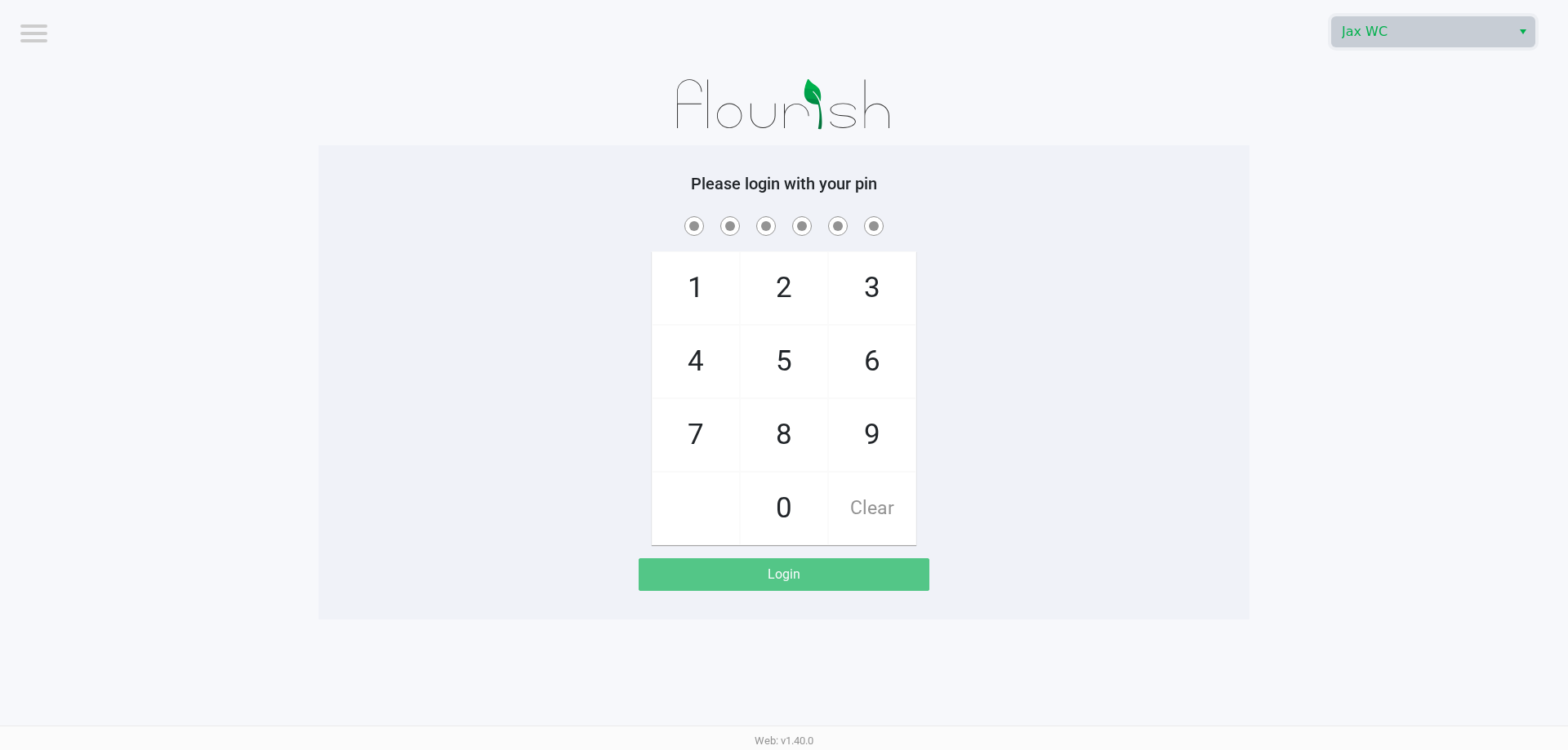
checkbox input "true"
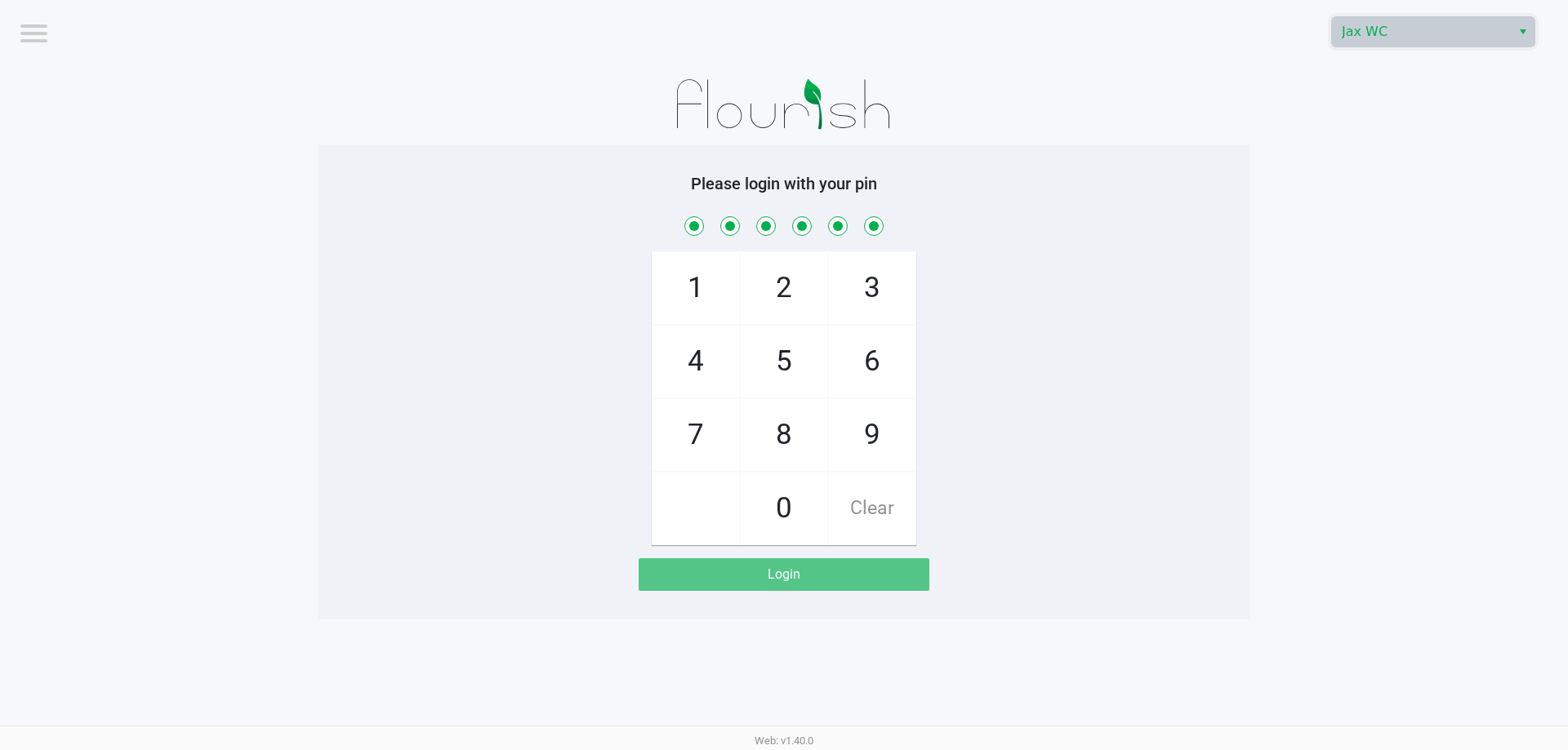
checkbox input "true"
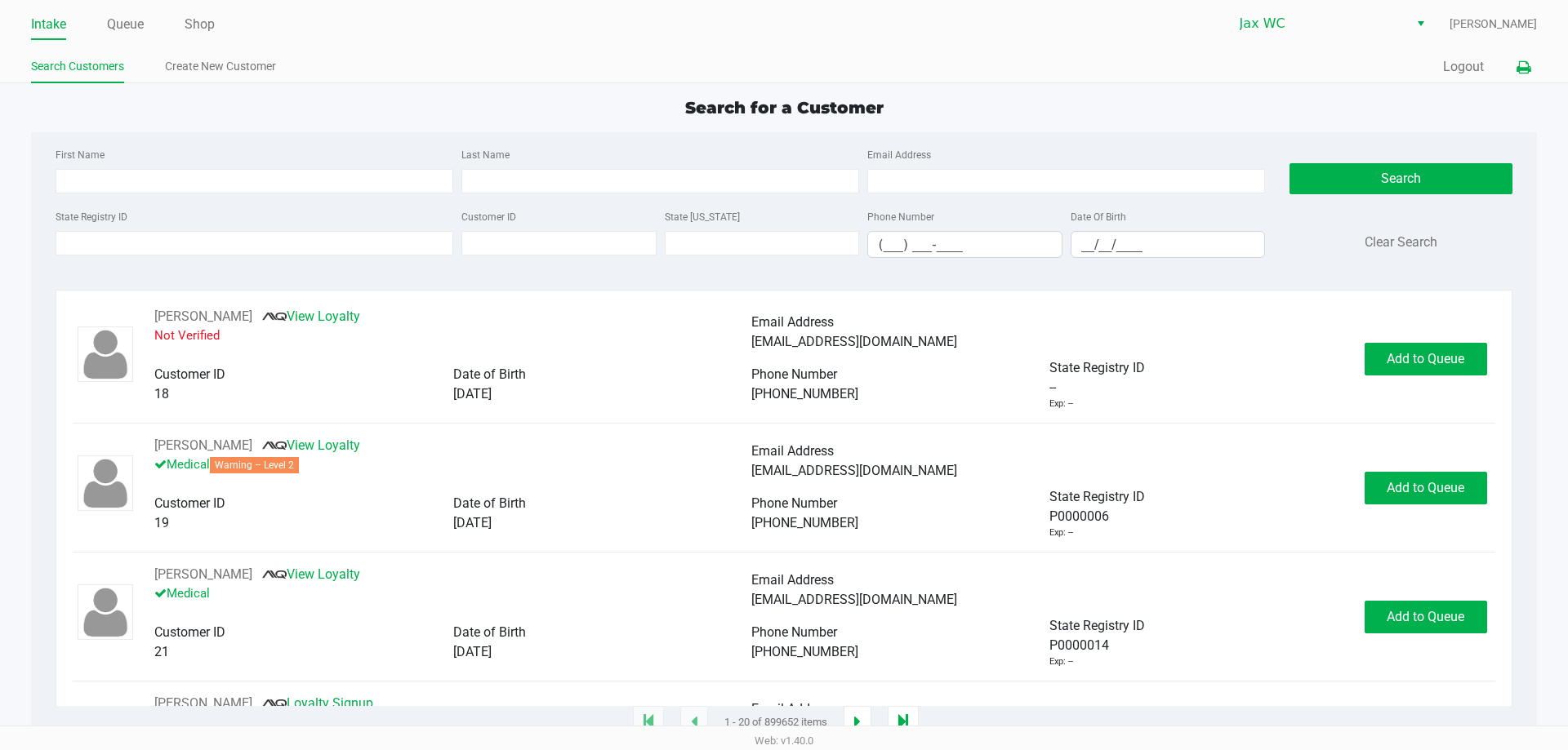
click at [1513, 67] on button at bounding box center [1523, 67] width 27 height 30
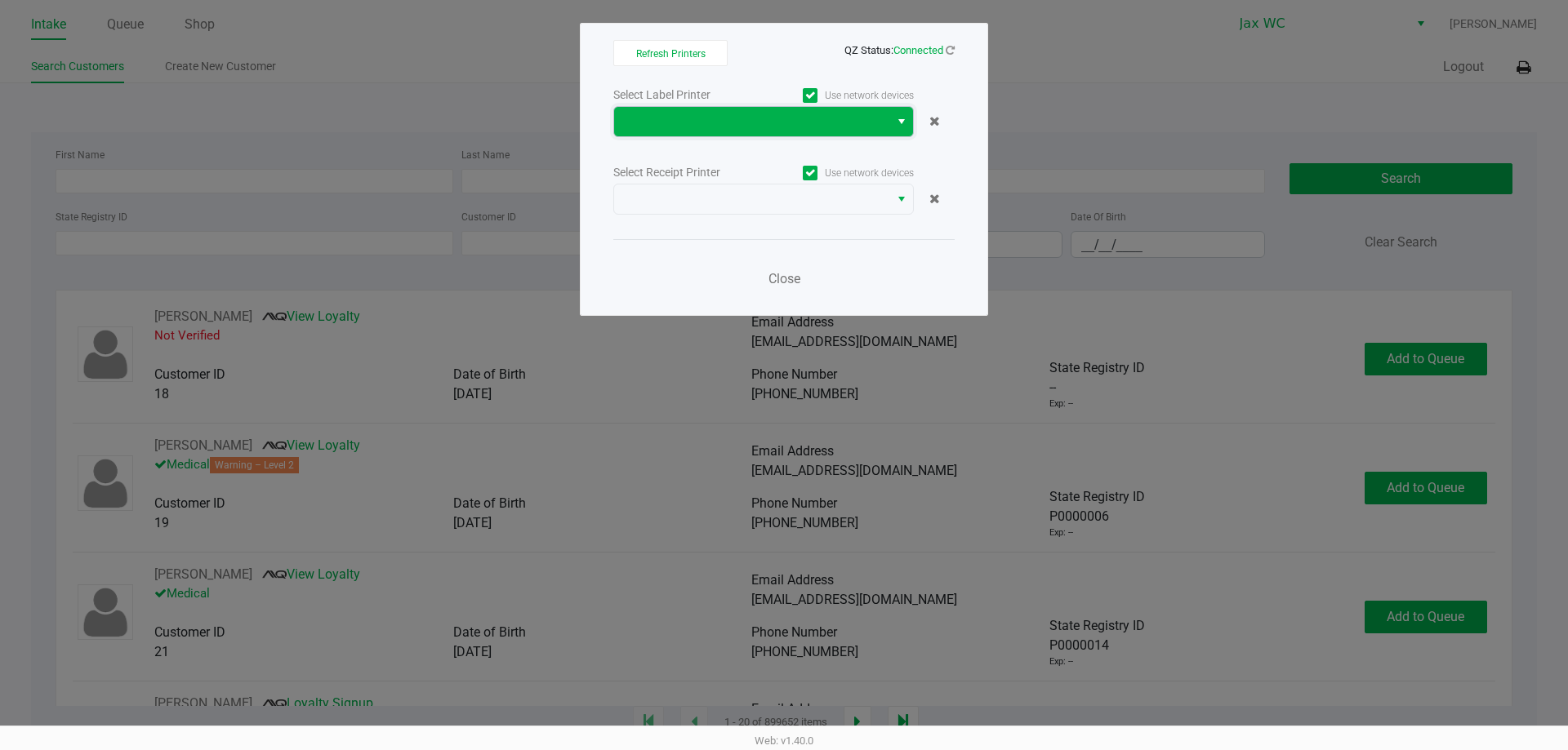
click at [748, 123] on span at bounding box center [752, 122] width 256 height 20
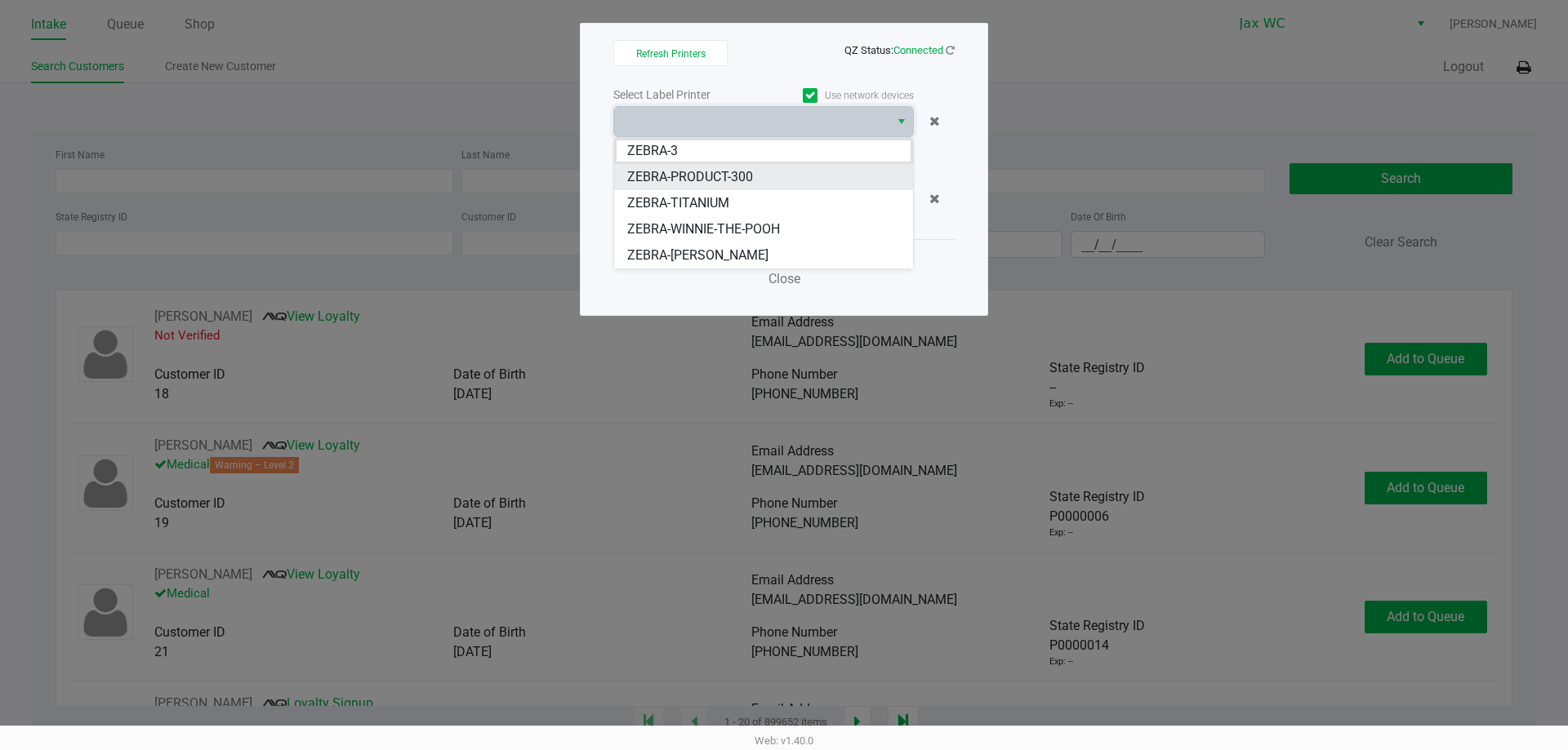
click at [712, 185] on span "ZEBRA-PRODUCT-300" at bounding box center [690, 177] width 126 height 20
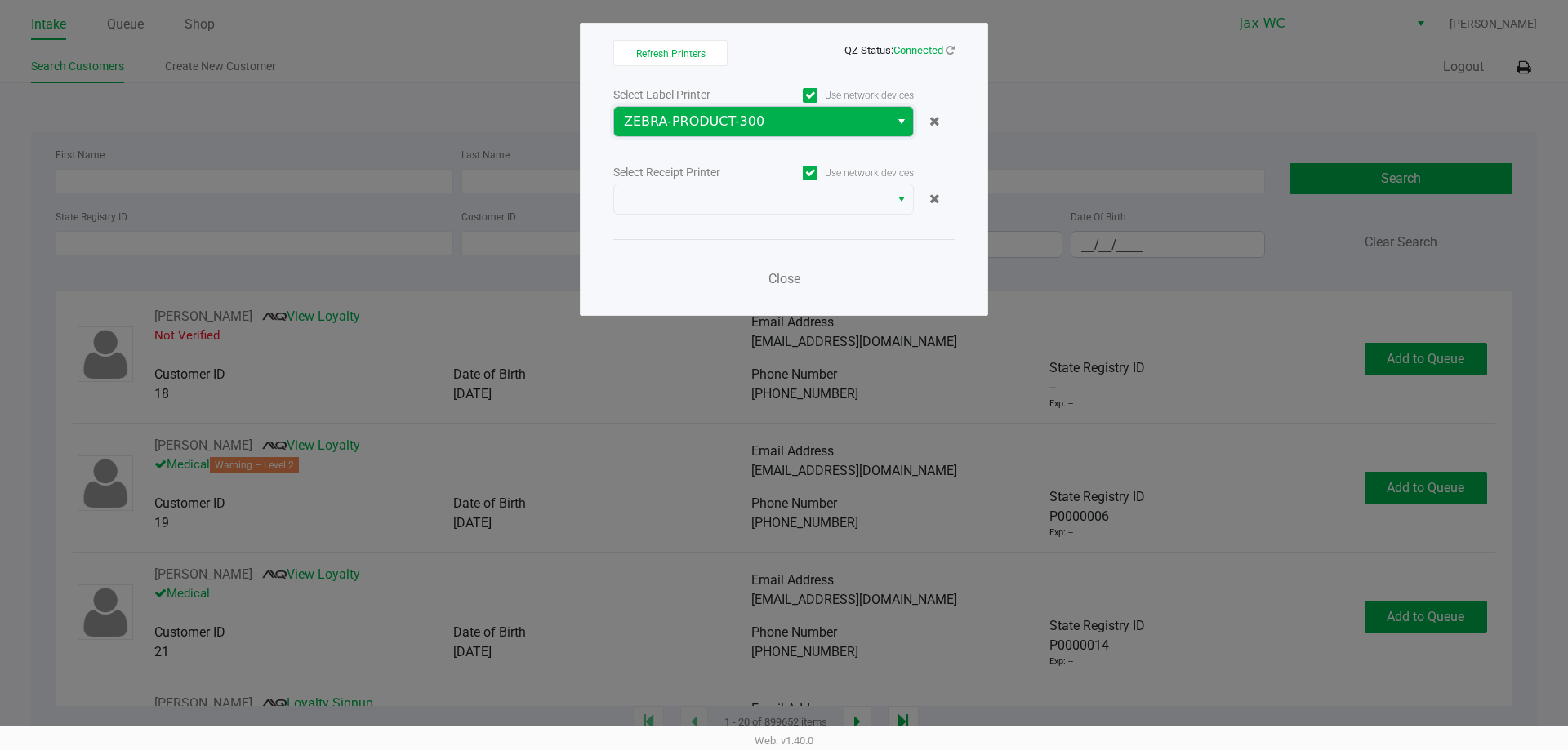
click at [709, 133] on span "ZEBRA-PRODUCT-300" at bounding box center [752, 122] width 275 height 29
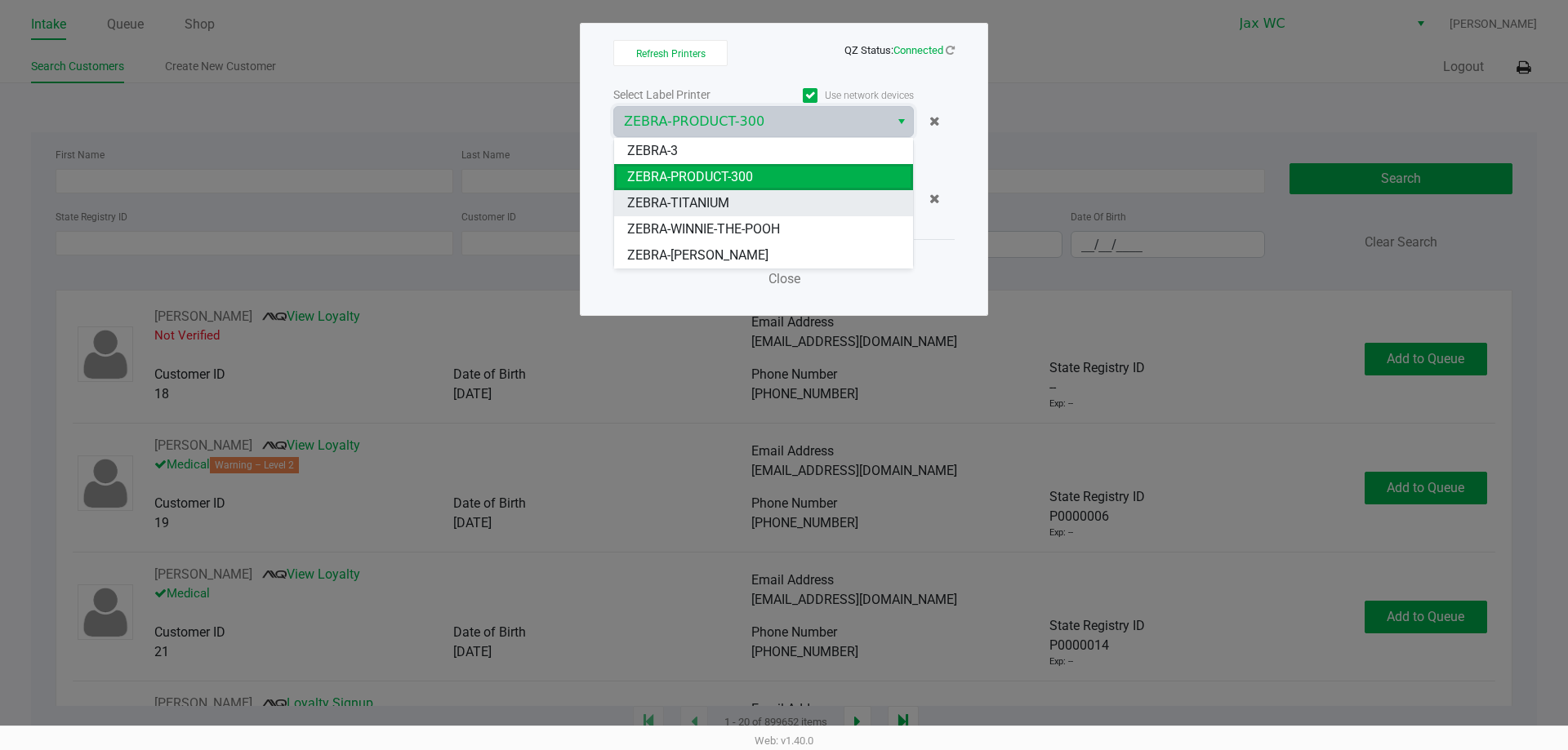
click at [710, 200] on span "ZEBRA-TITANIUM" at bounding box center [678, 203] width 102 height 20
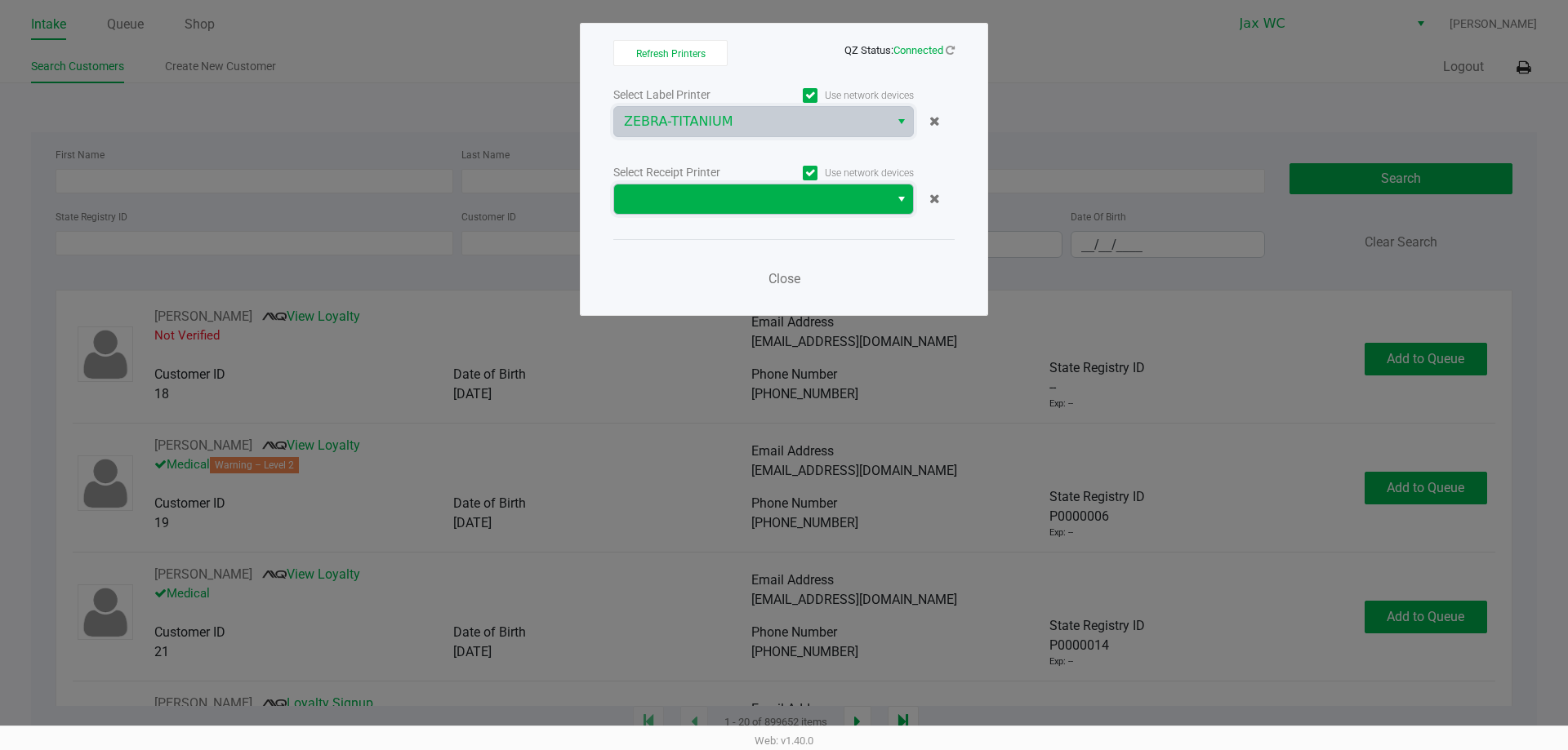
drag, startPoint x: 726, startPoint y: 212, endPoint x: 723, endPoint y: 198, distance: 14.3
click at [726, 207] on kendo-dropdownlist at bounding box center [764, 200] width 301 height 31
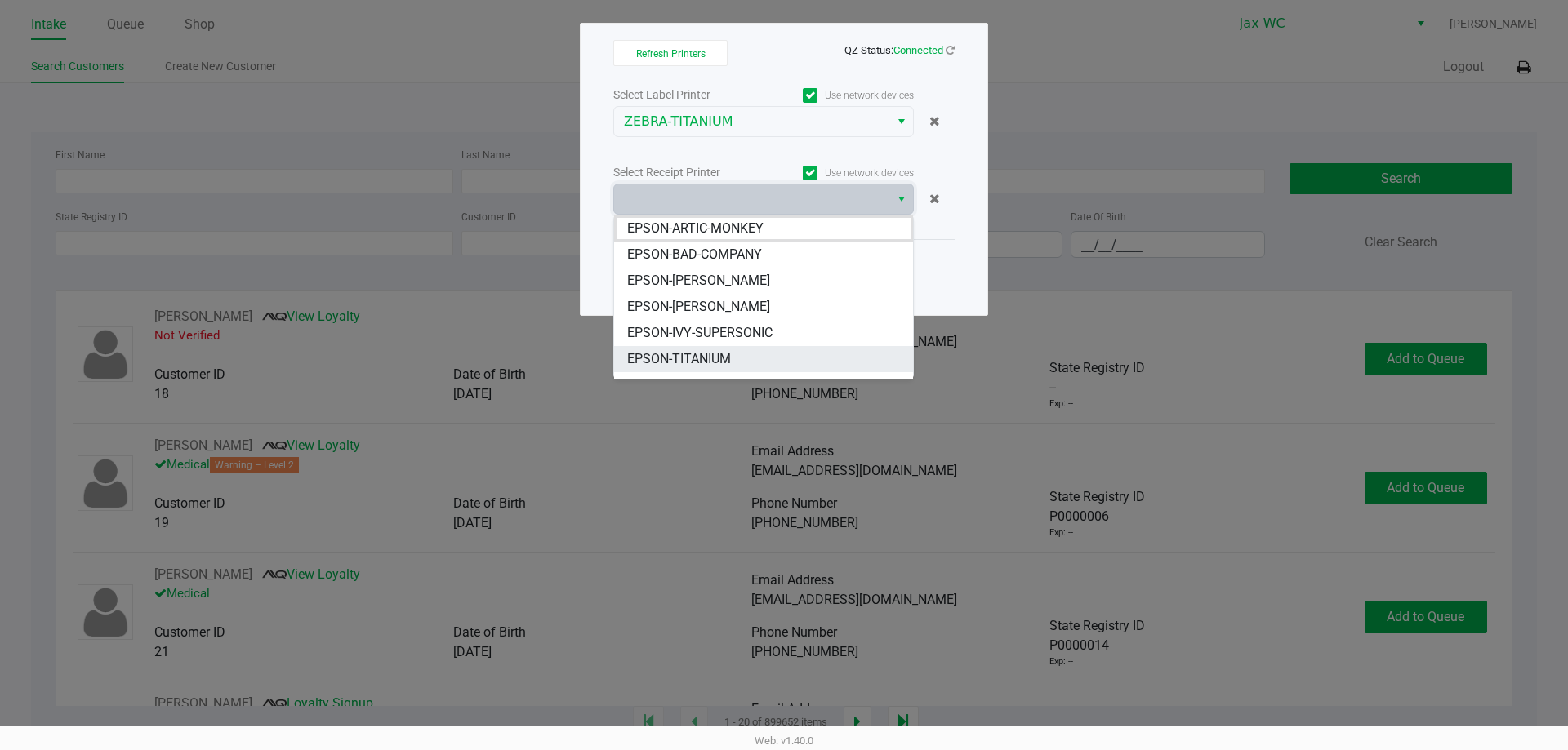
click at [738, 352] on li "EPSON-TITANIUM" at bounding box center [764, 359] width 299 height 27
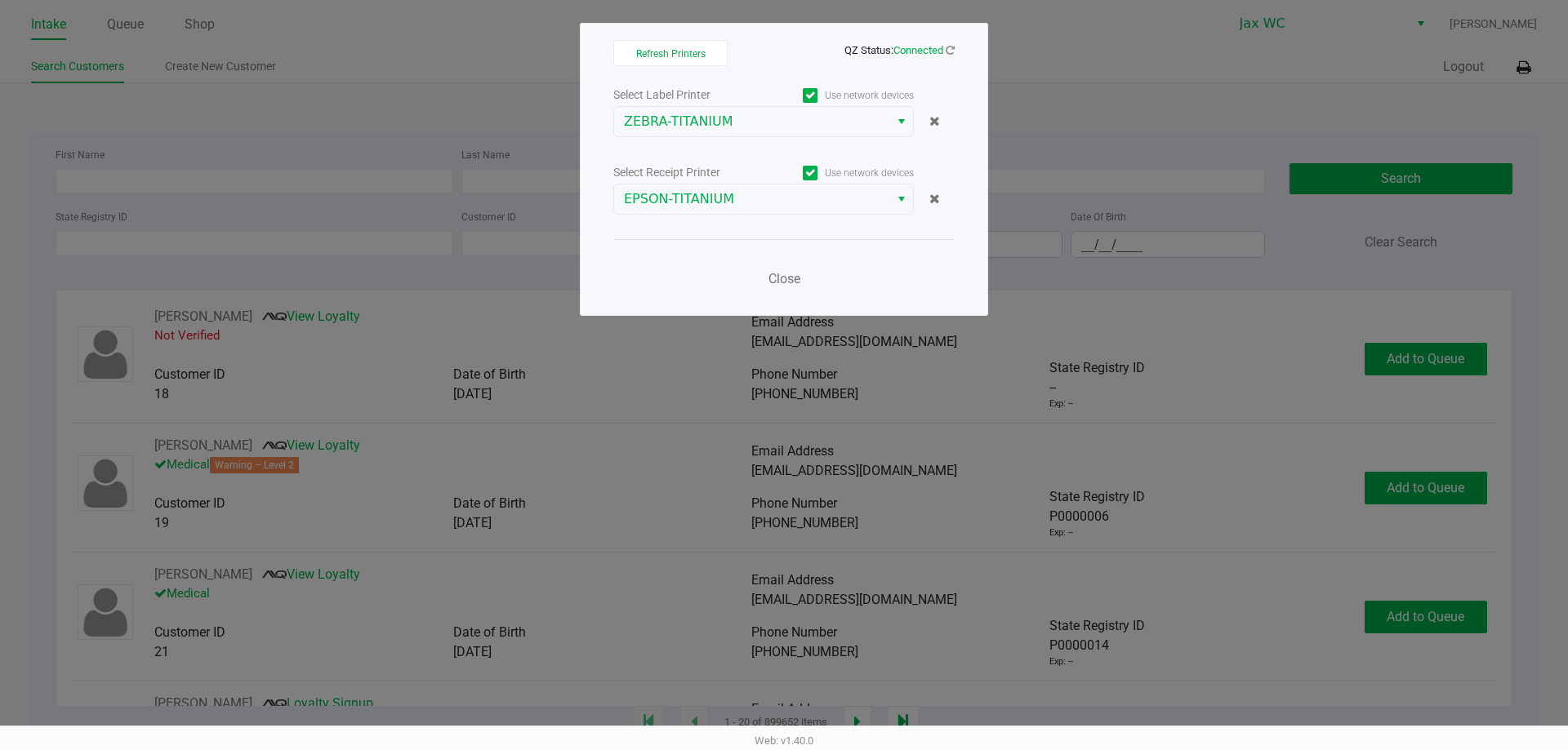
drag, startPoint x: 1125, startPoint y: 55, endPoint x: 1248, endPoint y: 66, distance: 123.5
click at [1131, 56] on ngb-modal-window "Refresh Printers QZ Status: Connected Select Label Printer Use network devices …" at bounding box center [784, 375] width 1568 height 750
click at [810, 267] on div "Close" at bounding box center [784, 268] width 341 height 60
click at [791, 272] on span "Close" at bounding box center [784, 279] width 31 height 16
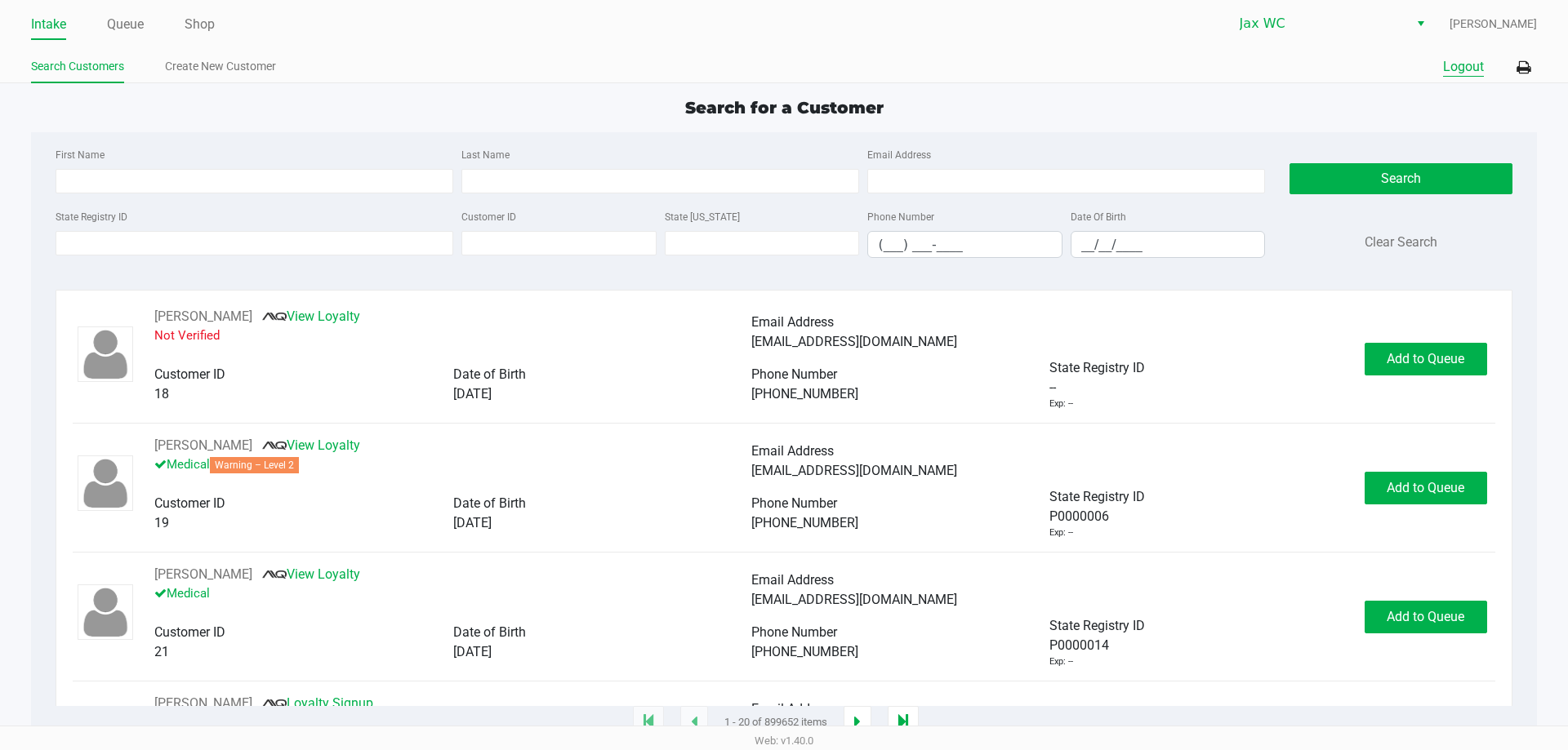
click at [1465, 60] on button "Logout" at bounding box center [1464, 67] width 41 height 20
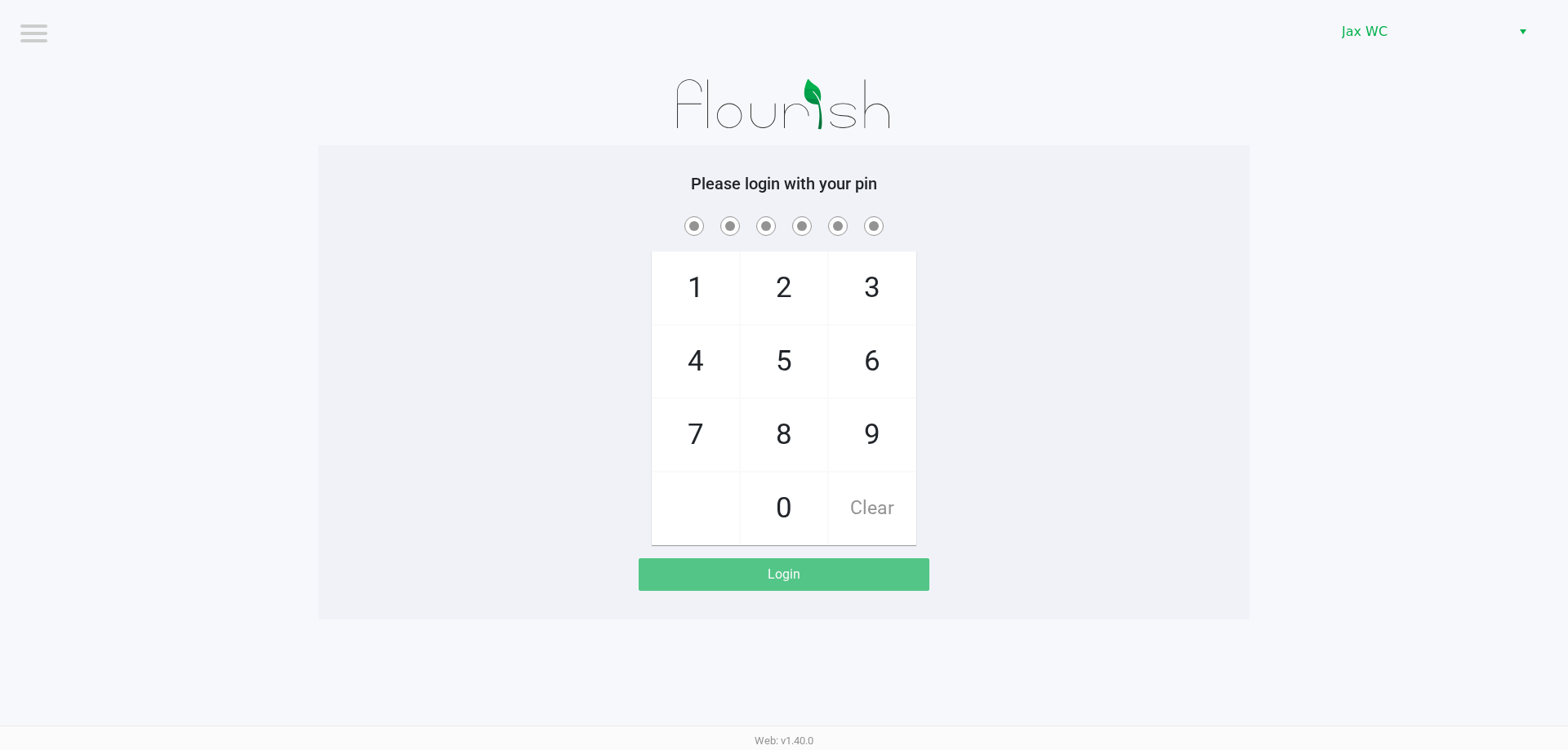
click at [1026, 305] on div "1 4 7 2 5 8 0 3 6 9 Clear" at bounding box center [784, 379] width 931 height 332
checkbox input "true"
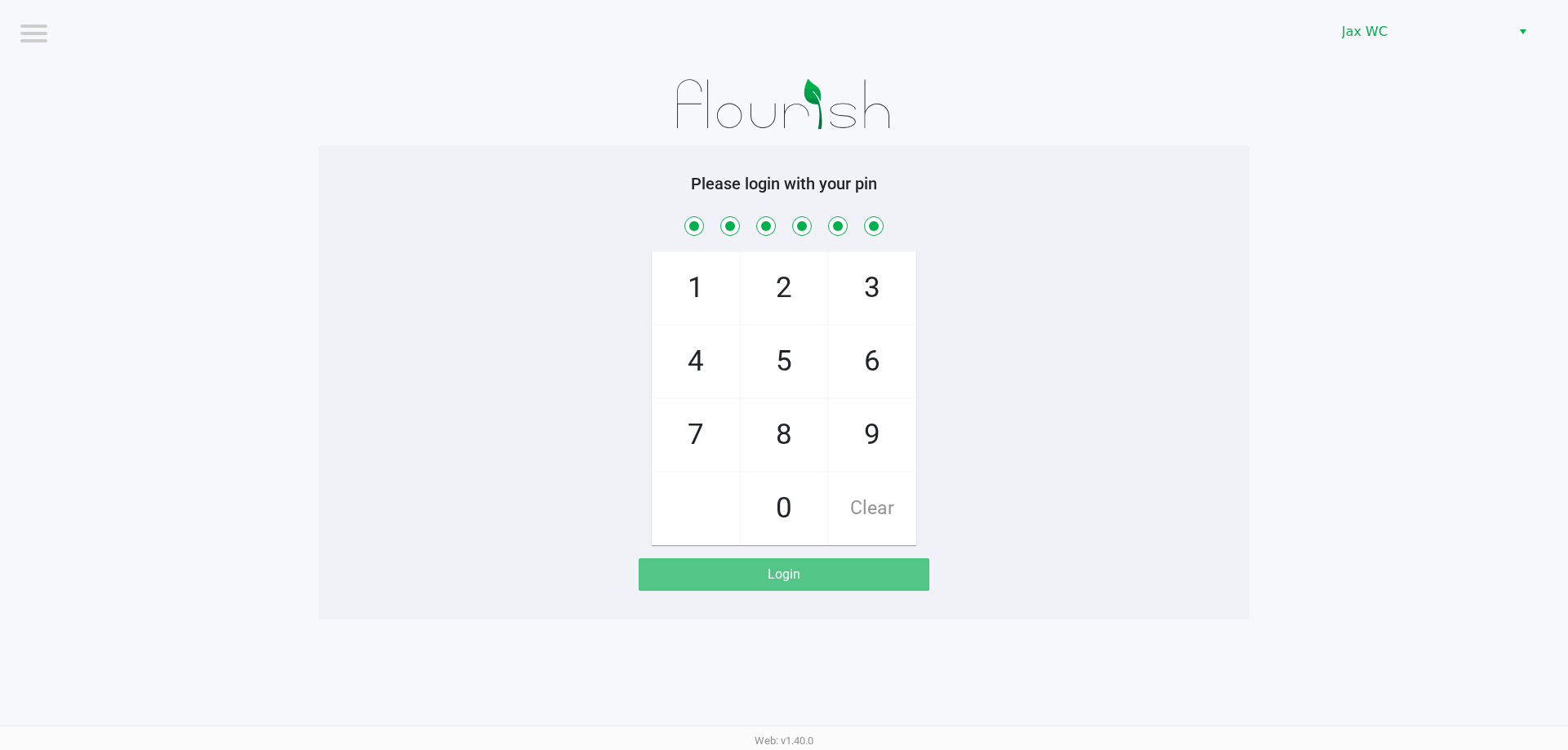
checkbox input "true"
